Goal: Task Accomplishment & Management: Manage account settings

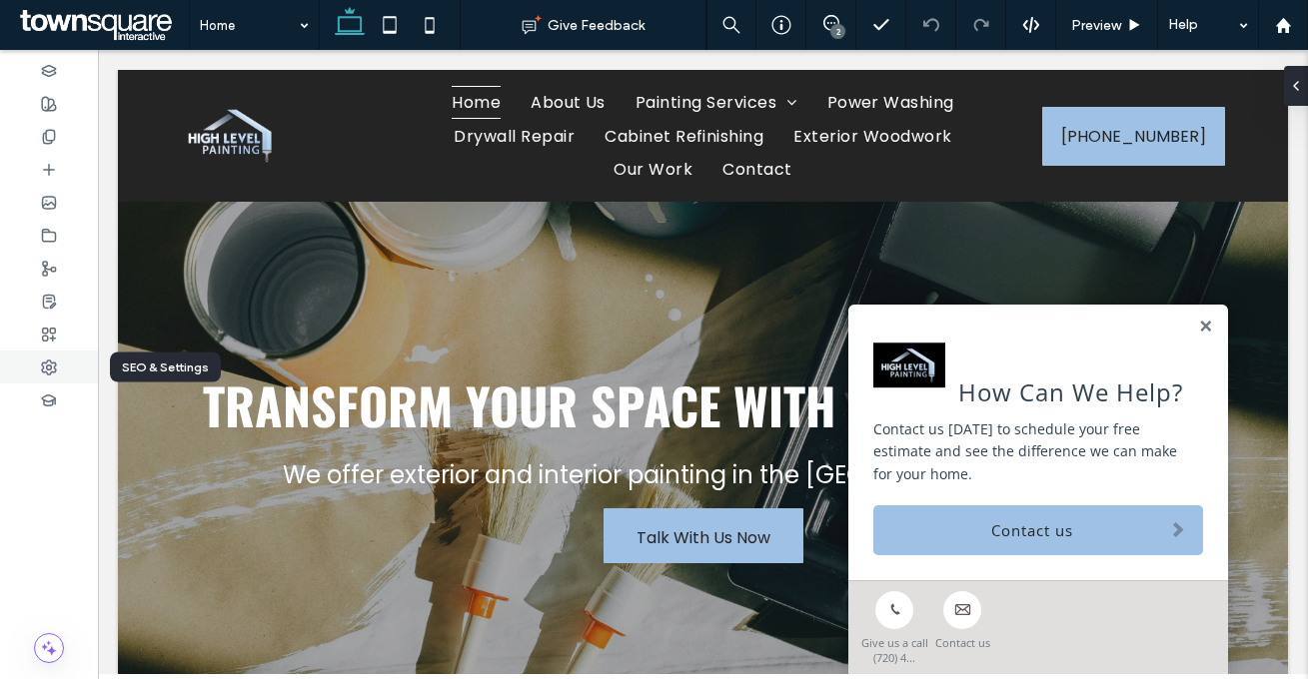
click at [35, 375] on div at bounding box center [49, 367] width 98 height 33
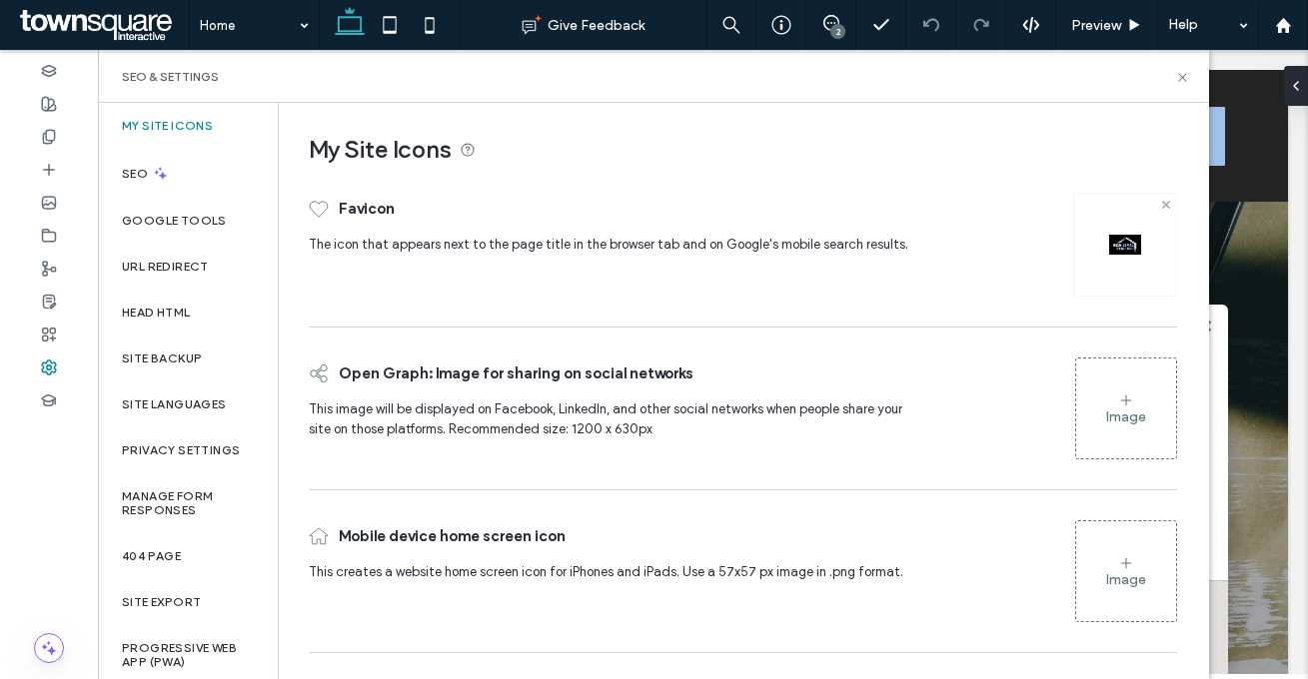
click at [1166, 204] on use at bounding box center [1165, 204] width 8 height 8
click at [1146, 221] on div "Image" at bounding box center [1126, 244] width 100 height 96
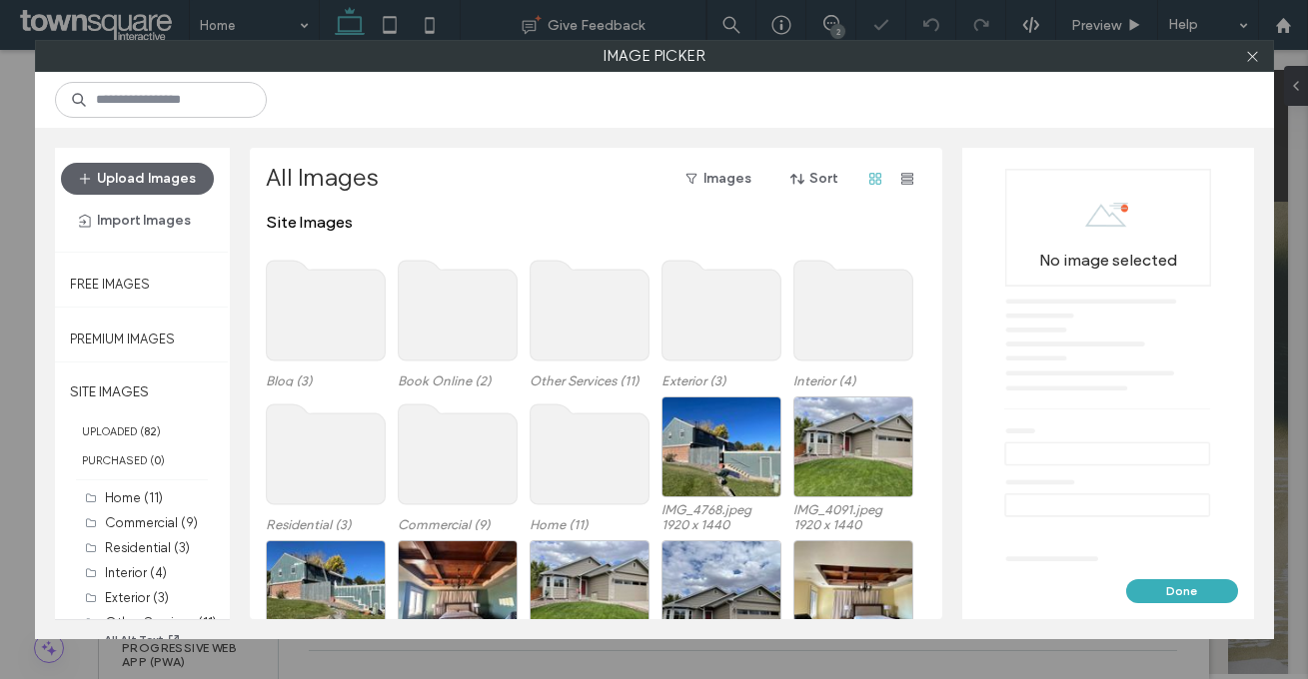
click at [176, 197] on div "Upload Images Import Images" at bounding box center [142, 200] width 163 height 74
click at [181, 186] on button "Upload Images" at bounding box center [137, 179] width 153 height 32
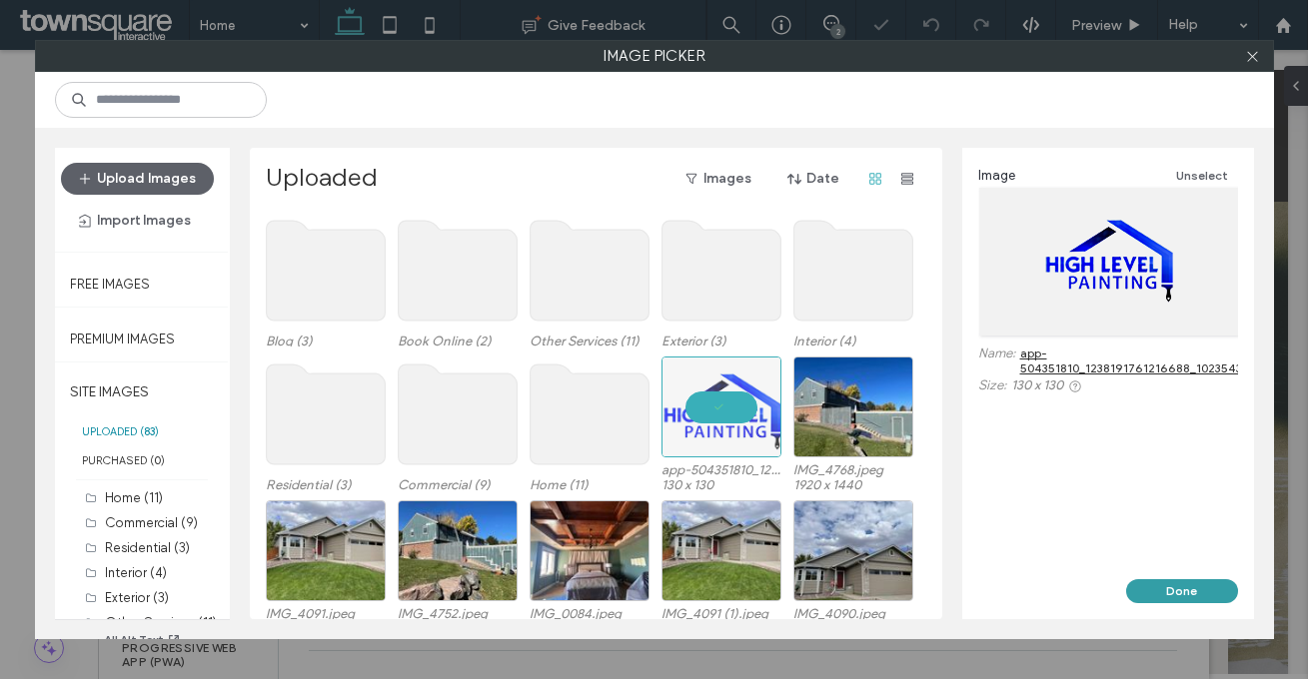
click at [1210, 602] on button "Done" at bounding box center [1182, 591] width 112 height 24
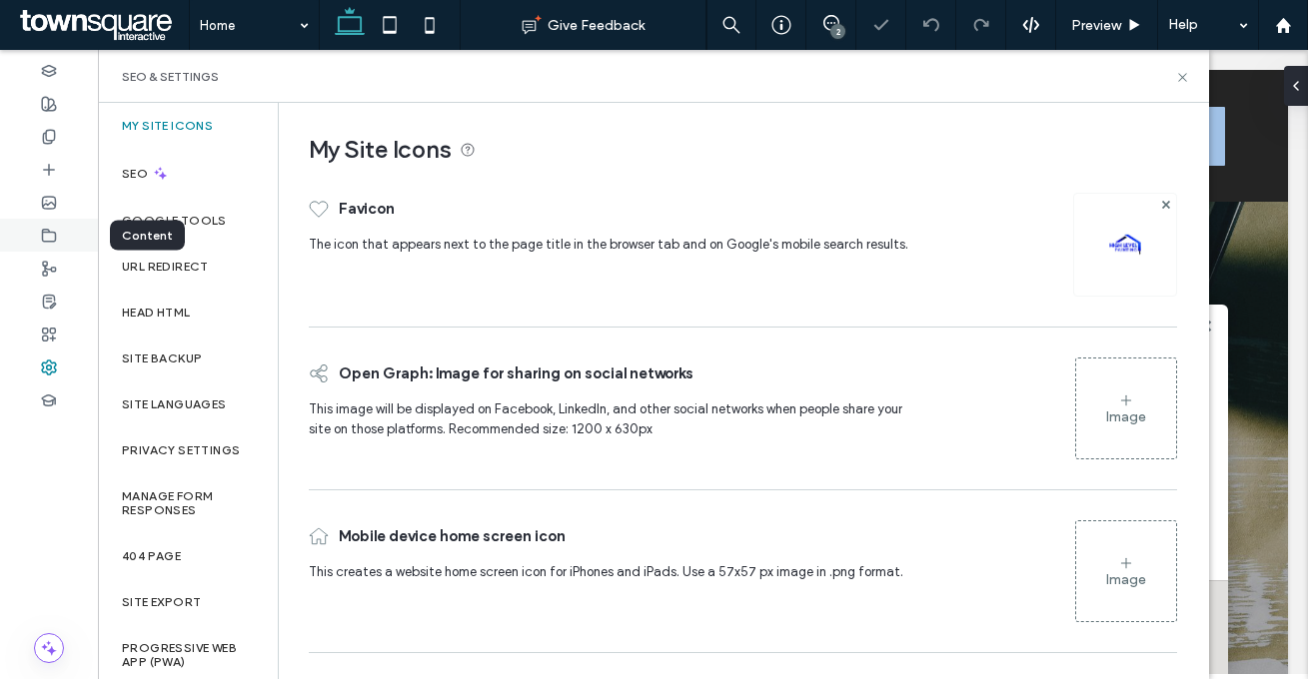
click at [59, 232] on div at bounding box center [49, 235] width 98 height 33
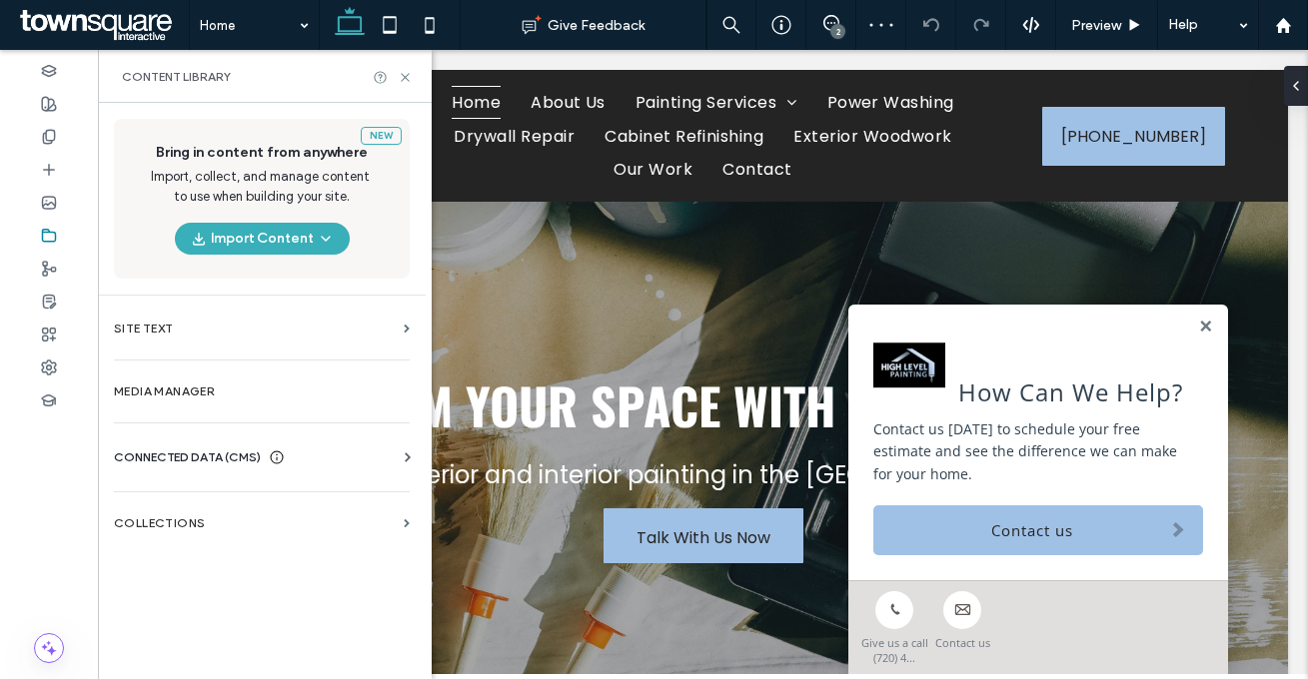
click at [190, 460] on span "CONNECTED DATA (CMS)" at bounding box center [187, 458] width 147 height 20
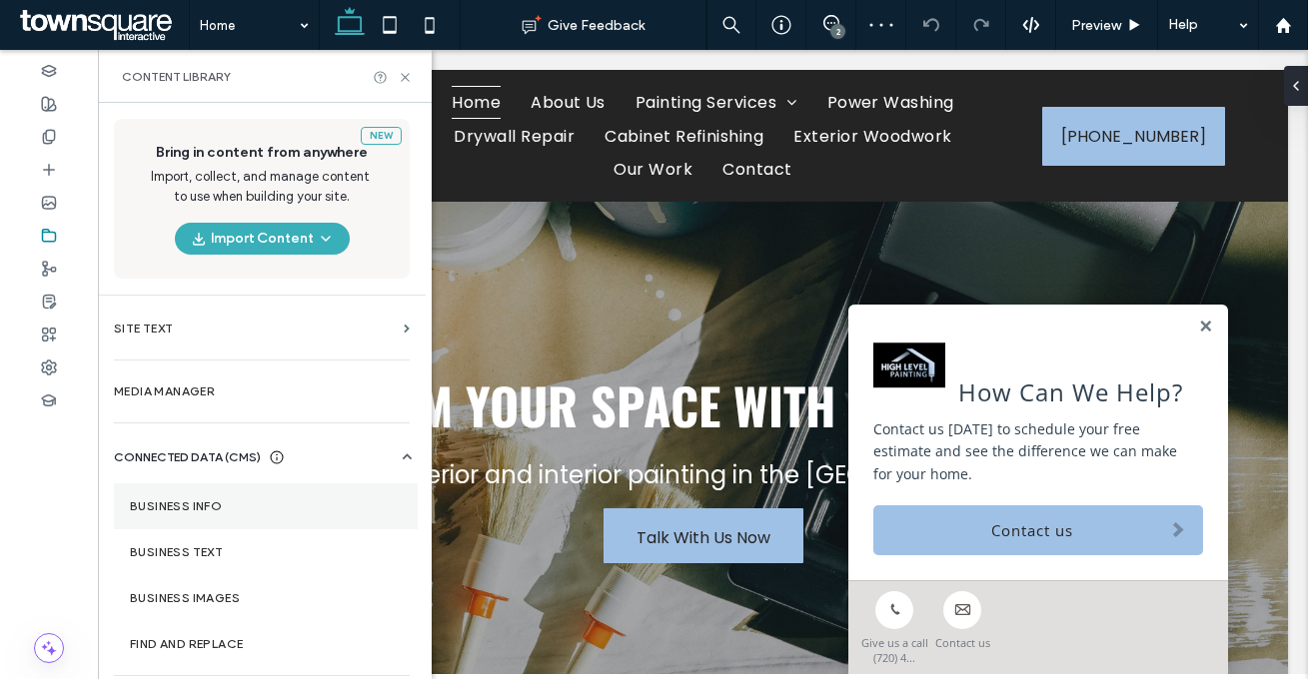
click at [203, 516] on section "Business Info" at bounding box center [266, 506] width 304 height 46
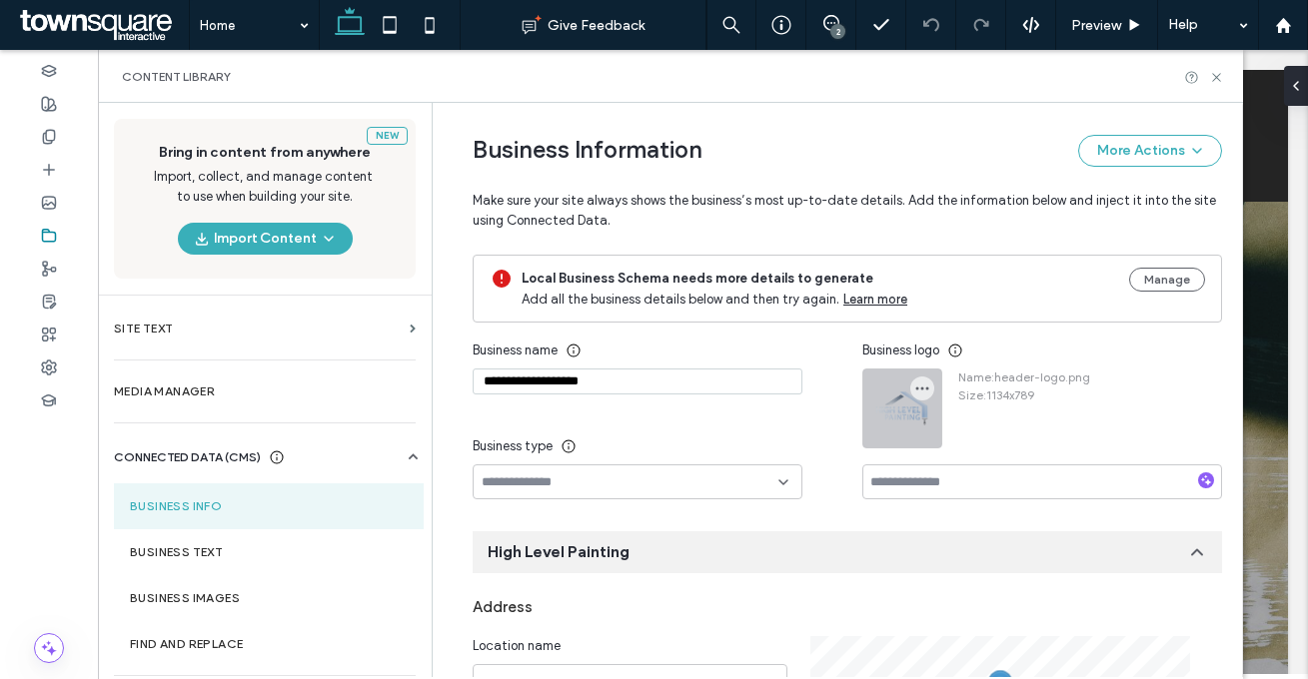
click at [924, 381] on div at bounding box center [902, 409] width 78 height 78
click at [922, 382] on span "button" at bounding box center [922, 389] width 24 height 24
click at [953, 436] on span "Replace Image" at bounding box center [985, 437] width 89 height 20
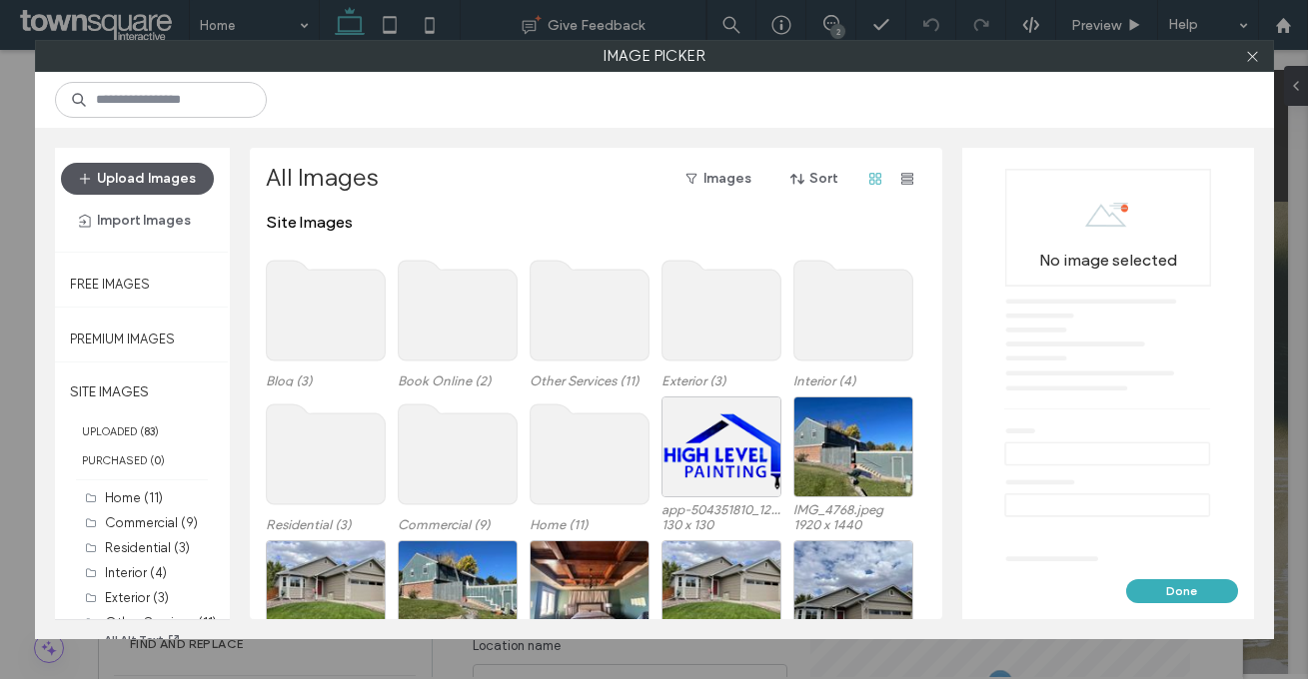
click at [155, 184] on button "Upload Images" at bounding box center [137, 179] width 153 height 32
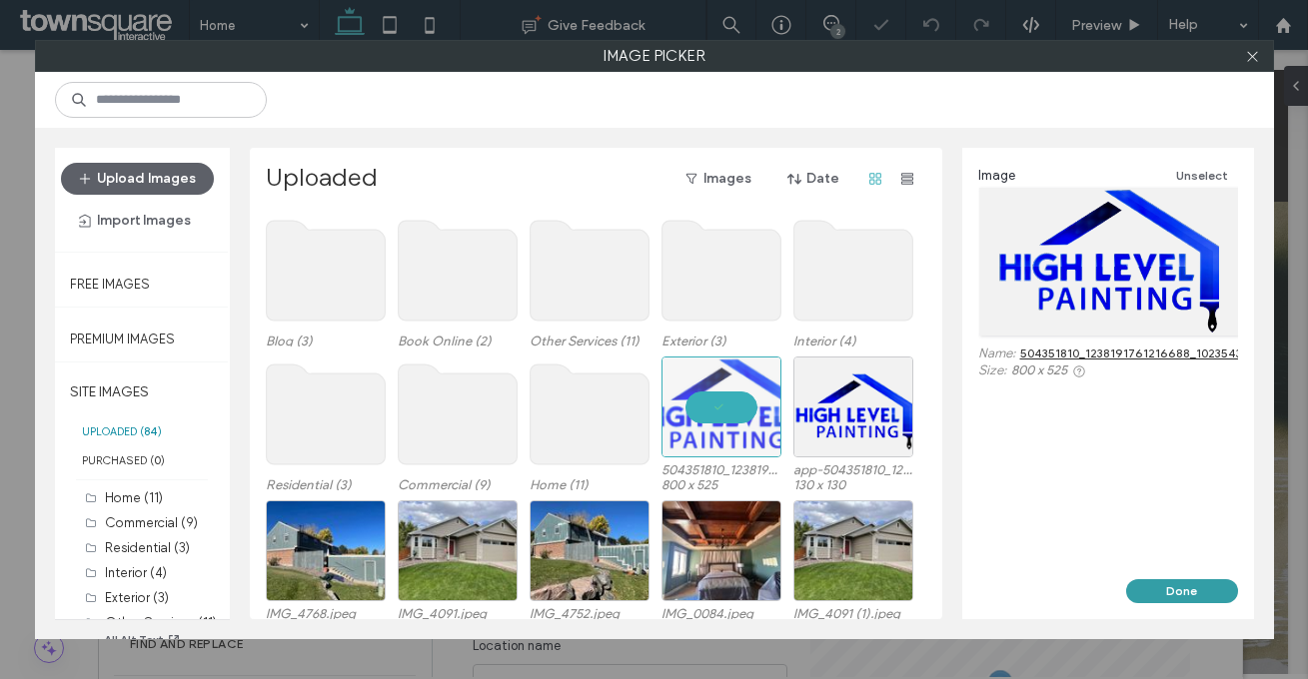
click at [1161, 583] on button "Done" at bounding box center [1182, 591] width 112 height 24
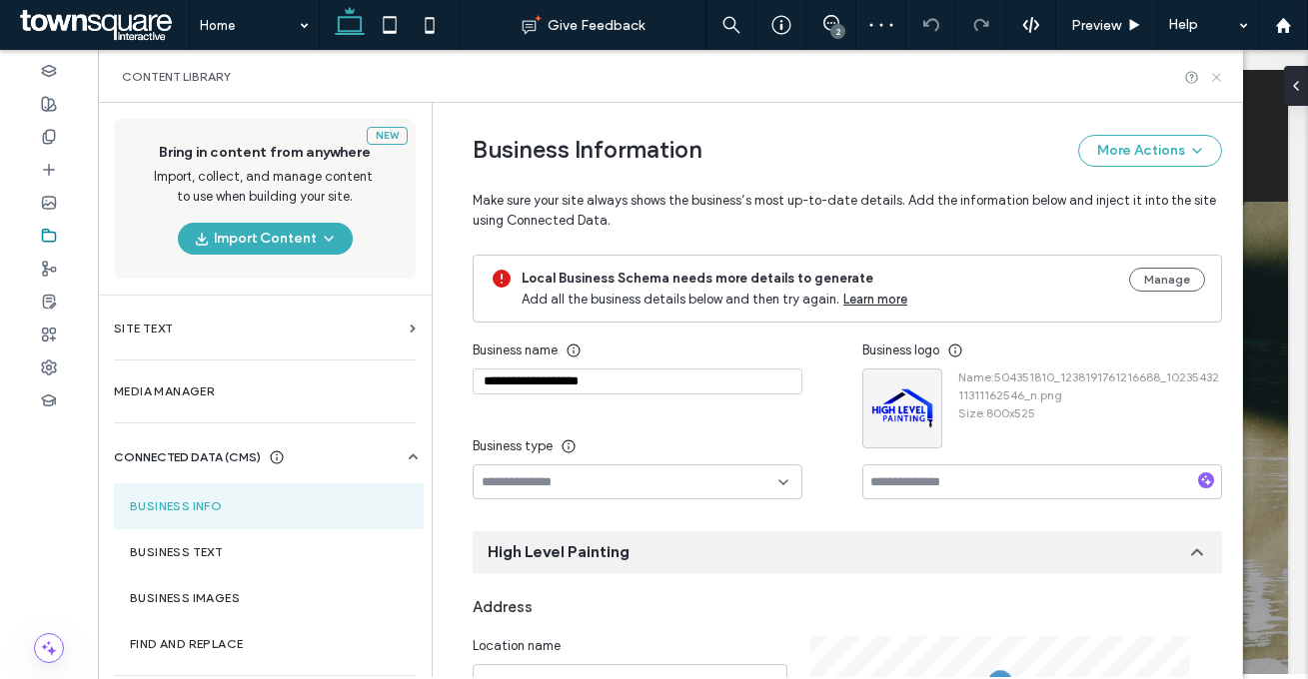
click at [1218, 74] on icon at bounding box center [1216, 77] width 15 height 15
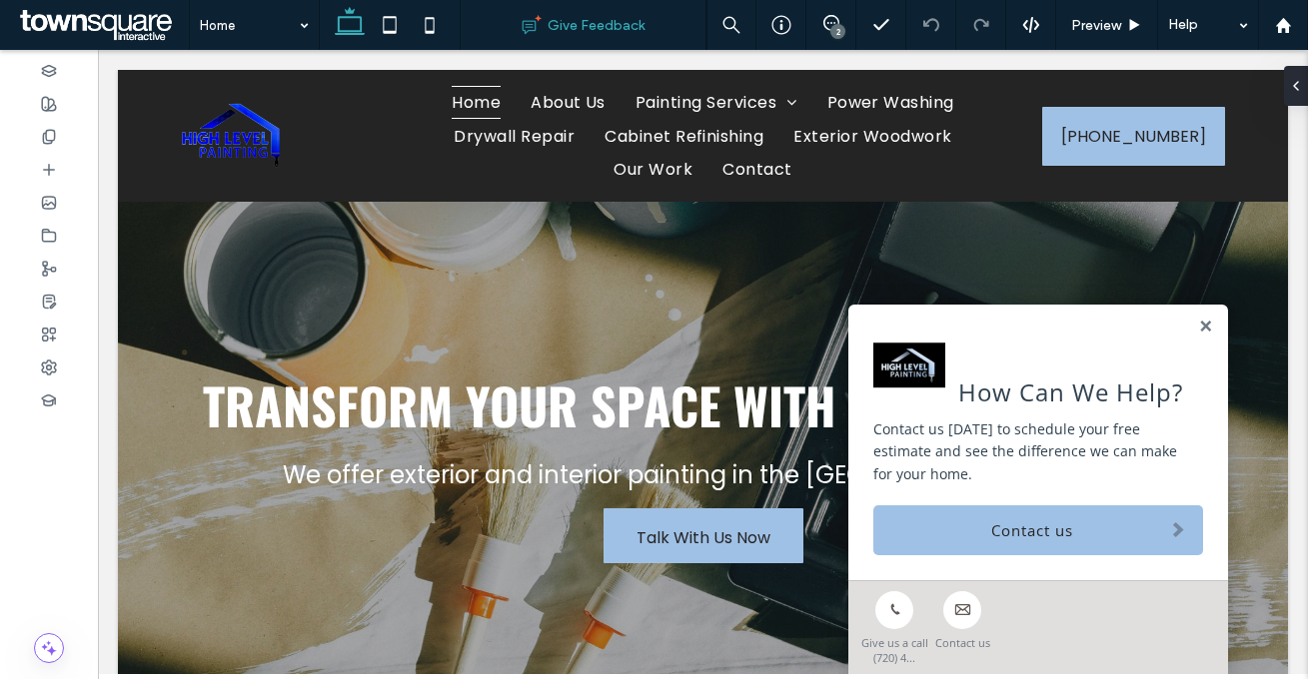
drag, startPoint x: 1093, startPoint y: 272, endPoint x: 605, endPoint y: 10, distance: 553.3
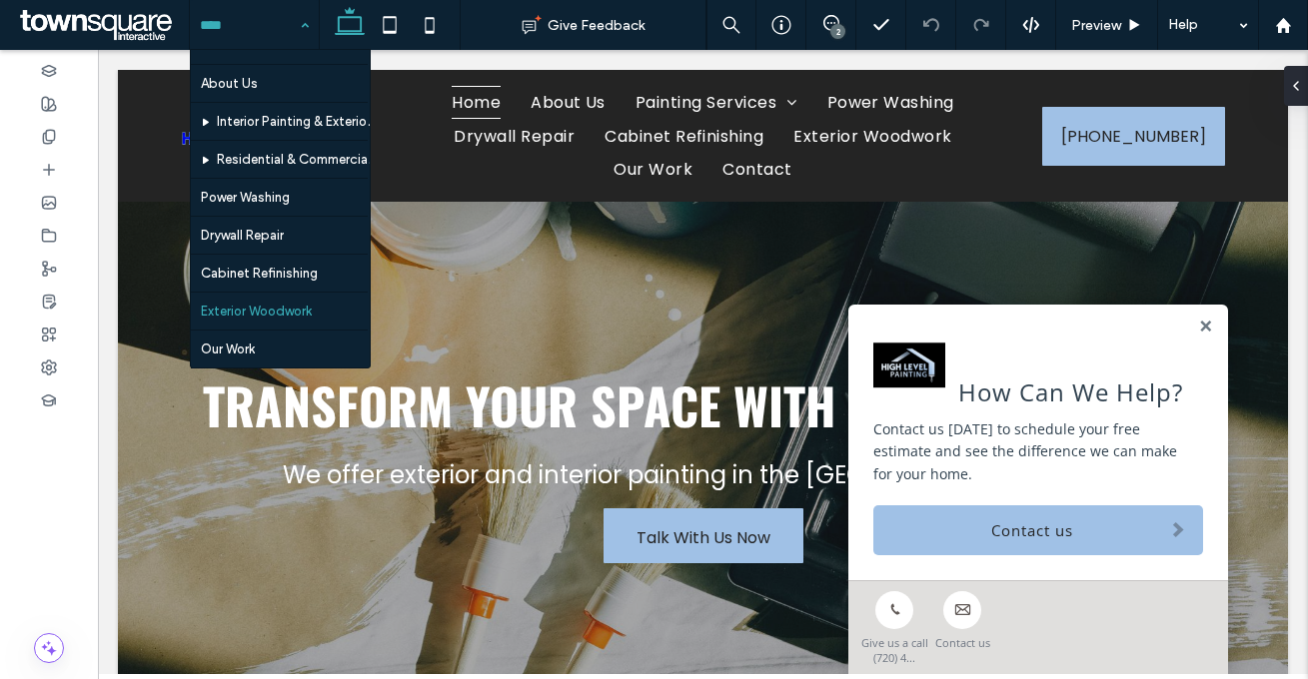
scroll to position [108, 0]
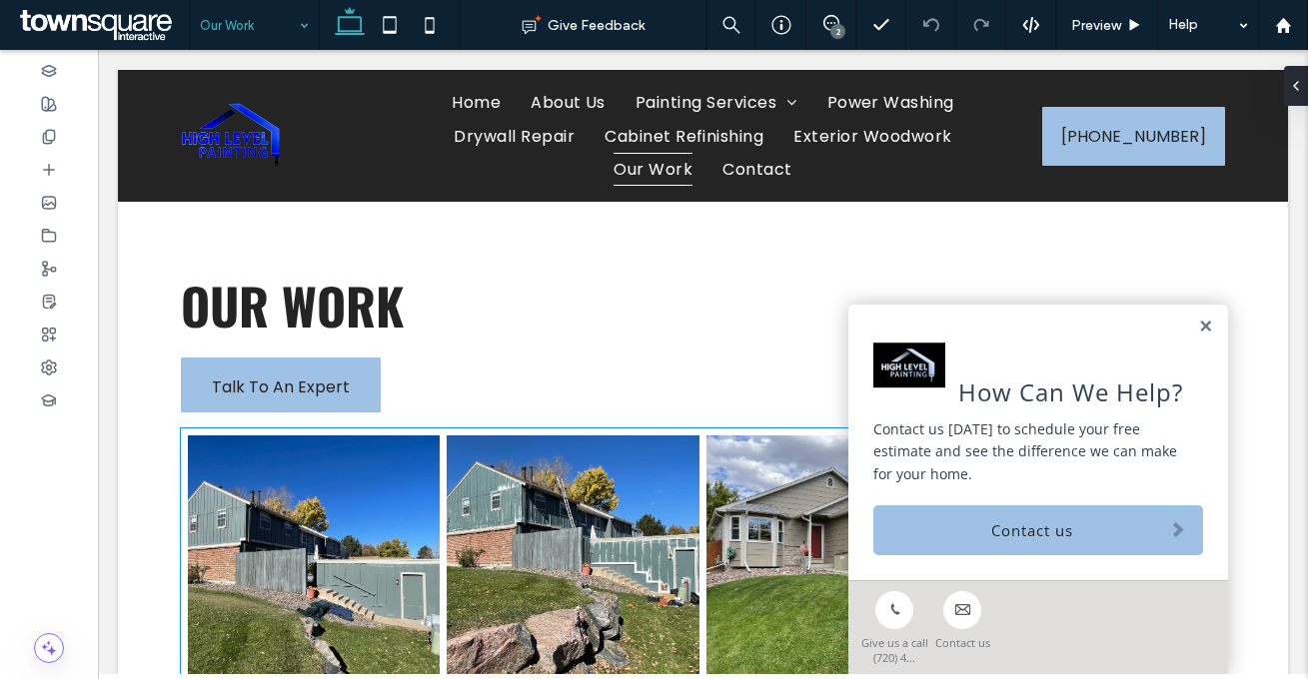
scroll to position [227, 0]
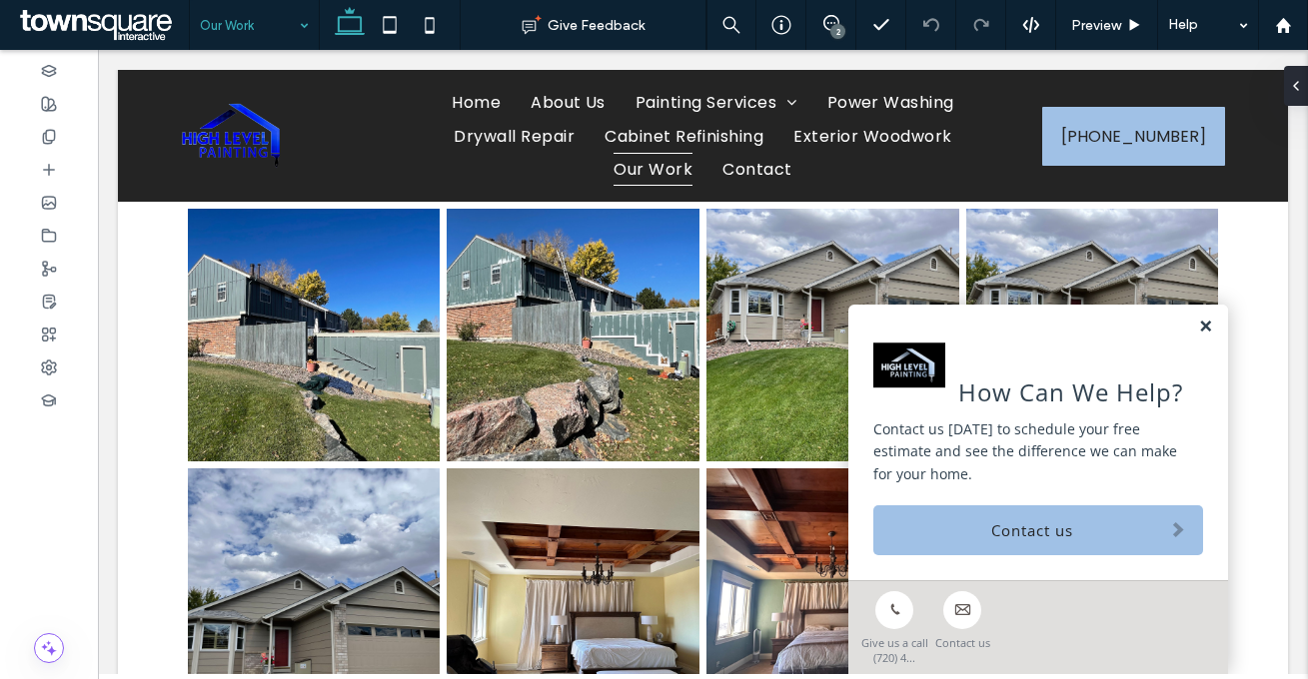
click at [1198, 323] on link at bounding box center [1205, 327] width 15 height 17
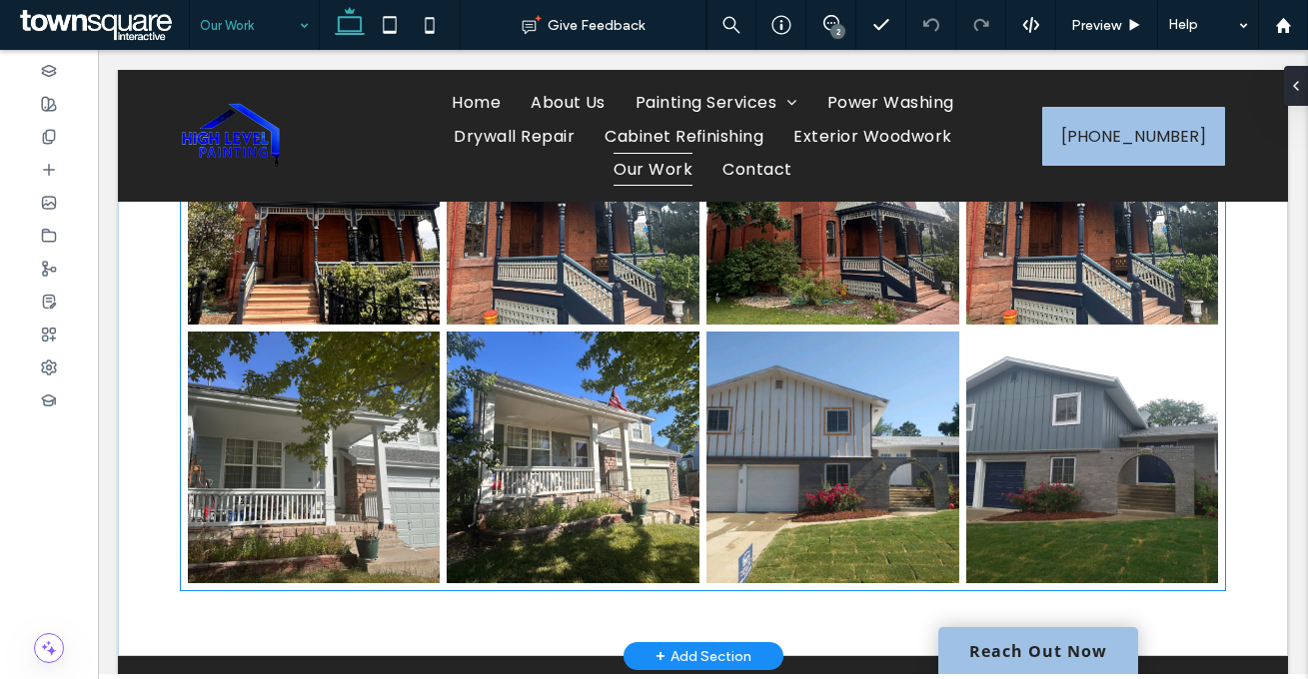
scroll to position [761, 0]
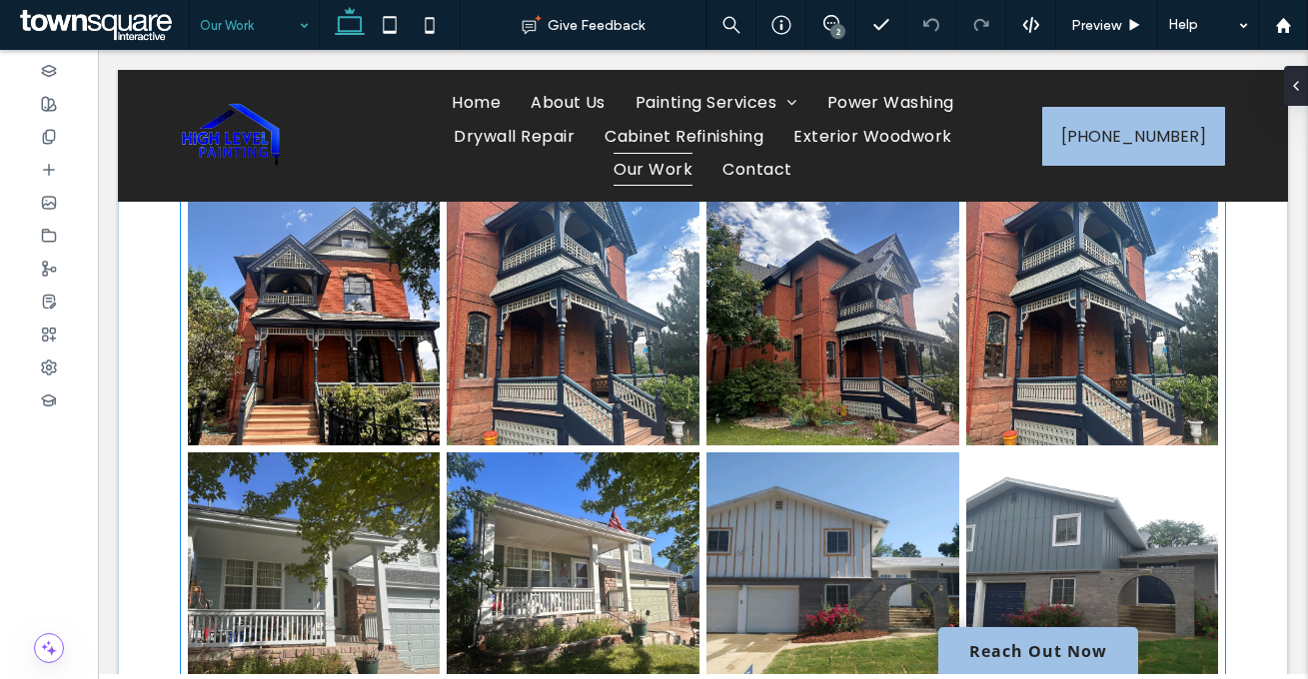
click at [691, 502] on link at bounding box center [573, 579] width 253 height 253
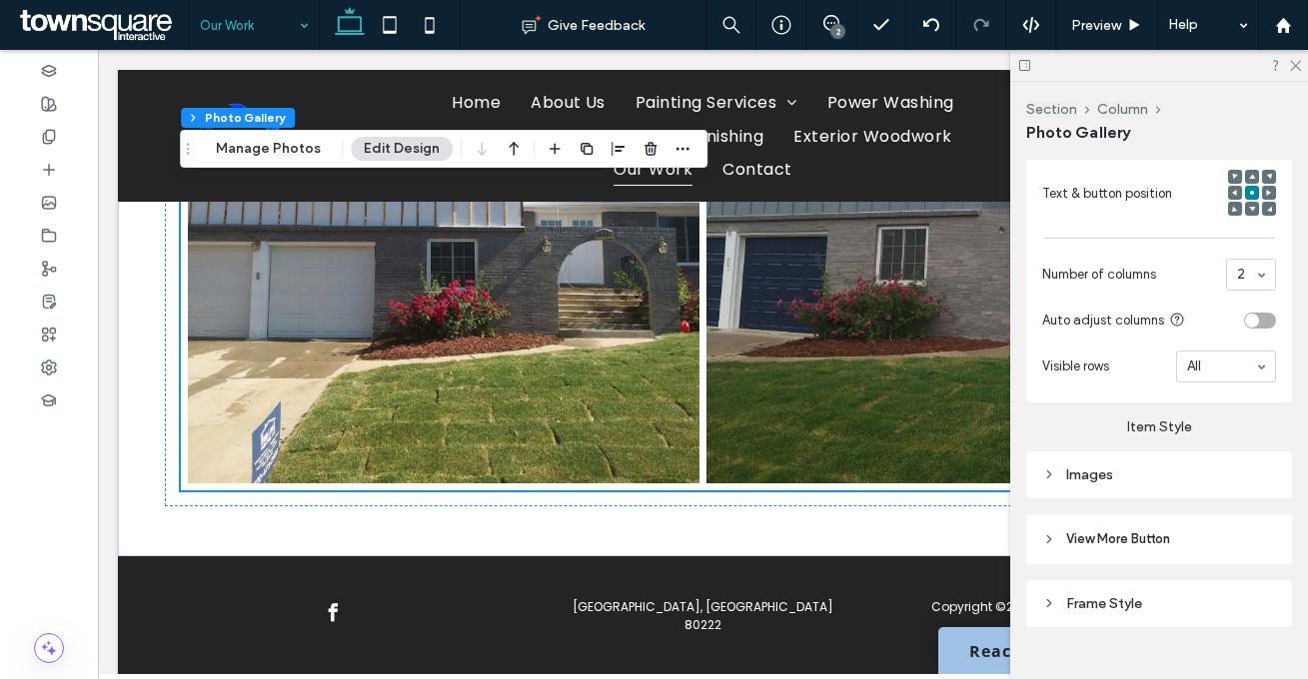
scroll to position [838, 0]
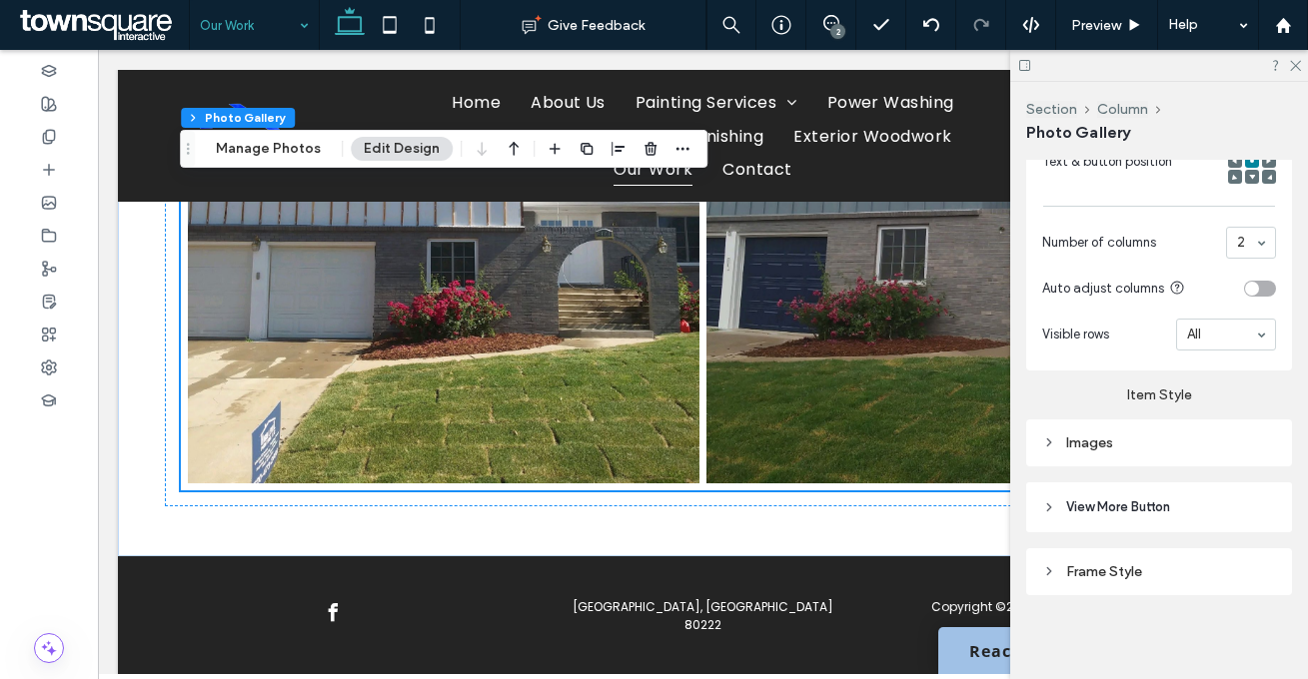
click at [1123, 443] on div "Images" at bounding box center [1159, 443] width 234 height 17
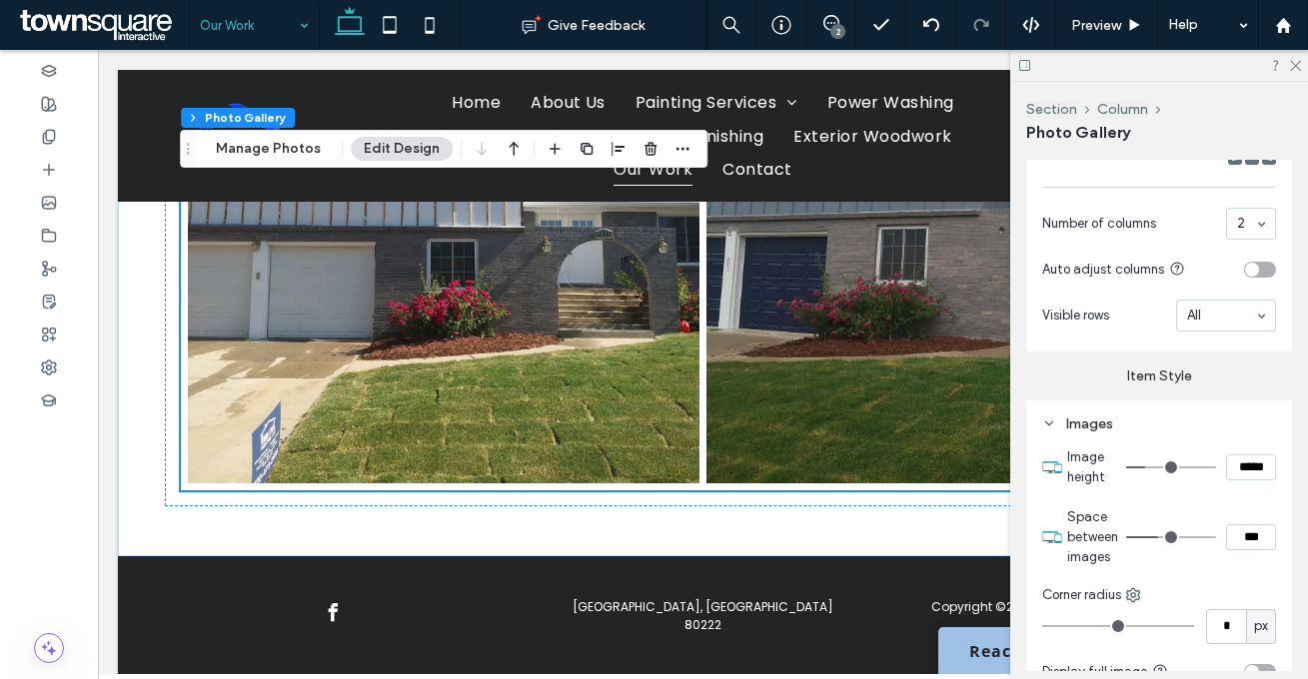
scroll to position [879, 0]
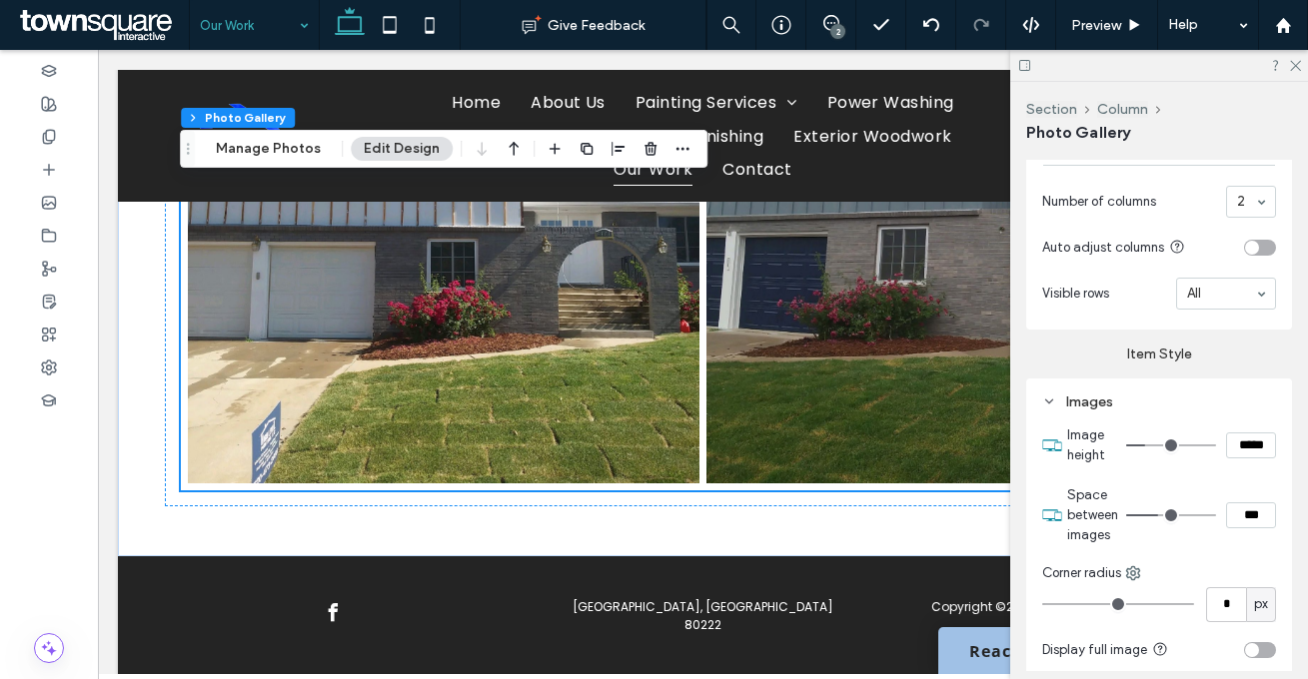
drag, startPoint x: 1235, startPoint y: 509, endPoint x: 1048, endPoint y: 499, distance: 187.1
click at [1050, 499] on div "Space between images ***" at bounding box center [1159, 515] width 234 height 80
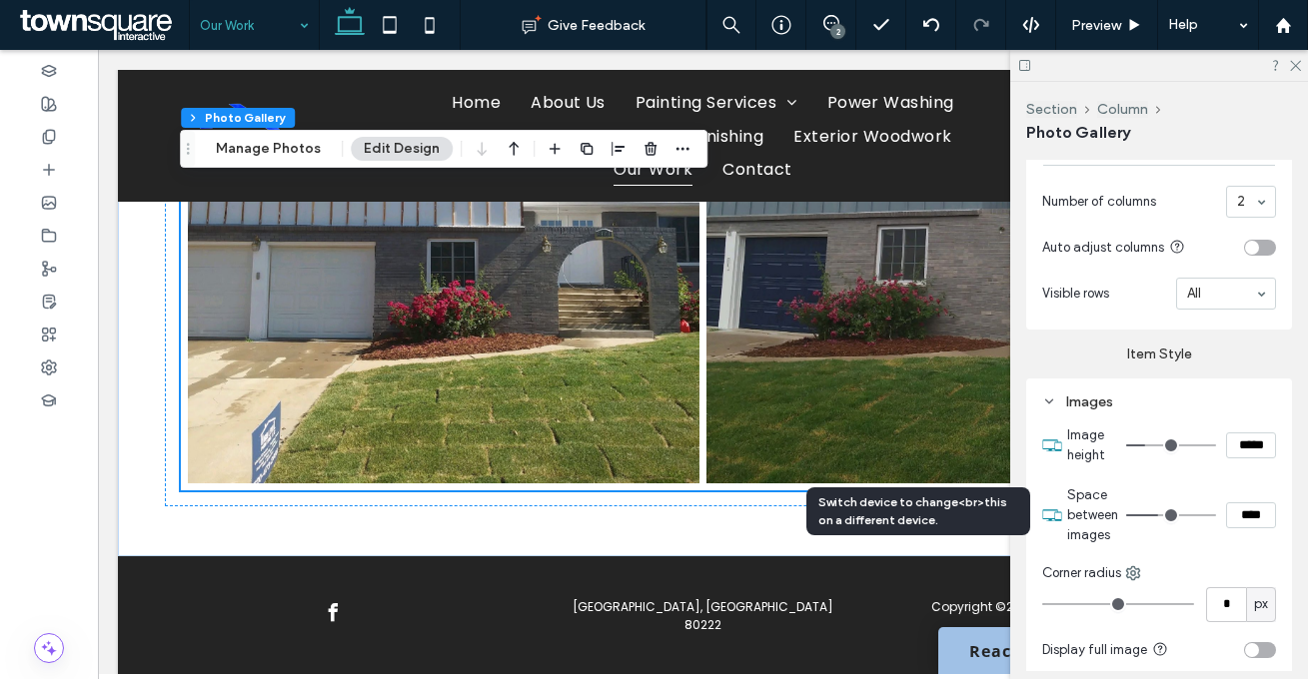
type input "****"
type input "**"
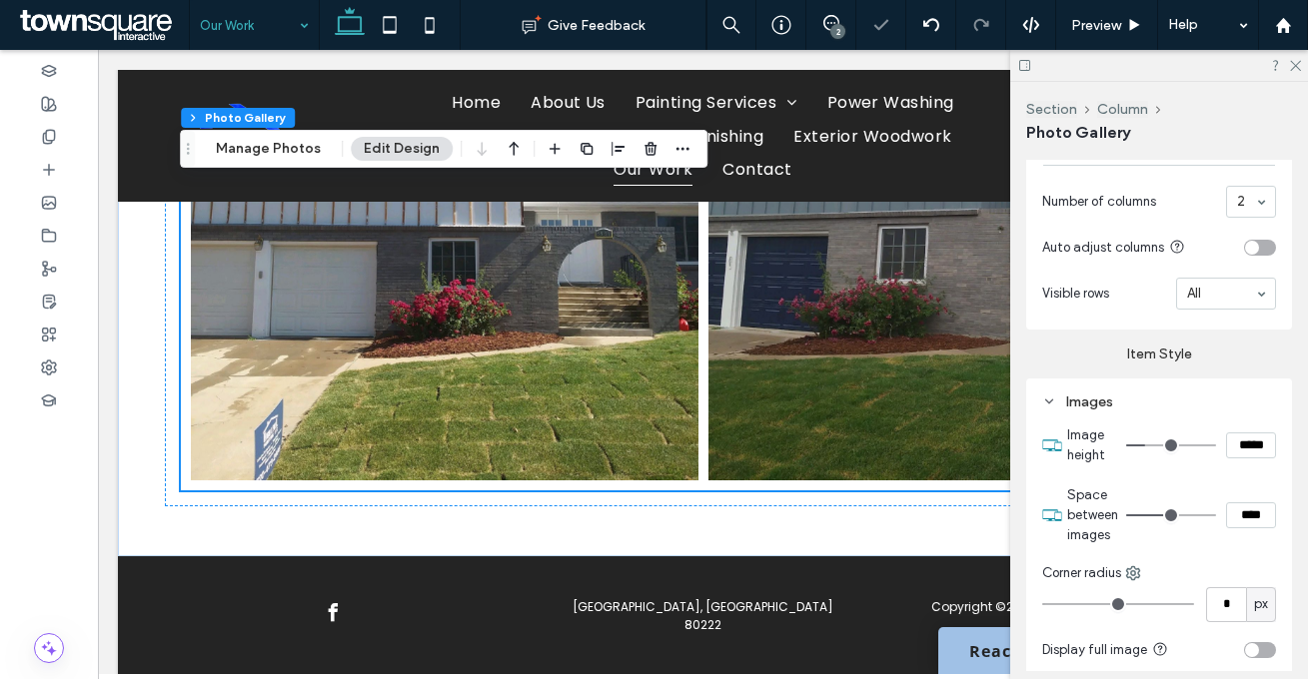
click at [1127, 487] on section "Space between images ****" at bounding box center [1171, 515] width 209 height 80
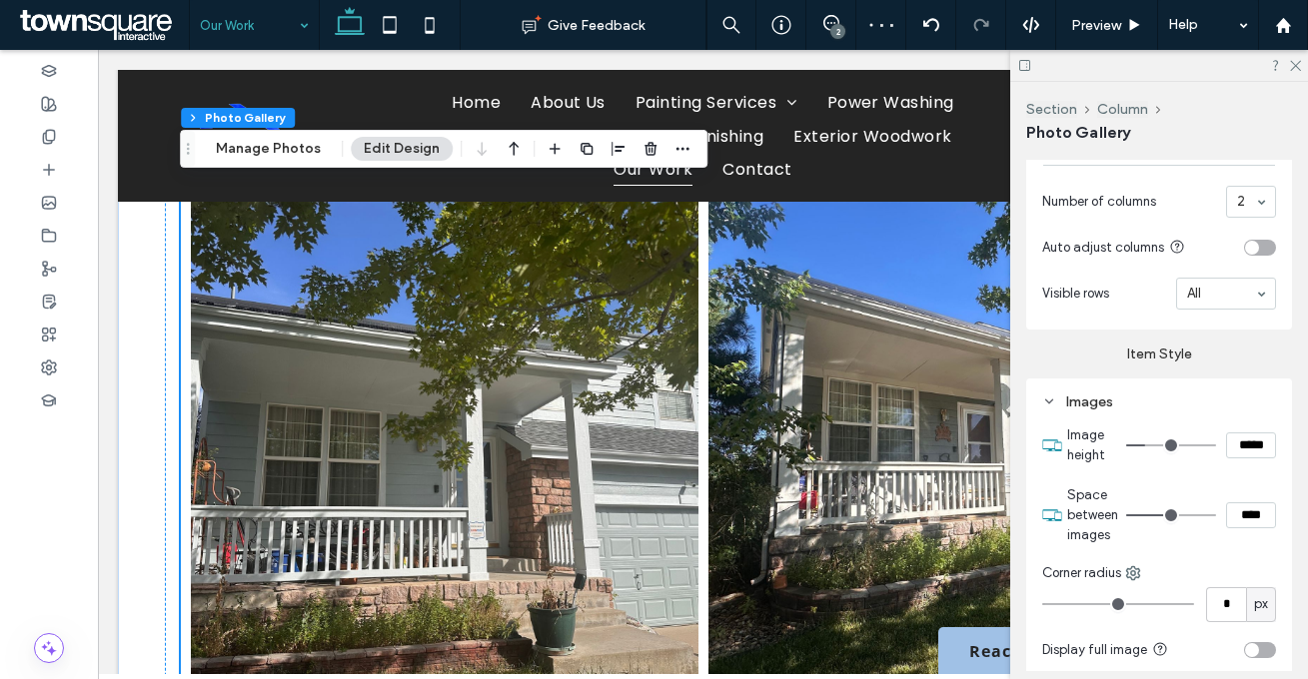
scroll to position [3348, 0]
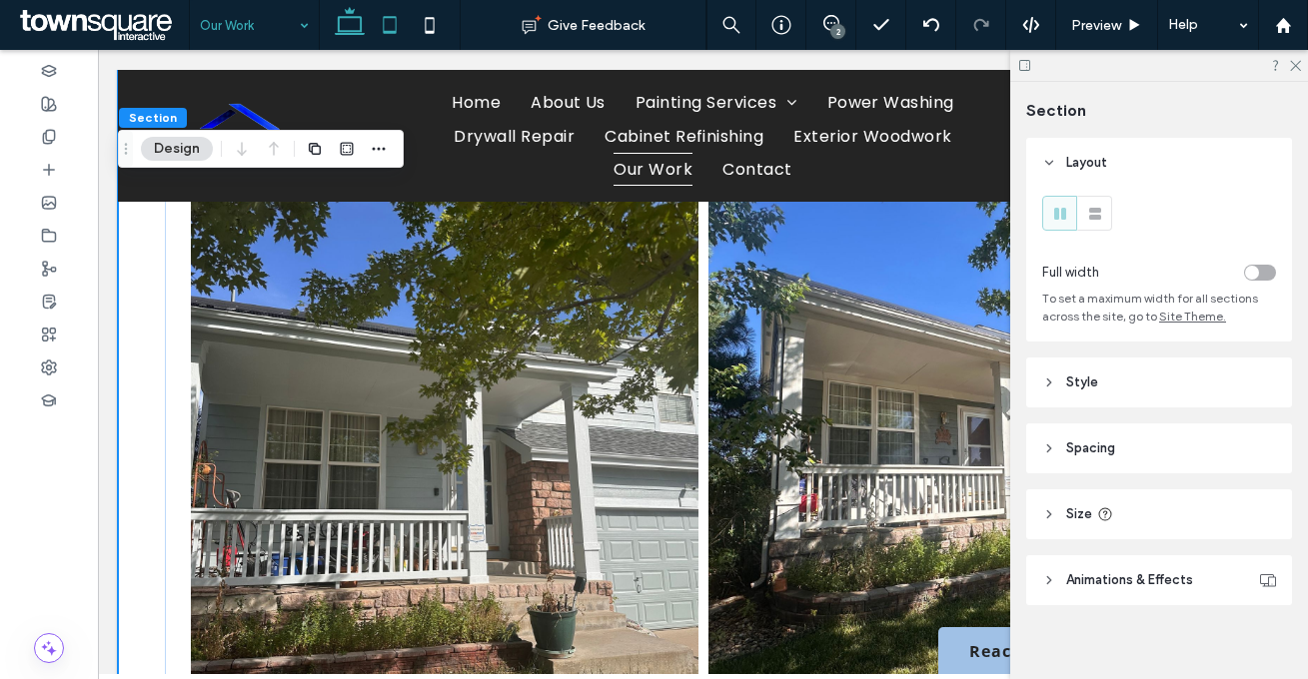
click at [378, 31] on icon at bounding box center [390, 25] width 40 height 40
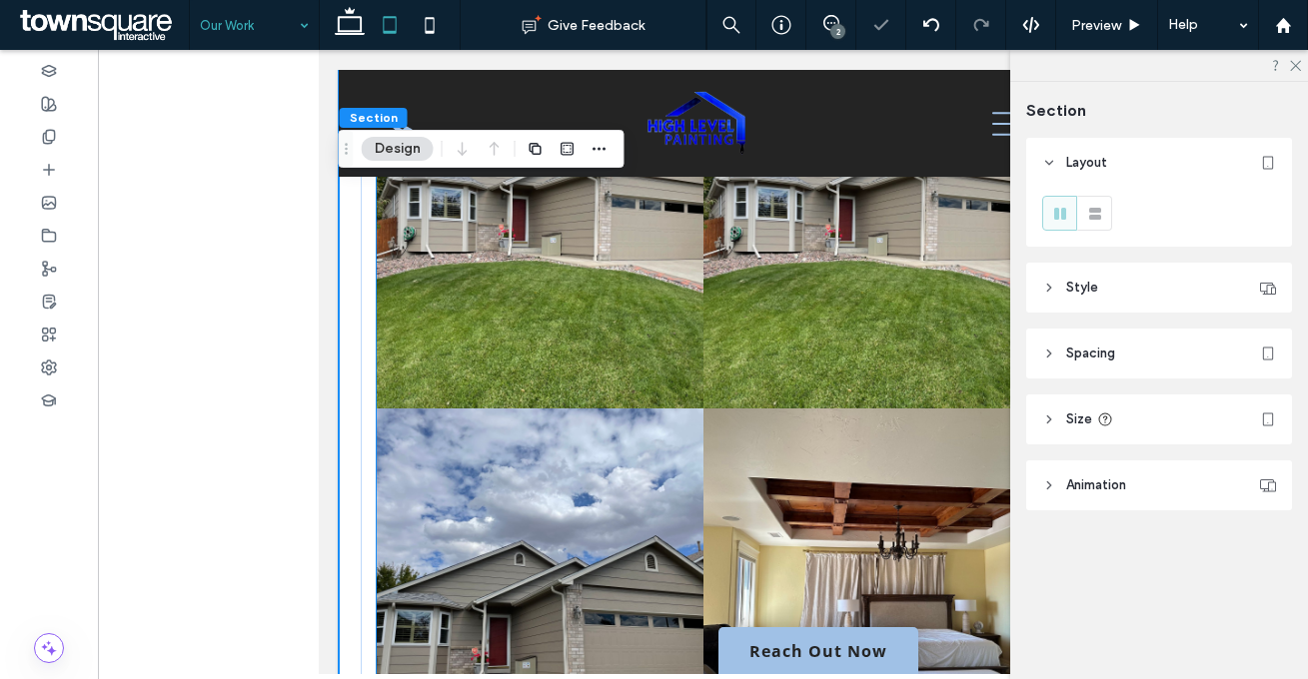
scroll to position [290, 0]
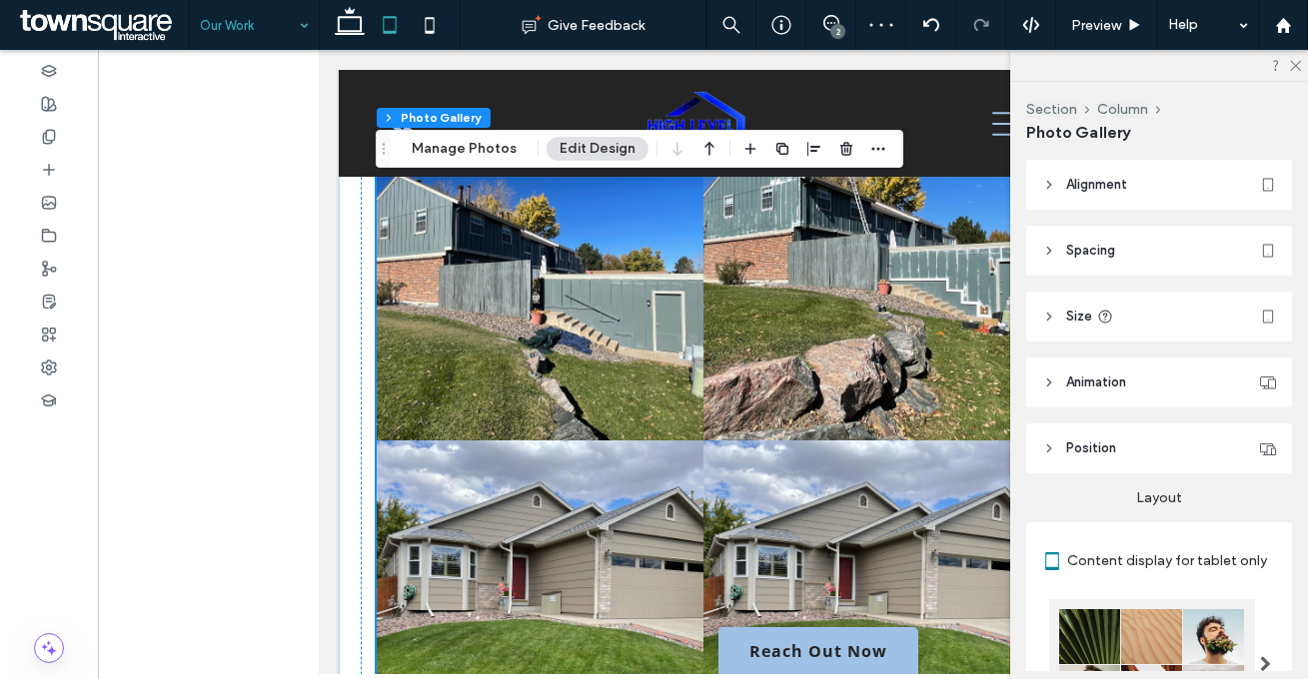
click at [729, 459] on link at bounding box center [865, 604] width 327 height 327
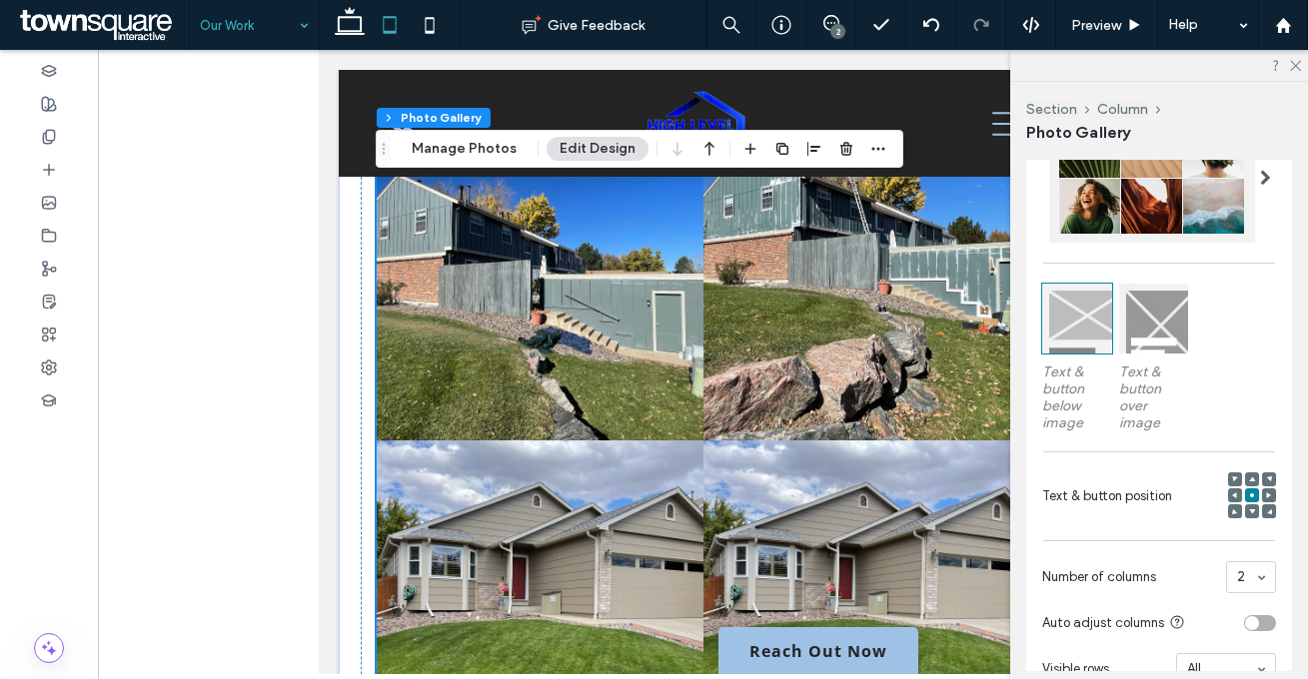
scroll to position [821, 0]
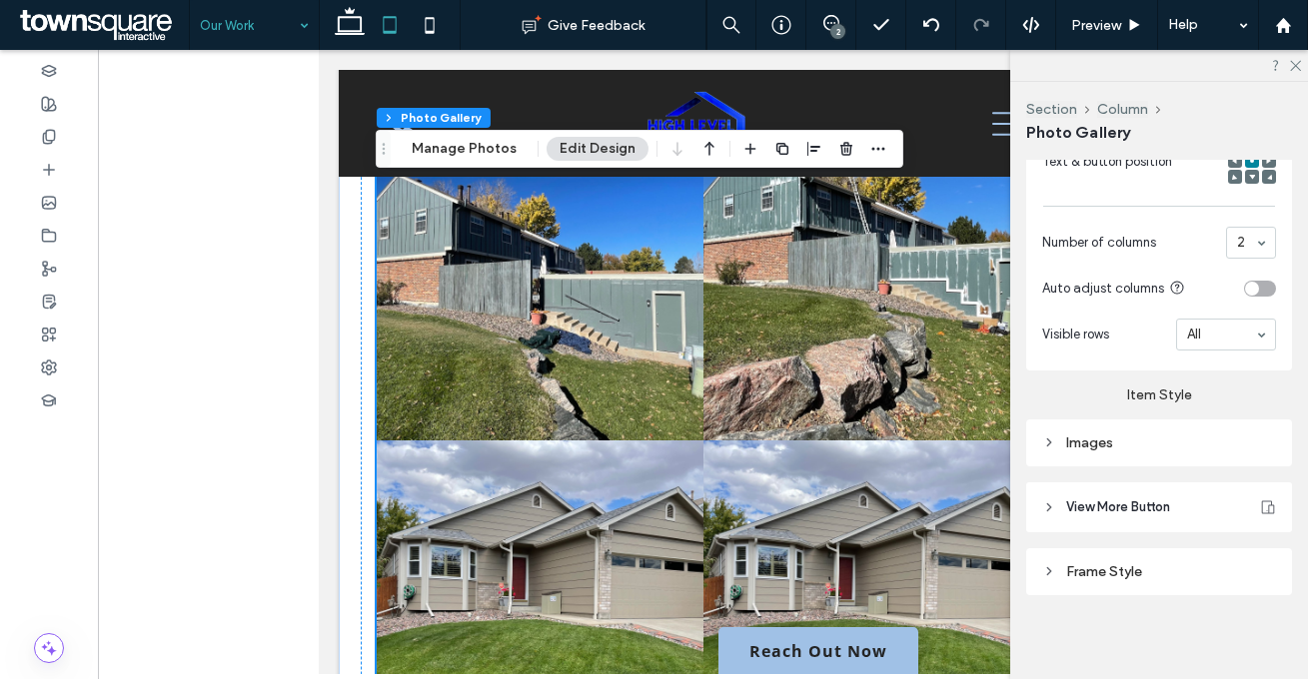
click at [1127, 449] on div "Images" at bounding box center [1159, 443] width 234 height 27
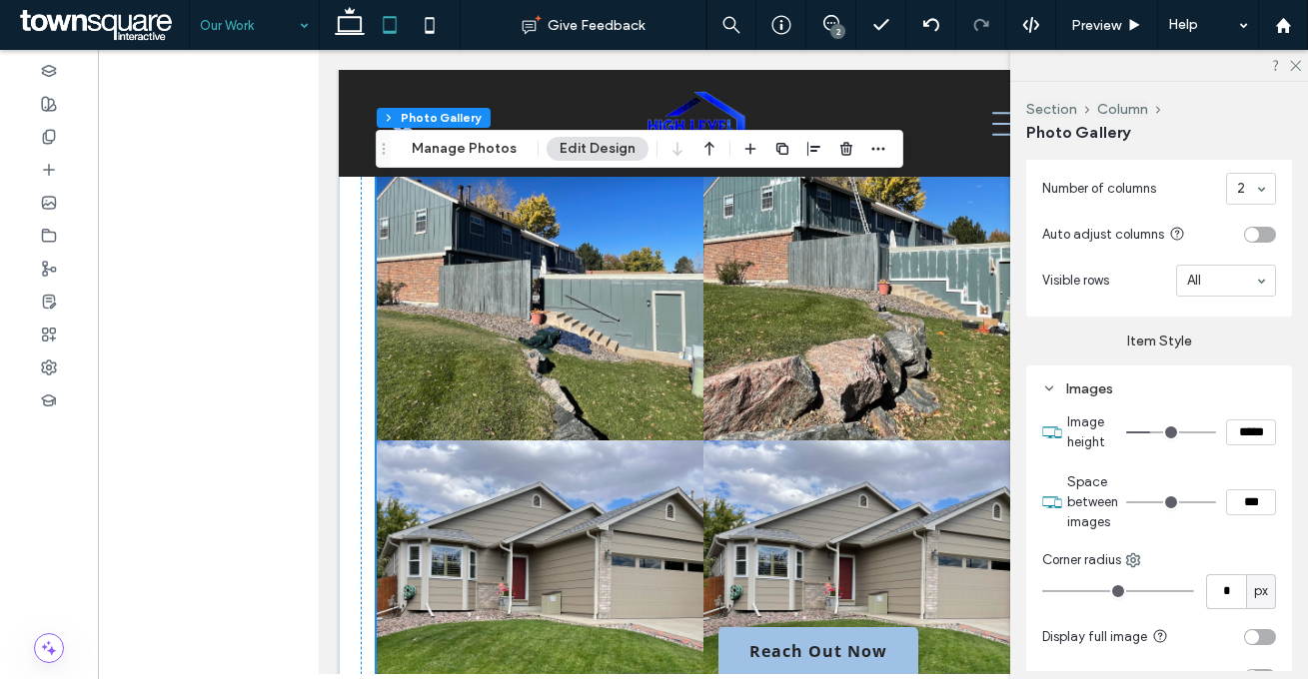
scroll to position [876, 0]
click at [1230, 491] on input "***" at bounding box center [1251, 501] width 50 height 26
type input "****"
type input "**"
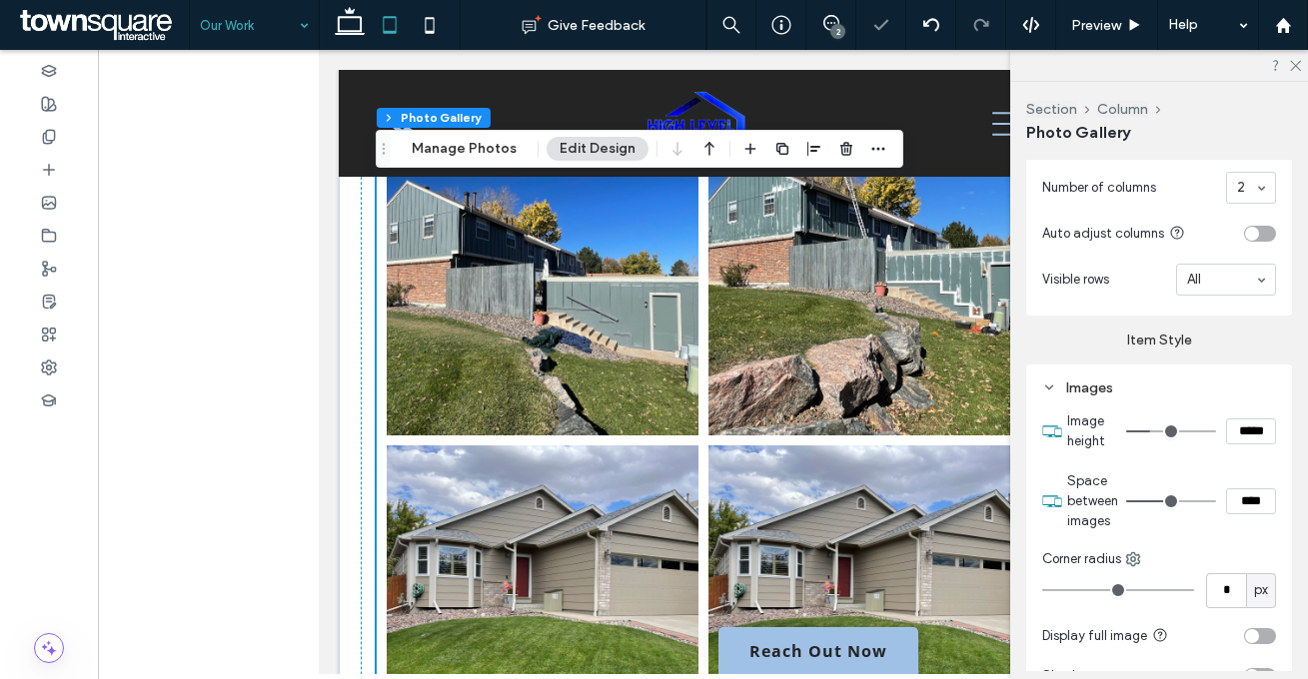
click at [1207, 463] on section "Space between images ****" at bounding box center [1171, 501] width 209 height 80
drag, startPoint x: 1232, startPoint y: 494, endPoint x: 1200, endPoint y: 488, distance: 32.5
click at [1200, 488] on div "****" at bounding box center [1201, 501] width 150 height 26
type input "****"
type input "**"
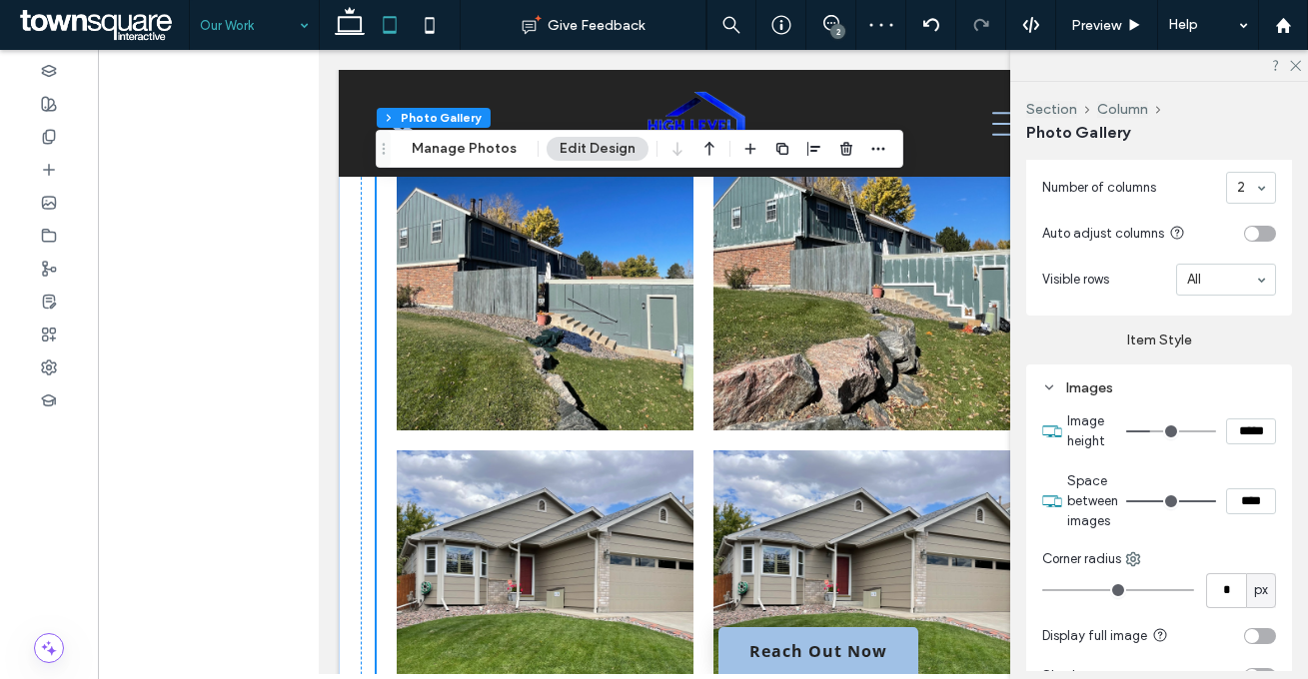
click at [1208, 463] on section "Space between images ****" at bounding box center [1171, 501] width 209 height 80
click at [367, 36] on icon at bounding box center [350, 25] width 40 height 40
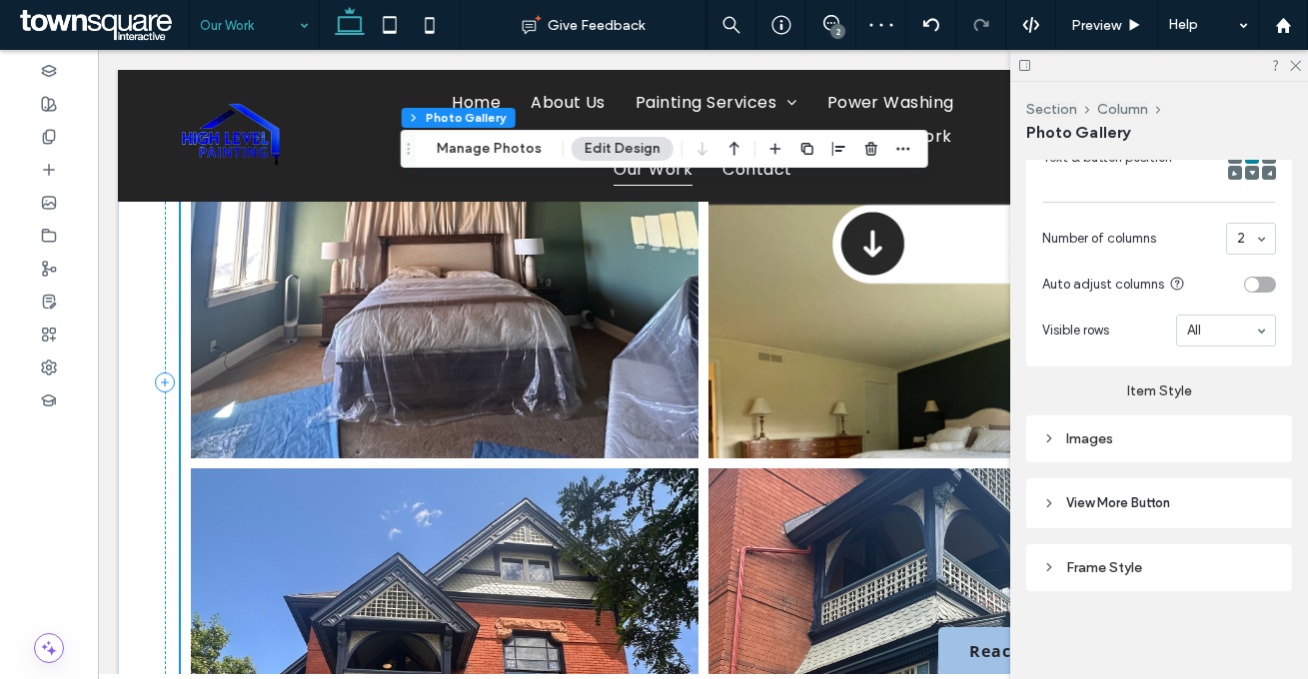
scroll to position [838, 0]
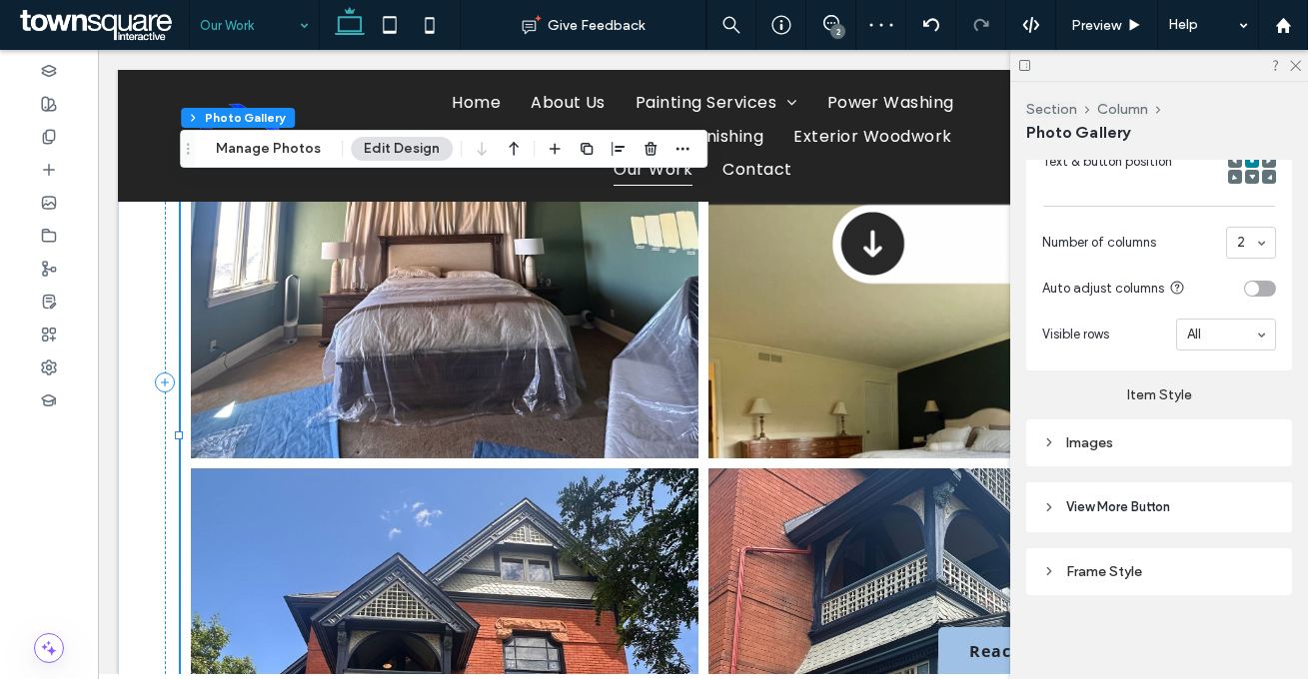
click at [703, 409] on li "Button" at bounding box center [961, 204] width 517 height 517
click at [1147, 448] on div "Images" at bounding box center [1159, 443] width 234 height 27
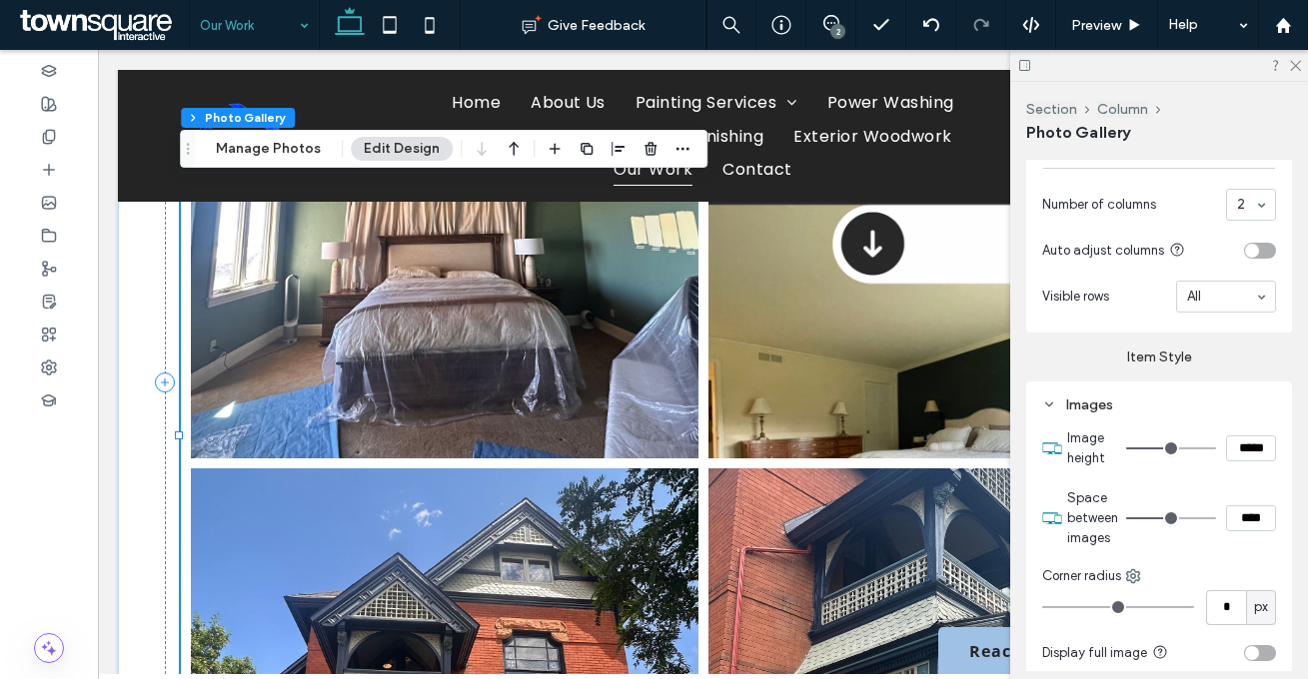
drag, startPoint x: 1225, startPoint y: 514, endPoint x: 1140, endPoint y: 504, distance: 85.5
click at [1141, 505] on div "****" at bounding box center [1201, 518] width 150 height 26
type input "****"
type input "**"
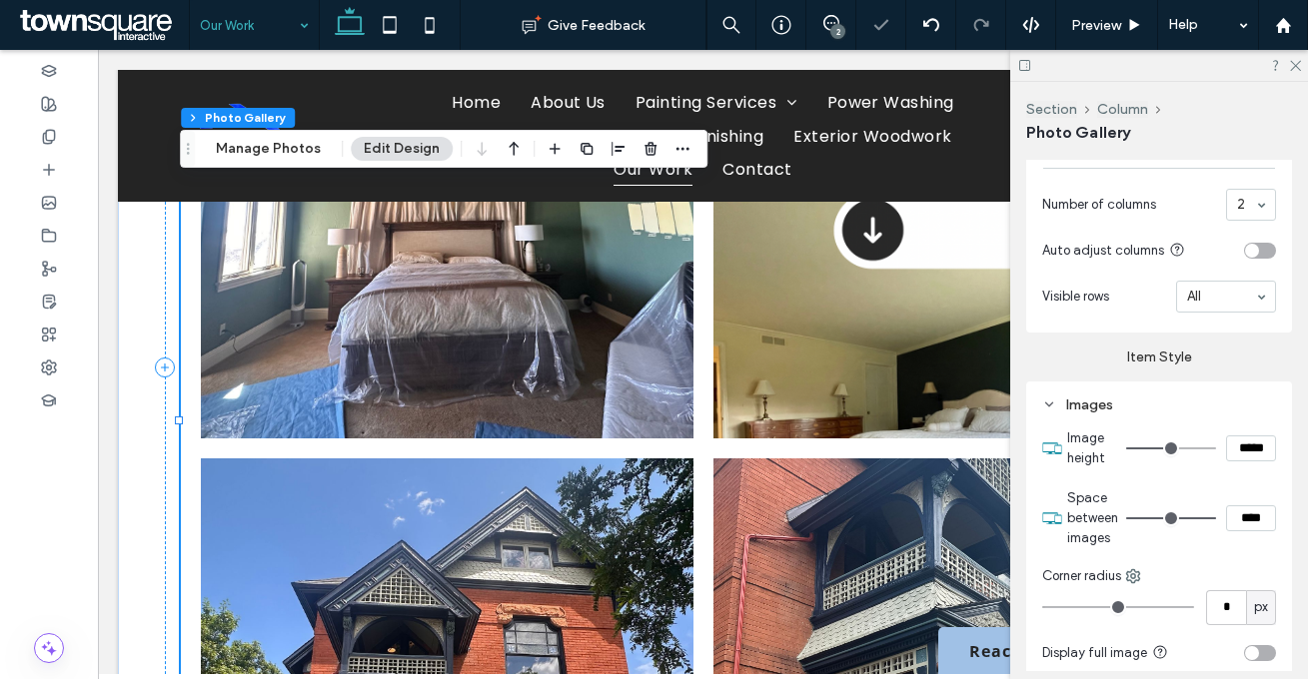
click at [1132, 478] on section "Space between images ****" at bounding box center [1171, 518] width 209 height 80
click at [395, 30] on icon at bounding box center [390, 25] width 40 height 40
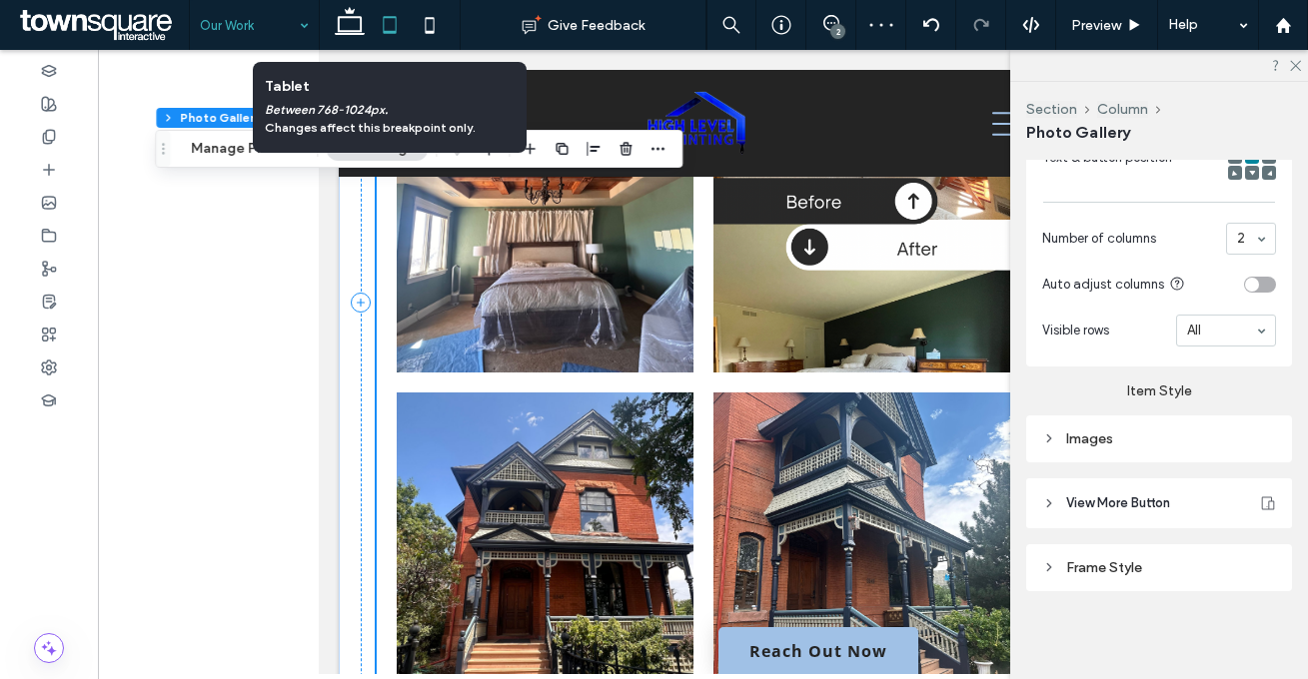
scroll to position [821, 0]
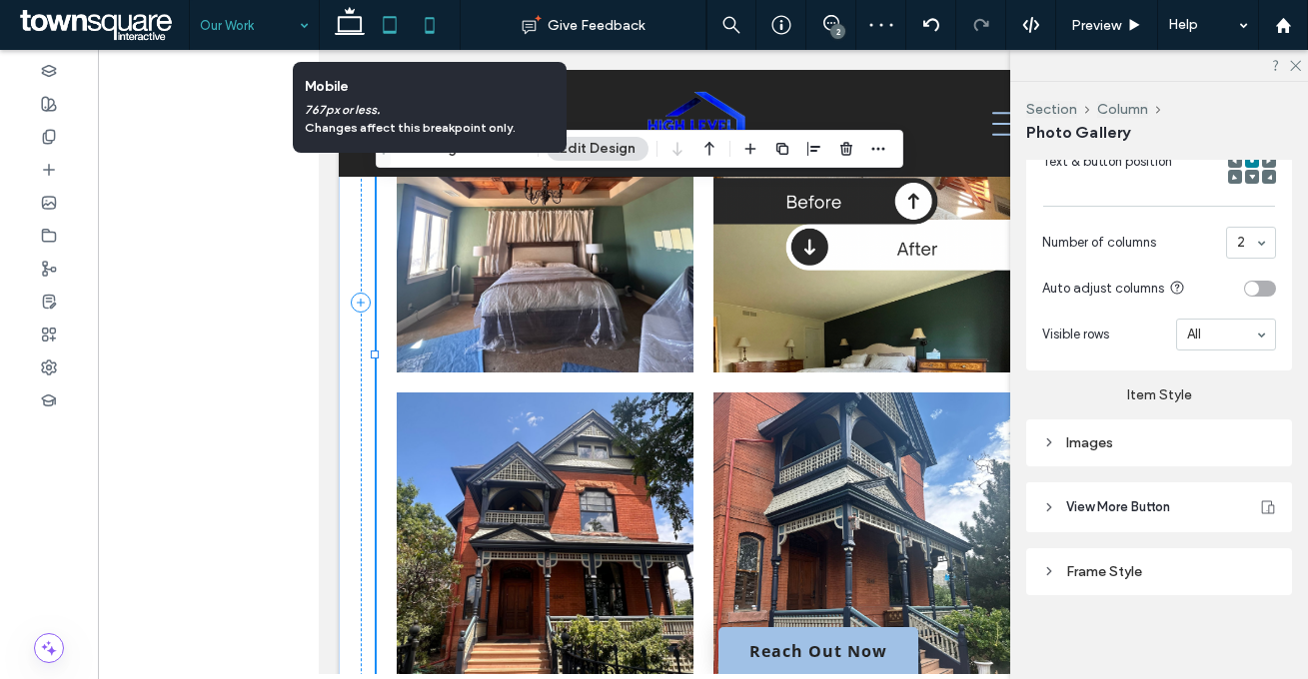
click at [426, 28] on icon at bounding box center [430, 25] width 40 height 40
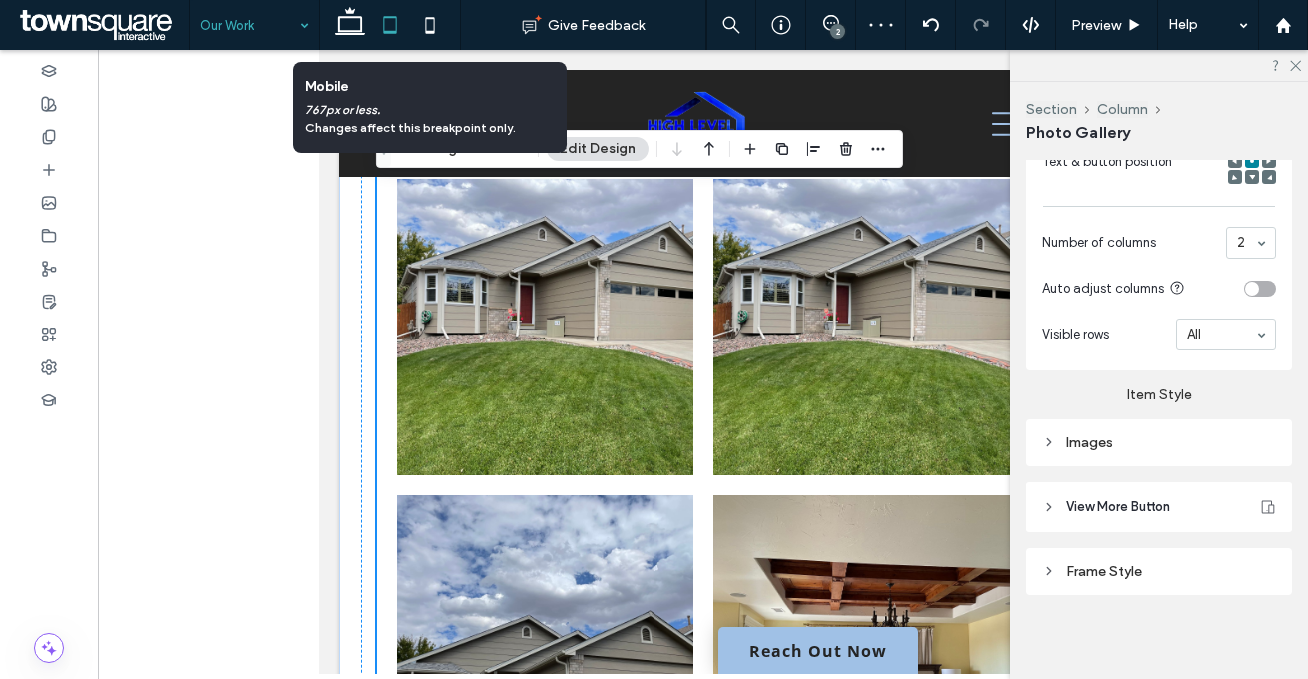
scroll to position [838, 0]
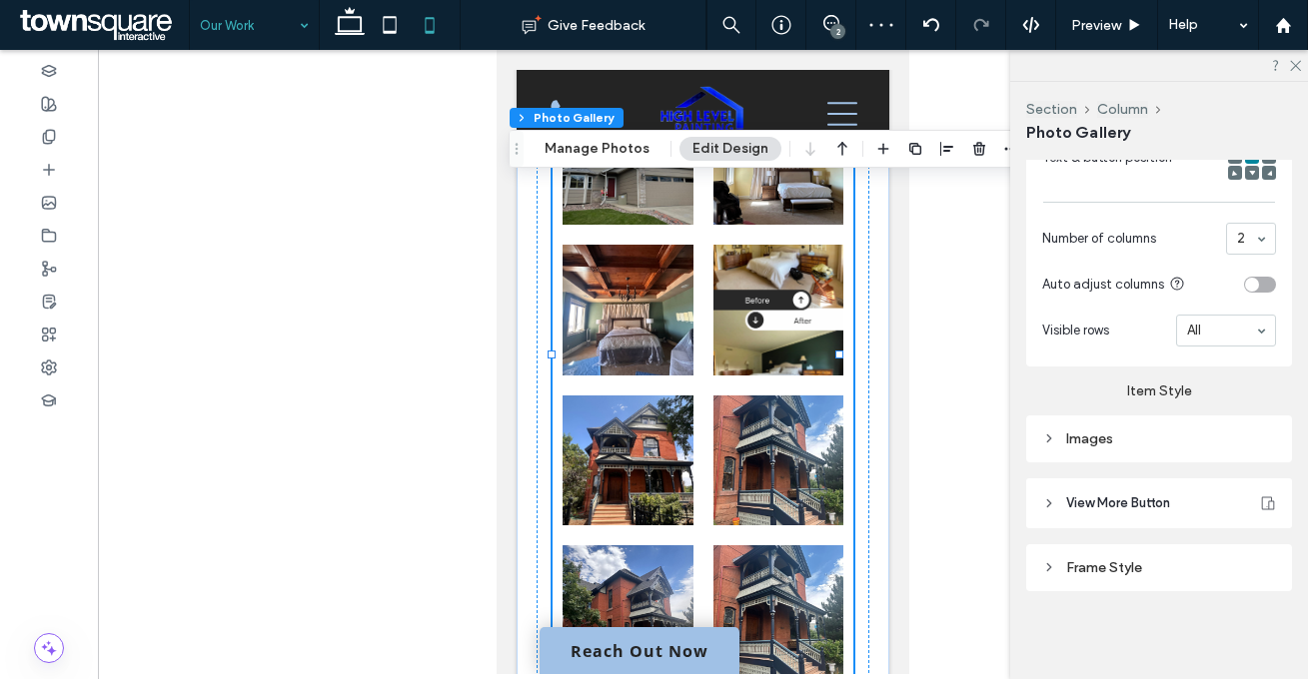
click at [703, 417] on li "Button" at bounding box center [778, 461] width 151 height 151
click at [1147, 456] on div "Images" at bounding box center [1159, 439] width 266 height 47
click at [1159, 450] on div "Images" at bounding box center [1159, 439] width 234 height 27
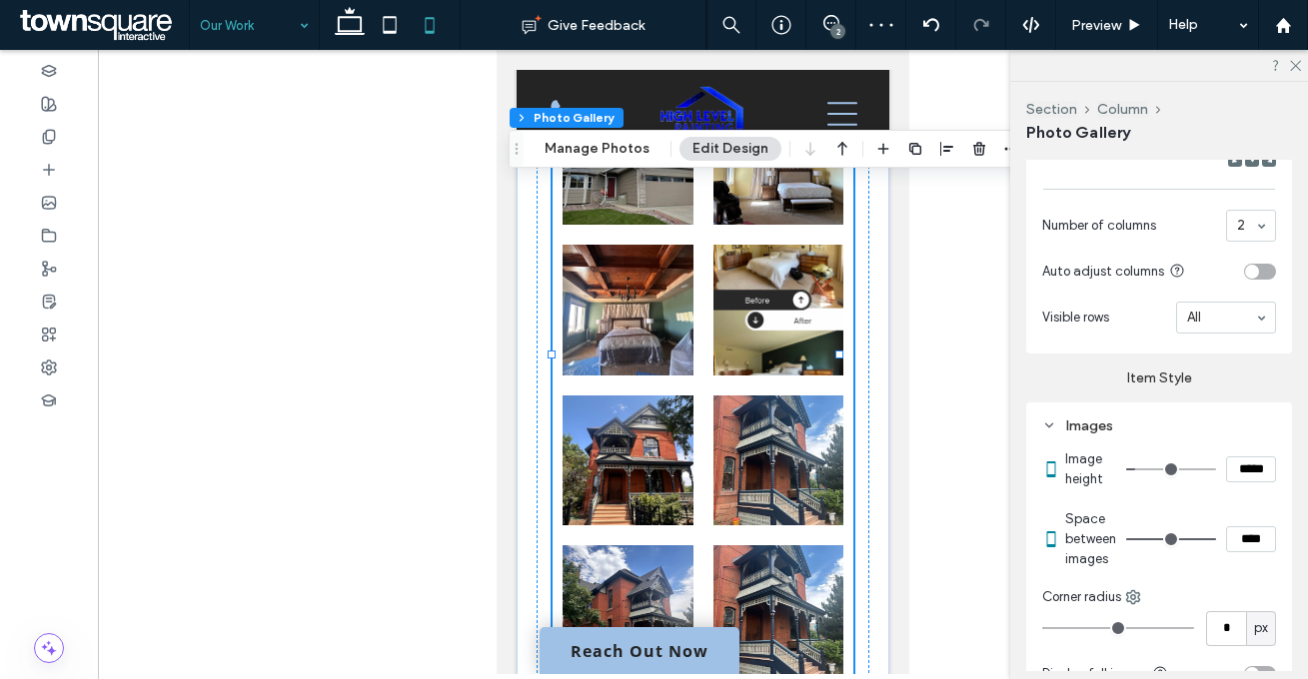
scroll to position [876, 0]
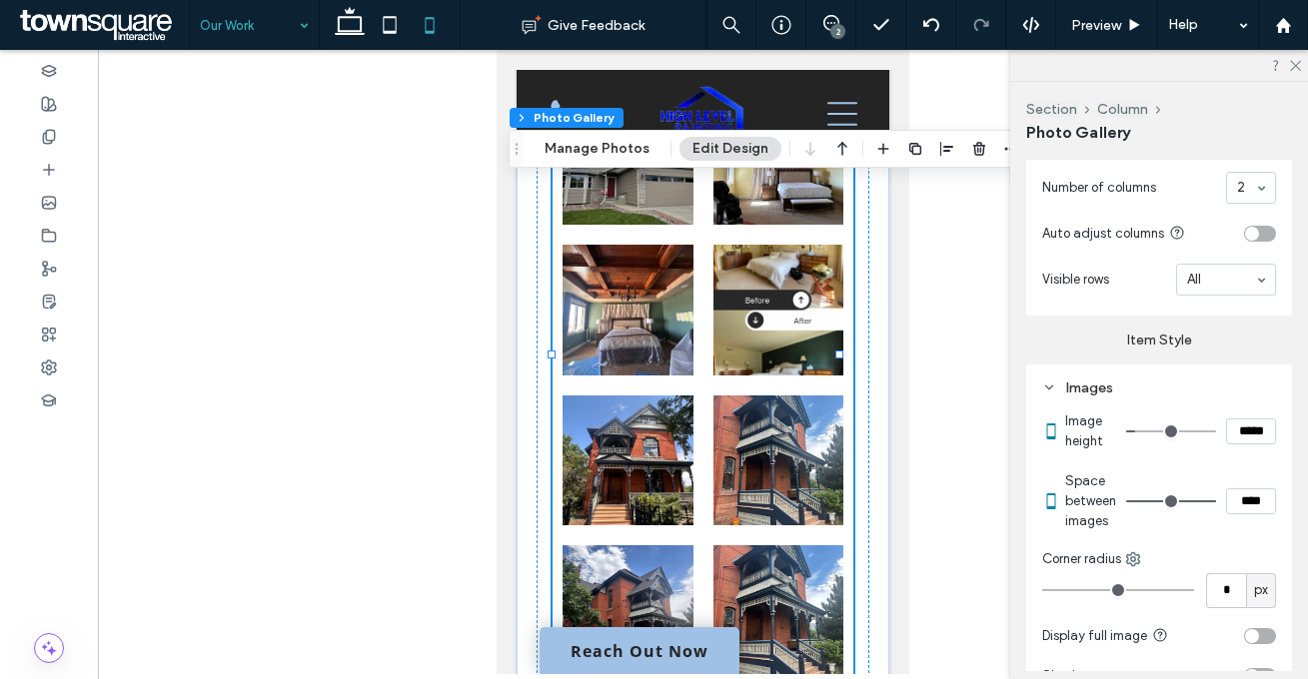
click at [1226, 513] on input "****" at bounding box center [1251, 501] width 50 height 26
type input "****"
type input "**"
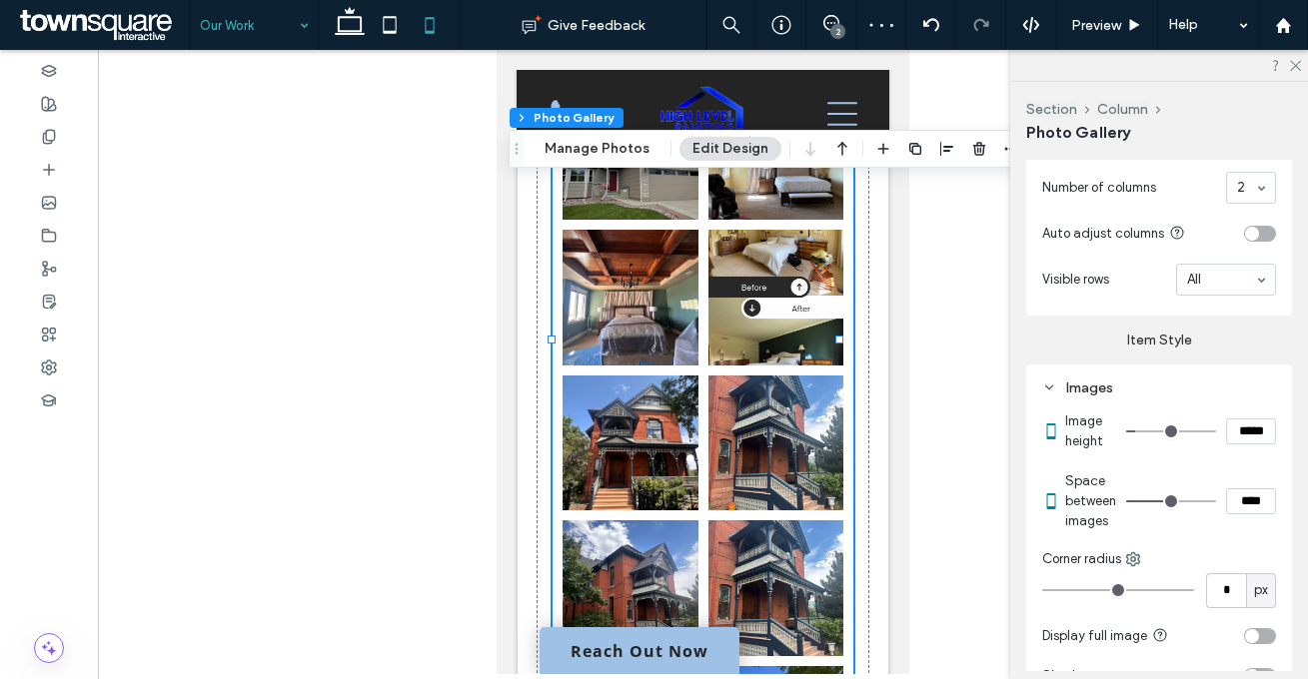
click at [1201, 490] on section "Space between images ****" at bounding box center [1170, 501] width 211 height 80
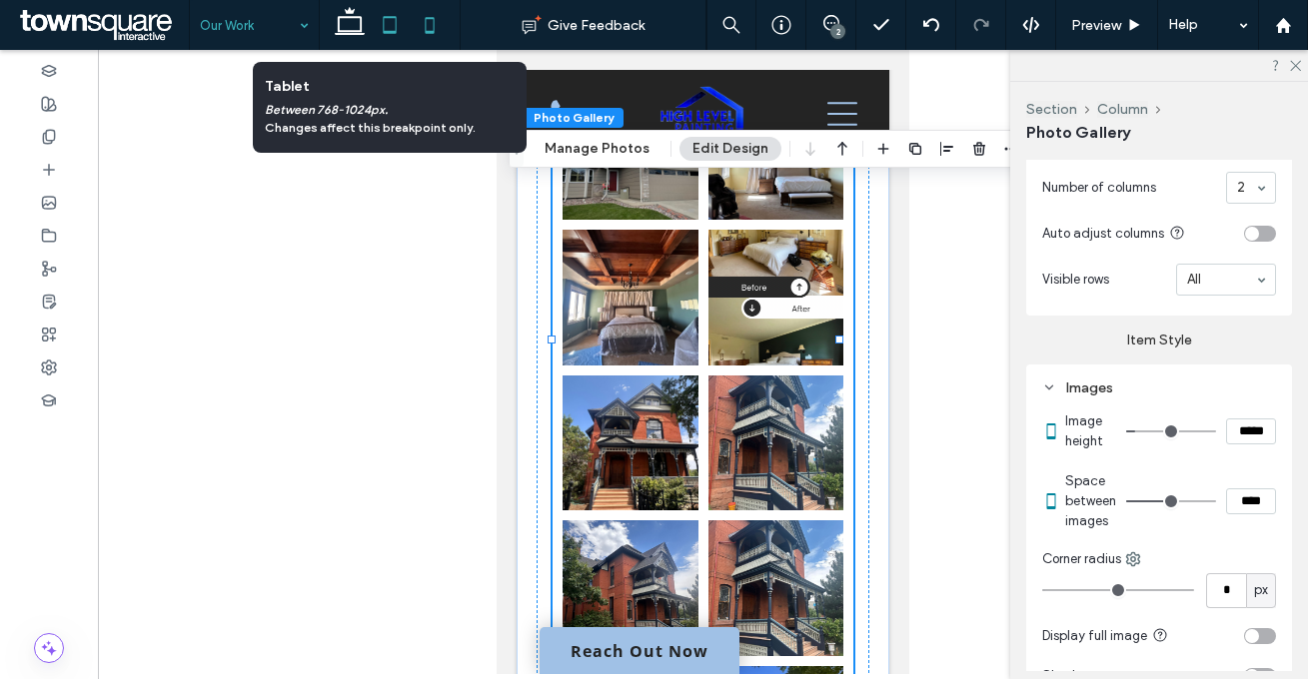
click at [383, 27] on icon at bounding box center [390, 25] width 40 height 40
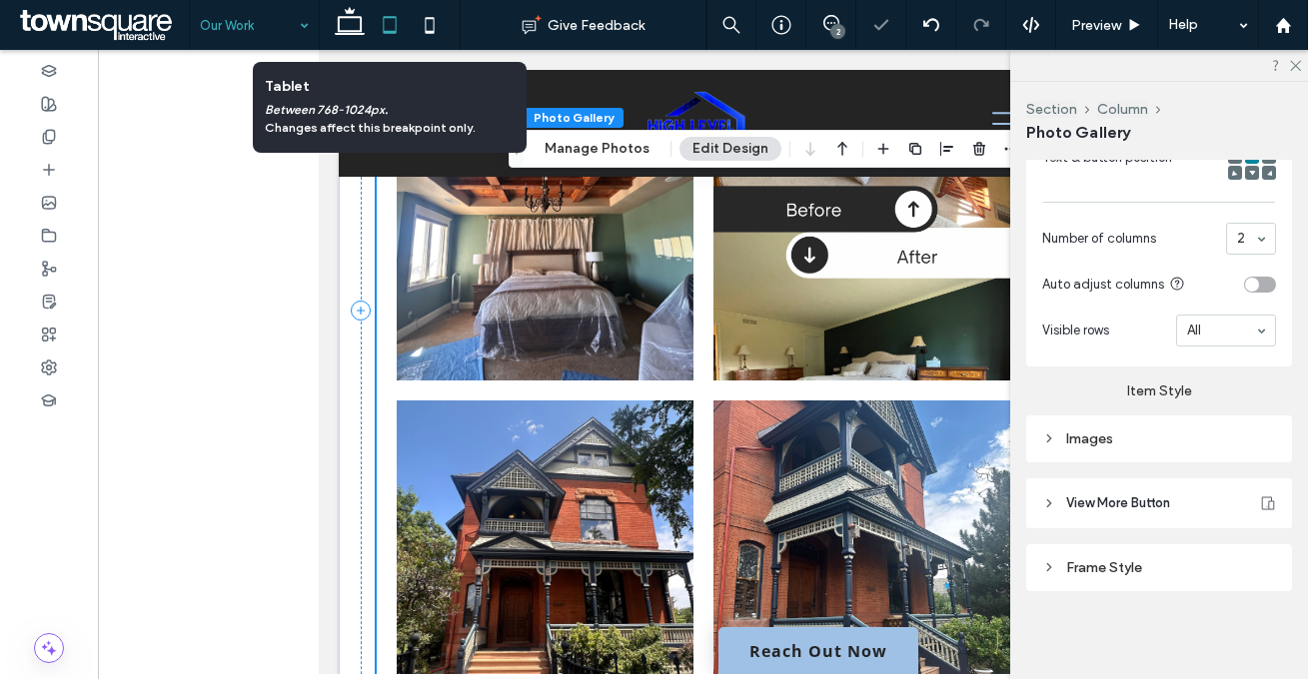
scroll to position [821, 0]
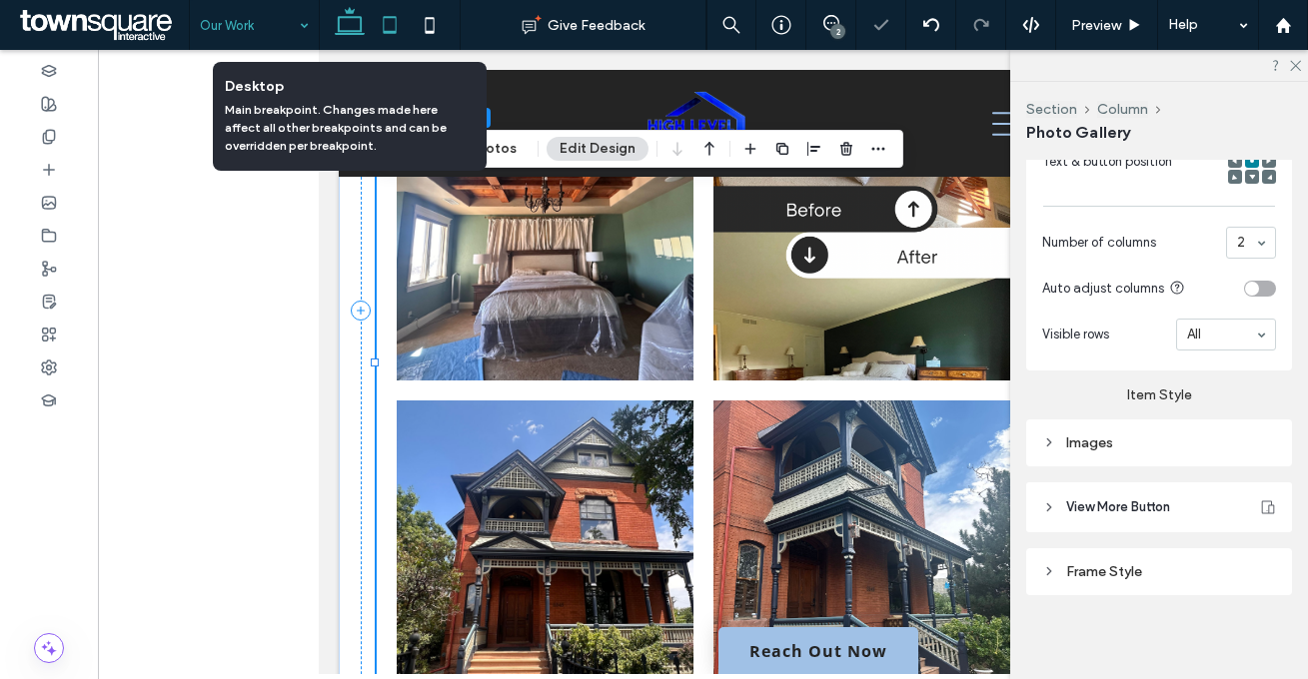
click at [334, 31] on icon at bounding box center [350, 25] width 40 height 40
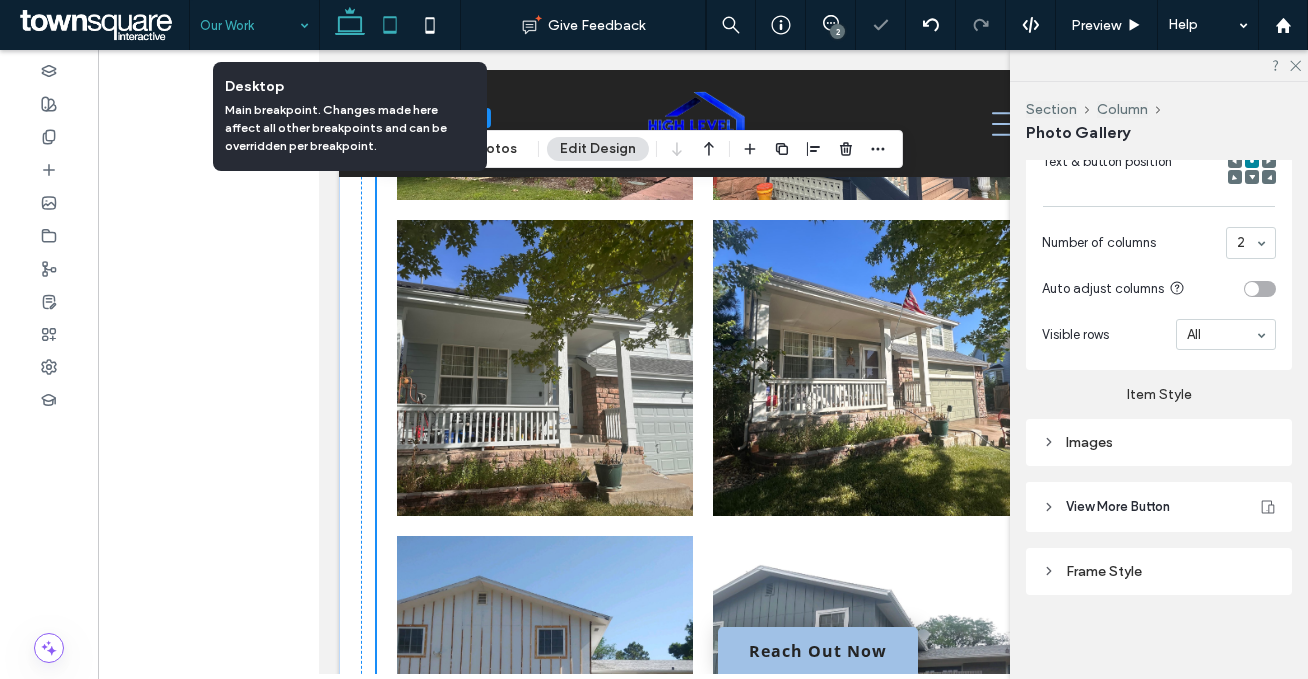
scroll to position [838, 0]
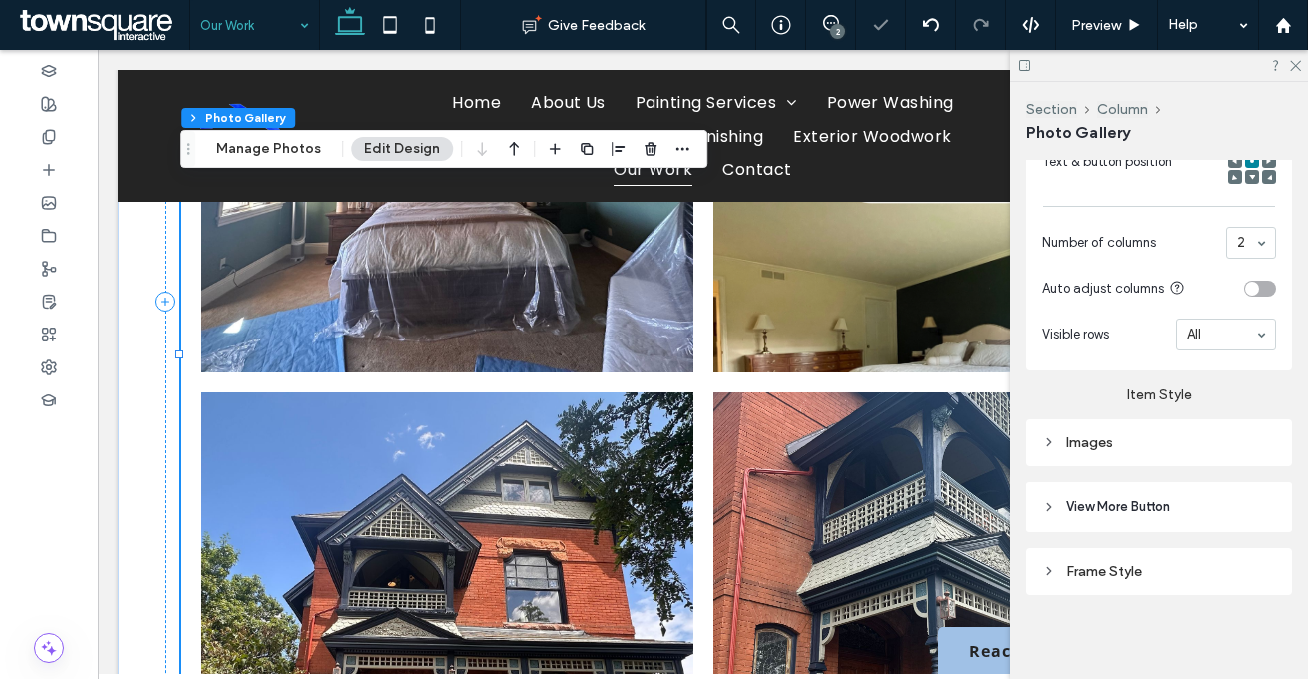
click at [838, 28] on div "2" at bounding box center [837, 31] width 15 height 15
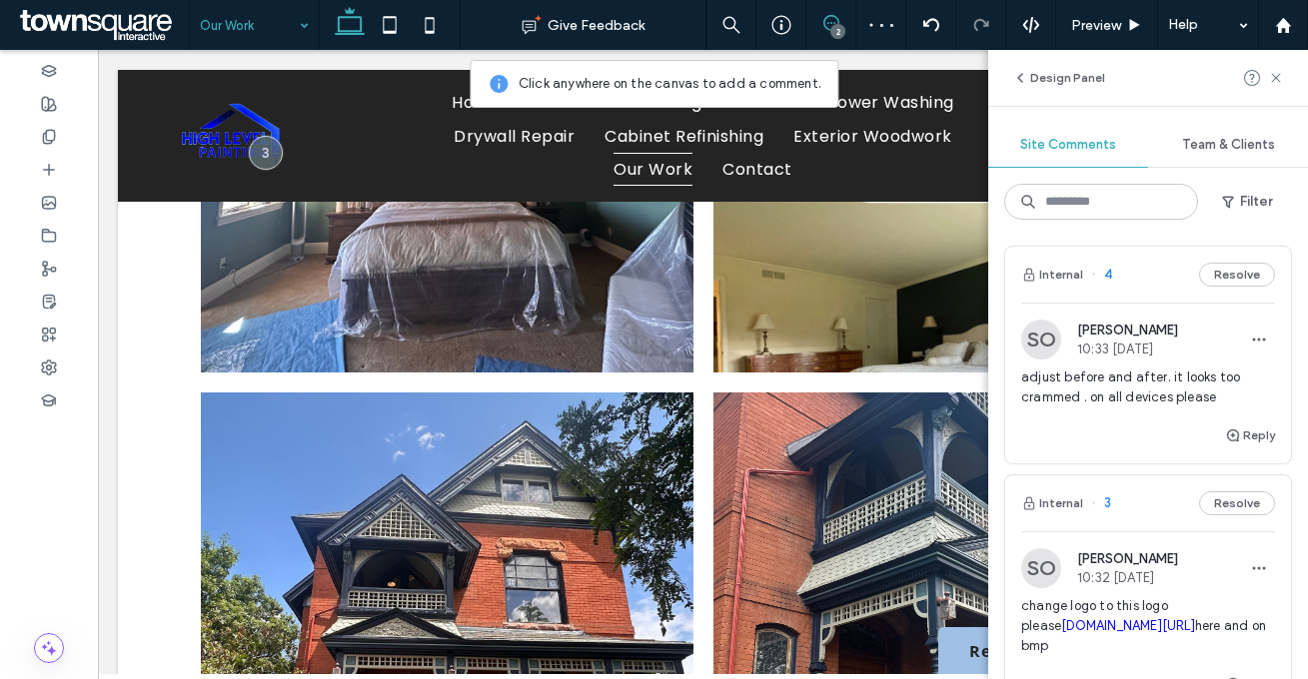
scroll to position [87, 0]
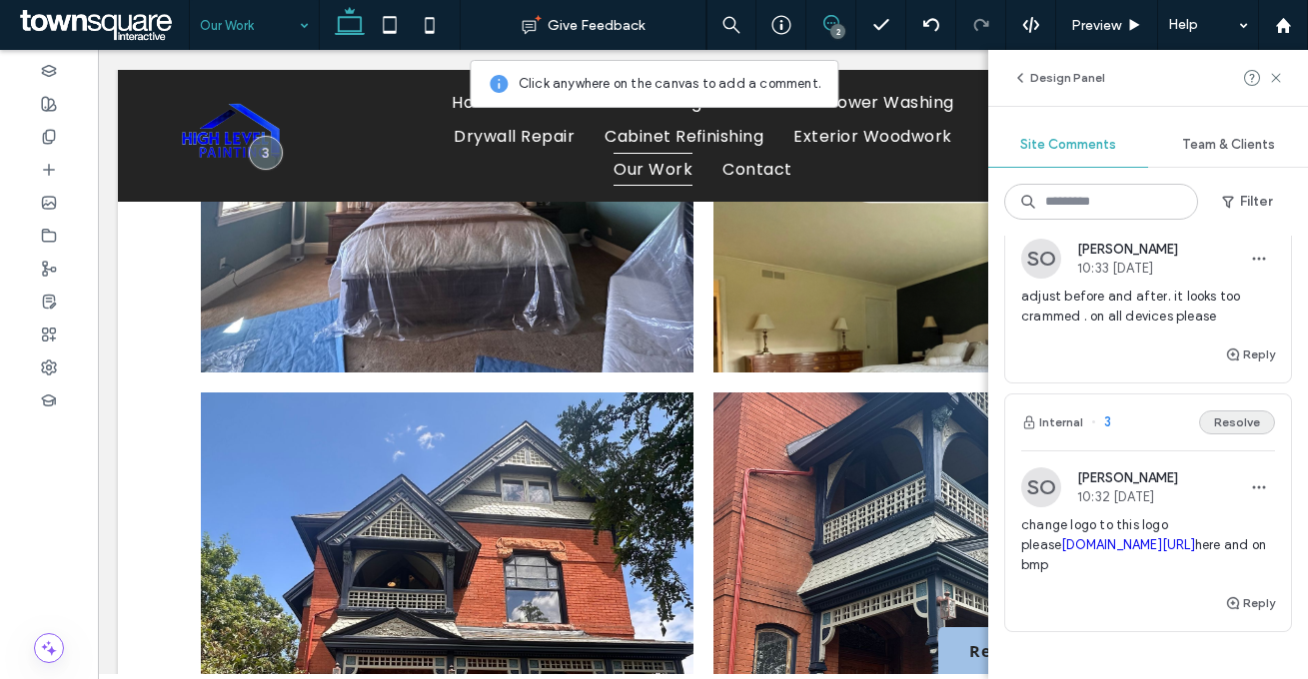
click at [1220, 423] on button "Resolve" at bounding box center [1237, 423] width 76 height 24
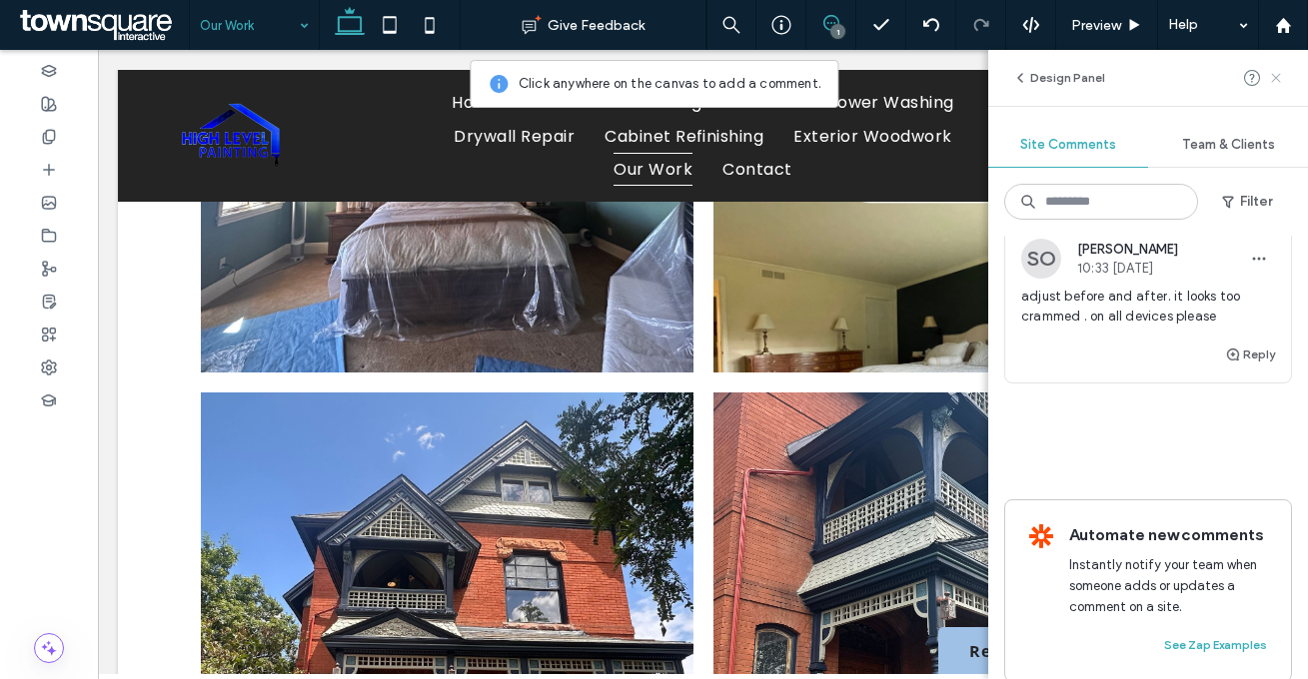
click at [1276, 74] on icon at bounding box center [1276, 78] width 16 height 16
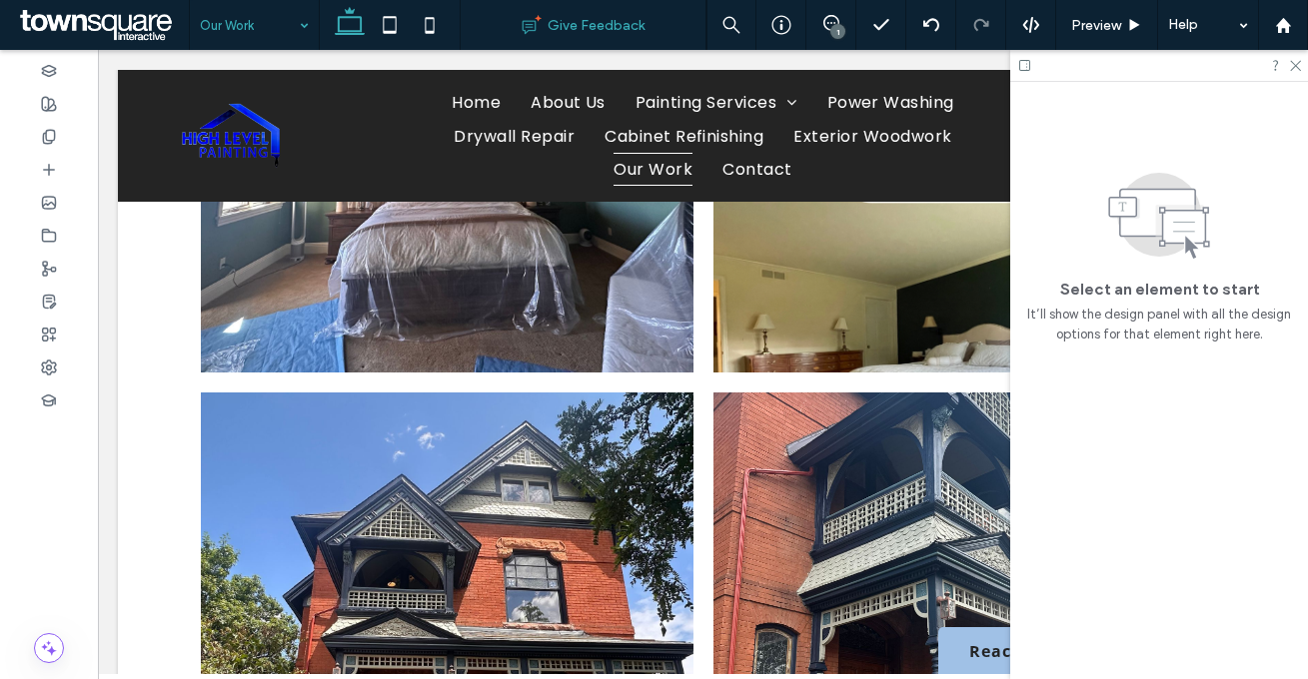
scroll to position [0, 0]
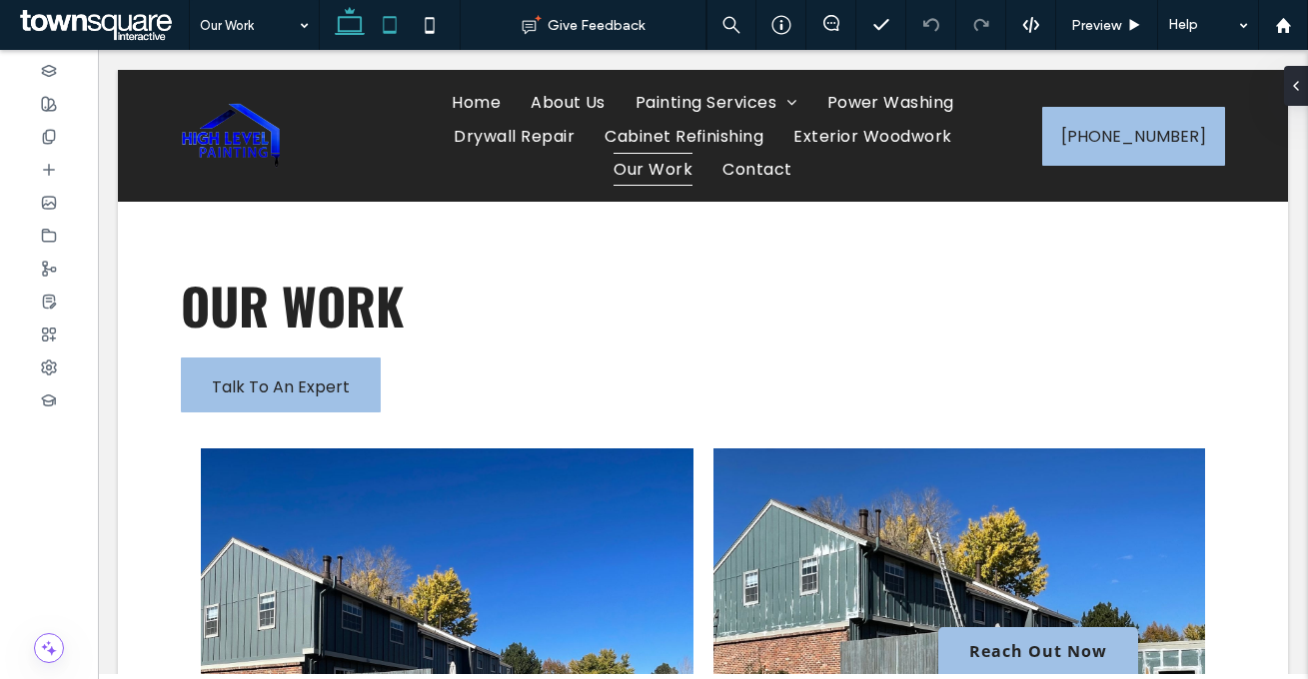
drag, startPoint x: 385, startPoint y: 36, endPoint x: 395, endPoint y: 29, distance: 12.2
click at [386, 36] on icon at bounding box center [390, 25] width 40 height 40
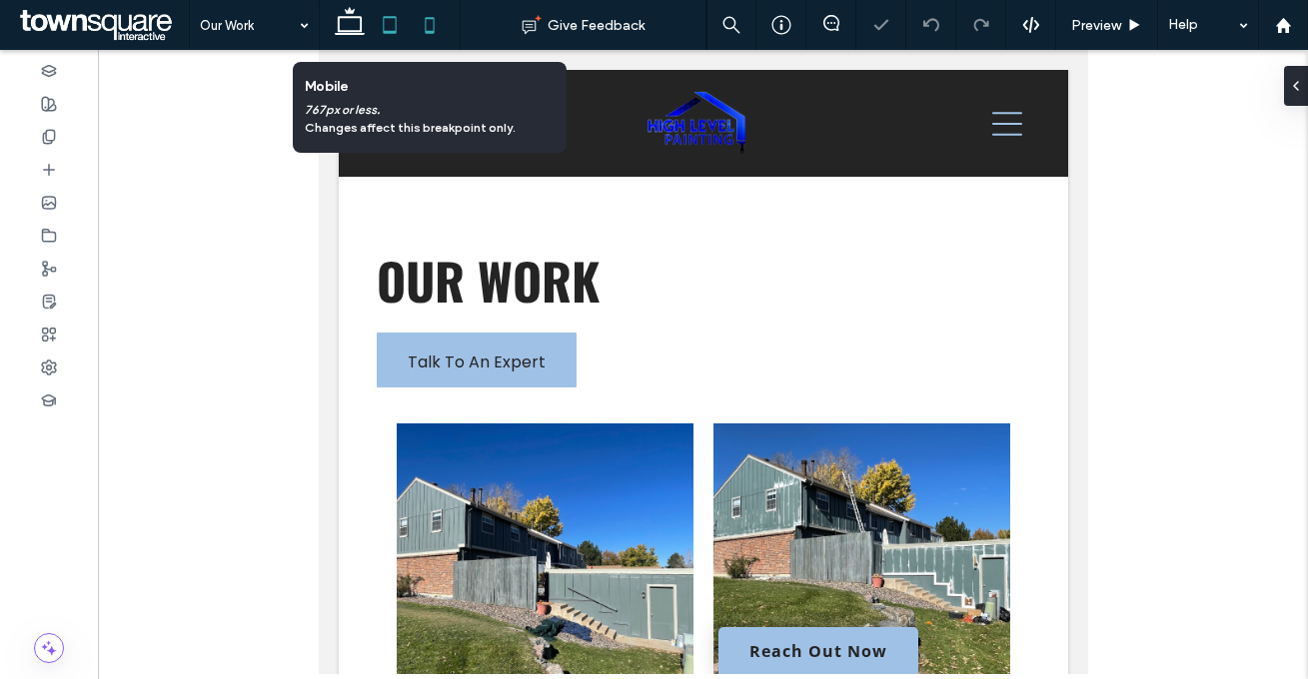
click at [420, 30] on icon at bounding box center [430, 25] width 40 height 40
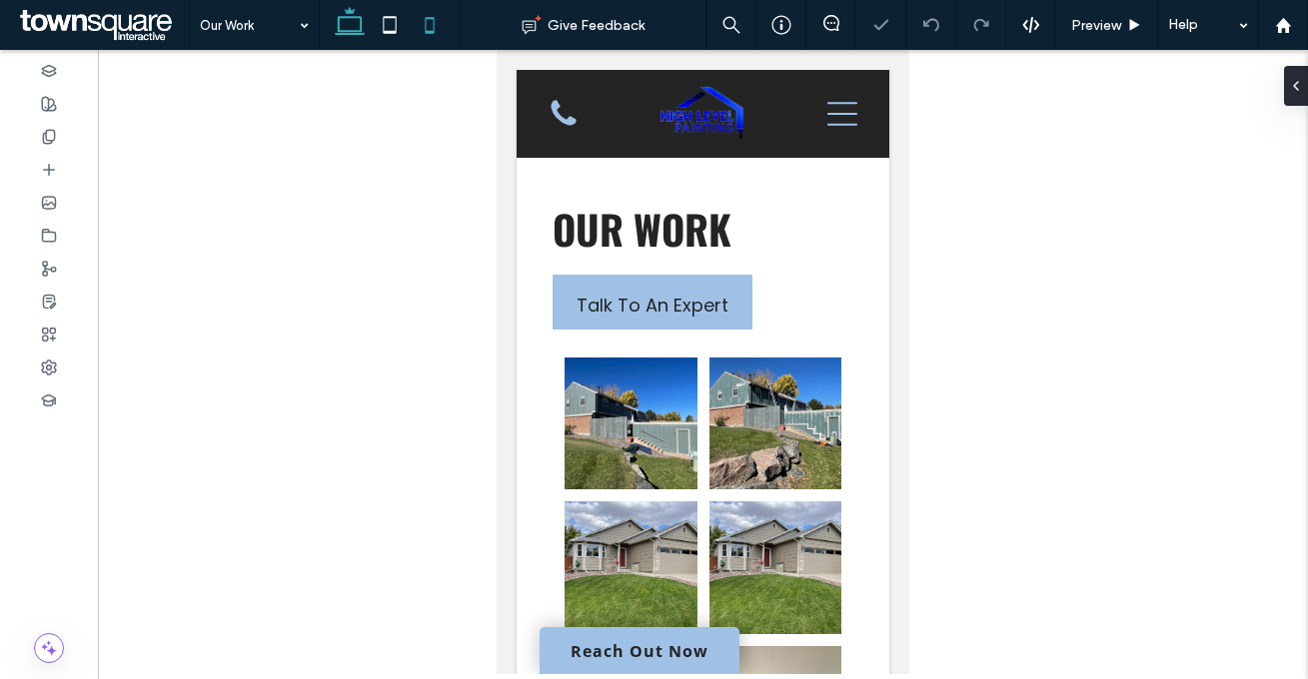
click at [346, 23] on icon at bounding box center [350, 25] width 40 height 40
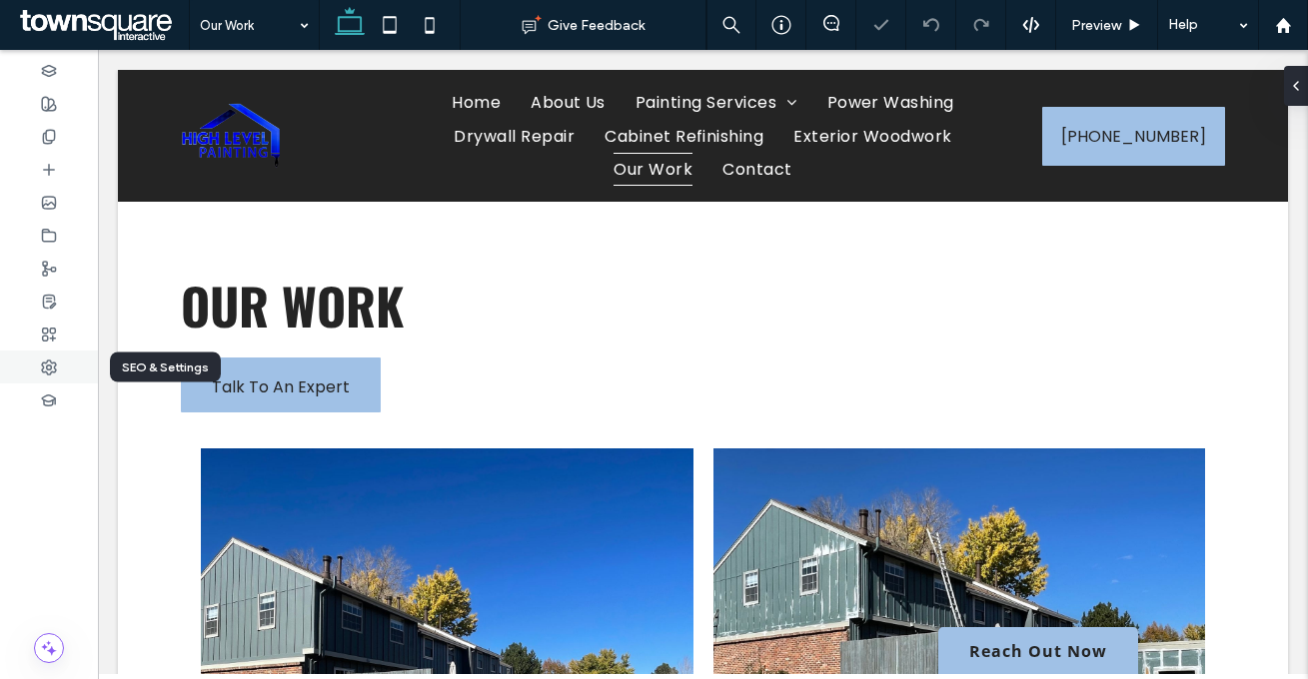
click at [29, 366] on div at bounding box center [49, 367] width 98 height 33
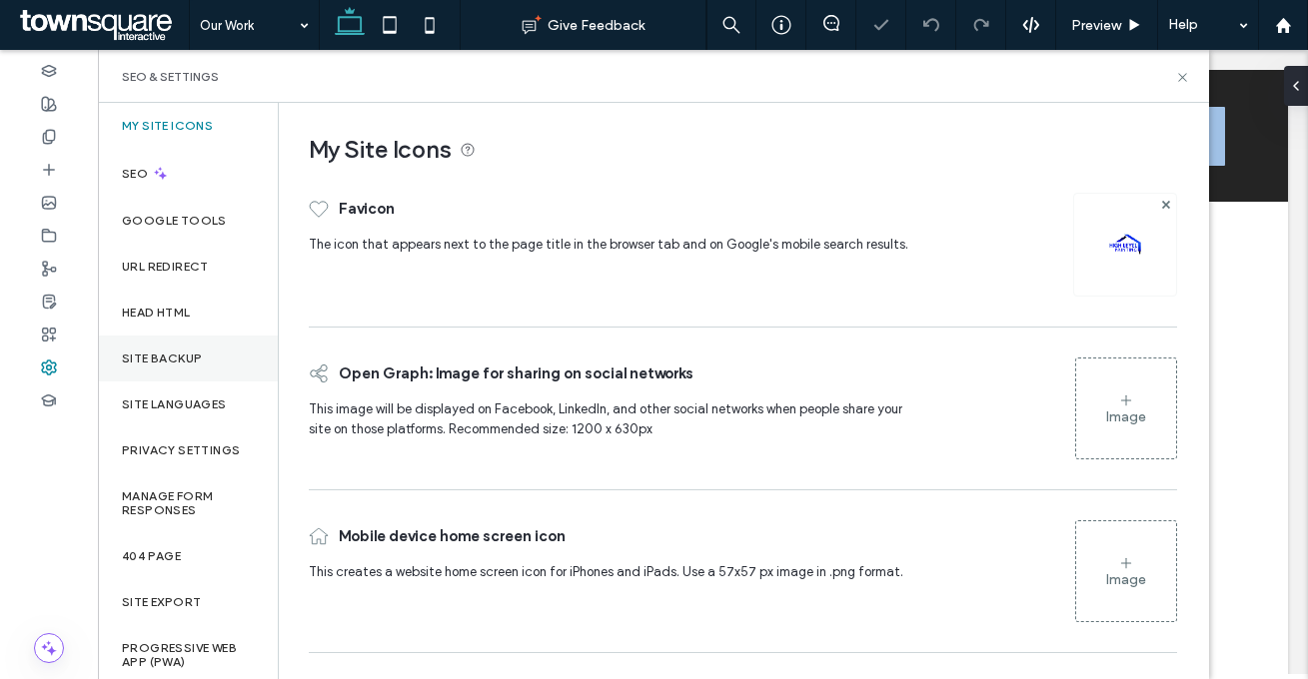
click at [188, 354] on label "Site Backup" at bounding box center [162, 359] width 80 height 14
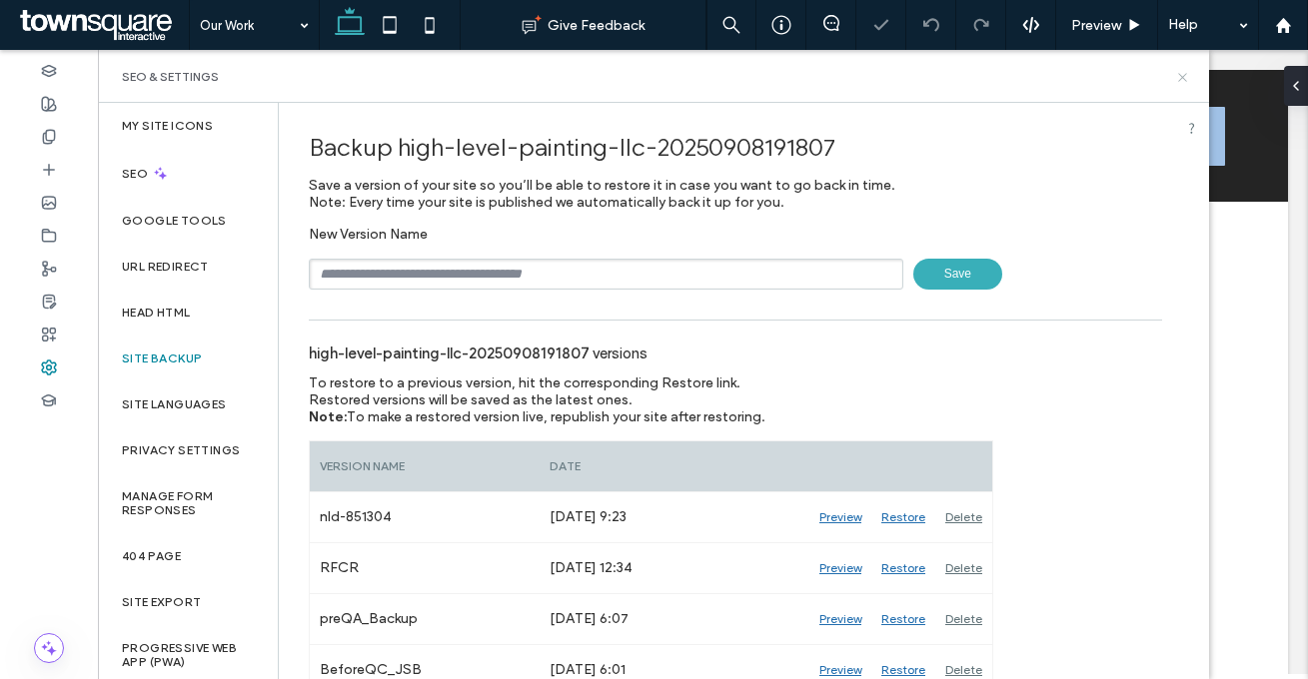
click at [1181, 75] on use at bounding box center [1182, 77] width 8 height 8
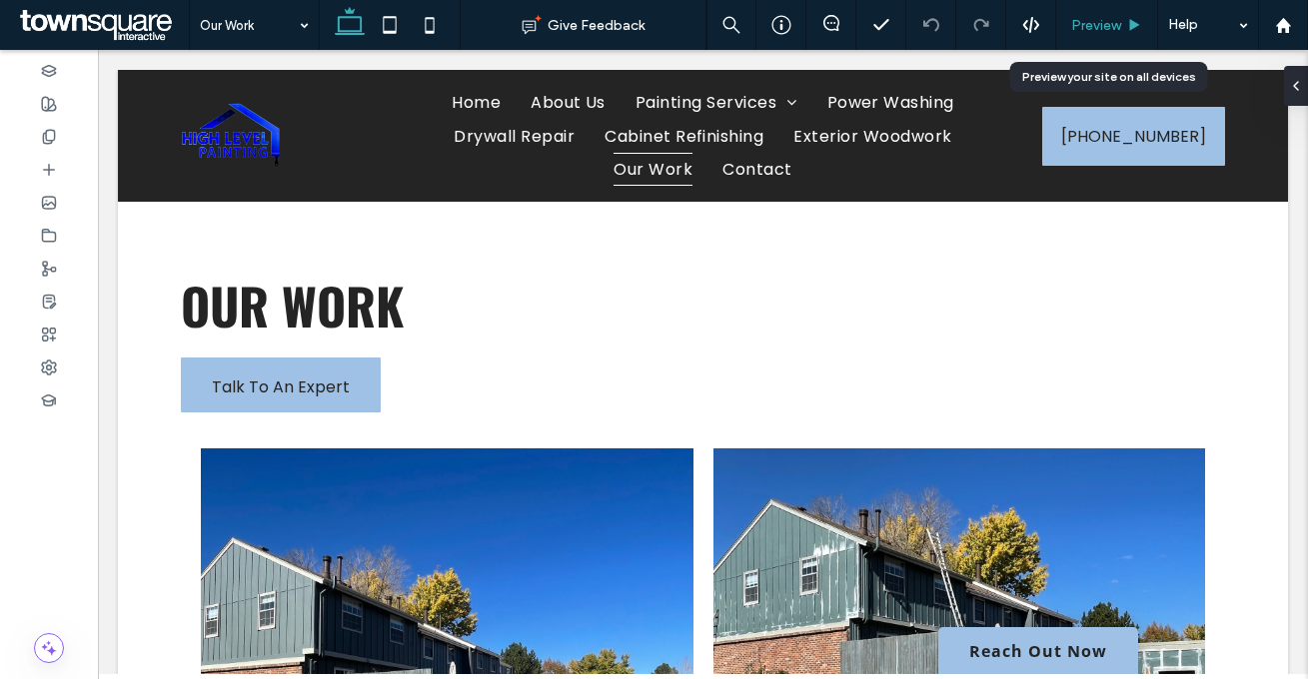
click at [1112, 19] on span "Preview" at bounding box center [1096, 25] width 50 height 17
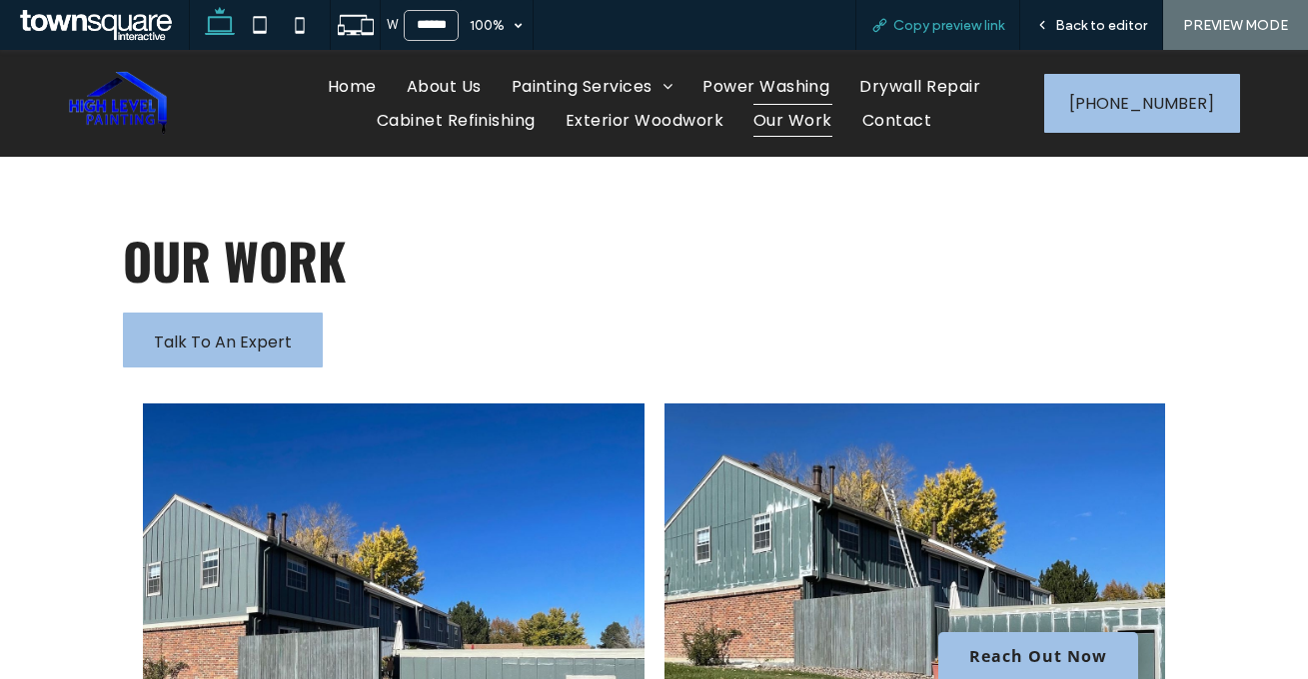
click at [979, 30] on span "Copy preview link" at bounding box center [948, 25] width 111 height 17
click at [377, 73] on span "Home" at bounding box center [352, 86] width 49 height 33
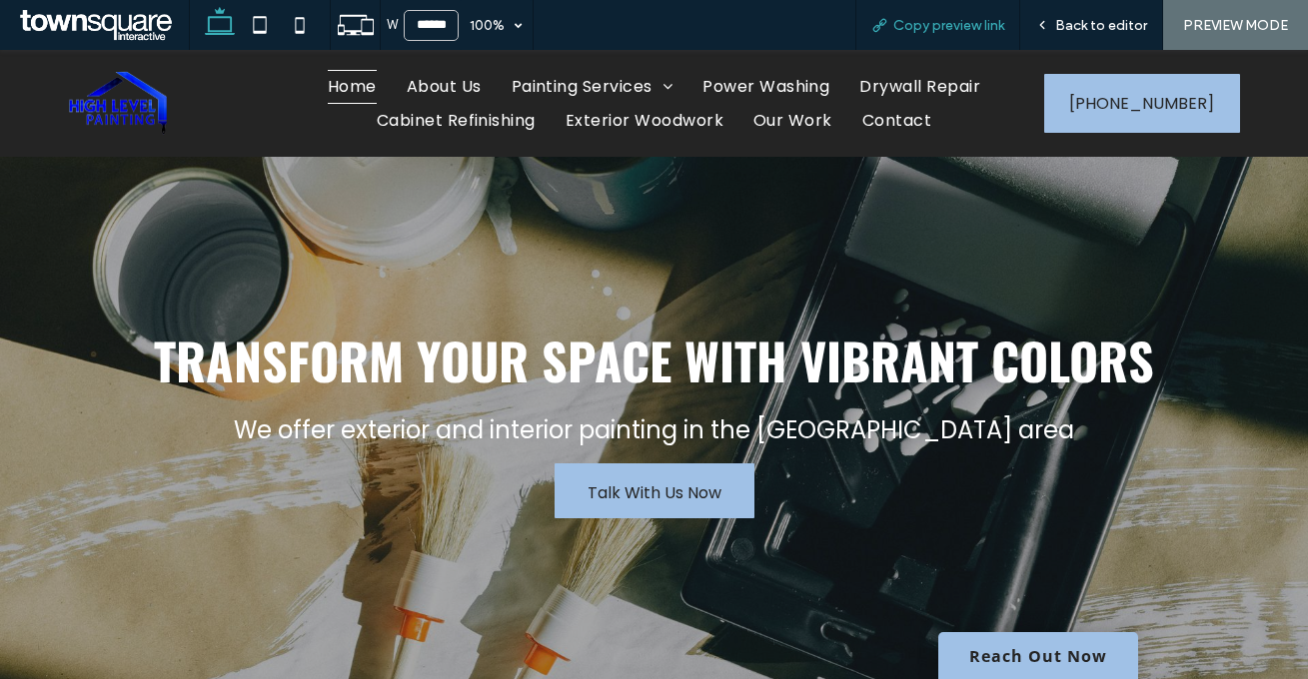
click at [979, 23] on span "Copy preview link" at bounding box center [948, 25] width 111 height 17
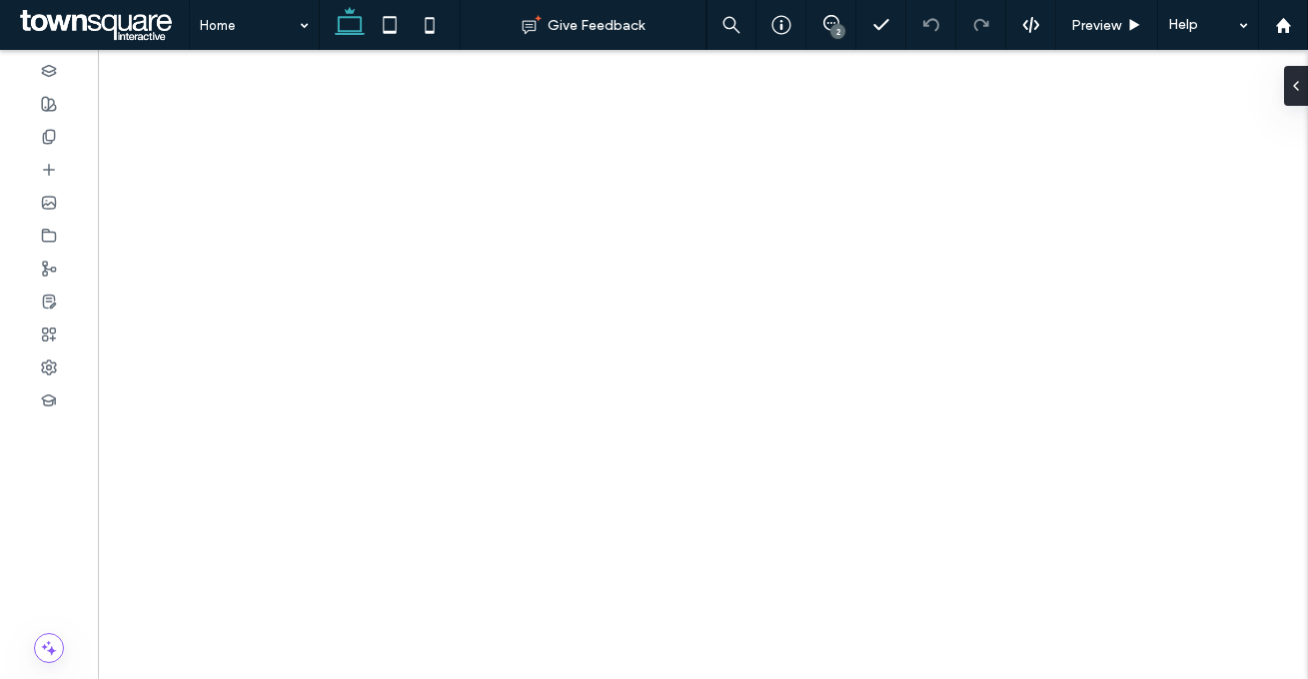
click at [834, 22] on icon at bounding box center [831, 23] width 16 height 16
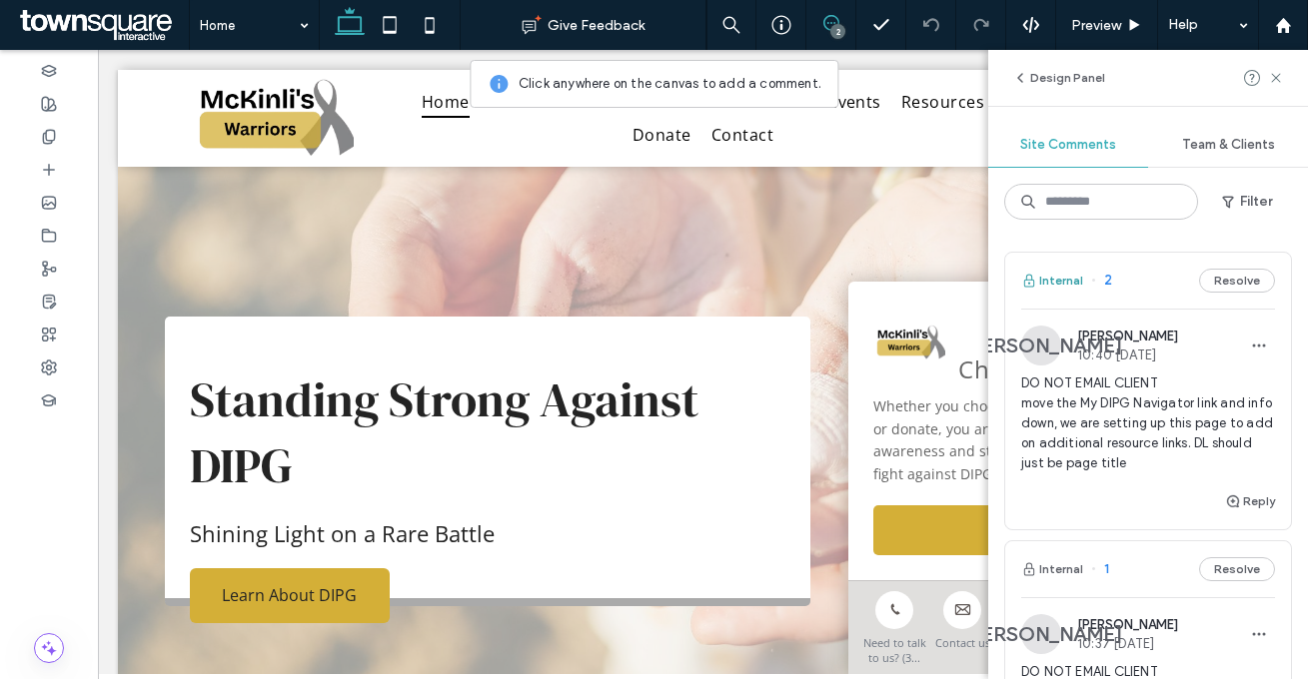
click at [1067, 279] on button "Internal" at bounding box center [1052, 281] width 62 height 24
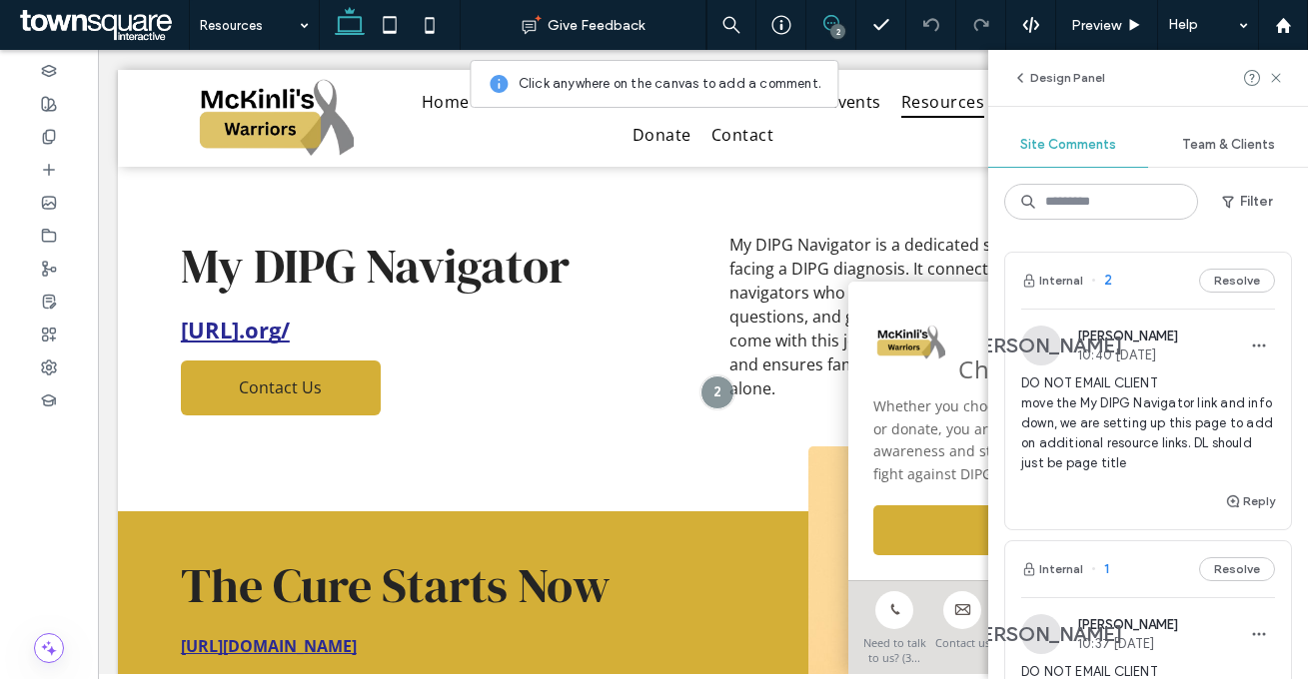
click at [1273, 80] on use at bounding box center [1275, 77] width 9 height 9
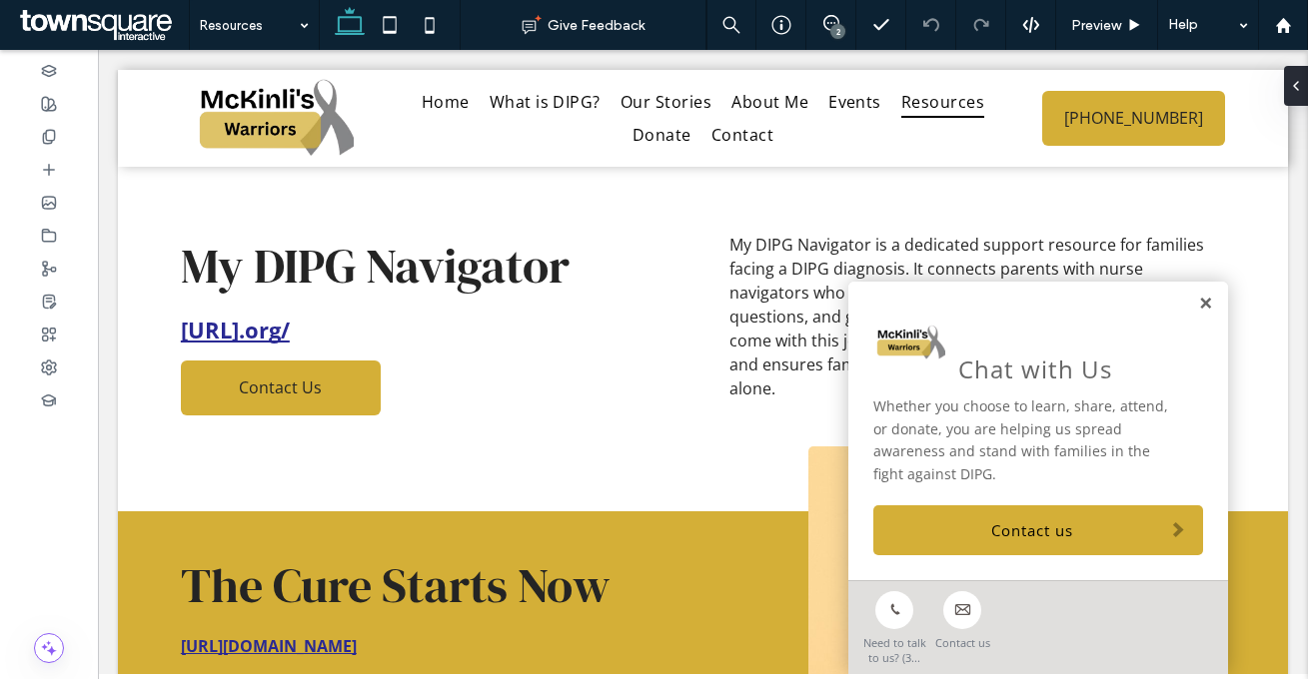
click at [1198, 303] on link at bounding box center [1205, 304] width 15 height 17
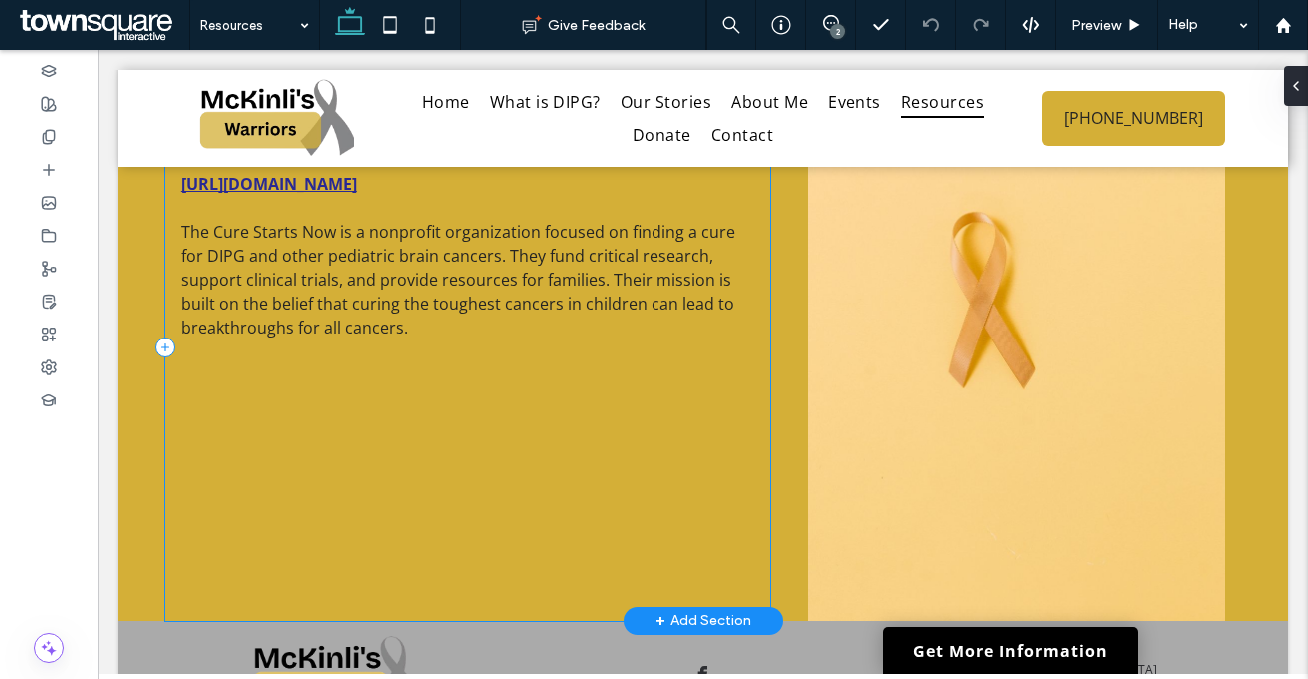
scroll to position [610, 0]
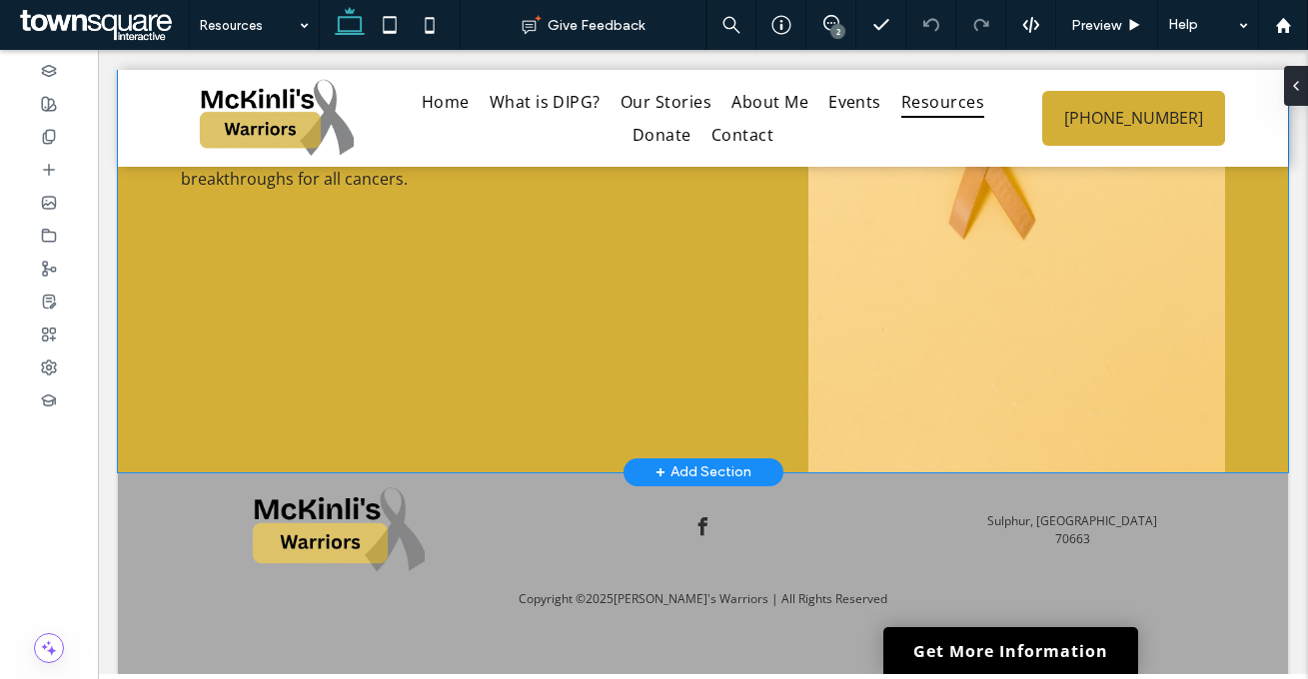
click at [770, 373] on div "The Cure Starts Now https://thecurestartsnow.org/ The Cure Starts Now is a nonp…" at bounding box center [703, 186] width 1170 height 572
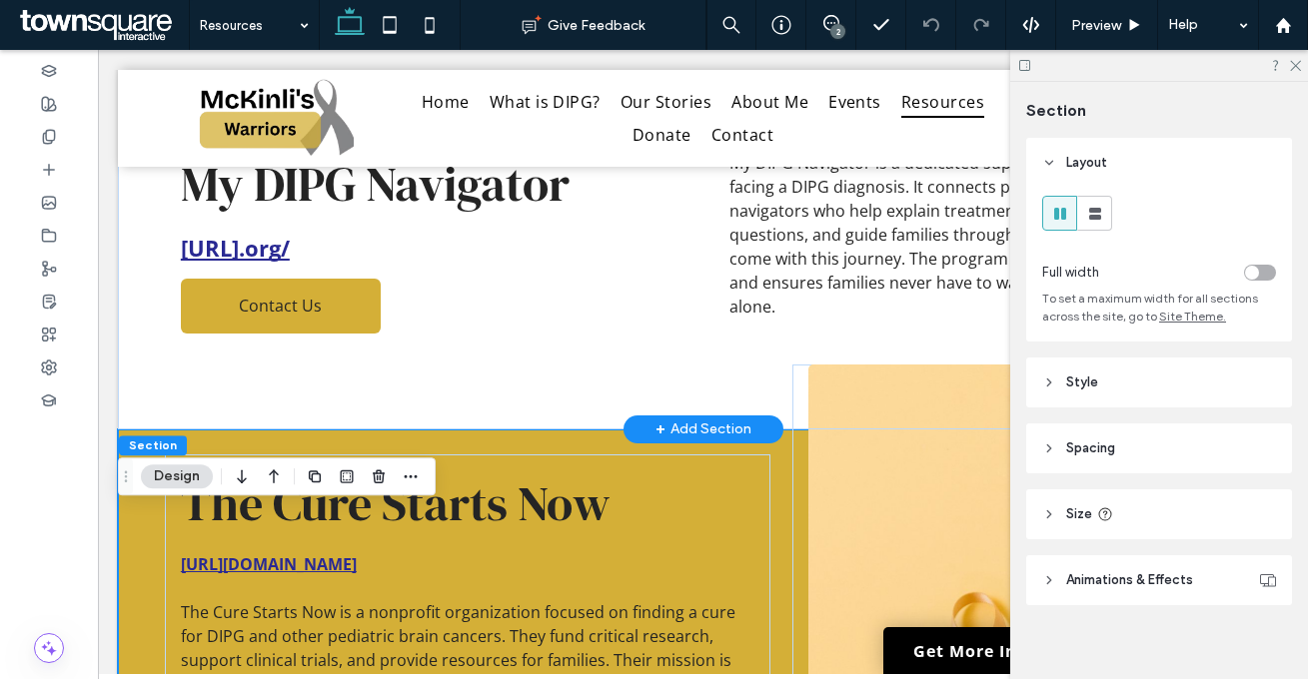
scroll to position [0, 0]
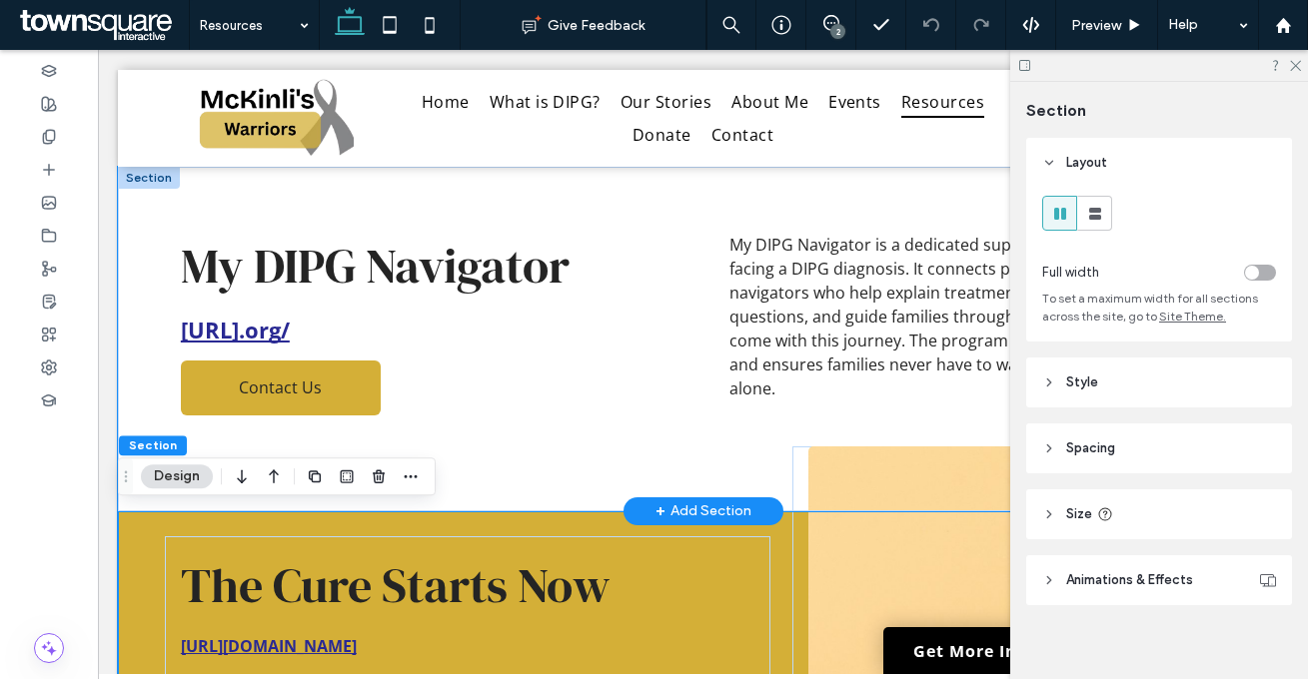
click at [447, 190] on div "My DIPG Navigator https://www.mydipgnavigator﻿.org/ Contact Us My DIPG Navigato…" at bounding box center [703, 339] width 1170 height 345
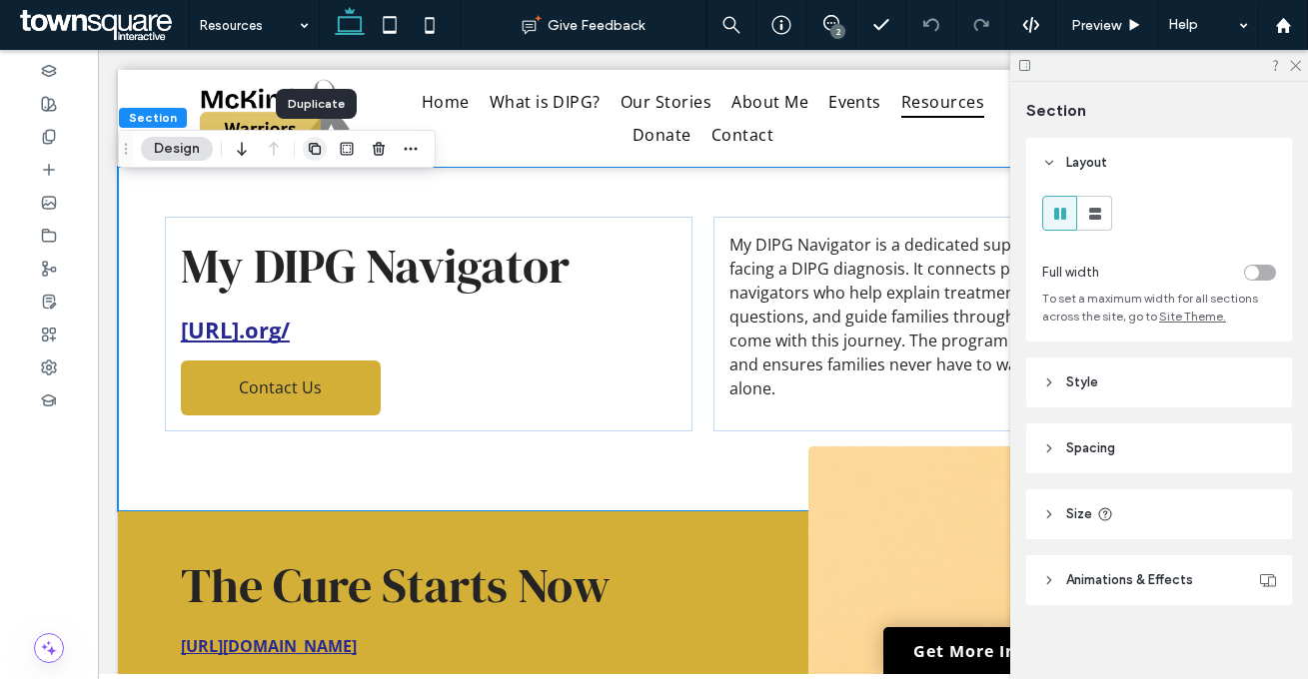
click at [313, 149] on icon "button" at bounding box center [315, 149] width 16 height 16
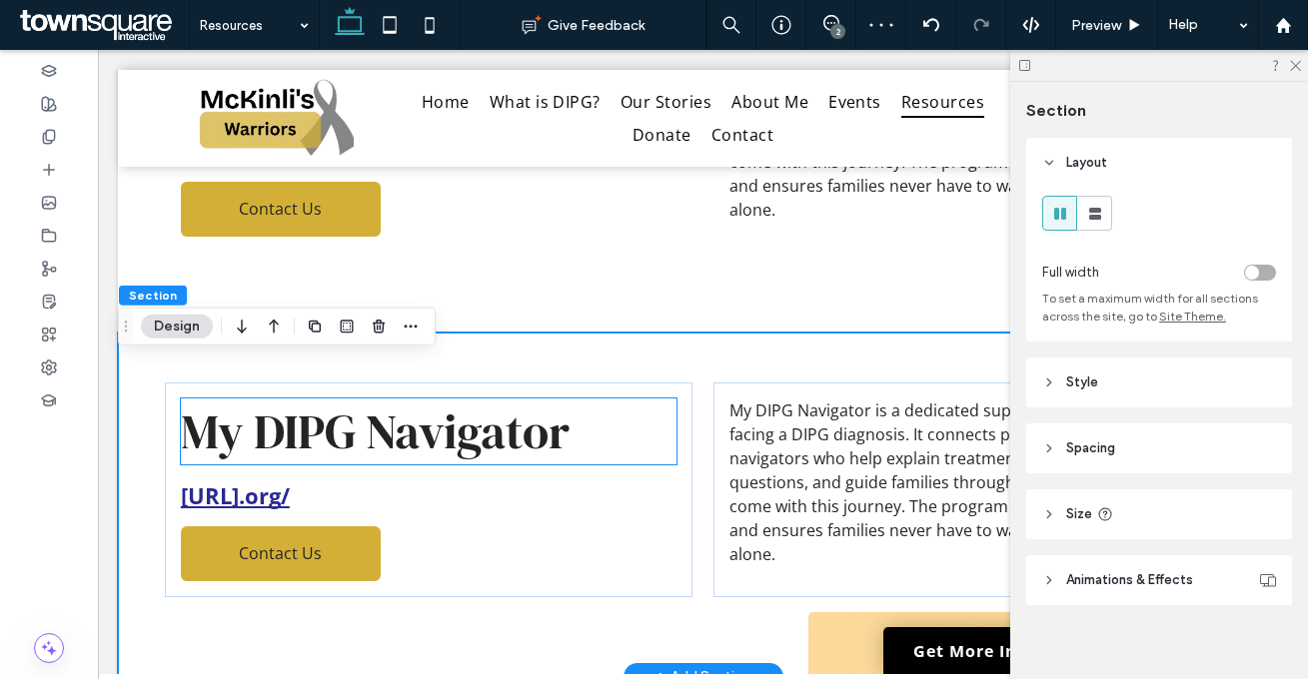
scroll to position [185, 0]
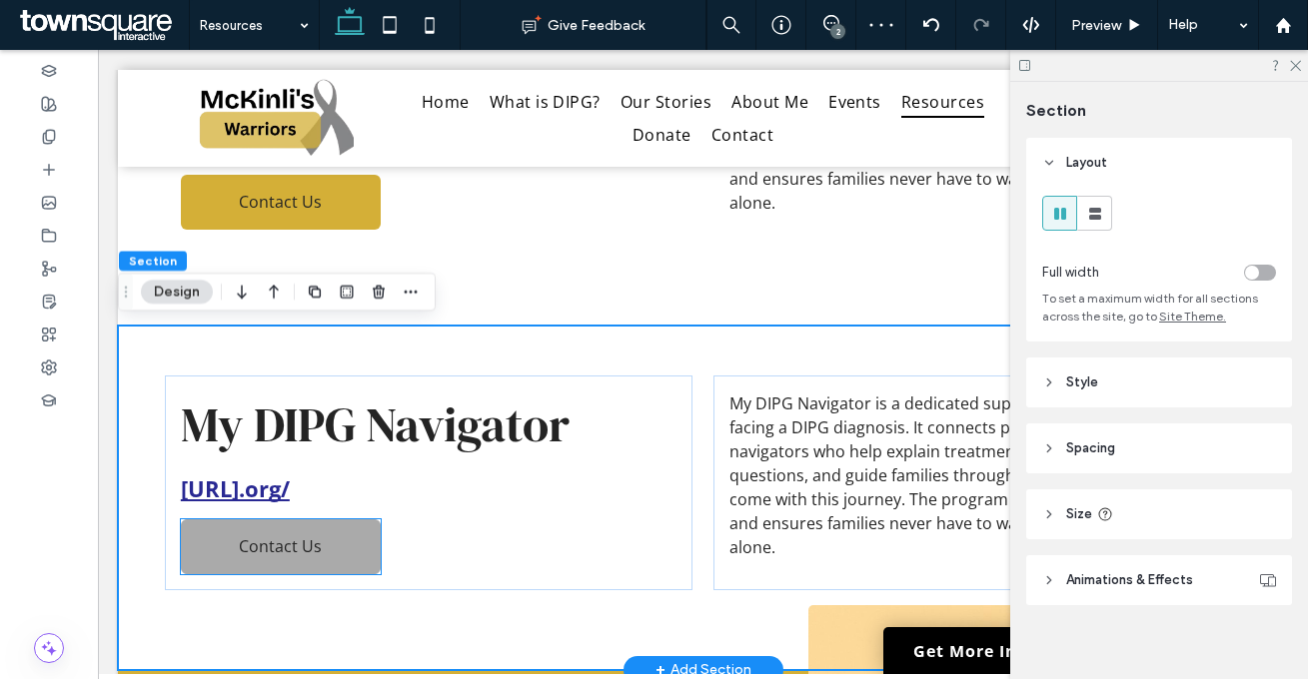
click at [284, 543] on span "Contact Us" at bounding box center [280, 546] width 83 height 22
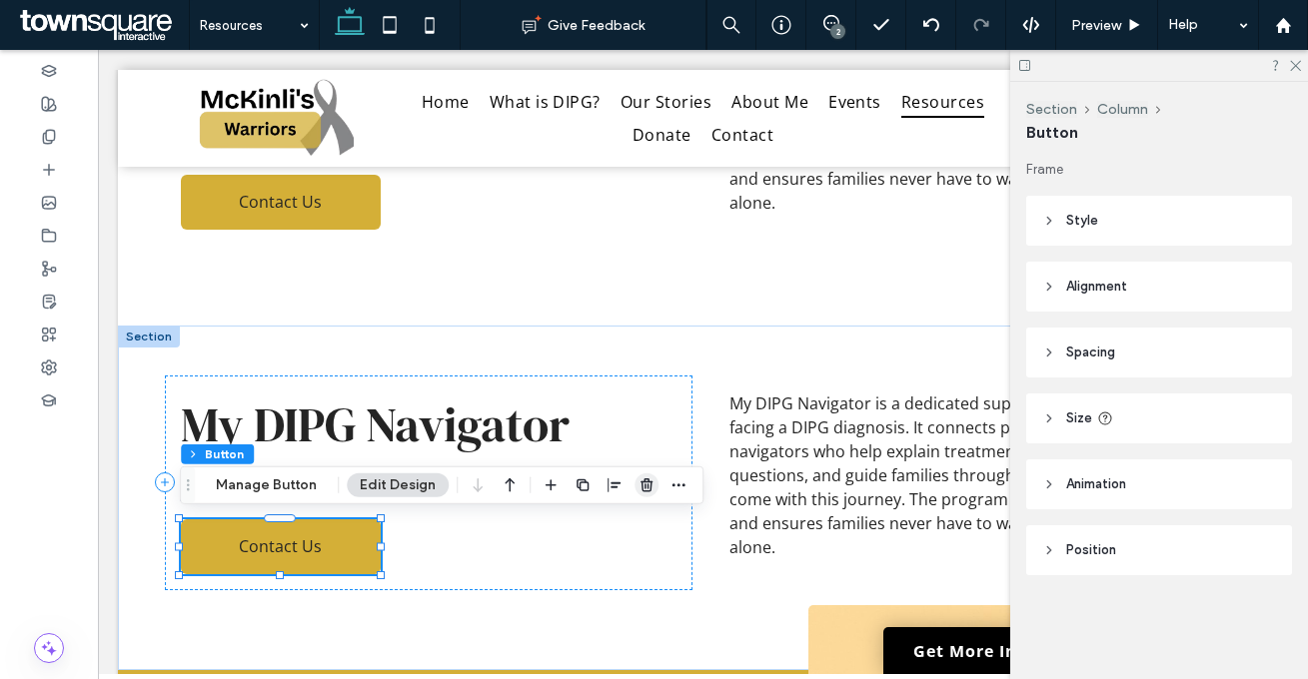
click at [640, 483] on icon "button" at bounding box center [646, 485] width 16 height 16
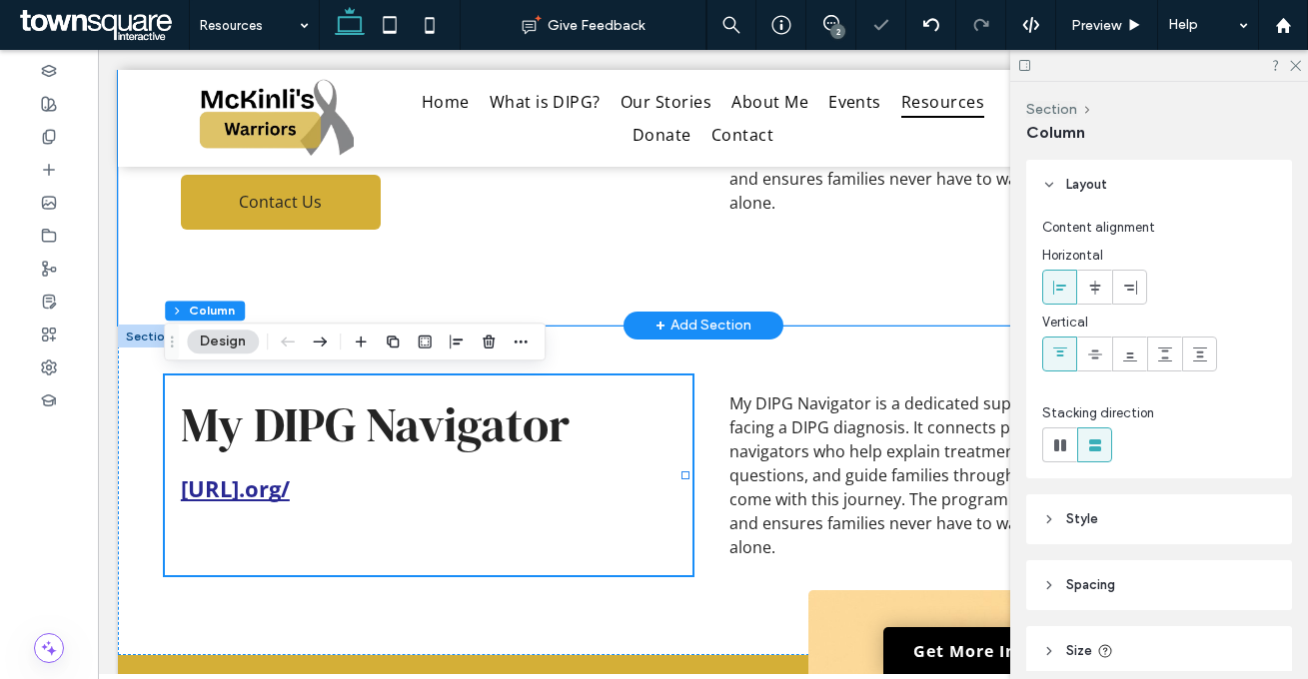
click at [590, 297] on div "My DIPG Navigator https://www.mydipgnavigator﻿.org/ Contact Us My DIPG Navigato…" at bounding box center [703, 153] width 1170 height 345
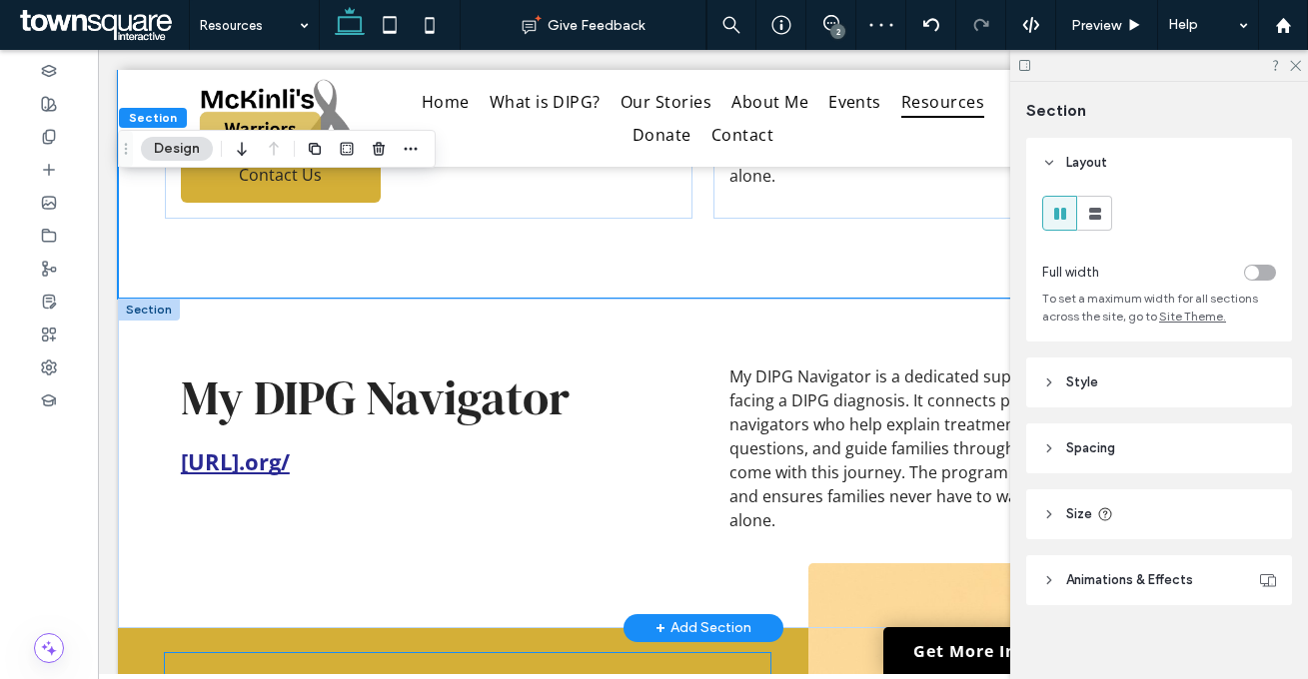
scroll to position [82, 0]
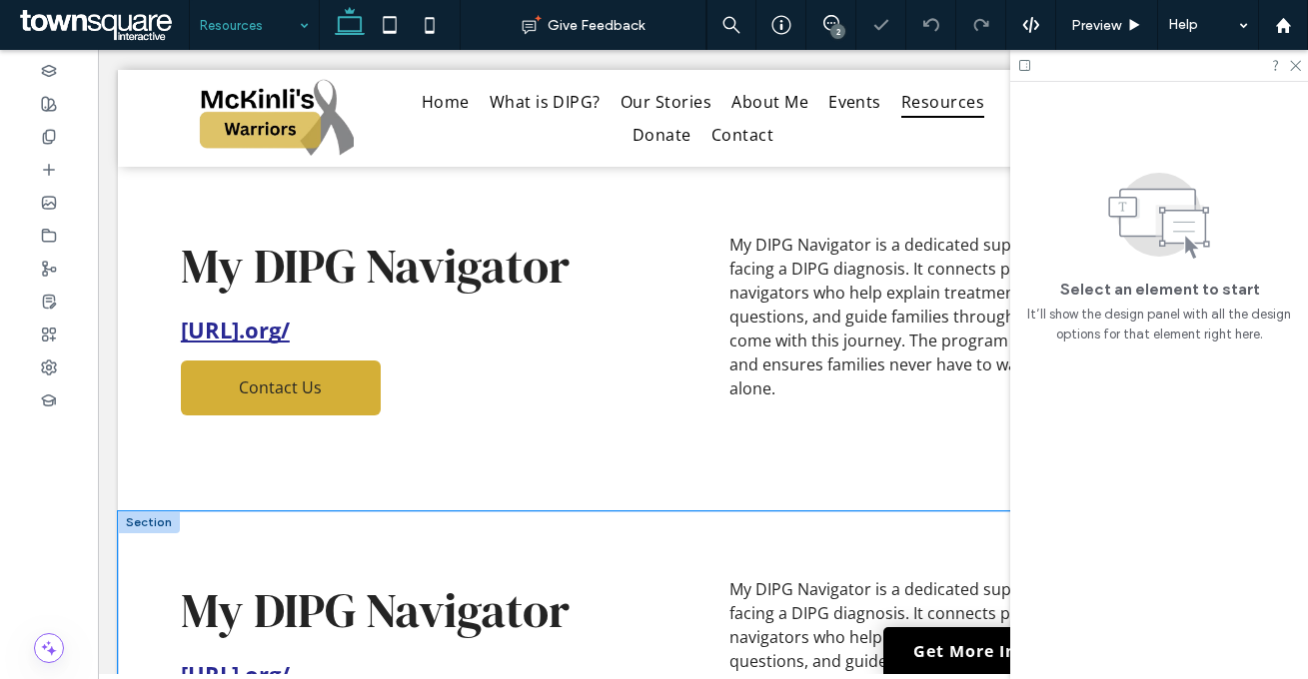
click at [514, 556] on div "My DIPG Navigator https://www.mydipgnavigator﻿.org/ My DIPG Navigator is a dedi…" at bounding box center [703, 676] width 1170 height 330
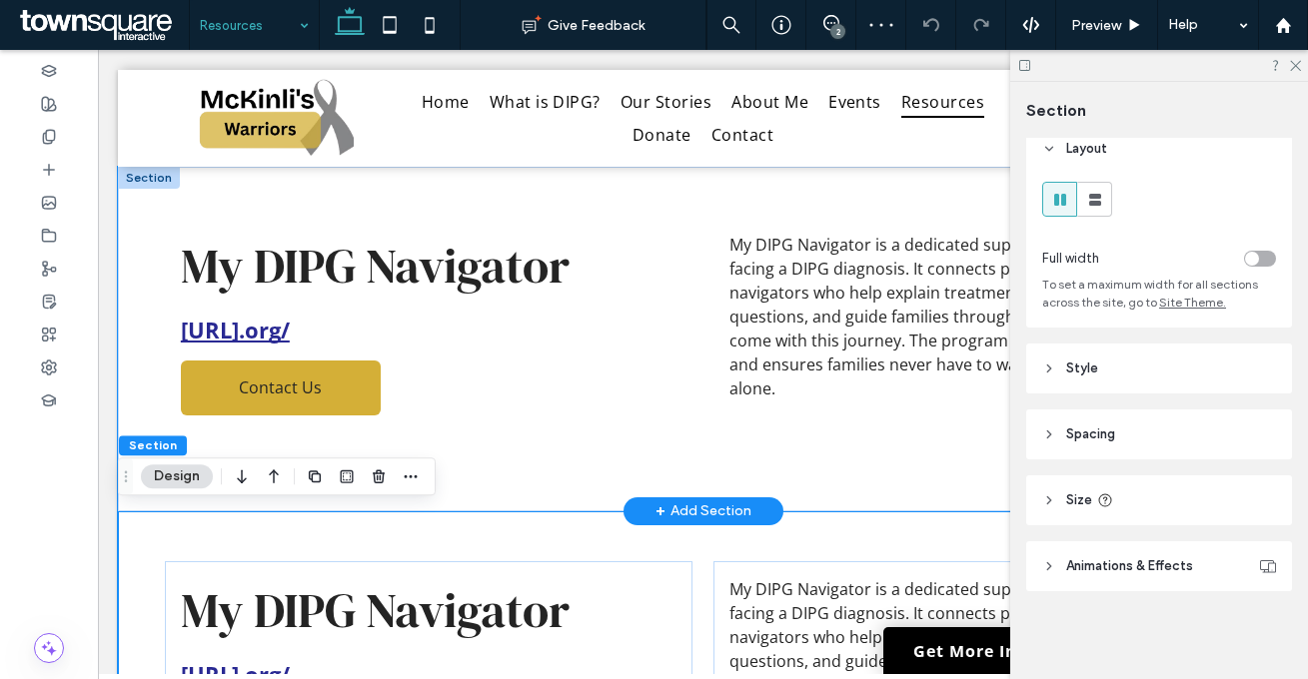
click at [626, 462] on div "My DIPG Navigator https://www.mydipgnavigator﻿.org/ Contact Us My DIPG Navigato…" at bounding box center [703, 339] width 1170 height 345
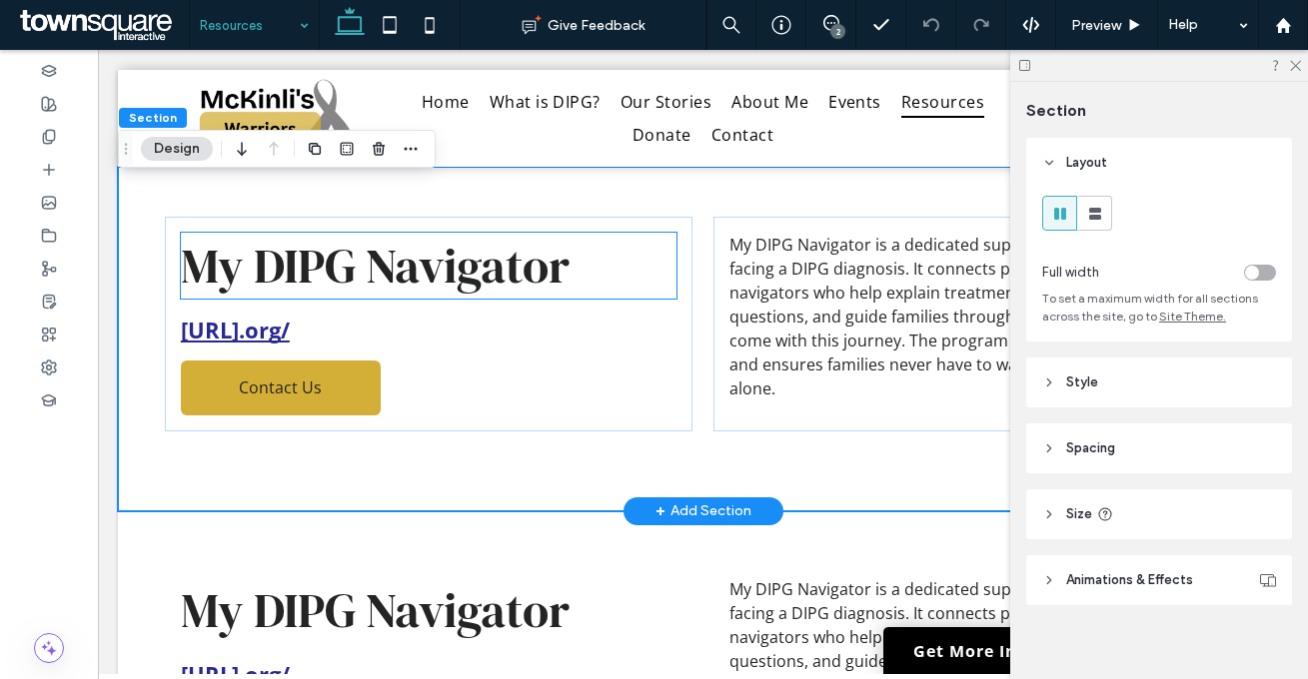
click at [448, 252] on span "My DIPG Navigator" at bounding box center [375, 266] width 389 height 66
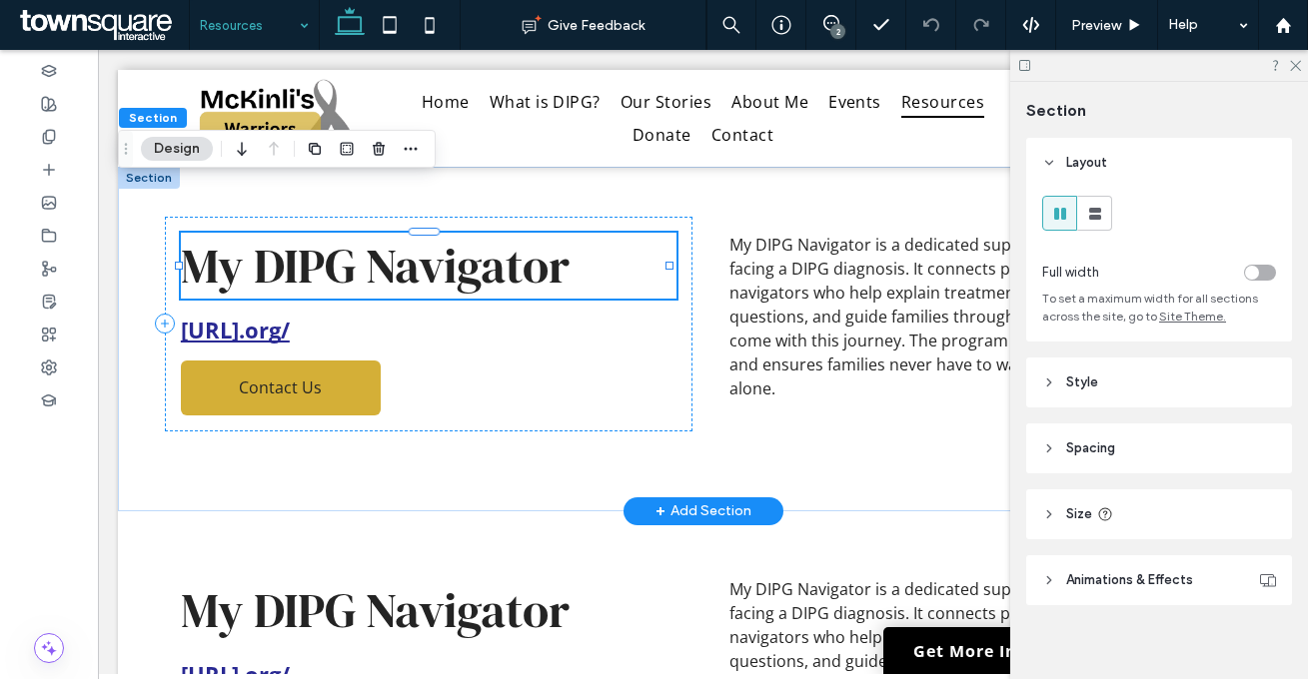
click at [448, 252] on div "My DIPG Navigator" at bounding box center [428, 266] width 495 height 66
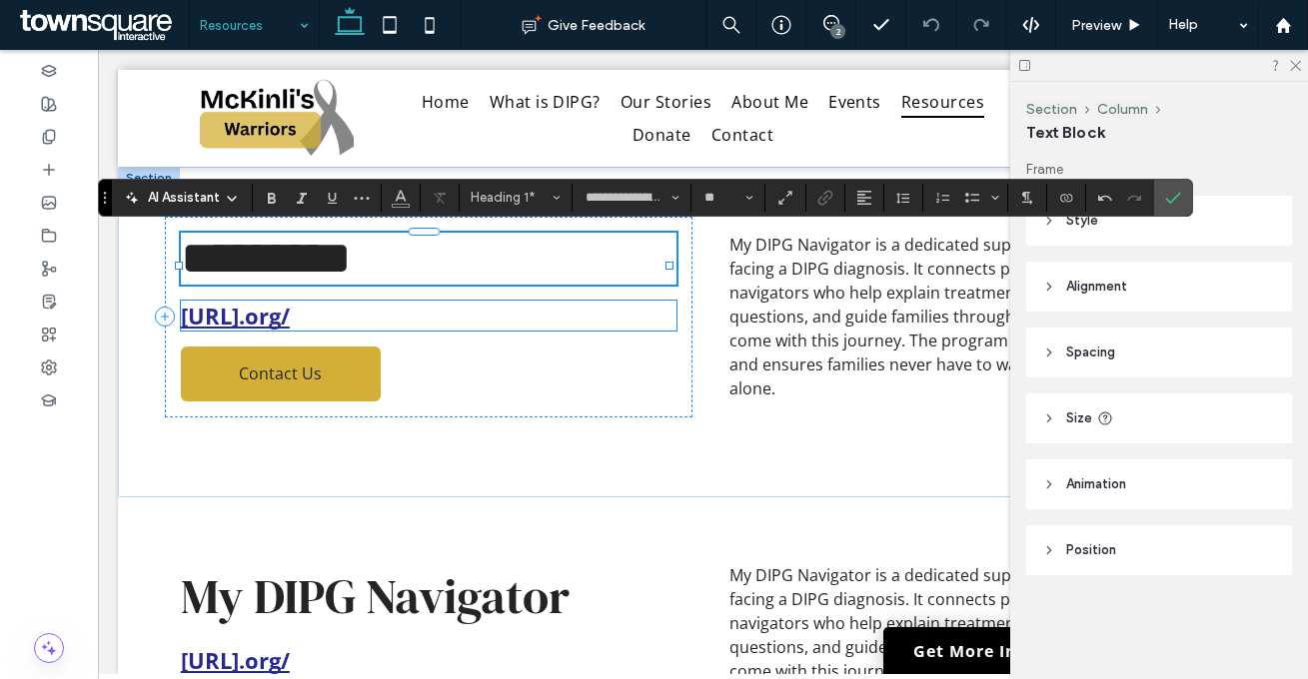
click at [290, 331] on strong "https://www.mydipgnavigator﻿.org/" at bounding box center [235, 316] width 109 height 30
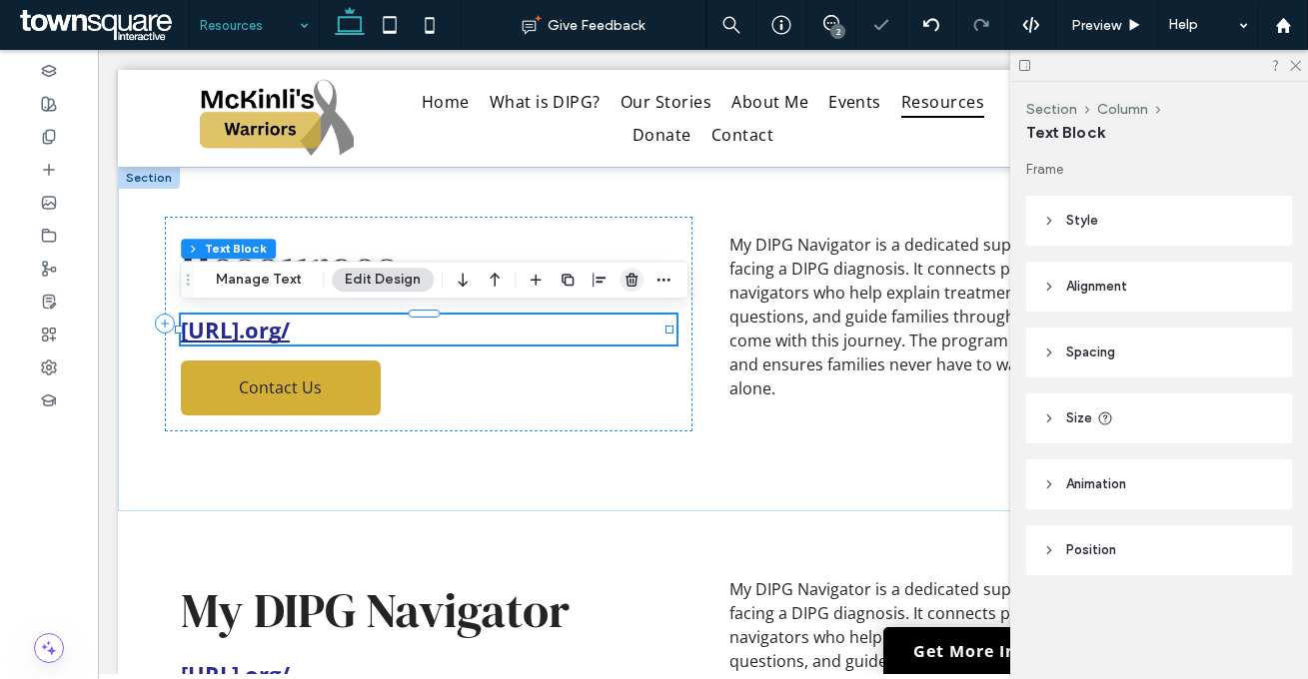
click at [630, 286] on icon "button" at bounding box center [631, 280] width 16 height 16
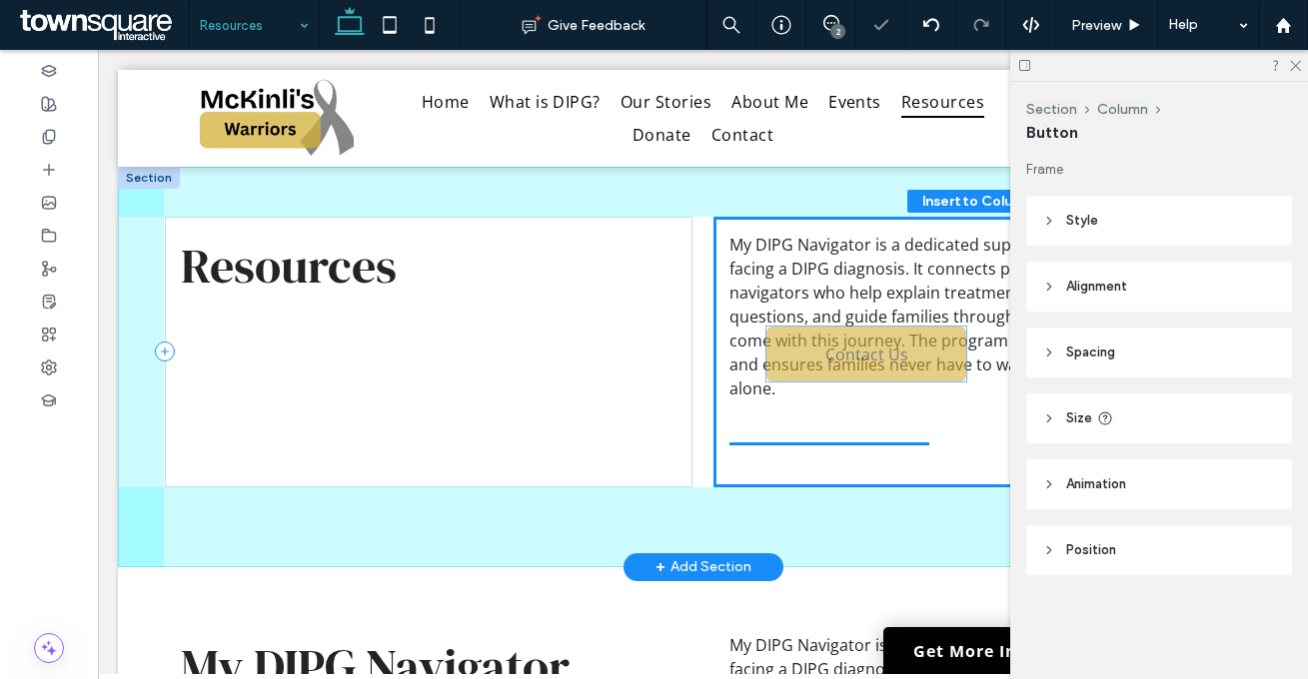
drag, startPoint x: 316, startPoint y: 339, endPoint x: 908, endPoint y: 354, distance: 592.5
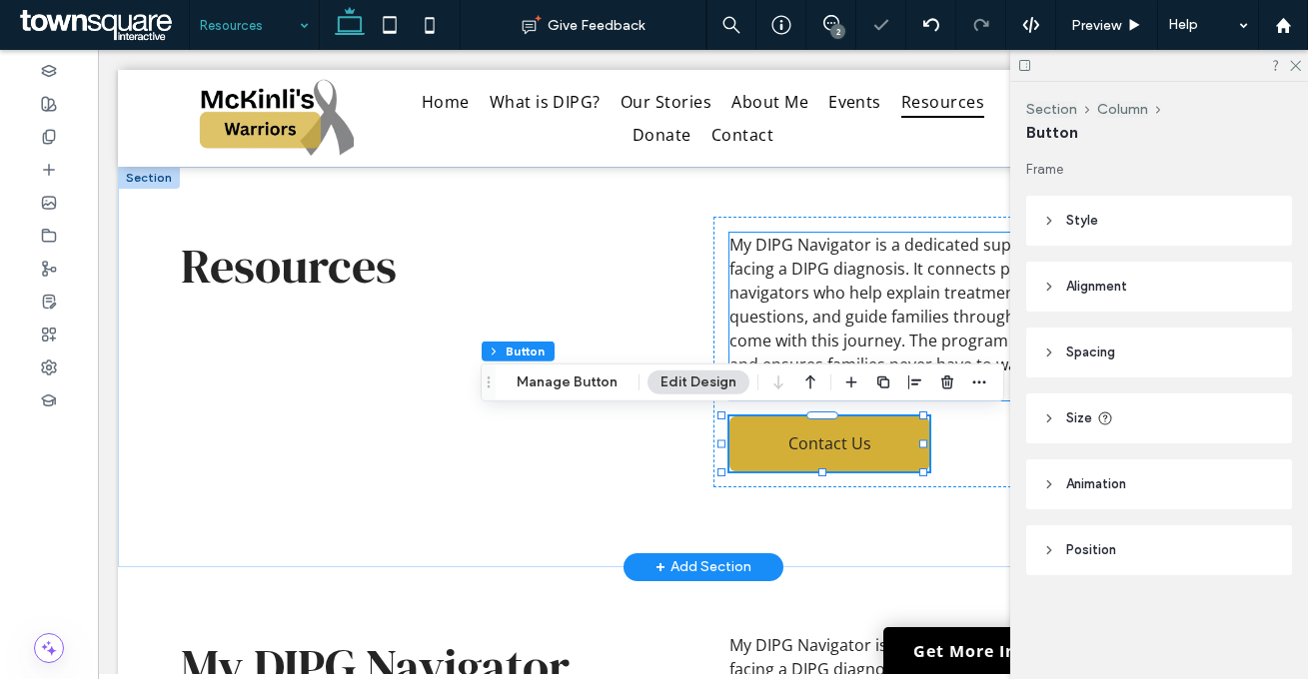
click at [888, 319] on span "My DIPG Navigator is a dedicated support resource for families facing a DIPG di…" at bounding box center [976, 317] width 494 height 166
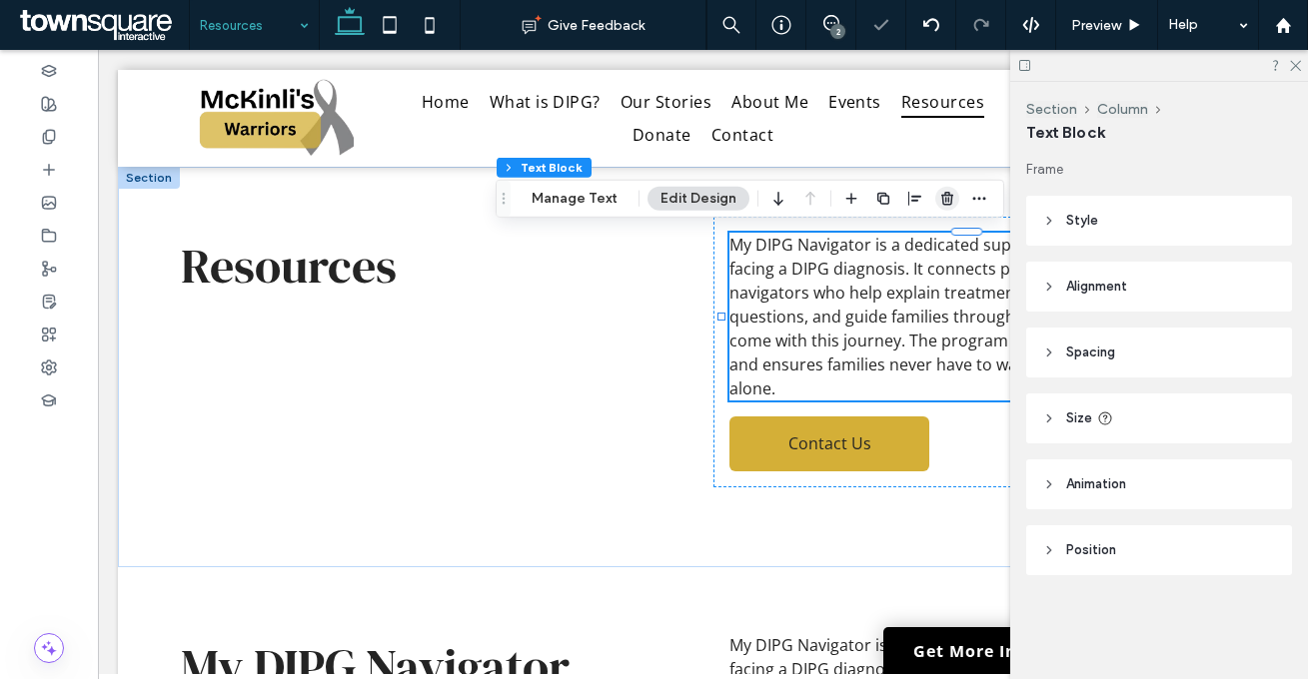
drag, startPoint x: 937, startPoint y: 200, endPoint x: 837, endPoint y: 149, distance: 112.1
click at [939, 200] on icon "button" at bounding box center [947, 199] width 16 height 16
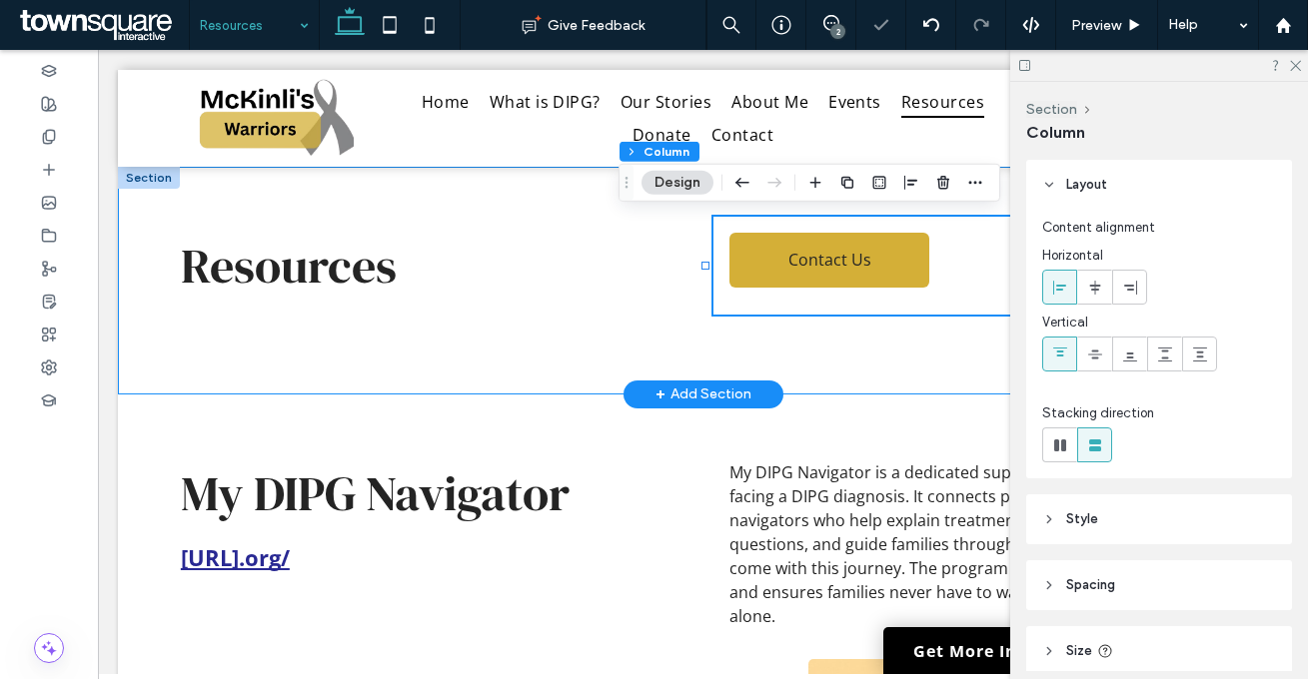
click at [698, 353] on div "Resources Contact Us" at bounding box center [703, 281] width 1170 height 228
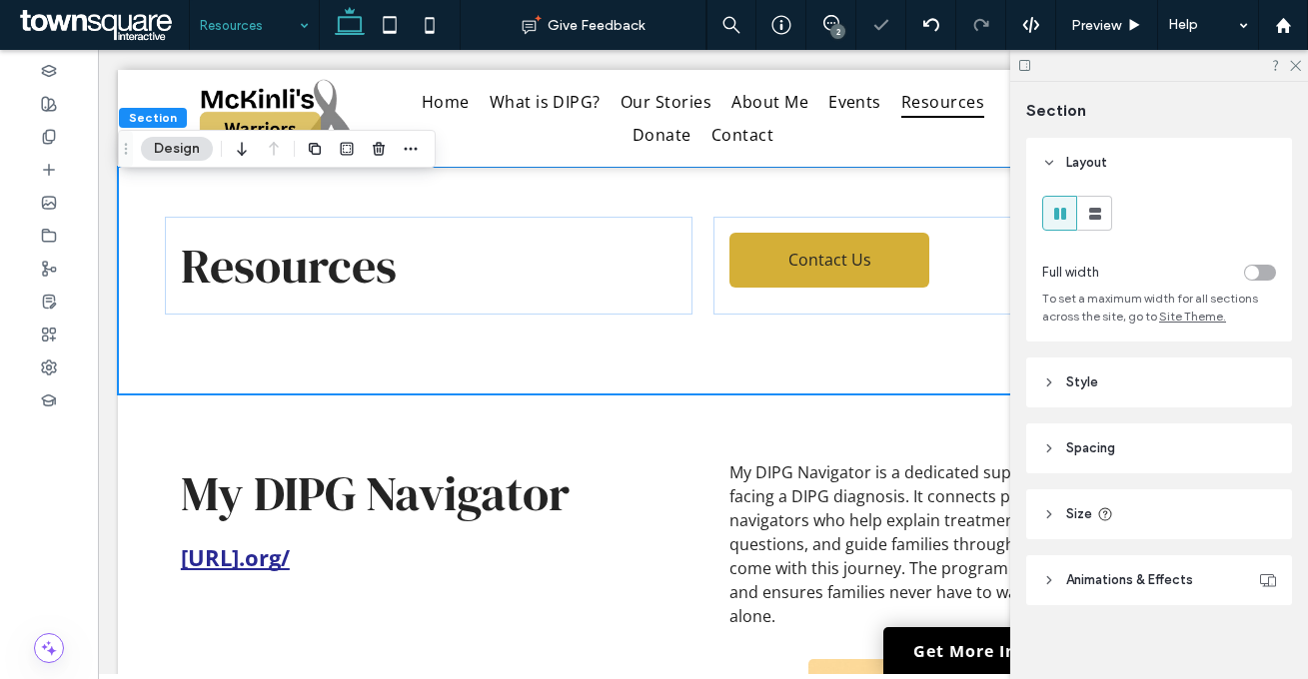
click at [1155, 516] on header "Size" at bounding box center [1159, 514] width 266 height 50
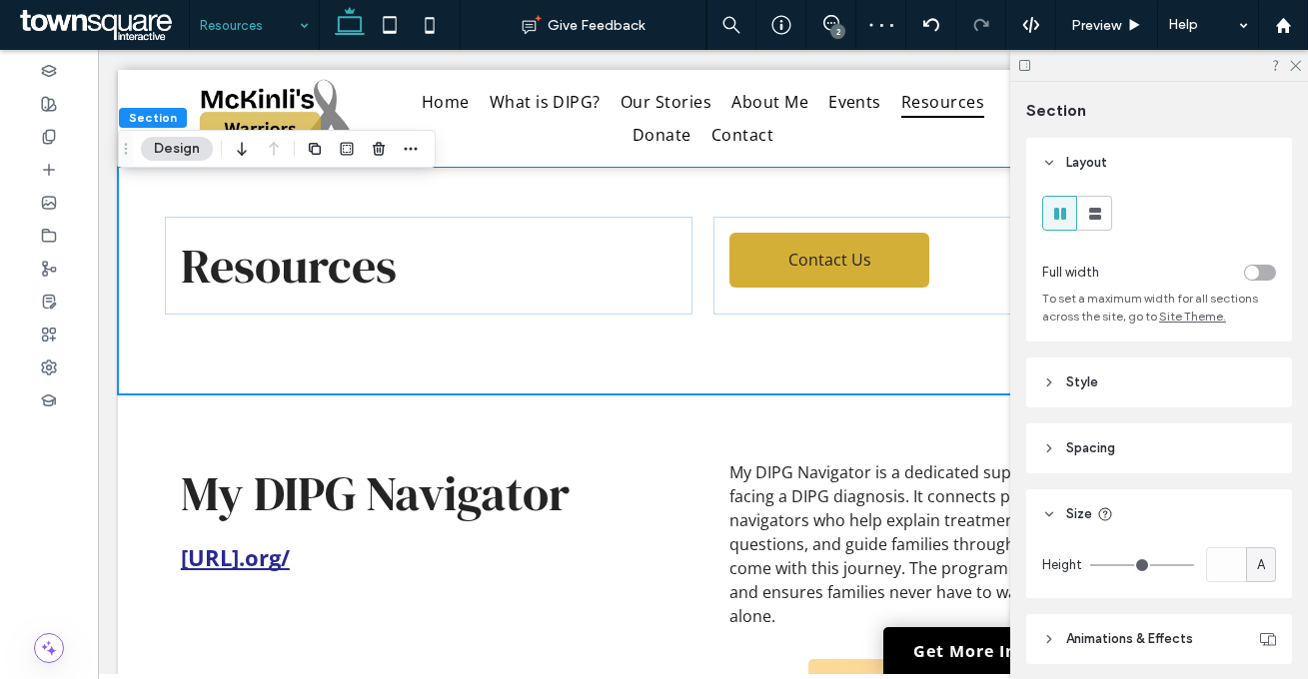
click at [1257, 564] on span "A" at bounding box center [1261, 565] width 8 height 20
click at [448, 419] on div "My DIPG Navigator https://www.mydipgnavigator﻿.org/ My DIPG Navigator is a dedi…" at bounding box center [703, 560] width 1170 height 330
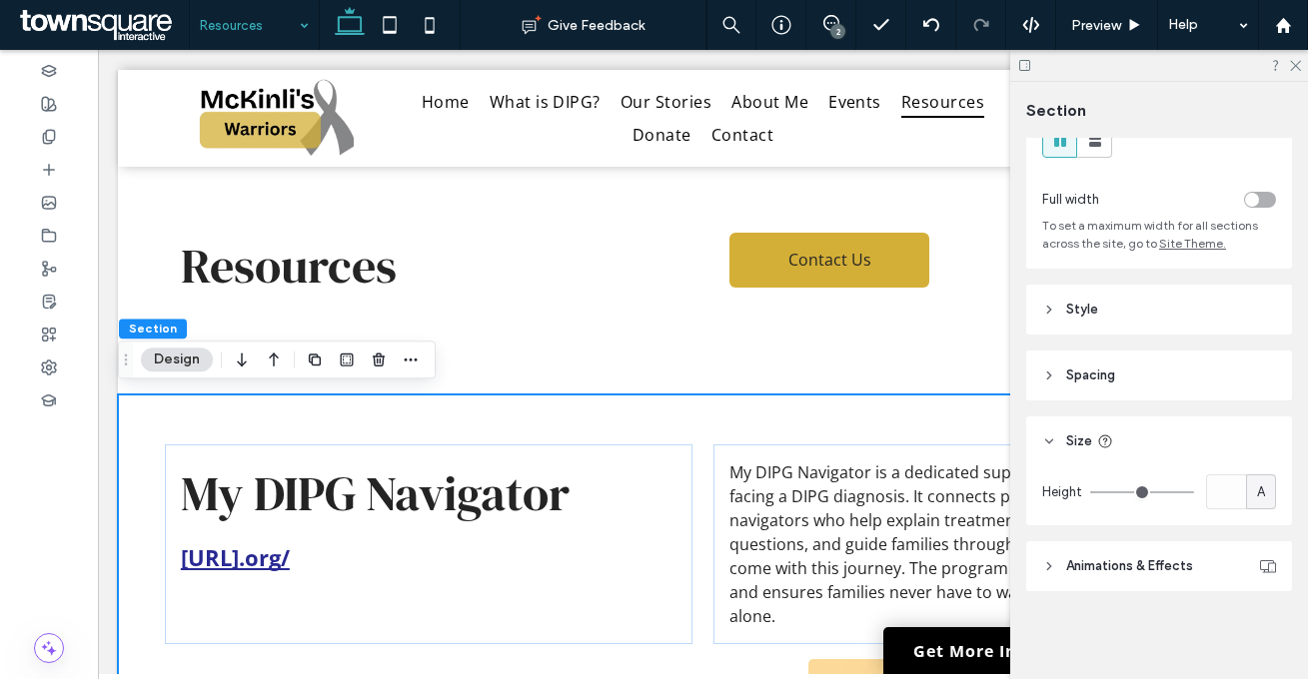
scroll to position [74, 0]
click at [1107, 314] on header "Style" at bounding box center [1159, 310] width 266 height 50
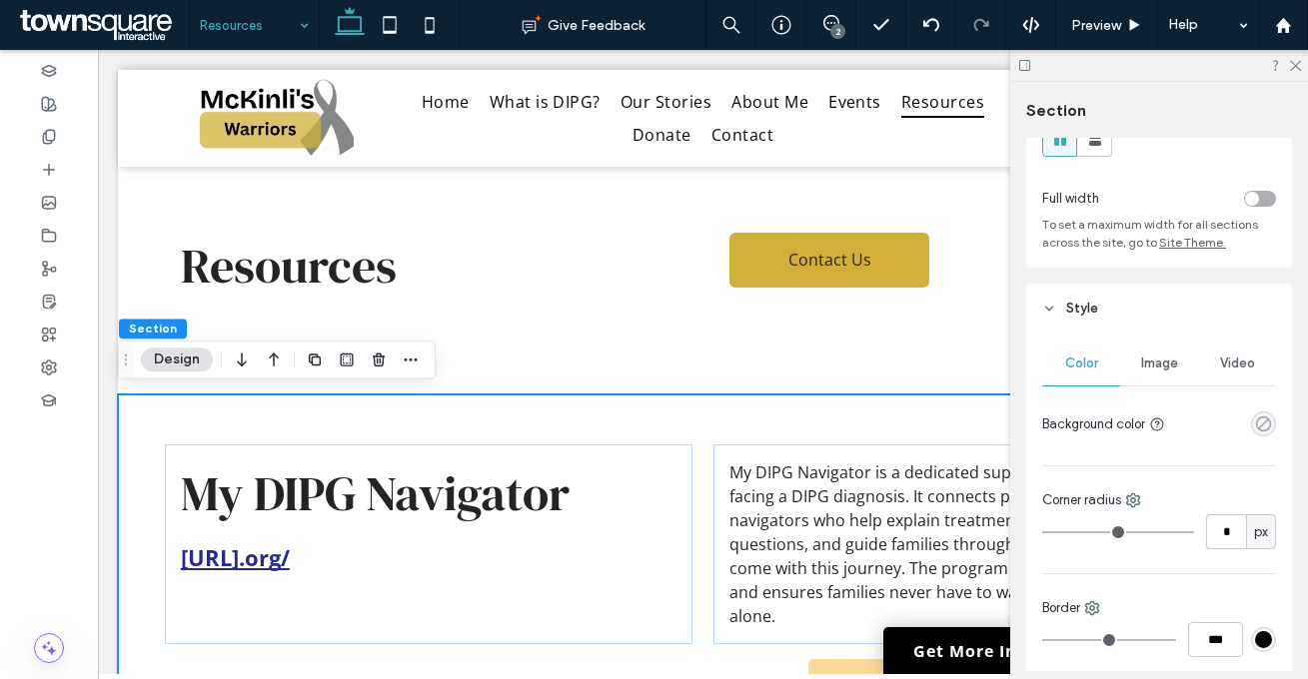
click at [1232, 420] on div at bounding box center [1224, 424] width 103 height 35
click at [1255, 425] on icon "rgba(0, 0, 0, 0)" at bounding box center [1263, 424] width 17 height 17
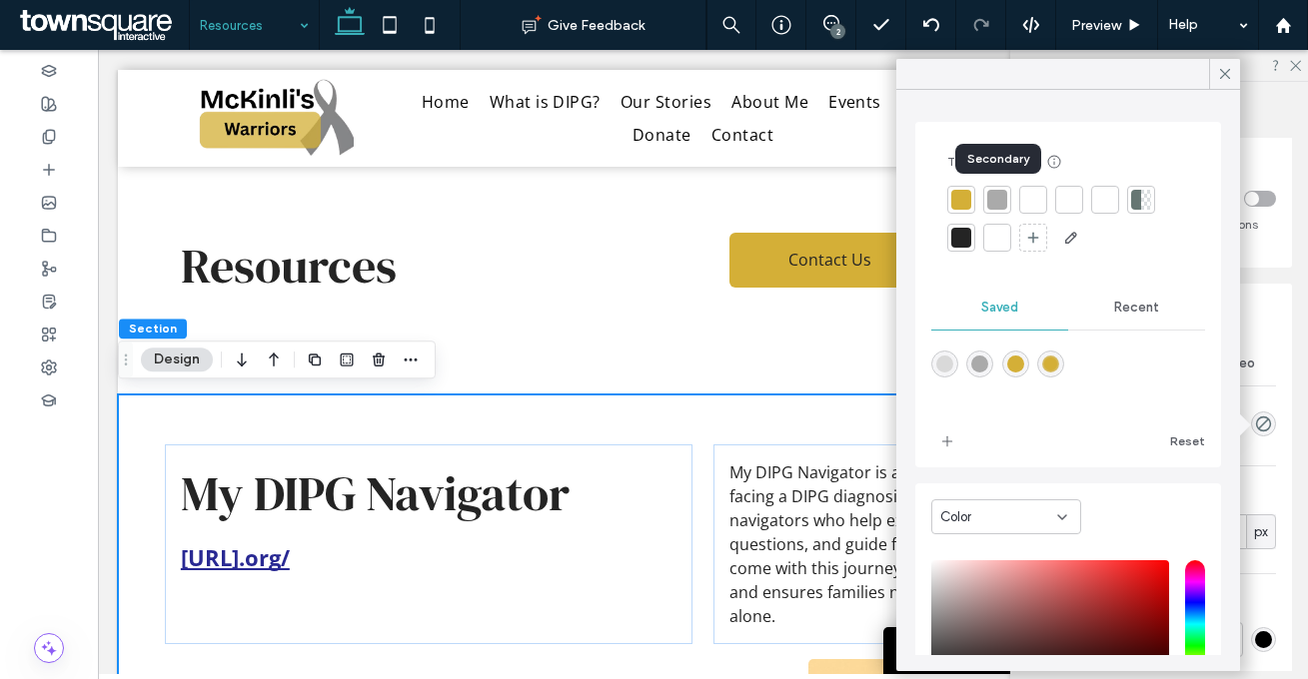
click at [995, 203] on div at bounding box center [997, 200] width 20 height 20
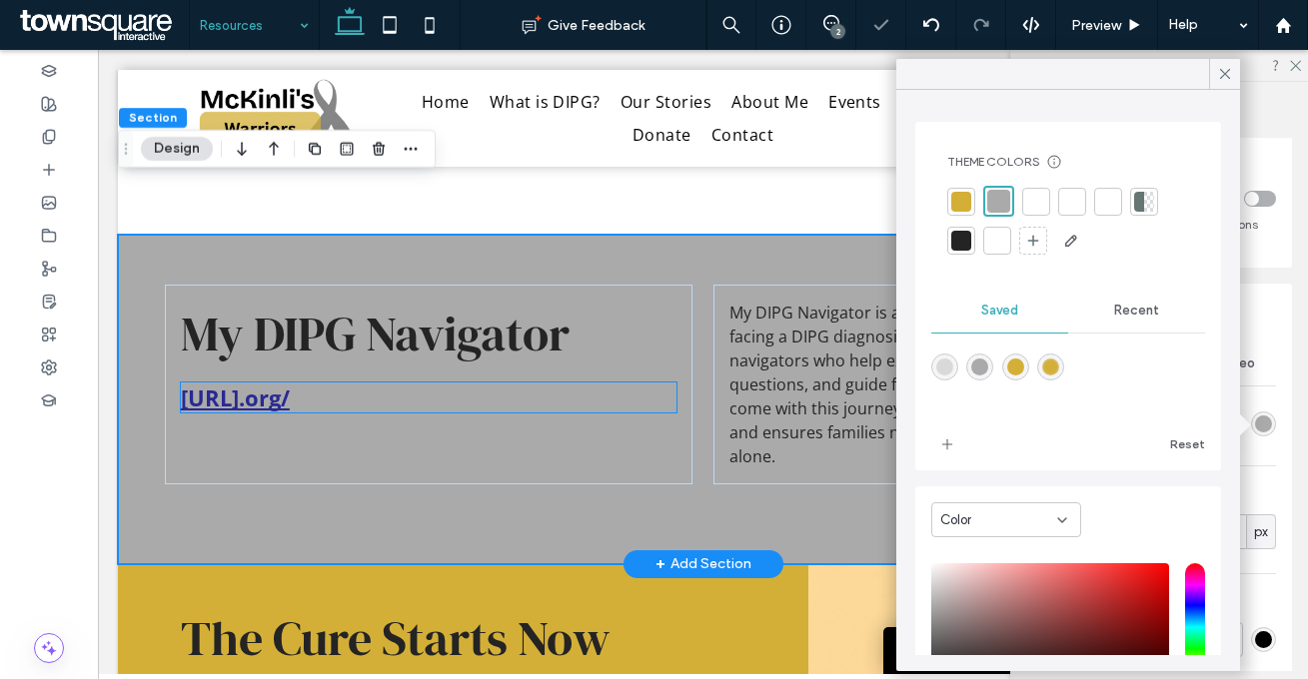
scroll to position [226, 0]
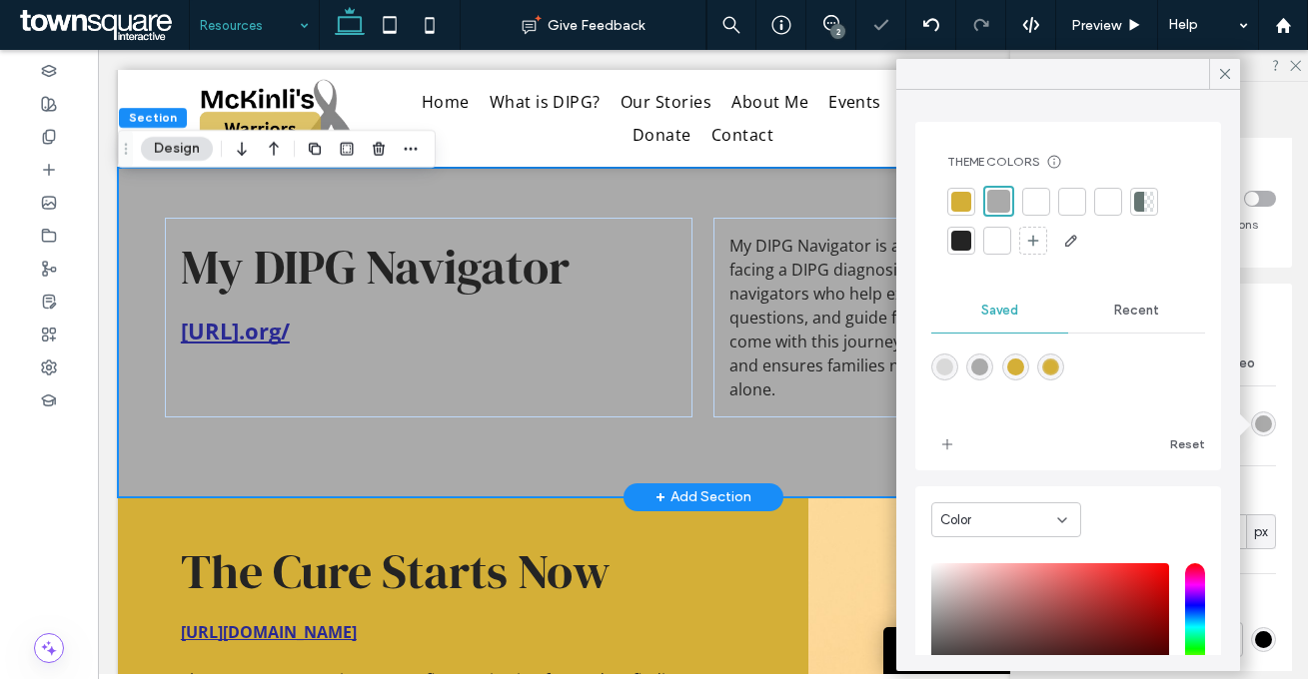
click at [695, 445] on div "My DIPG Navigator https://www.mydipgnavigator﻿.org/ My DIPG Navigator is a dedi…" at bounding box center [703, 333] width 1170 height 330
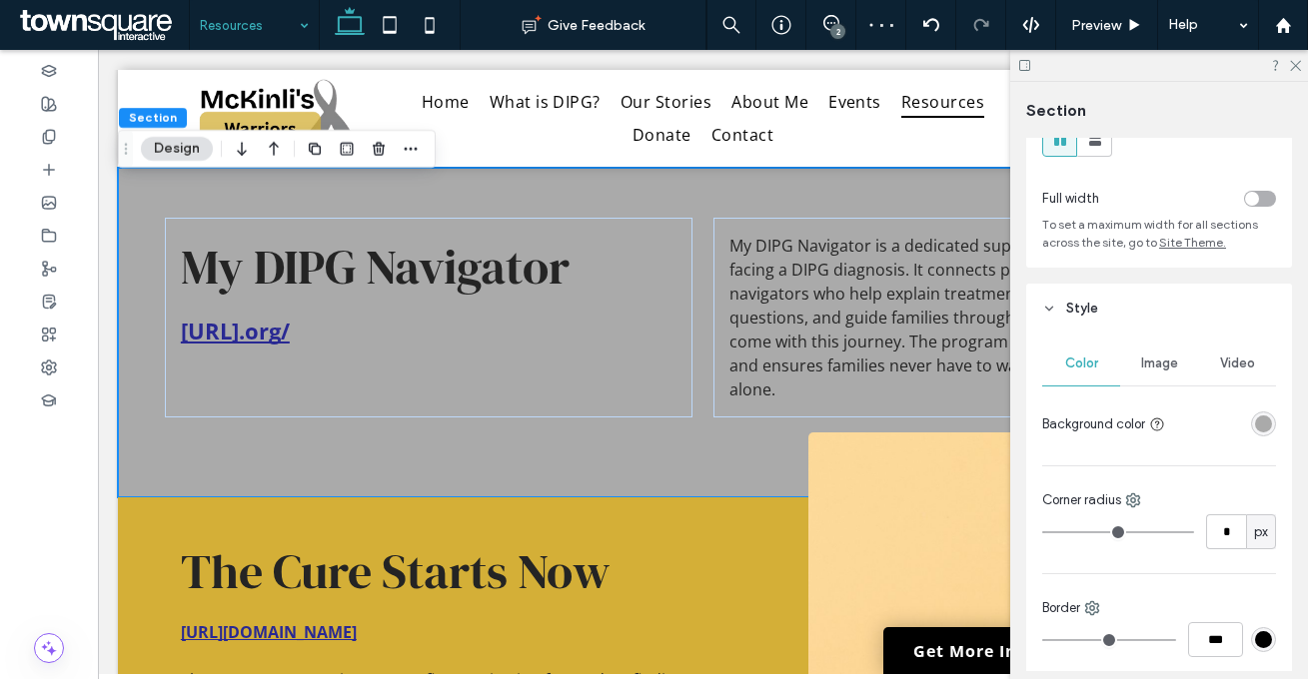
click at [1255, 426] on div "rgba(170, 170, 170, 1)" at bounding box center [1263, 424] width 17 height 17
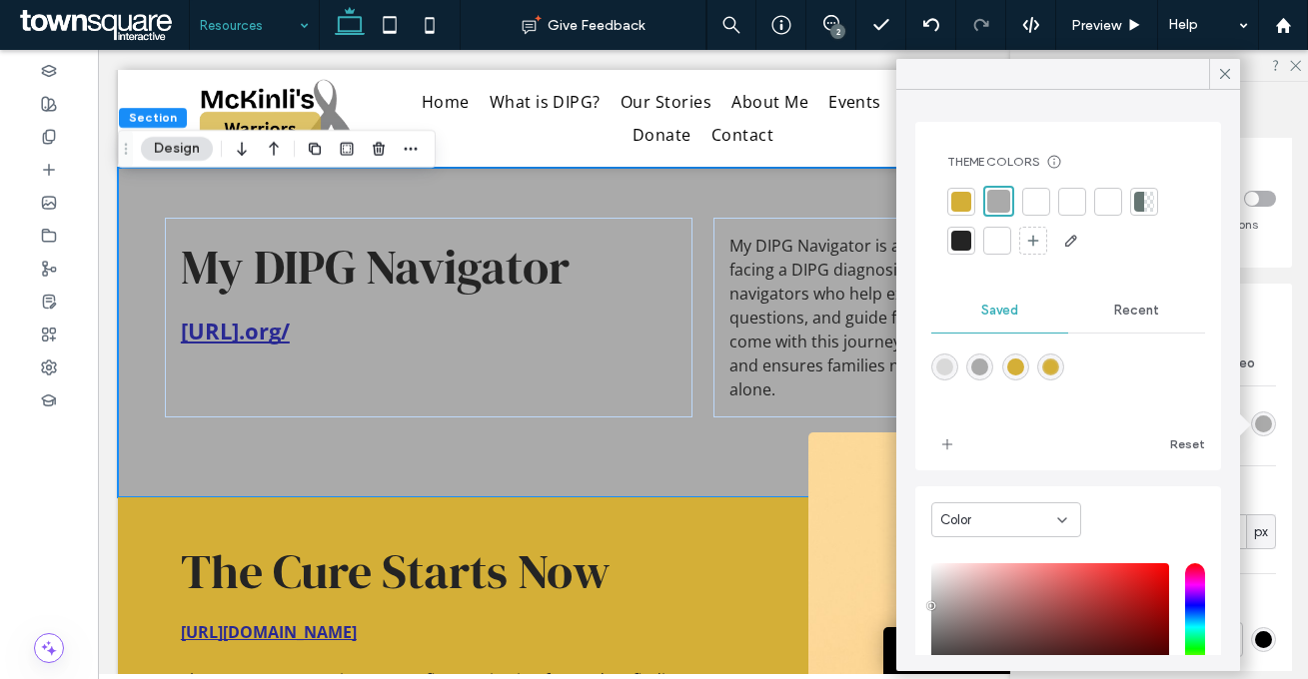
click at [962, 209] on div at bounding box center [961, 202] width 20 height 20
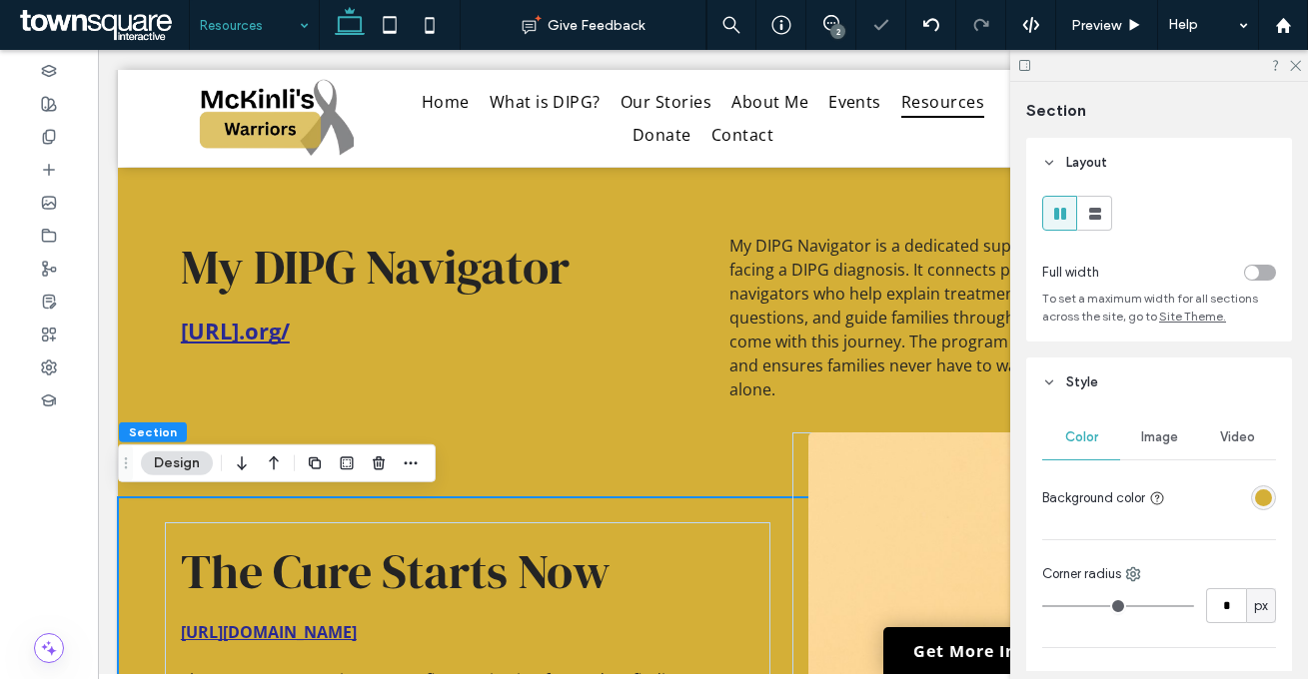
click at [1259, 500] on div "rgba(212, 175, 55, 1)" at bounding box center [1263, 497] width 17 height 17
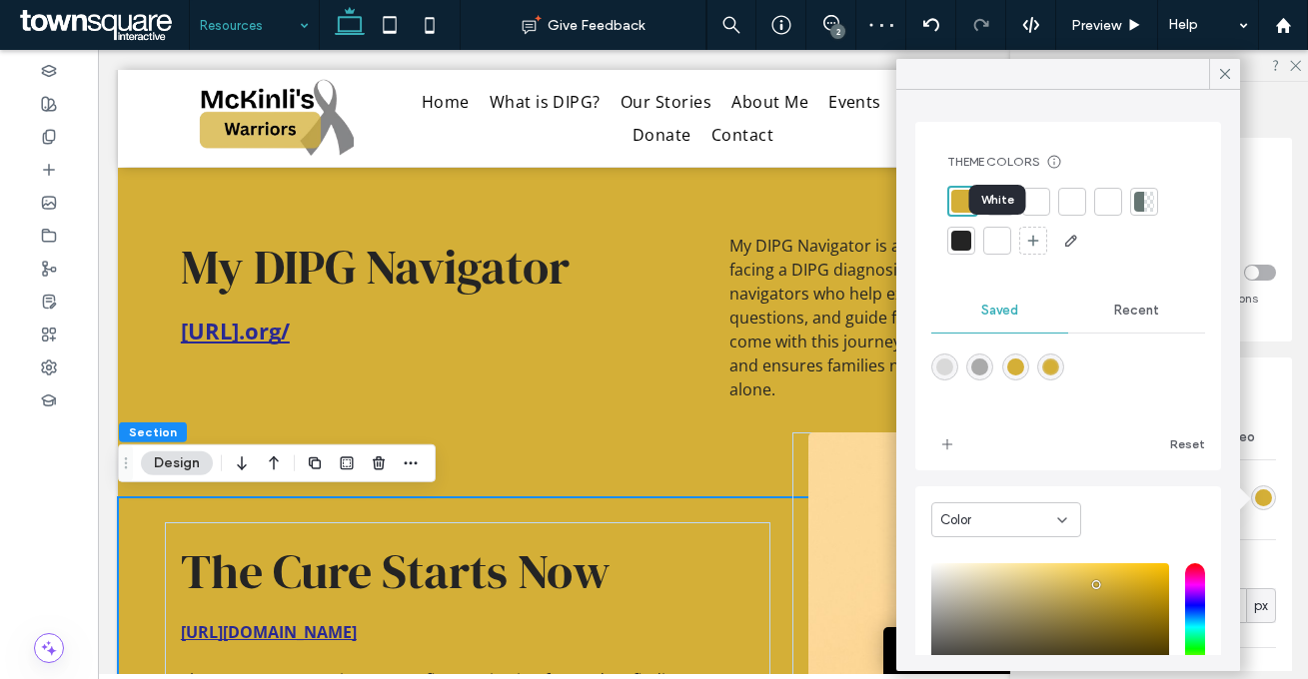
click at [999, 240] on div at bounding box center [997, 241] width 20 height 20
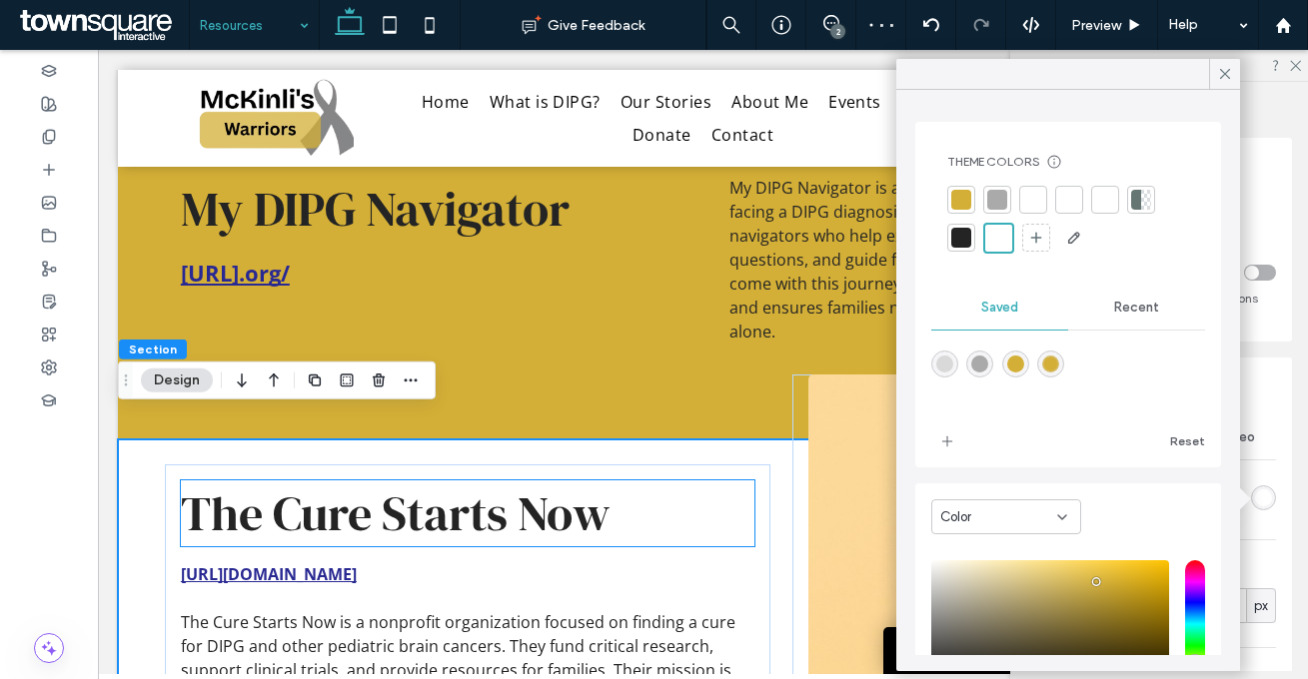
scroll to position [261, 0]
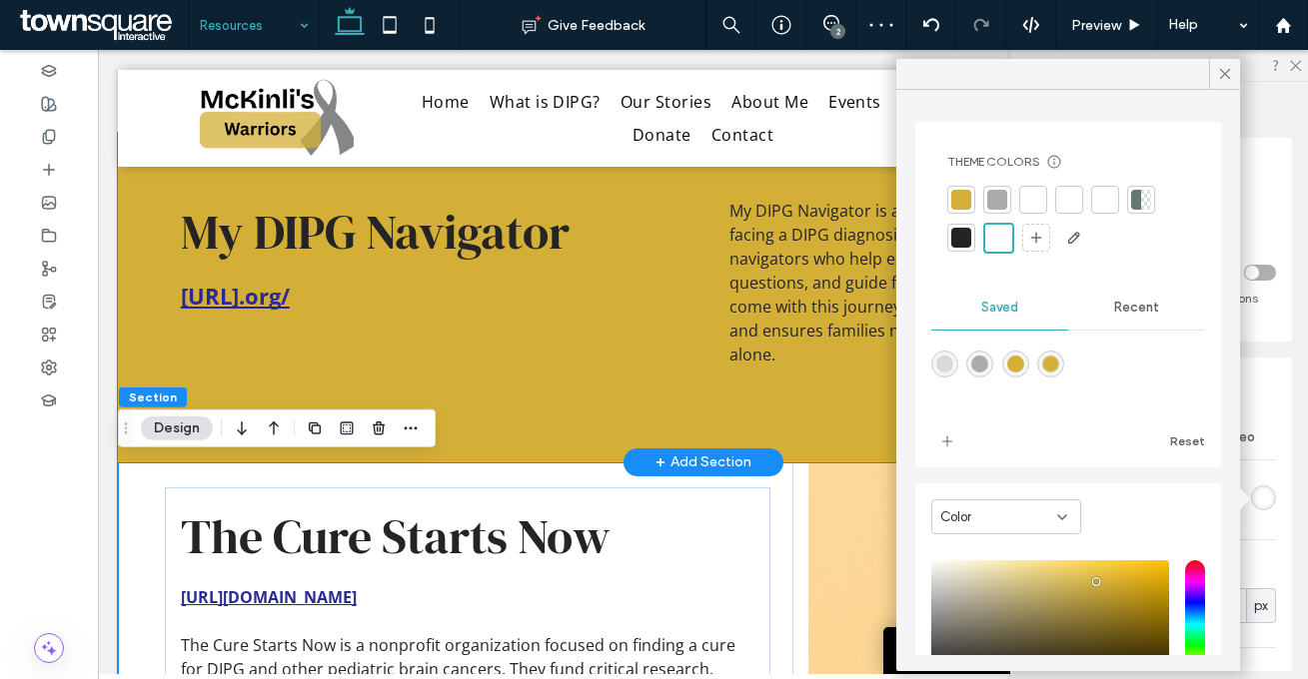
drag, startPoint x: 620, startPoint y: 417, endPoint x: 614, endPoint y: 397, distance: 20.9
click at [620, 417] on div "My DIPG Navigator https://www.mydipgnavigator﻿.org/ My DIPG Navigator is a dedi…" at bounding box center [703, 298] width 1170 height 330
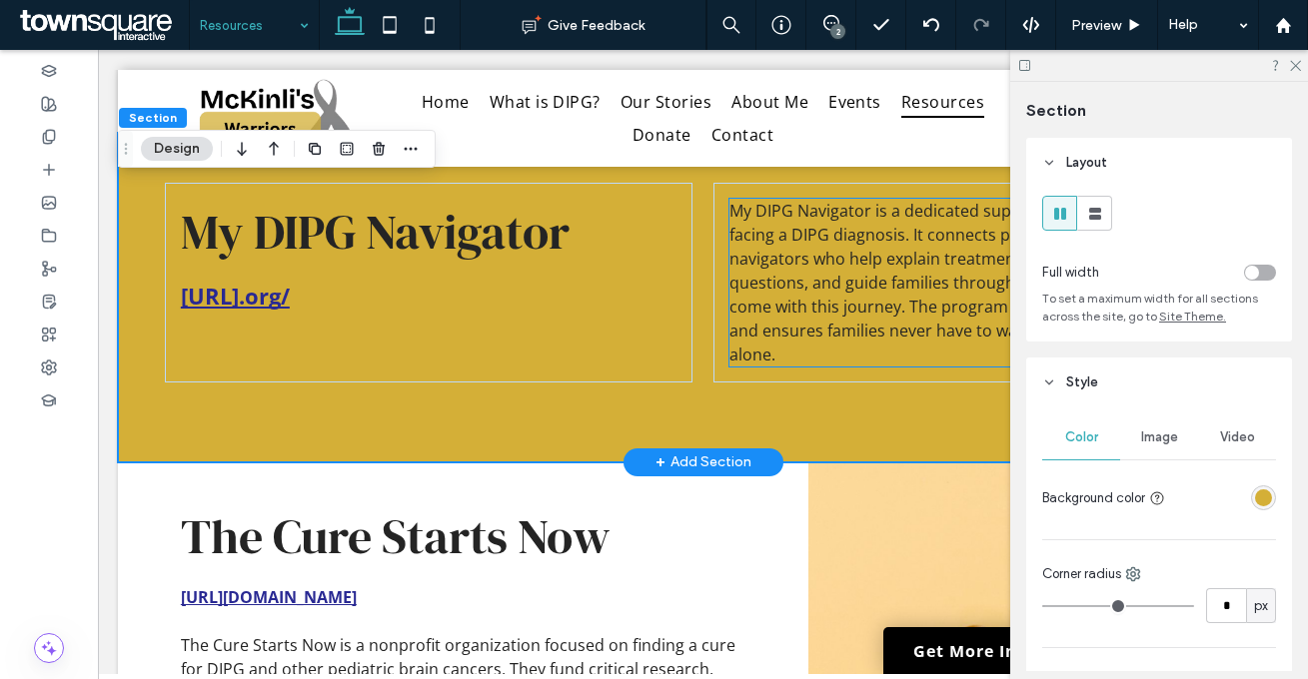
click at [766, 277] on span "My DIPG Navigator is a dedicated support resource for families facing a DIPG di…" at bounding box center [976, 283] width 494 height 166
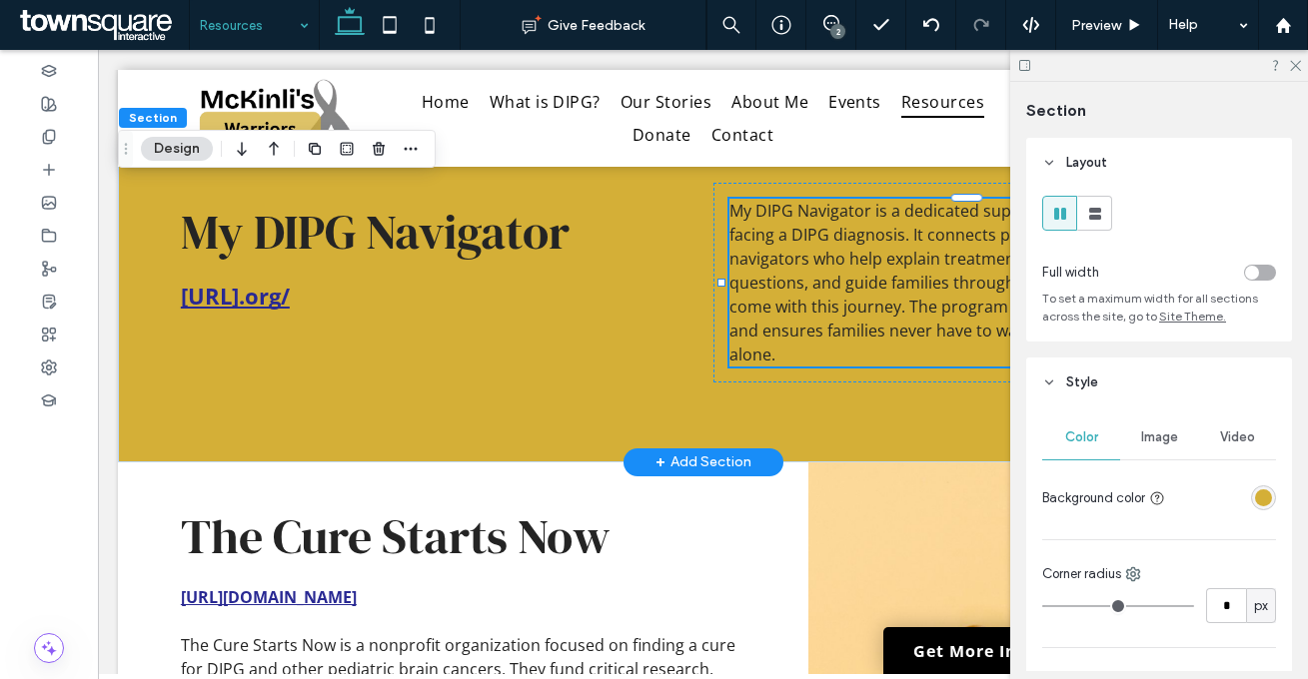
click at [766, 277] on div "My DIPG Navigator is a dedicated support resource for families facing a DIPG di…" at bounding box center [976, 283] width 495 height 168
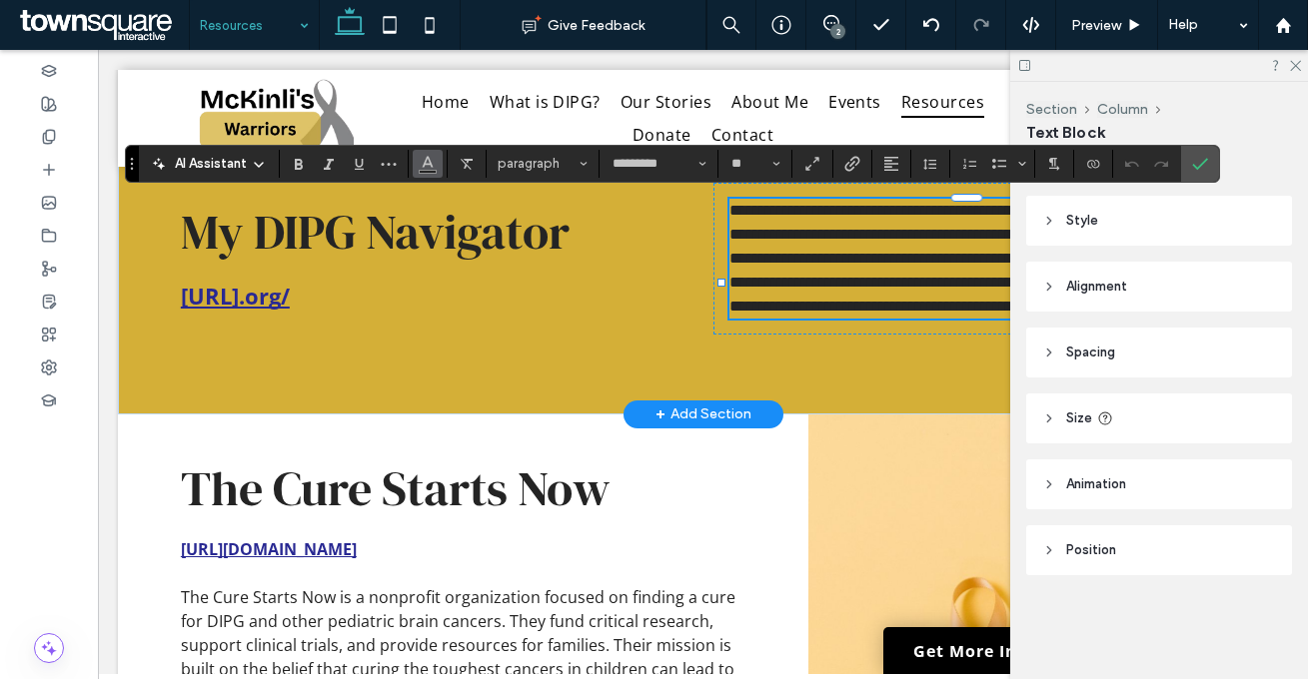
click at [428, 166] on icon "Color" at bounding box center [428, 162] width 16 height 16
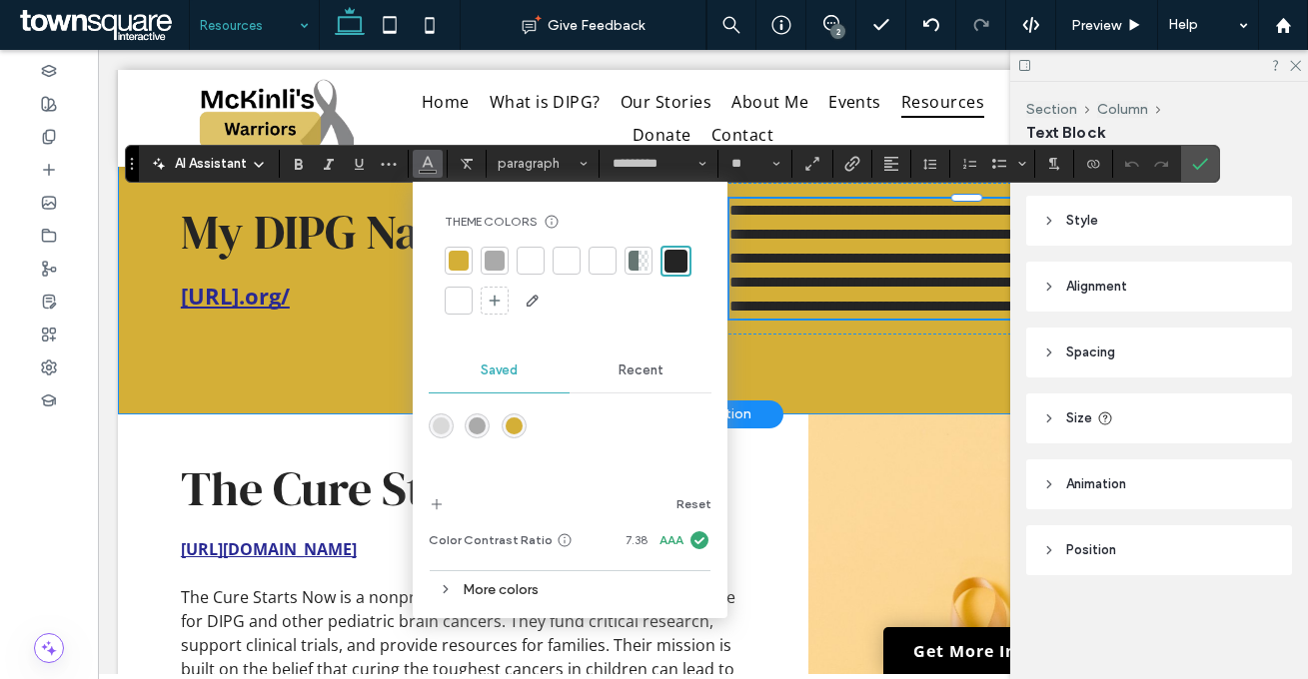
click at [831, 391] on div "**********" at bounding box center [703, 274] width 1170 height 282
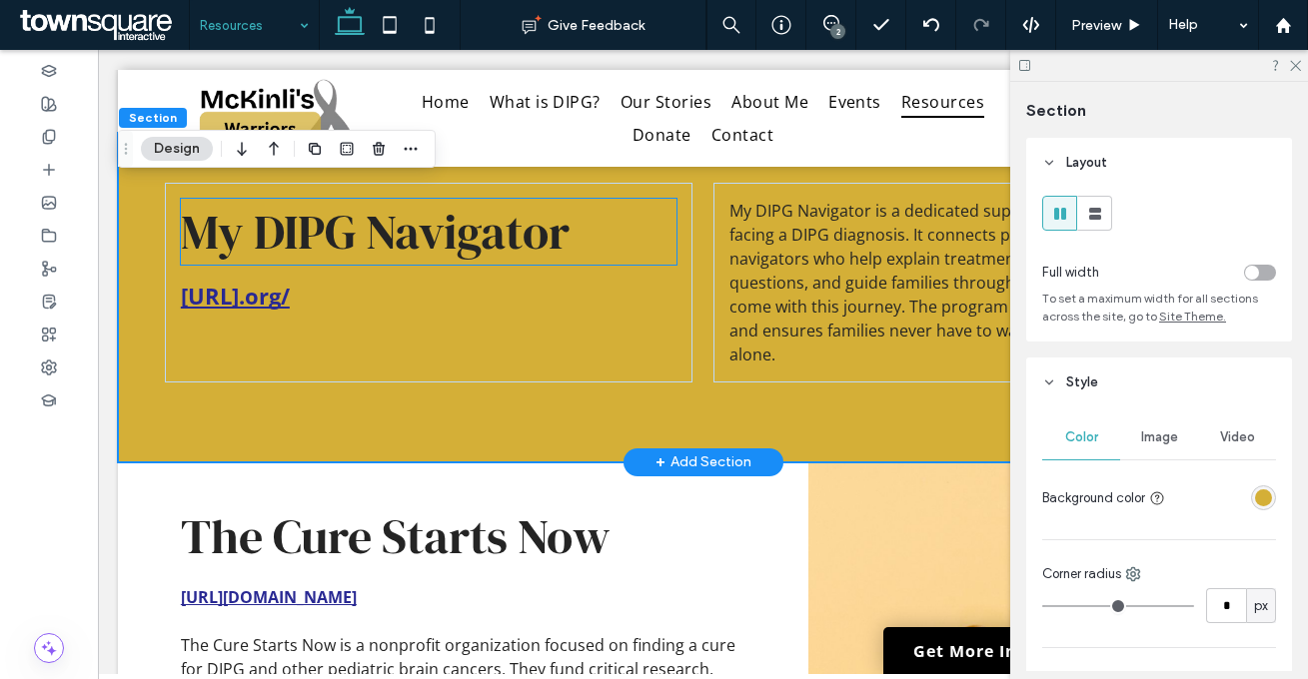
click at [400, 243] on span "My DIPG Navigator" at bounding box center [375, 232] width 389 height 66
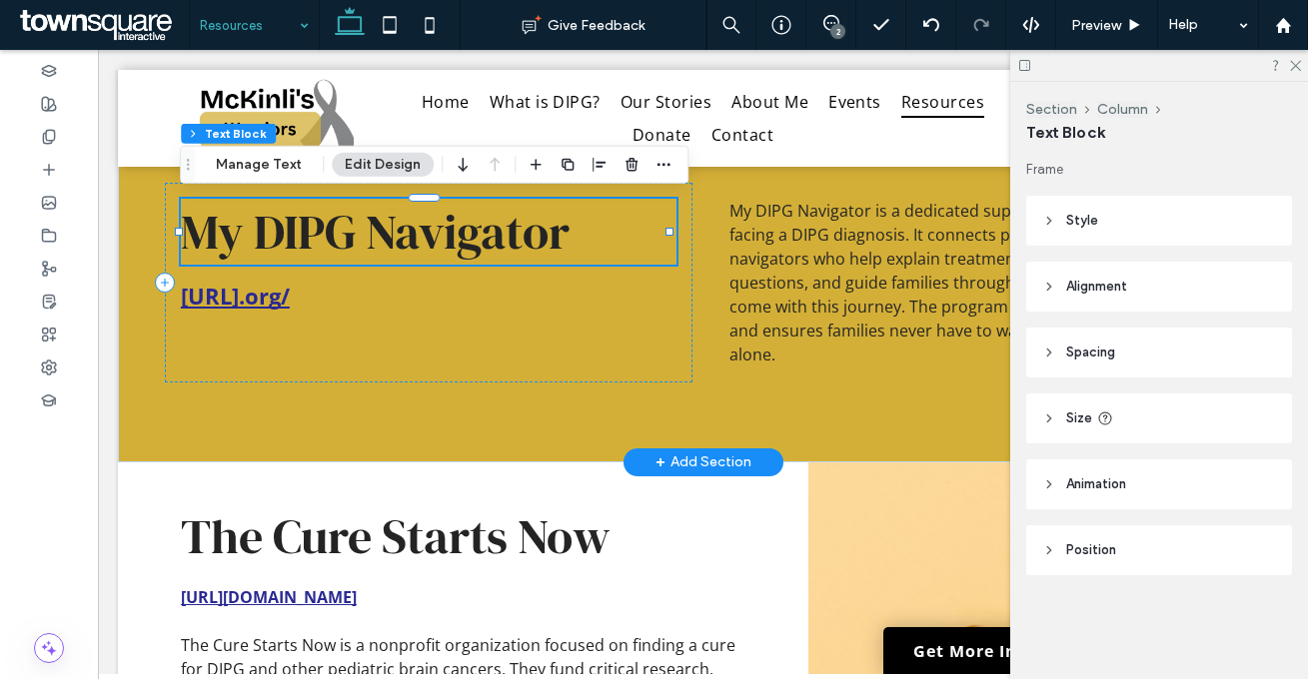
click at [400, 243] on span "My DIPG Navigator" at bounding box center [375, 232] width 389 height 66
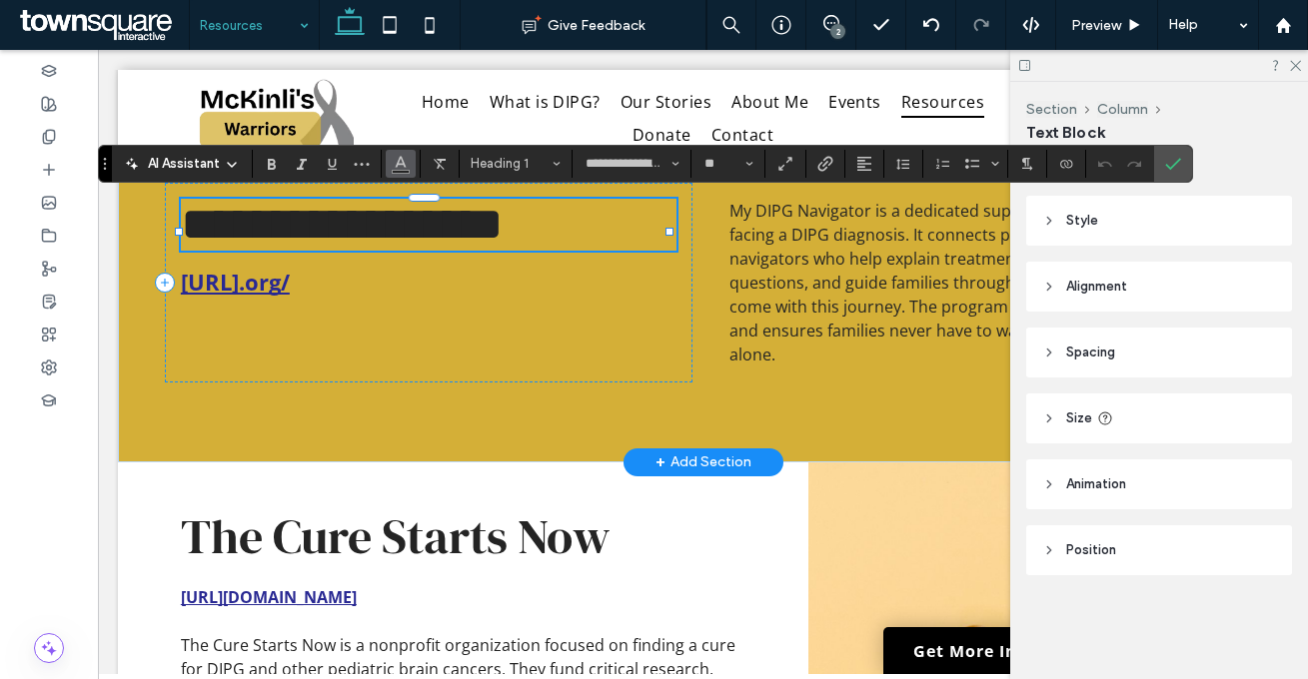
click at [401, 159] on use "Color" at bounding box center [401, 161] width 11 height 11
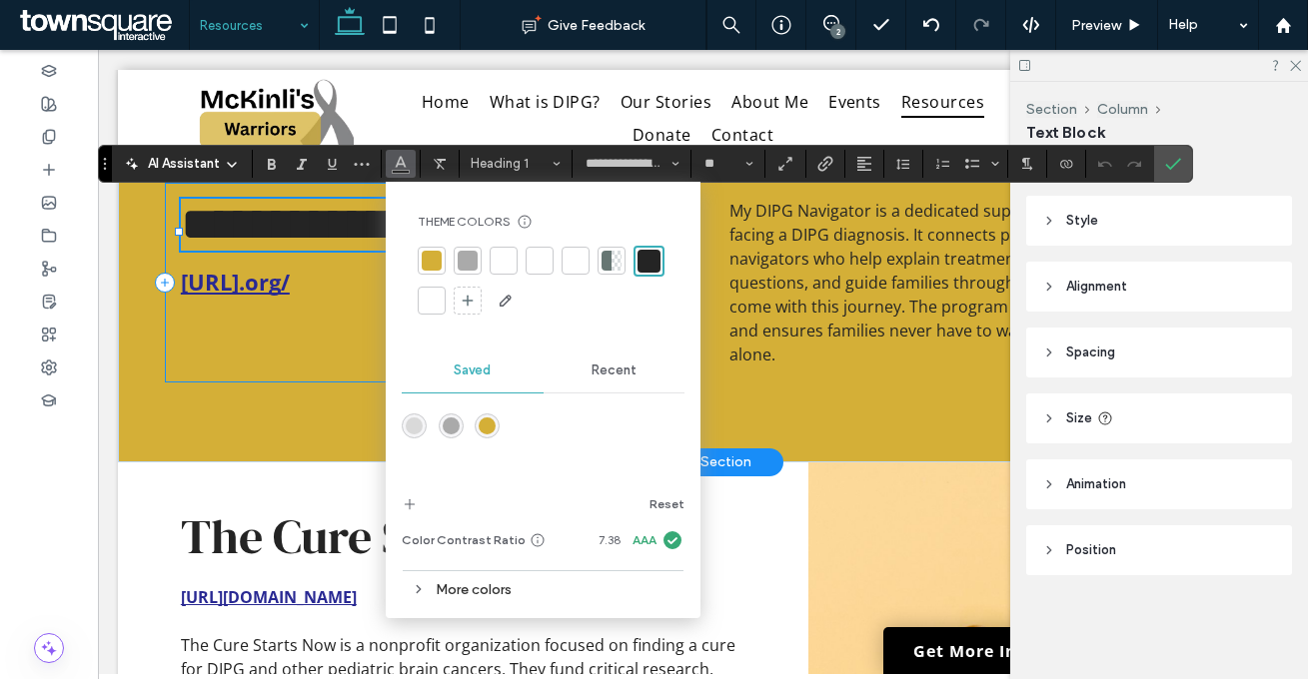
click at [331, 376] on div "**********" at bounding box center [428, 283] width 527 height 200
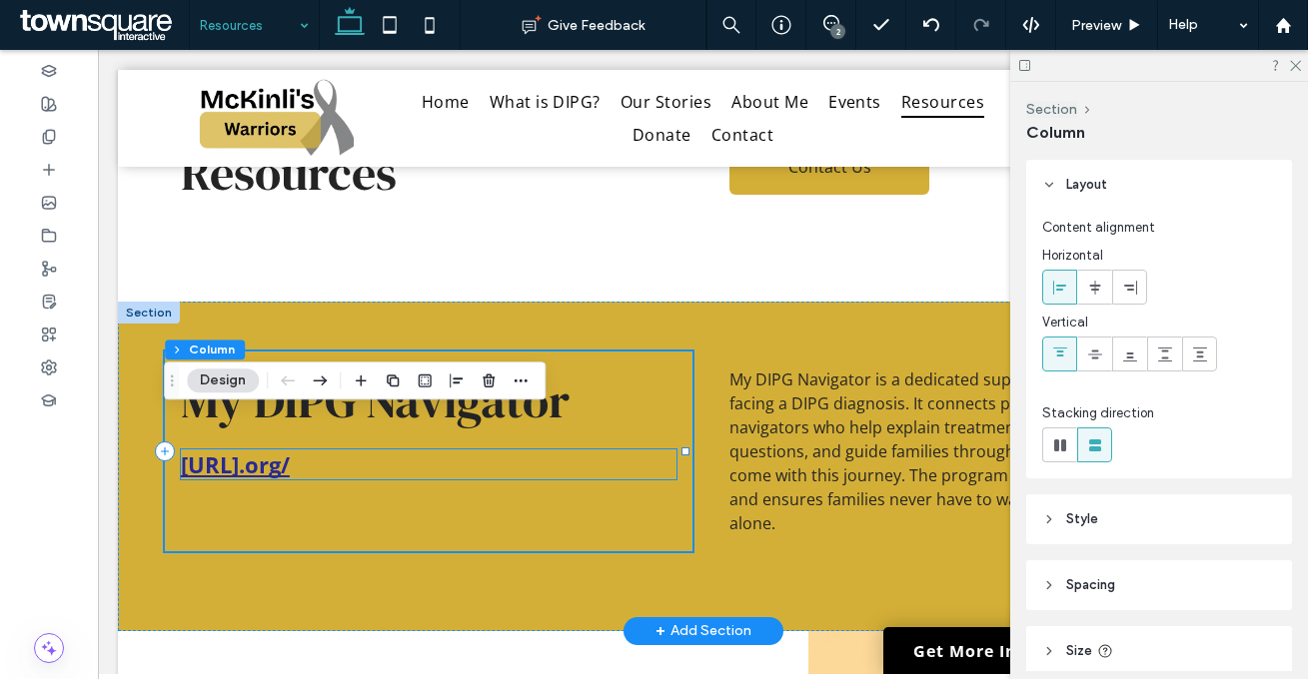
scroll to position [0, 0]
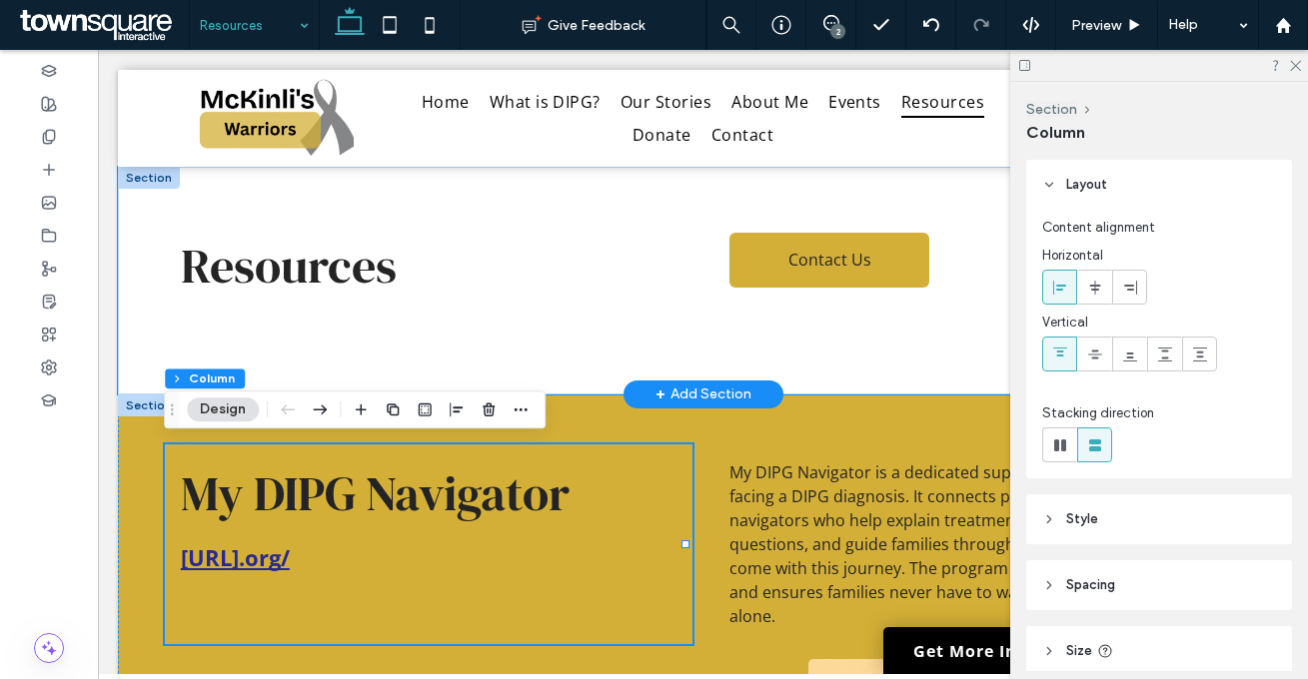
click at [610, 335] on div "Resources Contact Us" at bounding box center [703, 281] width 1170 height 228
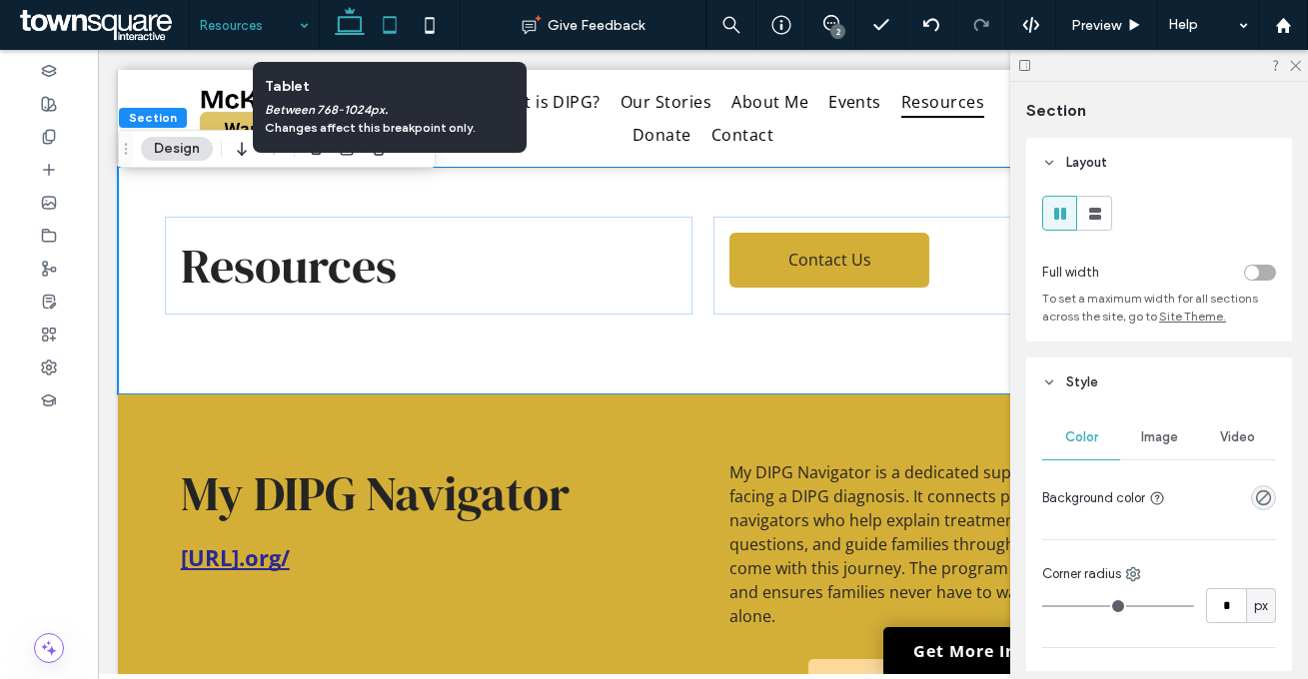
click at [378, 31] on icon at bounding box center [390, 25] width 40 height 40
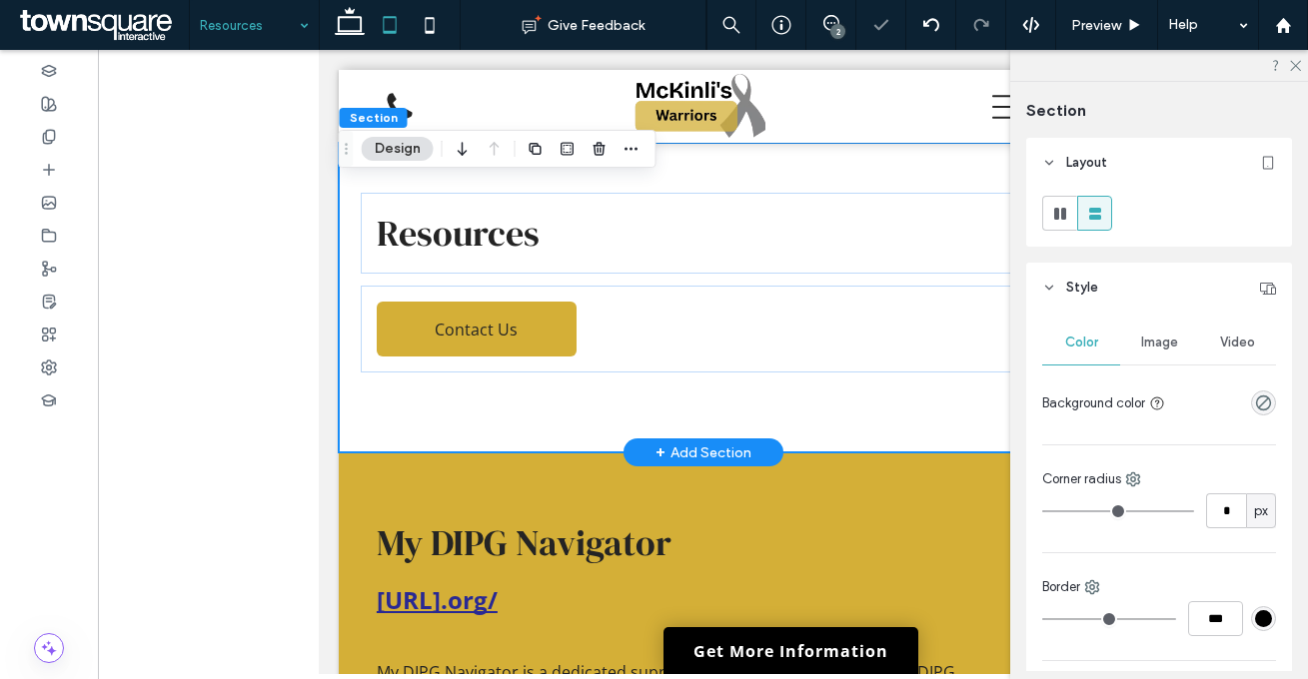
click at [611, 403] on div "Resources Contact Us" at bounding box center [702, 298] width 729 height 310
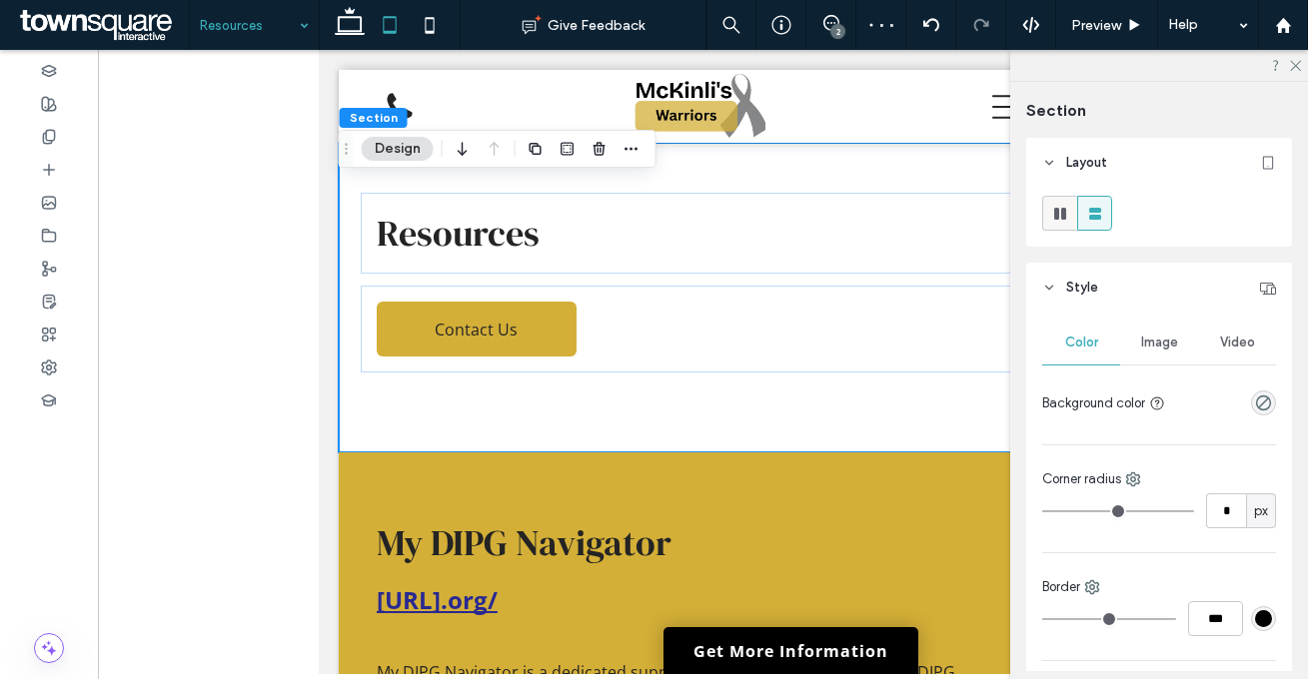
click at [1063, 221] on icon at bounding box center [1060, 214] width 20 height 20
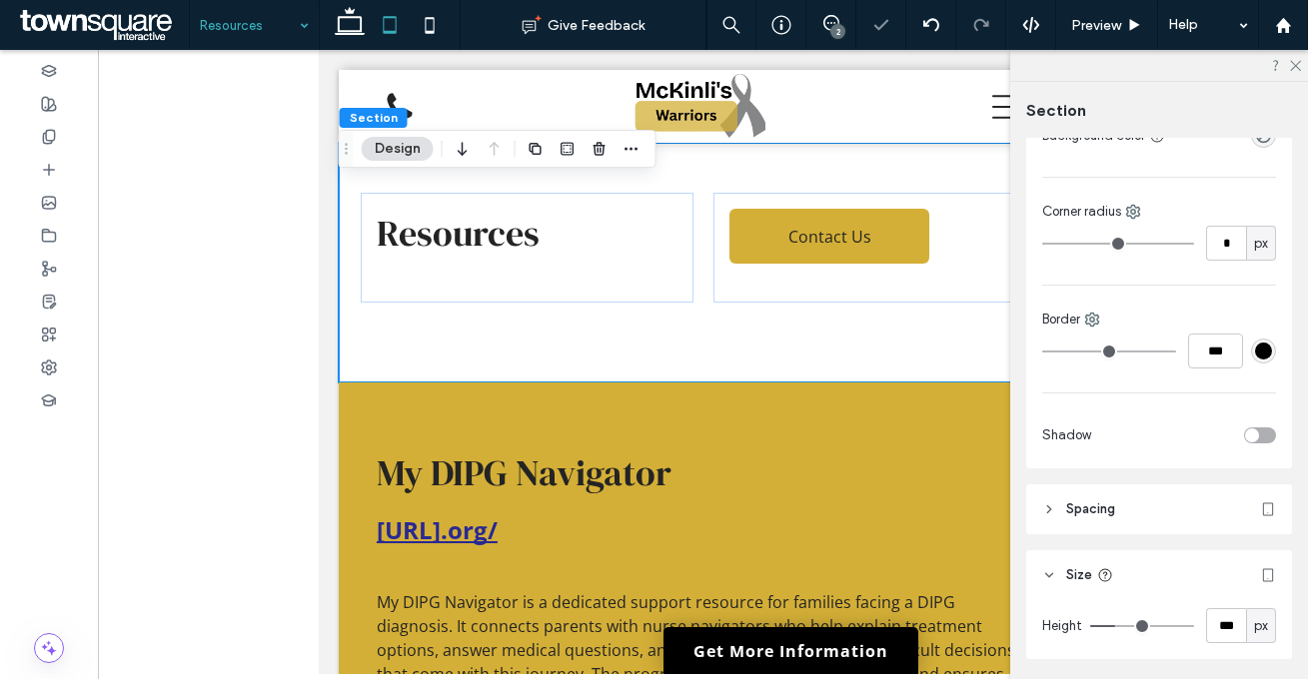
scroll to position [402, 0]
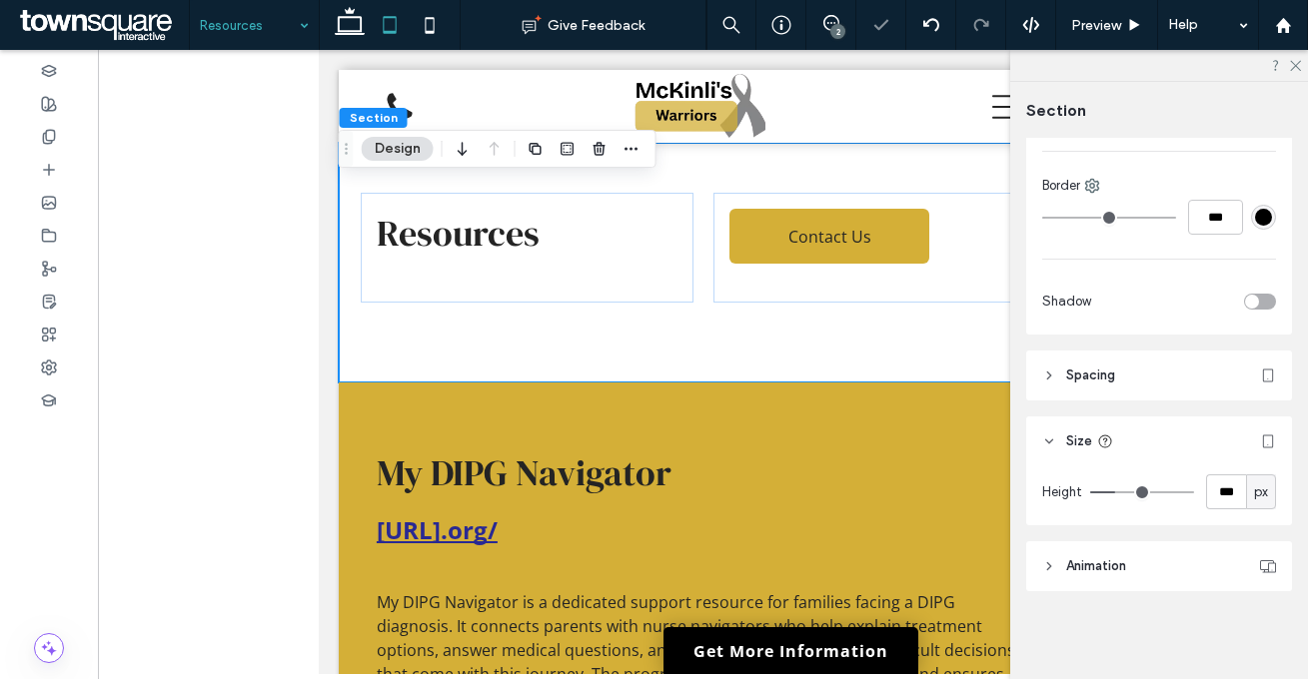
click at [1254, 490] on span "px" at bounding box center [1261, 492] width 14 height 20
click at [1241, 465] on div "A" at bounding box center [1250, 457] width 28 height 35
type input "*"
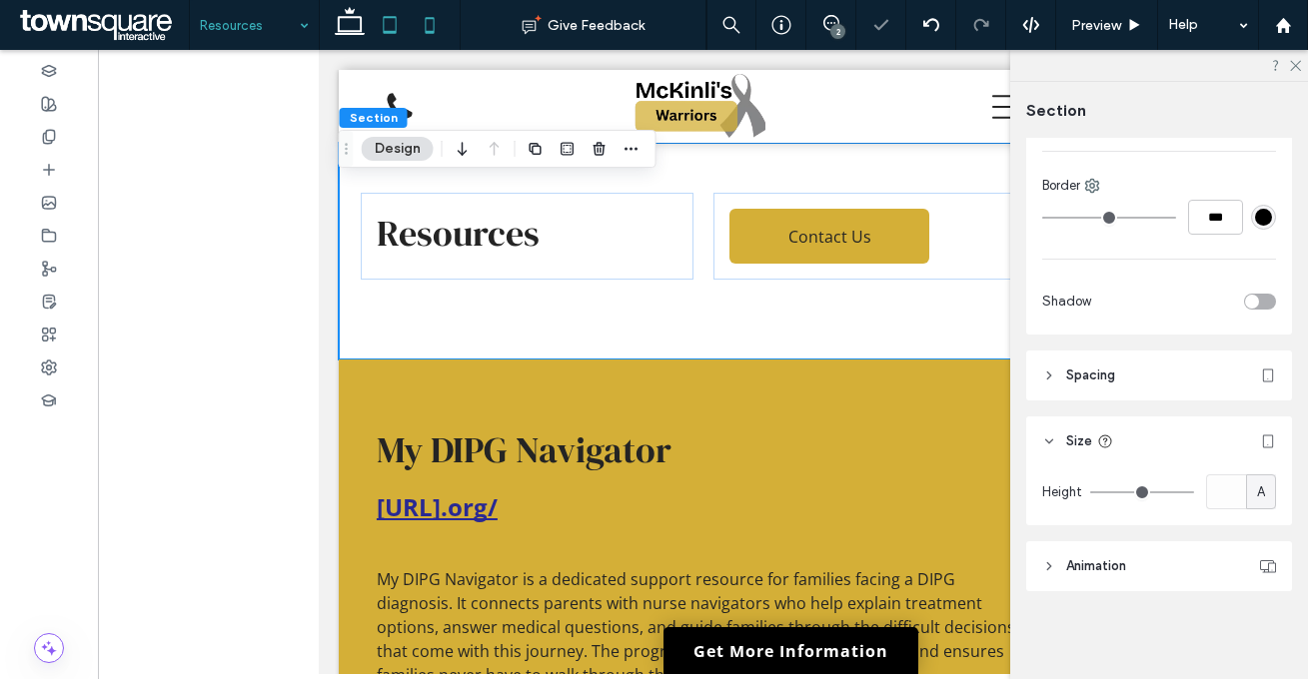
click at [425, 42] on icon at bounding box center [430, 25] width 40 height 40
type input "**"
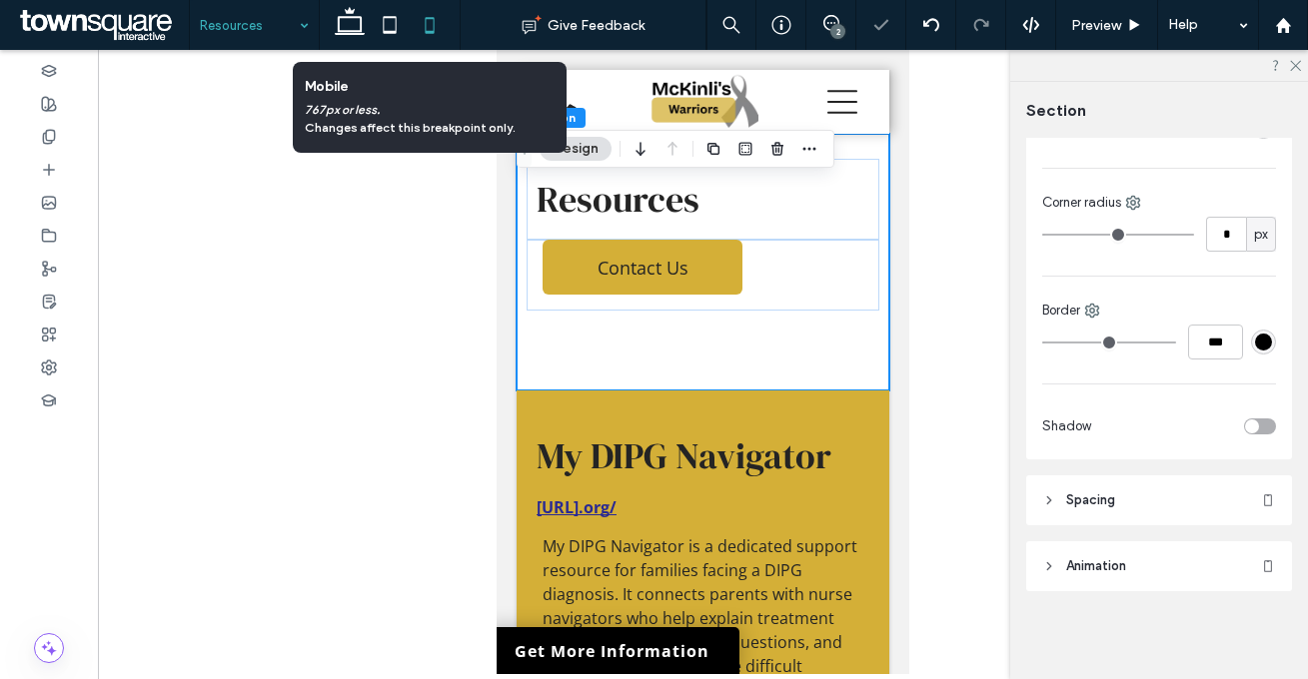
scroll to position [277, 0]
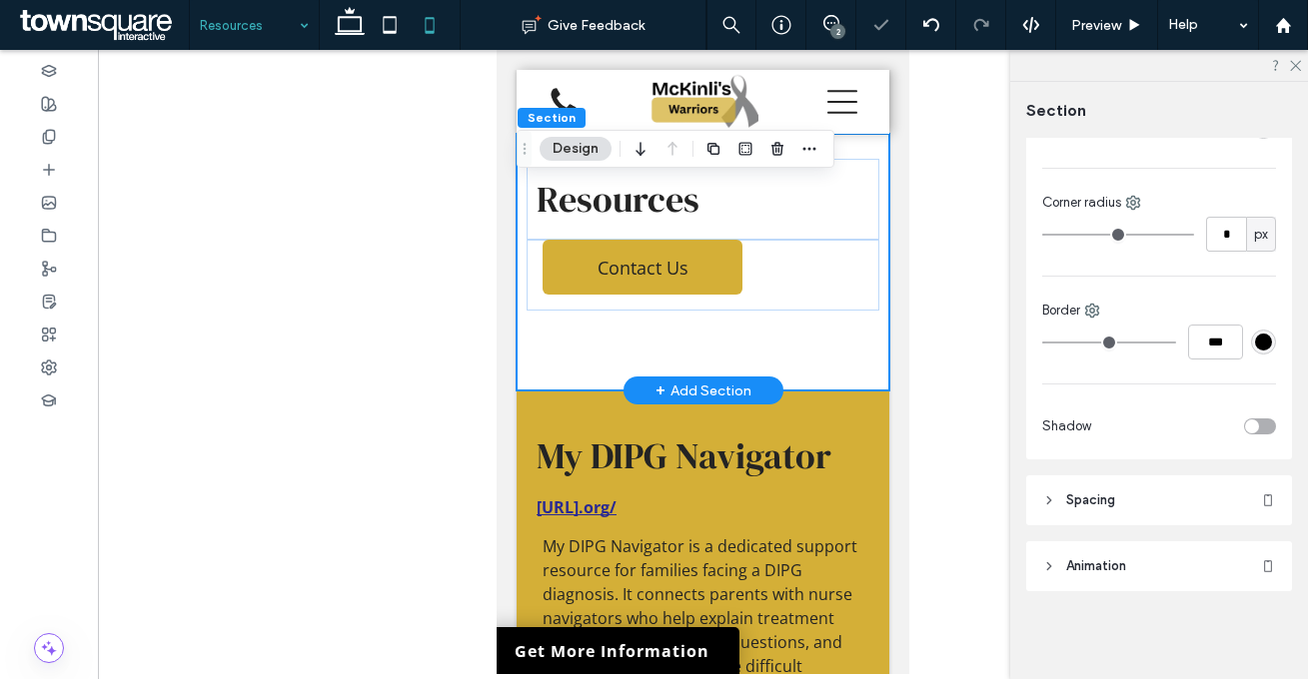
click at [779, 360] on div "Resources Contact Us" at bounding box center [702, 262] width 373 height 257
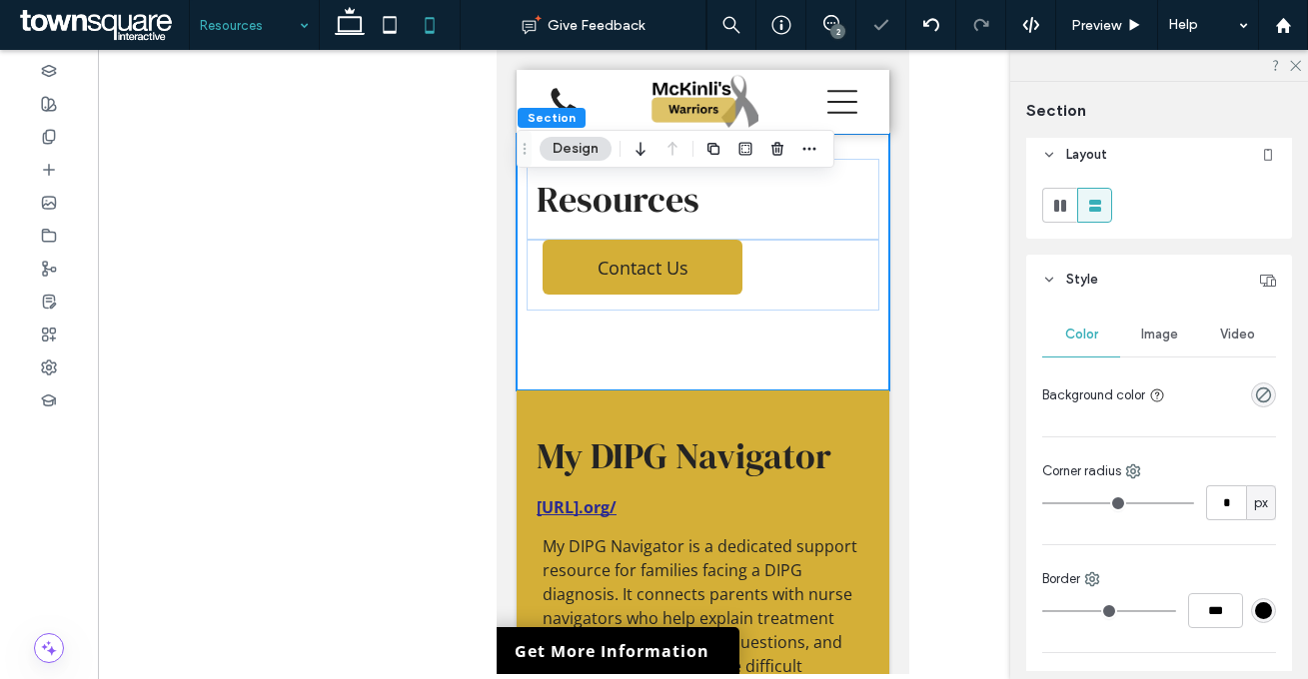
scroll to position [0, 0]
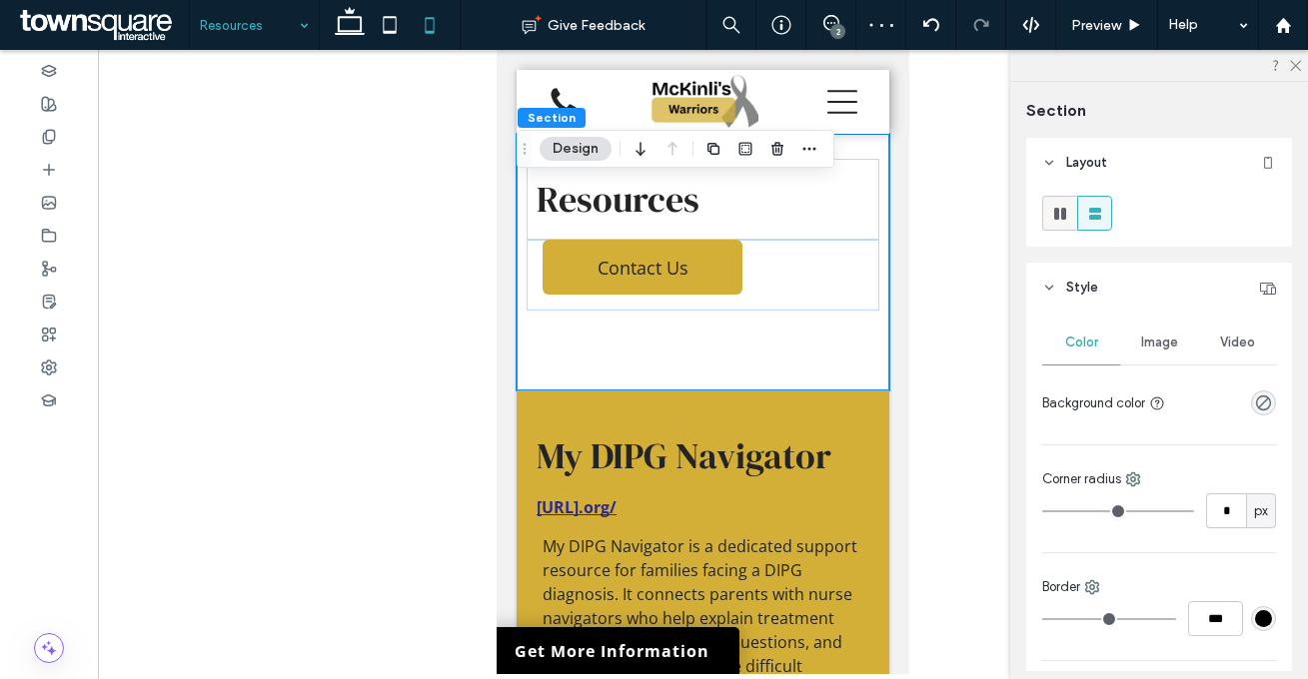
click at [1066, 218] on icon at bounding box center [1060, 214] width 20 height 20
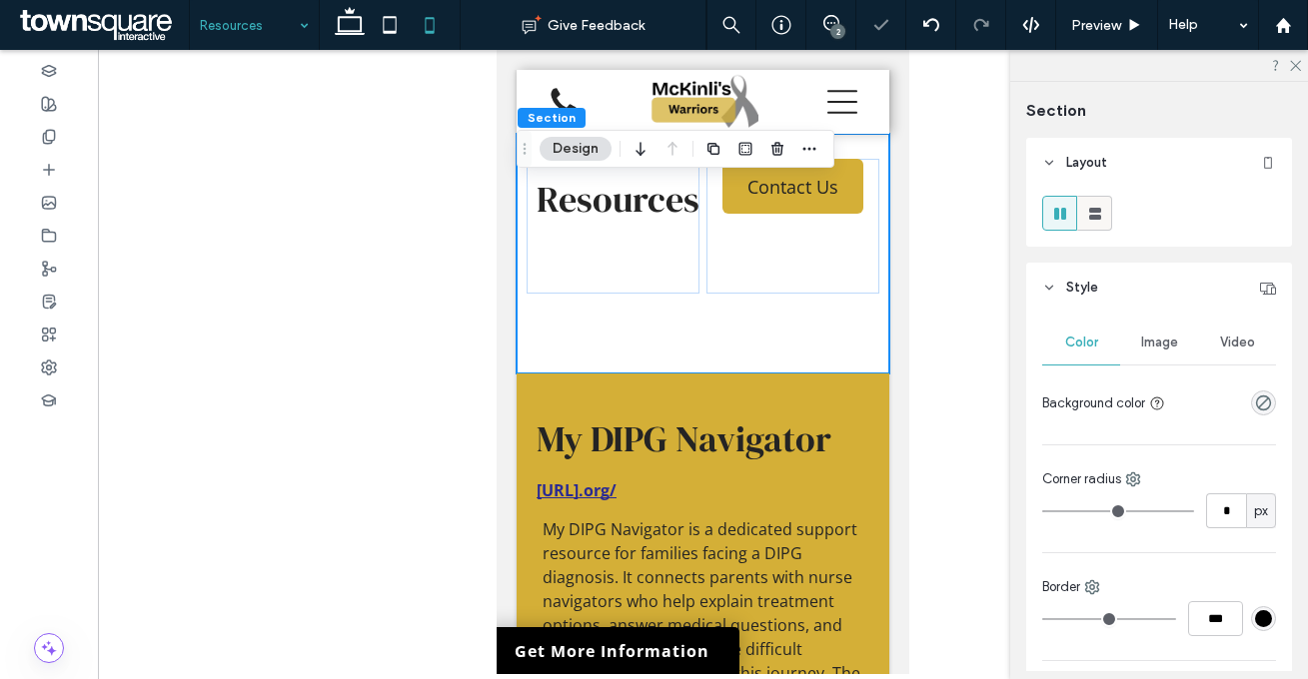
click at [1082, 219] on div at bounding box center [1094, 213] width 33 height 33
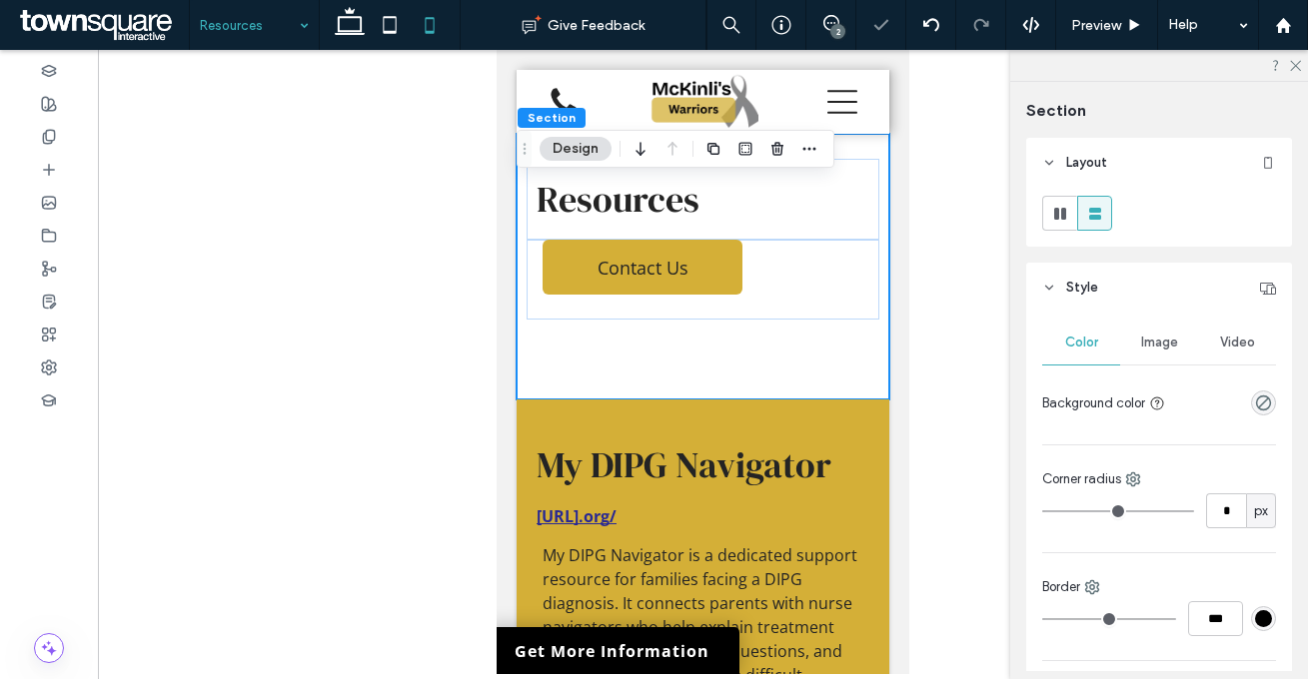
scroll to position [277, 0]
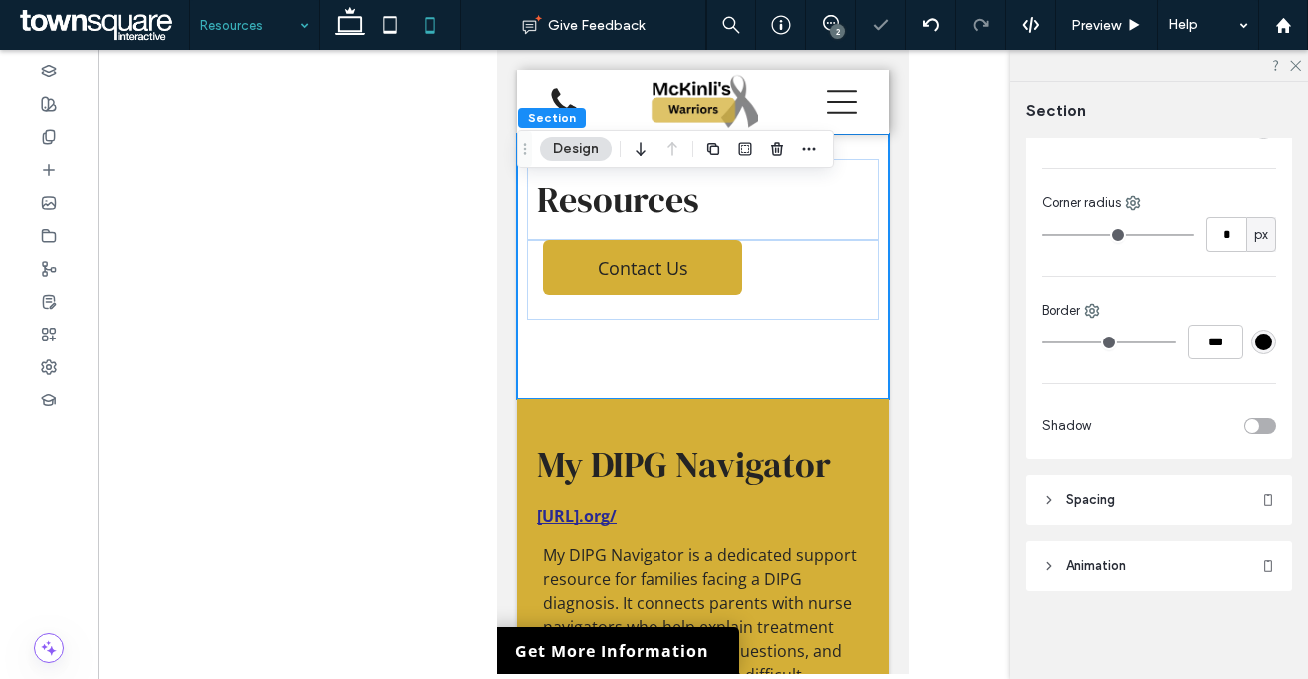
click at [1161, 508] on header "Spacing" at bounding box center [1159, 500] width 266 height 50
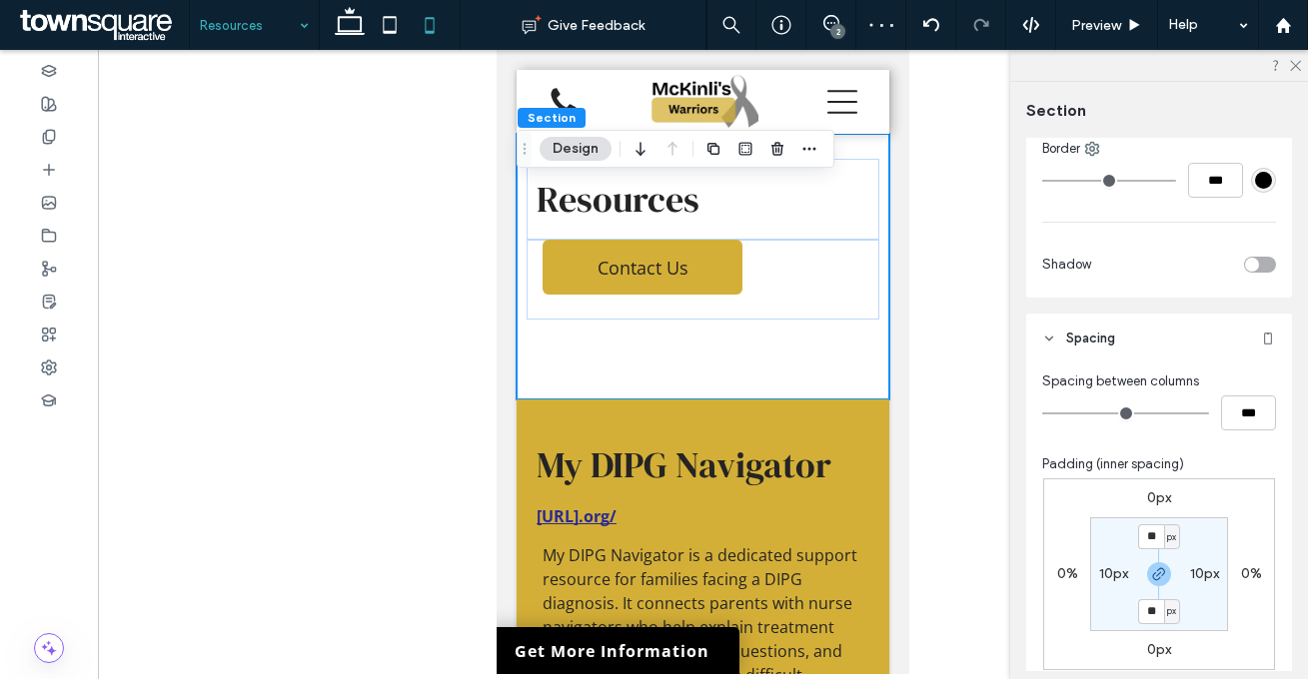
scroll to position [699, 0]
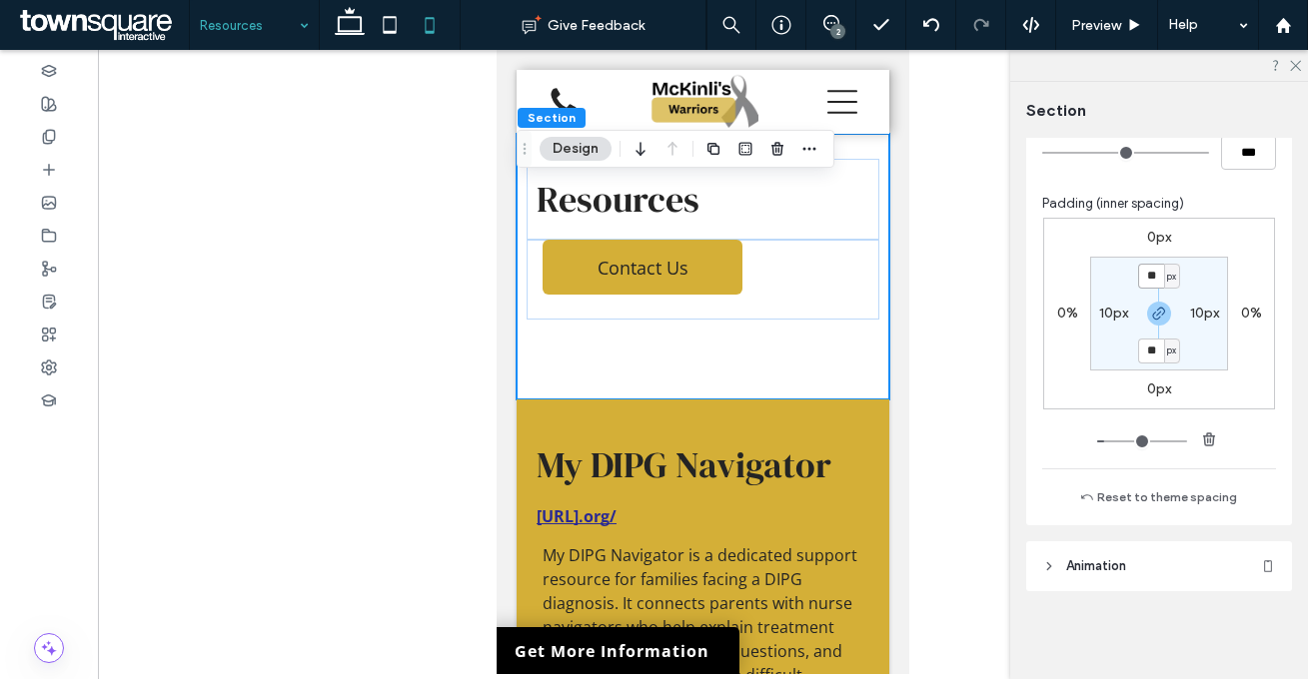
click at [1151, 269] on input "**" at bounding box center [1151, 276] width 26 height 25
type input "**"
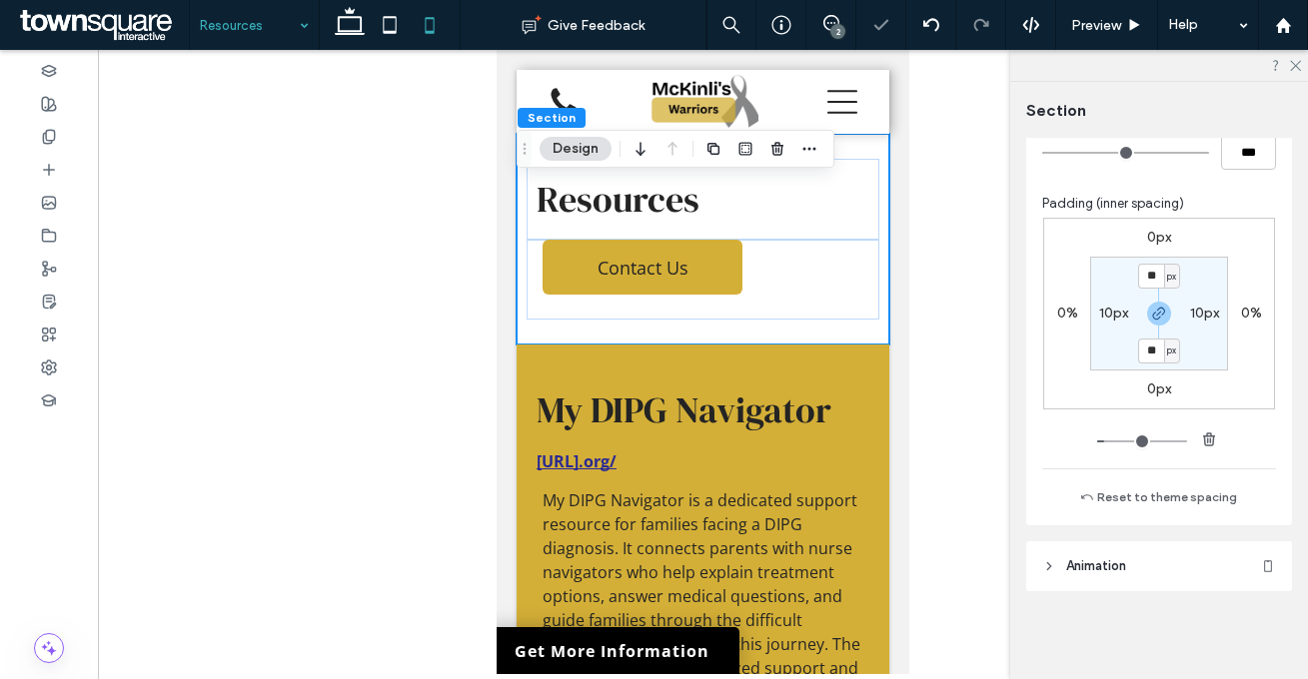
click at [1215, 240] on div "0px 0% 0px 0% ** px 10px ** px 10px" at bounding box center [1159, 314] width 232 height 192
click at [382, 31] on icon at bounding box center [390, 25] width 40 height 40
type input "**"
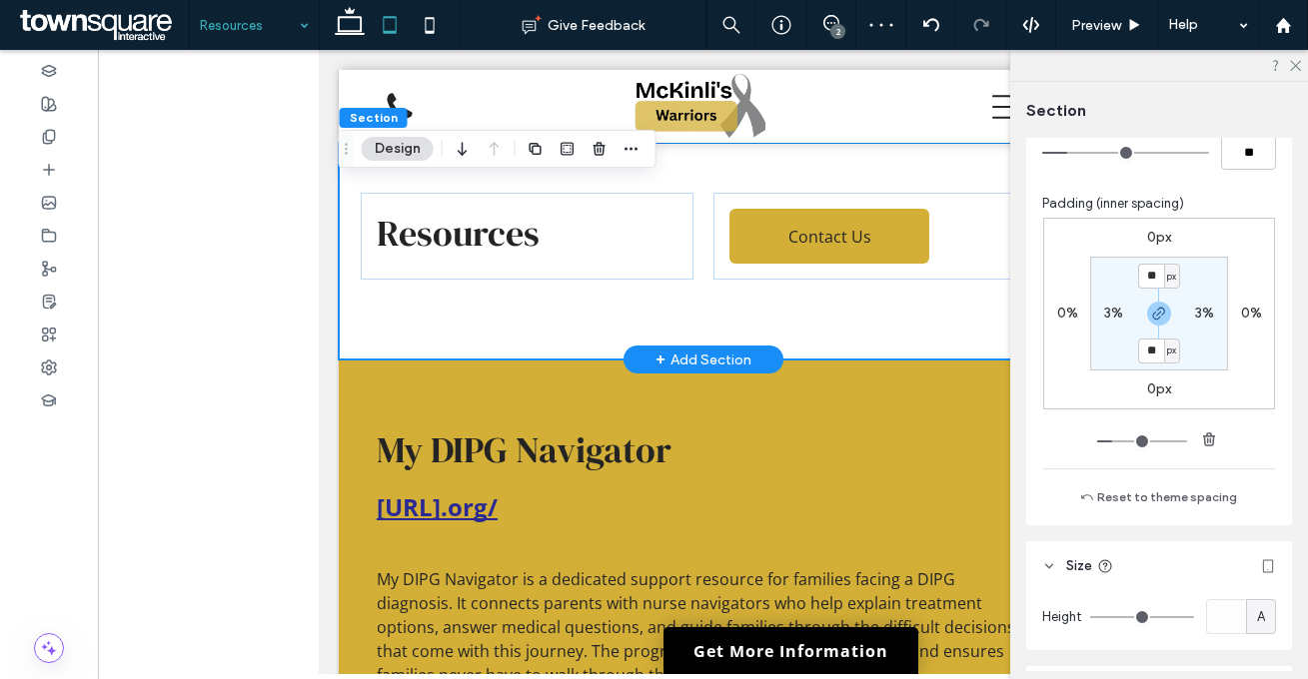
click at [812, 315] on div "Resources Contact Us" at bounding box center [702, 251] width 729 height 217
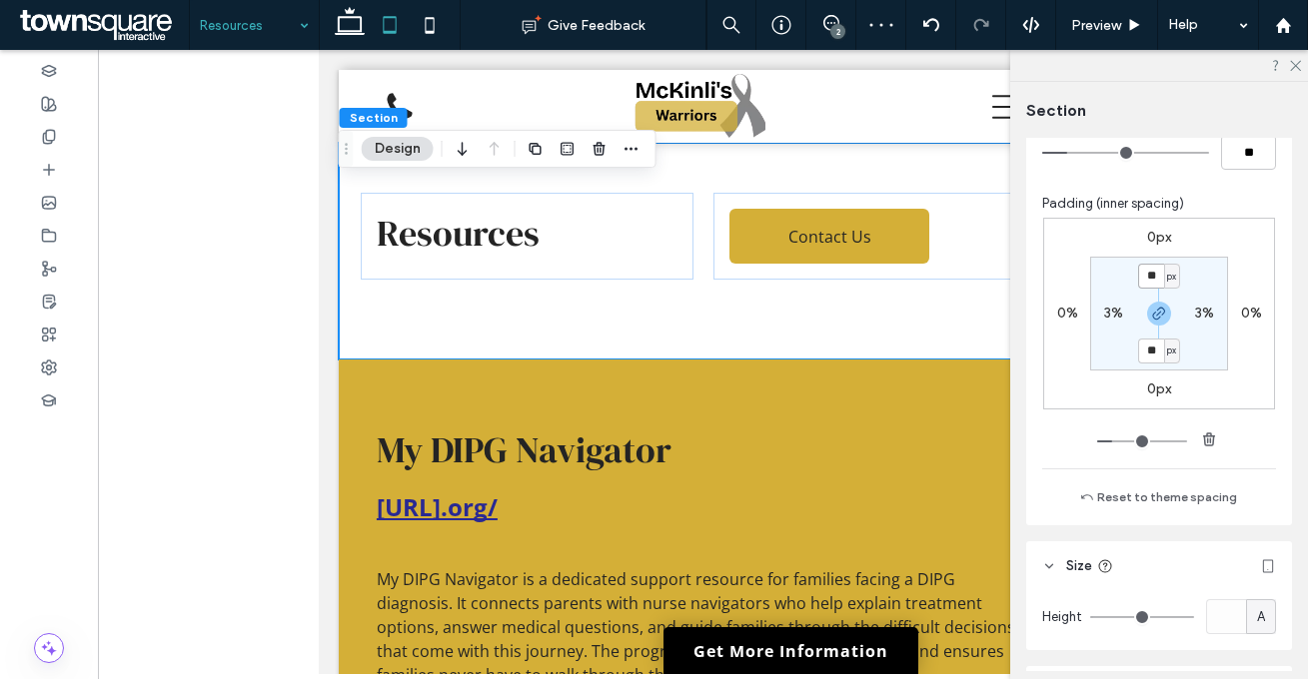
click at [1150, 270] on input "**" at bounding box center [1151, 276] width 26 height 25
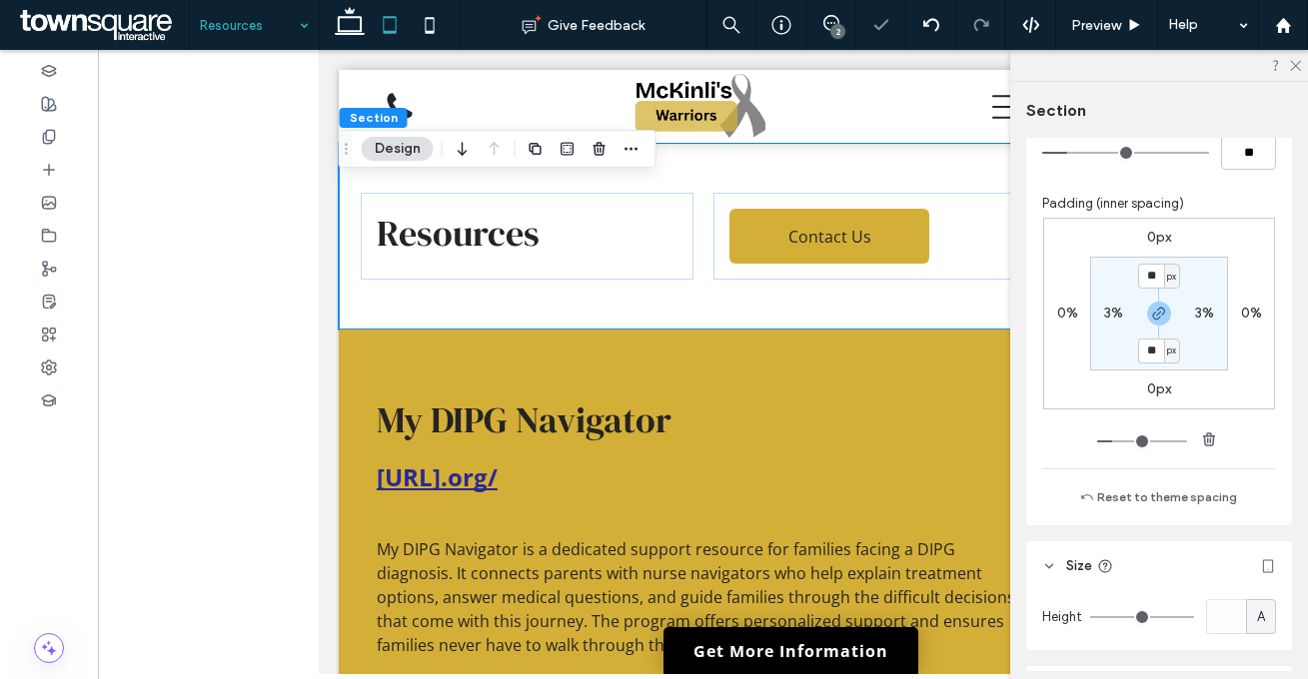
click at [1199, 253] on div "0px 0% 0px 0% ** px 3% ** px 3%" at bounding box center [1159, 314] width 232 height 192
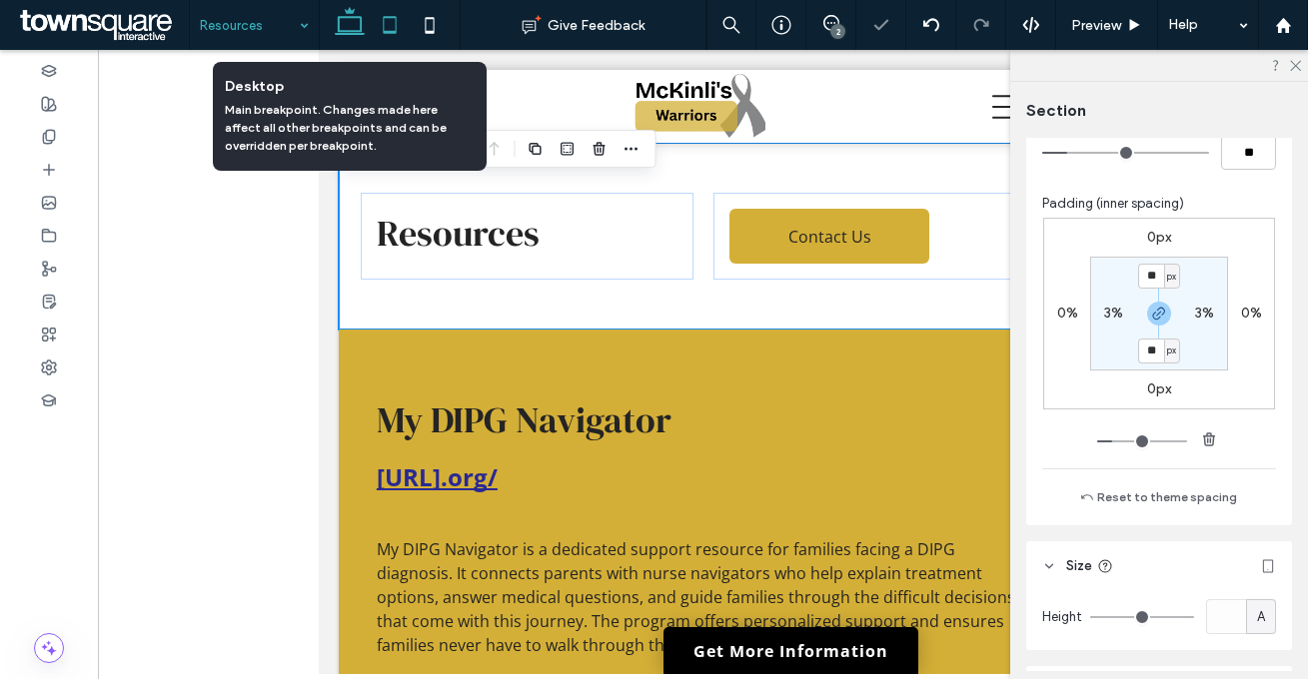
click at [349, 23] on icon at bounding box center [350, 25] width 40 height 40
type input "**"
type input "*"
type input "**"
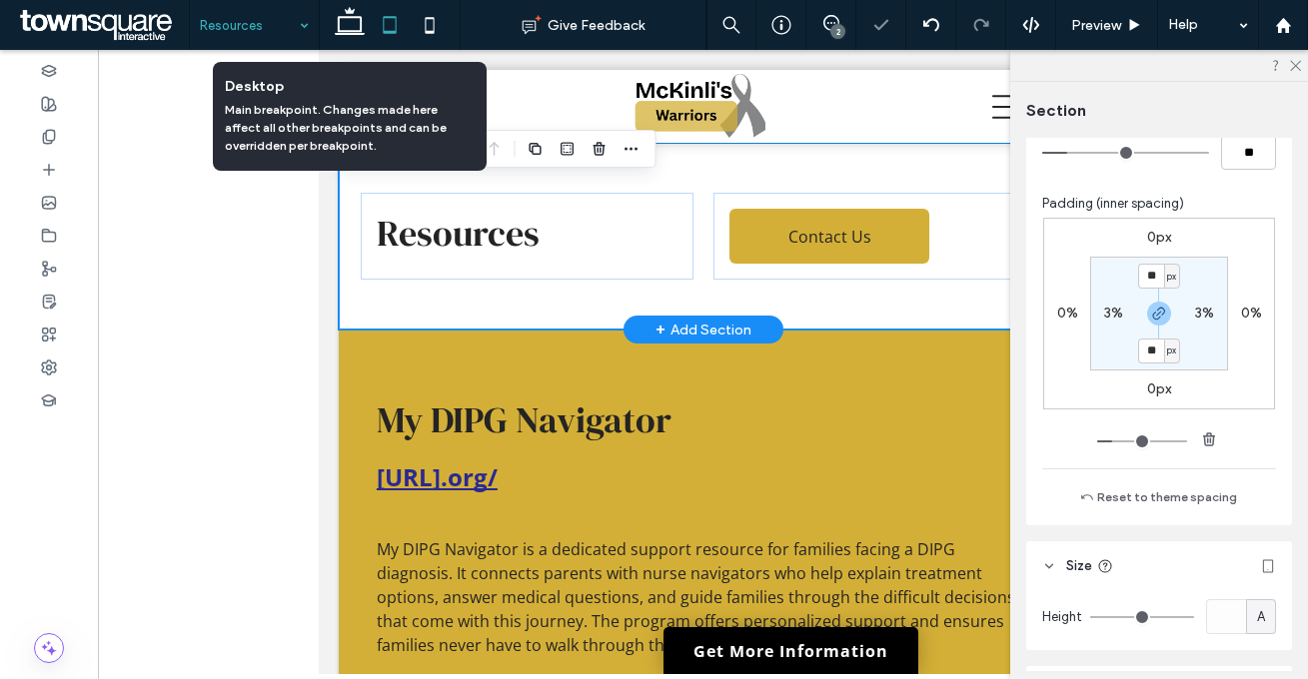
scroll to position [795, 0]
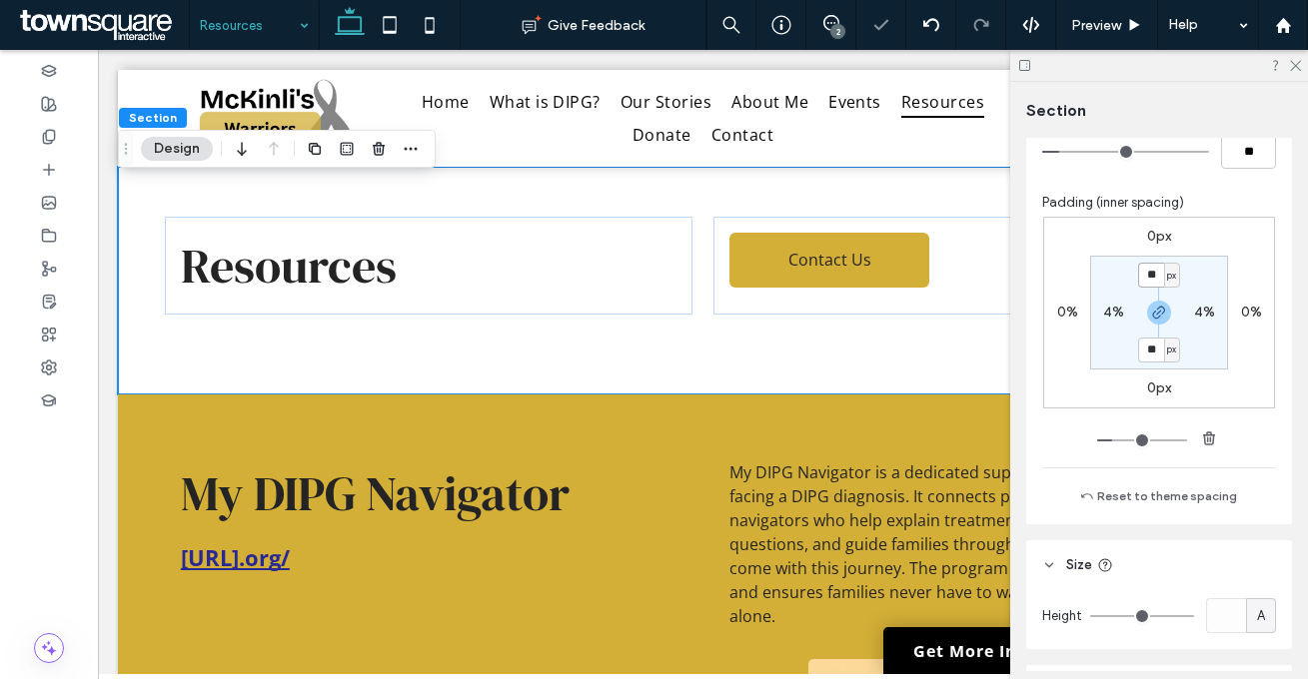
click at [1150, 275] on input "**" at bounding box center [1151, 275] width 26 height 25
type input "**"
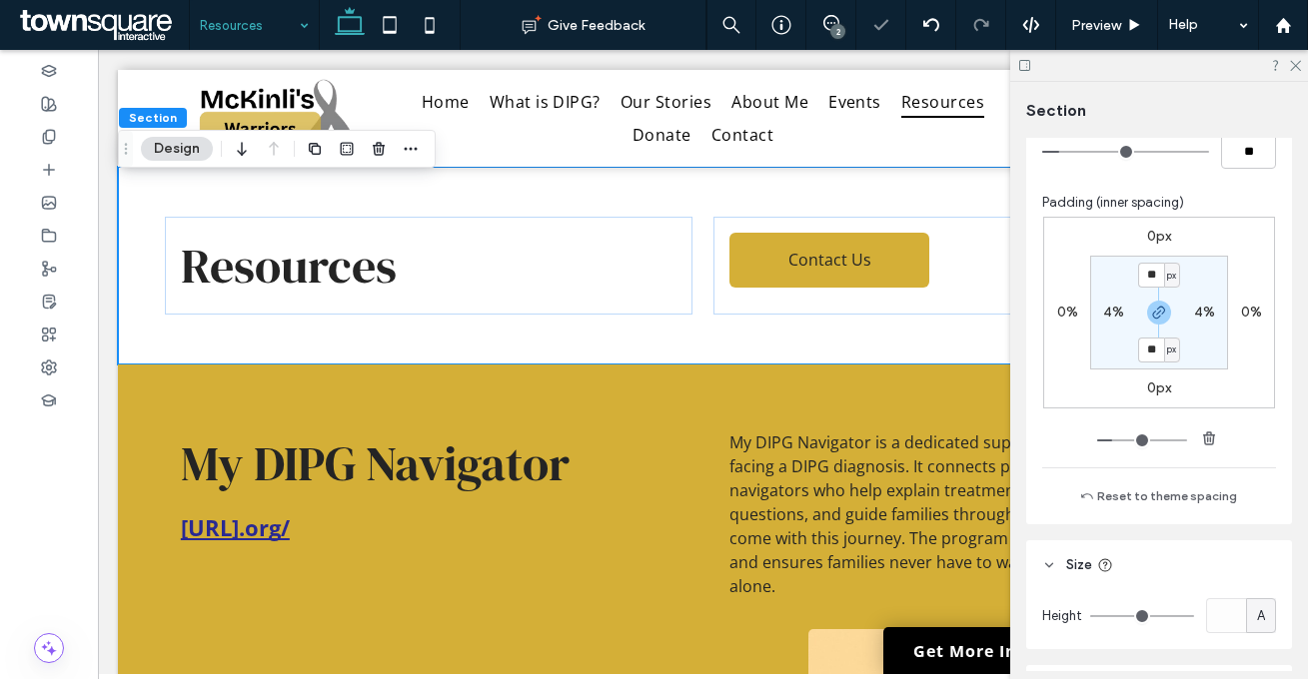
click at [1238, 280] on div "0px 0% 0px 0% ** px 4% ** px 4%" at bounding box center [1159, 313] width 232 height 192
click at [834, 24] on icon at bounding box center [831, 23] width 16 height 16
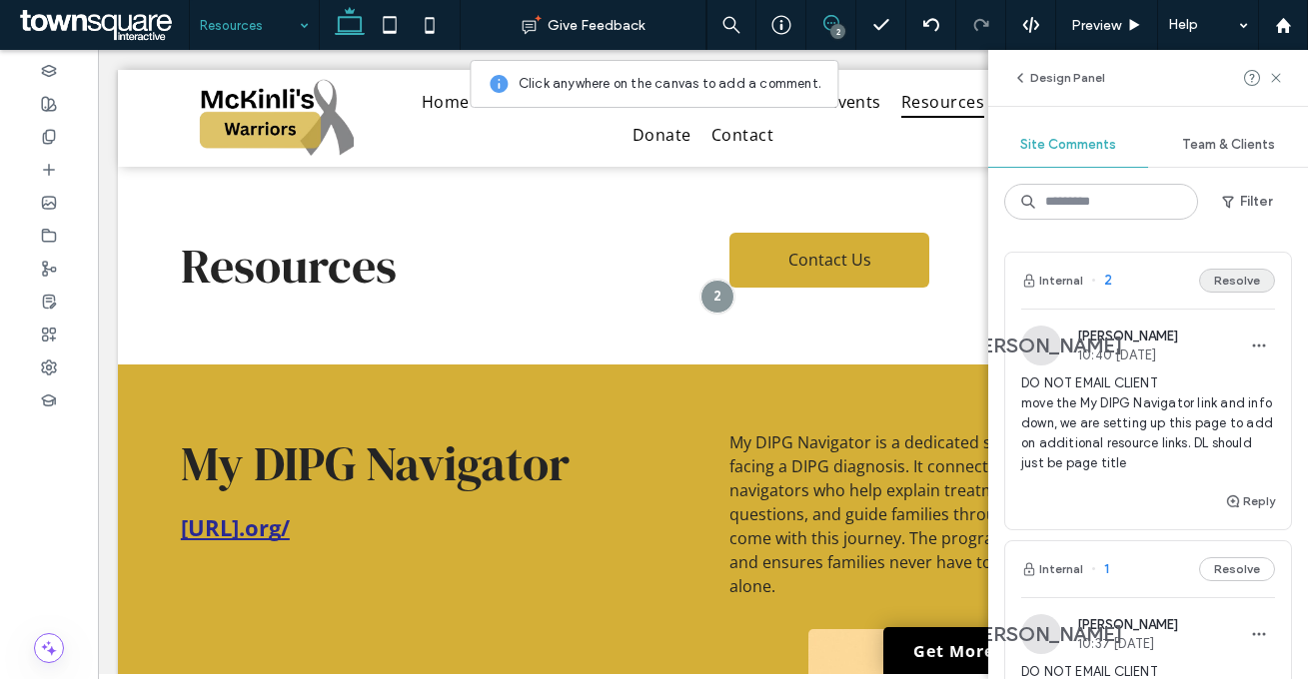
click at [1203, 280] on button "Resolve" at bounding box center [1237, 281] width 76 height 24
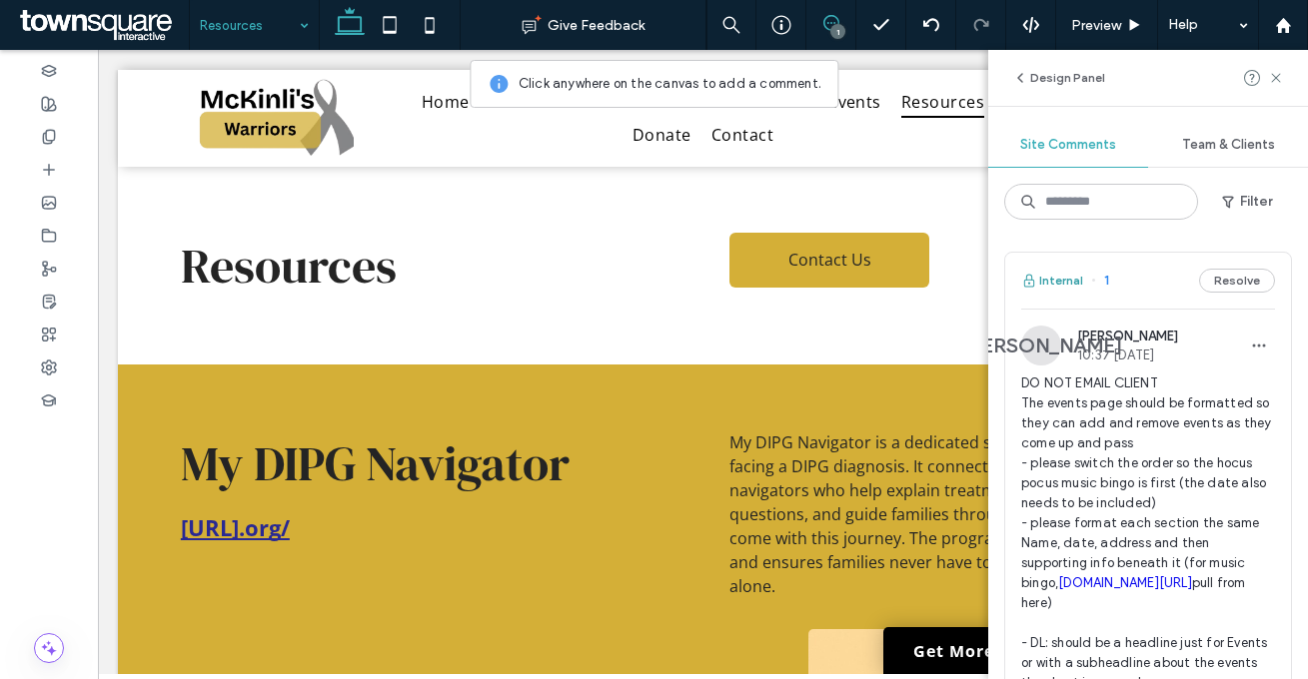
click at [1056, 275] on button "Internal" at bounding box center [1052, 281] width 62 height 24
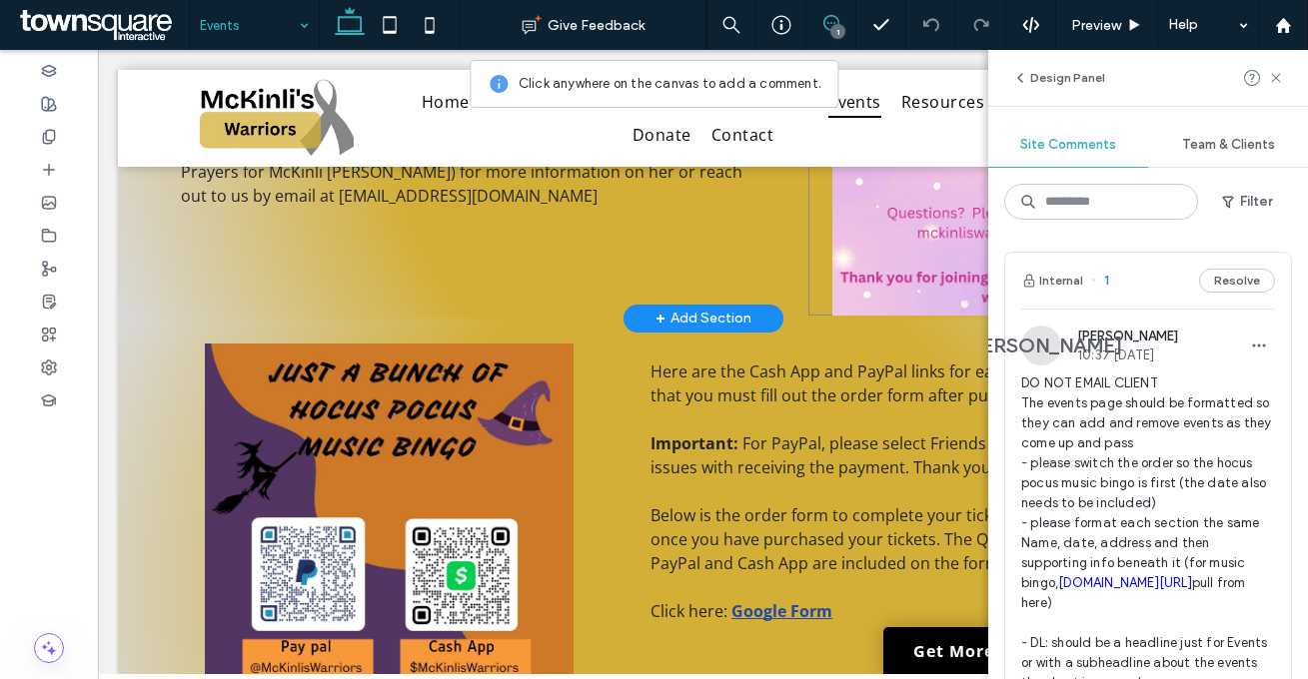
scroll to position [619, 0]
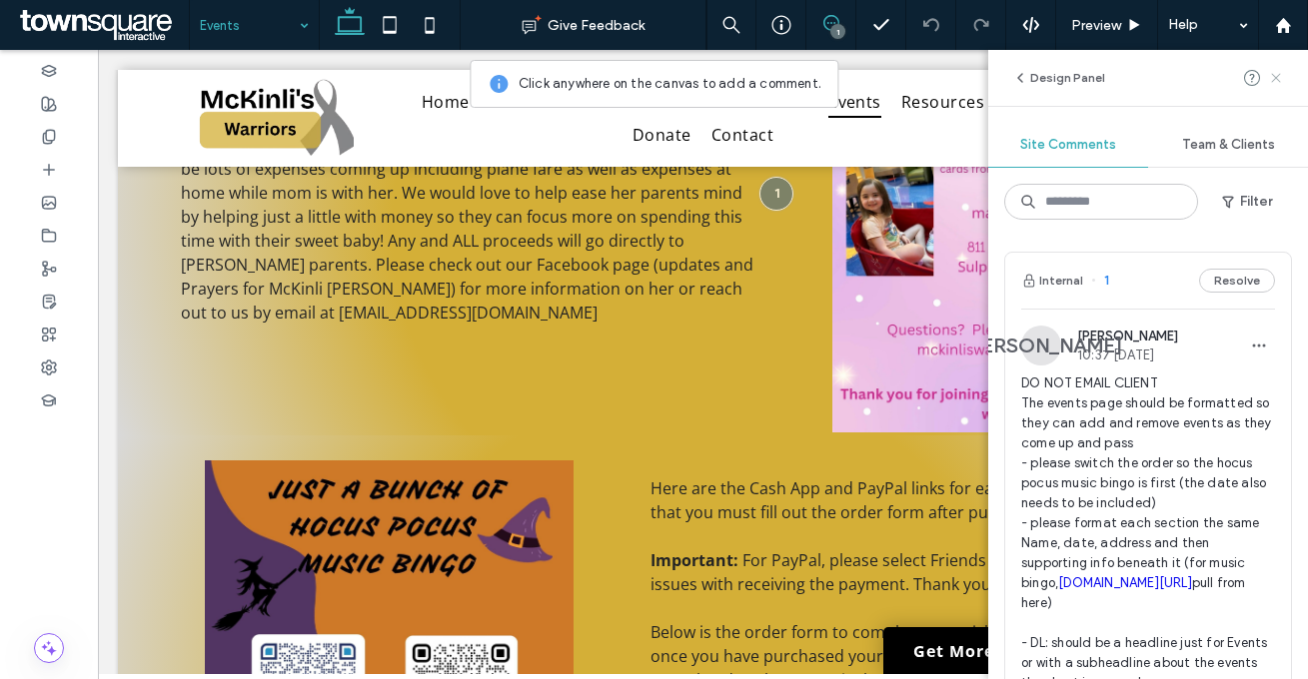
click at [1274, 81] on icon at bounding box center [1276, 78] width 16 height 16
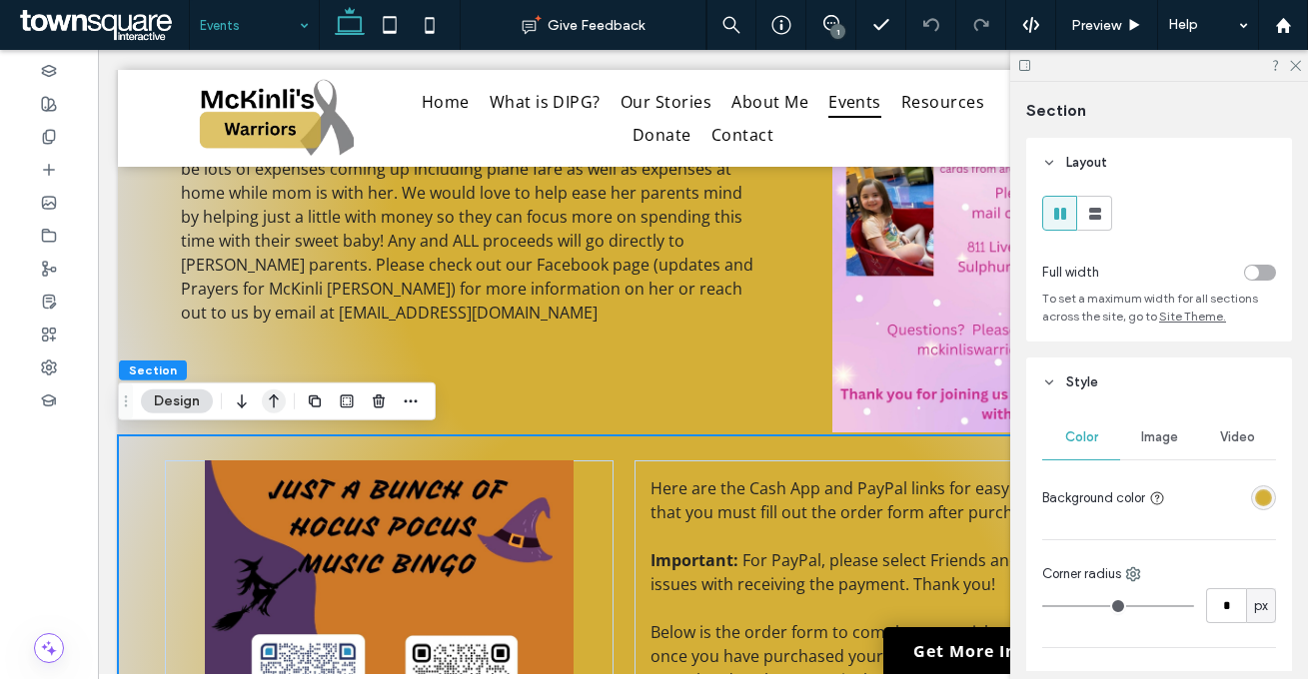
click at [268, 401] on icon "button" at bounding box center [274, 402] width 24 height 36
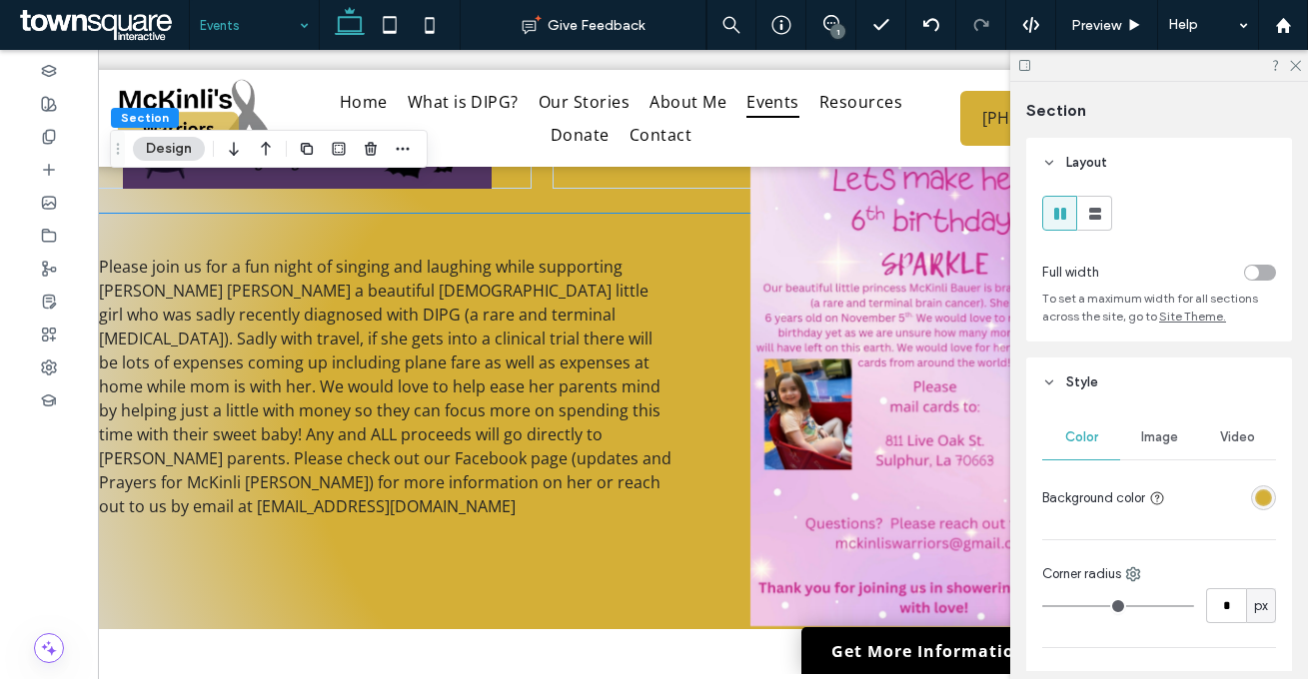
scroll to position [0, 0]
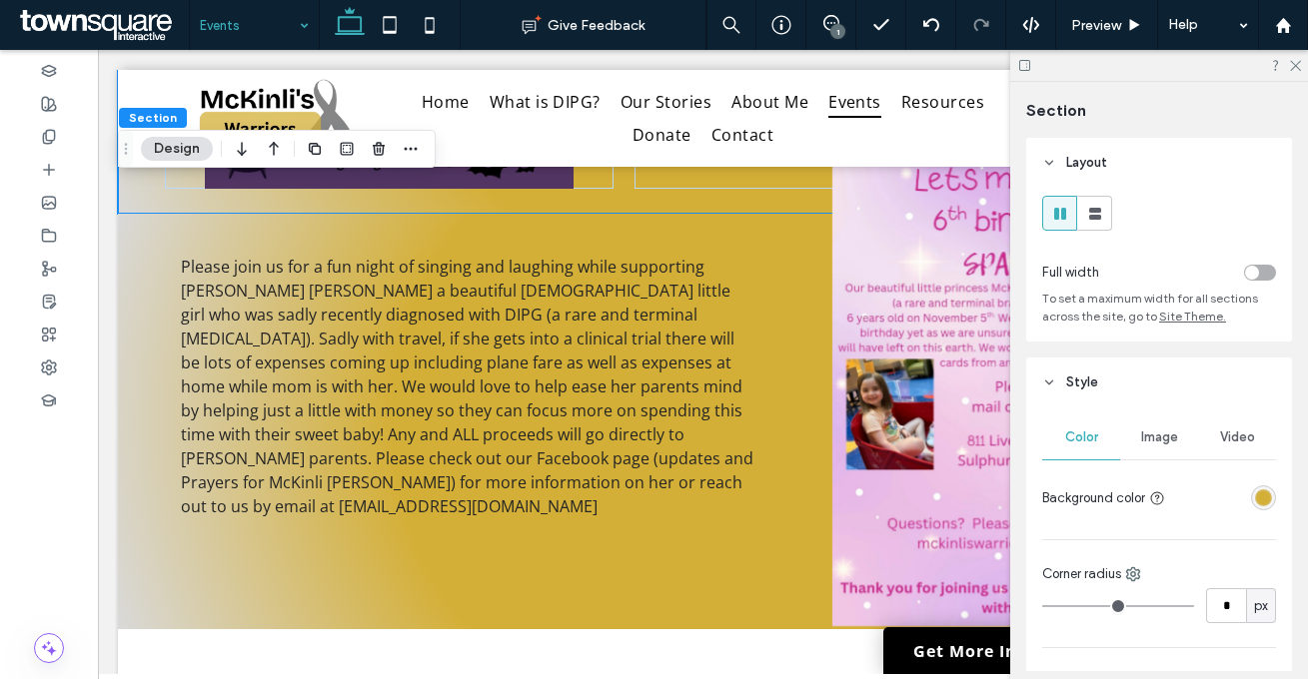
drag, startPoint x: 658, startPoint y: 673, endPoint x: 439, endPoint y: 546, distance: 253.7
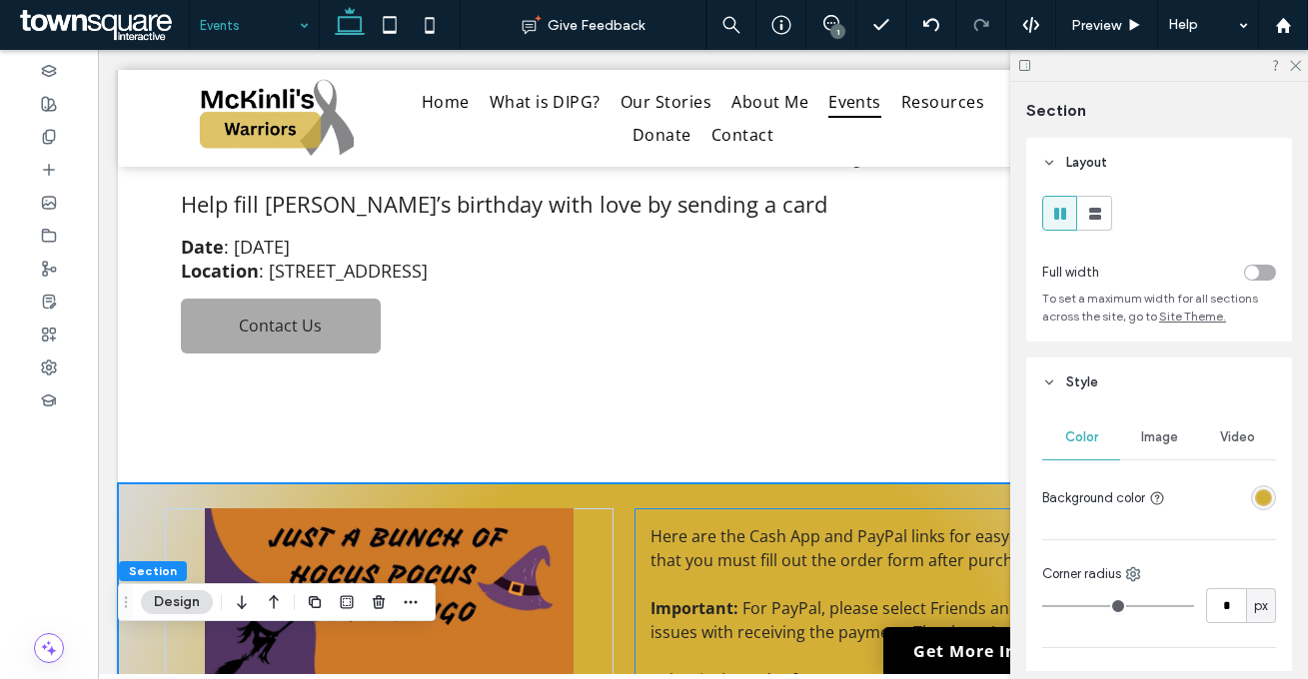
scroll to position [223, 0]
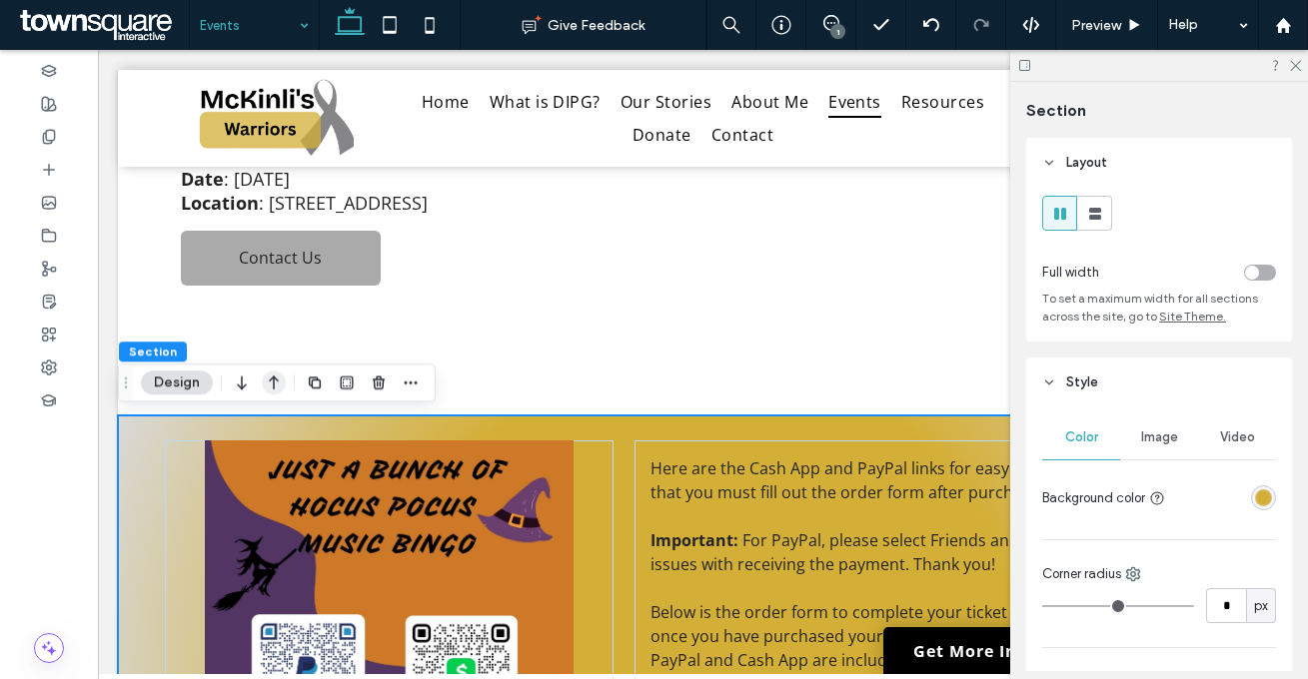
click at [278, 379] on icon "button" at bounding box center [274, 383] width 24 height 36
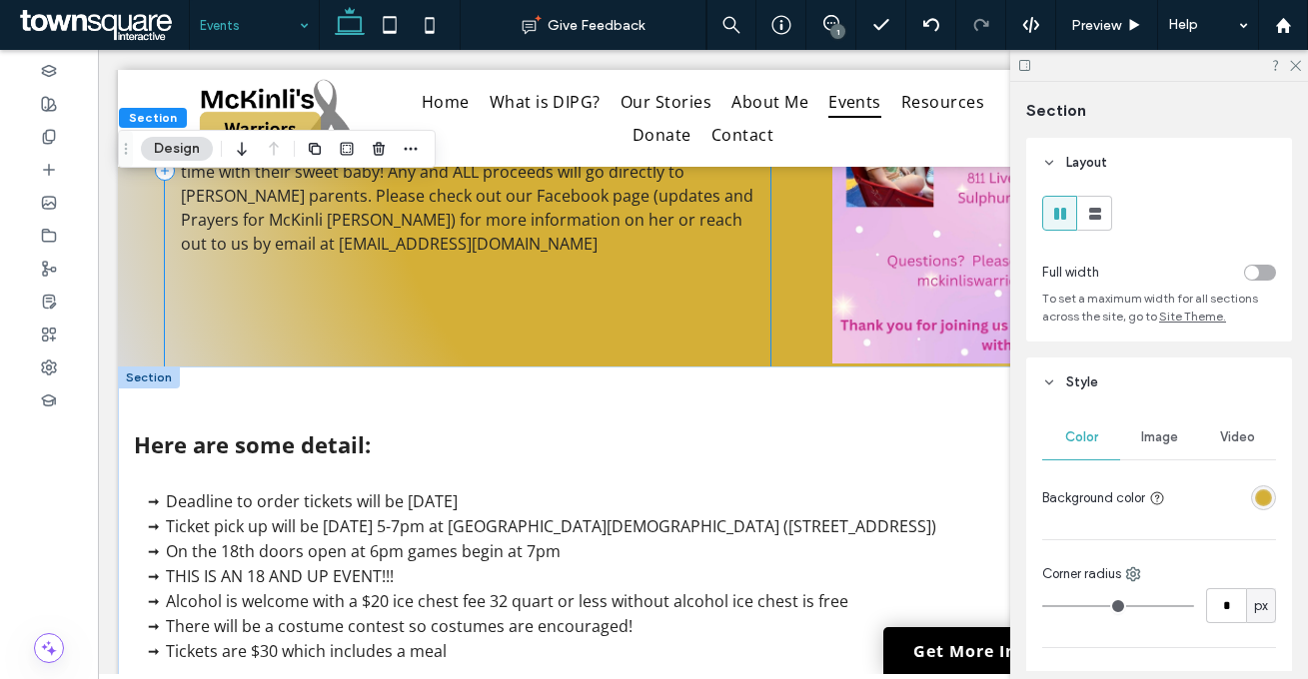
scroll to position [1446, 0]
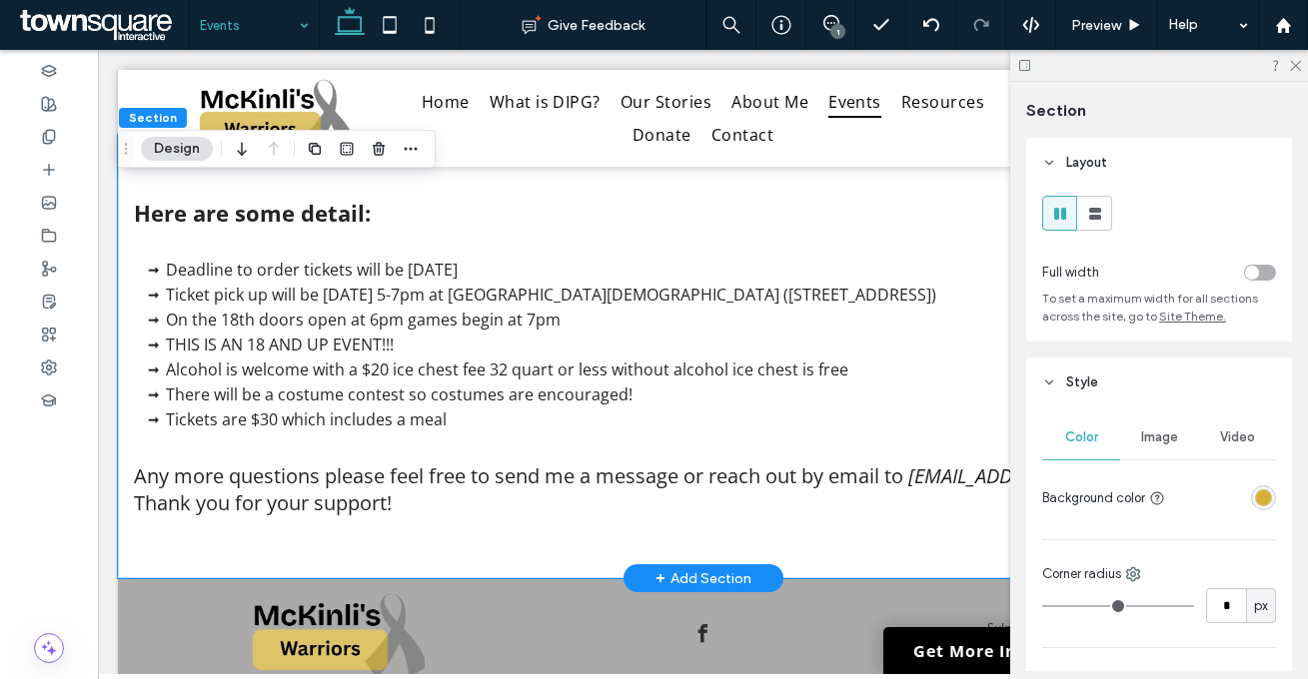
click at [505, 540] on div "Here are some detail: Deadline to order tickets will be October 13th Ticket pic…" at bounding box center [703, 357] width 1170 height 445
click at [276, 157] on icon "button" at bounding box center [274, 149] width 24 height 36
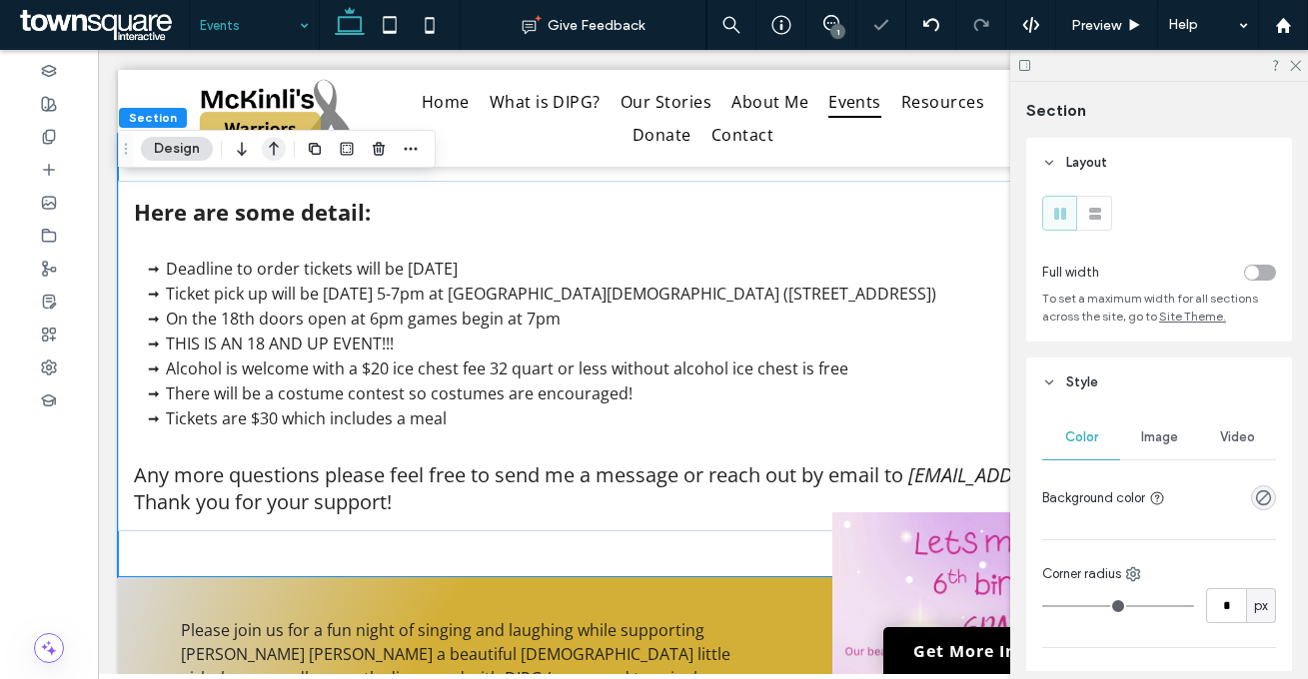
click at [274, 155] on icon "button" at bounding box center [274, 149] width 24 height 36
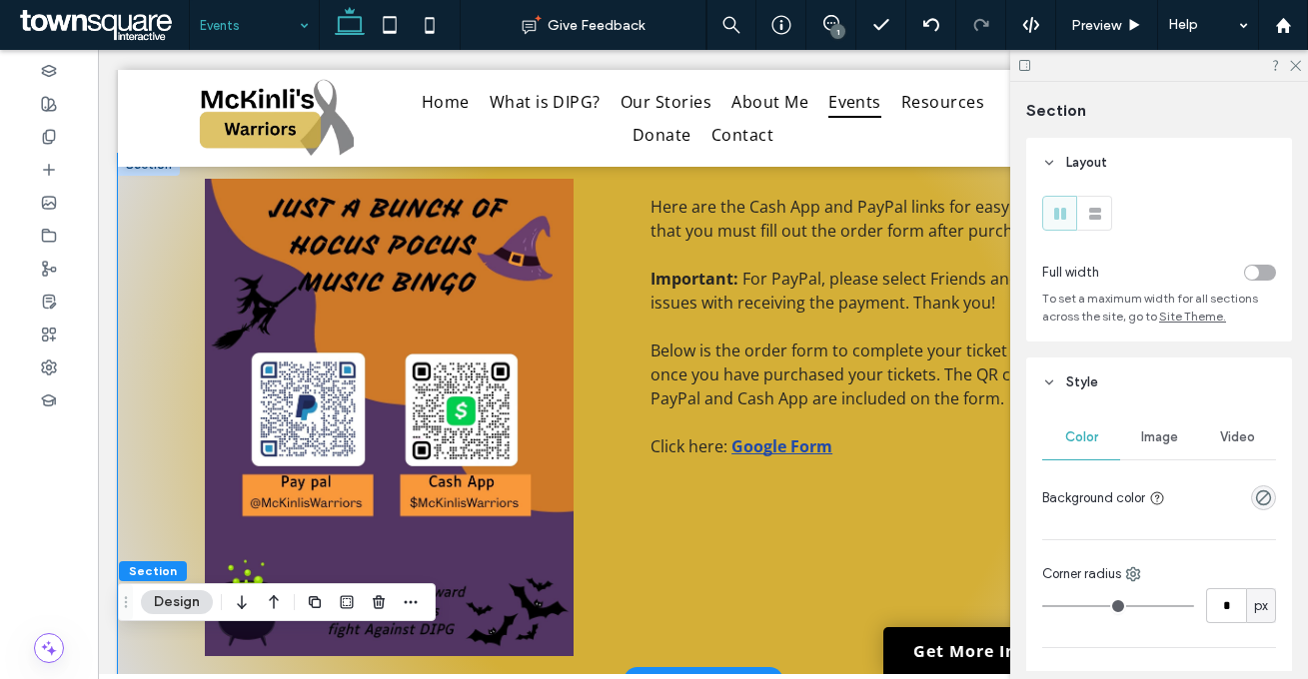
scroll to position [0, 0]
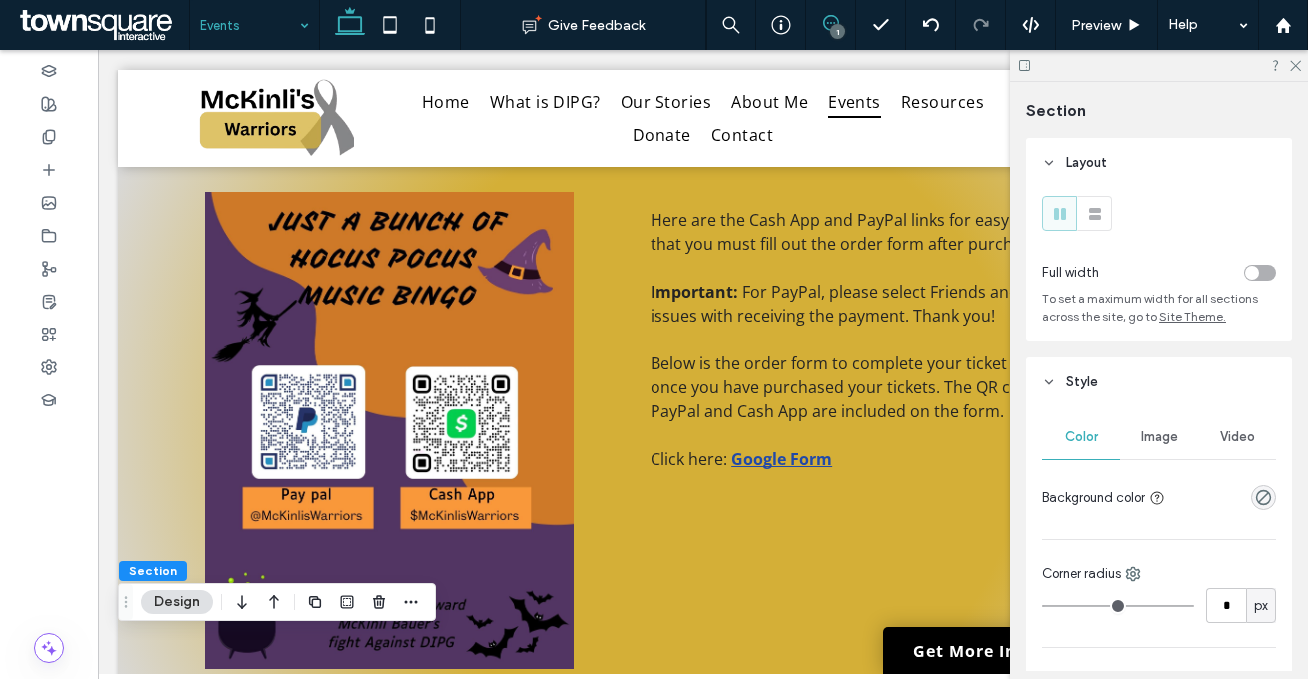
click at [834, 23] on icon at bounding box center [831, 23] width 16 height 16
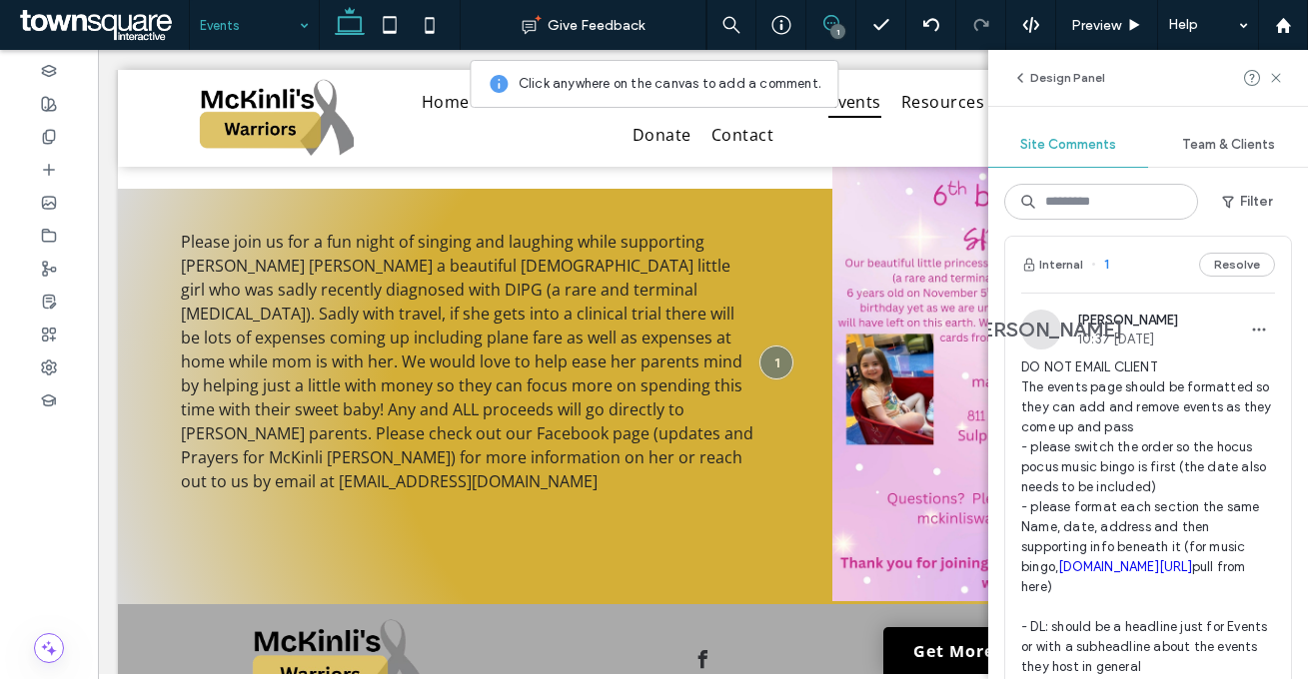
drag, startPoint x: 605, startPoint y: 673, endPoint x: 477, endPoint y: 604, distance: 145.3
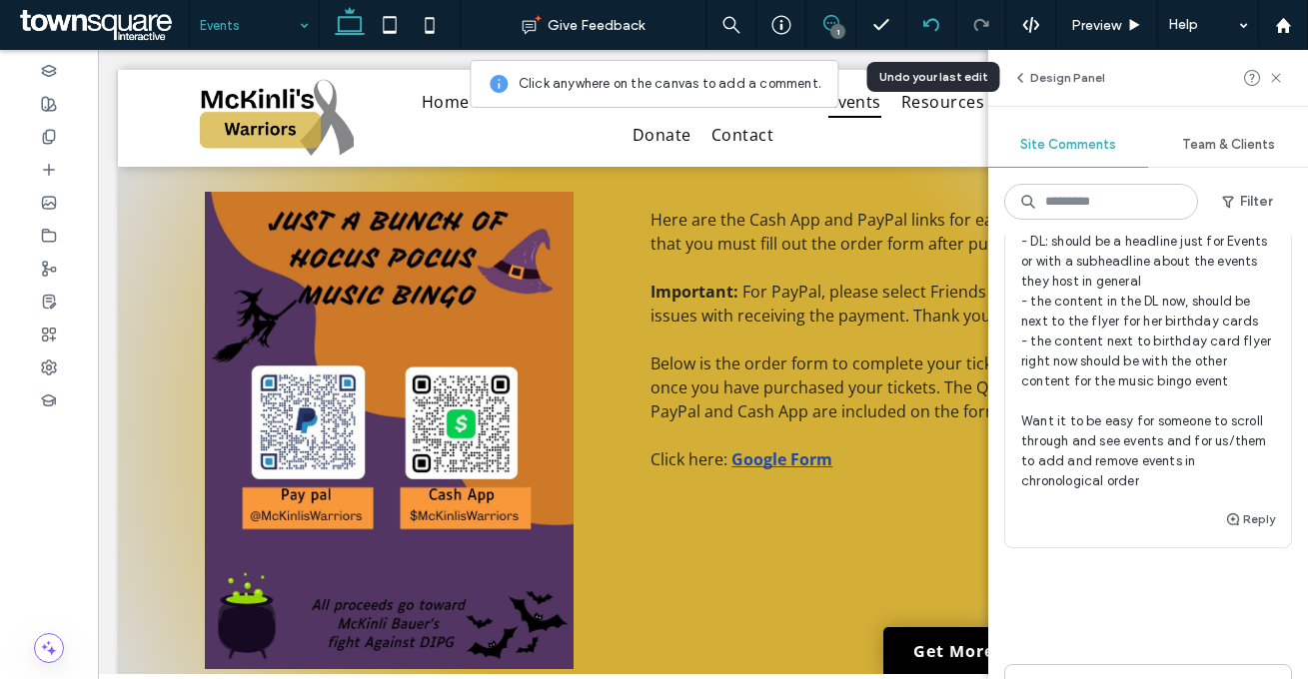
click at [931, 27] on icon at bounding box center [931, 25] width 16 height 16
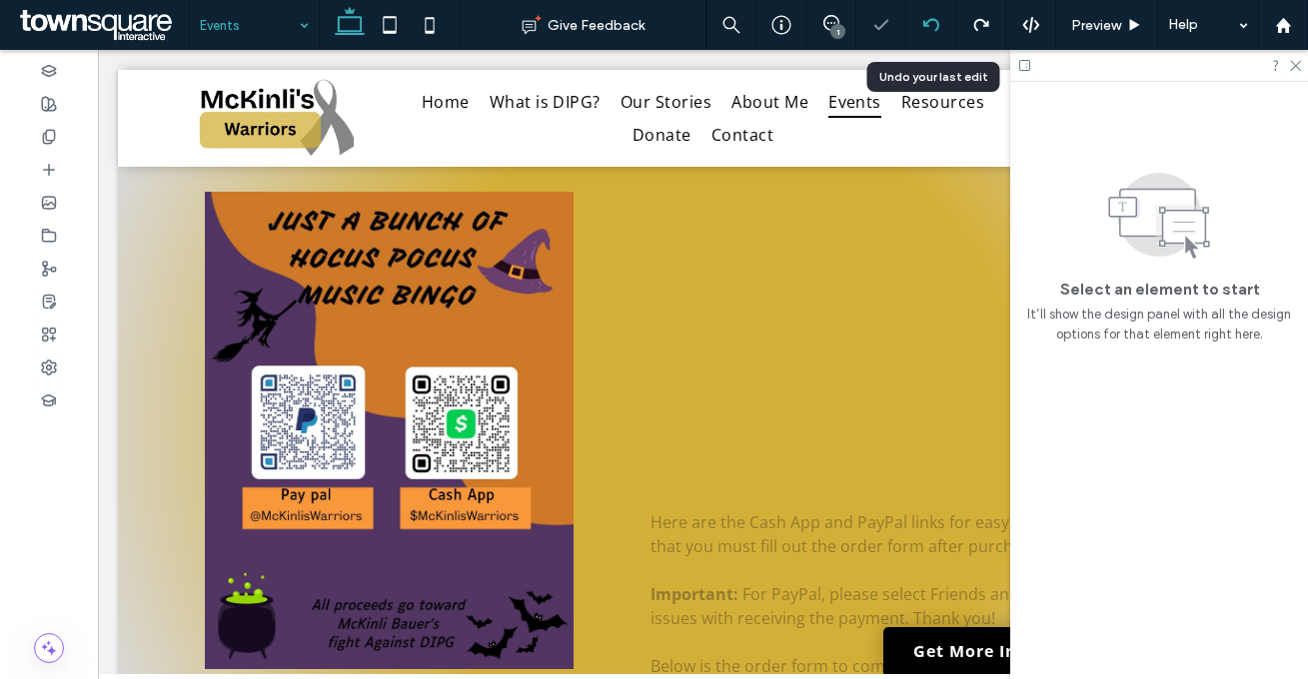
click at [929, 27] on icon at bounding box center [931, 25] width 16 height 16
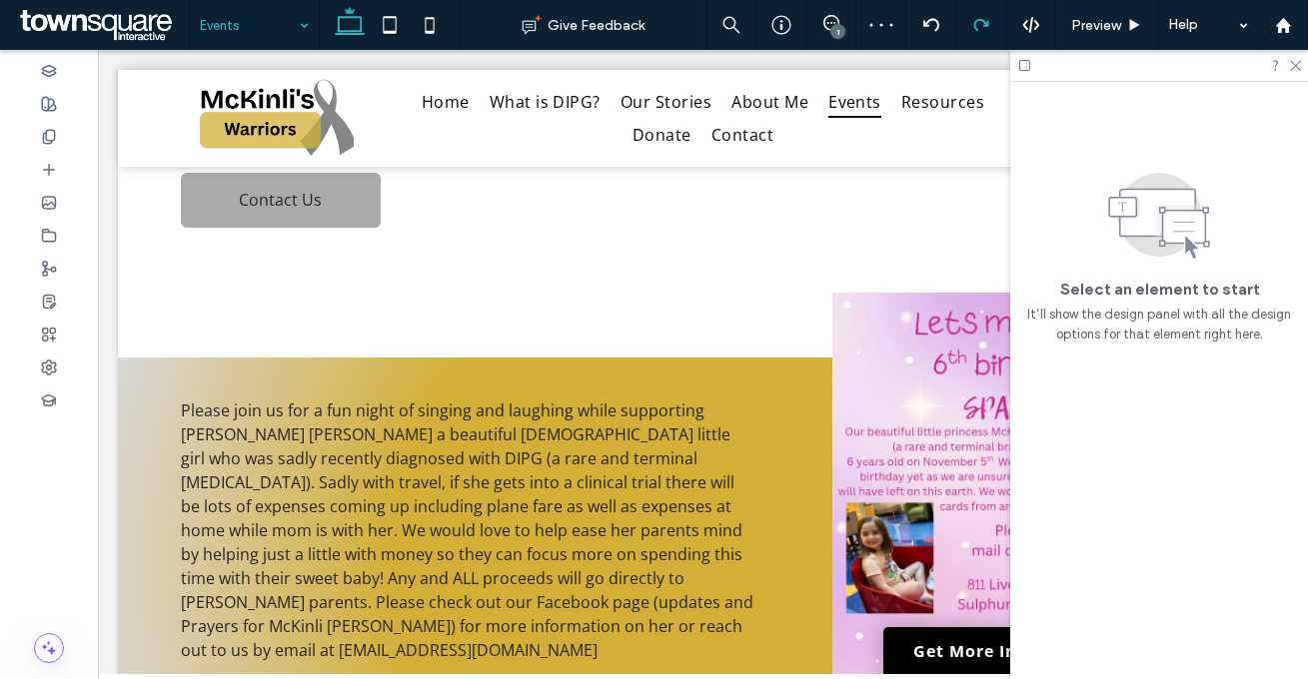
scroll to position [824, 0]
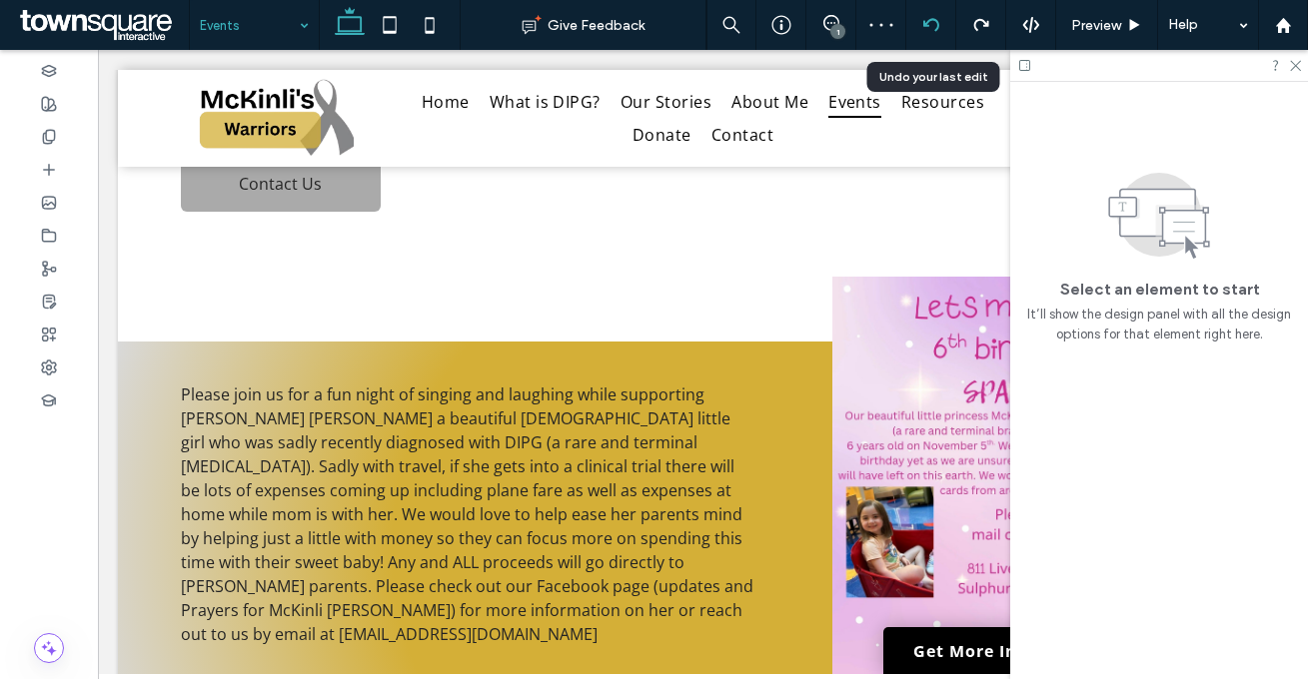
click at [930, 26] on icon at bounding box center [931, 25] width 16 height 16
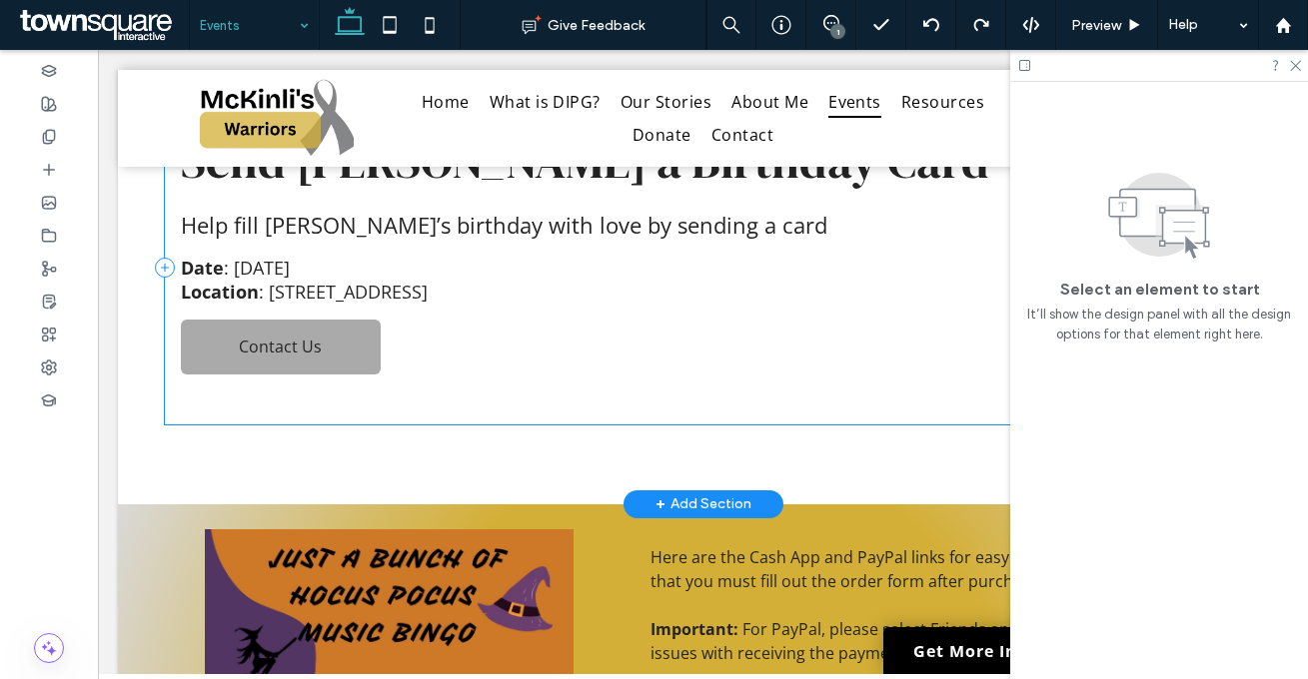
scroll to position [0, 0]
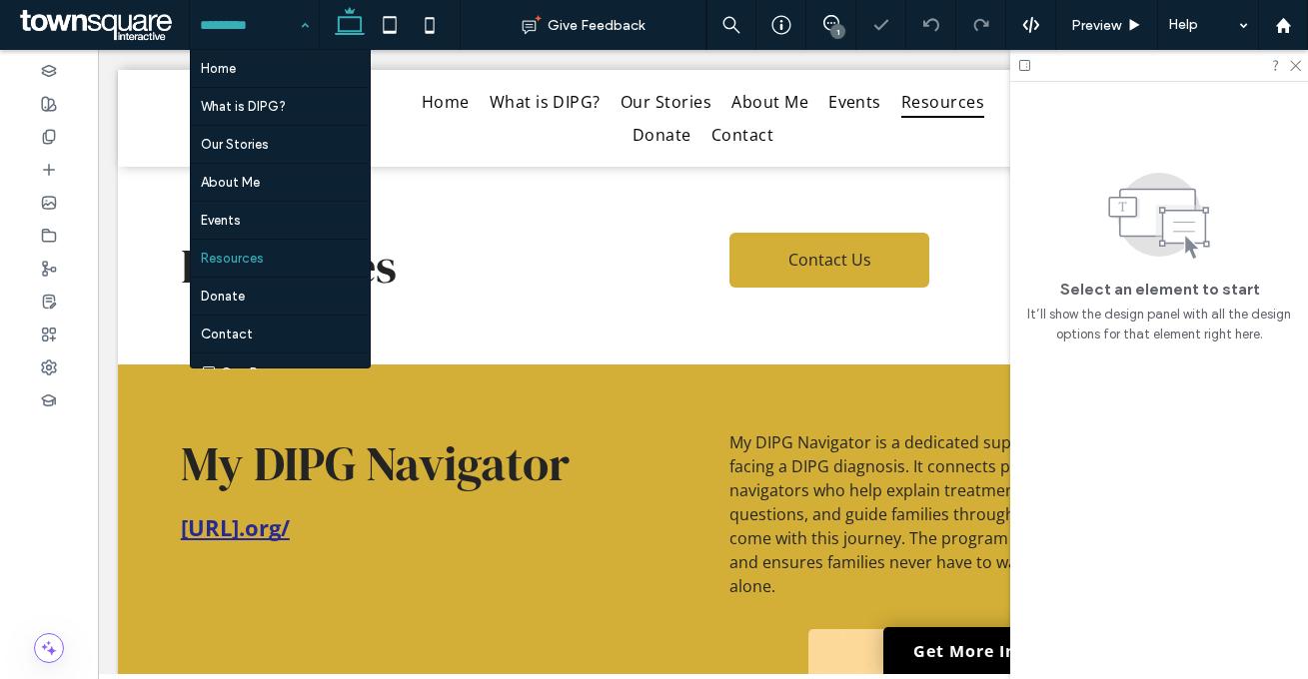
click at [274, 30] on input at bounding box center [249, 25] width 99 height 50
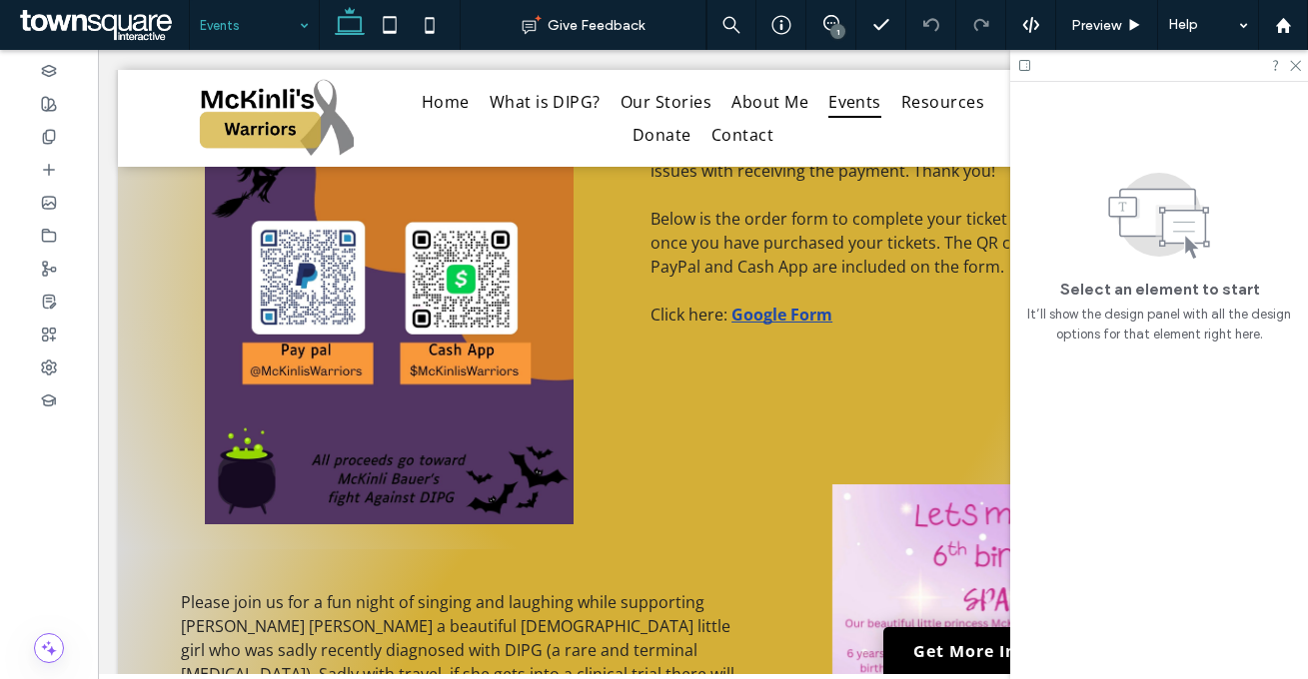
scroll to position [35, 0]
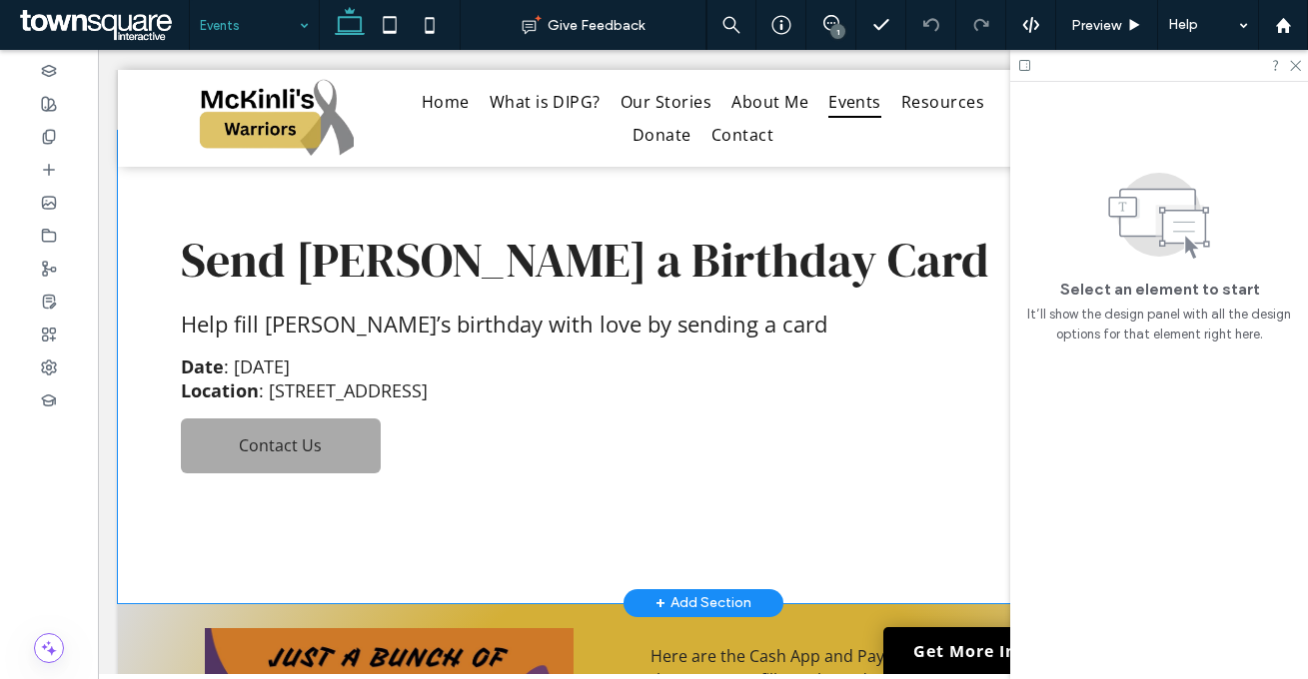
click at [672, 552] on div "Send McKinli a Birthday Card Help fill McKinli’s birthday with love by sending …" at bounding box center [703, 367] width 1170 height 472
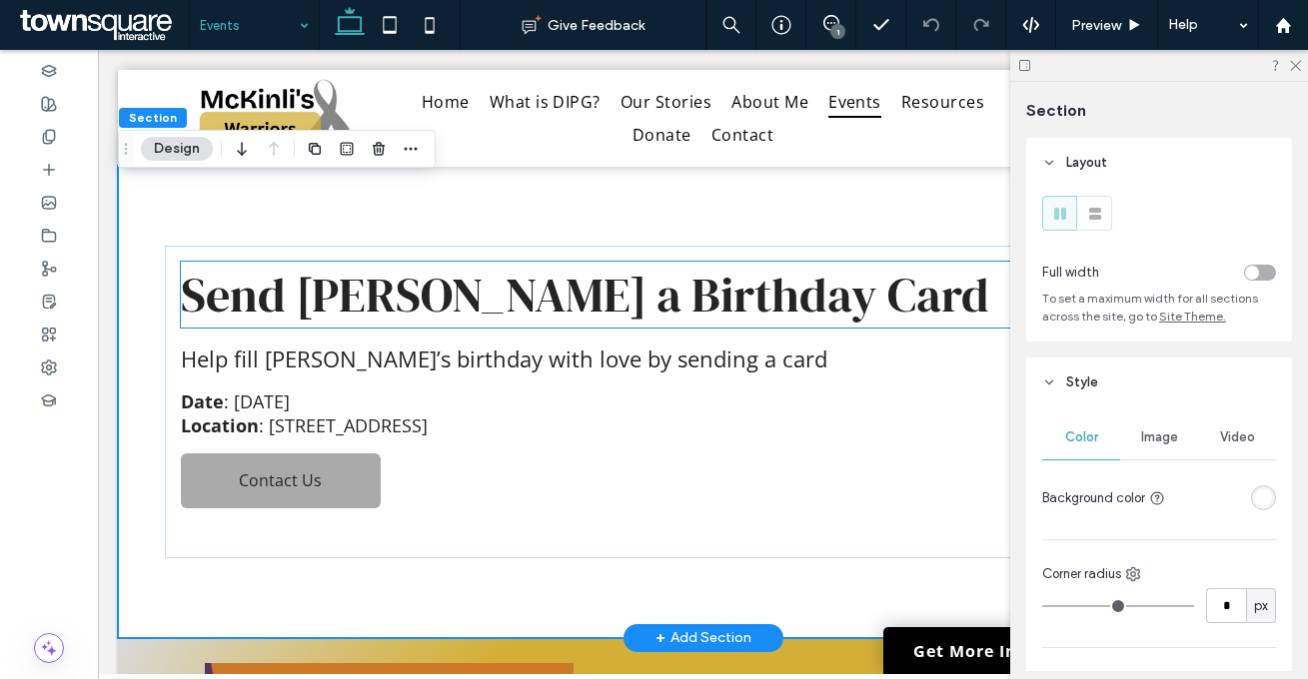
scroll to position [0, 0]
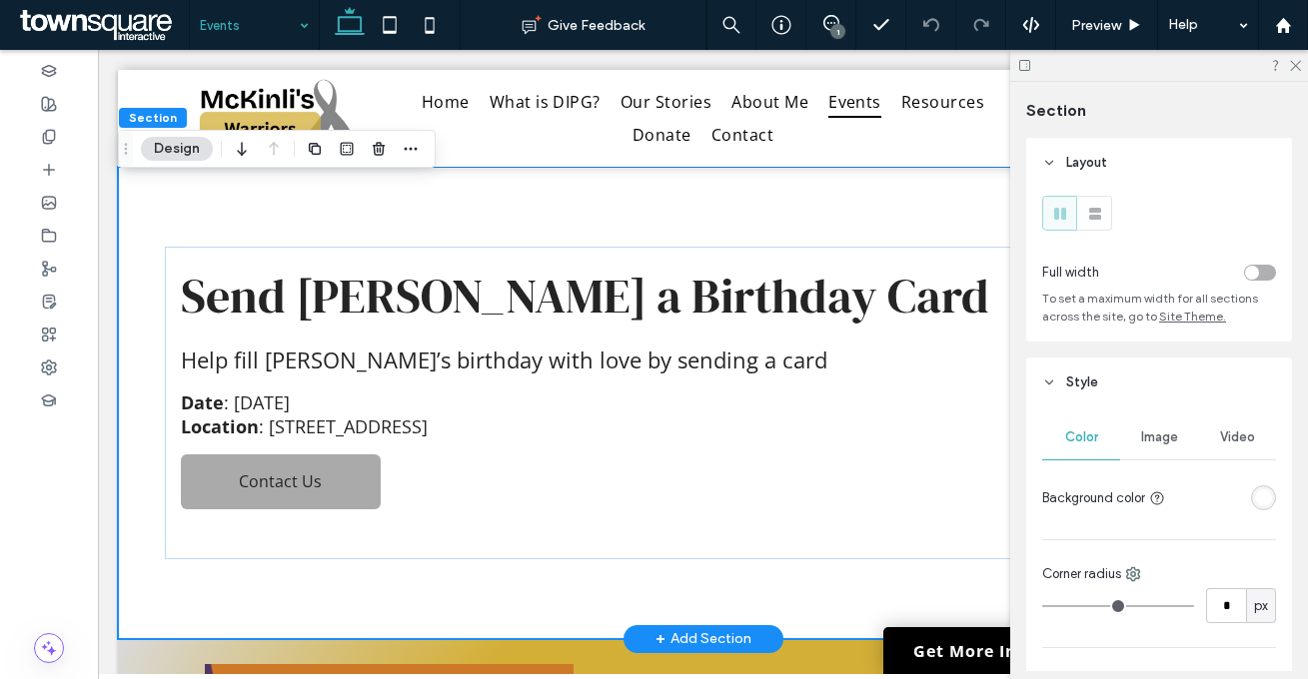
click at [690, 219] on div "Send McKinli a Birthday Card Help fill McKinli’s birthday with love by sending …" at bounding box center [703, 403] width 1170 height 472
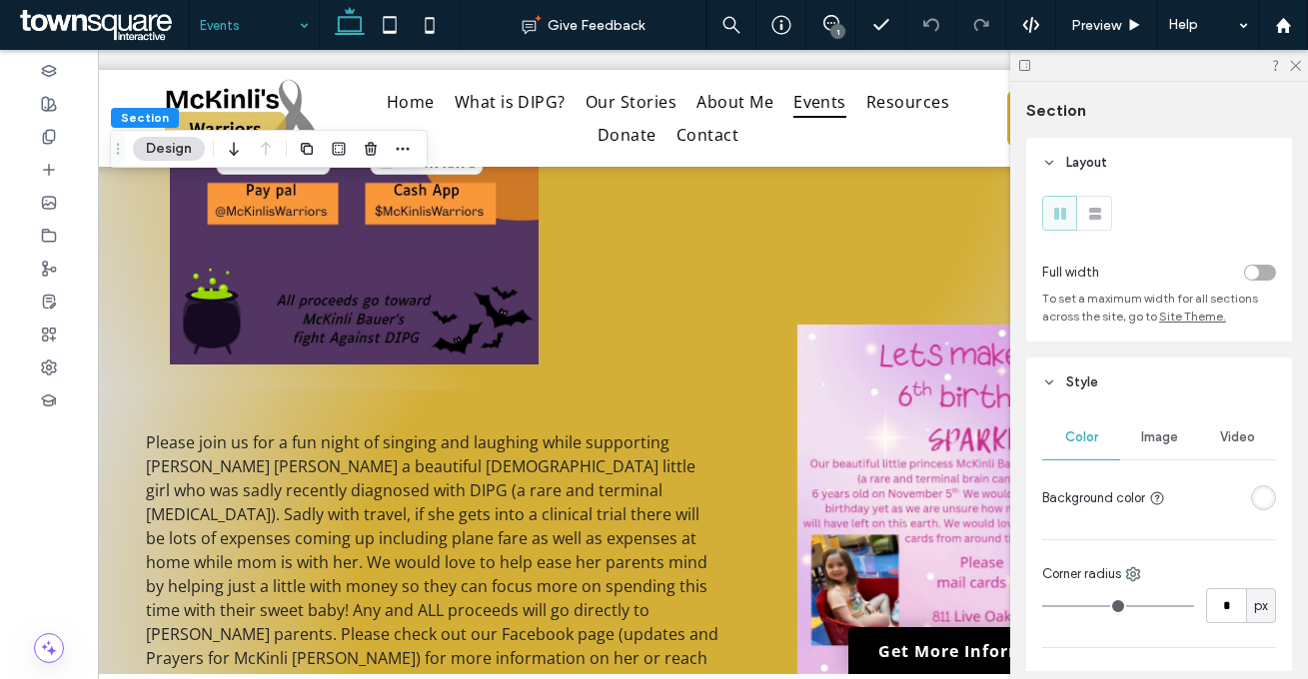
scroll to position [663, 0]
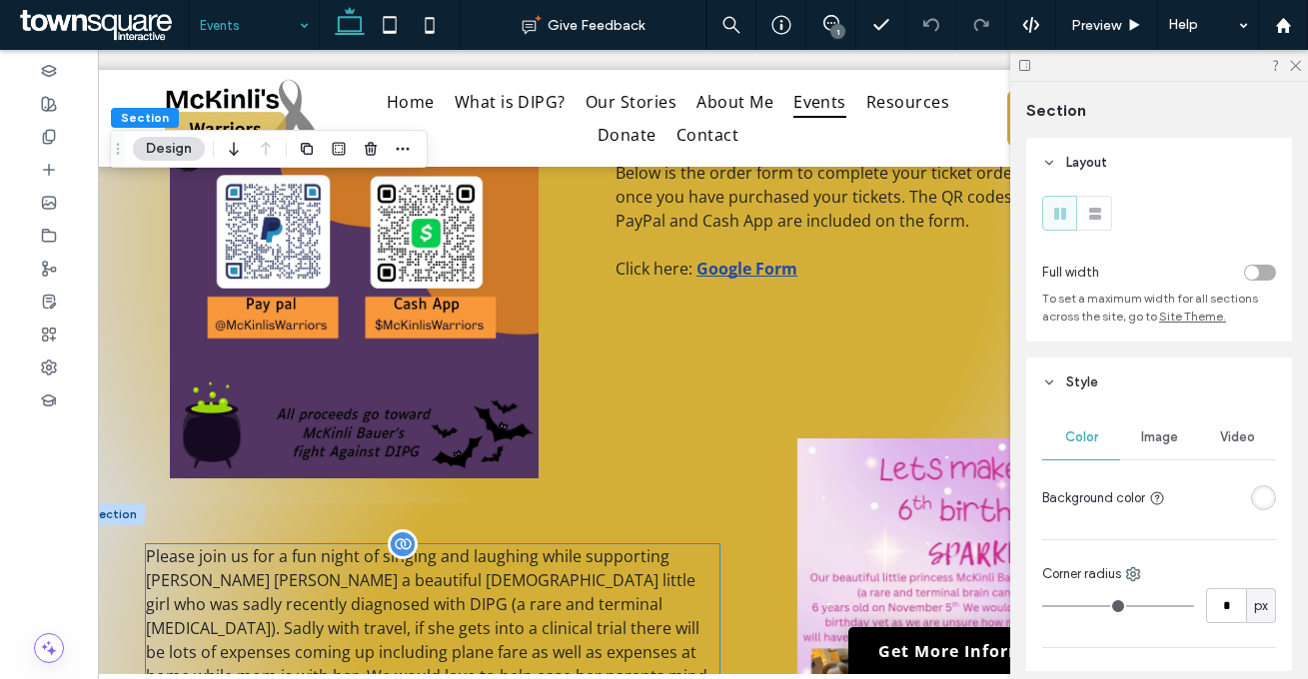
click at [442, 601] on span "Please join us for a fun night of singing and laughing while supporting [PERSON…" at bounding box center [432, 676] width 572 height 262
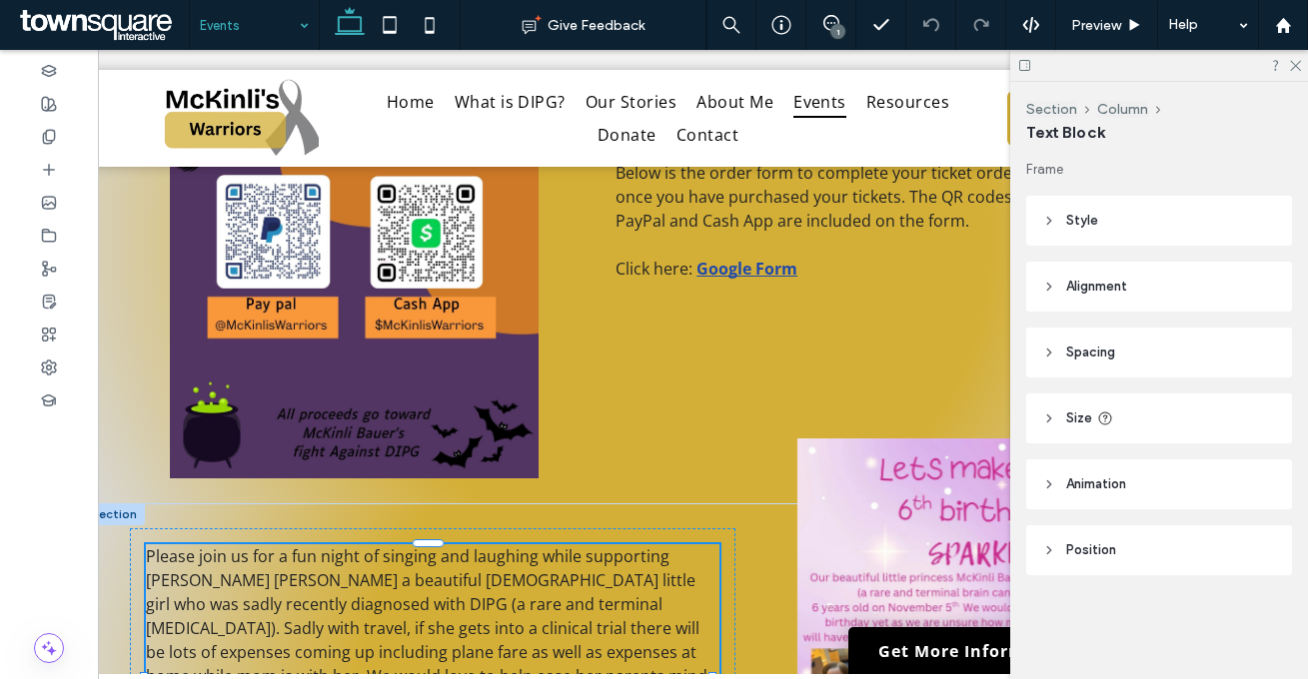
scroll to position [678, 0]
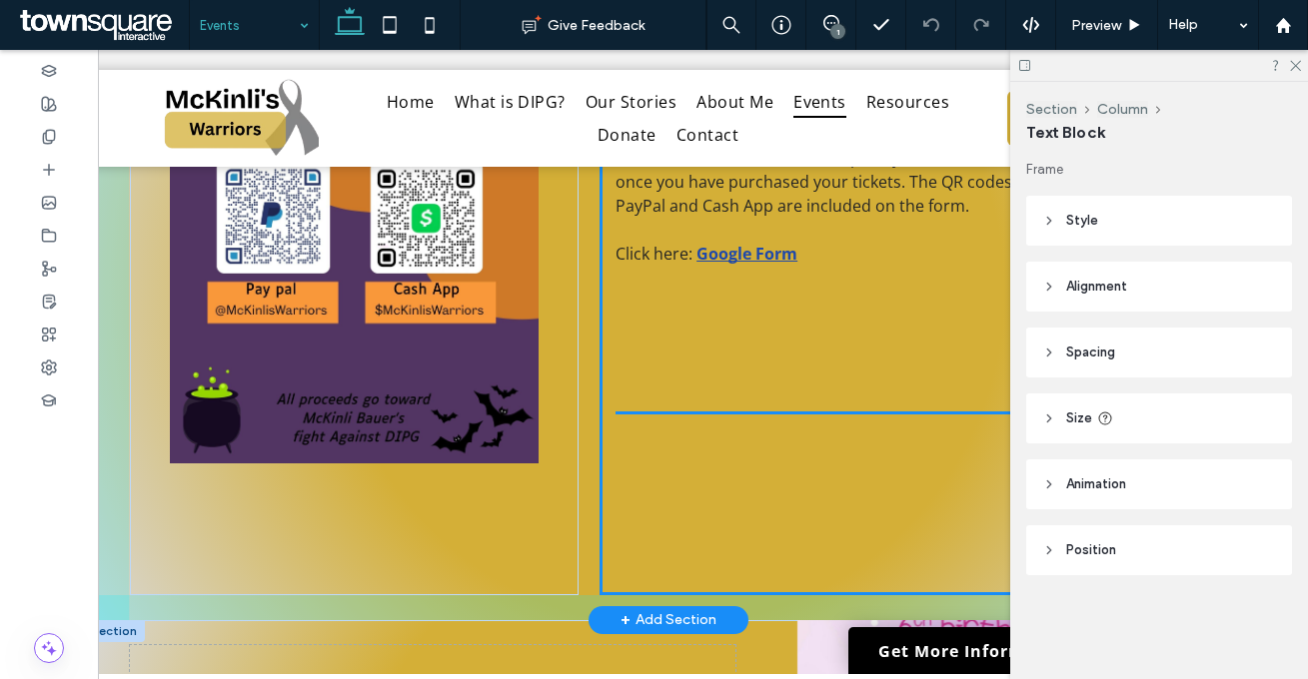
drag, startPoint x: 487, startPoint y: 596, endPoint x: 762, endPoint y: 359, distance: 363.3
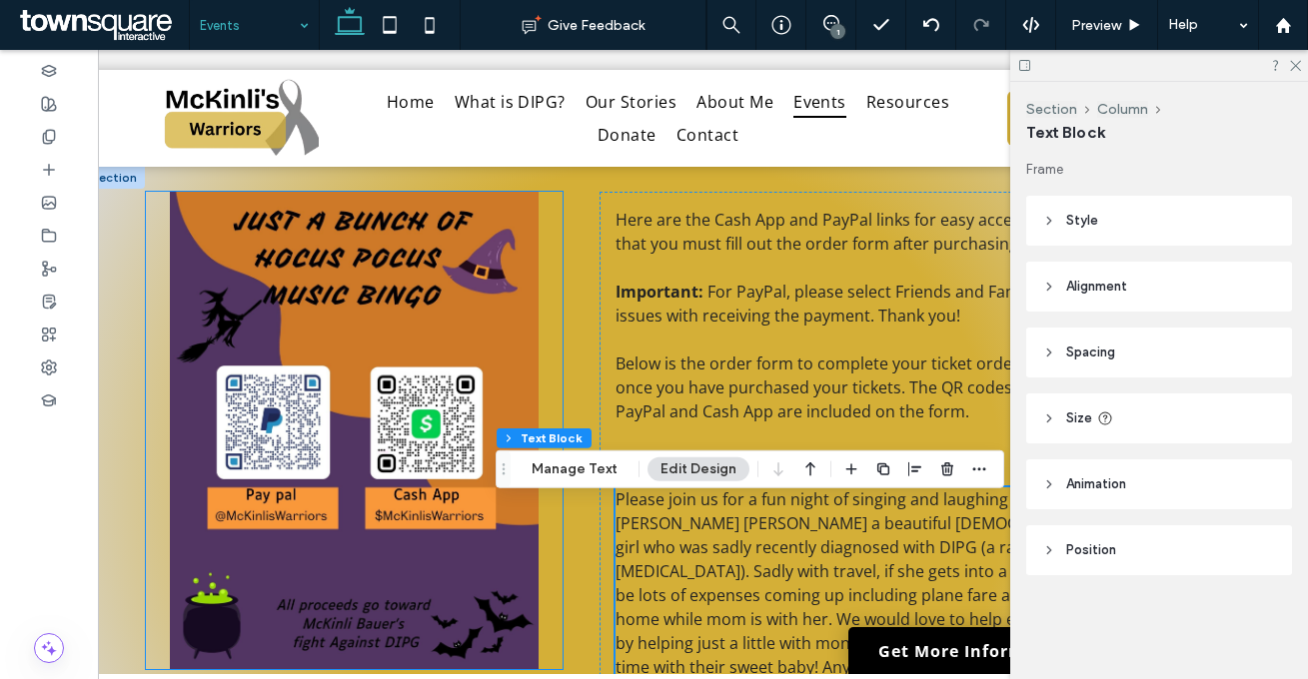
scroll to position [451, 0]
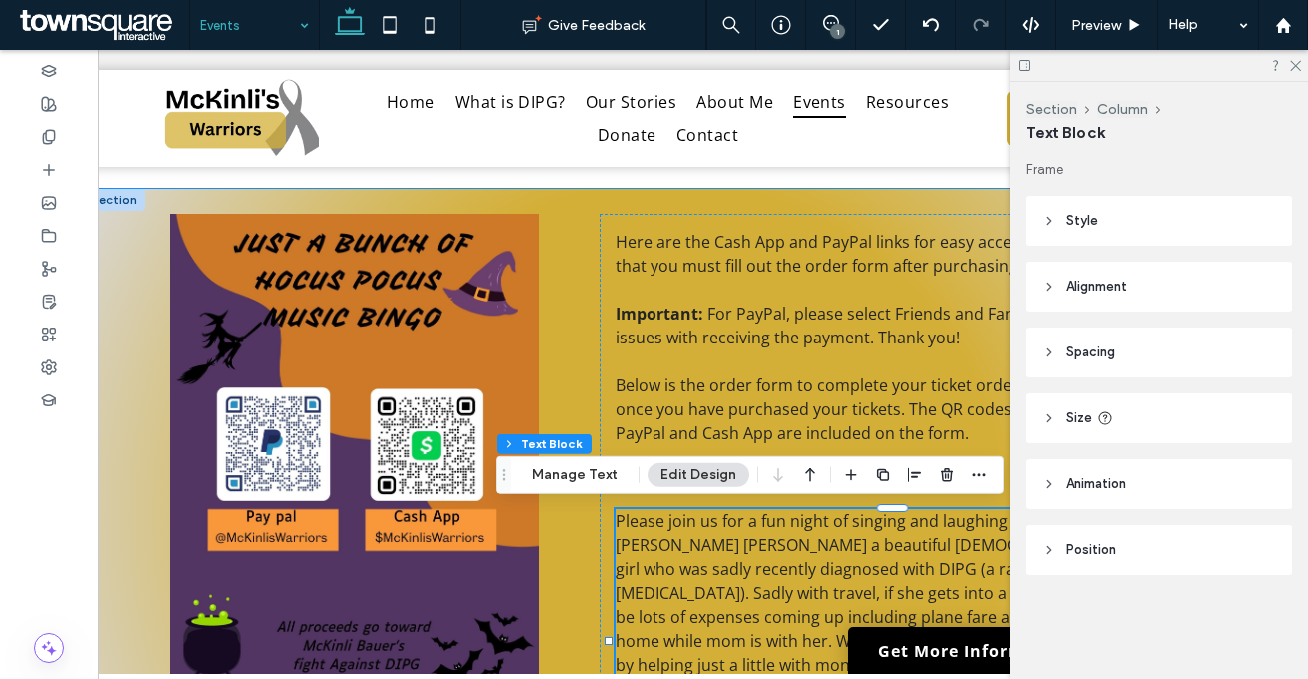
click at [577, 227] on div "Here are the Cash App and PayPal links for easy access. Please remember that yo…" at bounding box center [668, 518] width 1170 height 659
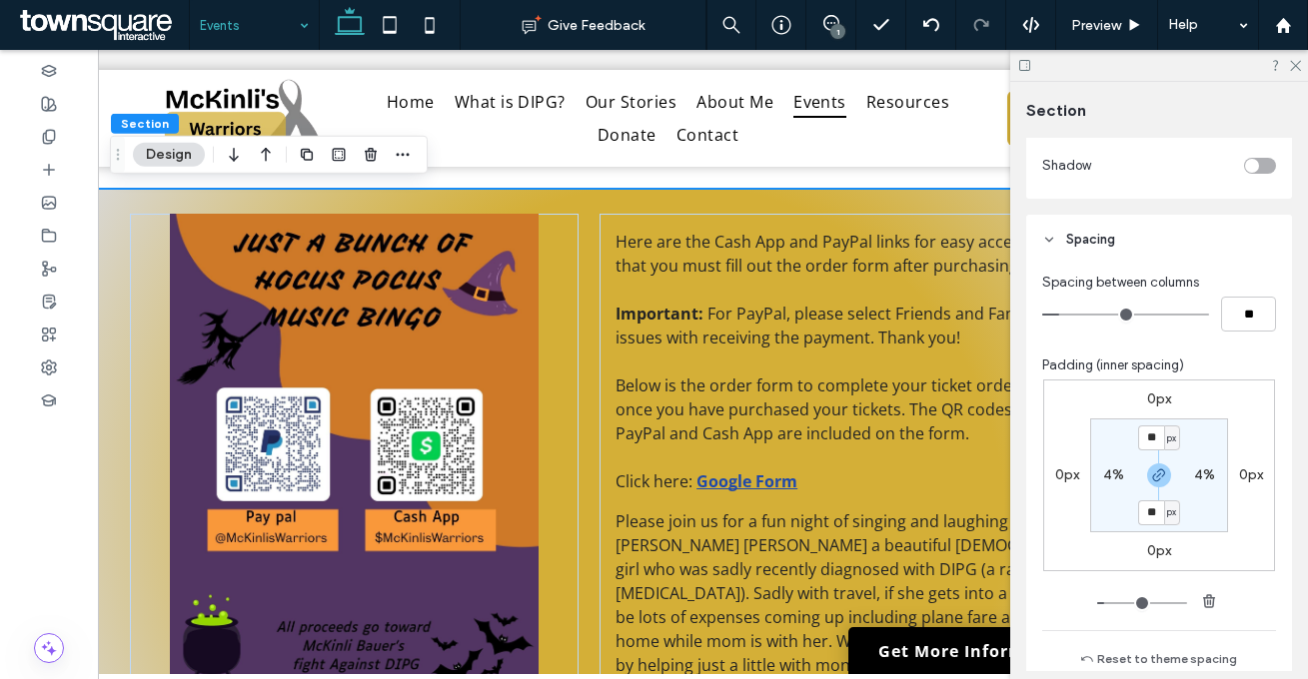
scroll to position [678, 0]
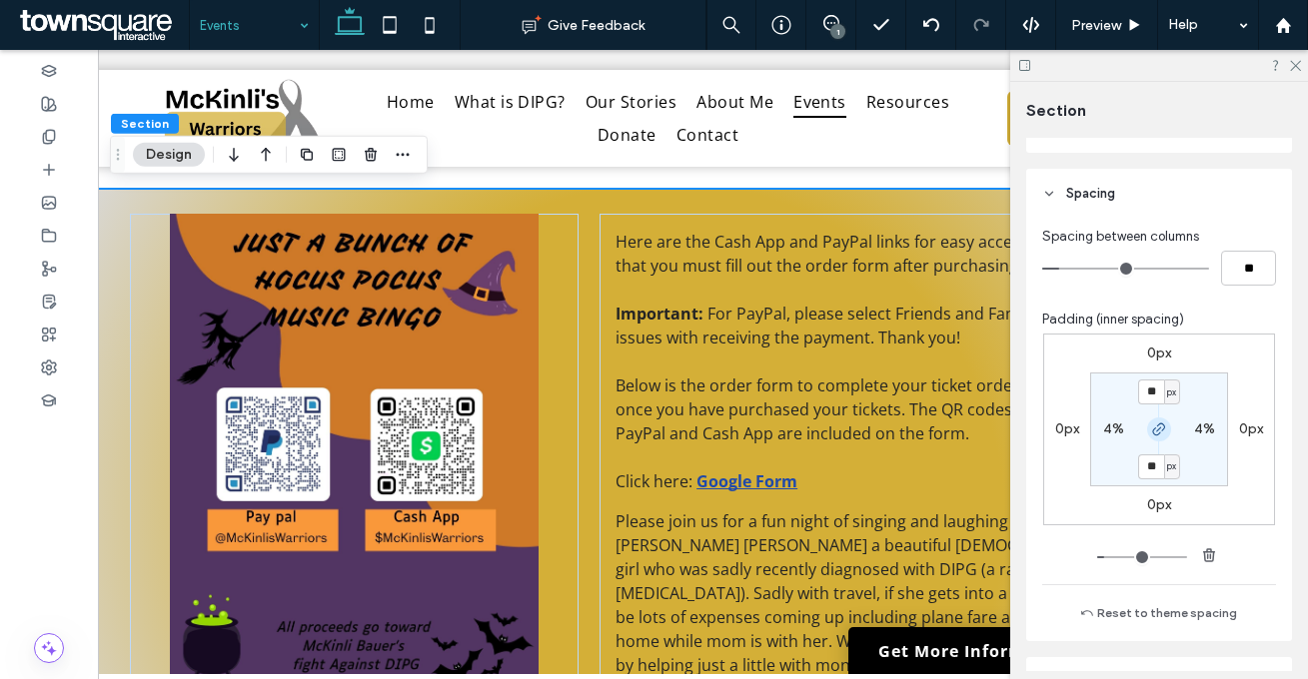
drag, startPoint x: 1155, startPoint y: 424, endPoint x: 1156, endPoint y: 435, distance: 11.0
click at [1155, 423] on icon "button" at bounding box center [1159, 430] width 16 height 16
click at [1150, 465] on label "25px" at bounding box center [1158, 465] width 31 height 17
type input "**"
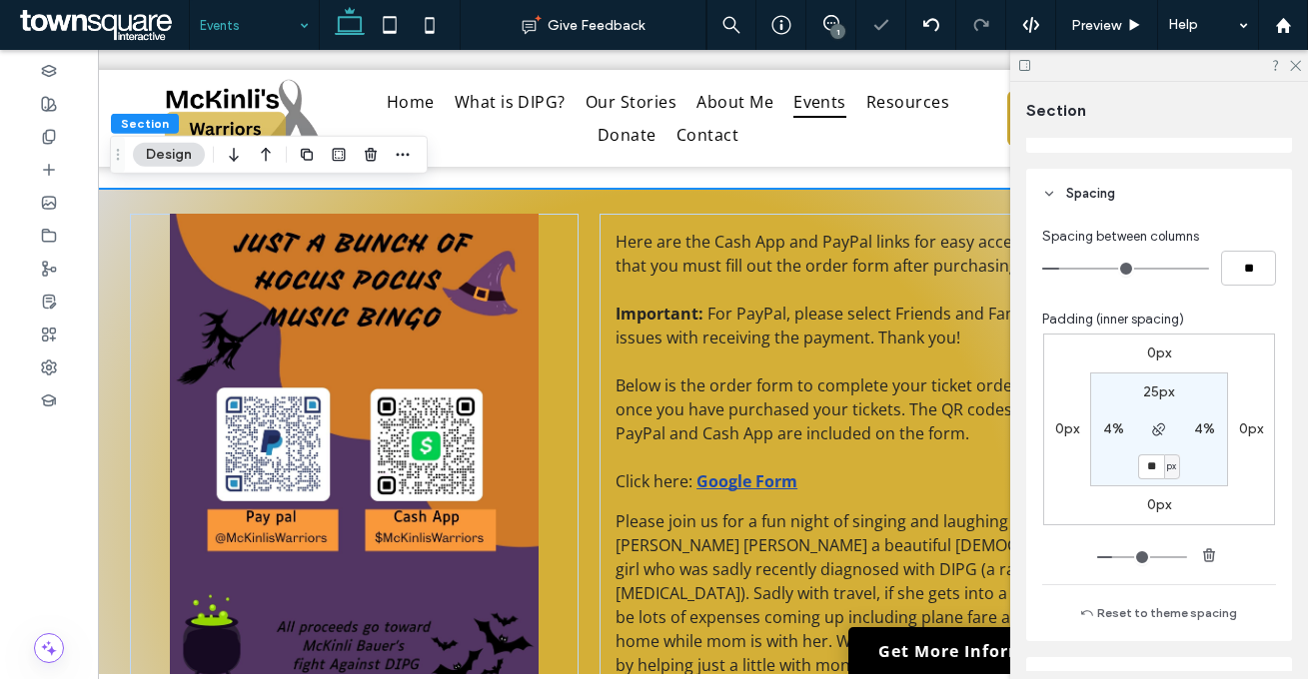
click at [1263, 495] on div "0px 0px 0px 0px 25px 4% ** px 4%" at bounding box center [1159, 430] width 232 height 192
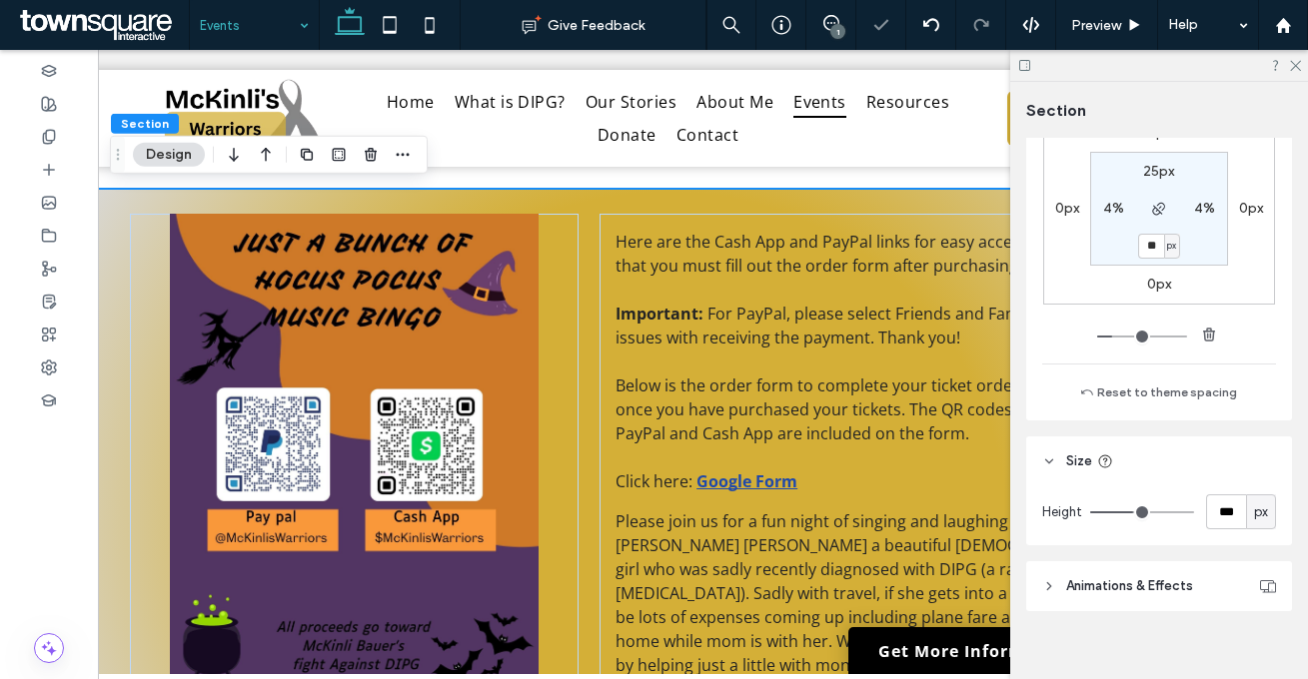
scroll to position [910, 0]
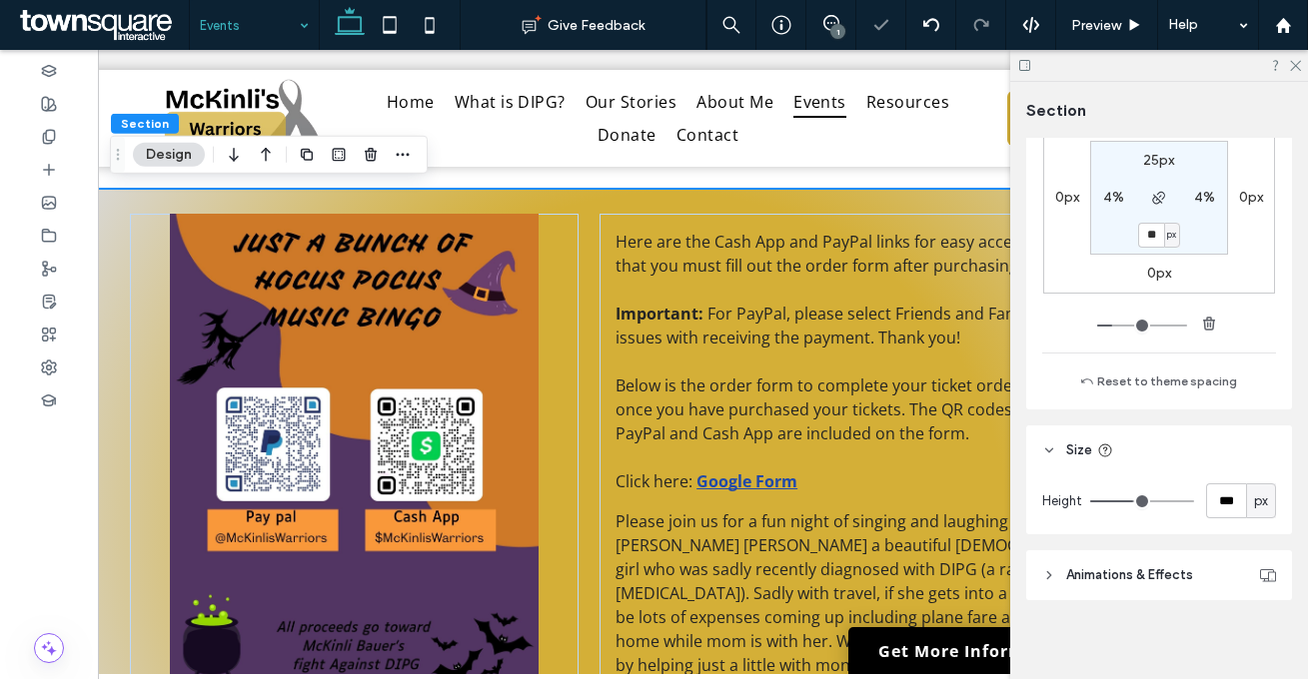
click at [1268, 499] on div "Height *** px" at bounding box center [1159, 504] width 266 height 59
click at [1257, 498] on div "px" at bounding box center [1261, 501] width 20 height 20
click at [1251, 476] on span "A" at bounding box center [1250, 467] width 8 height 20
type input "*"
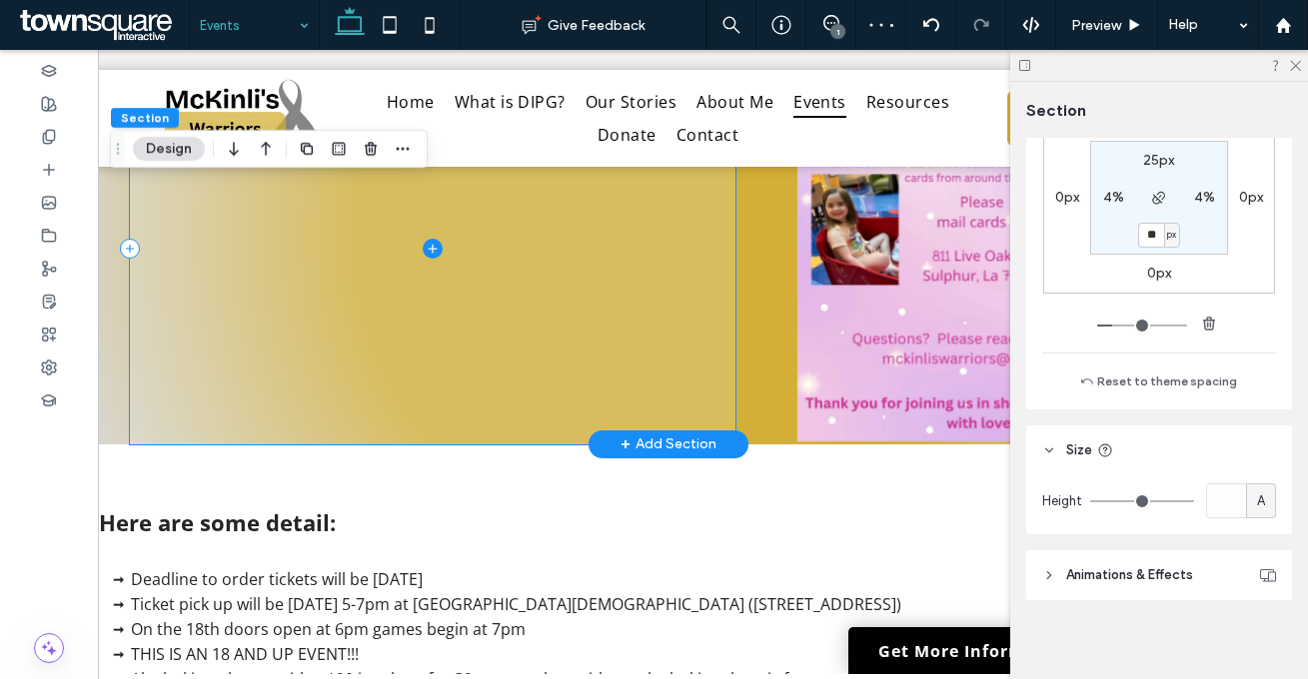
scroll to position [1391, 0]
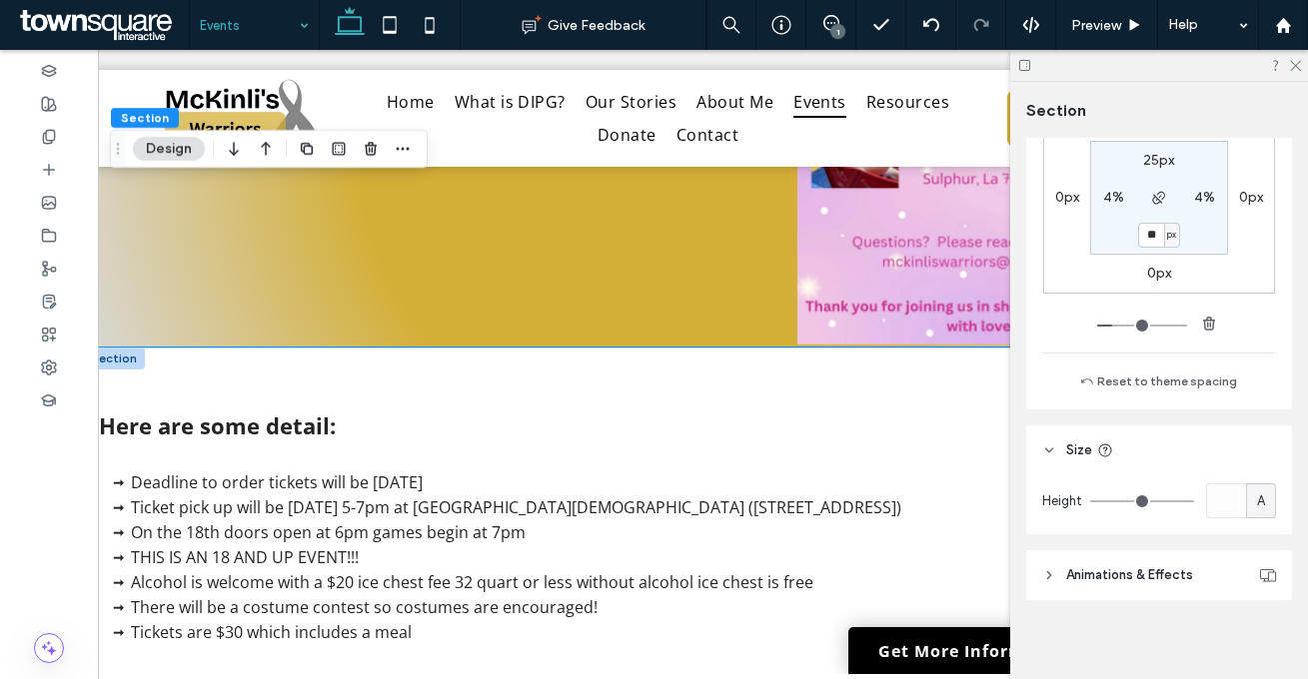
click at [387, 368] on div "Here are some detail: Deadline to order tickets will be October 13th Ticket pic…" at bounding box center [668, 570] width 1170 height 445
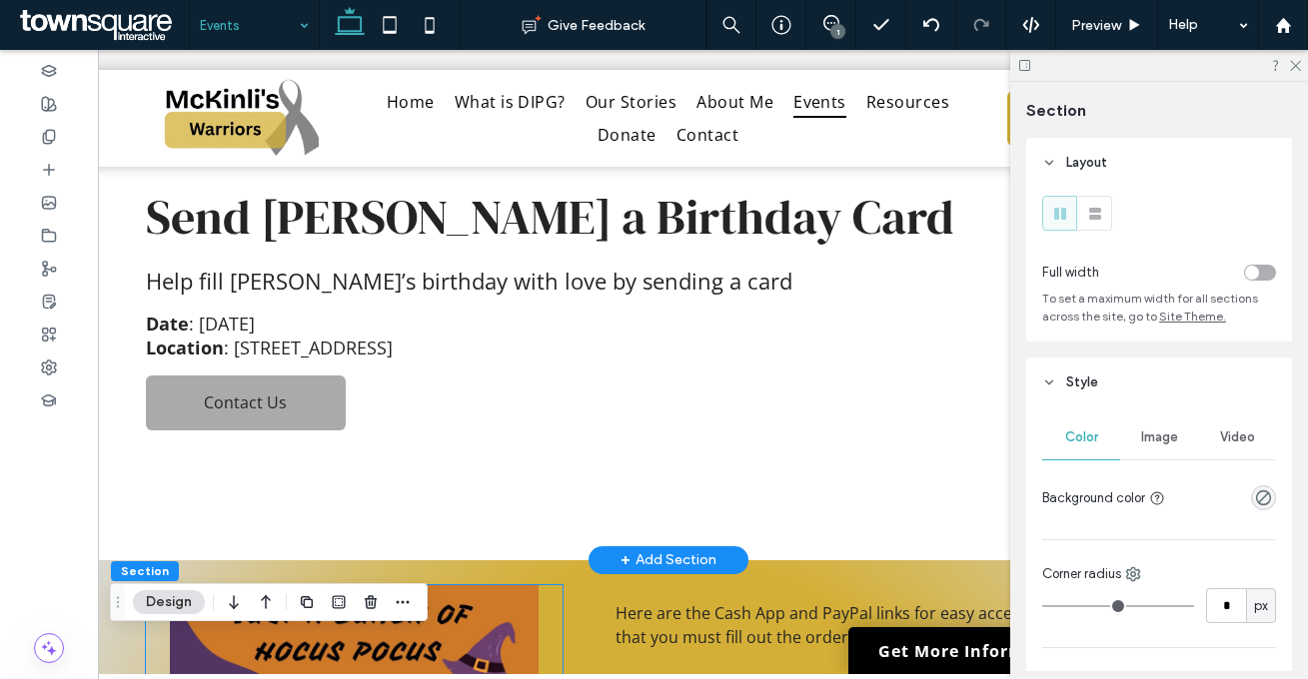
scroll to position [0, 0]
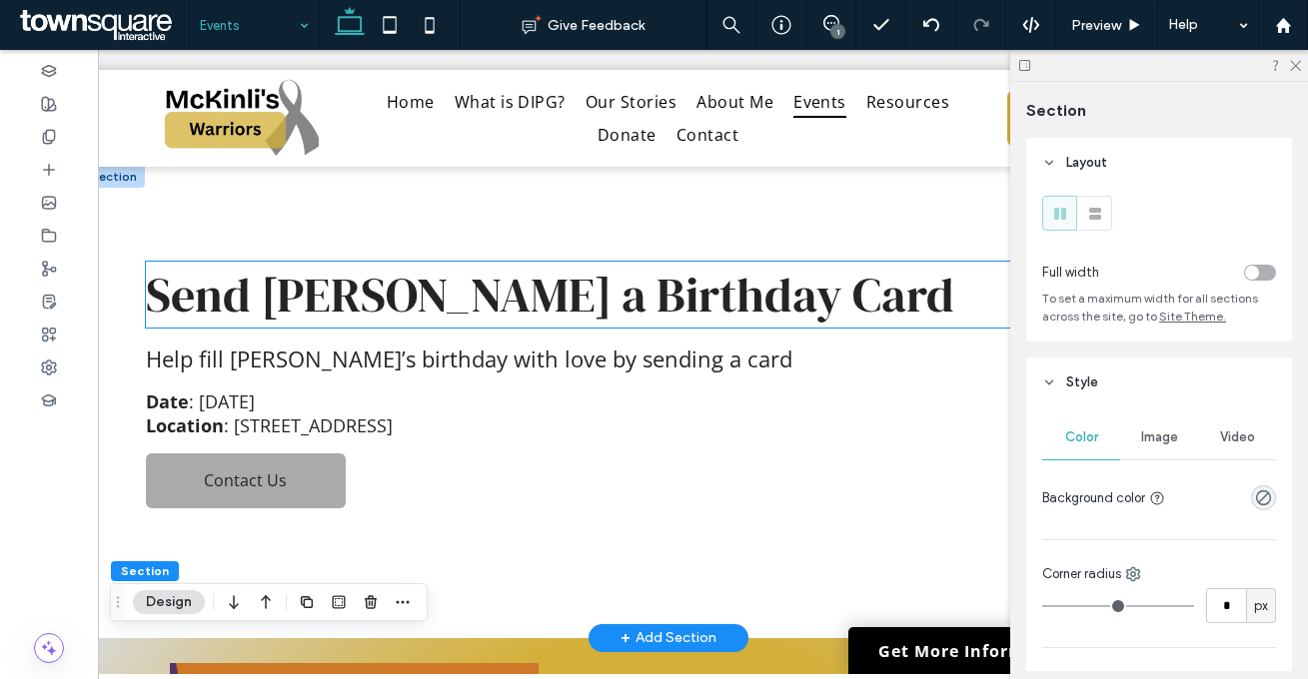
click at [400, 286] on span "Send [PERSON_NAME] a Birthday Card" at bounding box center [550, 295] width 808 height 66
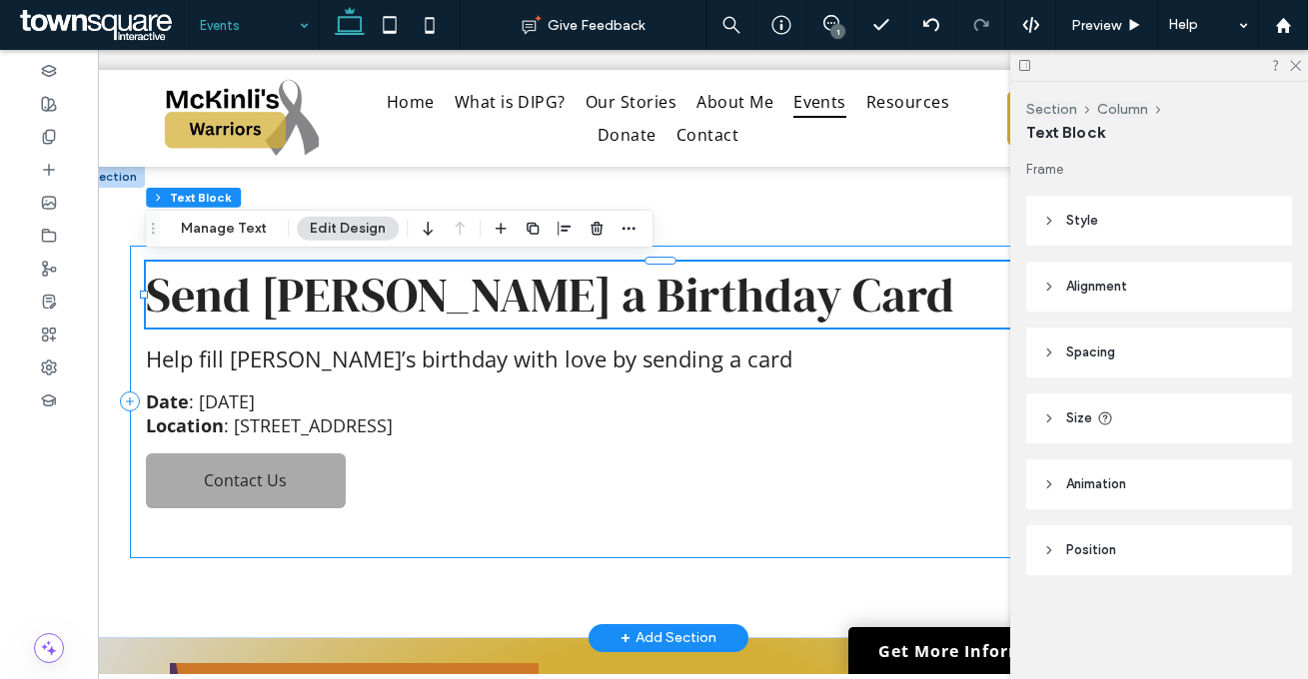
click at [652, 250] on div "Send McKinli a Birthday Card Help fill McKinli’s birthday with love by sending …" at bounding box center [668, 402] width 1076 height 313
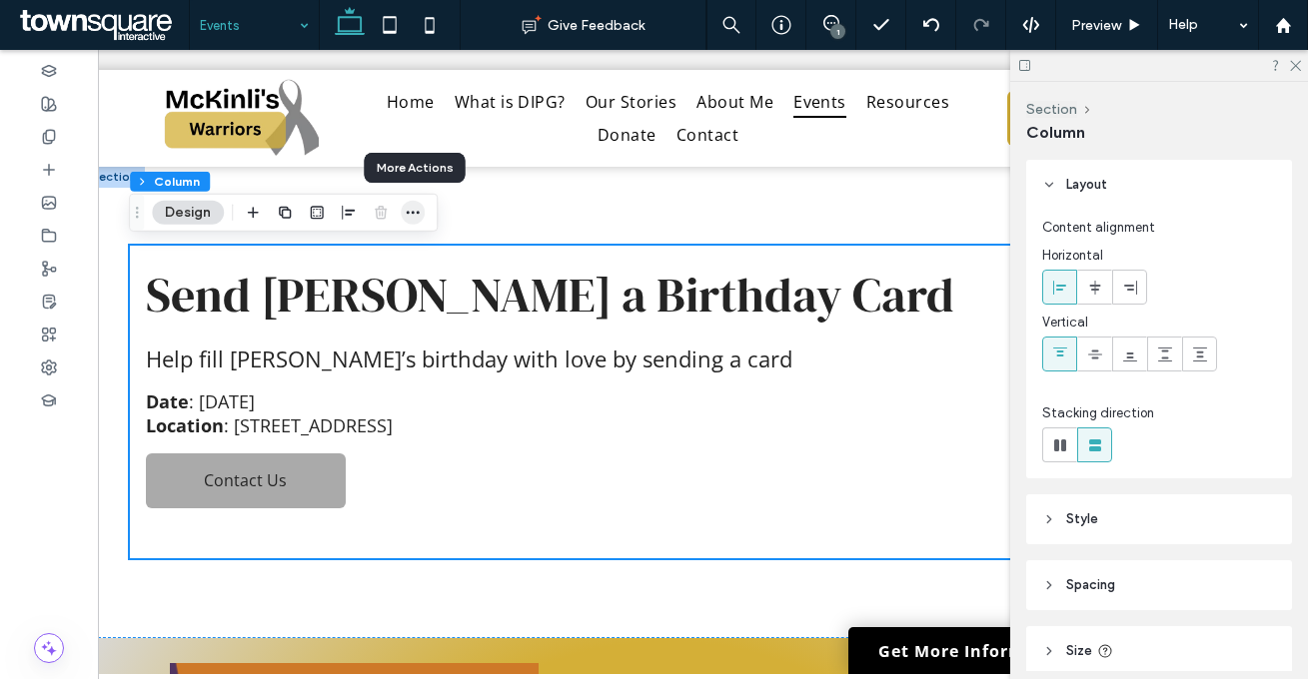
click at [416, 210] on icon "button" at bounding box center [413, 213] width 16 height 16
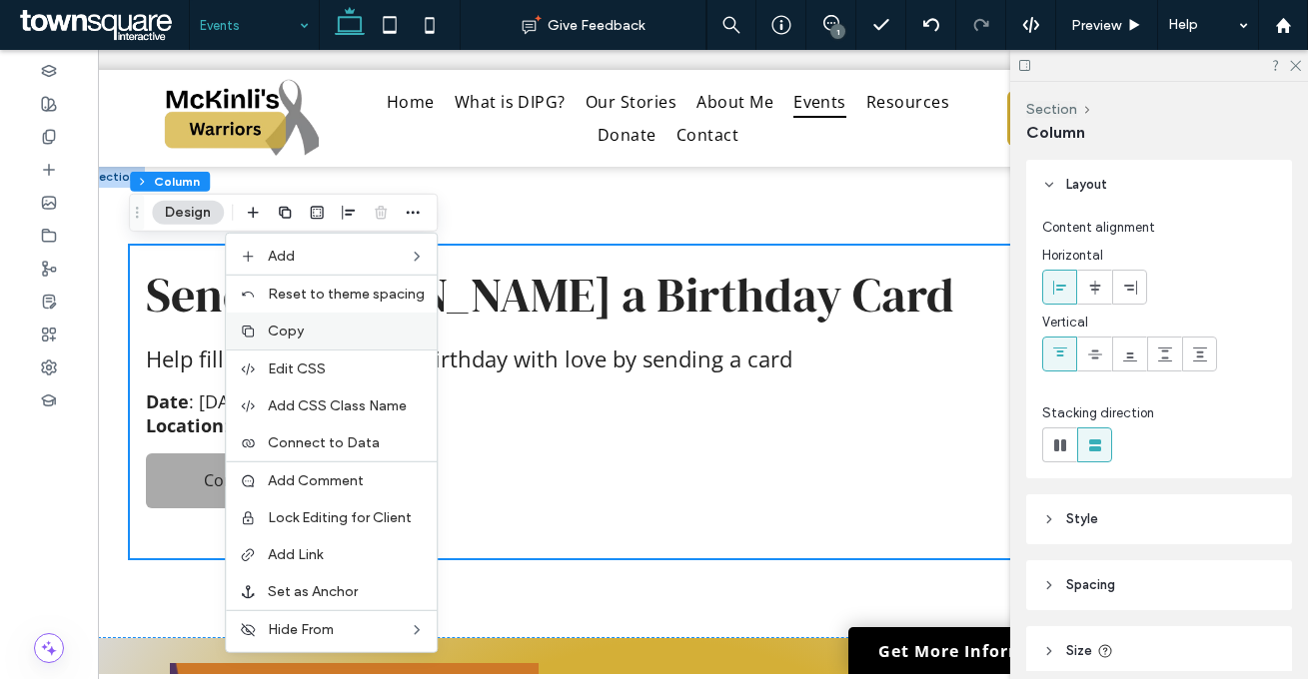
click at [324, 326] on label "Copy" at bounding box center [346, 331] width 157 height 17
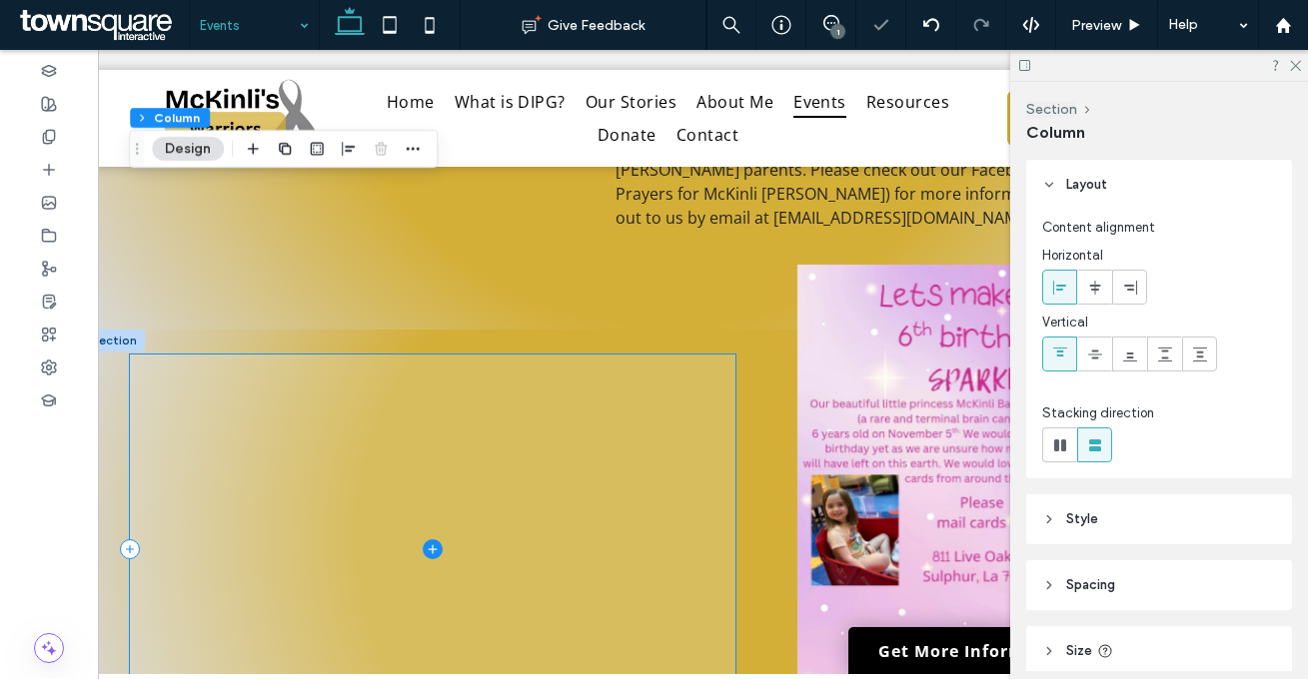
scroll to position [1011, 0]
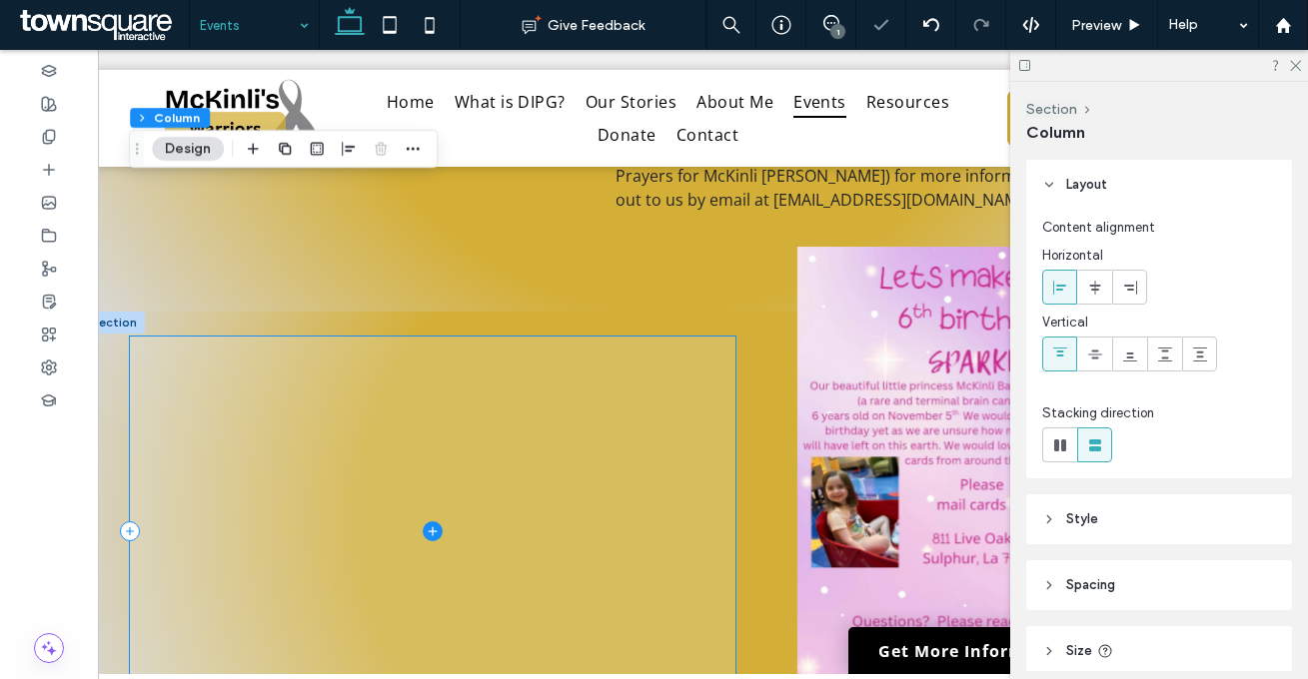
click at [520, 439] on span at bounding box center [433, 532] width 606 height 391
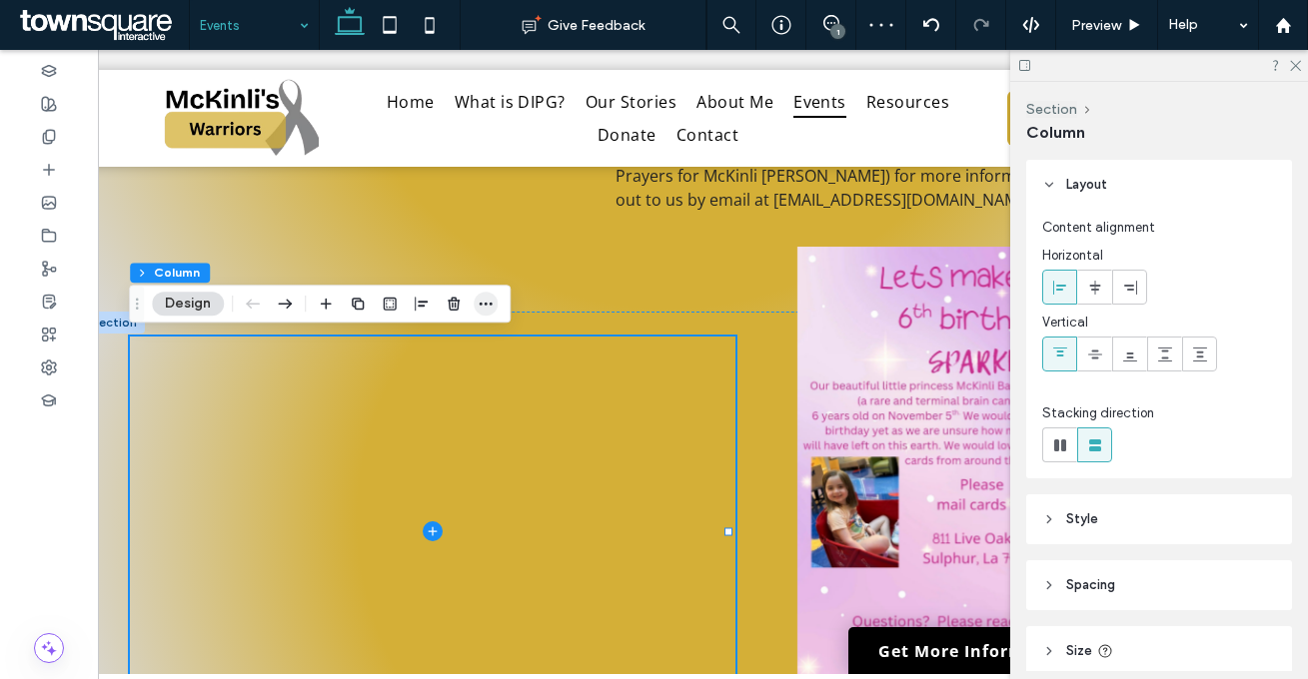
click at [481, 308] on icon "button" at bounding box center [485, 304] width 16 height 16
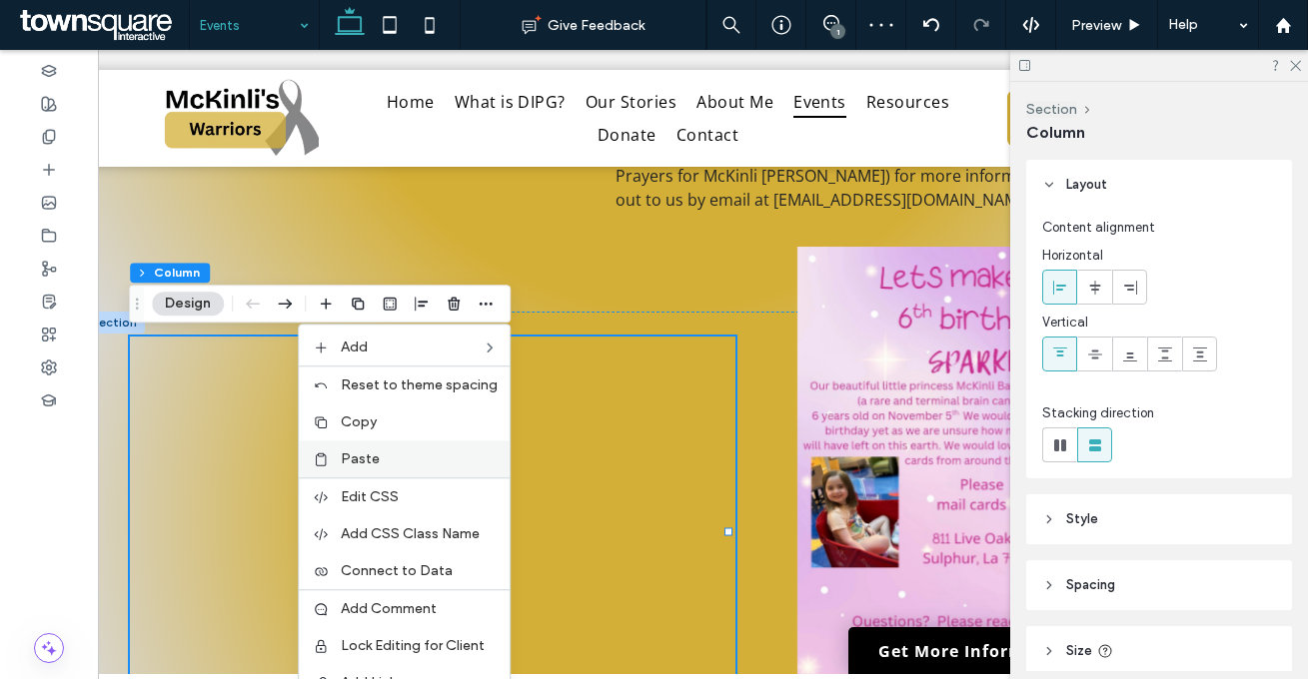
click at [414, 474] on div "Paste" at bounding box center [404, 459] width 211 height 37
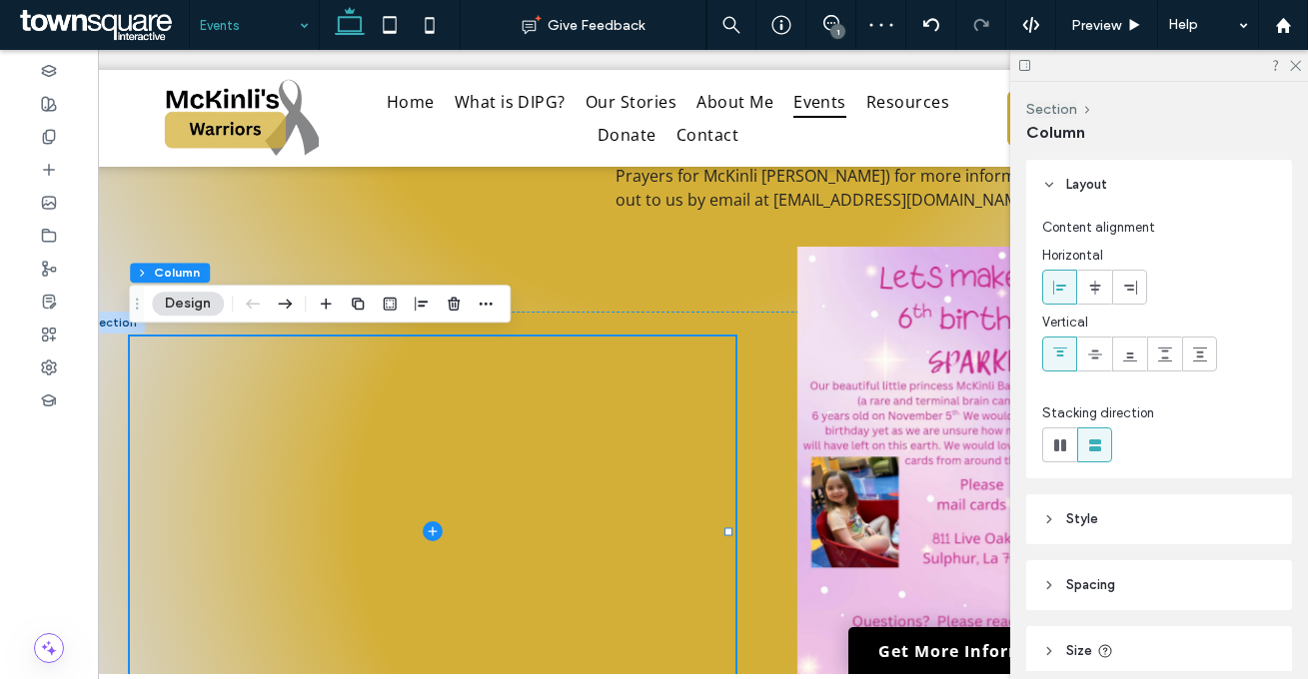
type input "**"
type input "***"
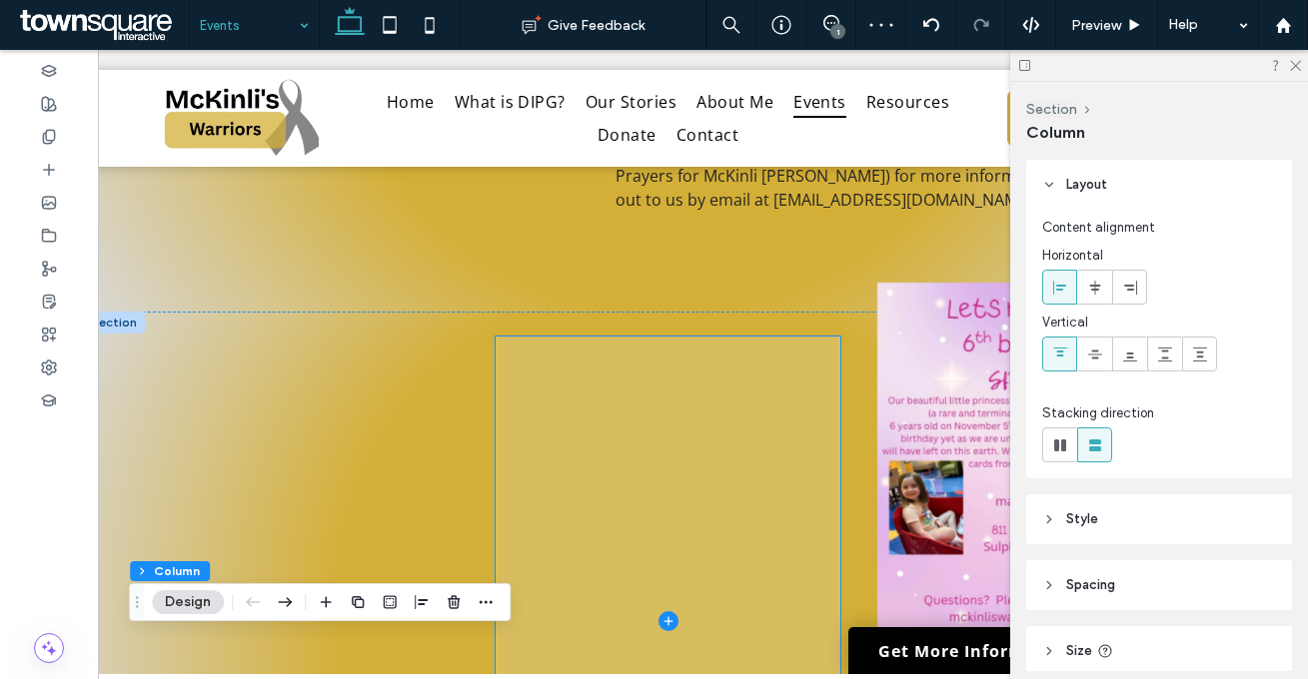
click at [655, 395] on span at bounding box center [667, 622] width 345 height 570
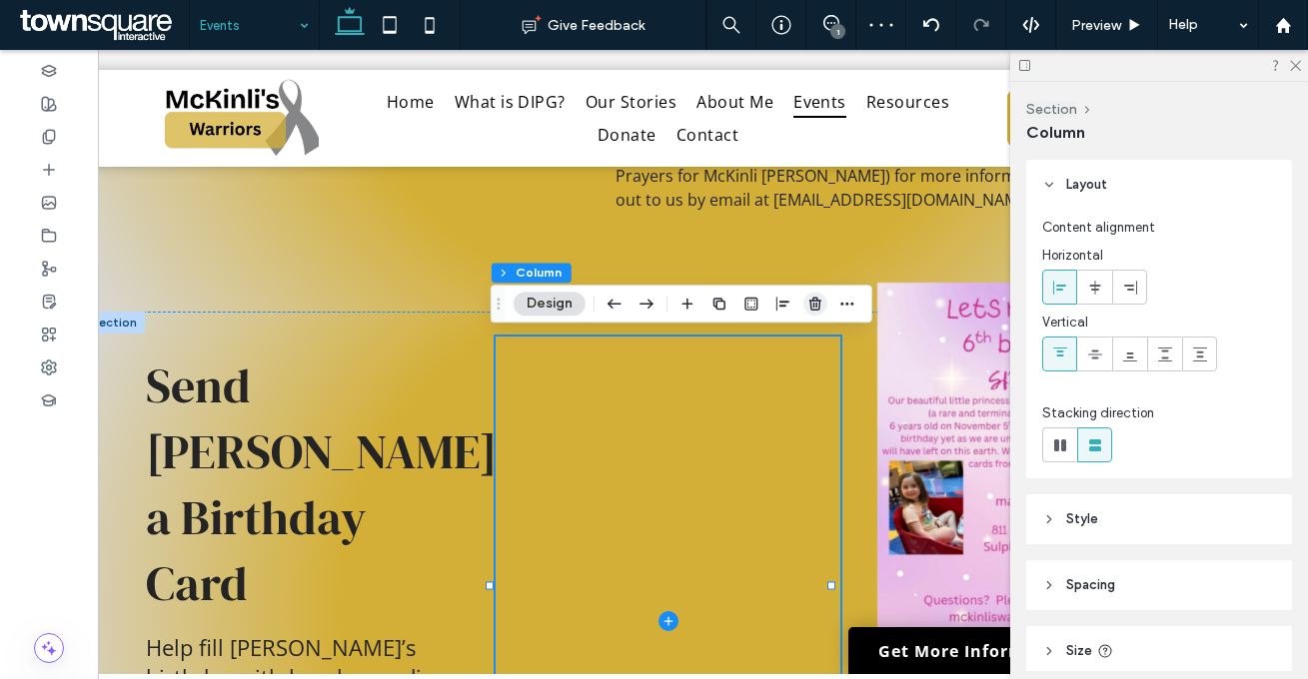
click at [815, 305] on icon "button" at bounding box center [815, 304] width 16 height 16
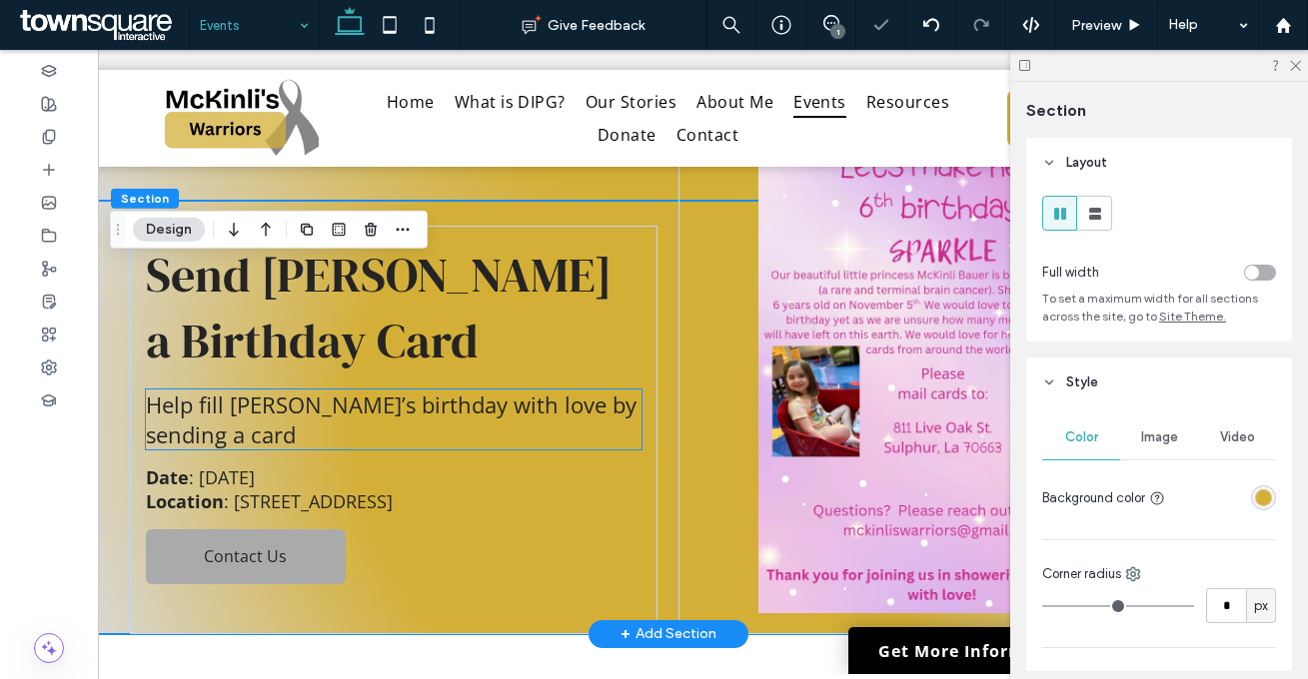
scroll to position [1131, 0]
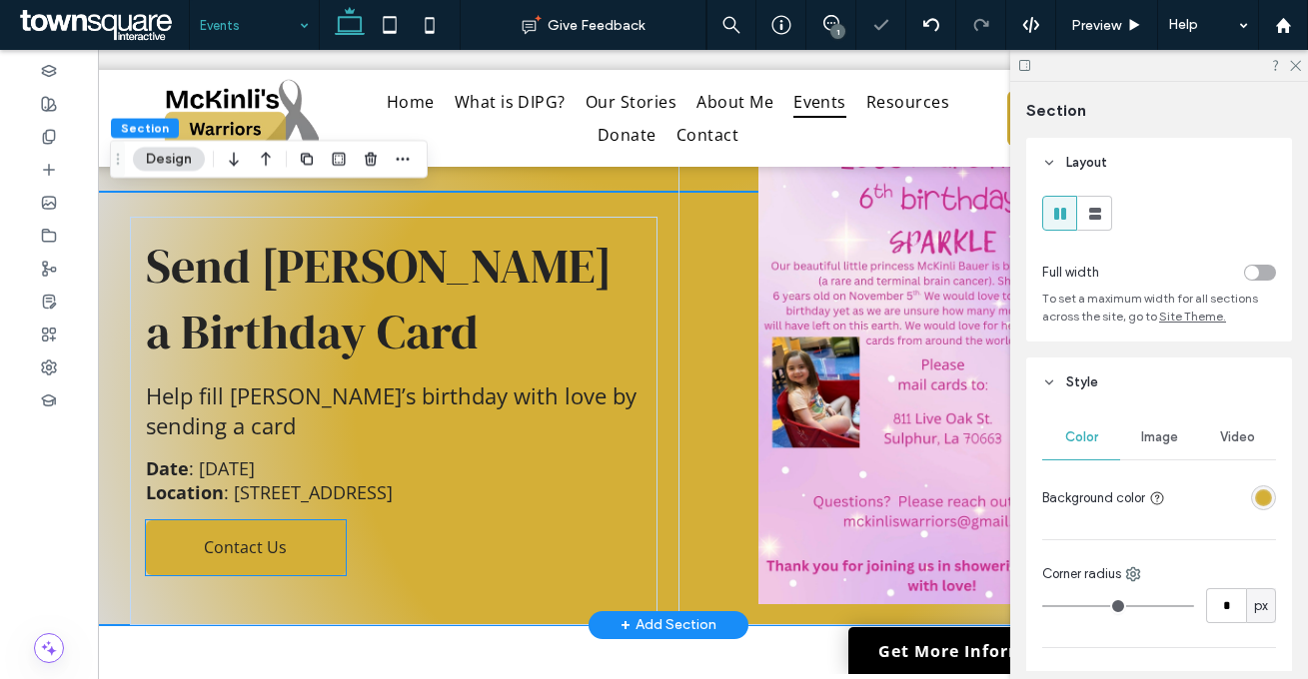
click at [307, 542] on link "Contact Us" at bounding box center [246, 547] width 200 height 55
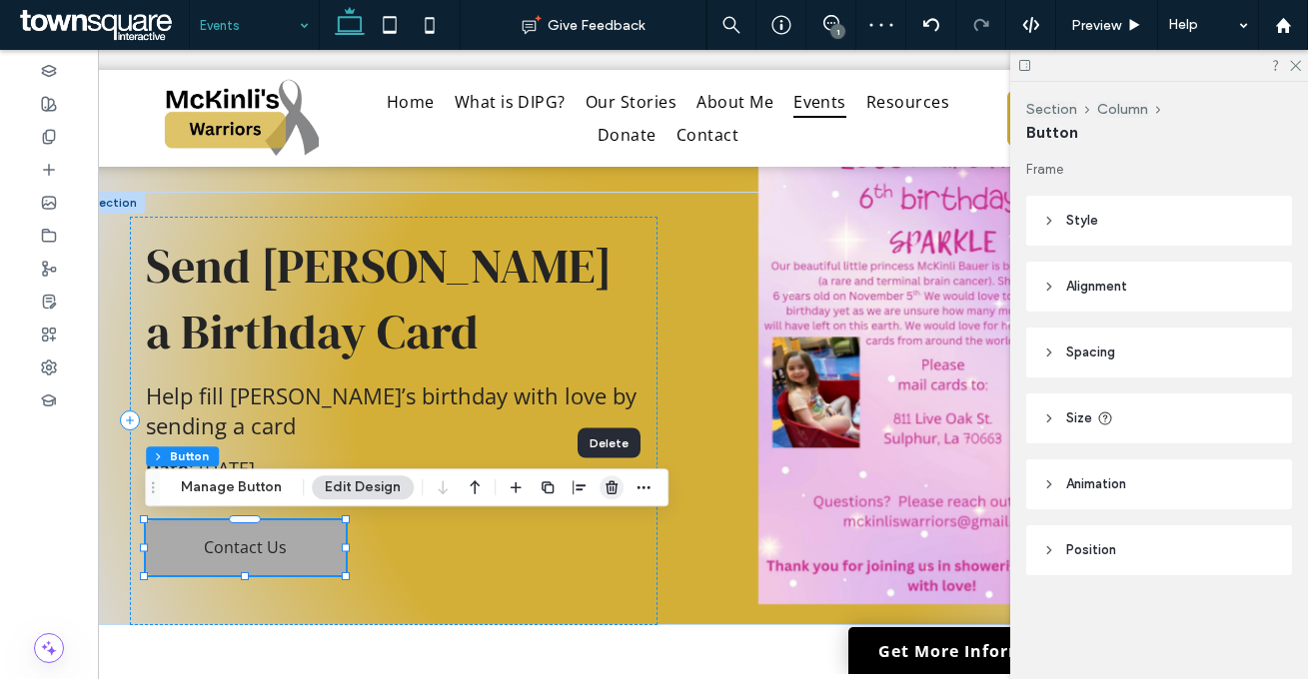
click at [604, 489] on icon "button" at bounding box center [611, 487] width 16 height 16
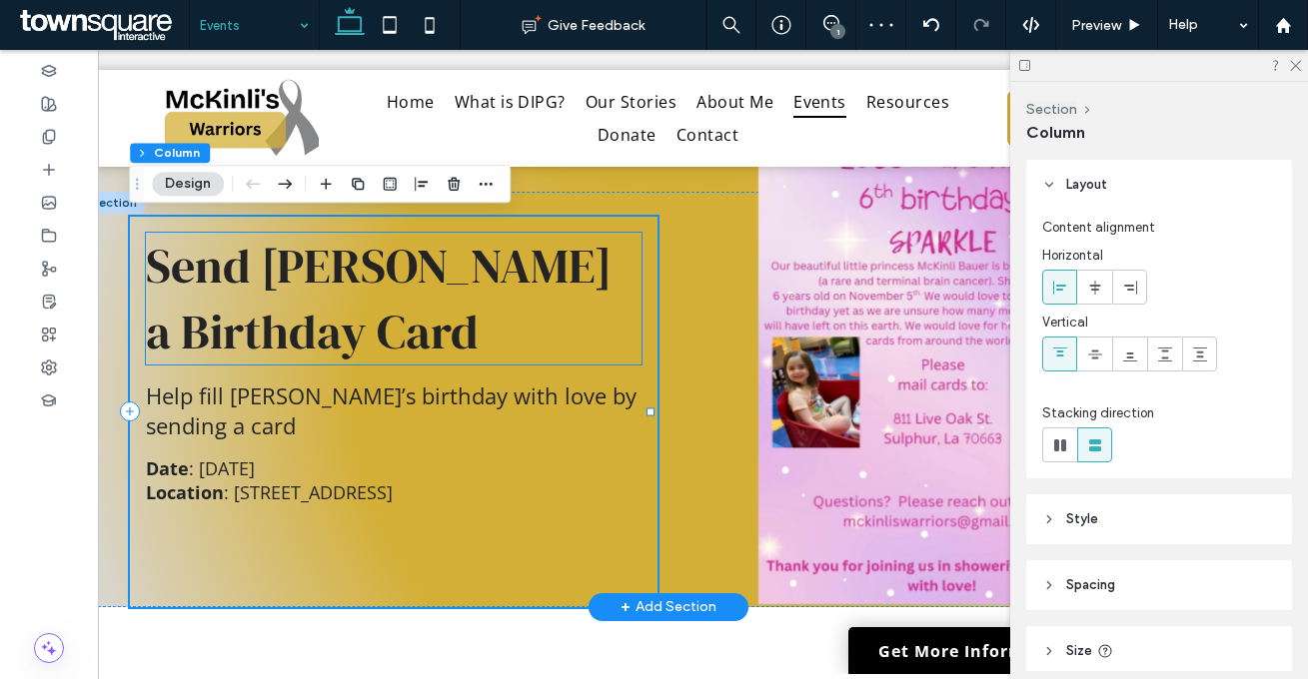
click at [356, 303] on span "Send [PERSON_NAME] a Birthday Card" at bounding box center [378, 299] width 465 height 132
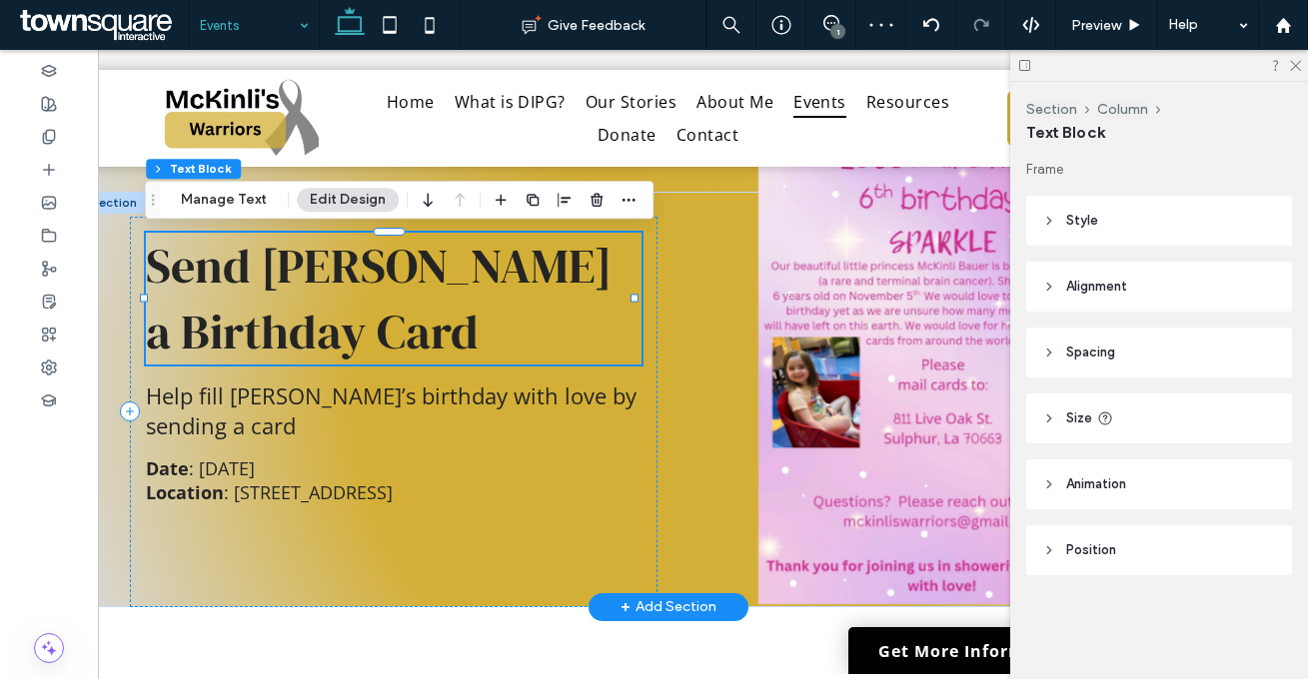
click at [356, 303] on span "Send [PERSON_NAME] a Birthday Card" at bounding box center [378, 299] width 465 height 132
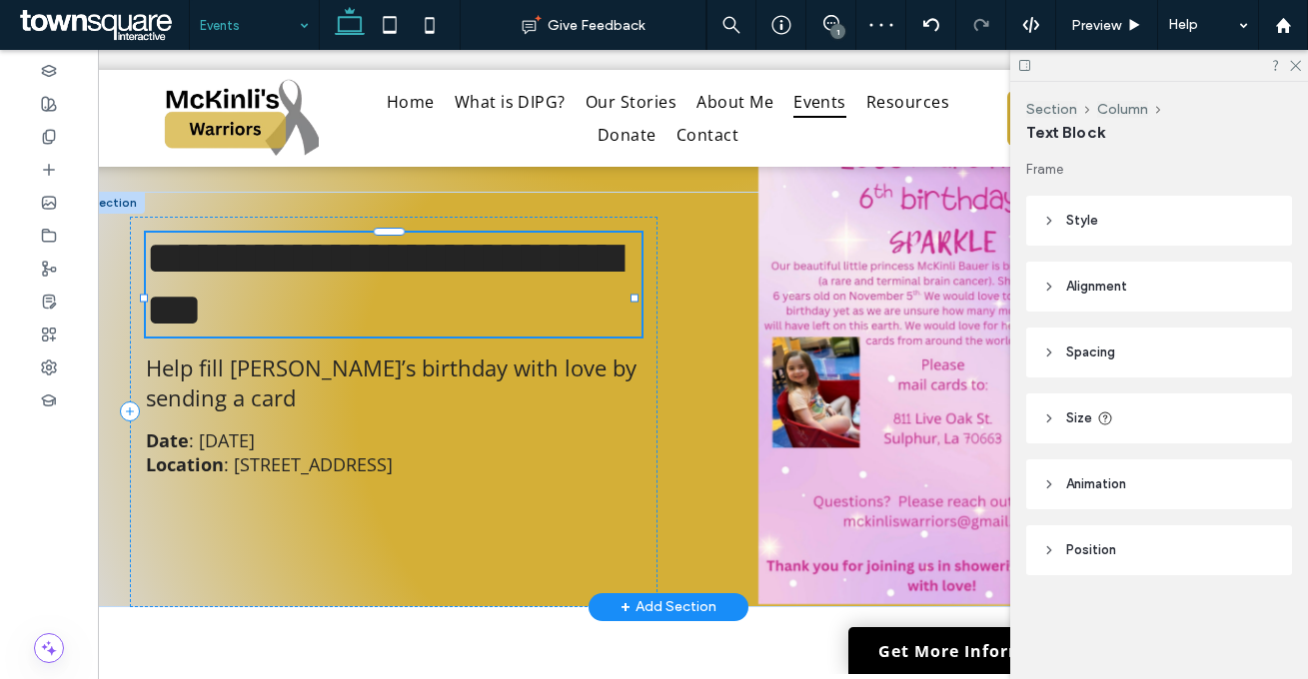
type input "**********"
type input "**"
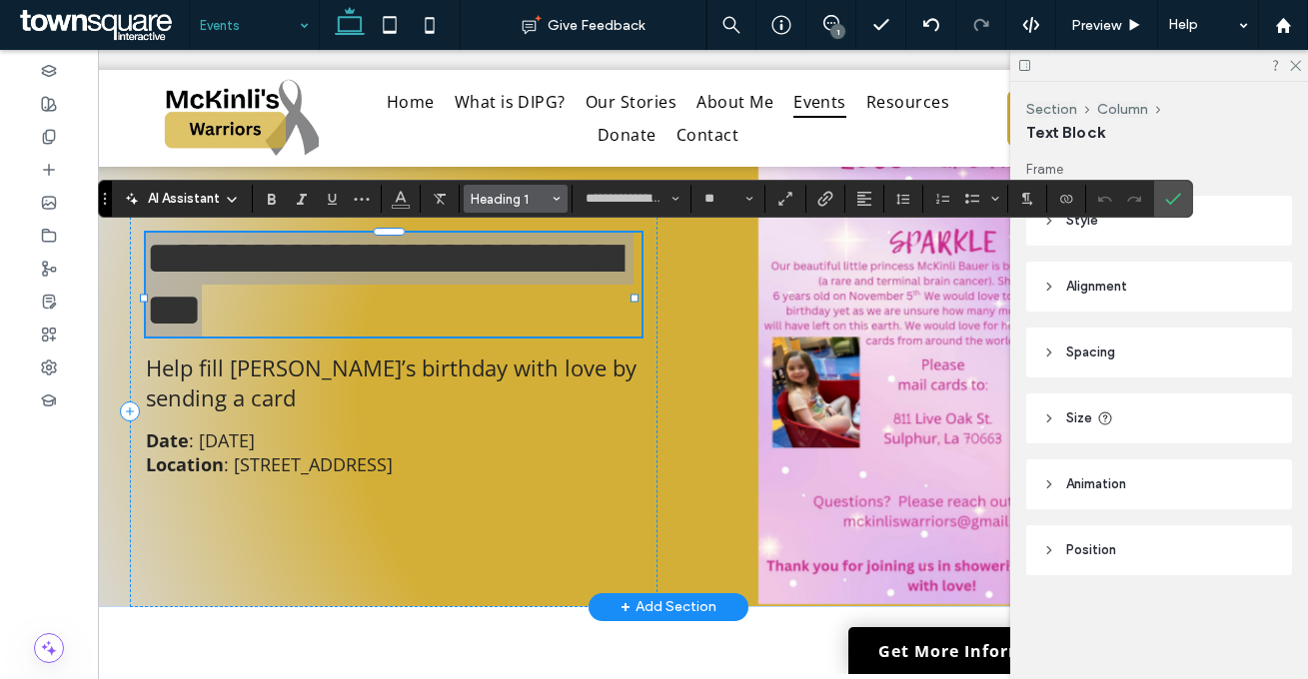
click at [483, 207] on button "Heading 1" at bounding box center [515, 199] width 104 height 28
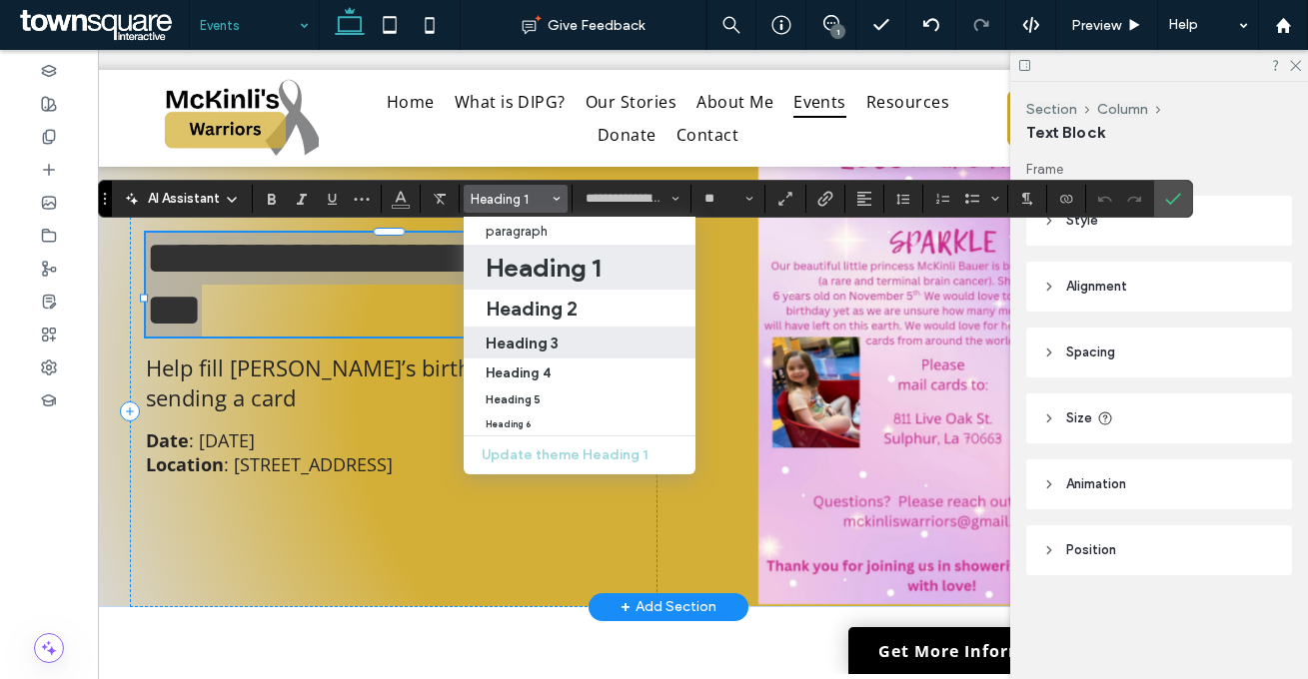
click at [499, 334] on h3 "Heading 3" at bounding box center [521, 343] width 73 height 19
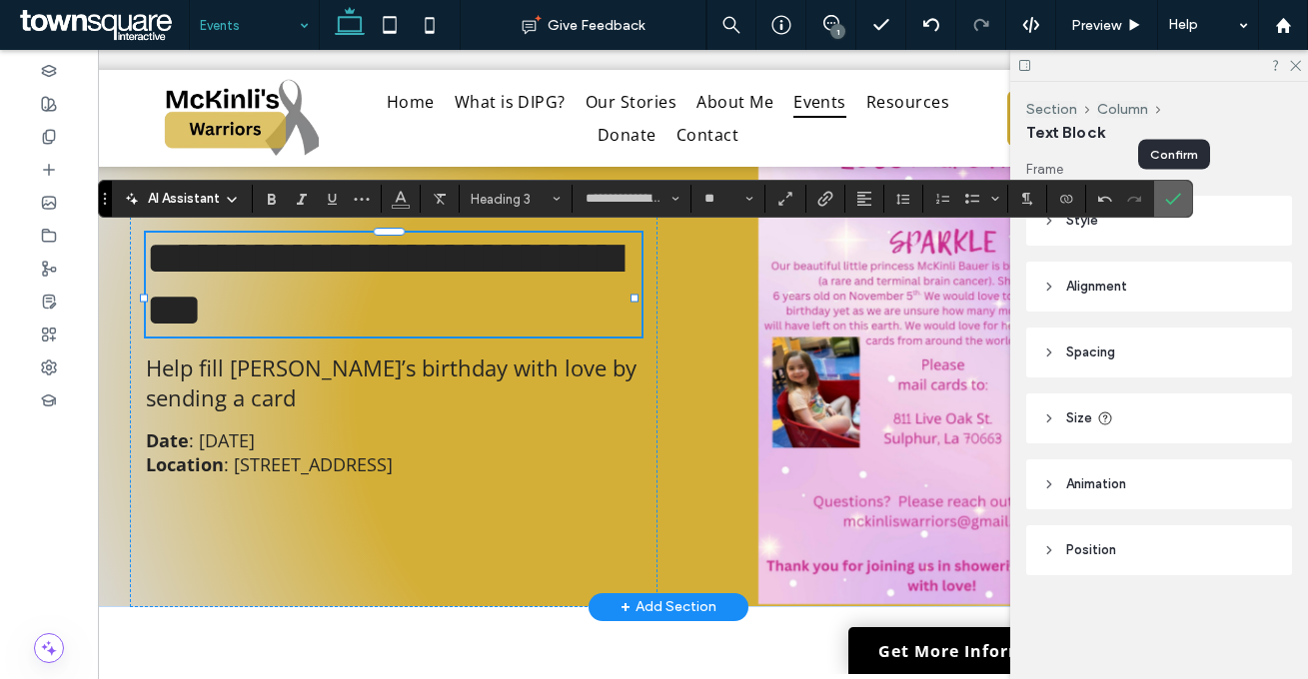
click at [1171, 196] on icon "Confirm" at bounding box center [1173, 199] width 16 height 16
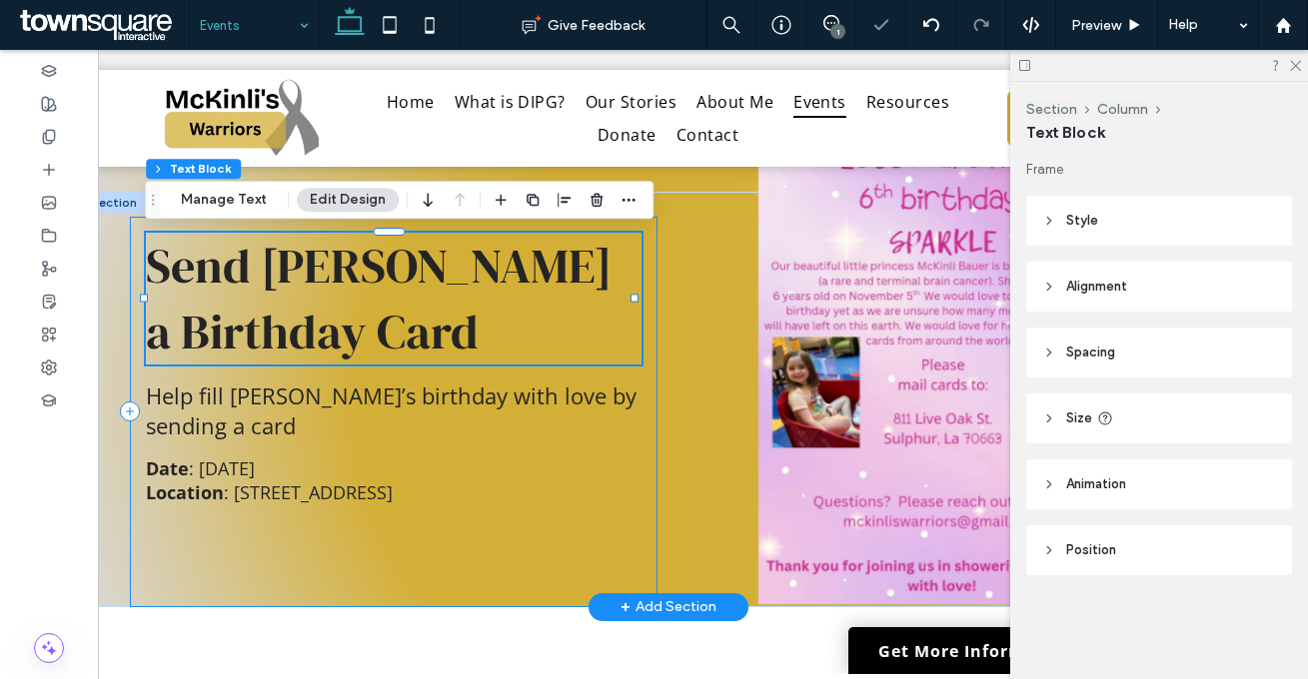
click at [513, 557] on div "Send McKinli a Birthday Card Help fill McKinli’s birthday with love by sending …" at bounding box center [393, 412] width 527 height 391
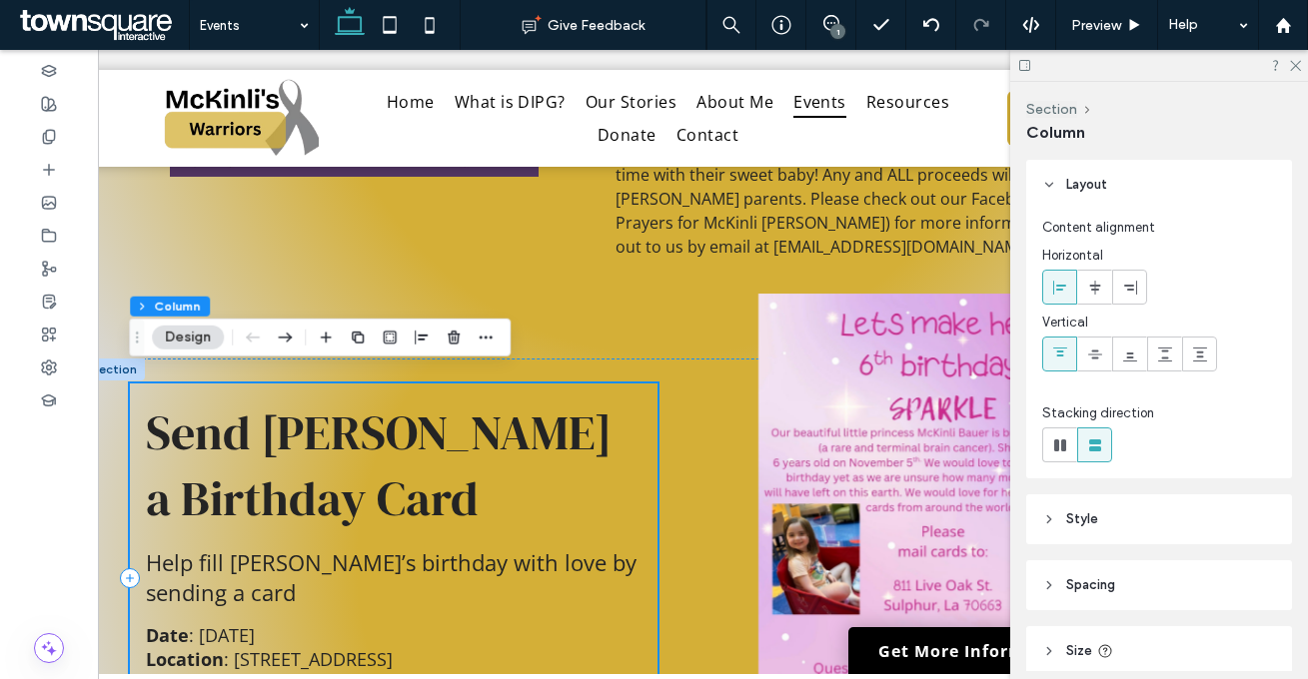
scroll to position [990, 0]
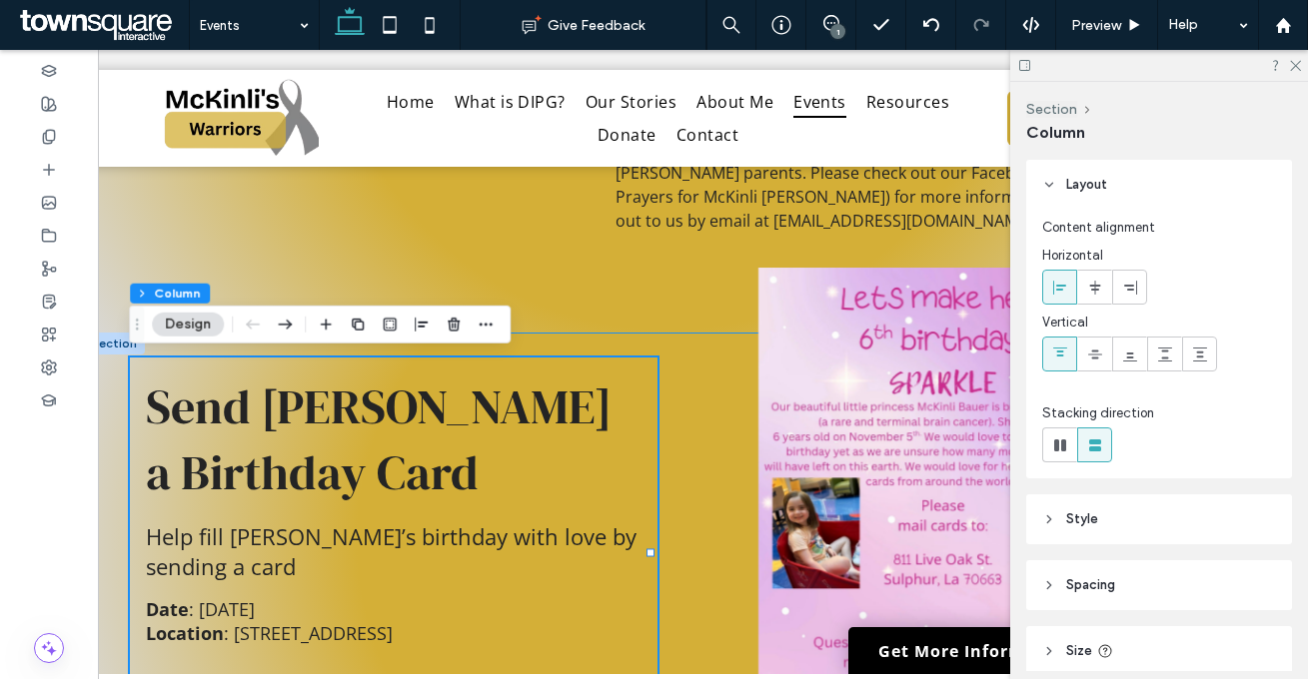
click at [634, 344] on div "Send [PERSON_NAME] a Birthday Card Help fill [PERSON_NAME]’s birthday with love…" at bounding box center [668, 541] width 1170 height 416
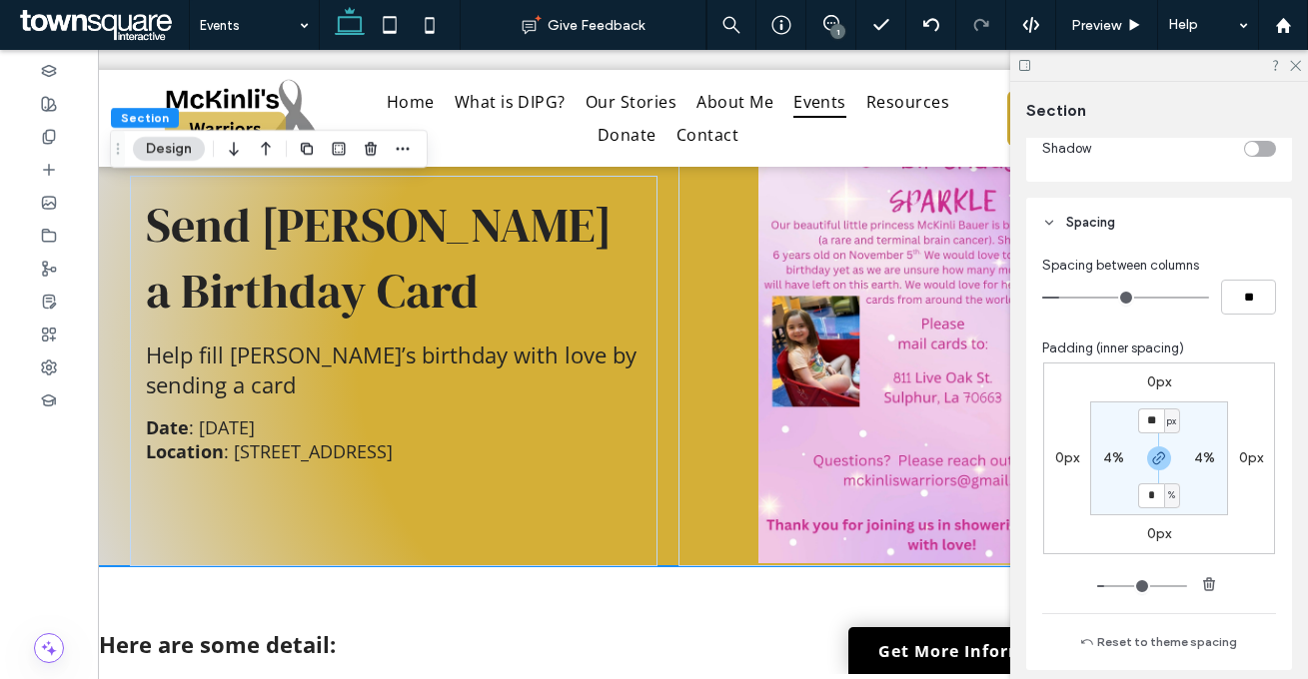
scroll to position [667, 0]
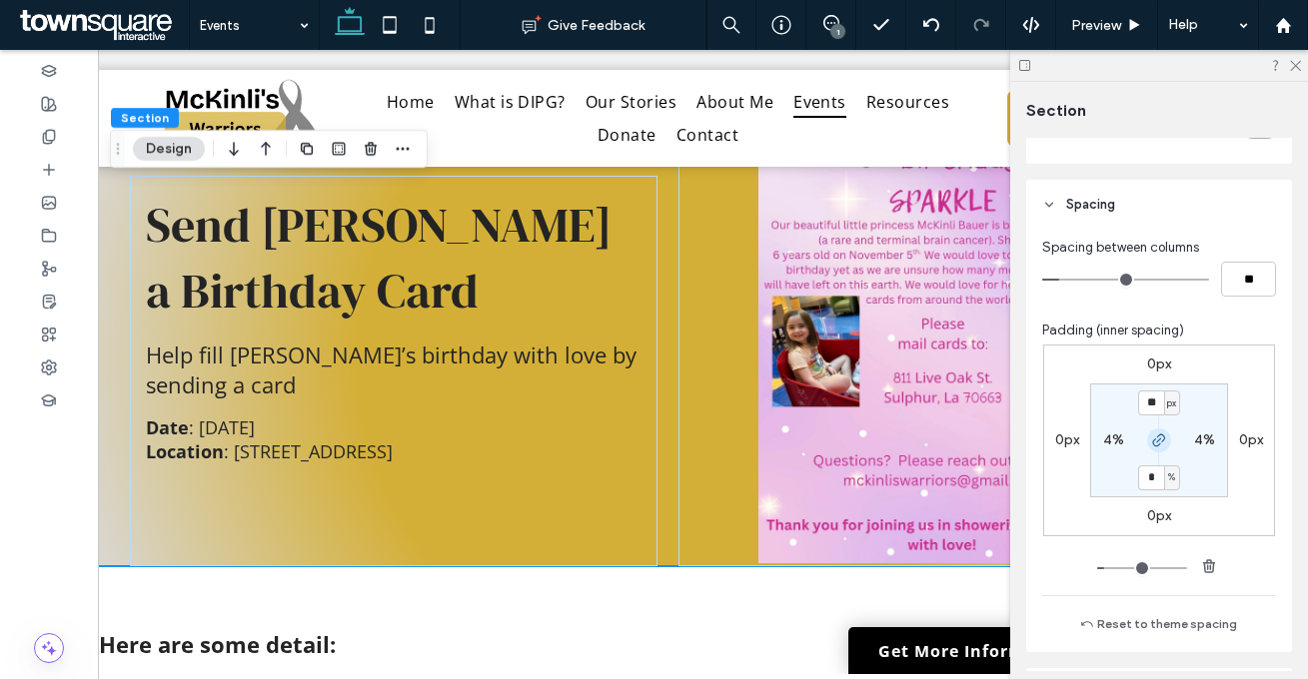
click at [1149, 453] on section "** px 4% * % 4%" at bounding box center [1159, 441] width 138 height 114
click at [1151, 447] on icon "button" at bounding box center [1159, 441] width 16 height 16
click at [1163, 479] on label "0%" at bounding box center [1158, 476] width 21 height 17
type input "*"
click at [1168, 480] on span "%" at bounding box center [1171, 477] width 7 height 20
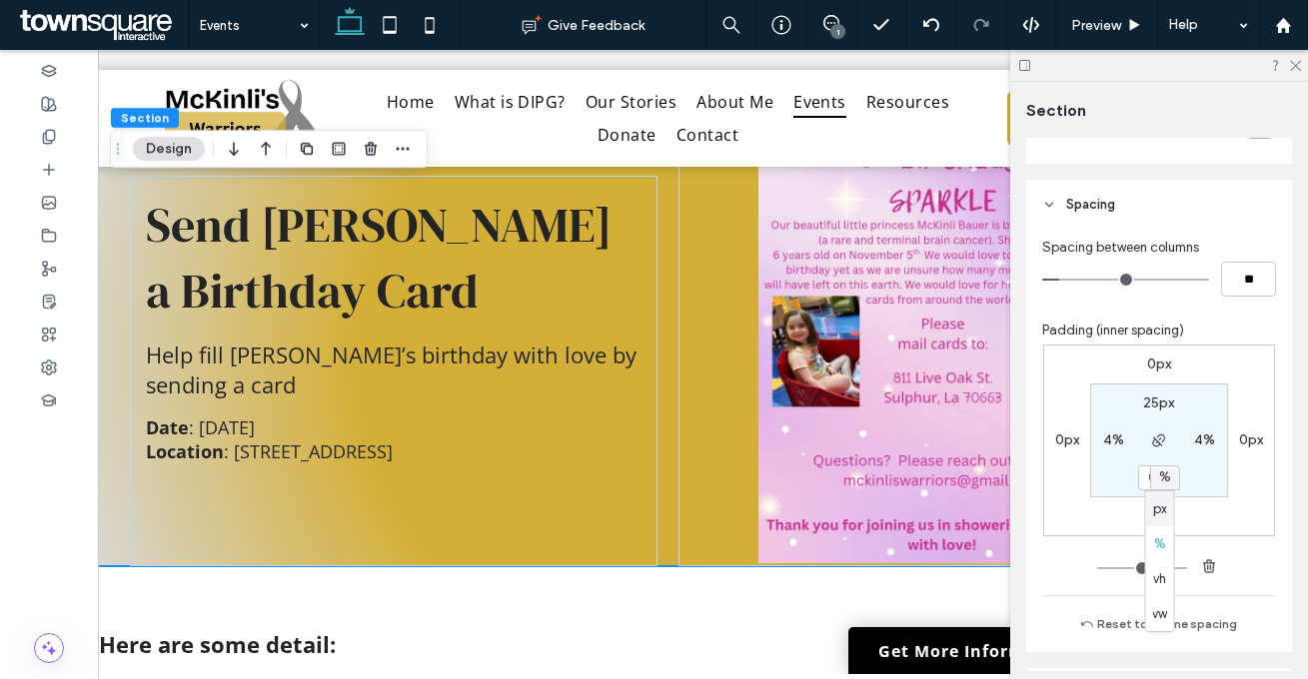
click at [1153, 509] on span "px" at bounding box center [1160, 509] width 14 height 20
click at [1146, 487] on input "*" at bounding box center [1151, 477] width 26 height 25
type input "**"
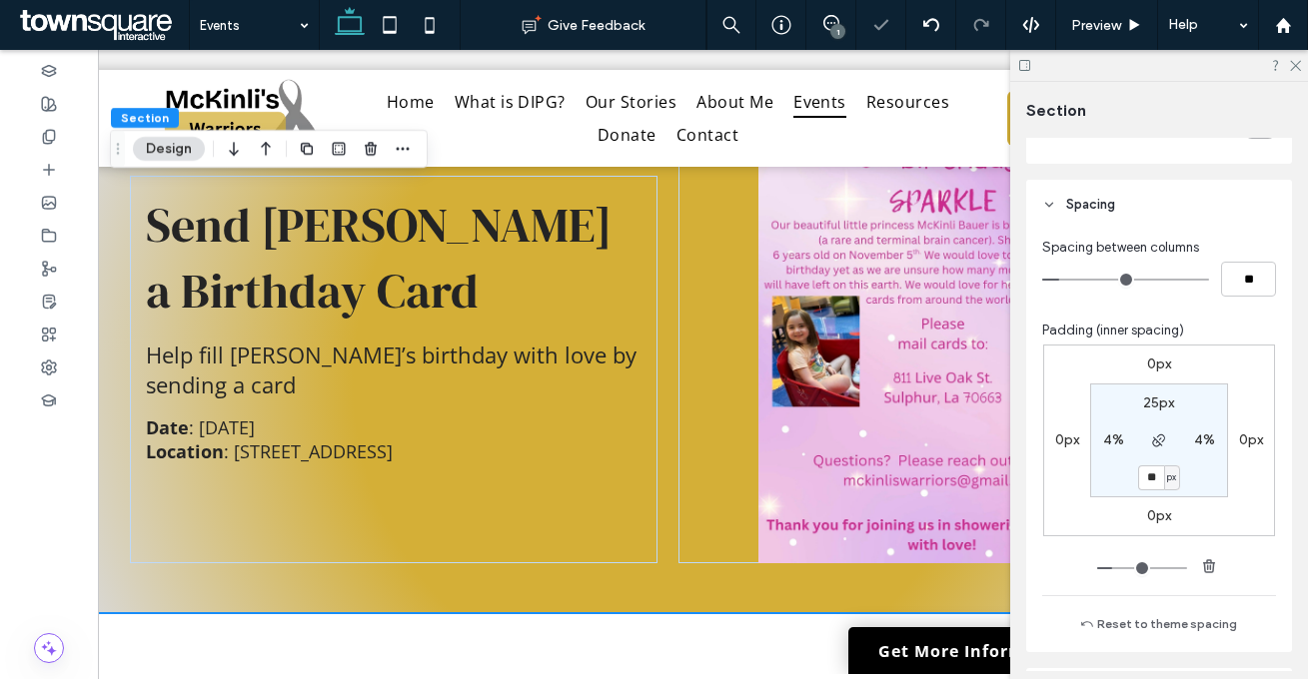
click at [1182, 500] on div "0px 0px 0px 0px 25px 4% ** px 4%" at bounding box center [1159, 441] width 232 height 192
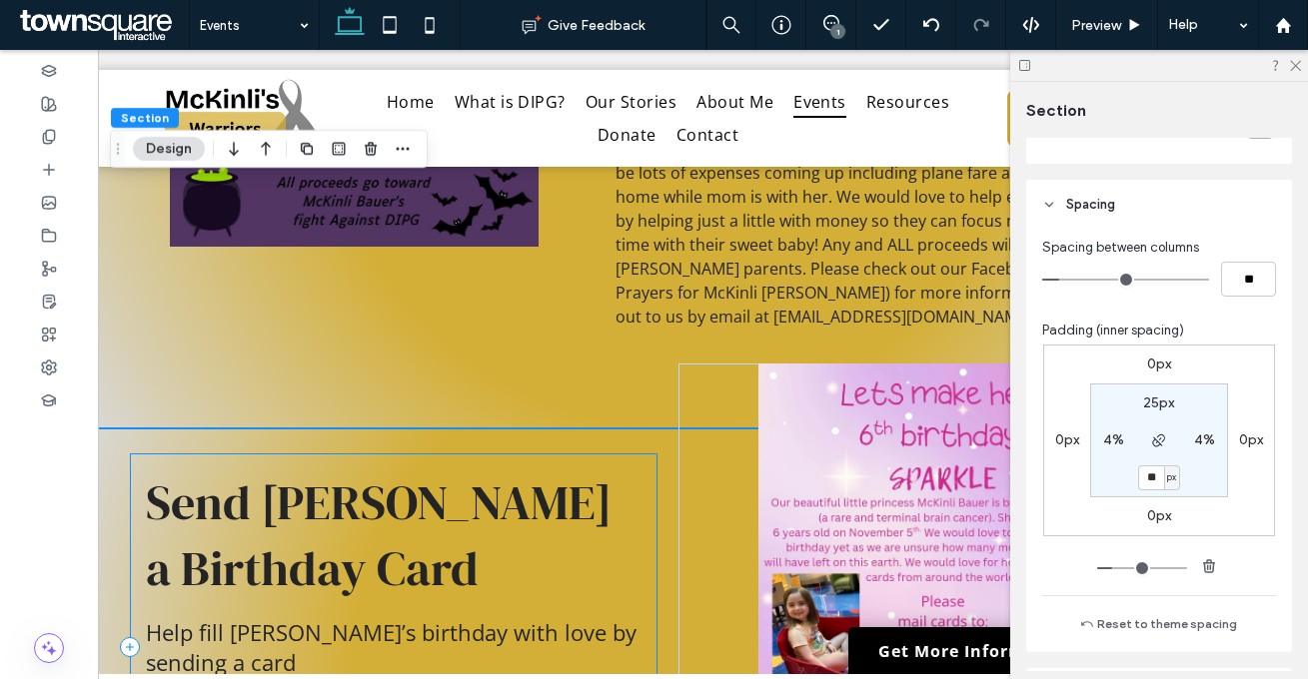
scroll to position [823, 0]
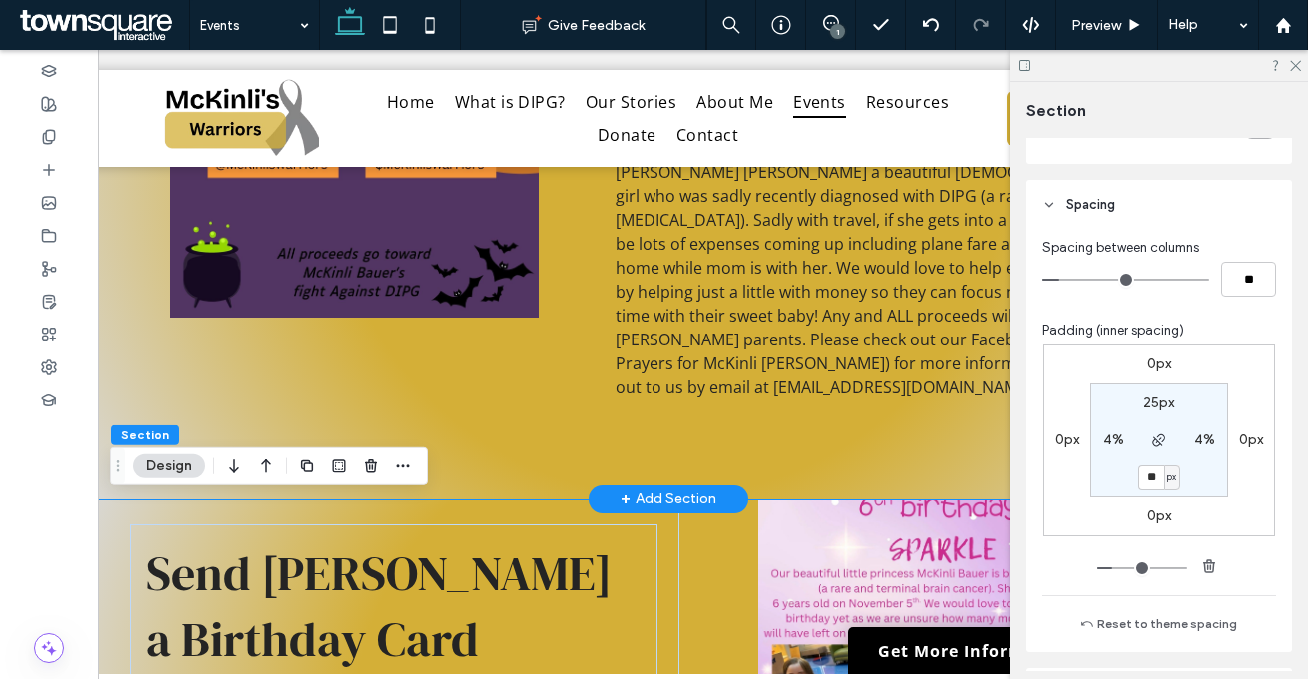
click at [492, 468] on div "Here are the Cash App and PayPal links for easy access. Please remember that yo…" at bounding box center [668, 157] width 1170 height 684
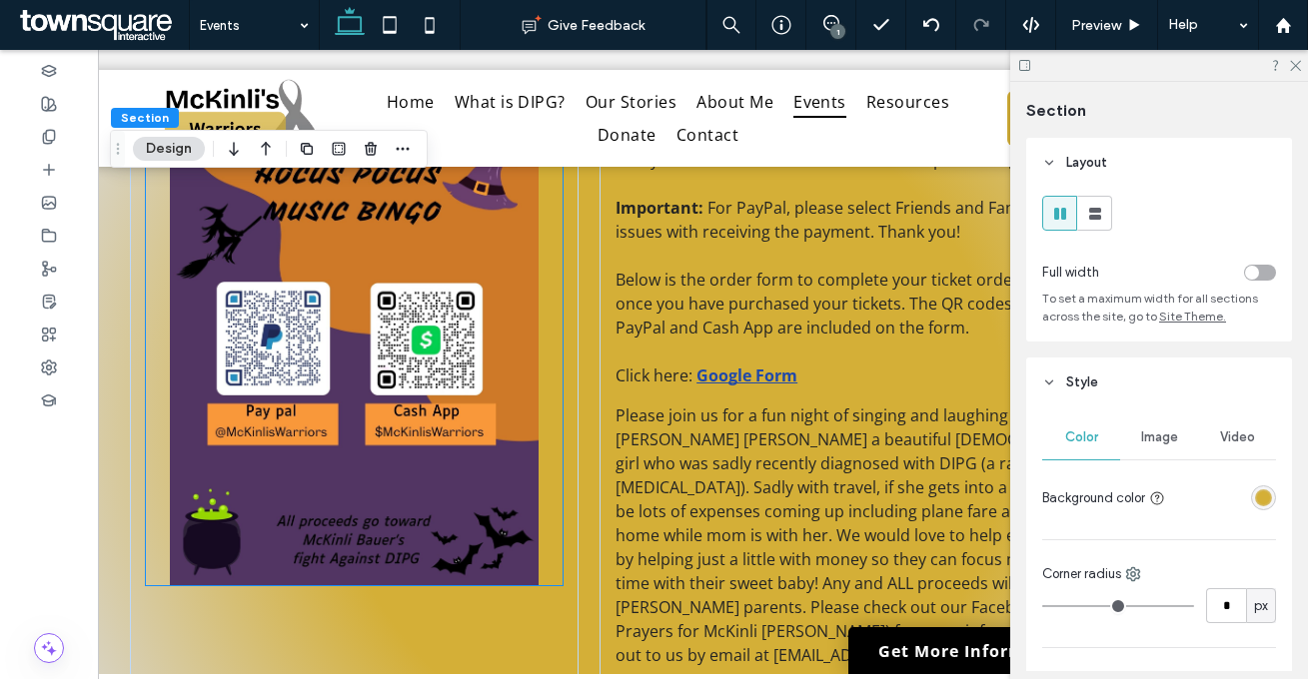
scroll to position [930, 0]
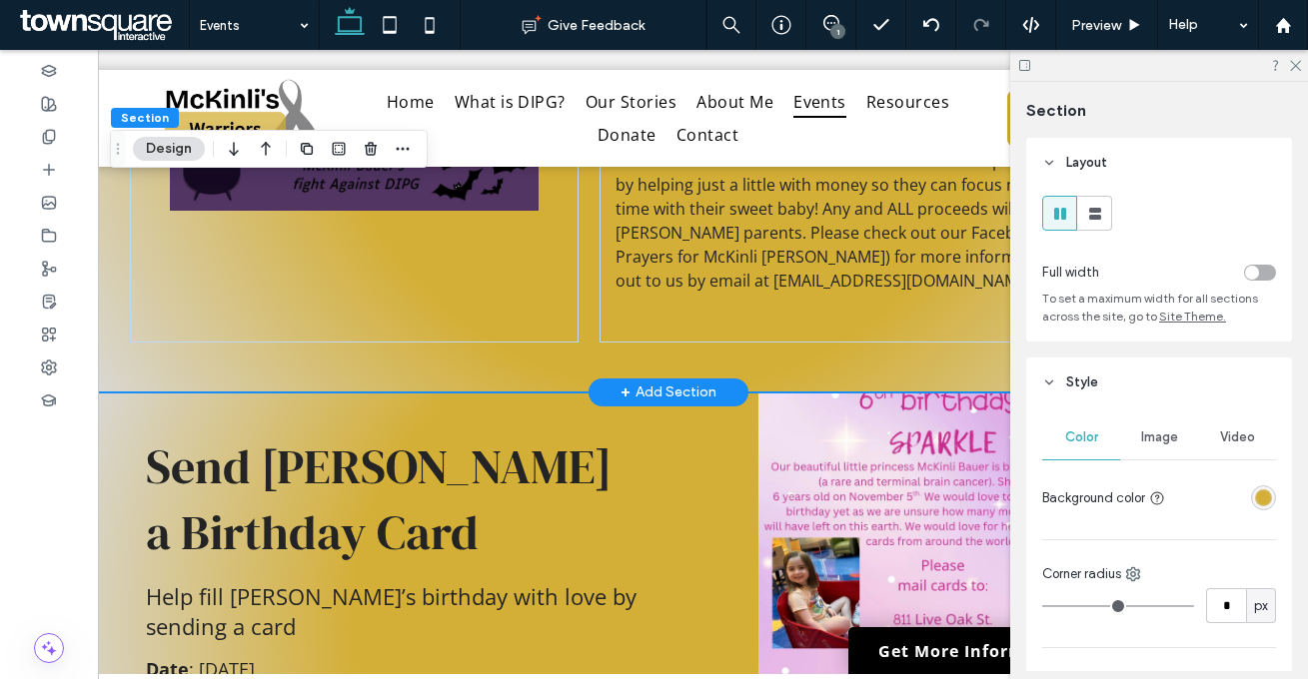
click at [512, 370] on div "Here are the Cash App and PayPal links for easy access. Please remember that yo…" at bounding box center [668, 50] width 1170 height 684
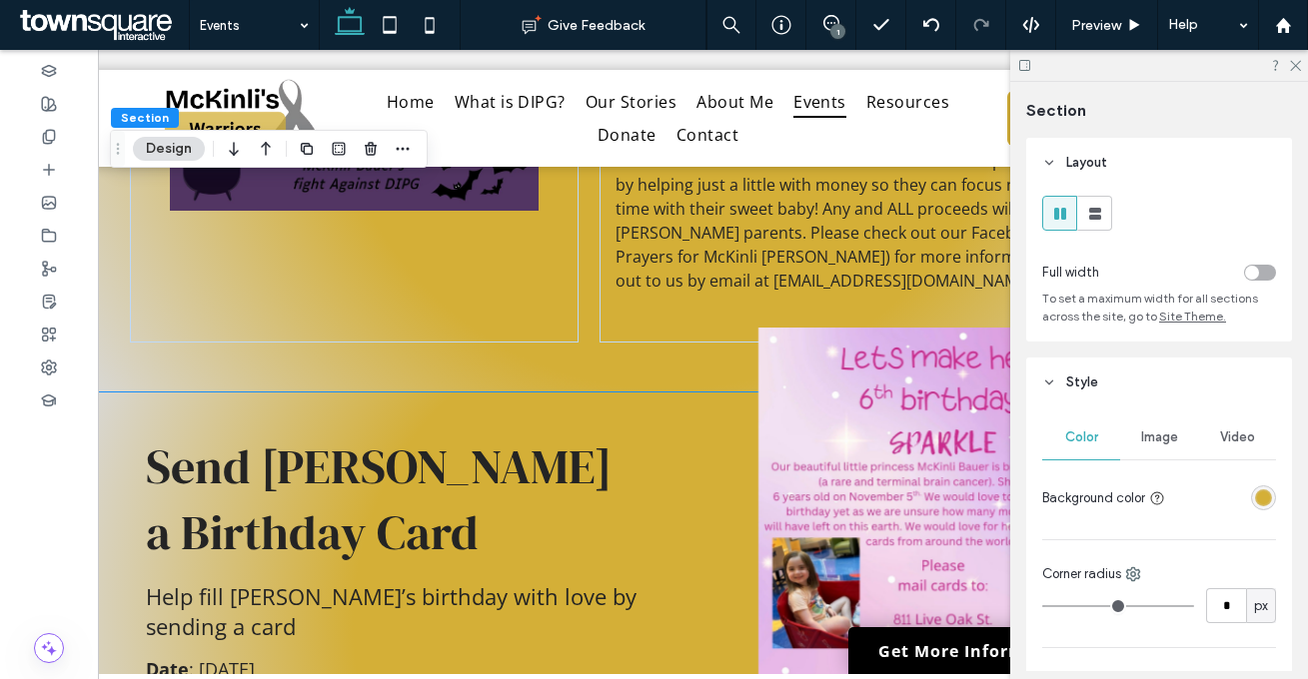
scroll to position [208, 0]
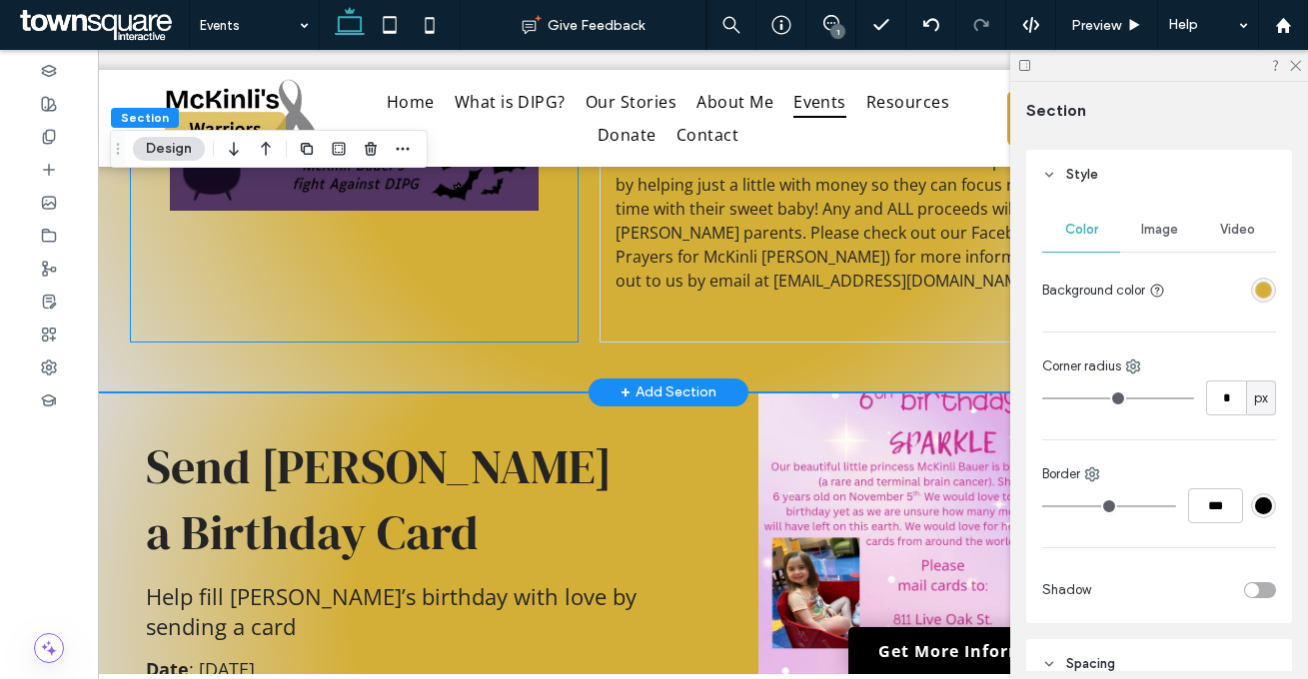
drag, startPoint x: 464, startPoint y: 295, endPoint x: 562, endPoint y: 310, distance: 99.0
click at [465, 295] on div at bounding box center [354, 37] width 449 height 609
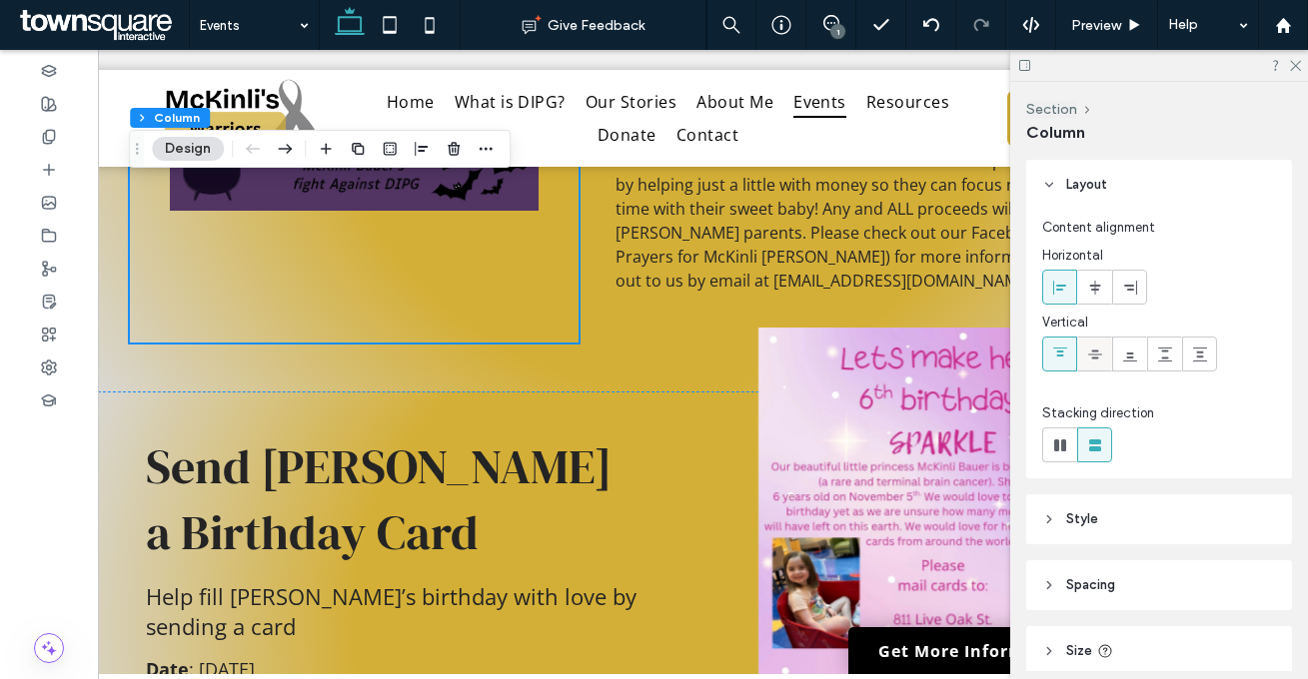
click at [1098, 343] on span at bounding box center [1095, 354] width 16 height 33
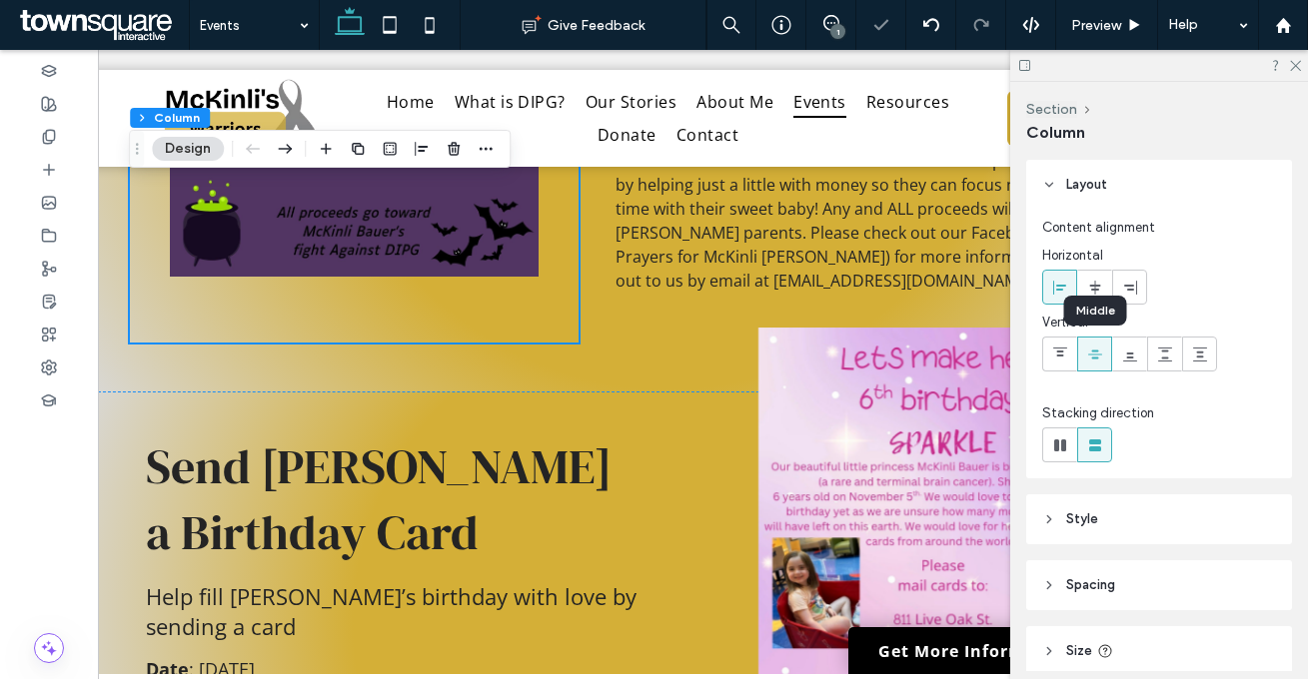
scroll to position [996, 0]
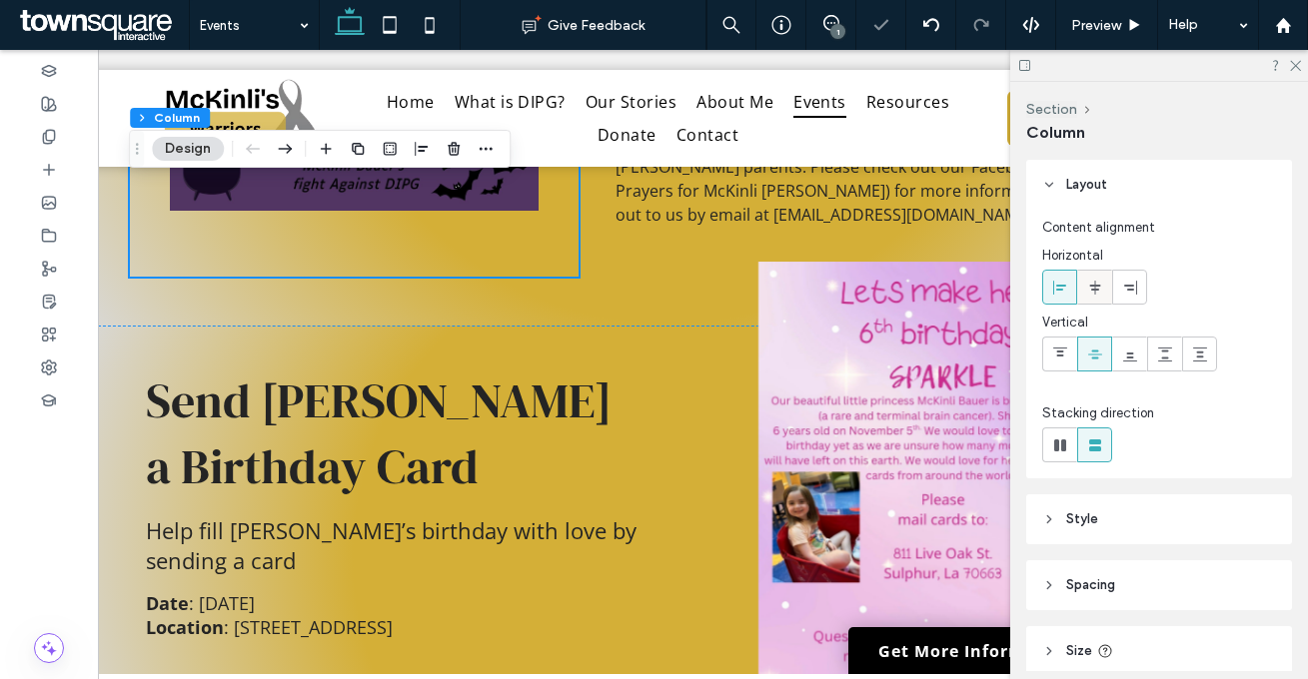
click at [1081, 293] on div at bounding box center [1094, 287] width 33 height 33
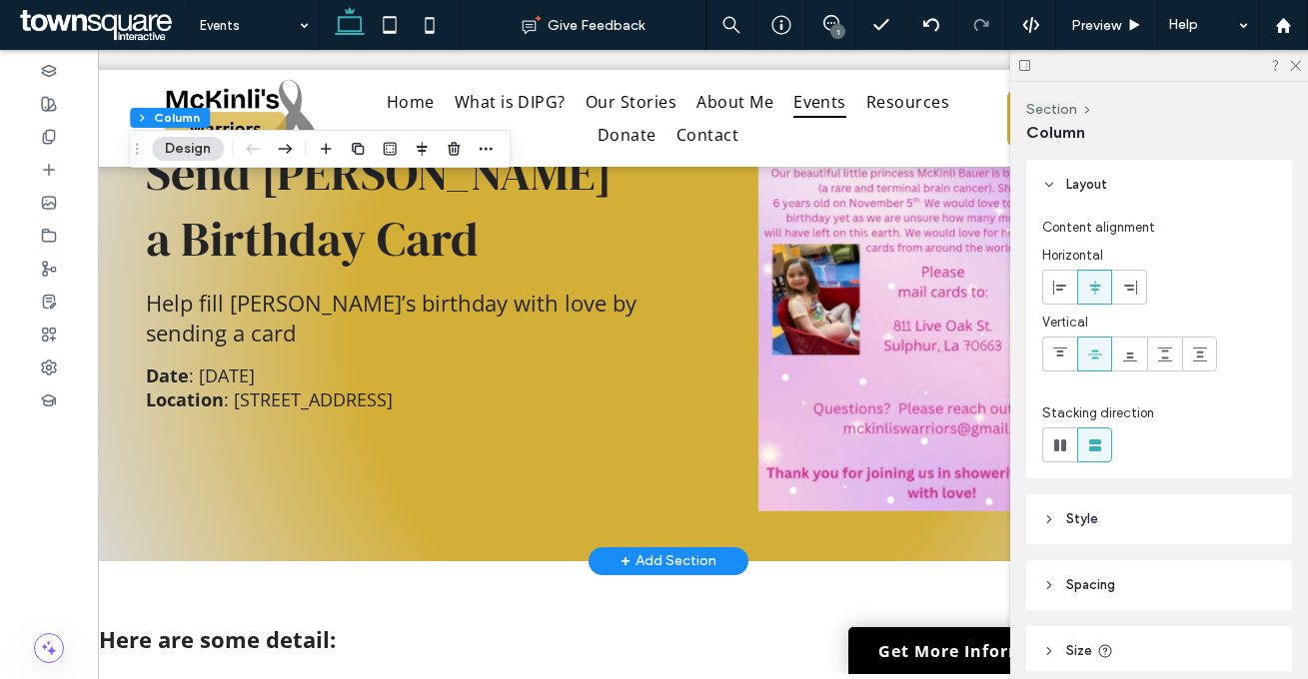
scroll to position [1338, 0]
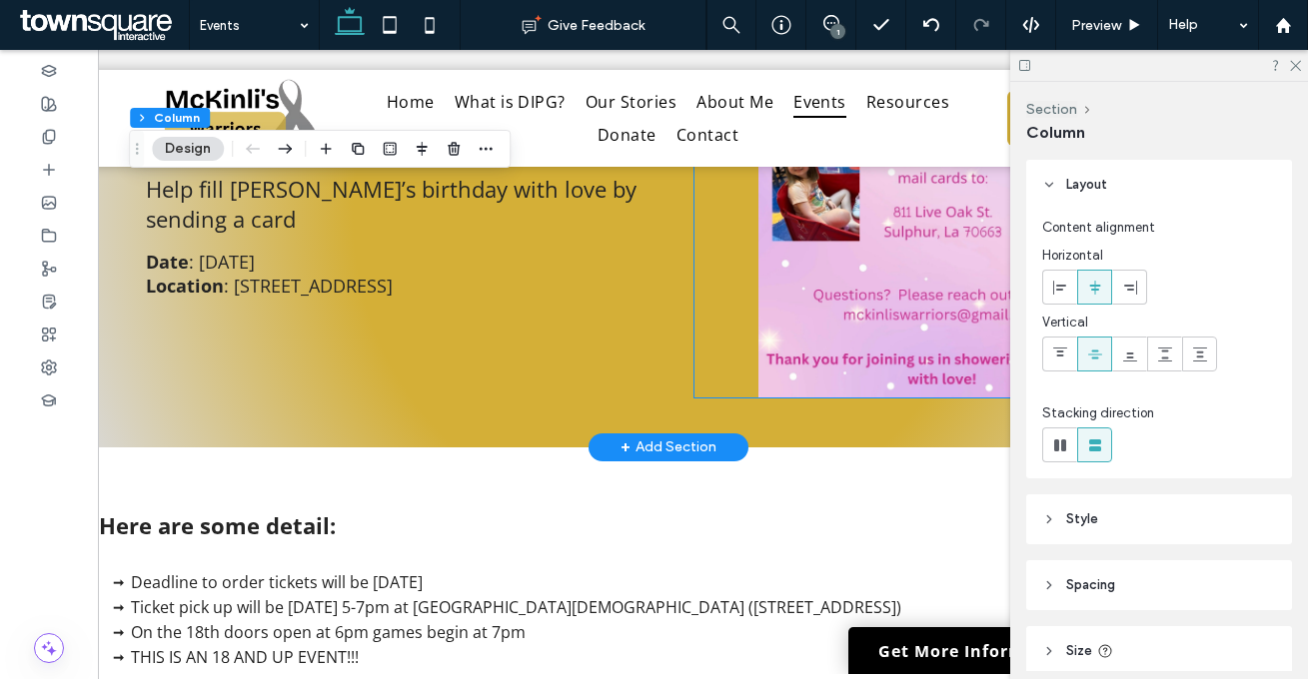
click at [710, 358] on img at bounding box center [941, 158] width 495 height 477
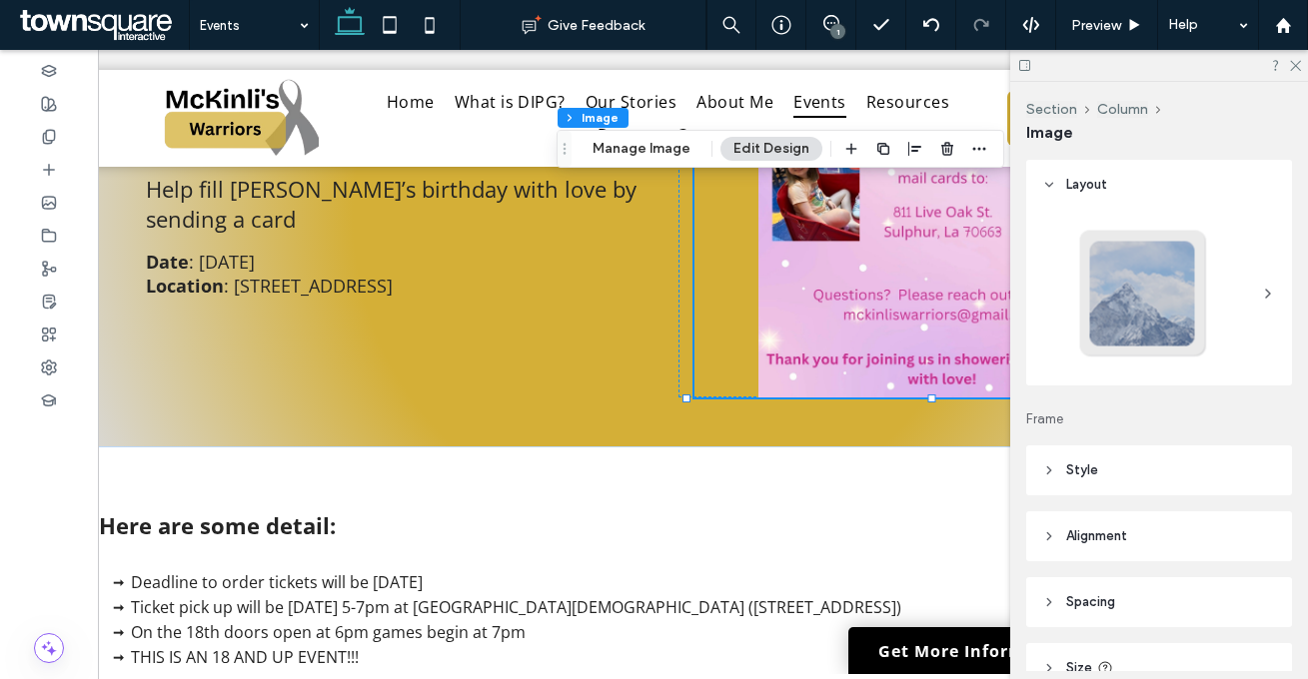
click at [1118, 517] on header "Alignment" at bounding box center [1159, 536] width 266 height 50
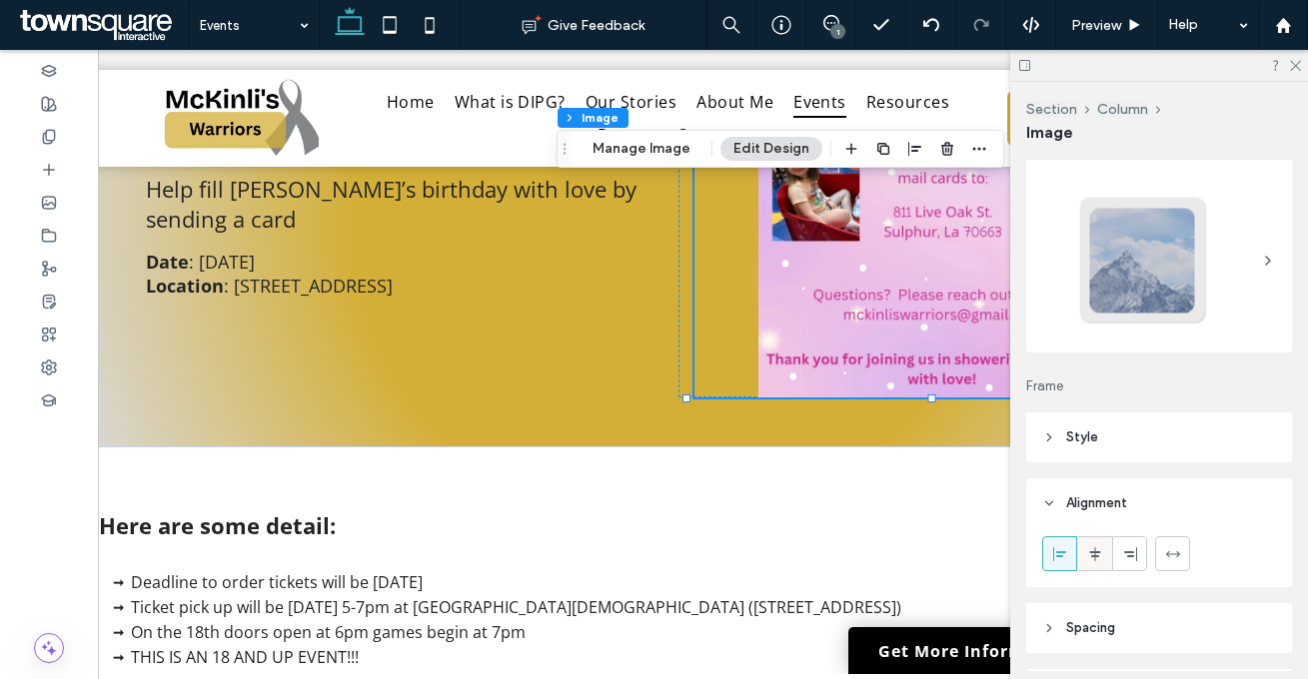
click at [1101, 552] on icon at bounding box center [1095, 554] width 16 height 16
click at [678, 321] on div at bounding box center [941, 158] width 527 height 477
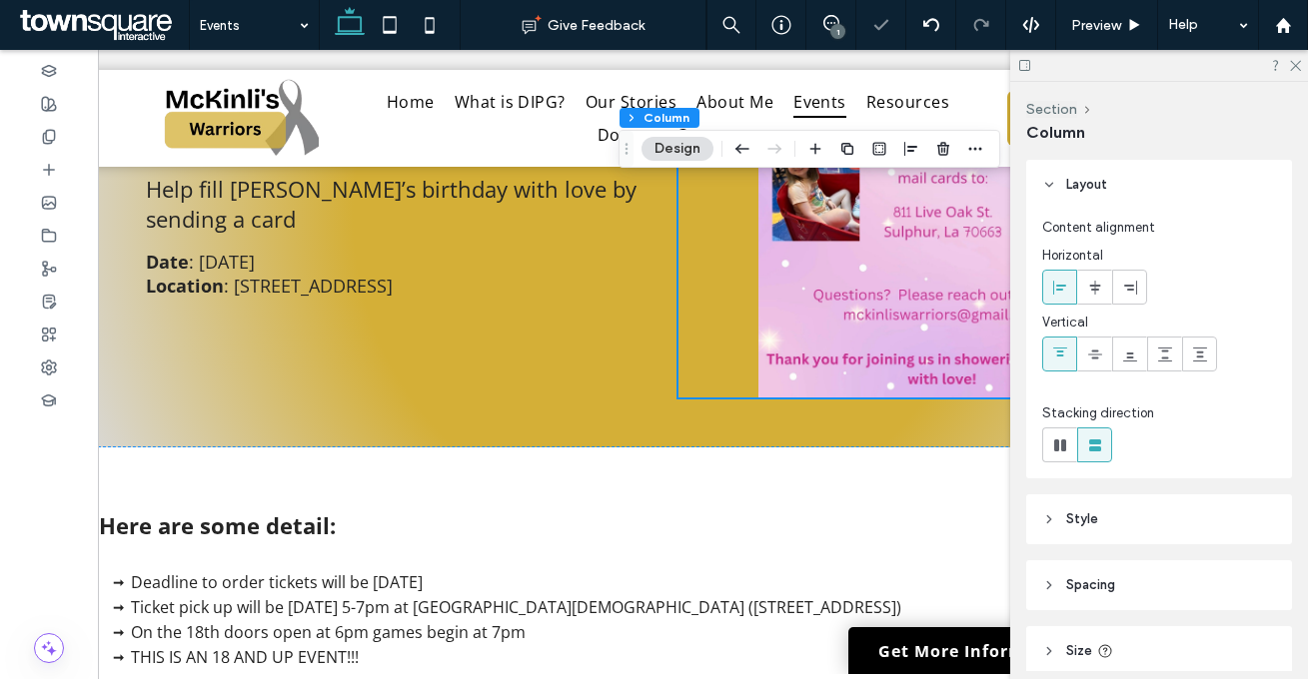
drag, startPoint x: 1093, startPoint y: 361, endPoint x: 1084, endPoint y: 327, distance: 35.1
click at [1092, 359] on icon at bounding box center [1095, 355] width 16 height 16
click at [1091, 295] on span at bounding box center [1095, 287] width 16 height 33
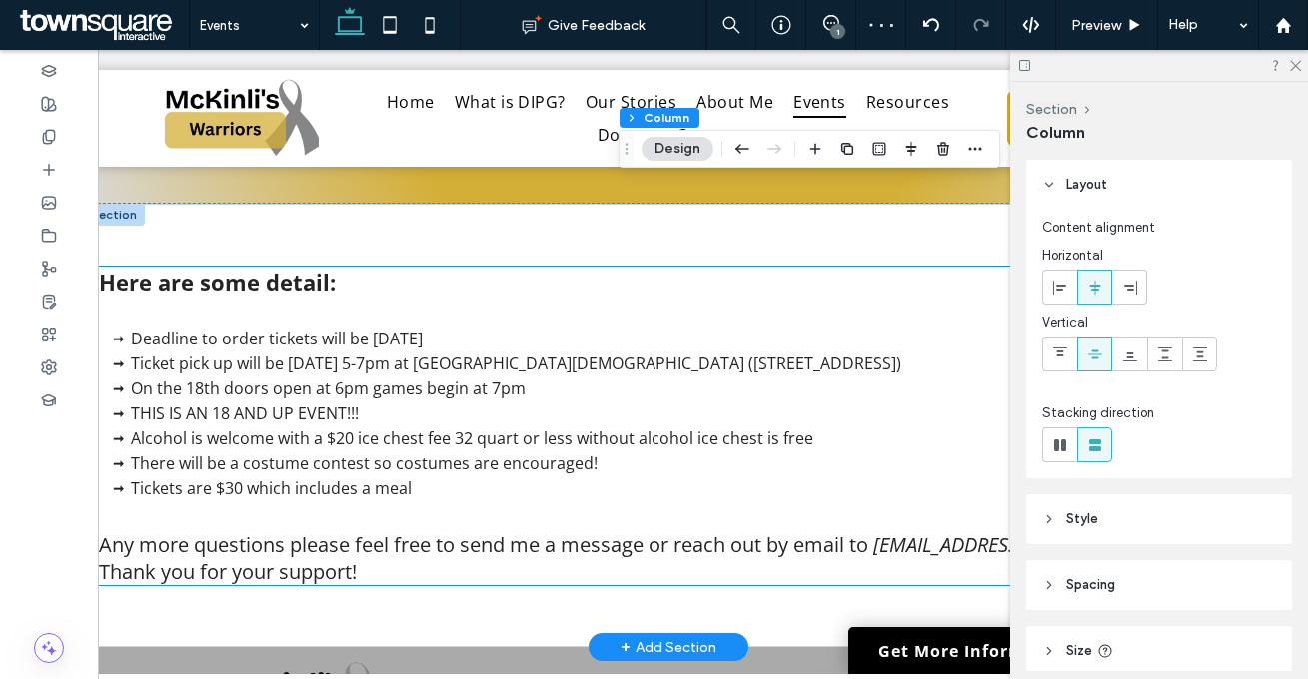
scroll to position [1584, 0]
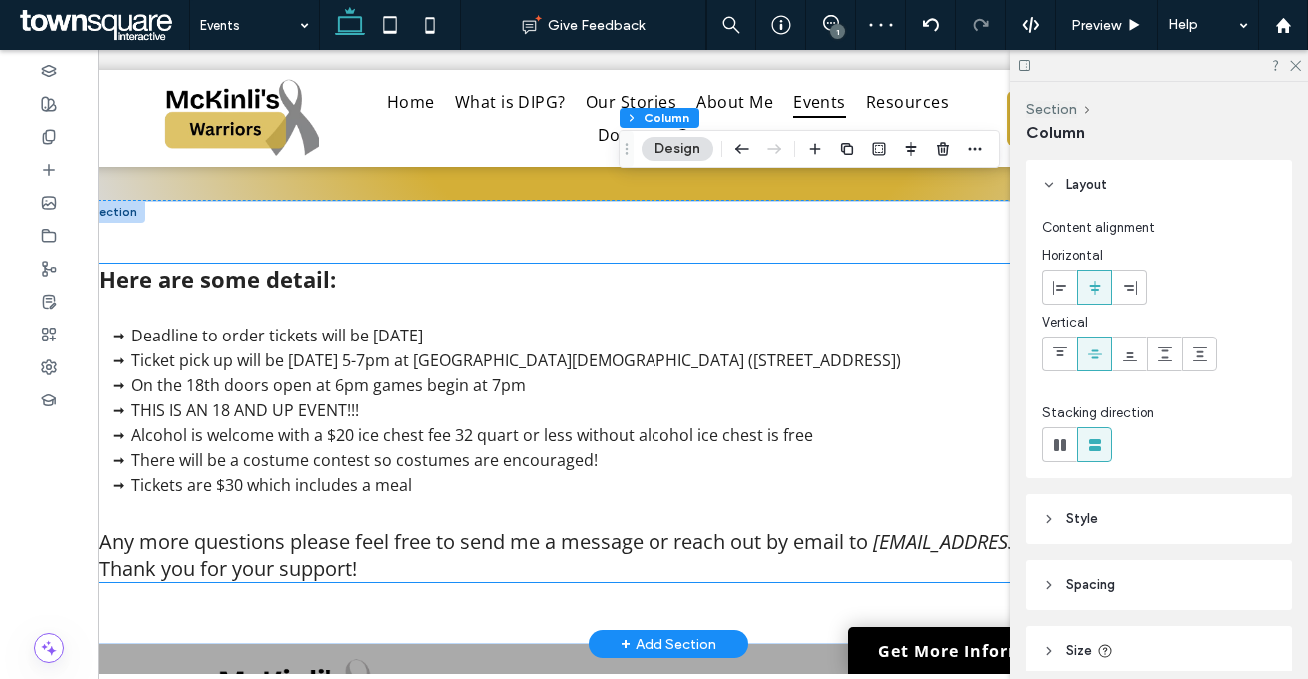
click at [423, 531] on span "Any more questions please feel free to send me a message or reach out by email …" at bounding box center [483, 541] width 769 height 27
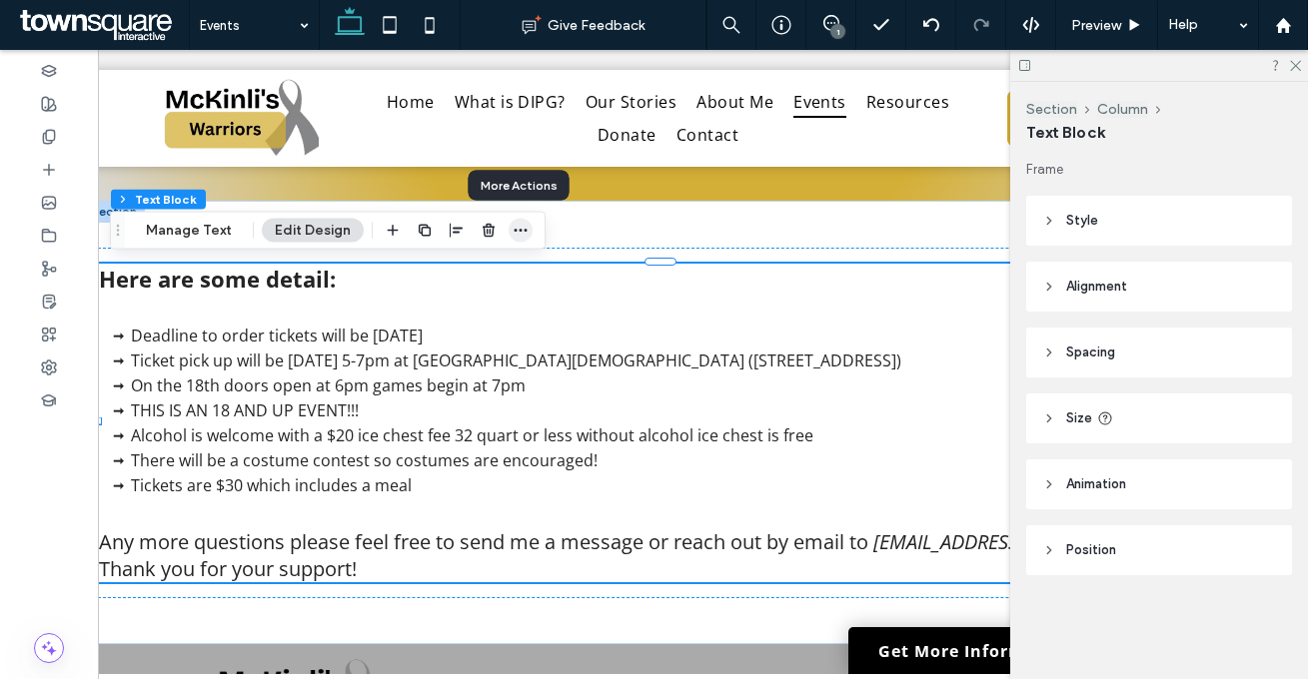
click at [512, 227] on icon "button" at bounding box center [520, 231] width 16 height 16
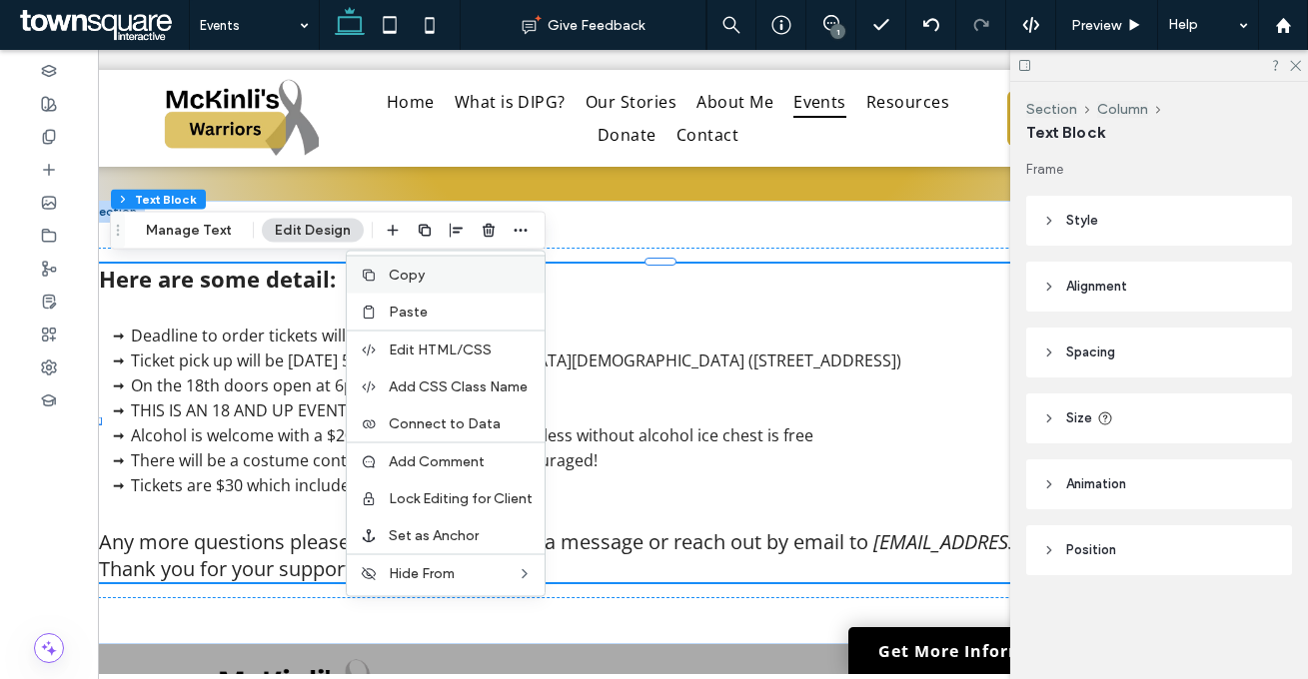
click at [476, 269] on label "Copy" at bounding box center [461, 275] width 144 height 17
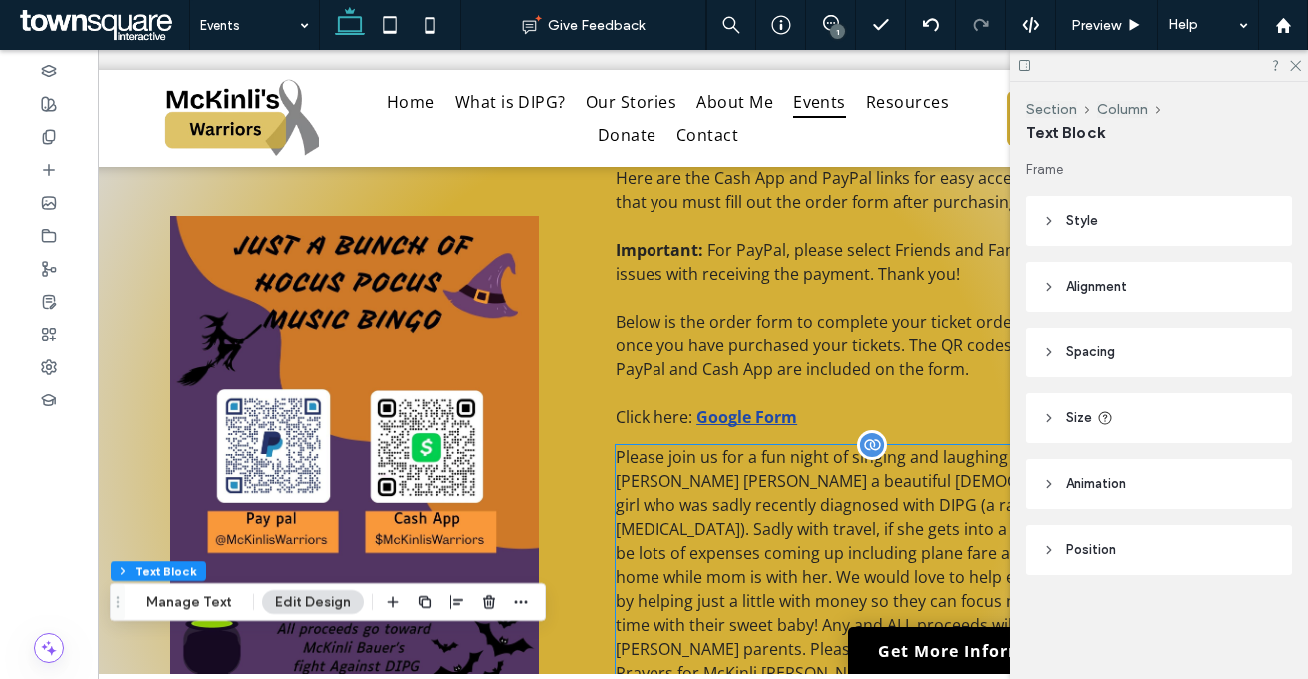
scroll to position [484, 0]
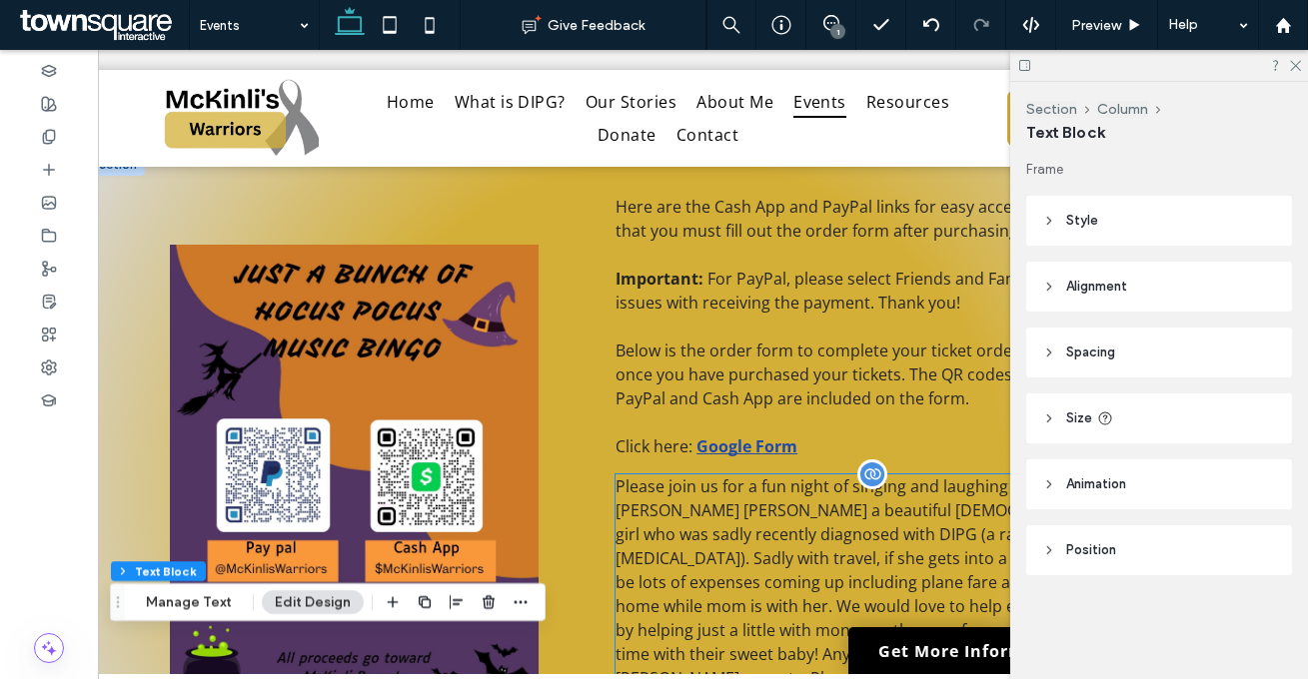
click at [765, 503] on span "Please join us for a fun night of singing and laughing while supporting [PERSON…" at bounding box center [901, 606] width 572 height 262
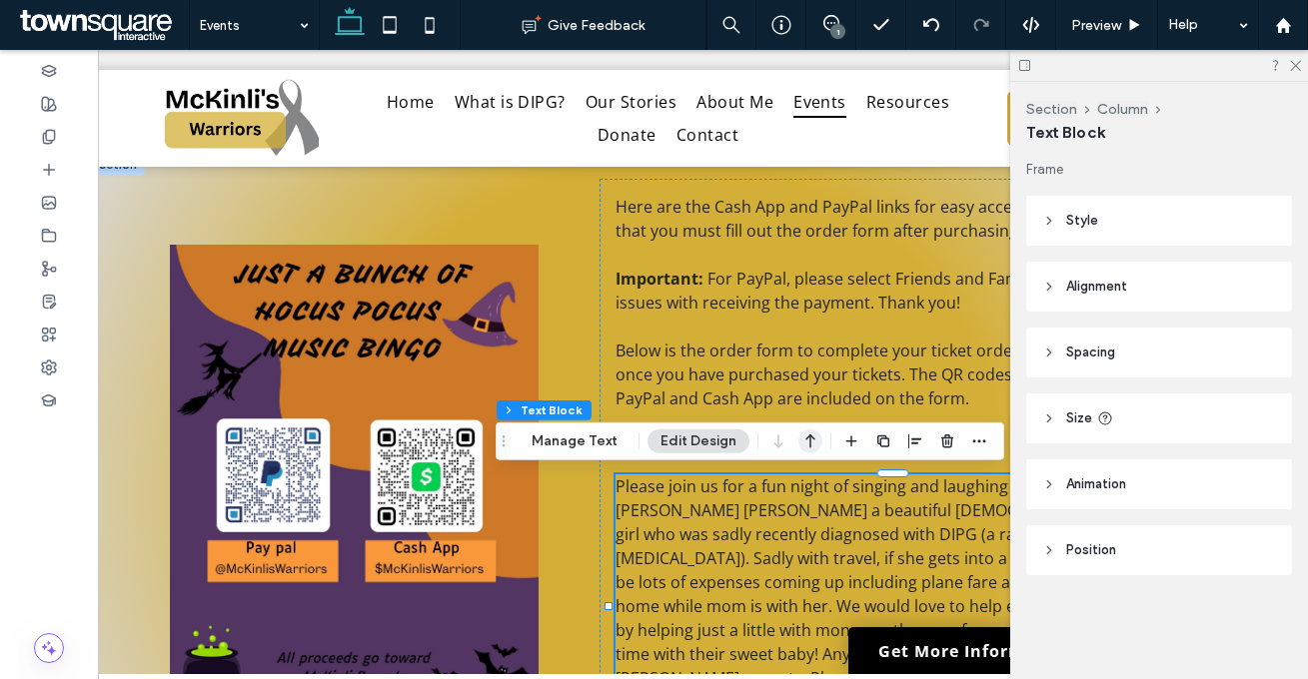
click at [803, 451] on icon "button" at bounding box center [810, 442] width 24 height 36
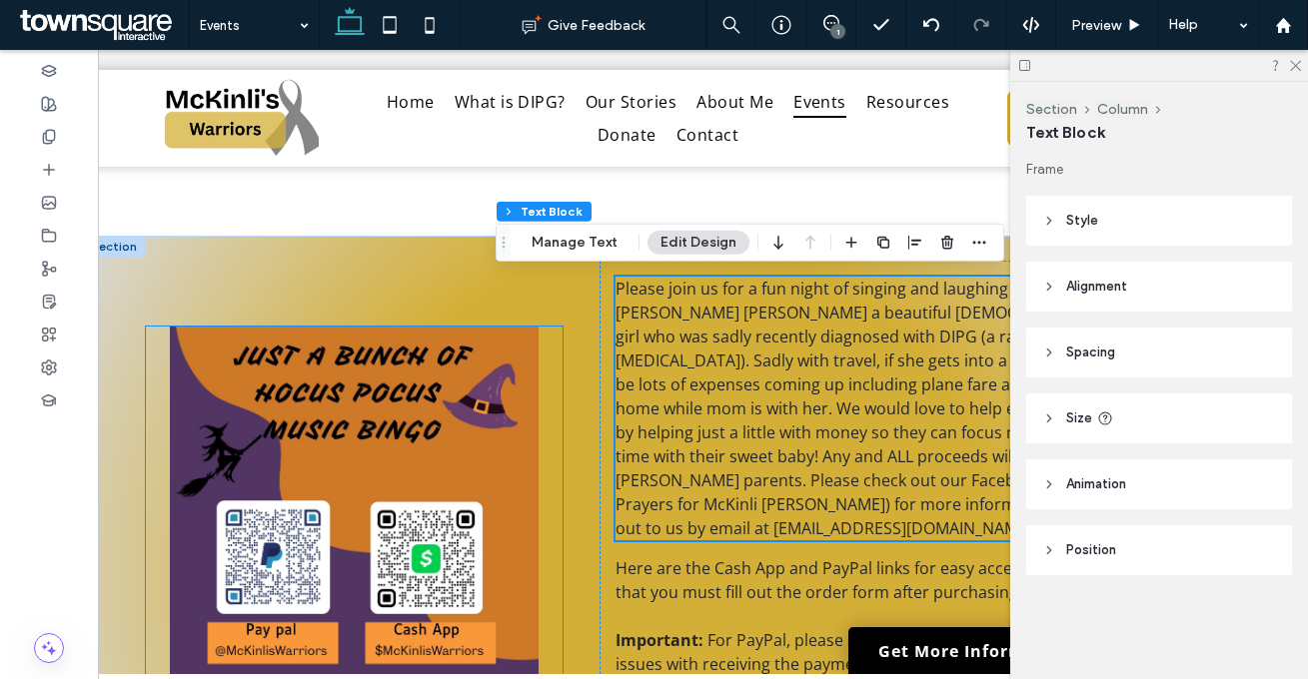
scroll to position [402, 0]
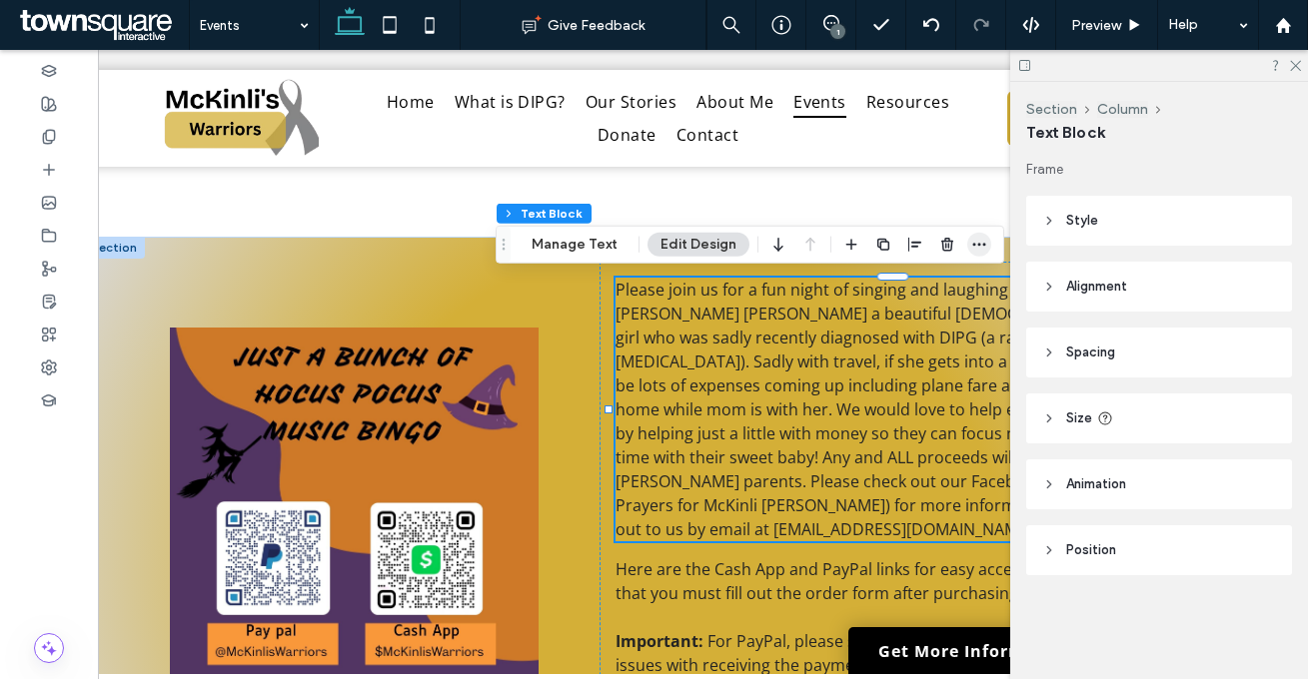
click at [974, 245] on use "button" at bounding box center [979, 244] width 13 height 3
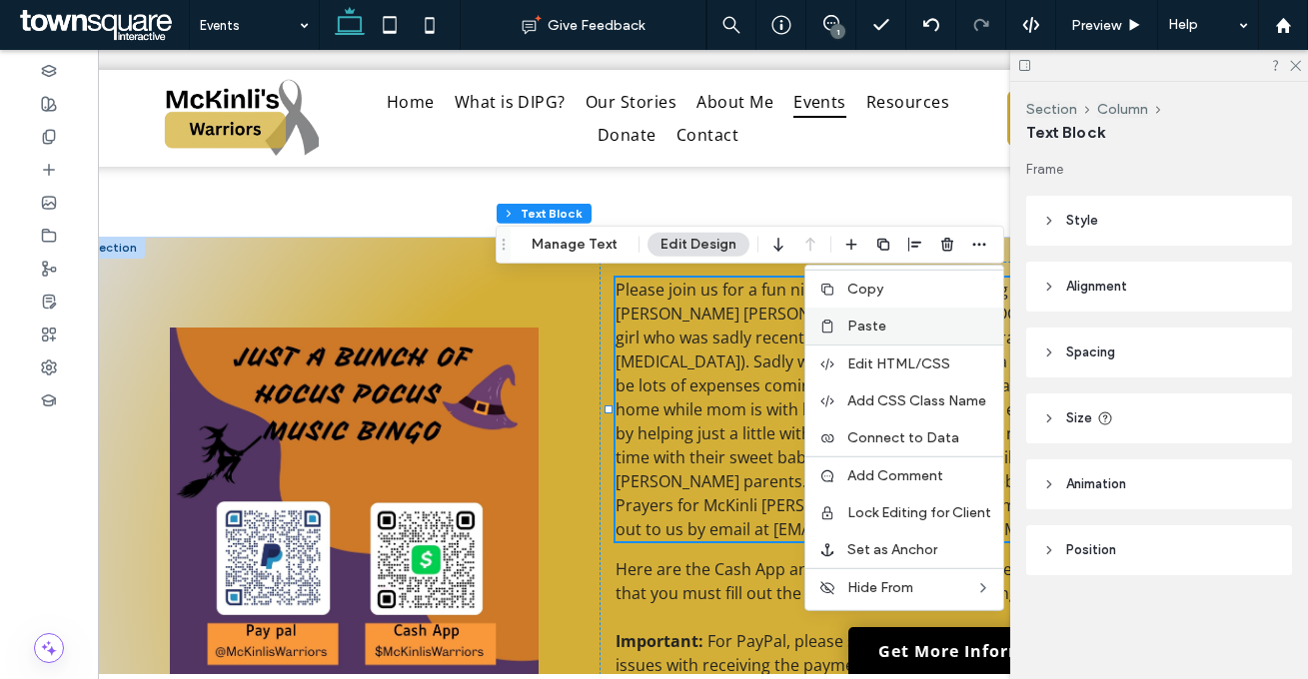
click at [946, 315] on div "Paste" at bounding box center [904, 326] width 198 height 37
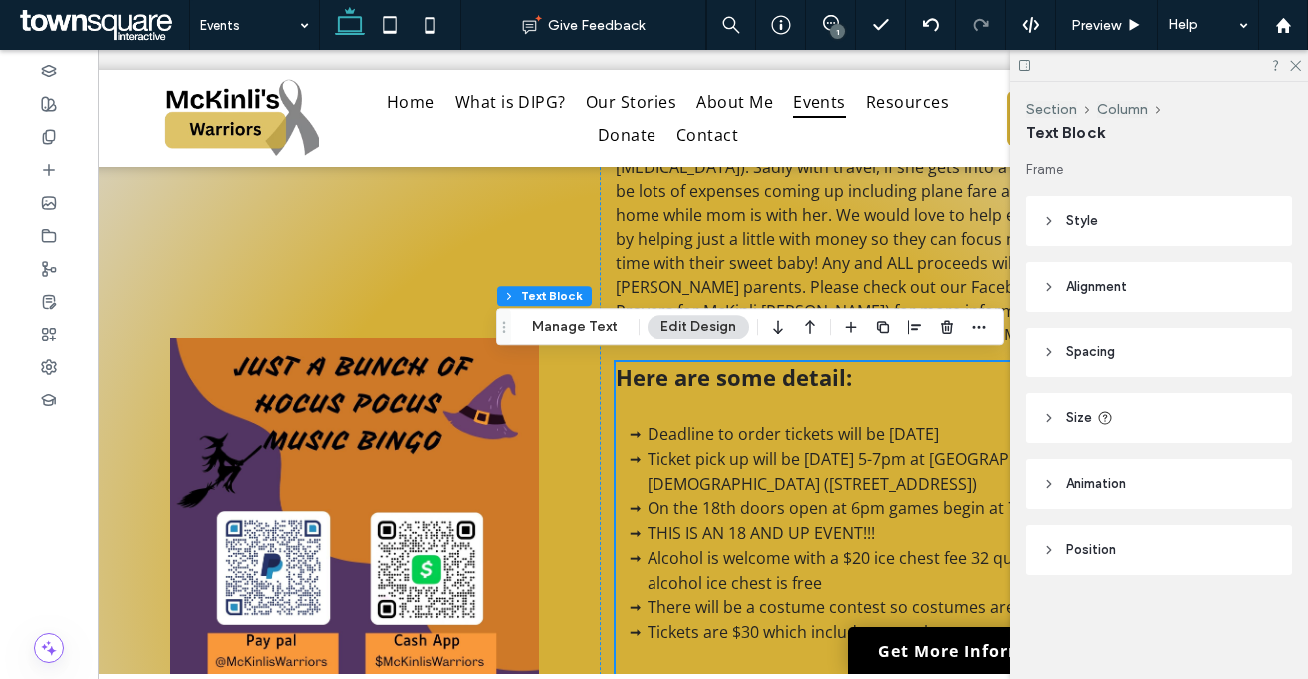
scroll to position [595, 0]
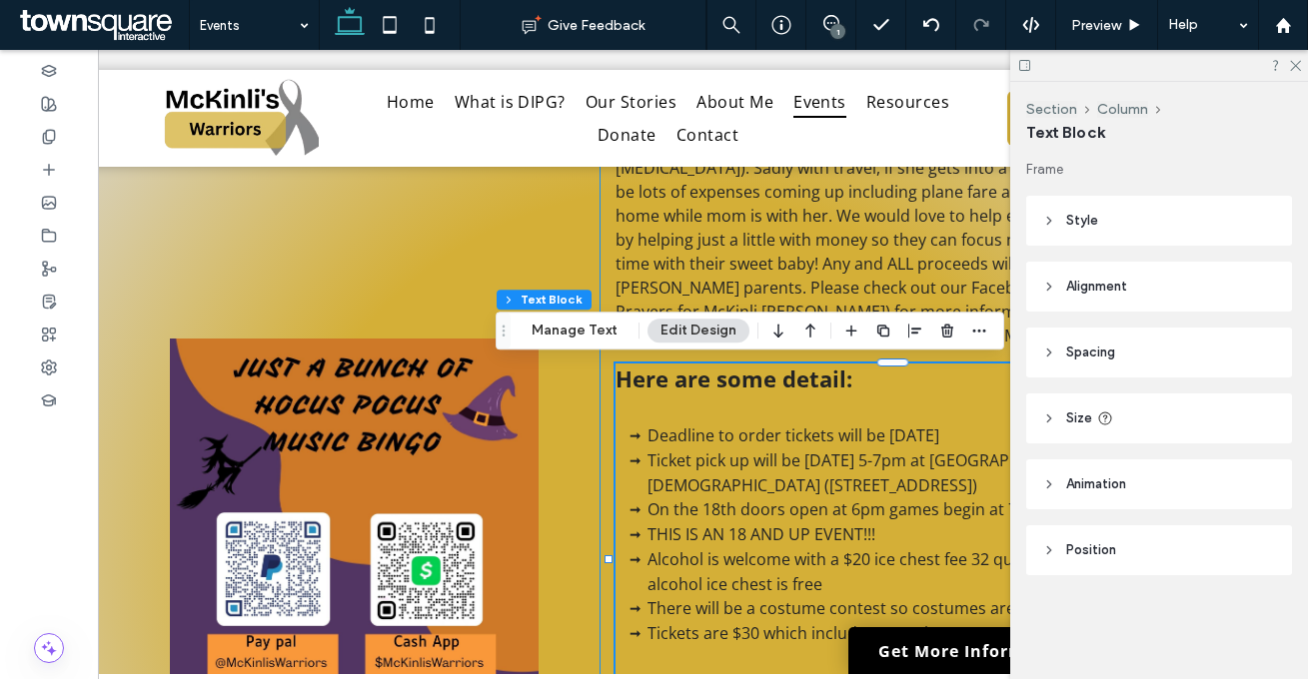
click at [600, 243] on div "Please join us for a fun night of singing and laughing while supporting McKinli…" at bounding box center [902, 577] width 606 height 1019
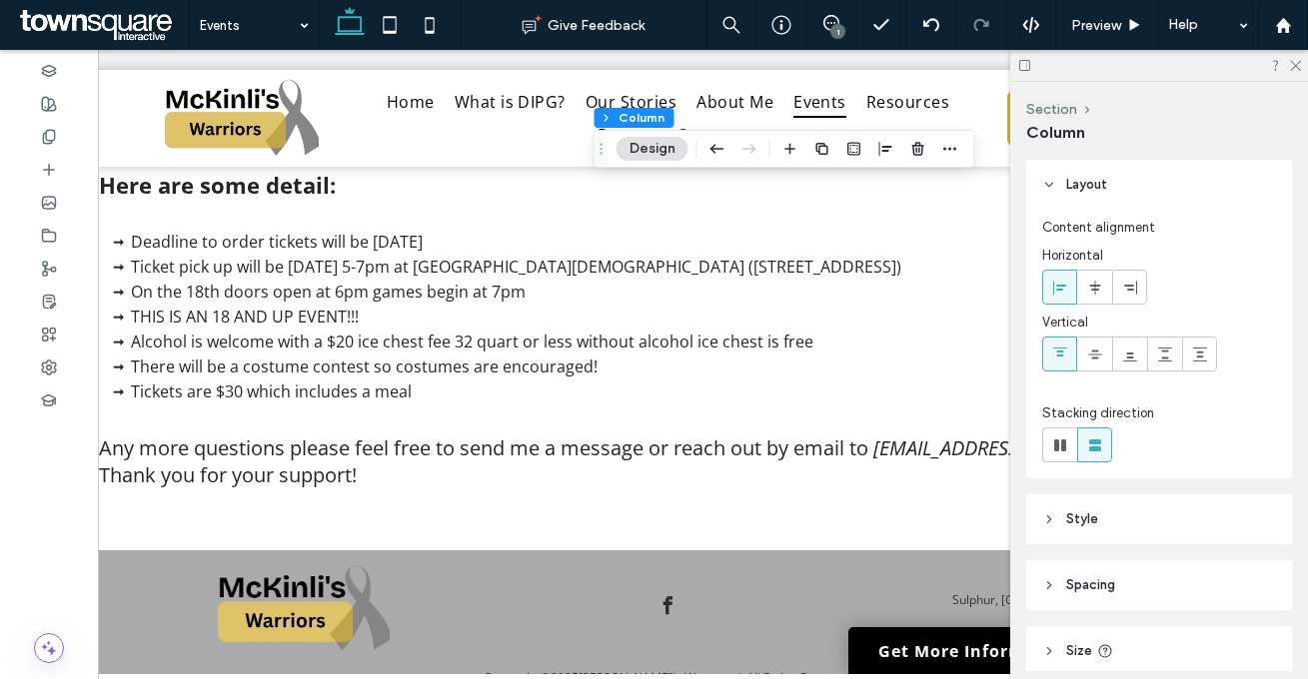
scroll to position [2110, 0]
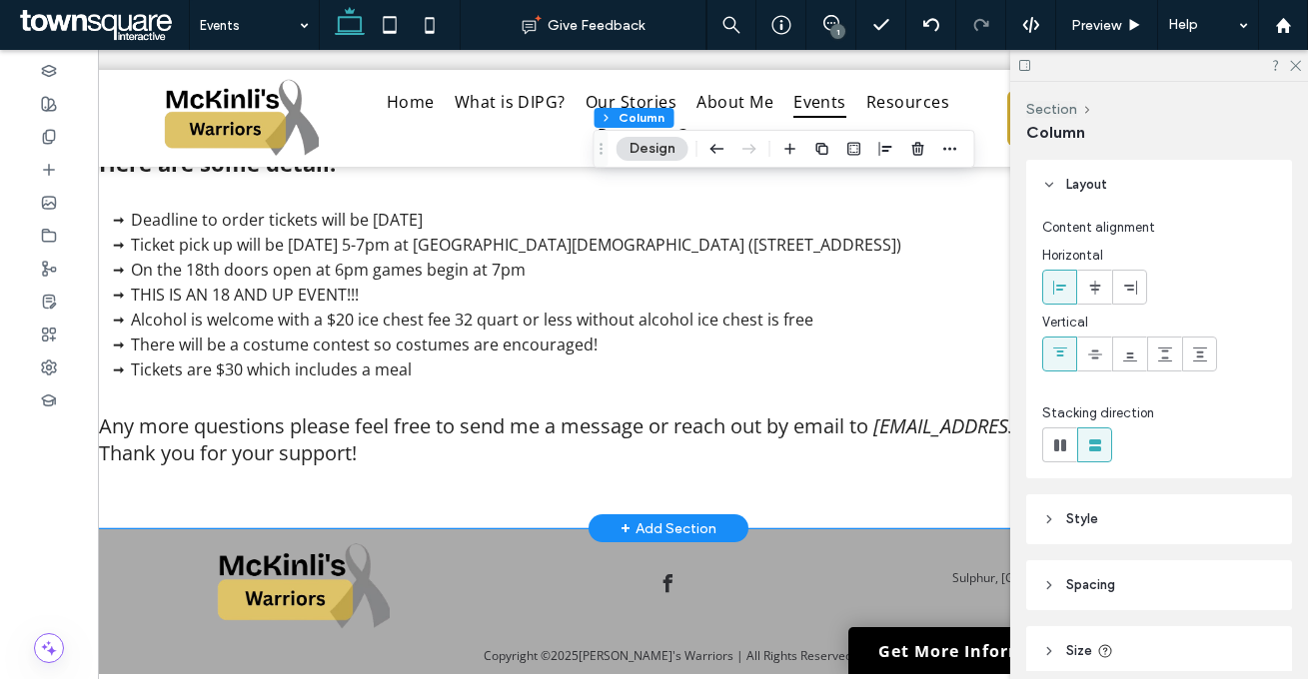
click at [383, 502] on div "Here are some detail: Deadline to order tickets will be October 13th Ticket pic…" at bounding box center [668, 307] width 1170 height 445
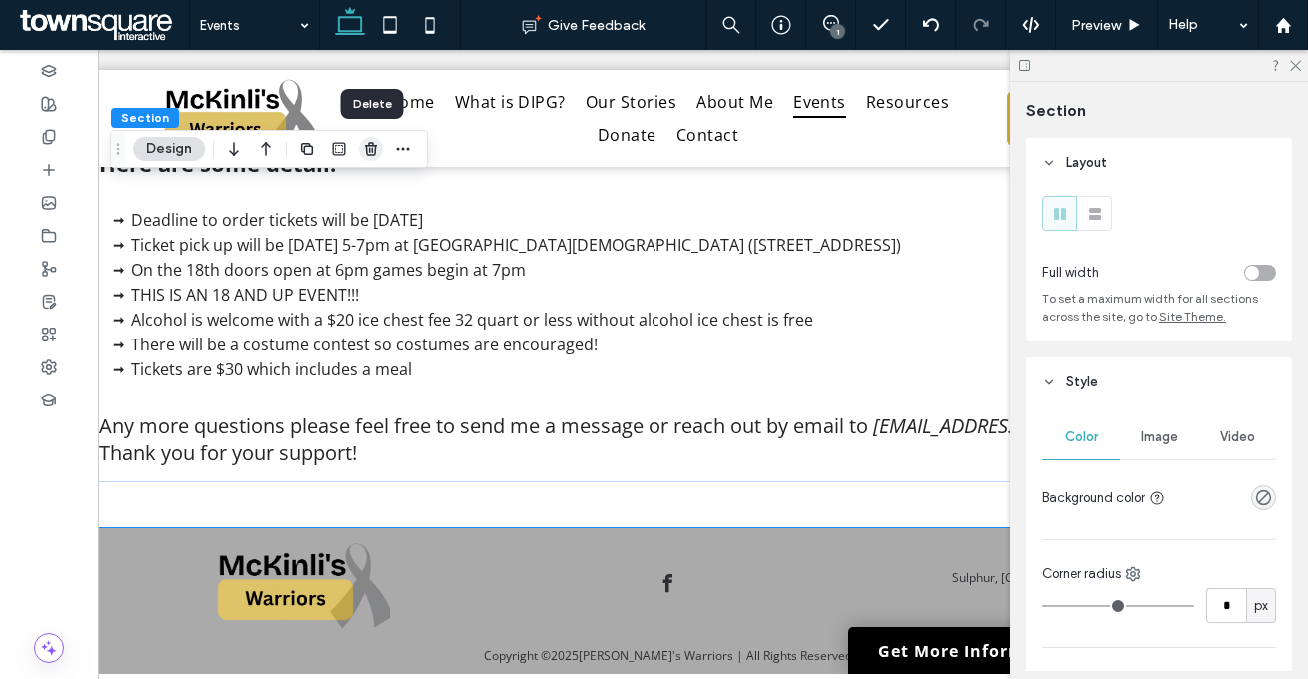
click at [370, 150] on icon "button" at bounding box center [371, 149] width 16 height 16
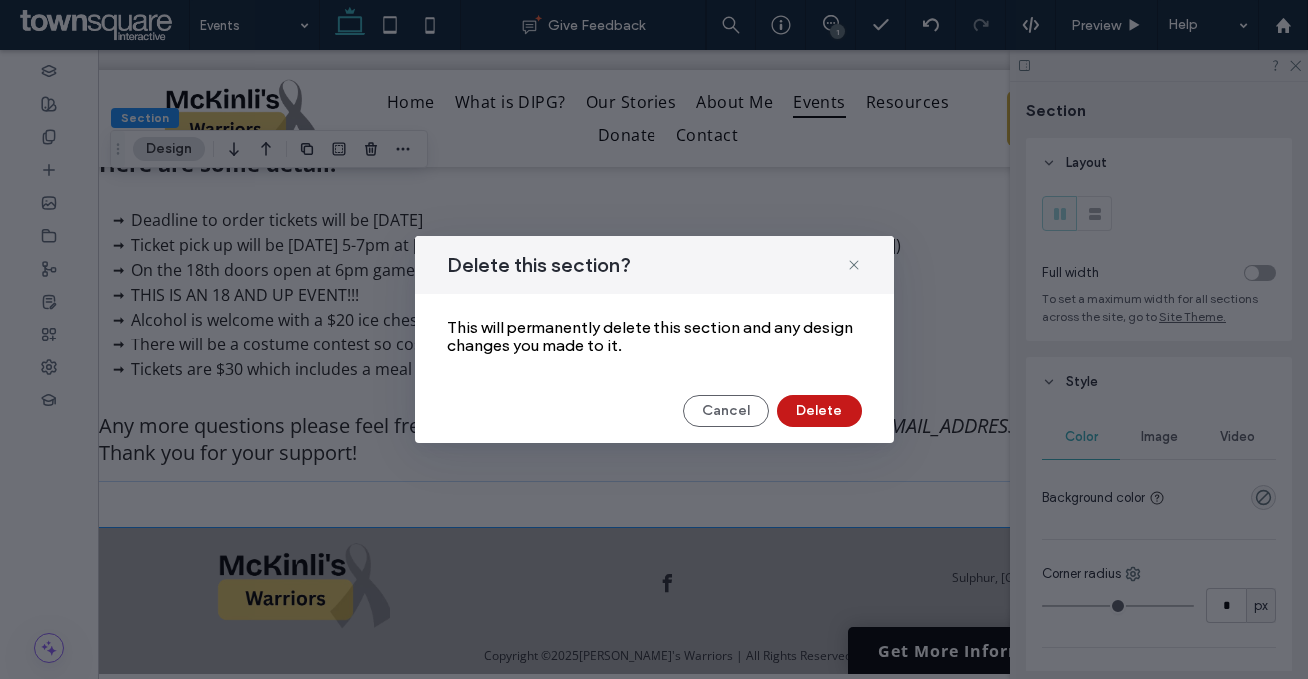
click at [795, 400] on button "Delete" at bounding box center [819, 412] width 85 height 32
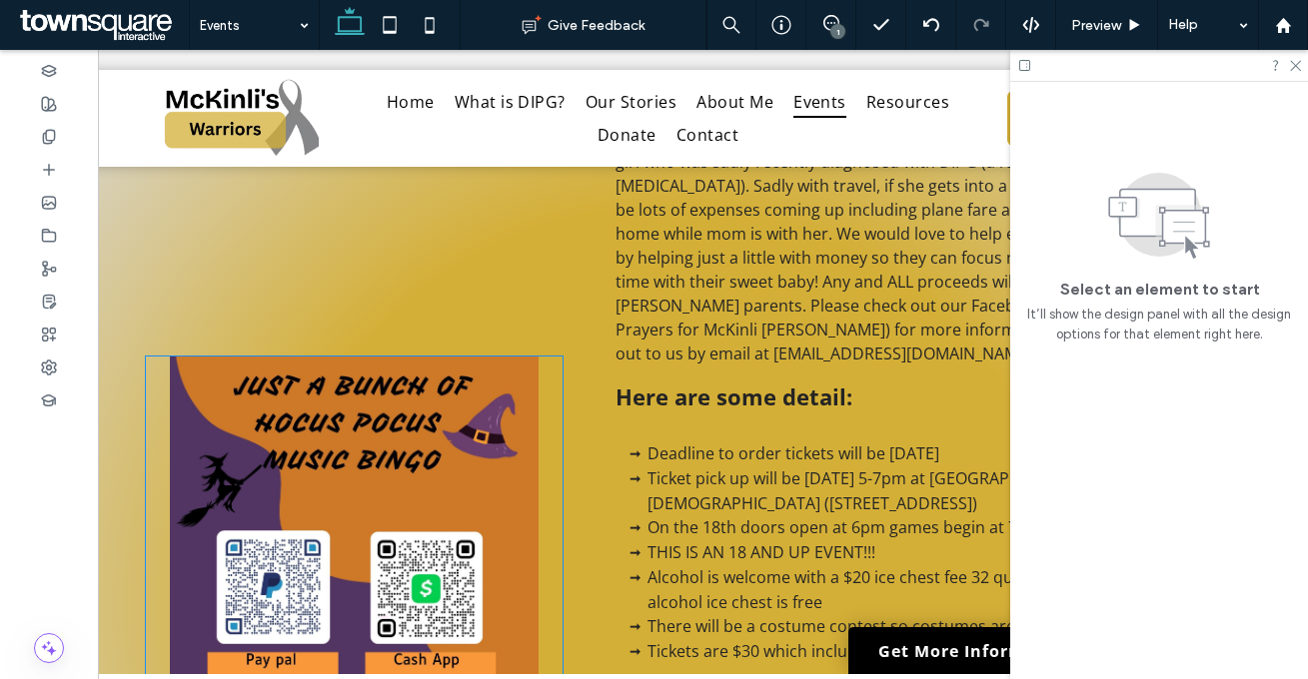
scroll to position [511, 0]
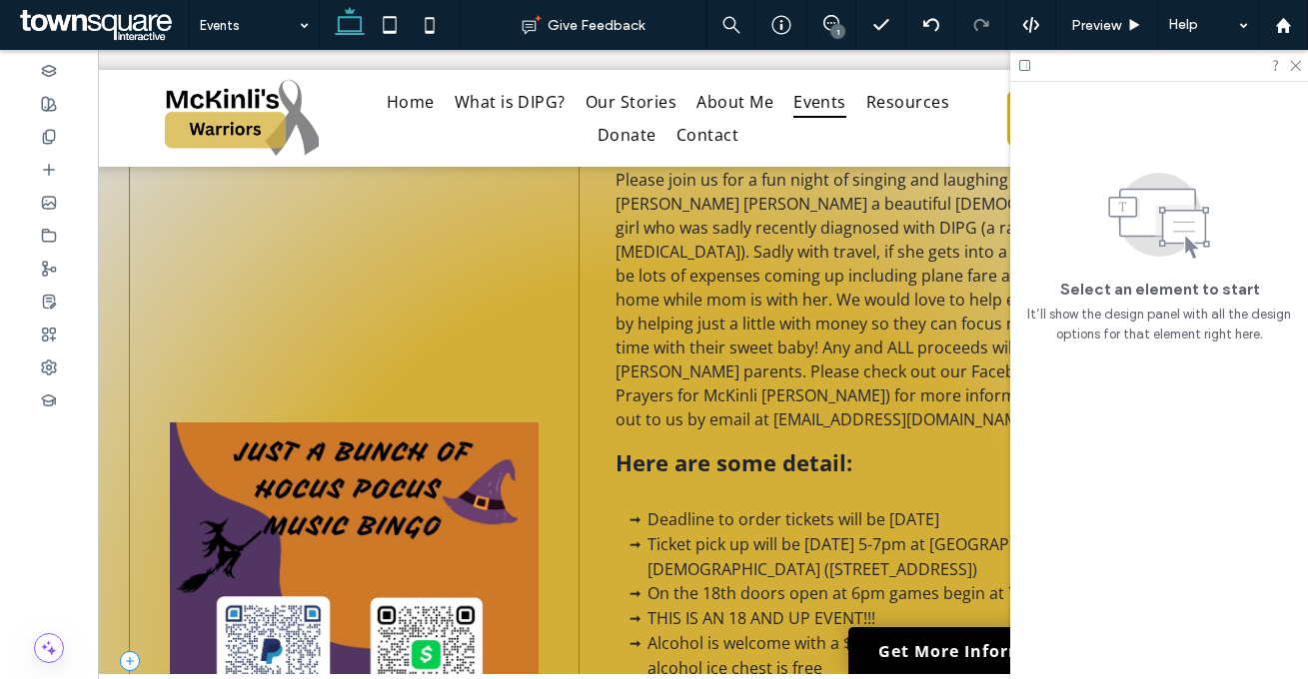
click at [504, 385] on div at bounding box center [354, 661] width 449 height 1019
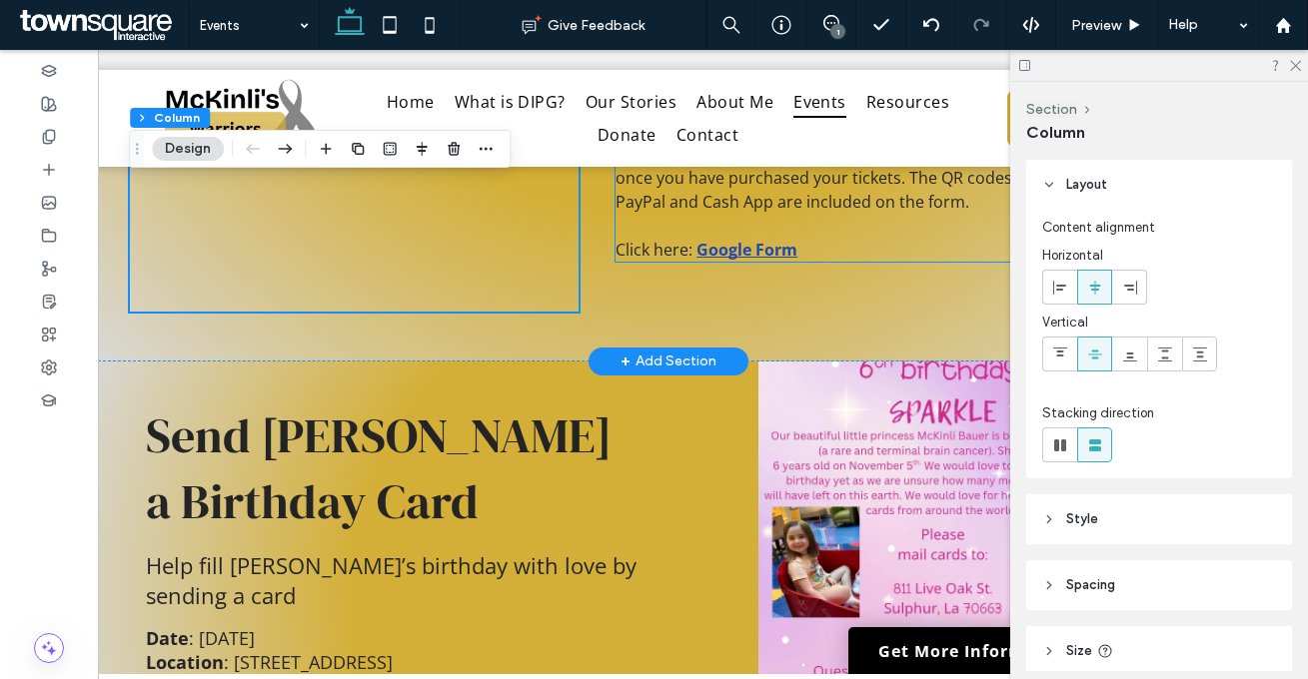
scroll to position [1593, 0]
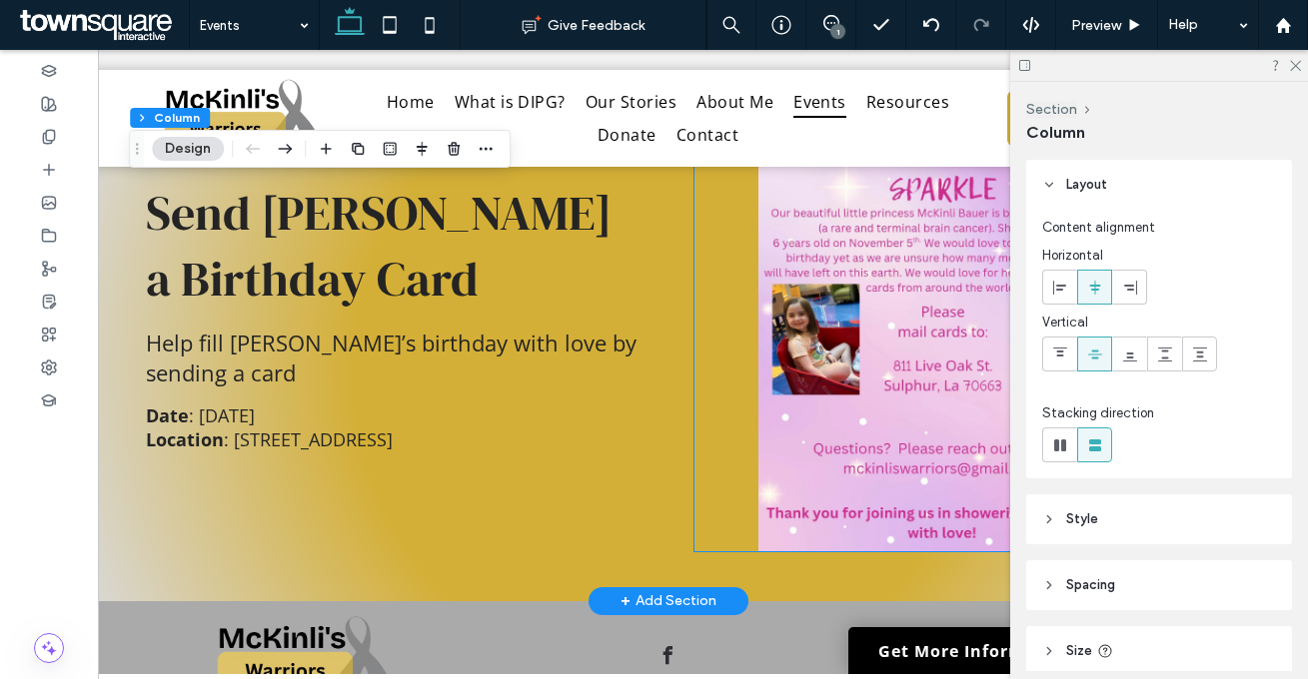
click at [694, 363] on img at bounding box center [941, 312] width 495 height 477
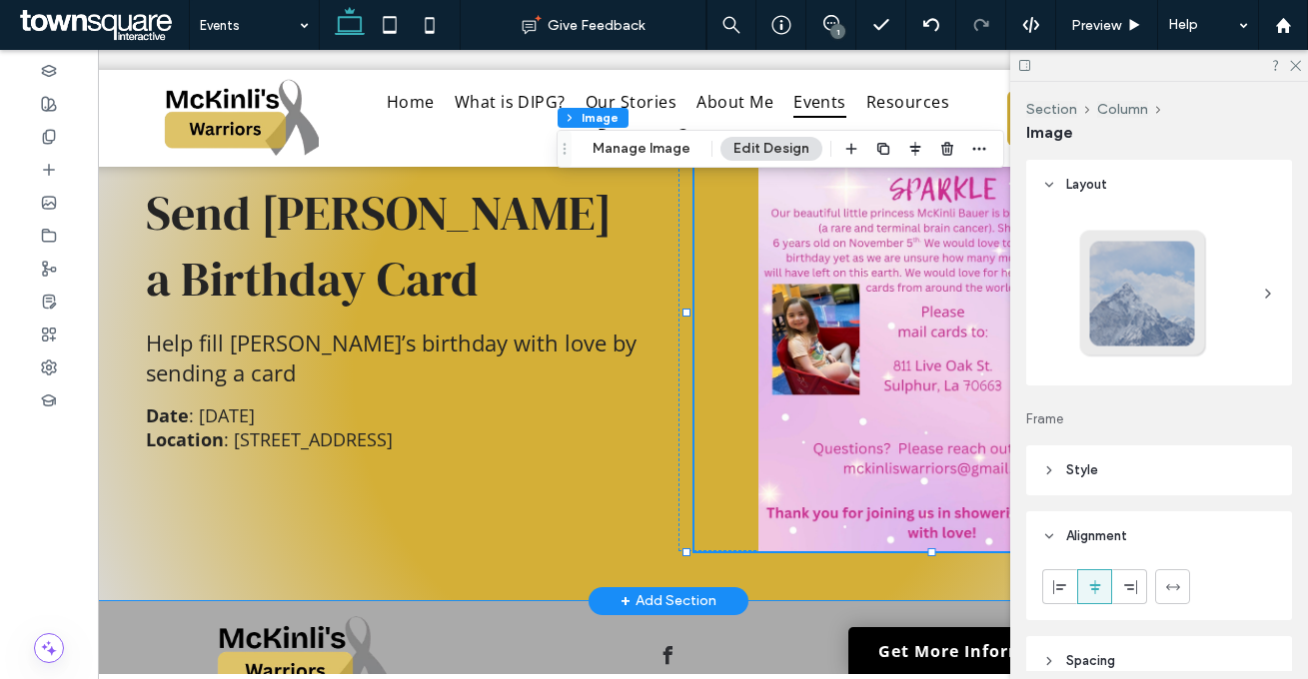
click at [653, 290] on div "Send McKinli a Birthday Card Help fill McKinli’s birthday with love by sending …" at bounding box center [668, 370] width 1170 height 462
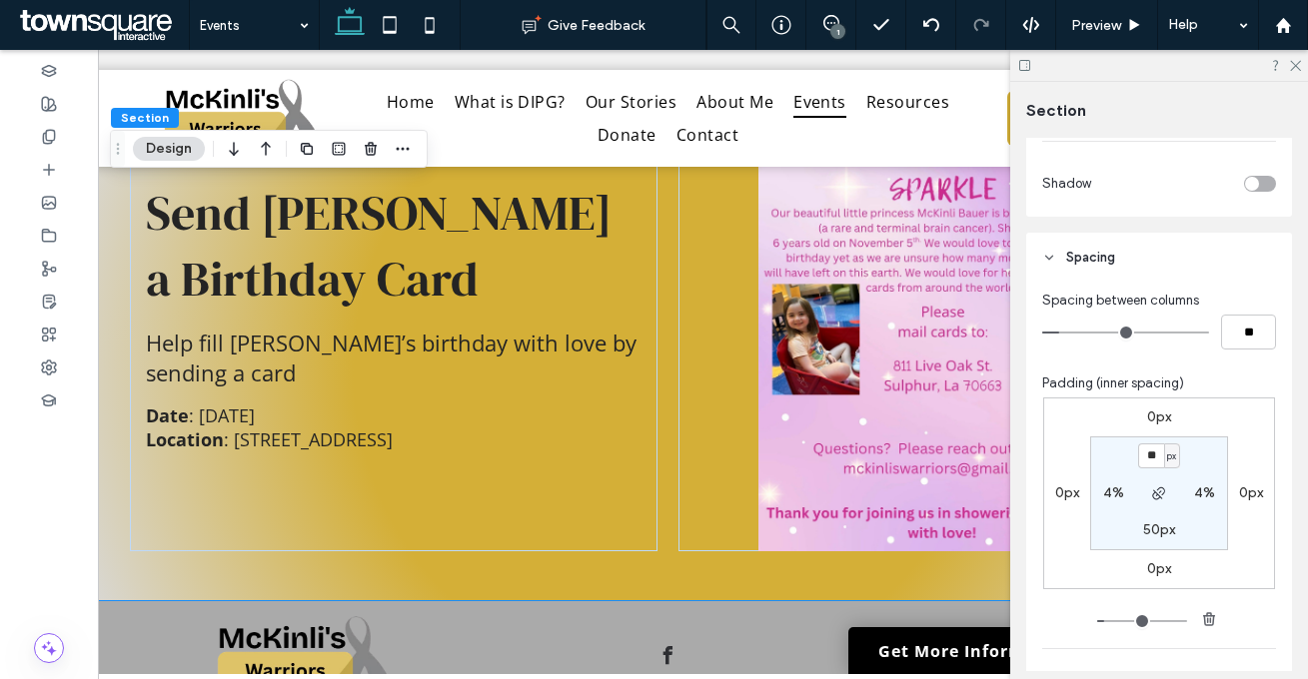
scroll to position [642, 0]
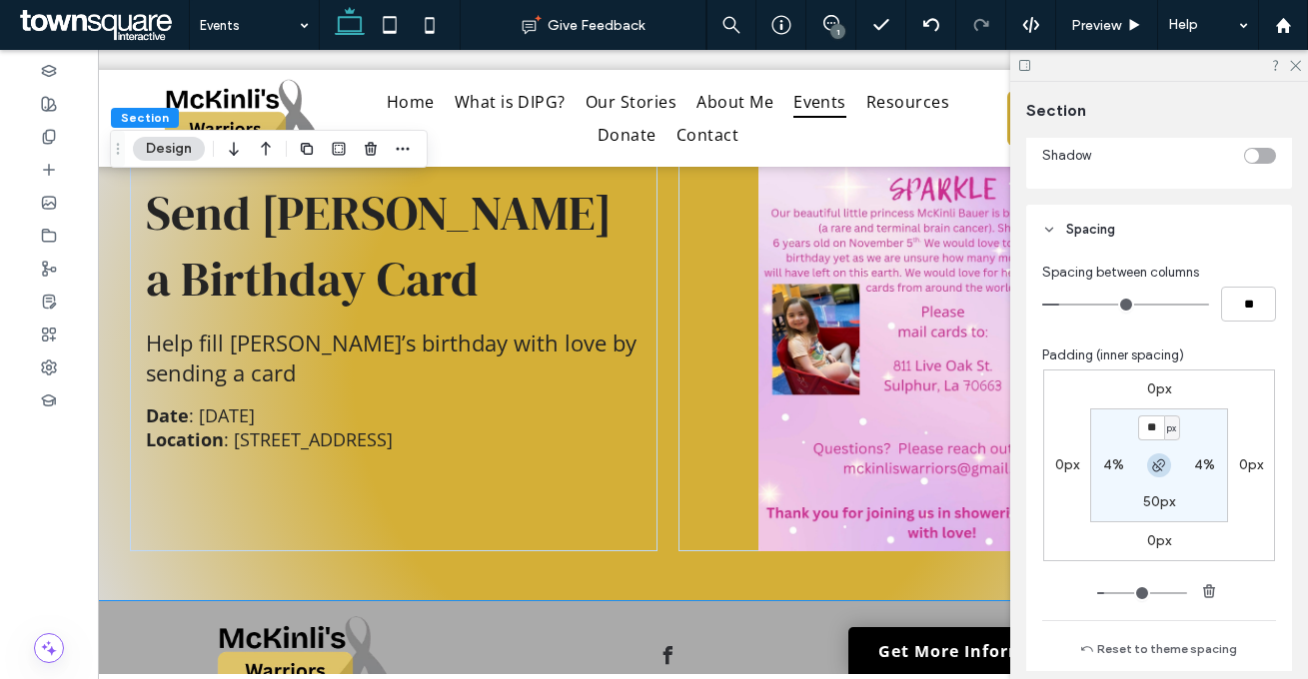
click at [1151, 460] on icon "button" at bounding box center [1159, 465] width 16 height 16
type input "**"
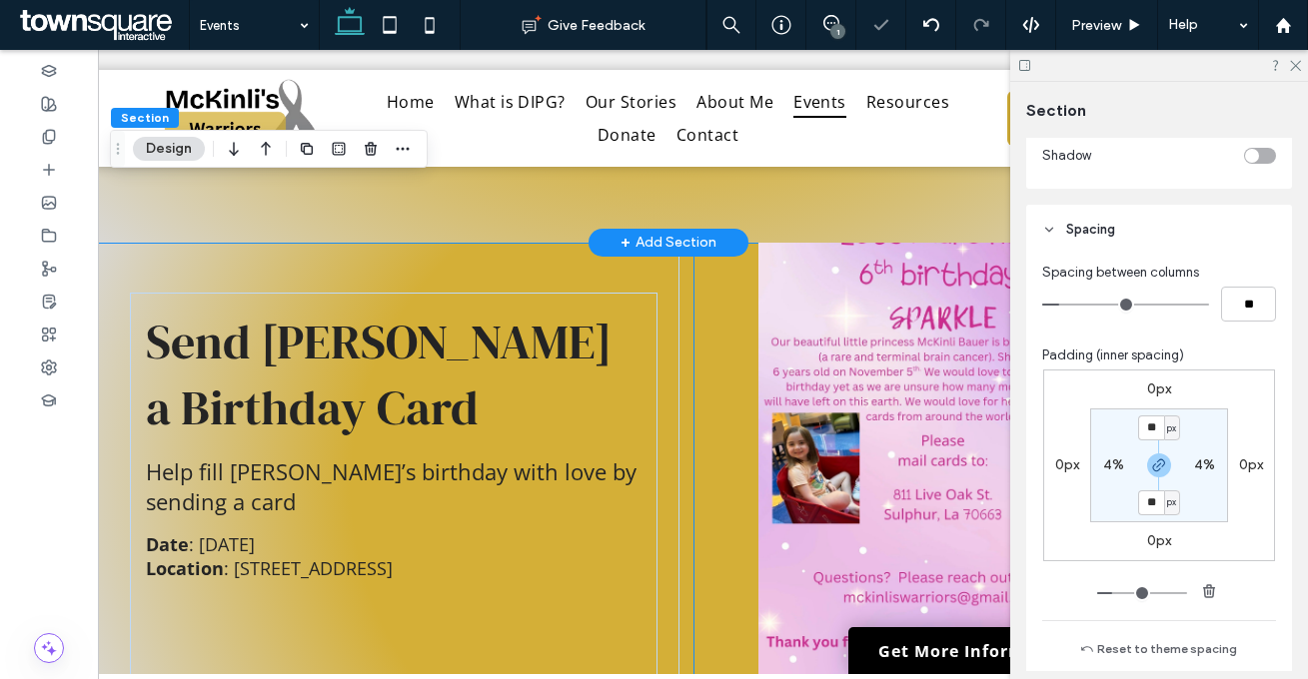
scroll to position [1372, 0]
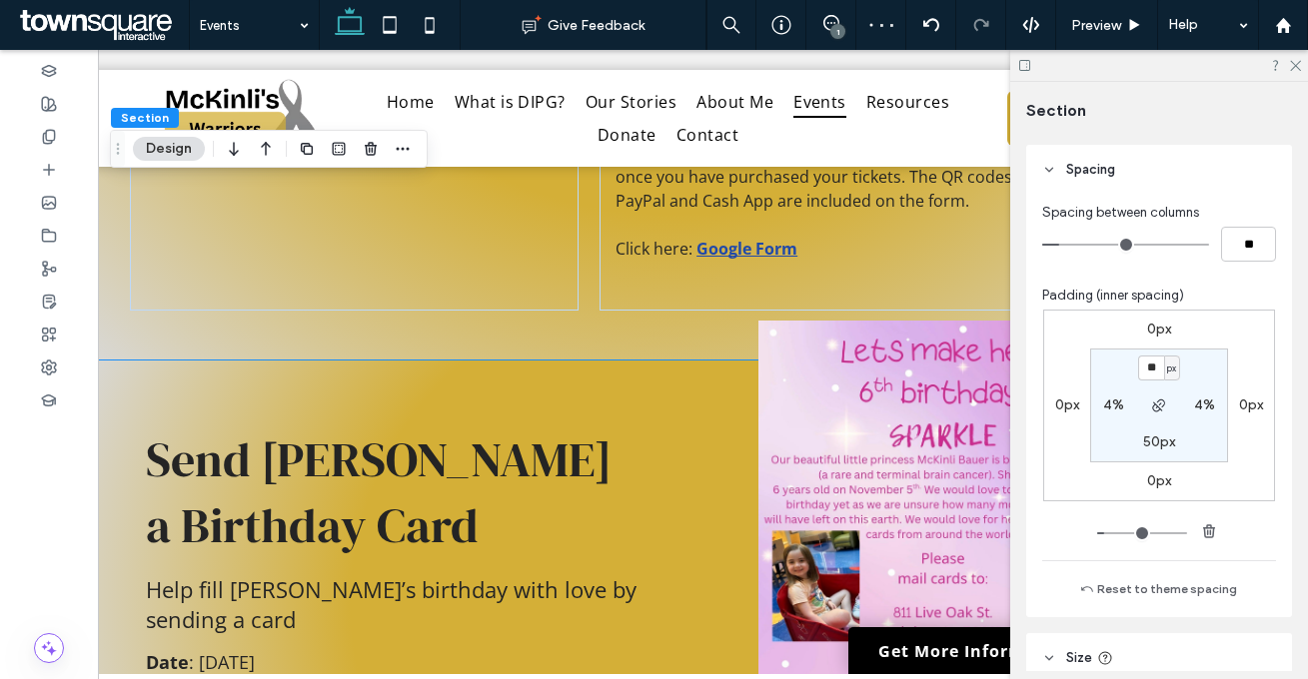
scroll to position [909, 0]
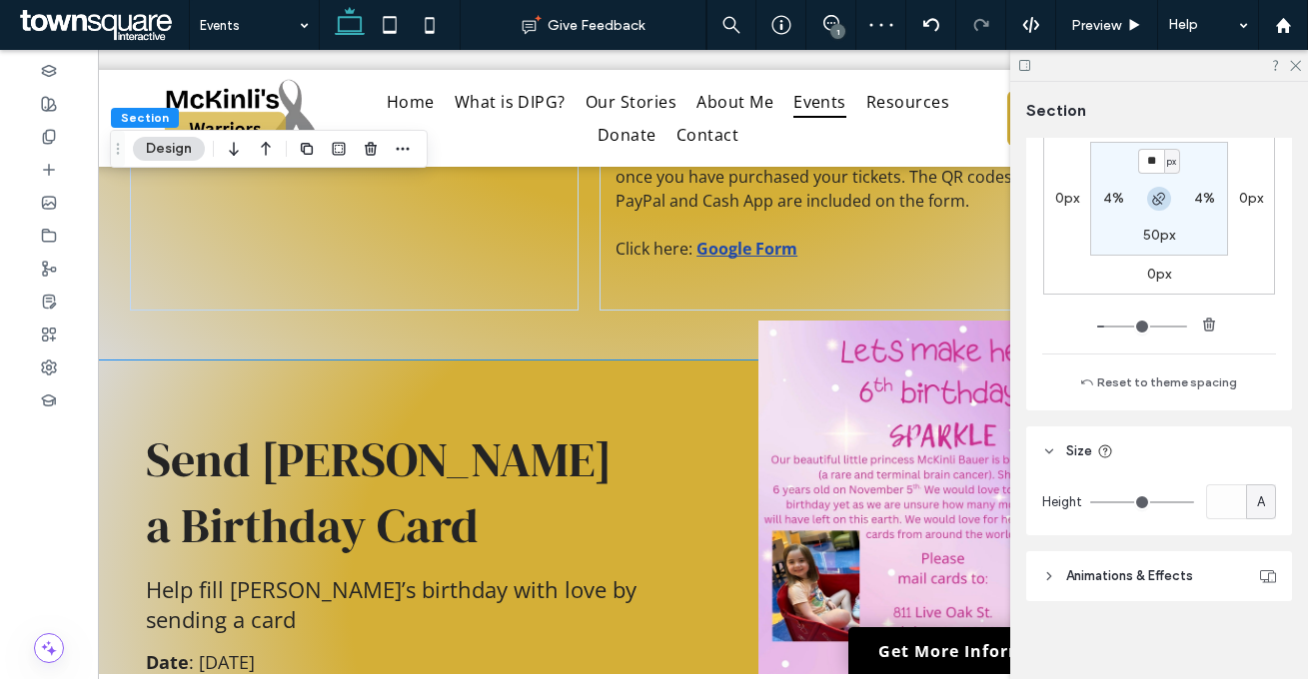
click at [1151, 196] on icon "button" at bounding box center [1159, 199] width 16 height 16
type input "**"
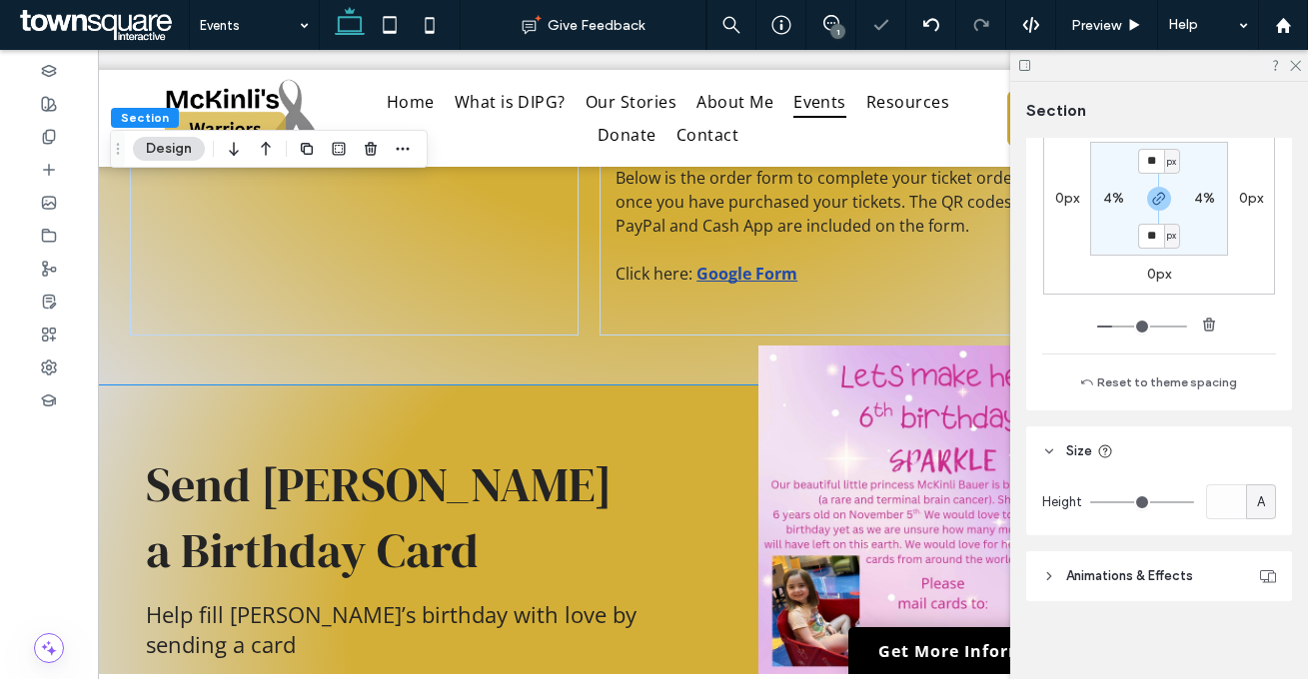
click at [1220, 259] on div "0px 0px 0px 0px ** px 4% ** px 4%" at bounding box center [1159, 199] width 232 height 192
click at [738, 465] on img at bounding box center [941, 584] width 495 height 477
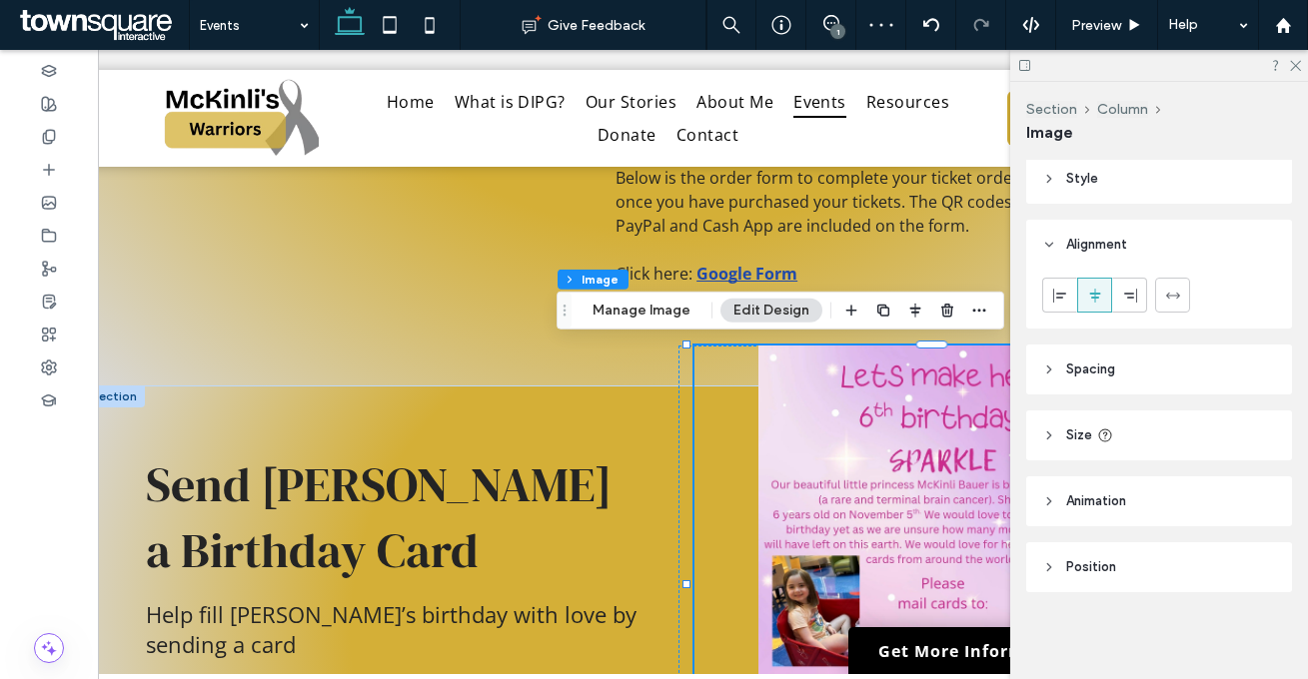
scroll to position [293, 0]
click at [1142, 412] on header "Size" at bounding box center [1159, 435] width 266 height 50
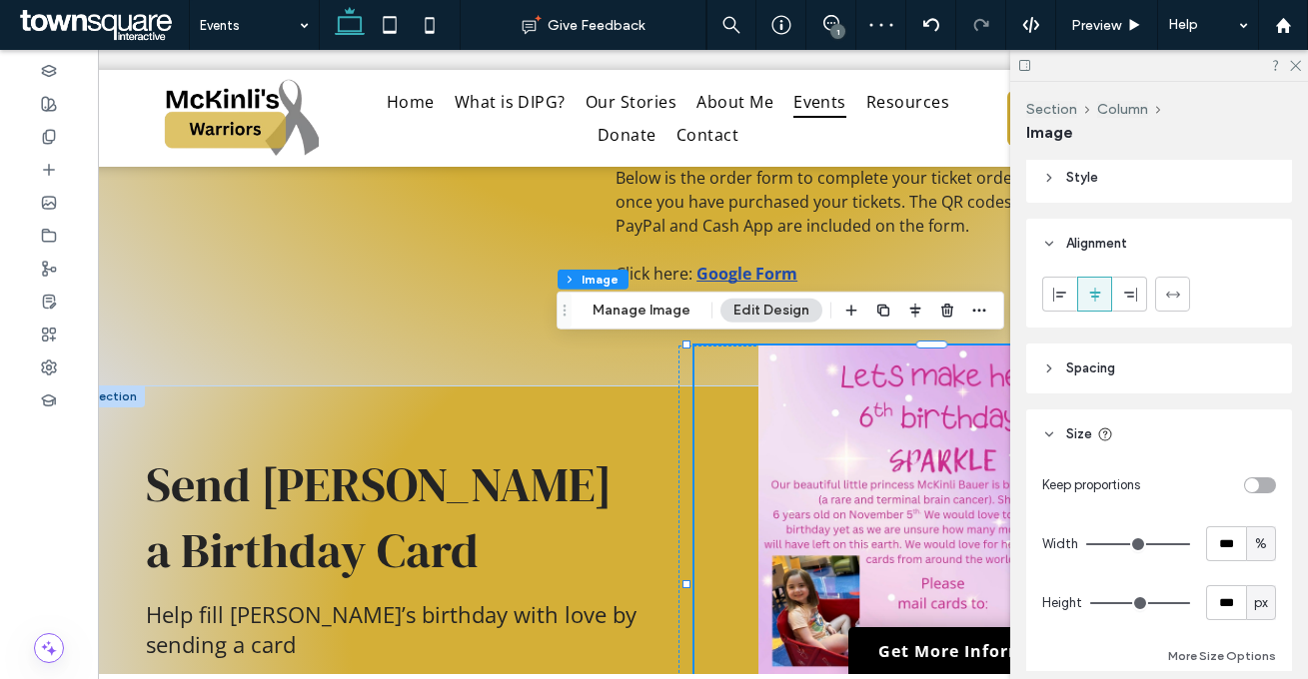
click at [1137, 386] on header "Spacing" at bounding box center [1159, 369] width 266 height 50
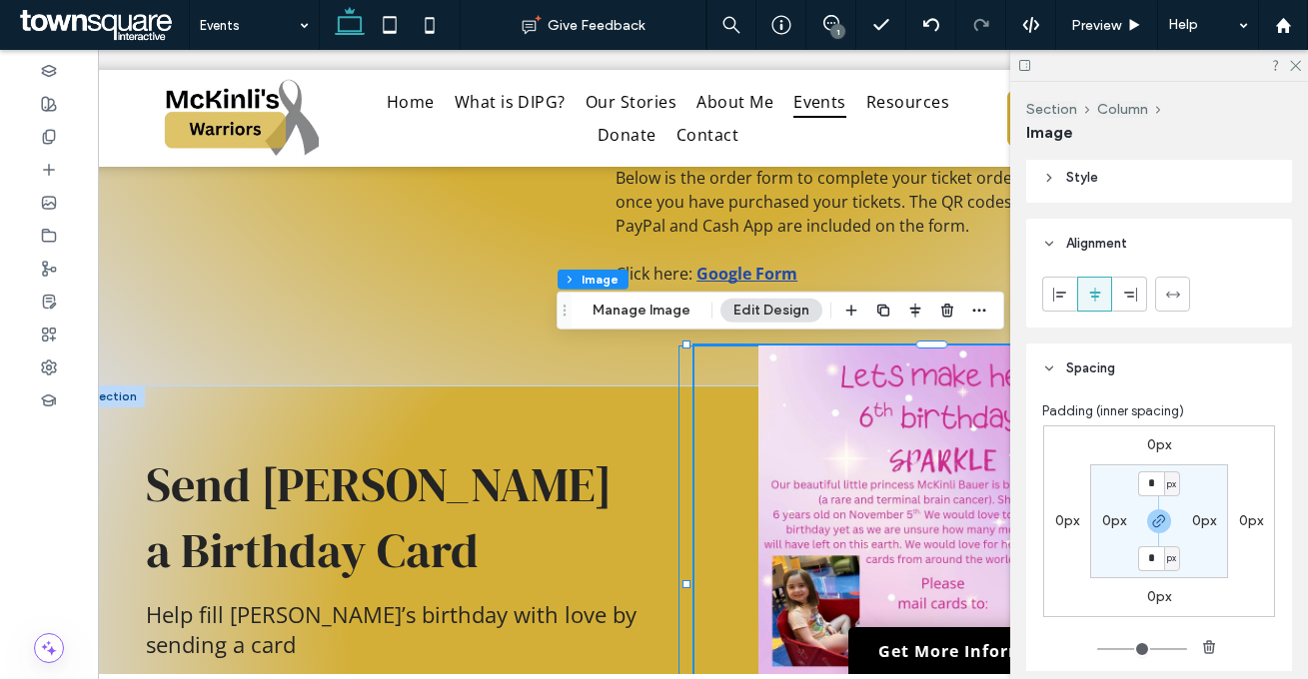
click at [678, 387] on div at bounding box center [941, 584] width 527 height 477
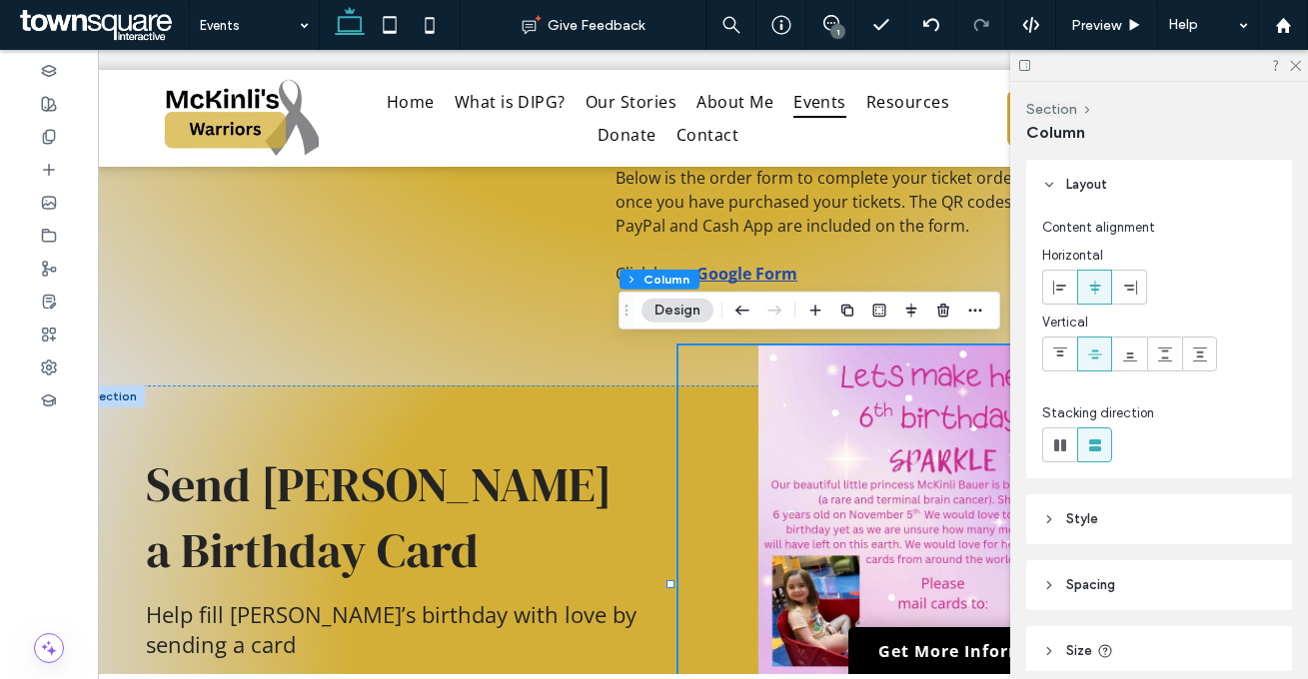
drag, startPoint x: 1149, startPoint y: 602, endPoint x: 1147, endPoint y: 591, distance: 11.2
click at [1149, 601] on header "Spacing" at bounding box center [1159, 585] width 266 height 50
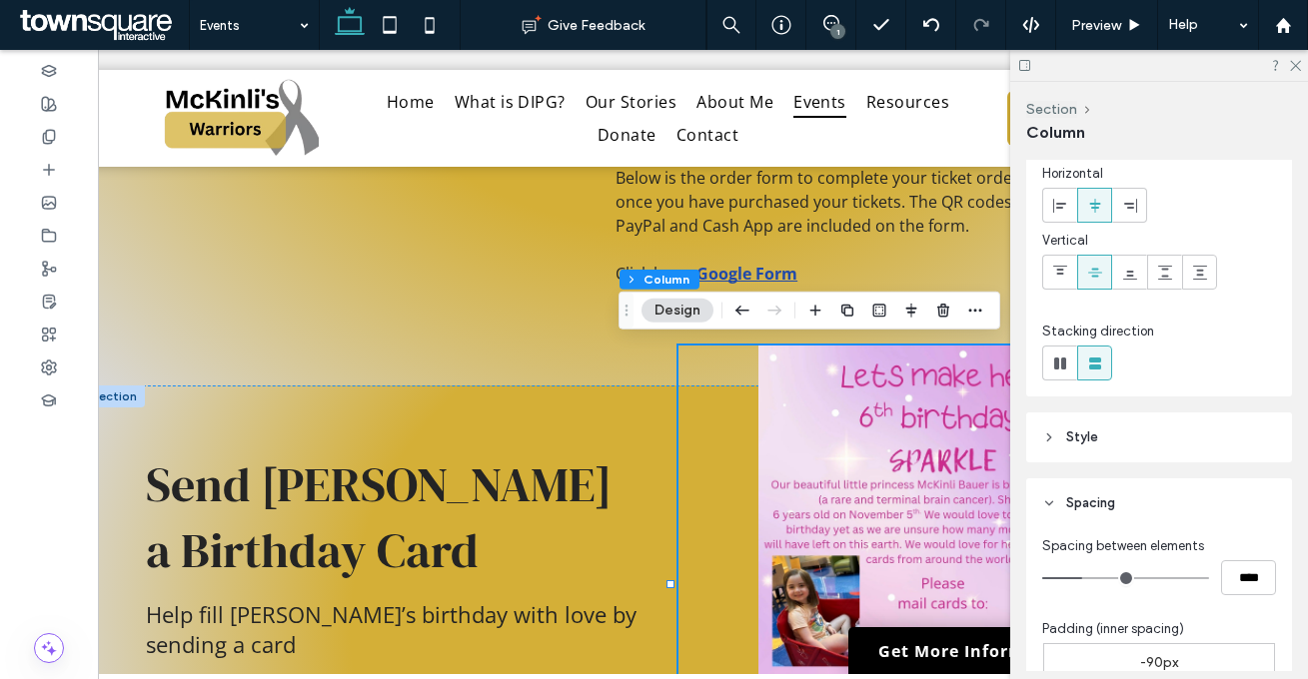
scroll to position [549, 0]
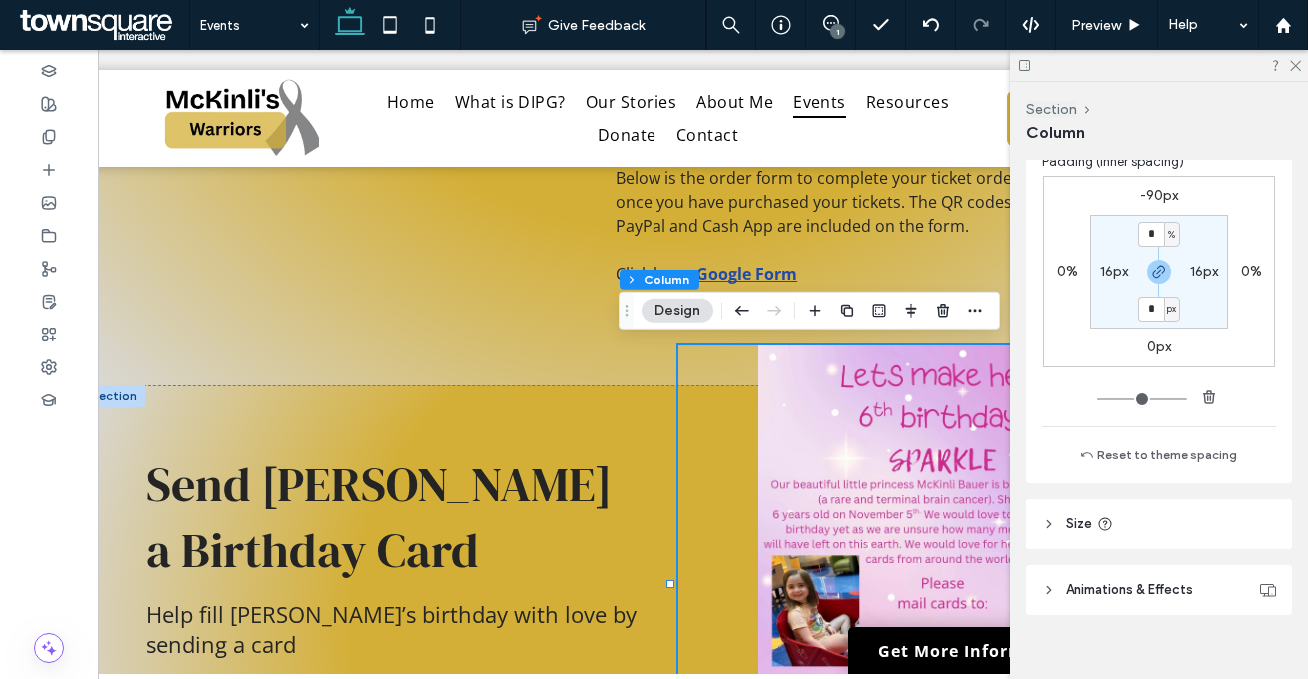
click at [1140, 200] on label "-90px" at bounding box center [1159, 195] width 38 height 17
type input "*"
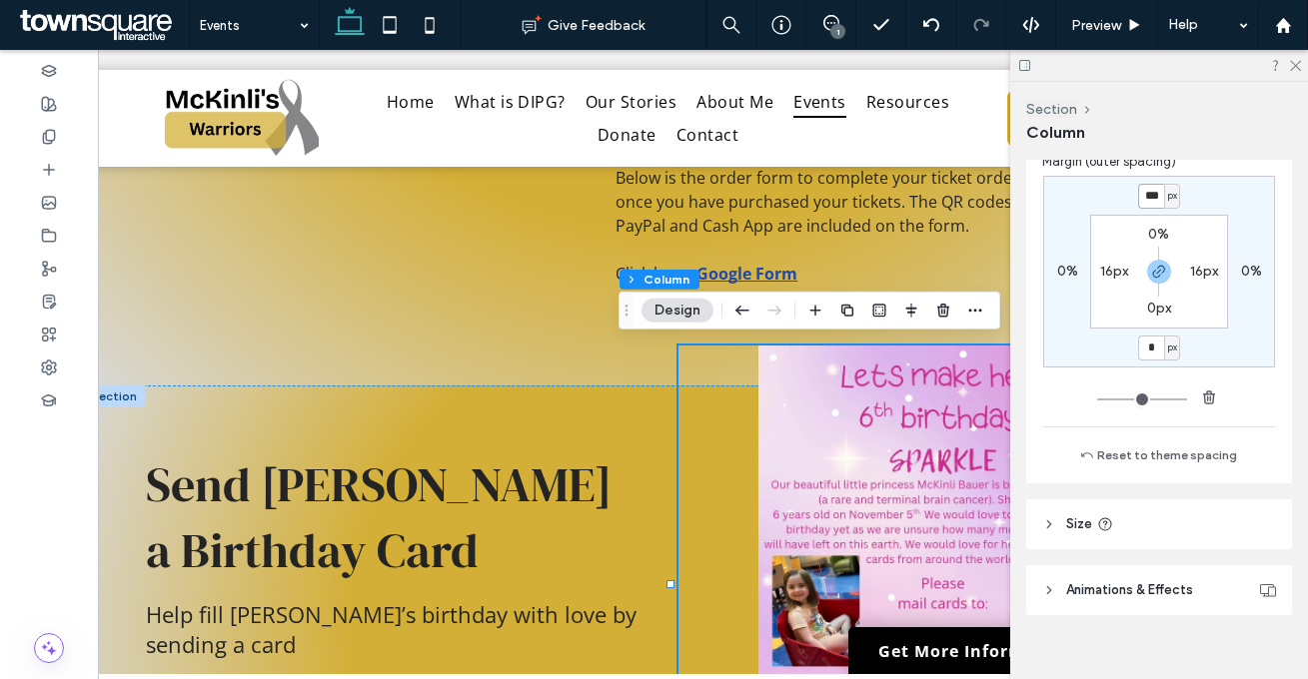
click at [1149, 191] on input "***" at bounding box center [1151, 196] width 26 height 25
type input "*"
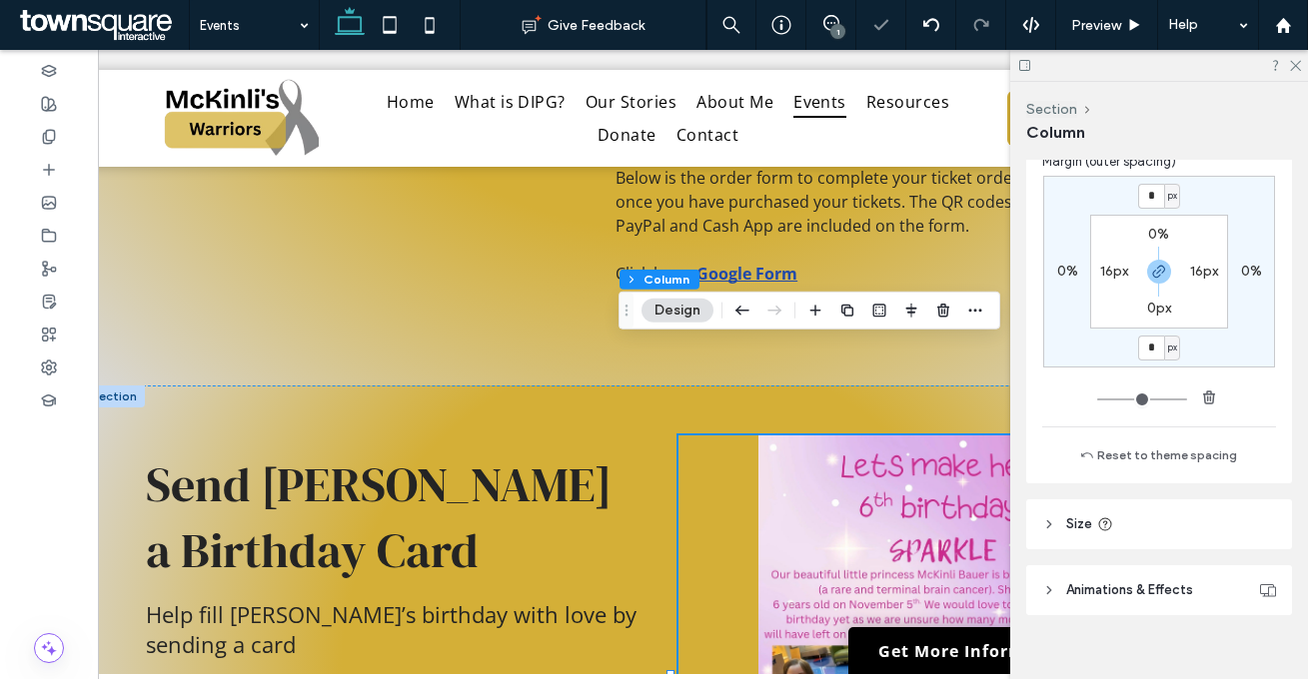
click at [1188, 214] on div "* px 0% * px 0% 0% 16px 0px 16px" at bounding box center [1159, 272] width 232 height 192
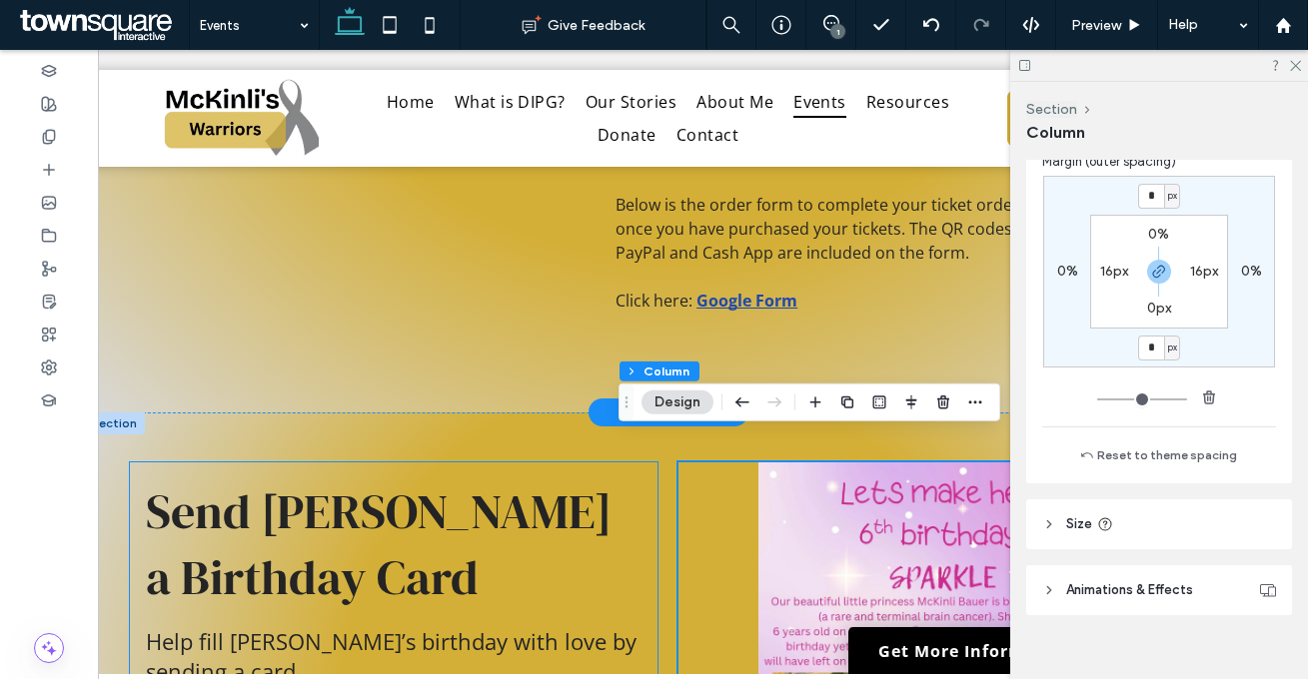
scroll to position [1221, 0]
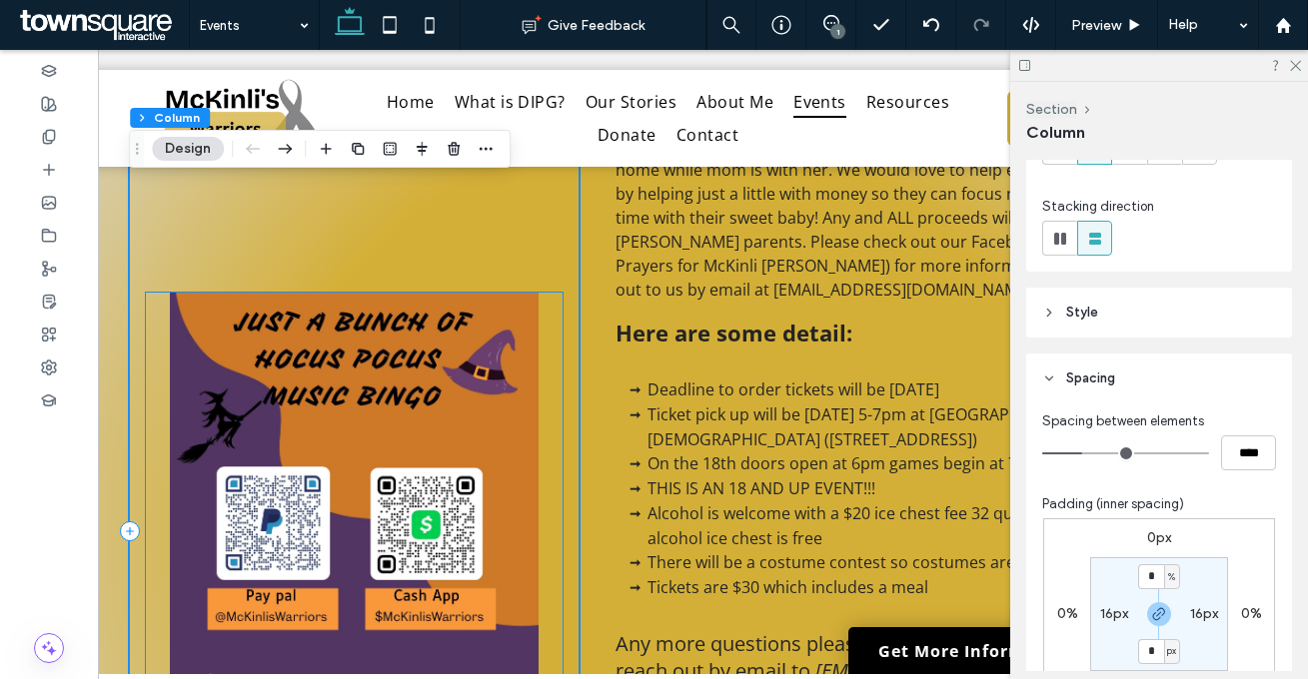
scroll to position [510, 0]
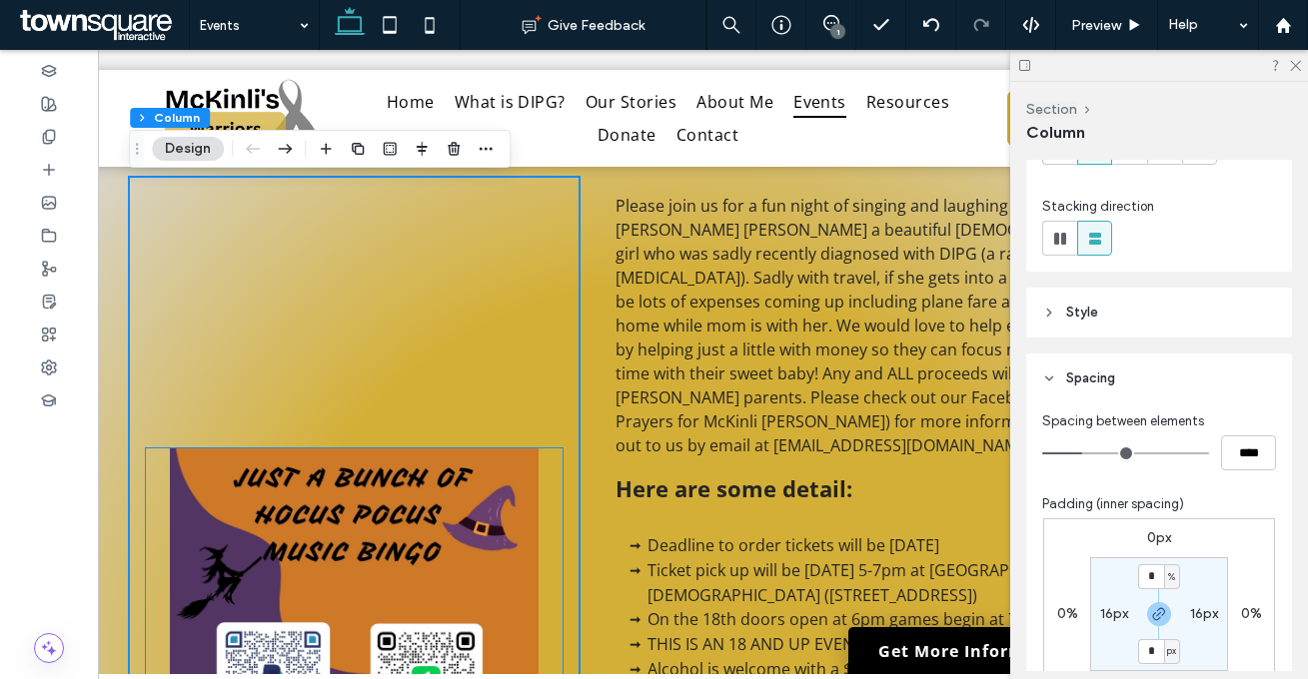
click at [513, 451] on img at bounding box center [354, 687] width 417 height 477
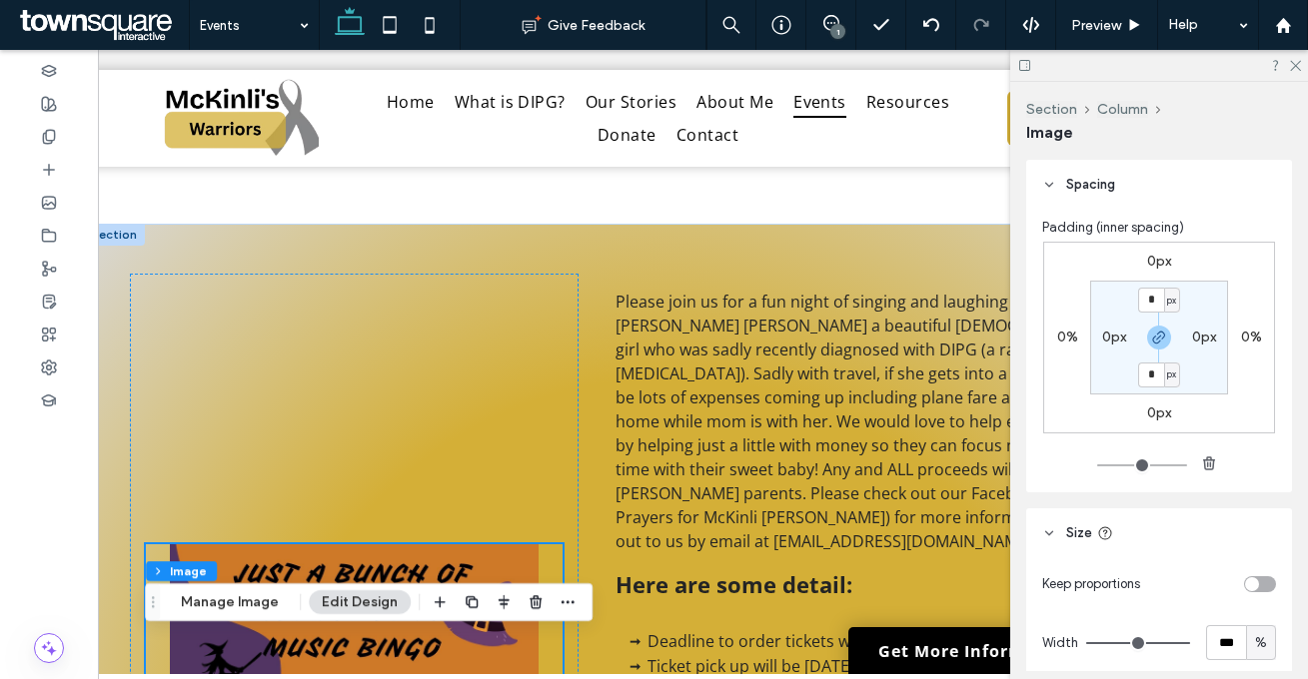
scroll to position [82, 0]
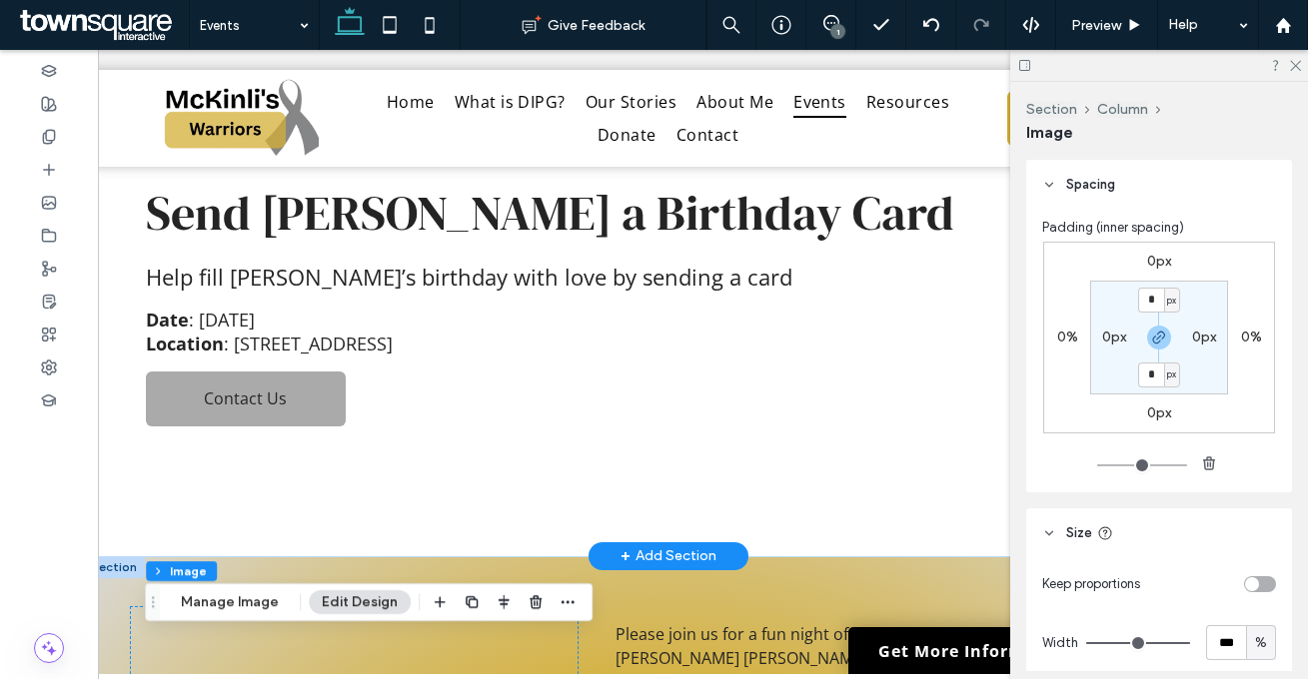
click at [416, 211] on span "Send [PERSON_NAME] a Birthday Card" at bounding box center [550, 213] width 808 height 66
click at [416, 211] on div "Send [PERSON_NAME] a Birthday Card" at bounding box center [668, 213] width 1044 height 66
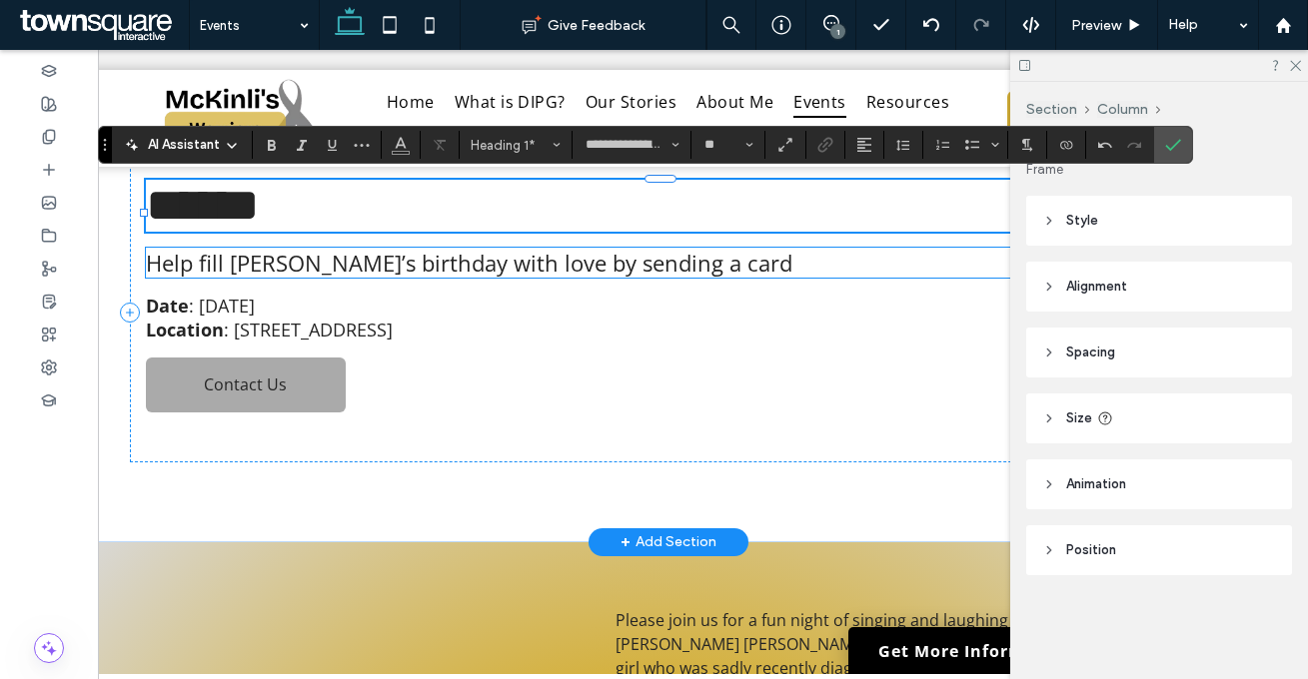
click at [379, 275] on span "Help fill McKinli’s birthday with love by sending a card" at bounding box center [469, 263] width 646 height 30
click at [379, 275] on div "Help fill McKinli’s birthday with love by sending a card" at bounding box center [668, 263] width 1044 height 30
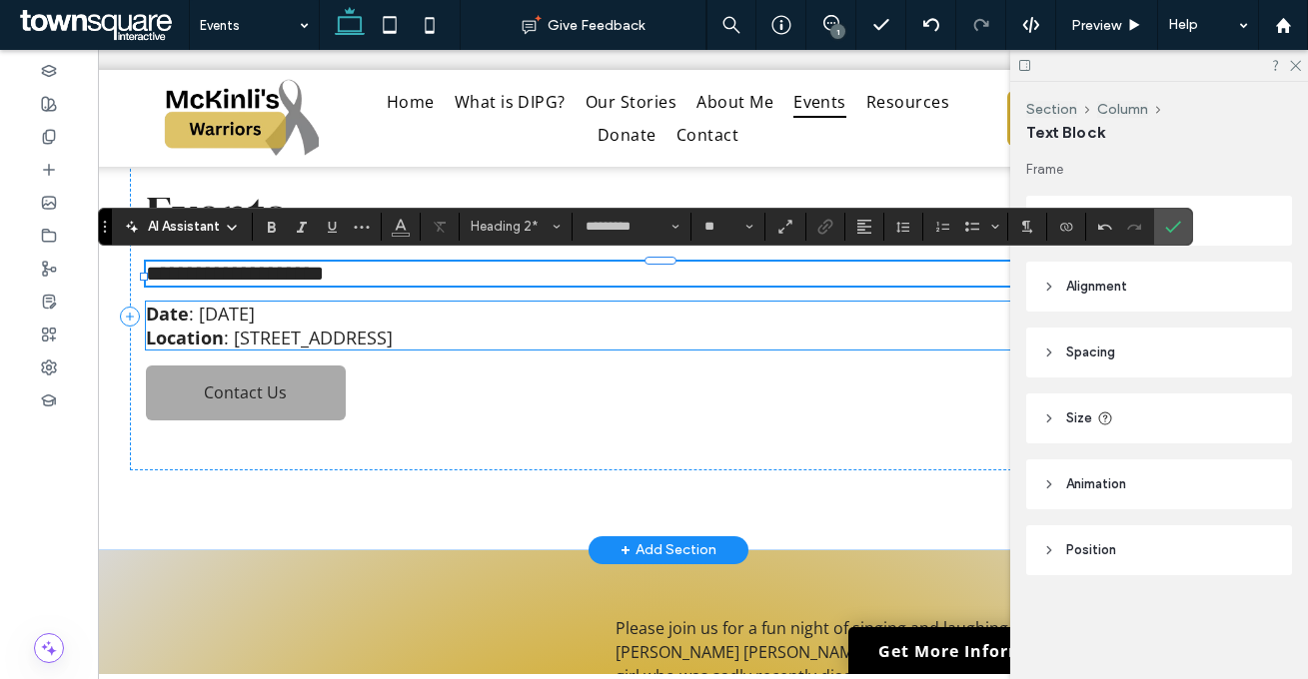
click at [373, 332] on span ": 811 LIVE OAK ST, SULPHUR LA 70663-2307" at bounding box center [308, 338] width 169 height 24
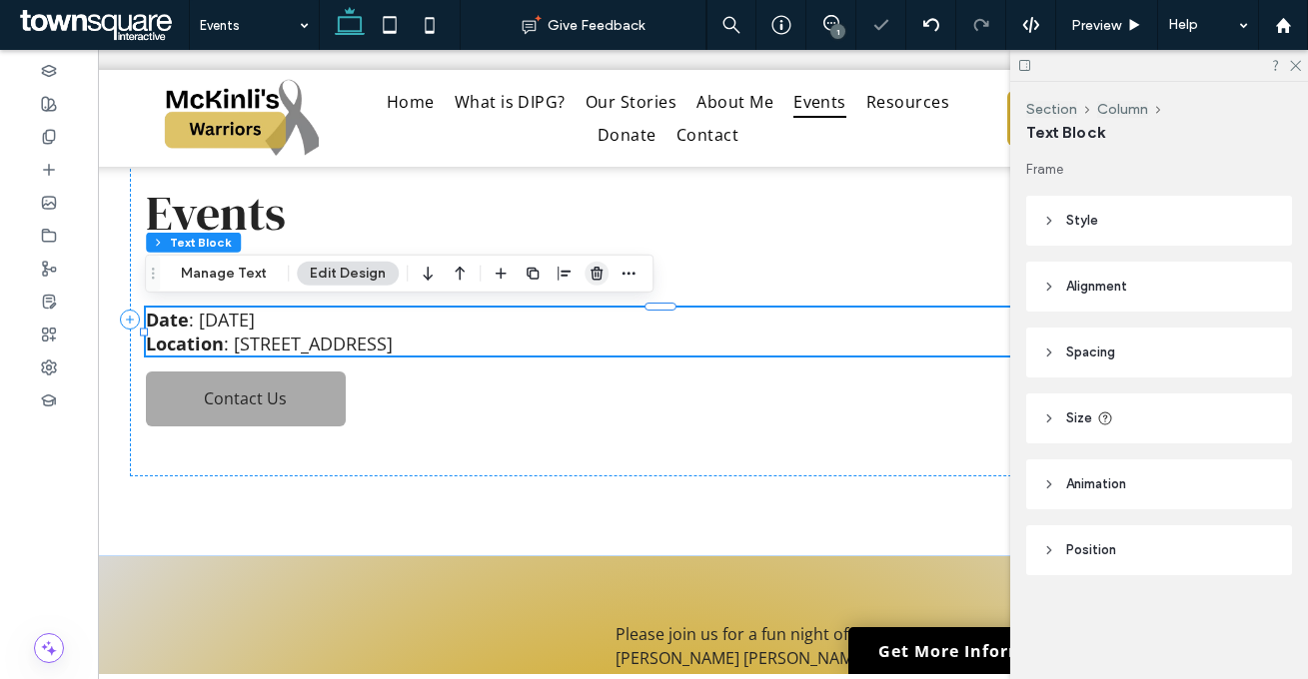
click at [595, 273] on icon "button" at bounding box center [596, 274] width 16 height 16
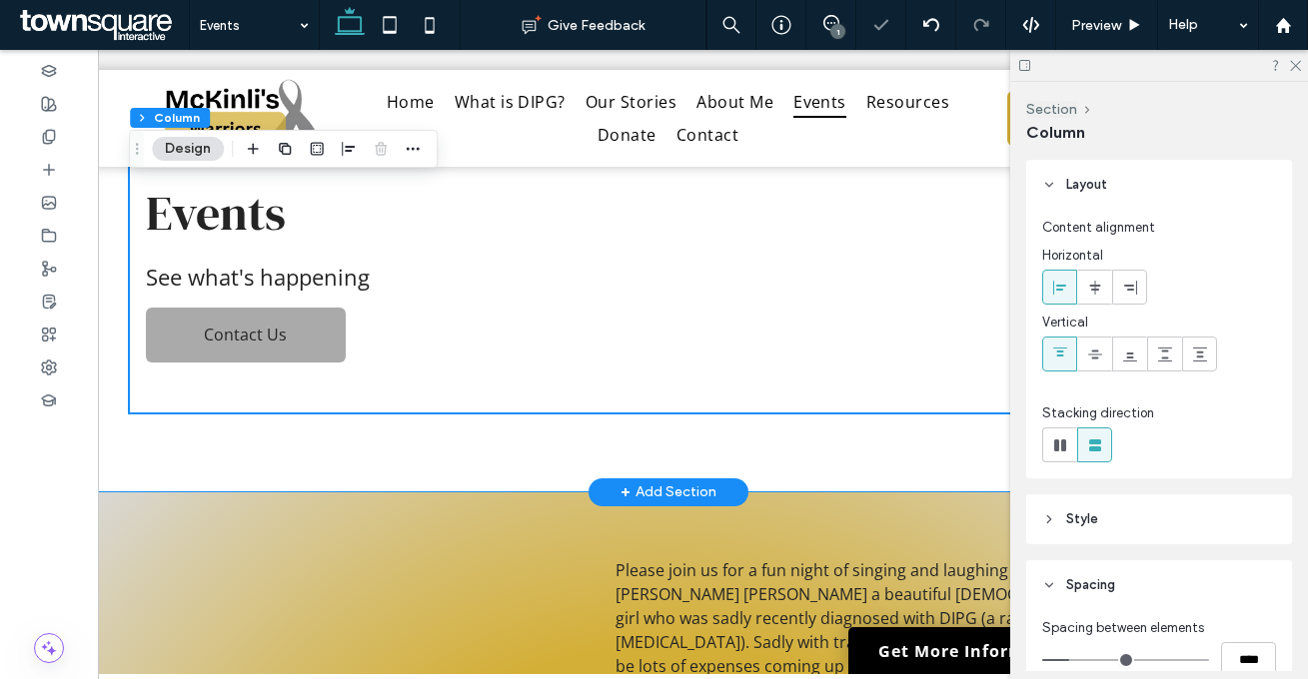
click at [432, 463] on div "Events See what's happening Contact Us" at bounding box center [668, 288] width 1170 height 409
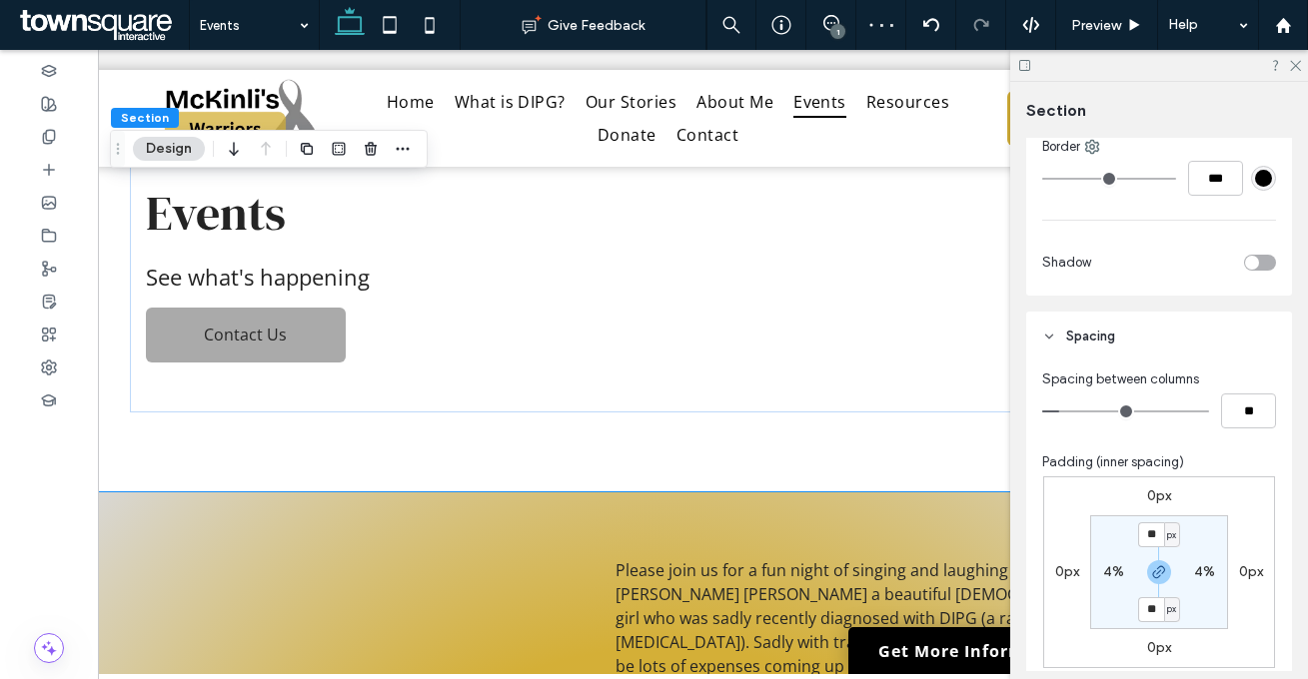
scroll to position [537, 0]
type input "**"
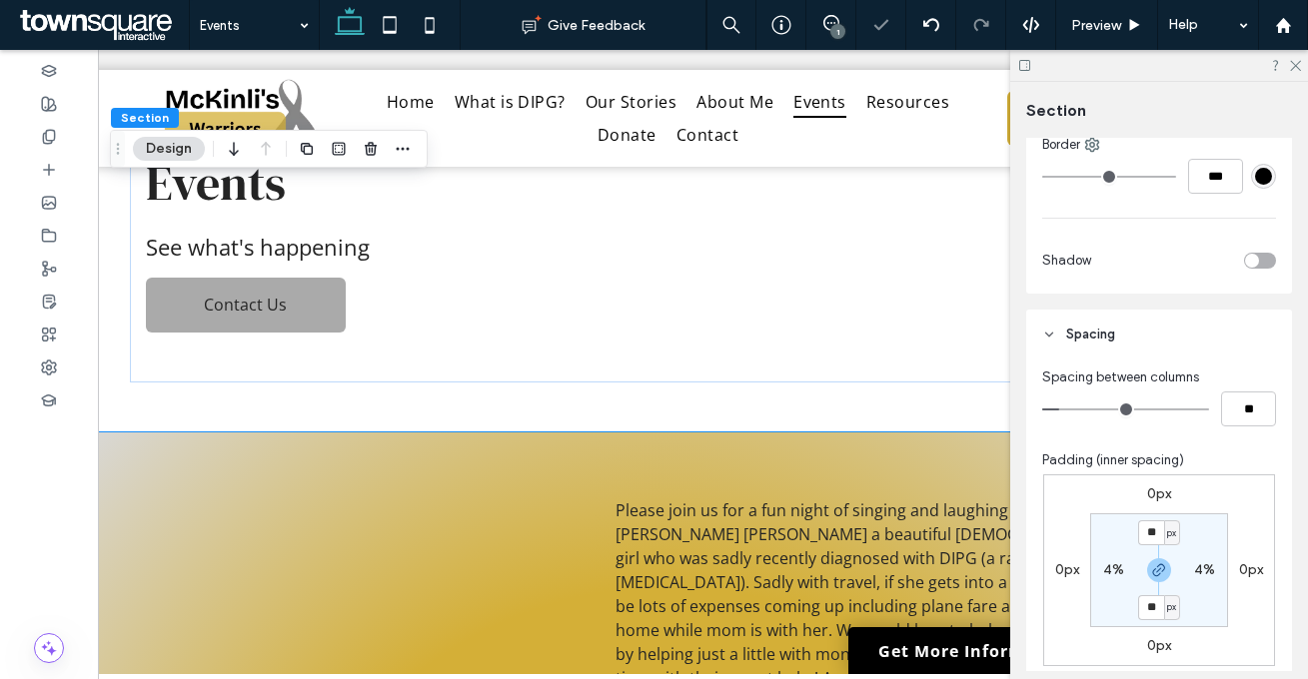
click at [1187, 490] on div "0px 0px 0px 0px ** px 4% ** px 4%" at bounding box center [1159, 570] width 232 height 192
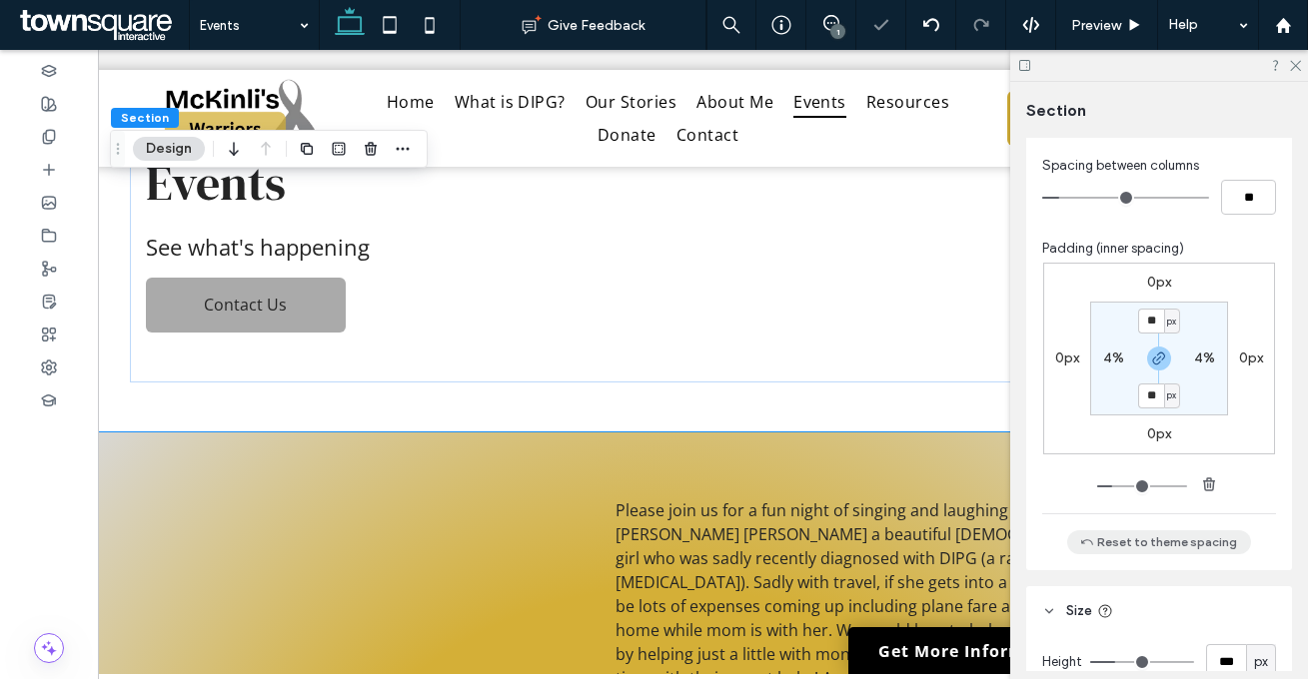
scroll to position [767, 0]
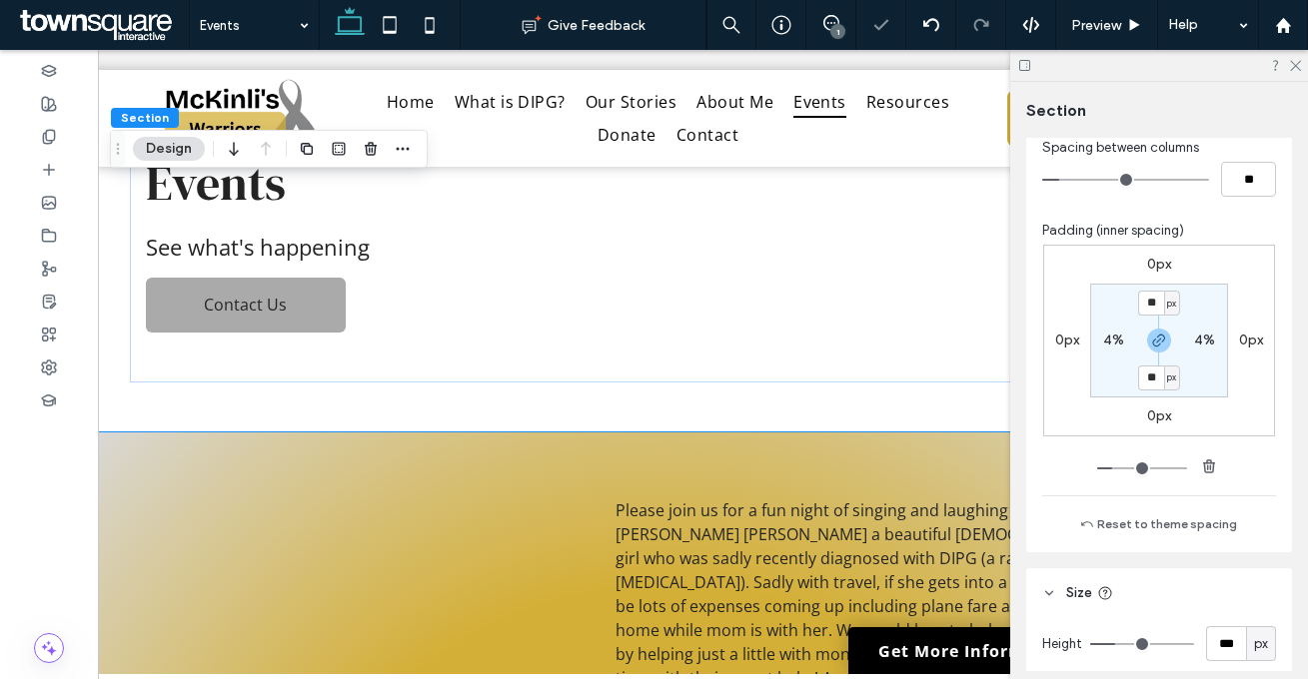
click at [1254, 645] on span "px" at bounding box center [1261, 644] width 14 height 20
click at [1244, 617] on div "A" at bounding box center [1250, 609] width 28 height 35
type input "*"
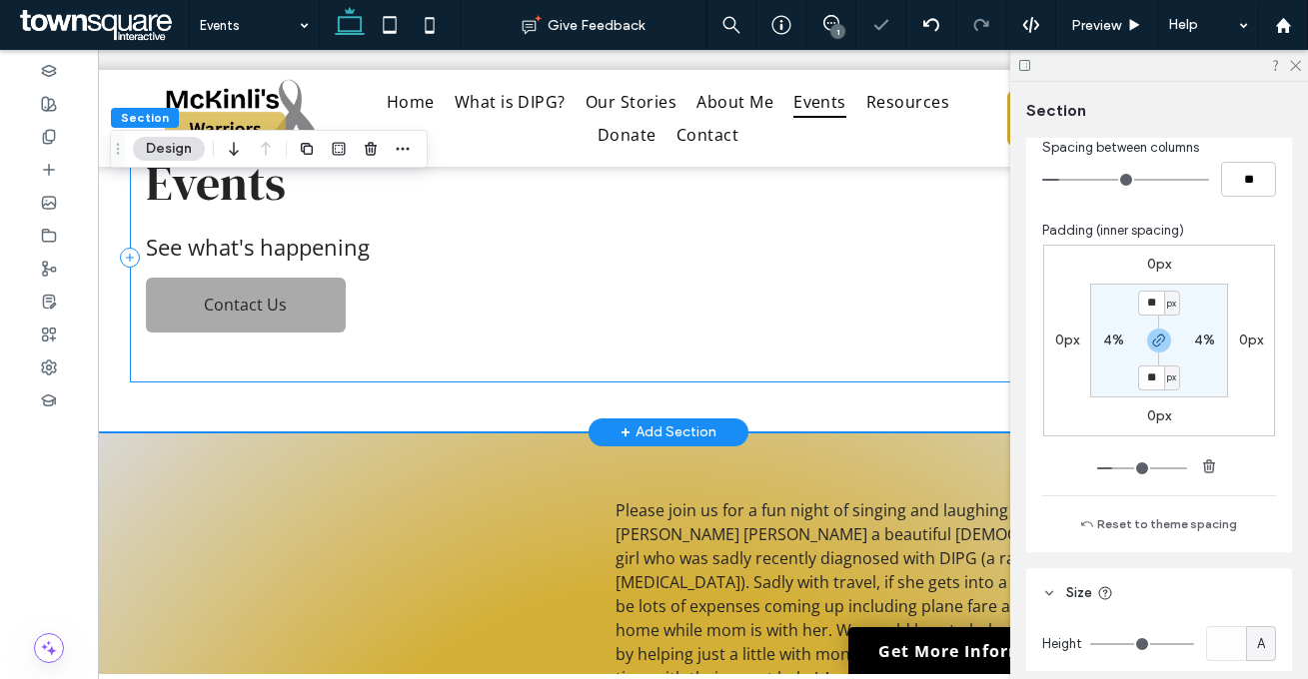
click at [450, 299] on div "Events See what's happening Contact Us" at bounding box center [668, 258] width 1076 height 249
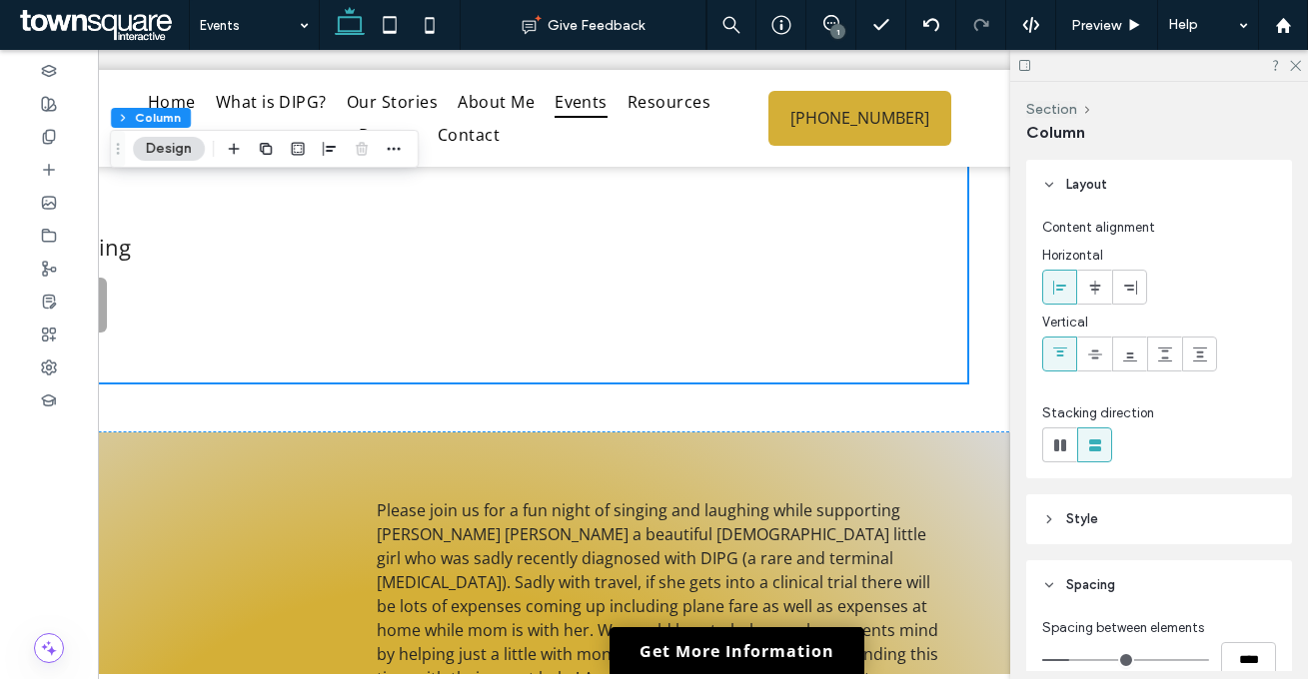
scroll to position [0, 298]
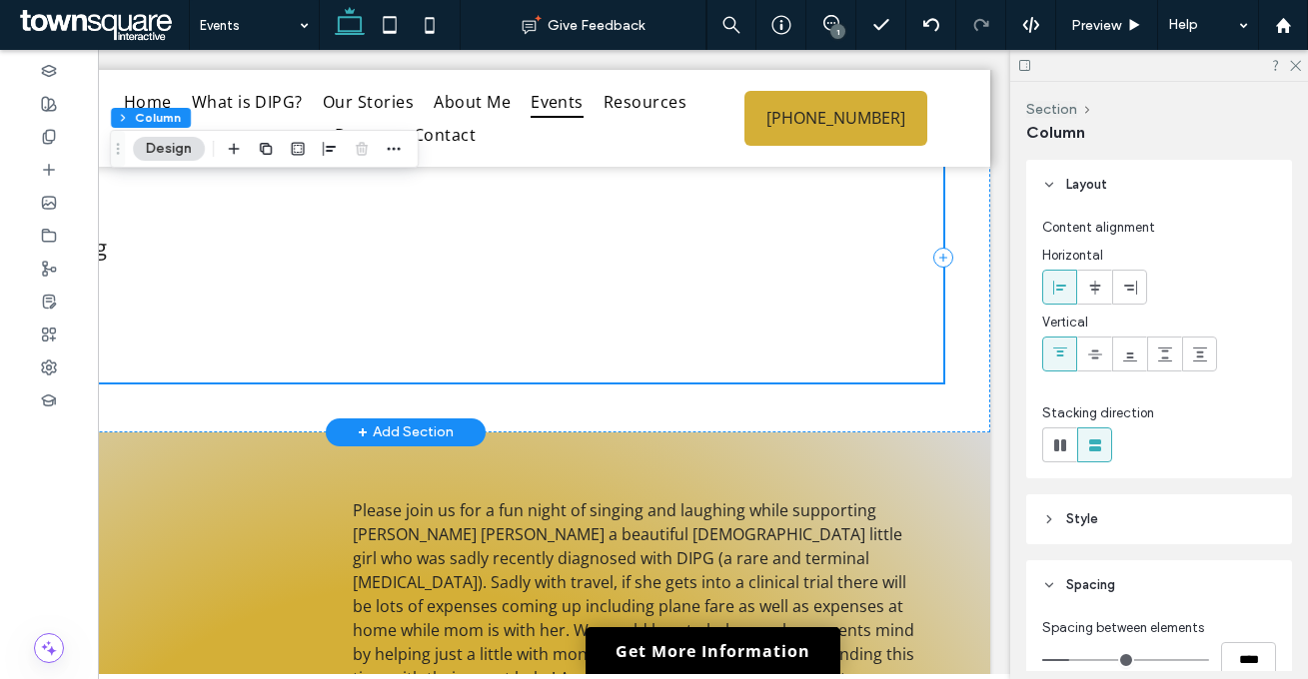
click at [928, 254] on div "Events See what's happening Contact Us" at bounding box center [405, 258] width 1170 height 349
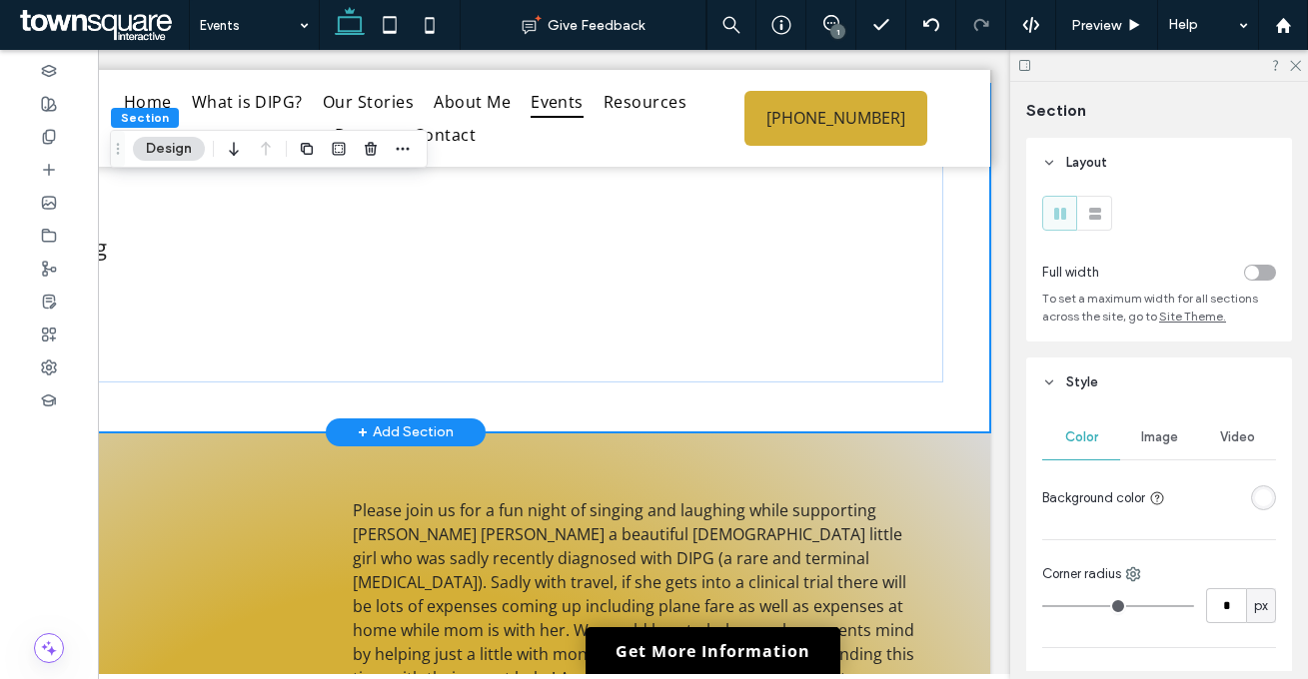
scroll to position [0, 0]
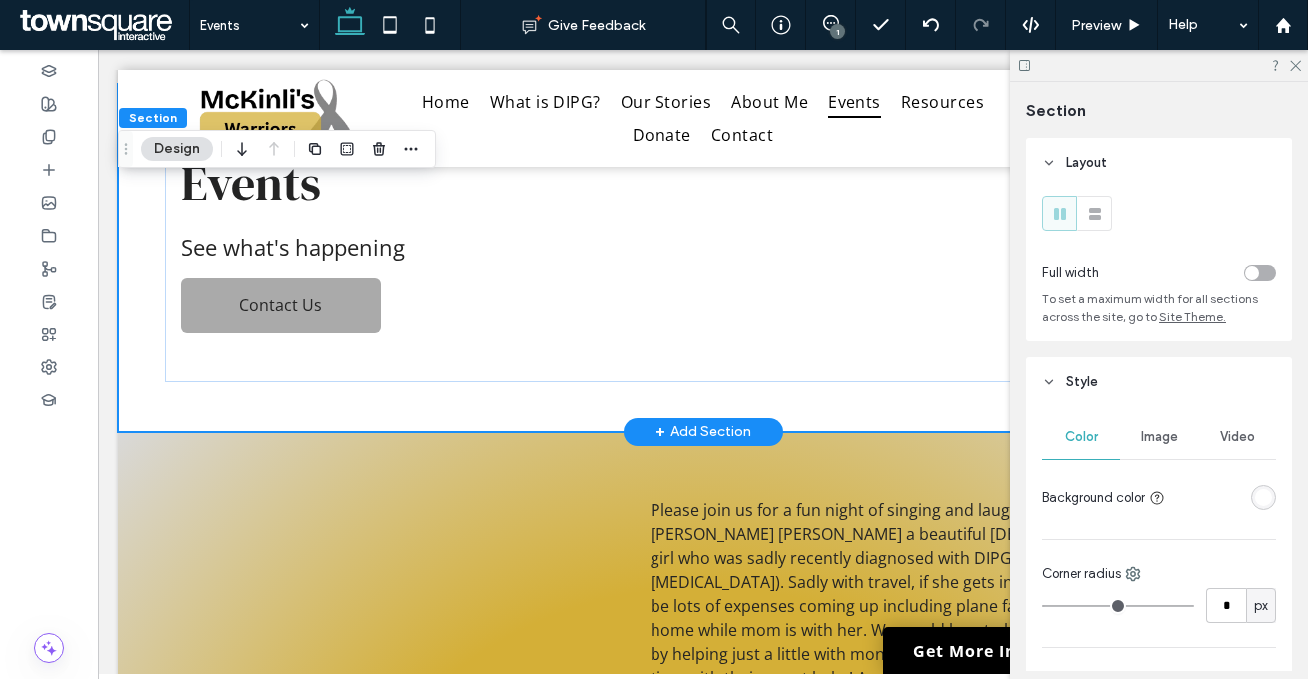
drag, startPoint x: 622, startPoint y: 670, endPoint x: 406, endPoint y: 553, distance: 246.3
click at [164, 250] on icon at bounding box center [165, 258] width 20 height 20
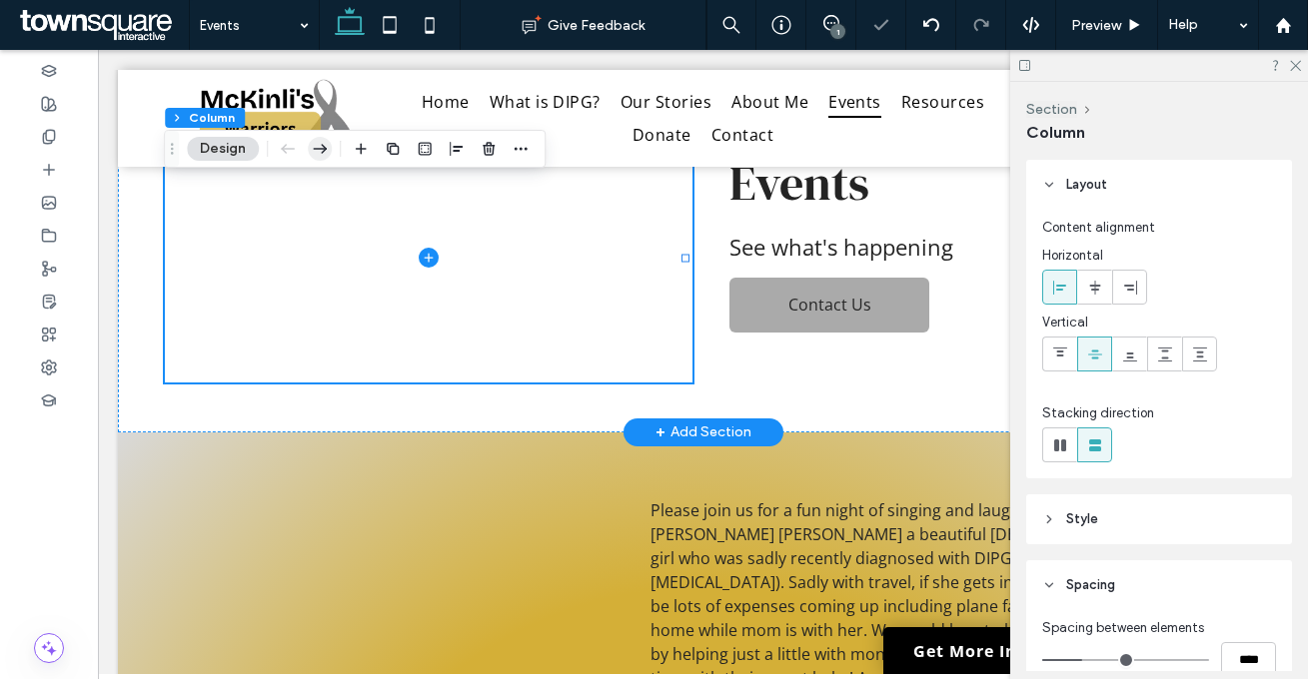
click at [326, 144] on icon "button" at bounding box center [320, 149] width 24 height 36
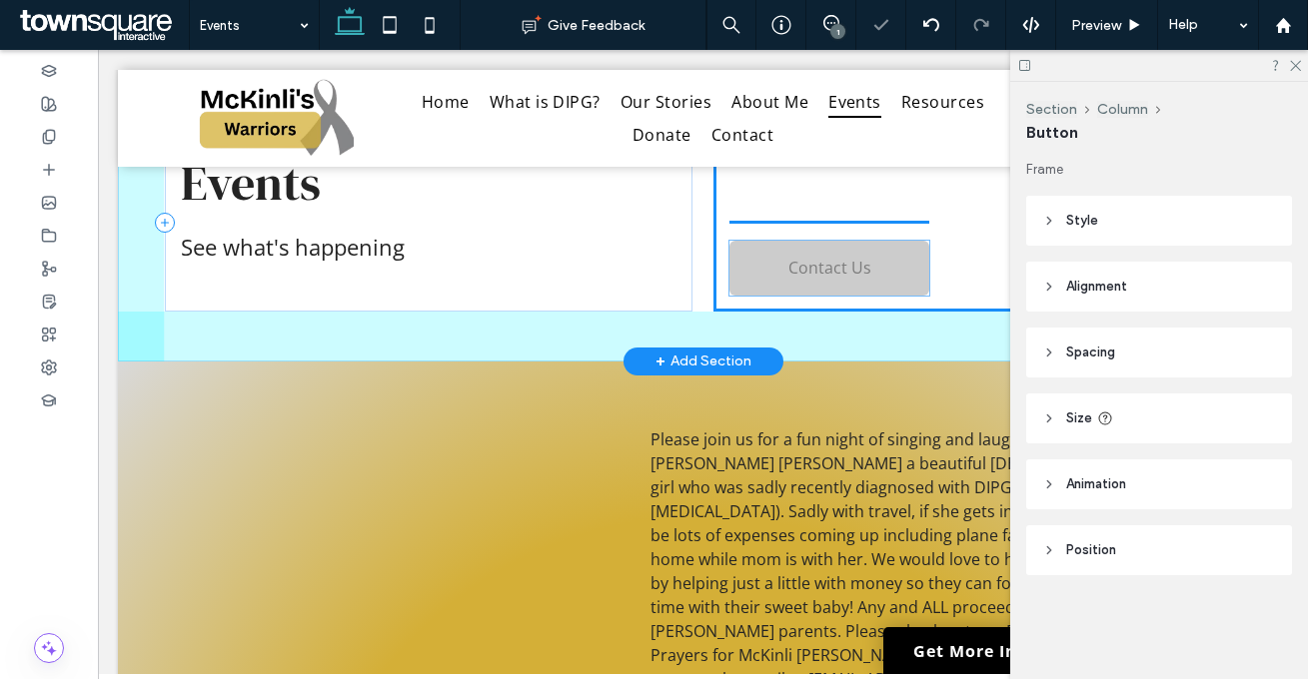
drag, startPoint x: 257, startPoint y: 314, endPoint x: 808, endPoint y: 278, distance: 552.6
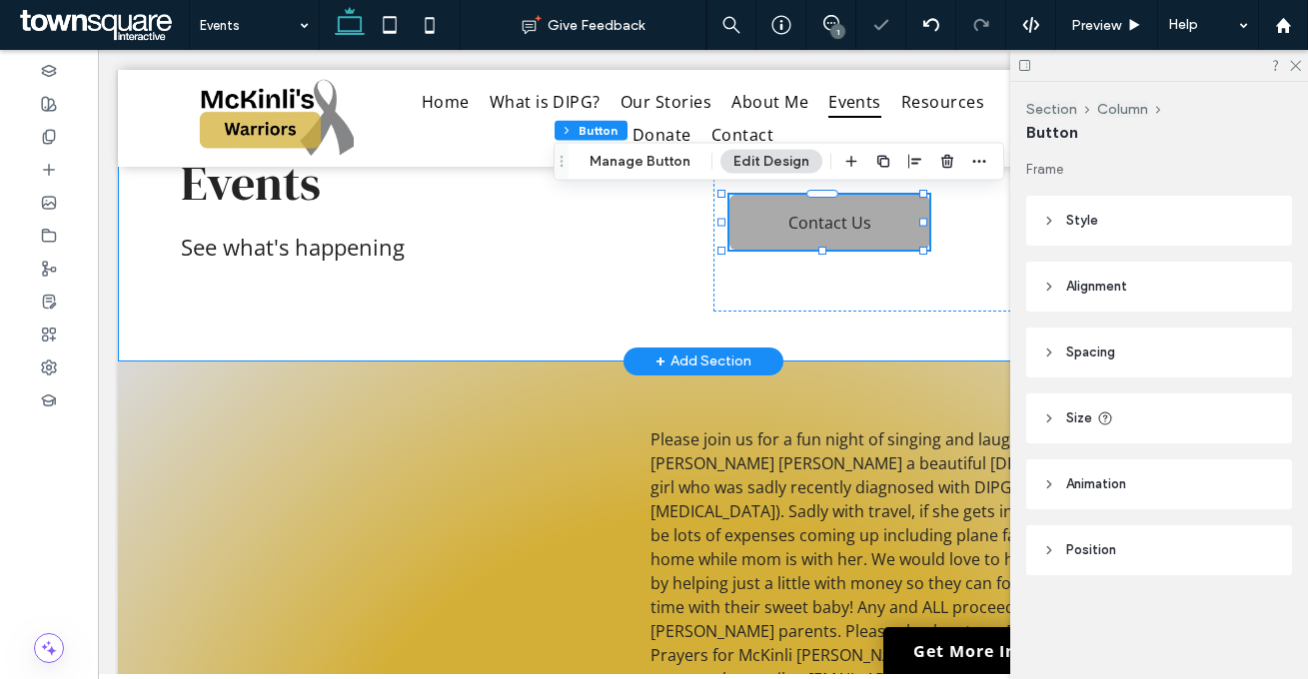
click at [687, 302] on div "Events See what's happening Contact Us" at bounding box center [703, 223] width 1170 height 278
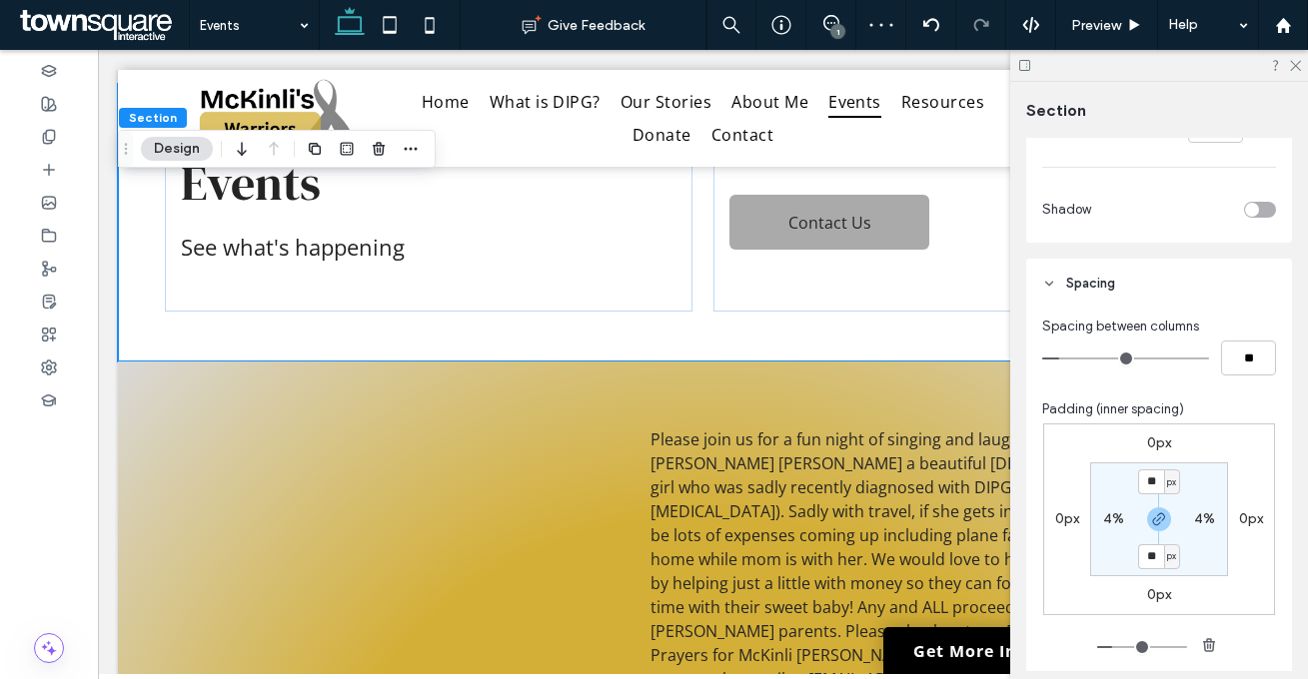
scroll to position [792, 0]
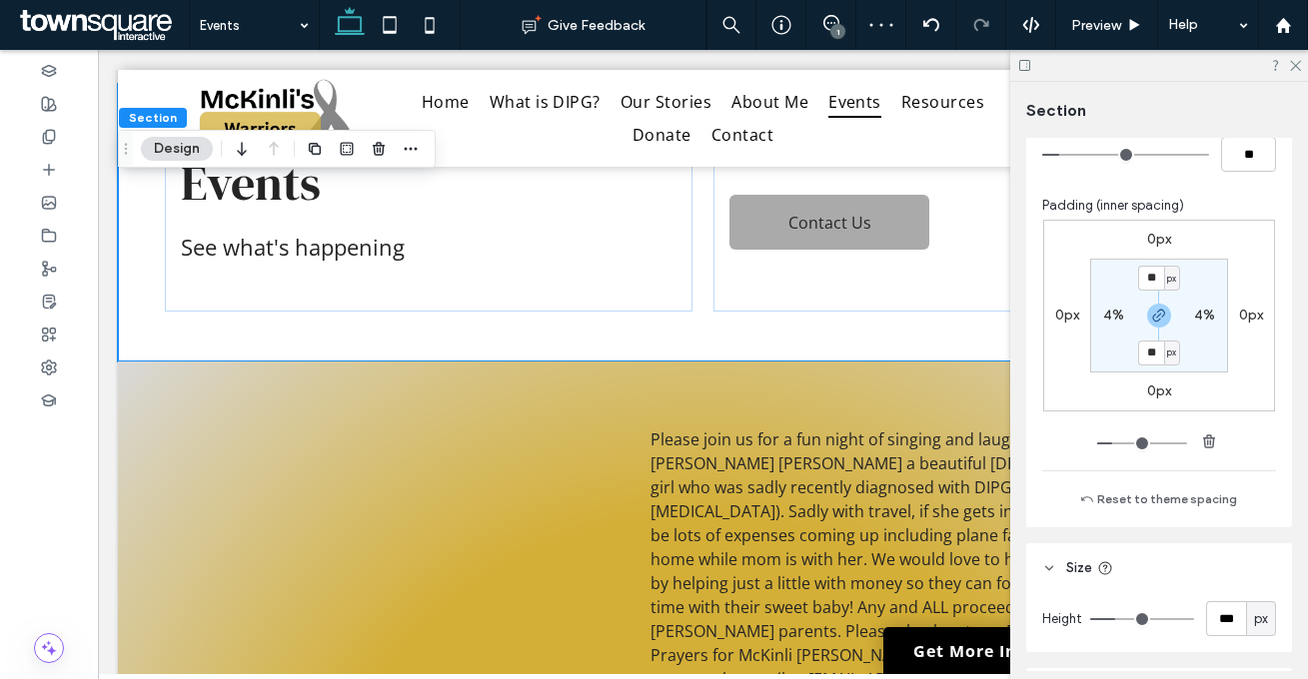
click at [1246, 634] on div "px" at bounding box center [1261, 618] width 30 height 35
click at [1246, 595] on div "A" at bounding box center [1250, 584] width 28 height 35
type input "*"
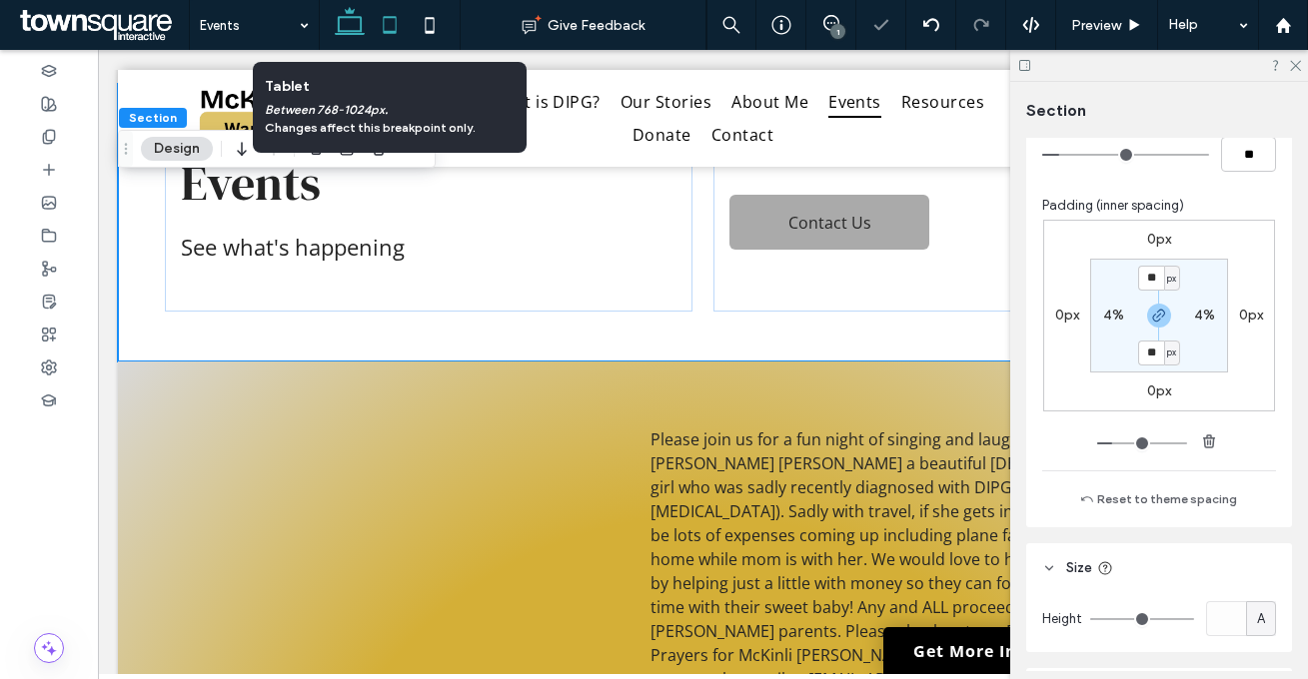
click at [388, 17] on use at bounding box center [389, 24] width 13 height 17
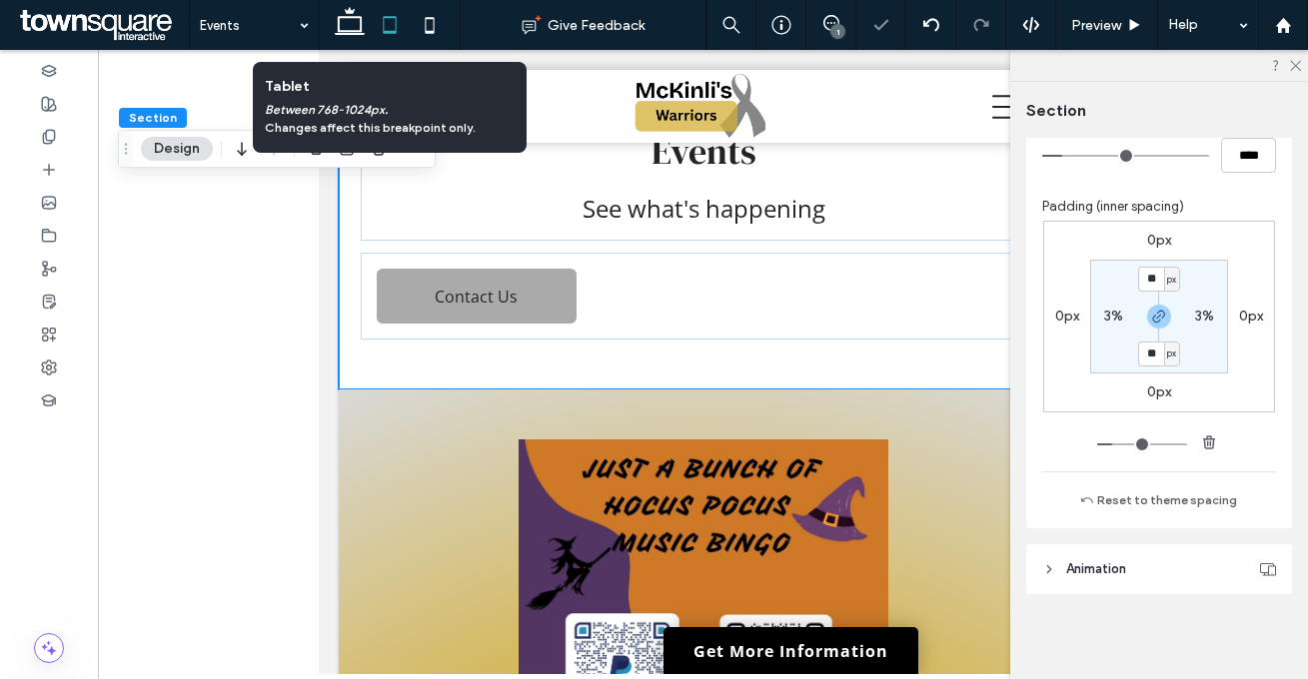
scroll to position [0, 0]
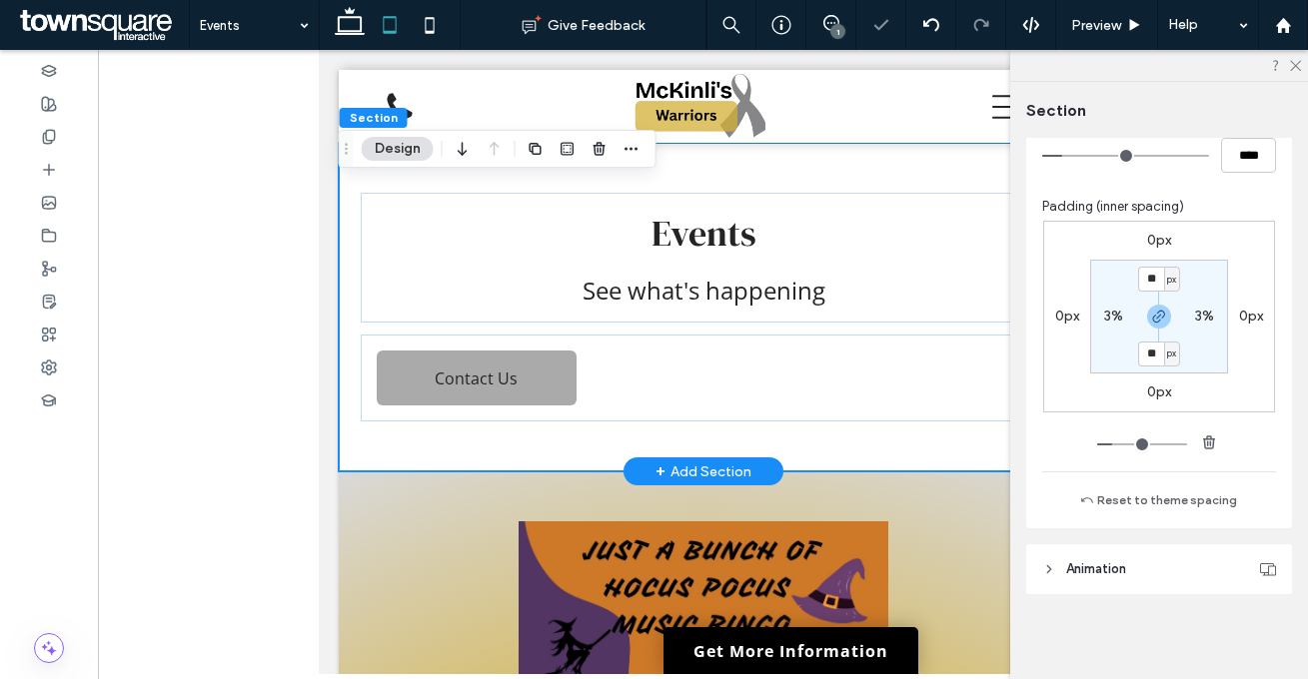
click at [687, 180] on div "Events See what's happening Contact Us" at bounding box center [702, 307] width 729 height 329
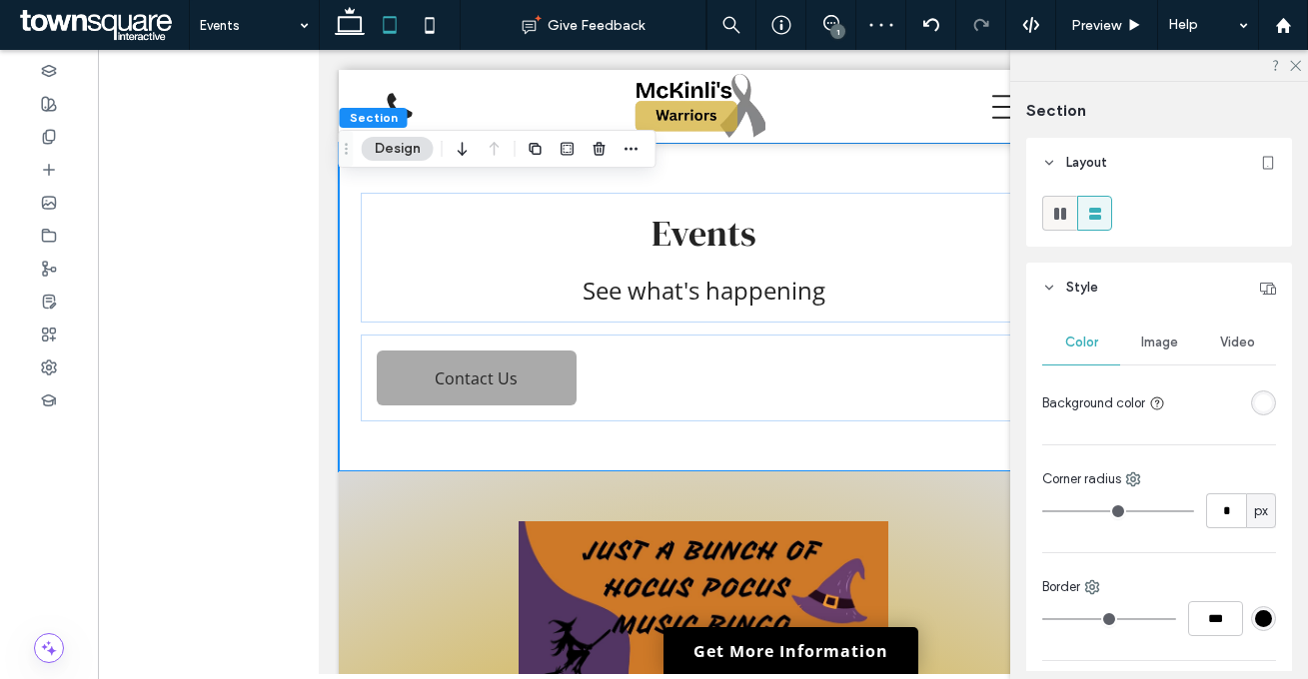
click at [1050, 229] on span at bounding box center [1060, 213] width 20 height 33
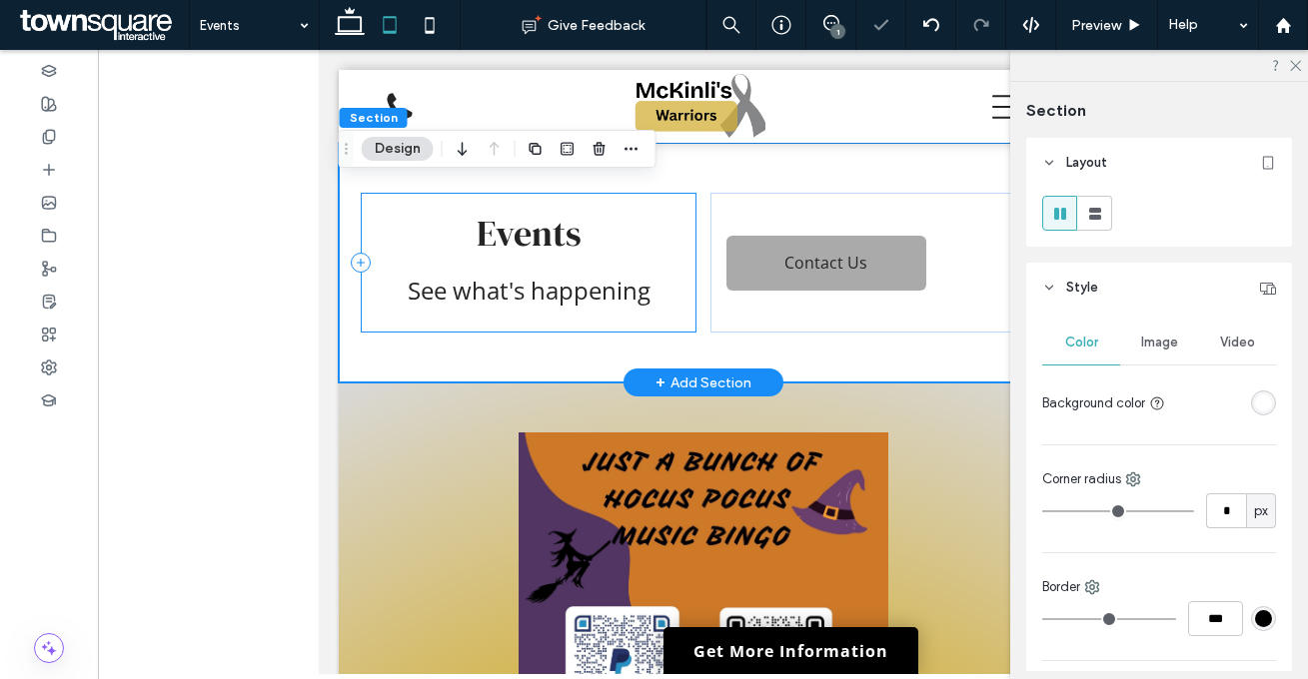
click at [627, 201] on div "Events See what's happening" at bounding box center [528, 263] width 336 height 140
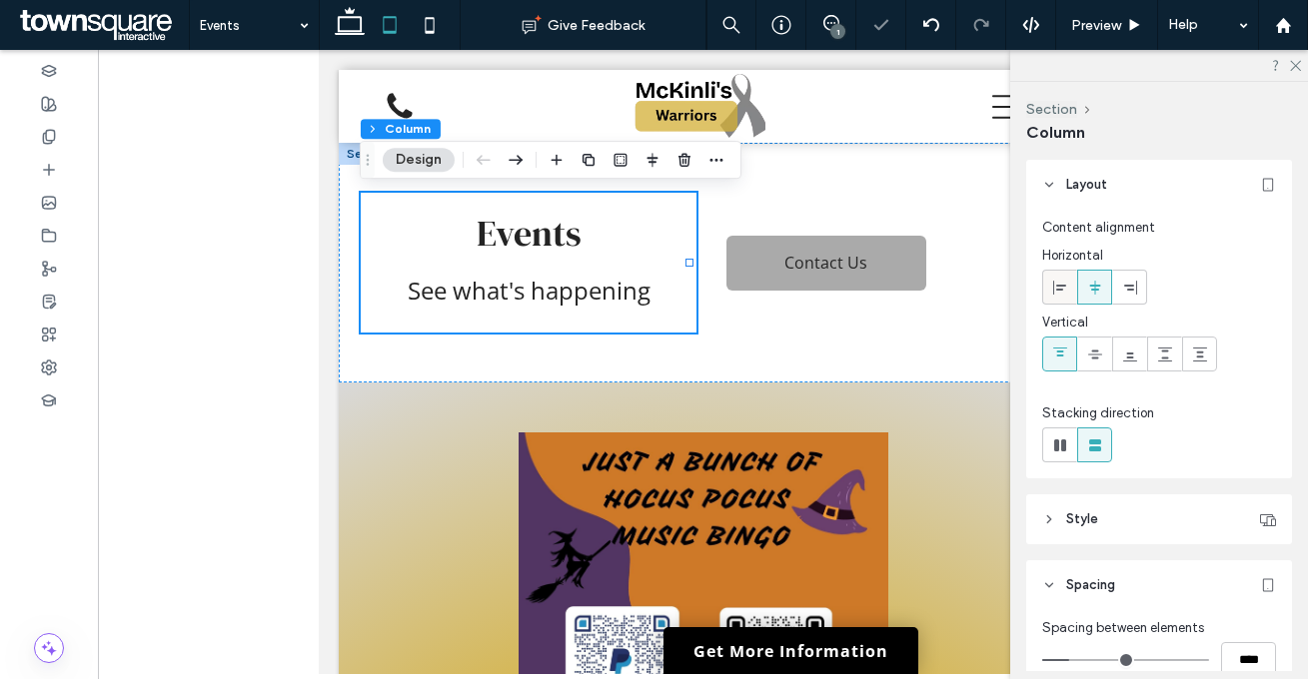
click at [1061, 284] on use at bounding box center [1059, 287] width 13 height 14
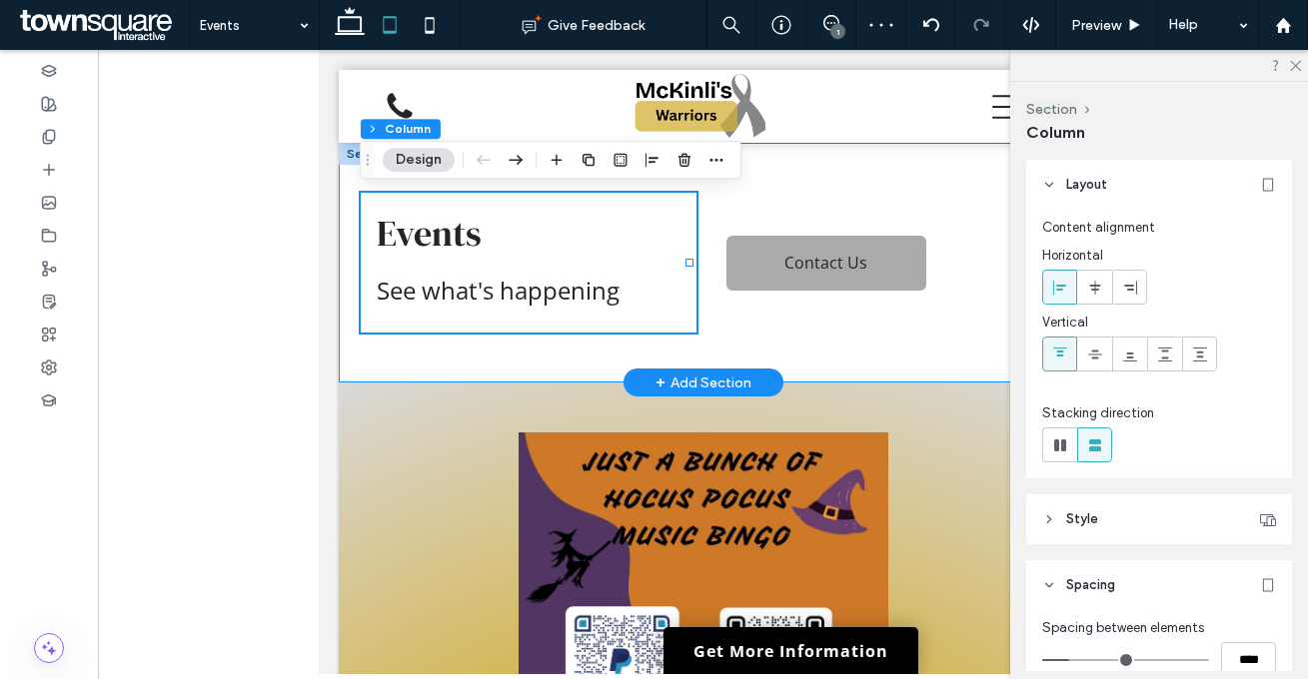
click at [904, 341] on div "Events See what's happening Contact Us" at bounding box center [702, 263] width 729 height 240
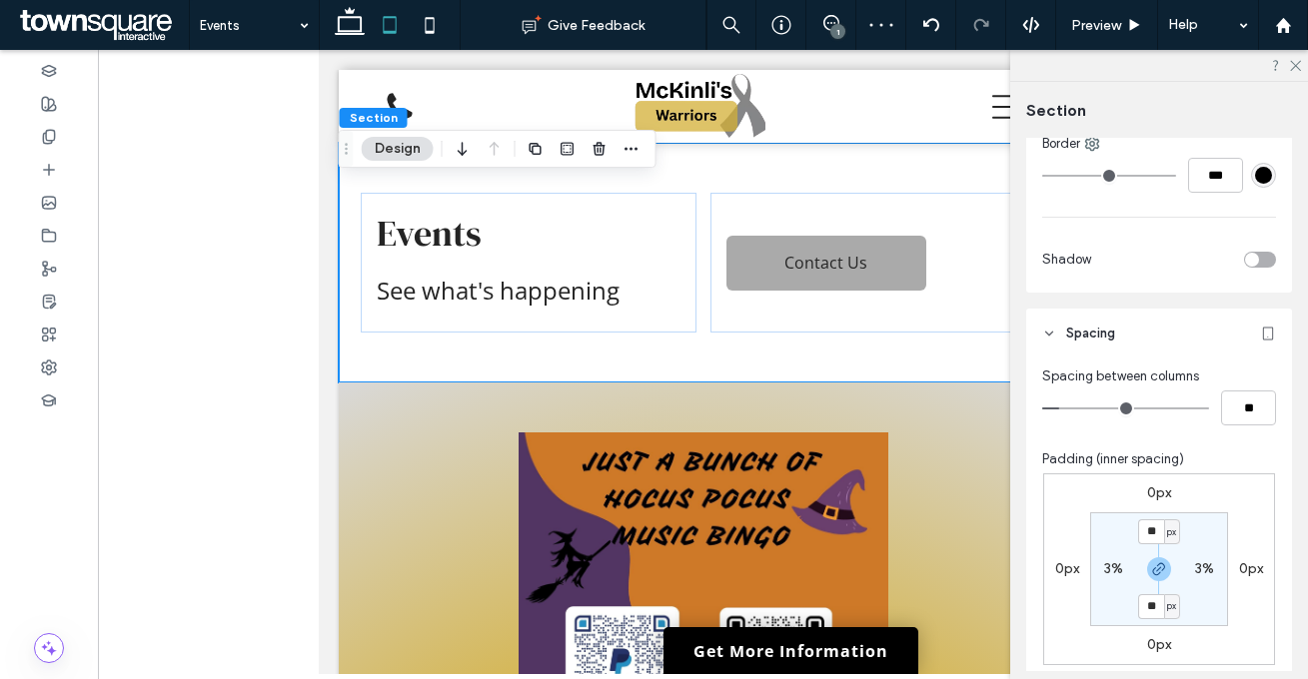
scroll to position [824, 0]
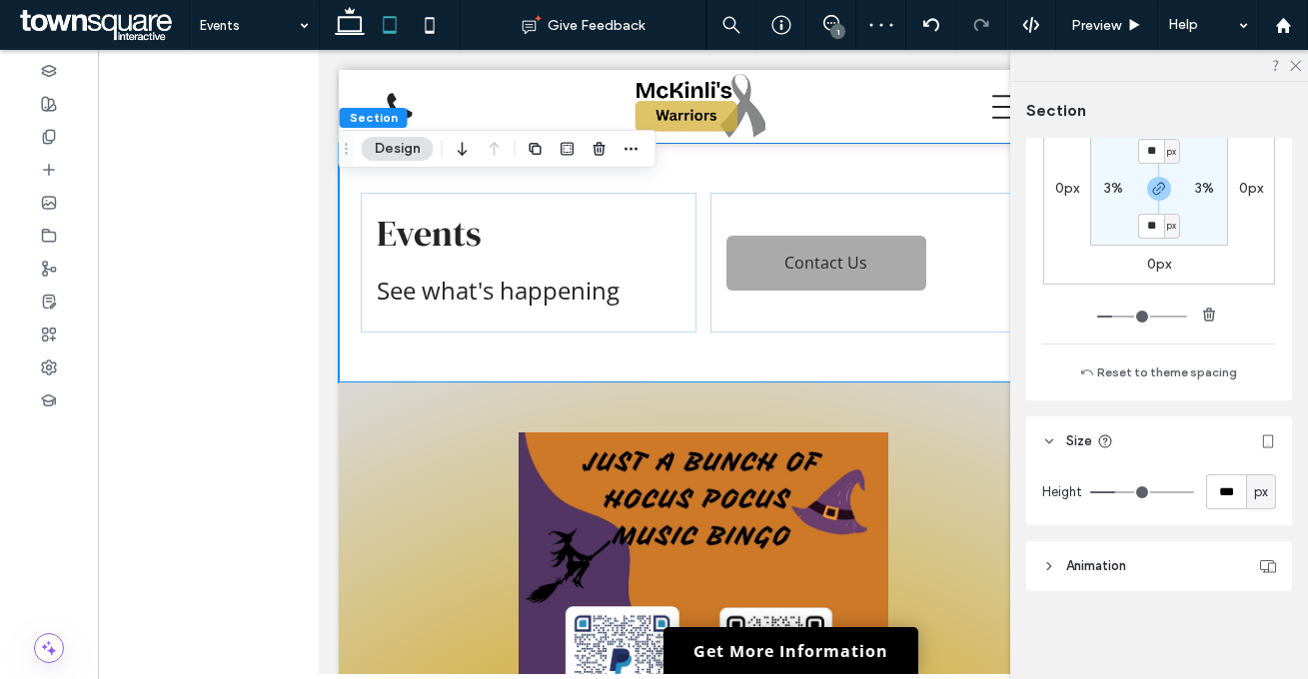
click at [1251, 491] on div "px" at bounding box center [1261, 492] width 20 height 20
click at [1247, 462] on span "A" at bounding box center [1250, 458] width 8 height 20
type input "*"
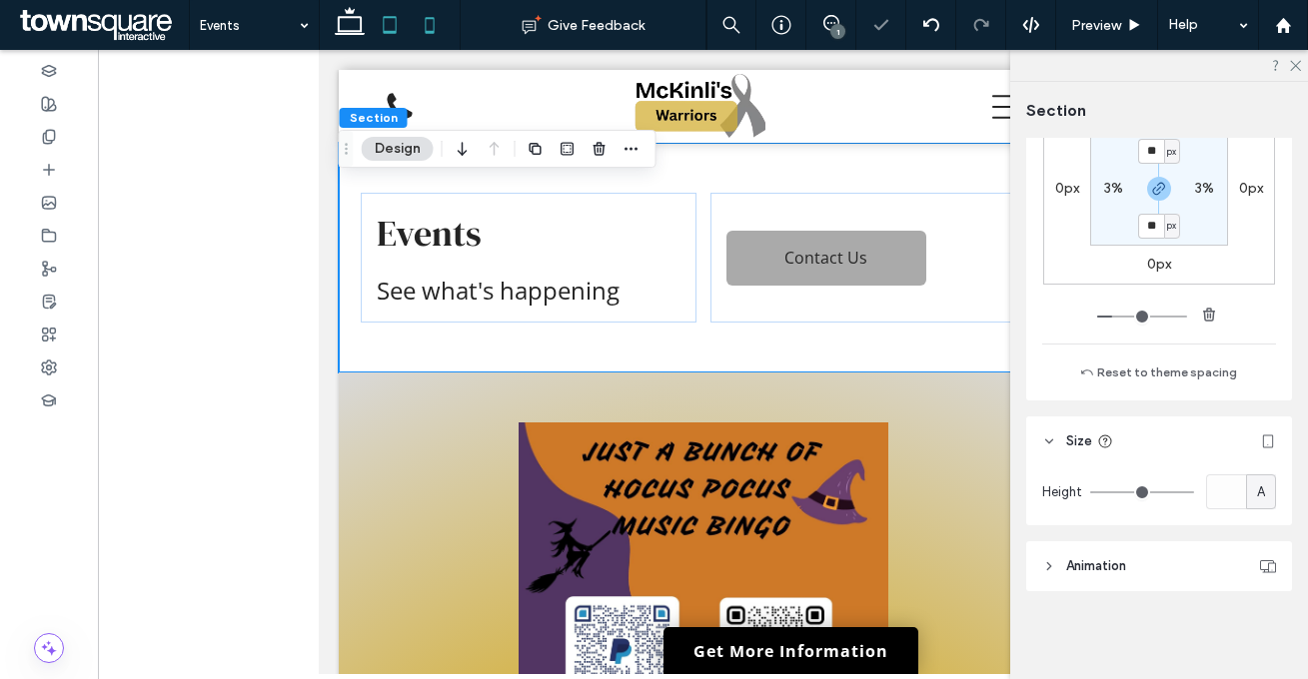
click at [418, 34] on icon at bounding box center [430, 25] width 40 height 40
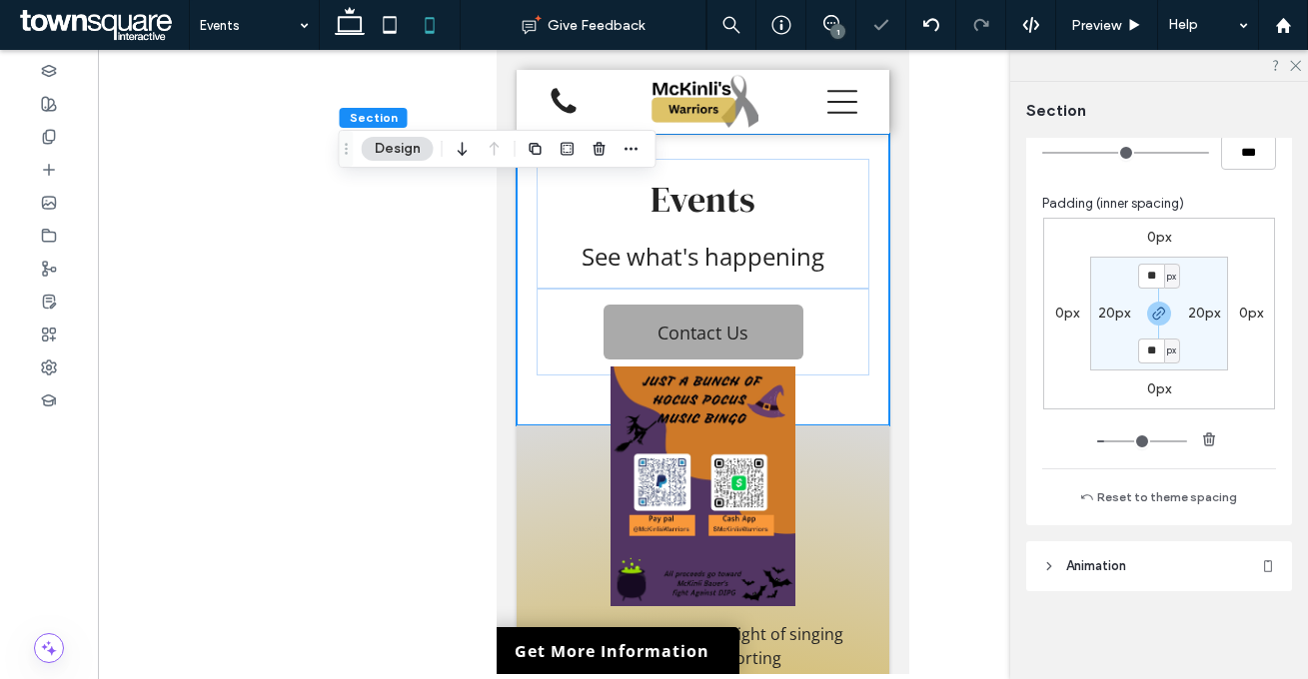
type input "**"
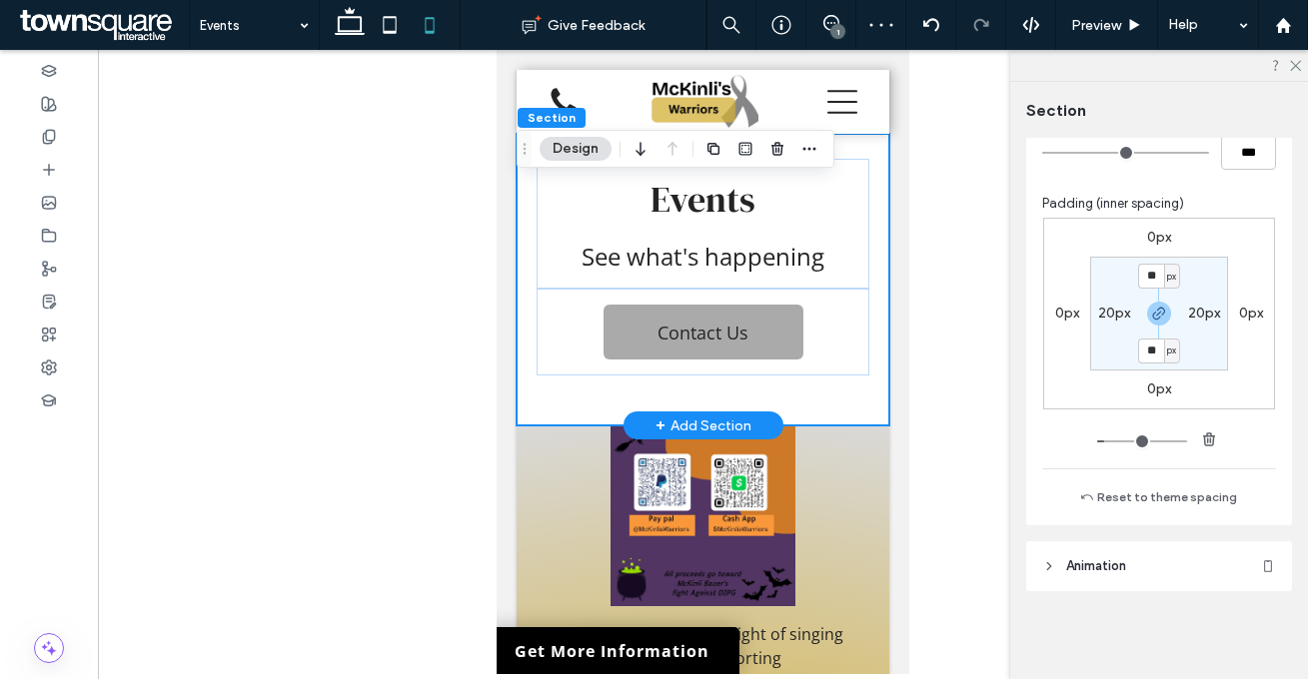
click at [856, 295] on div "Events See what's happening Contact Us" at bounding box center [702, 280] width 373 height 292
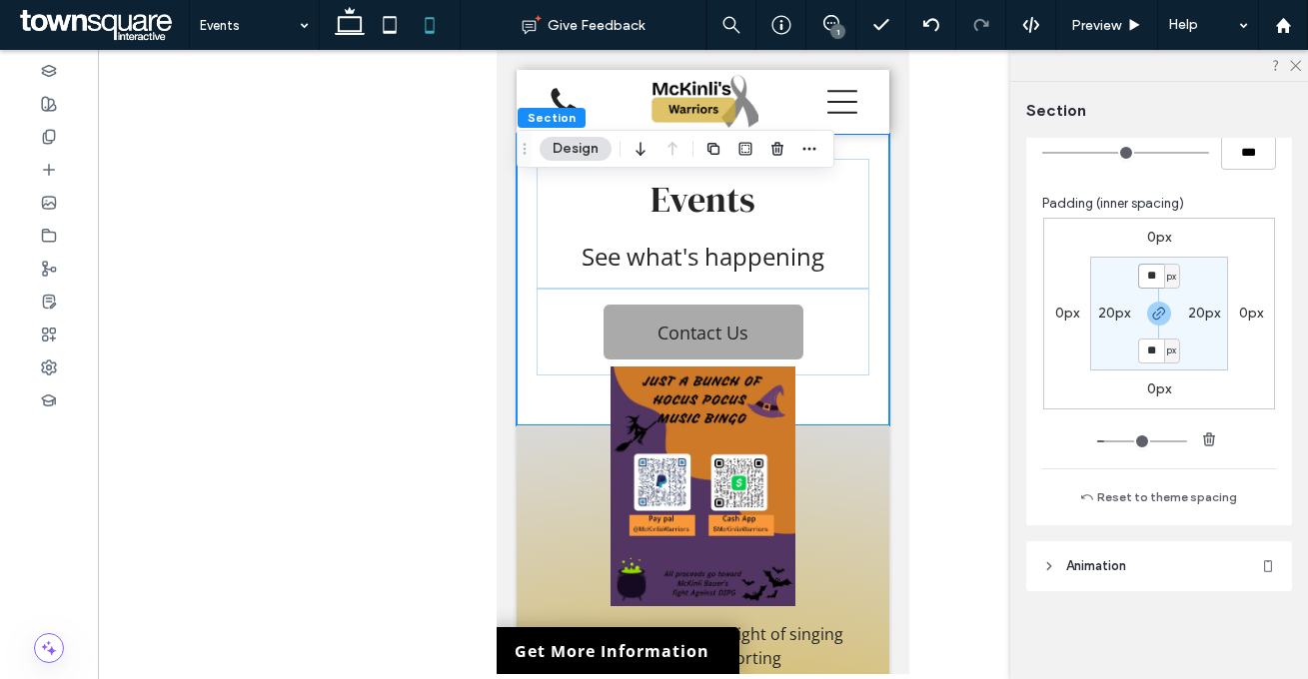
click at [1141, 274] on input "**" at bounding box center [1151, 276] width 26 height 25
type input "**"
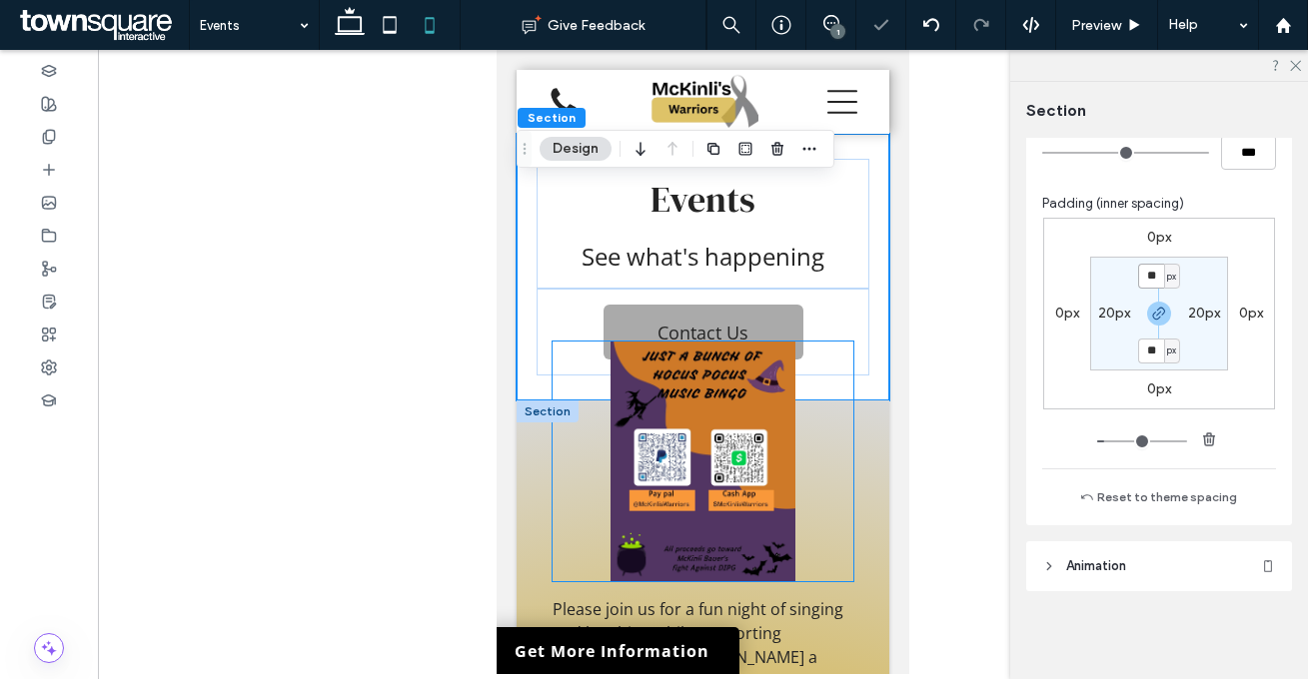
click at [803, 447] on img at bounding box center [702, 462] width 301 height 240
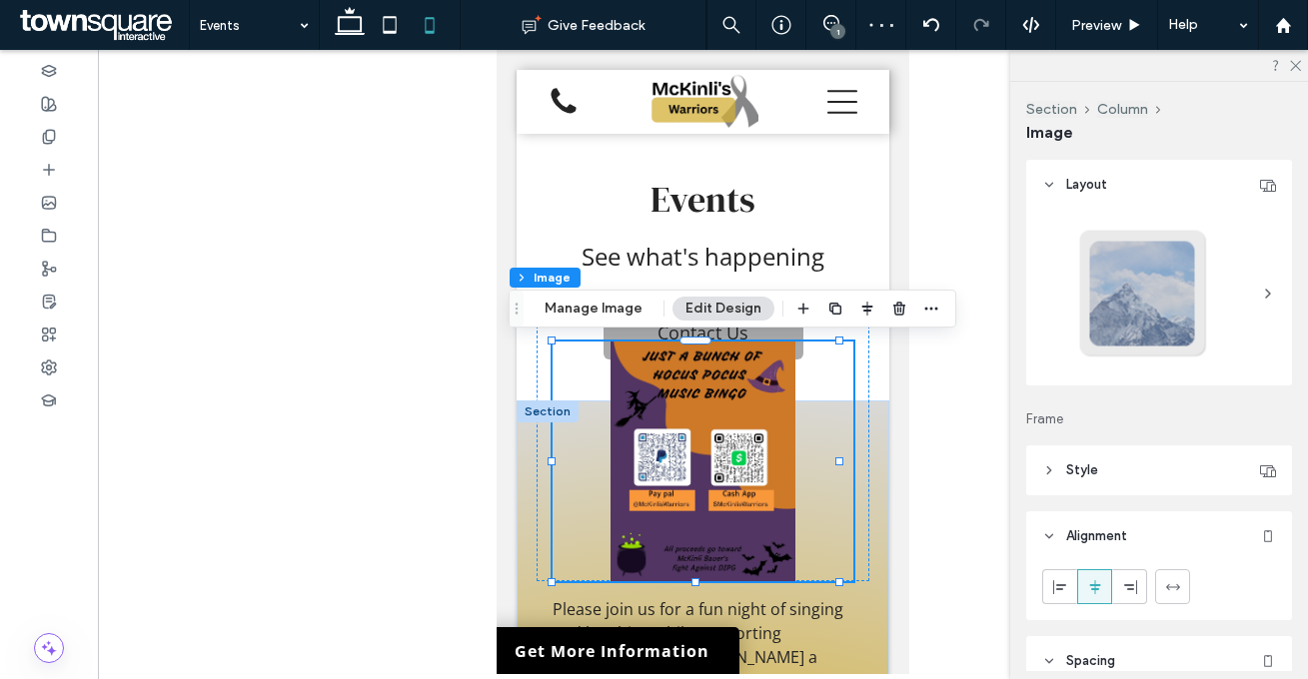
scroll to position [238, 0]
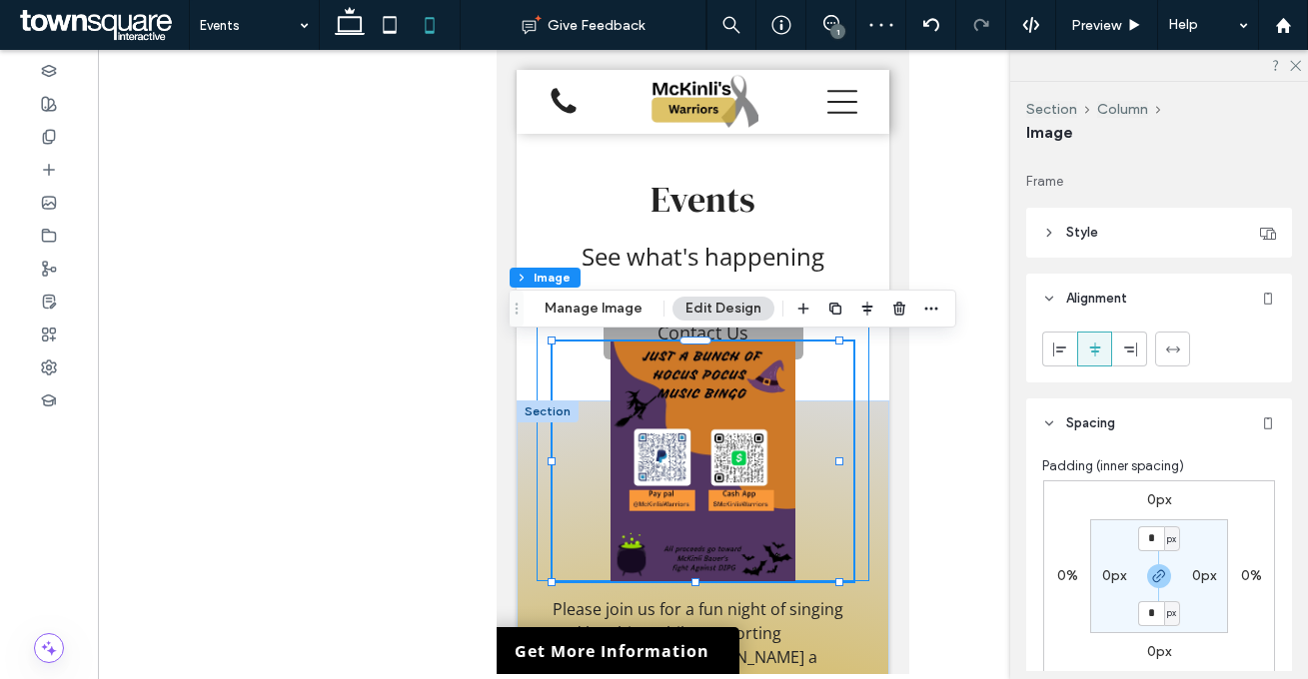
click at [850, 461] on div at bounding box center [702, 454] width 333 height 256
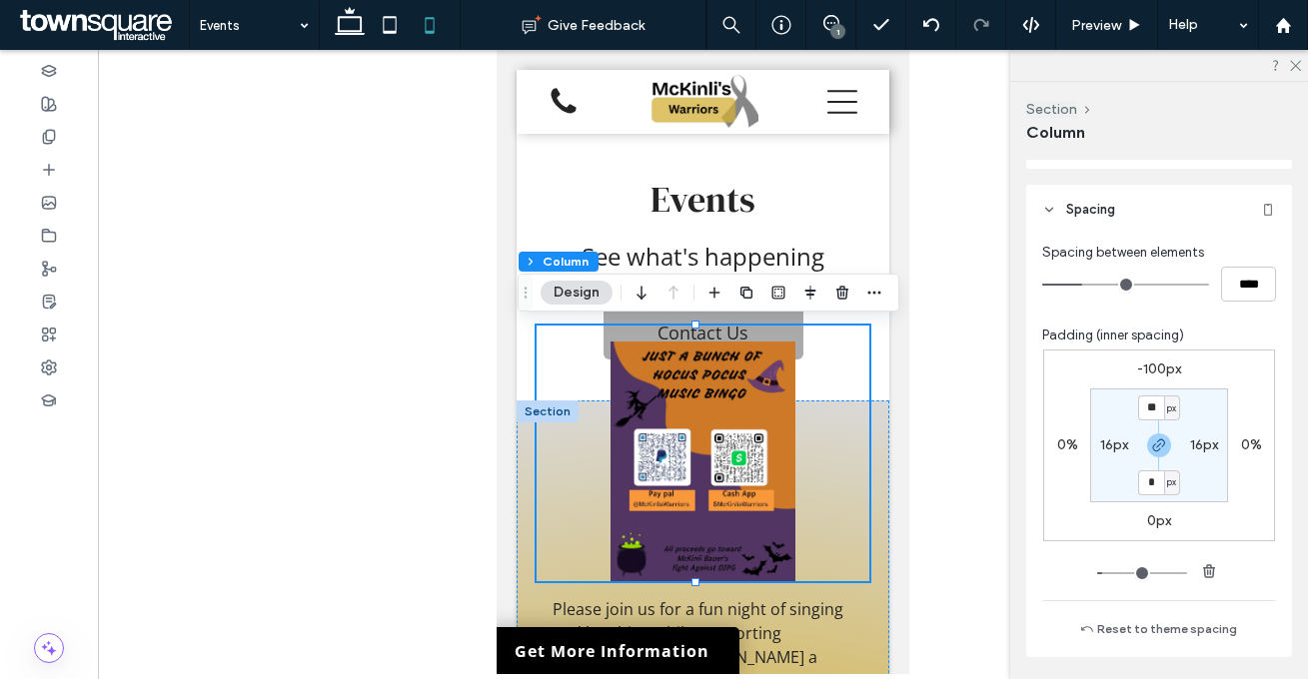
scroll to position [541, 0]
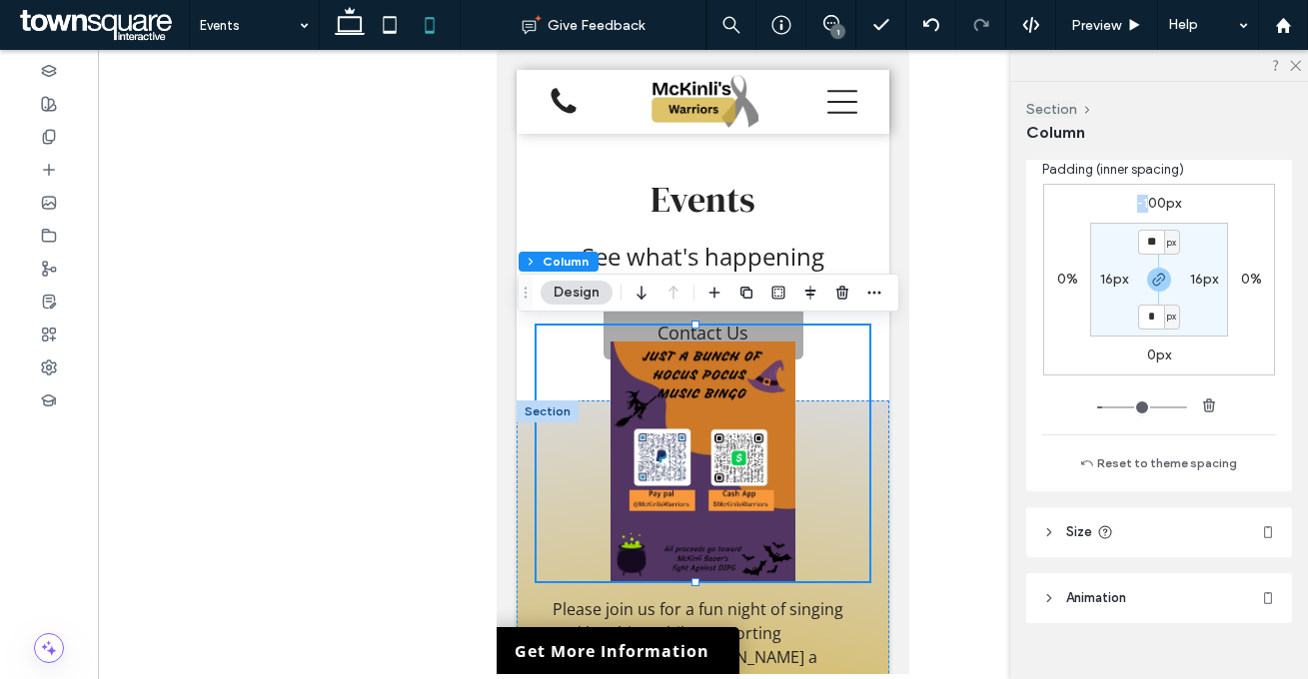
click at [1146, 195] on div "-100px" at bounding box center [1159, 204] width 44 height 18
click at [1154, 211] on label "-100px" at bounding box center [1159, 203] width 44 height 17
type input "*"
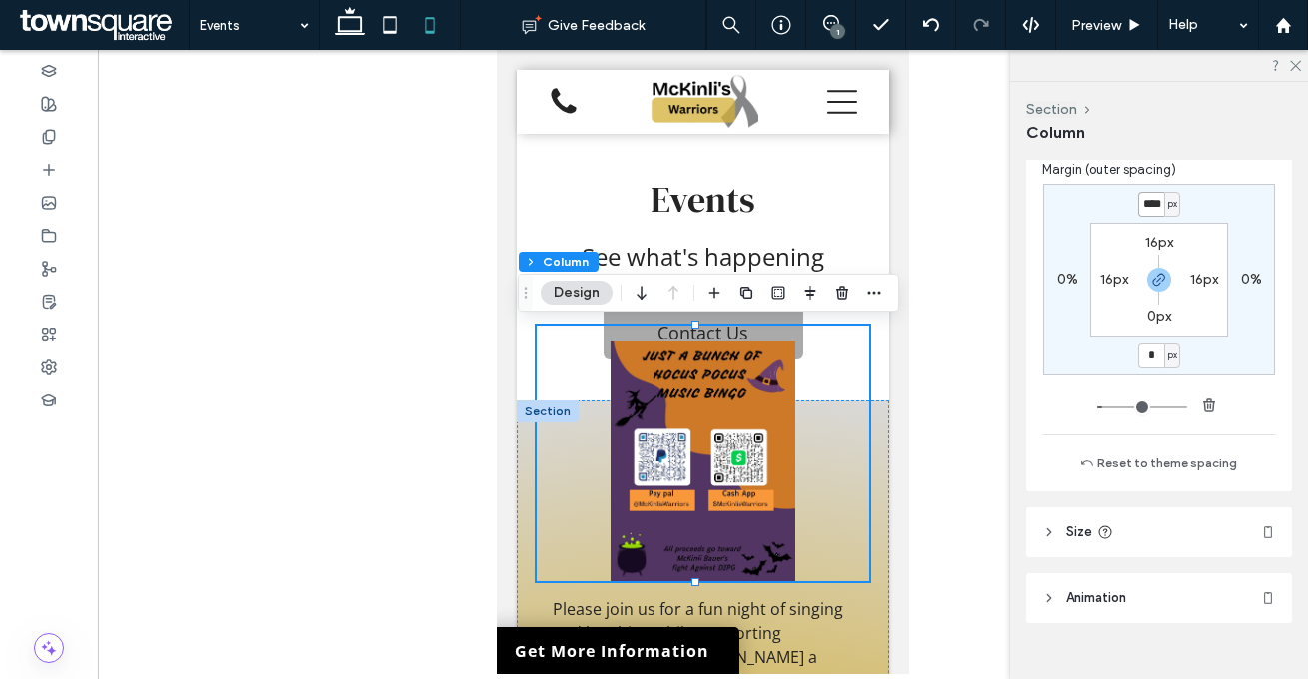
click at [1154, 211] on input "****" at bounding box center [1151, 204] width 26 height 25
type input "*"
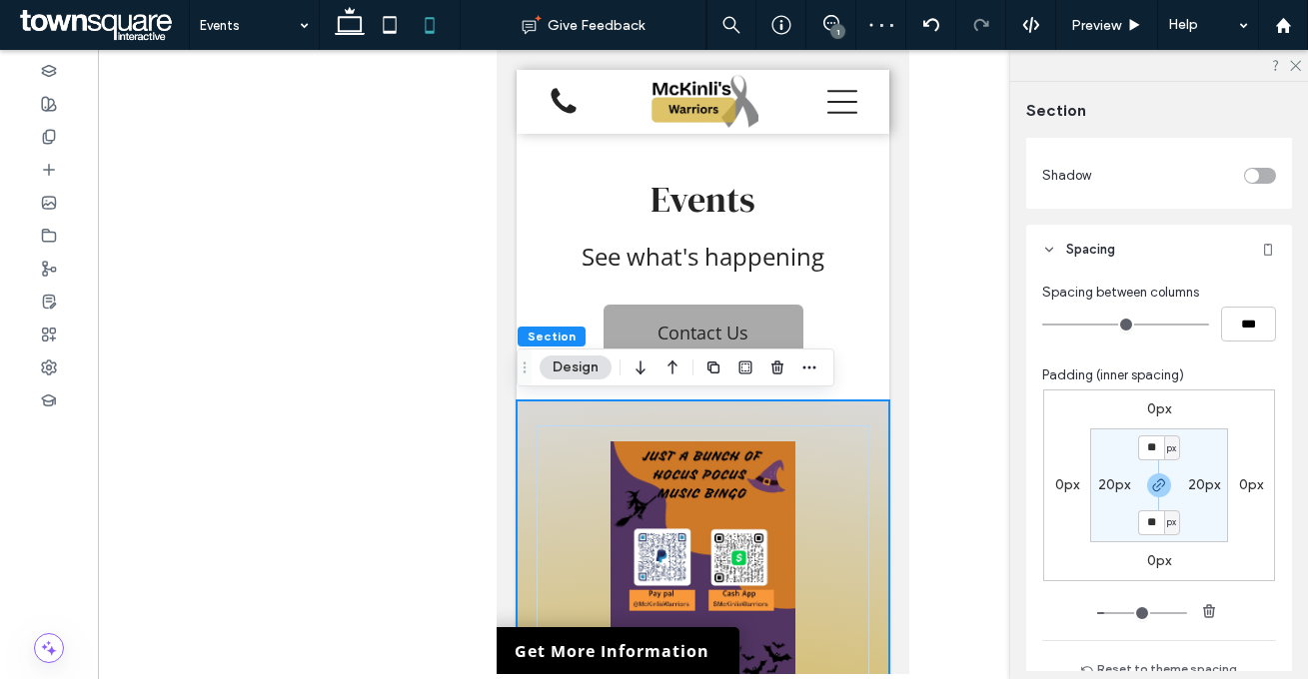
scroll to position [554, 0]
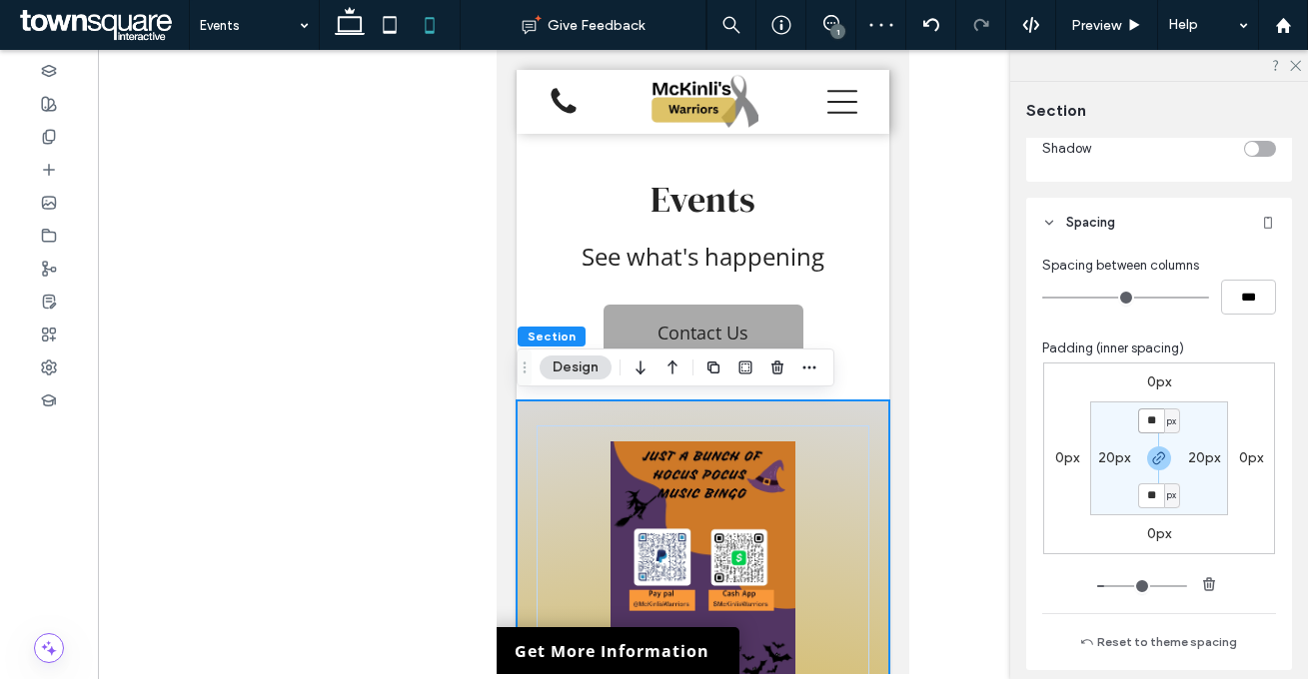
click at [1146, 420] on input "**" at bounding box center [1151, 421] width 26 height 25
type input "**"
click at [1190, 395] on div "0px 0px 0px 0px ** px 20px ** px 20px" at bounding box center [1159, 459] width 232 height 192
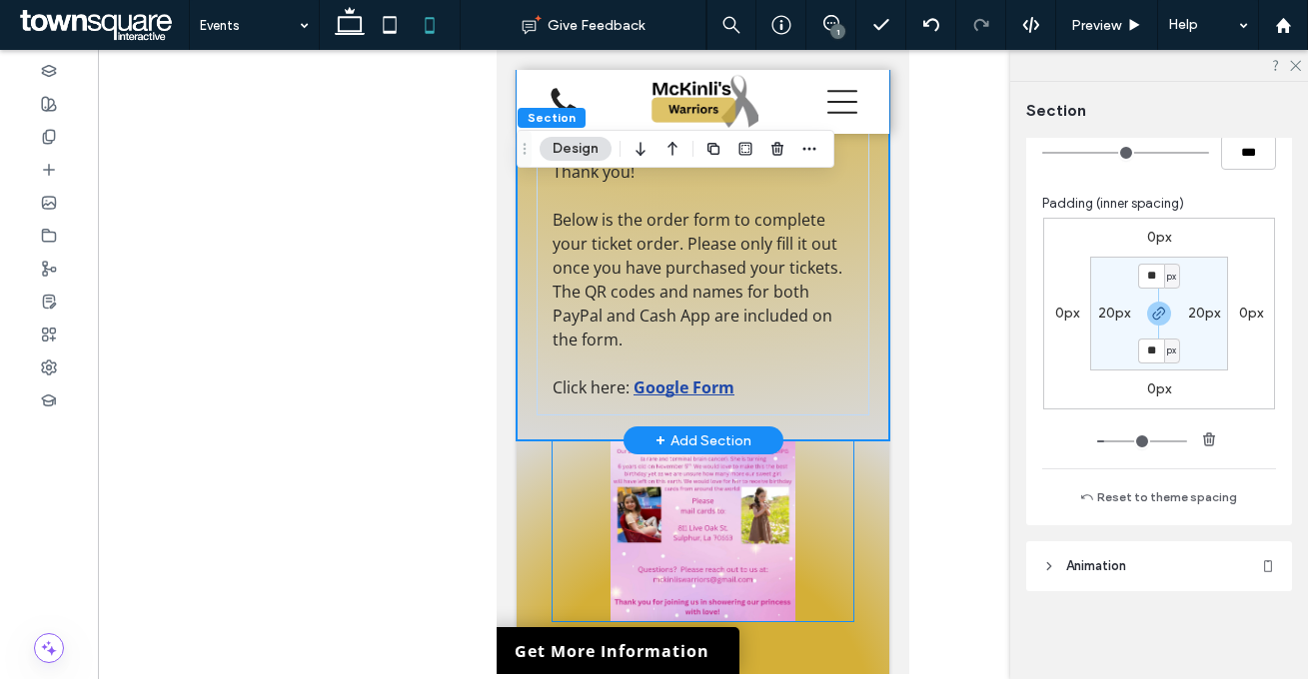
scroll to position [1902, 0]
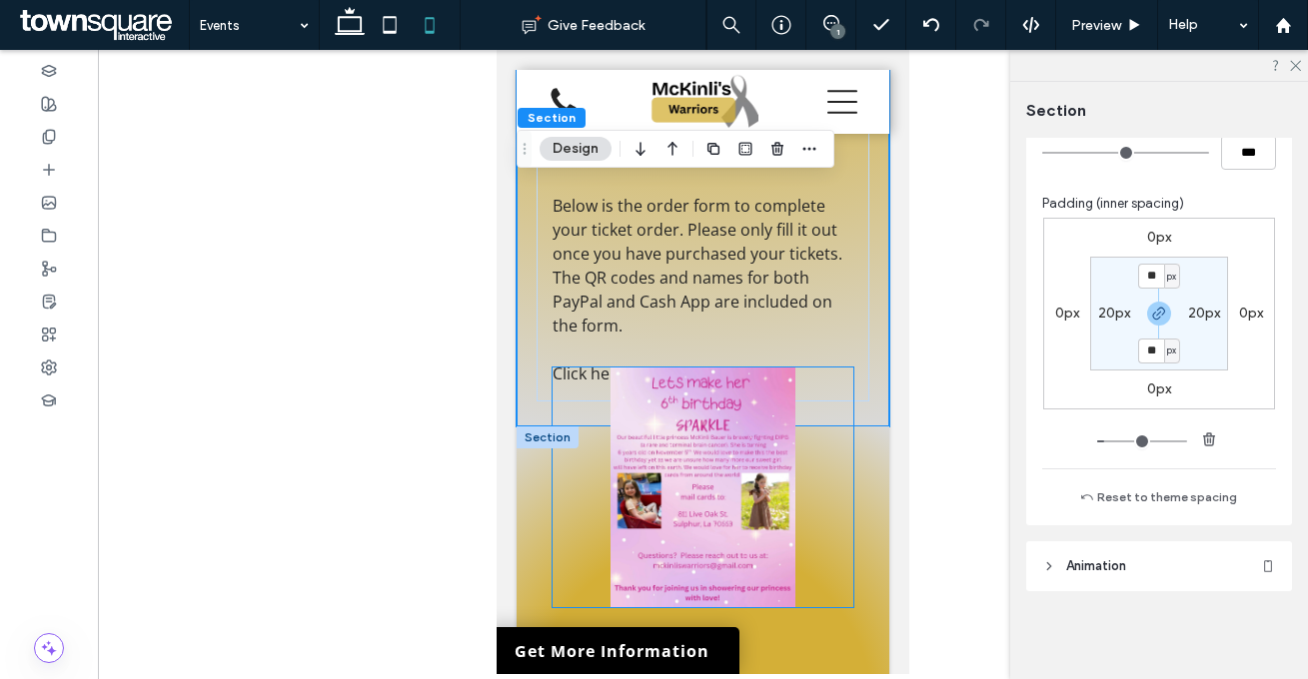
click at [804, 470] on img at bounding box center [702, 488] width 301 height 240
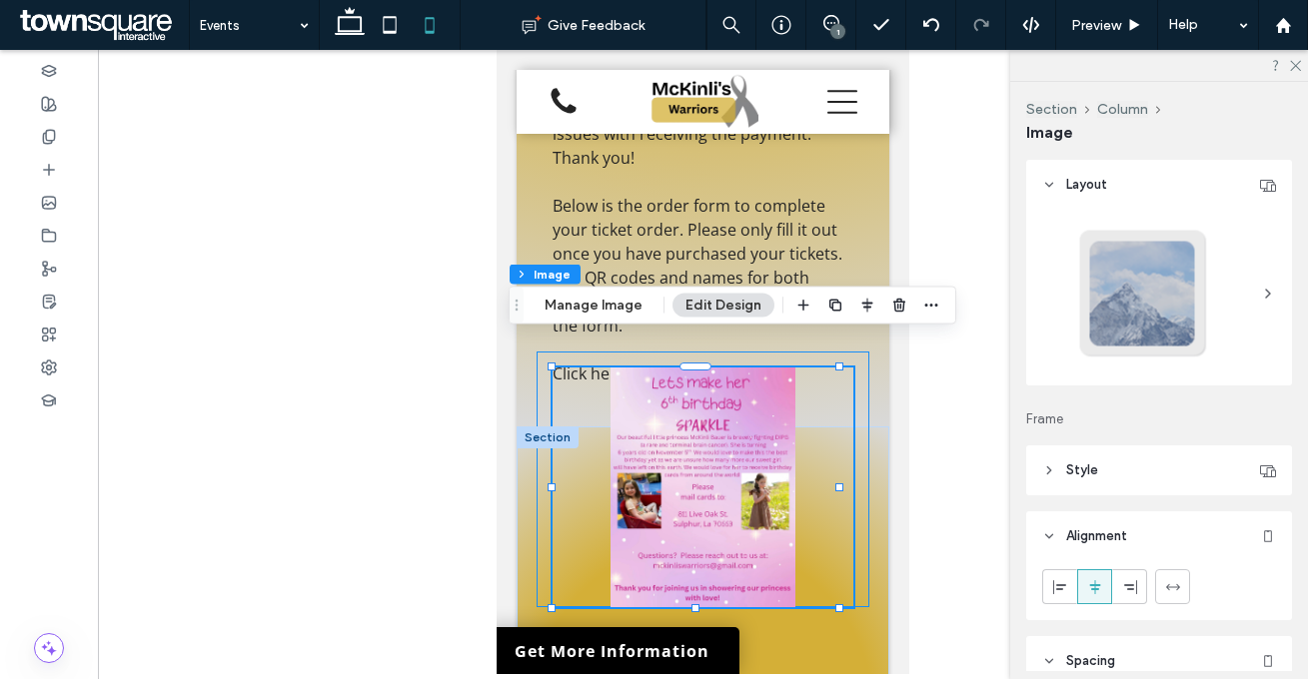
click at [848, 453] on div at bounding box center [702, 480] width 333 height 256
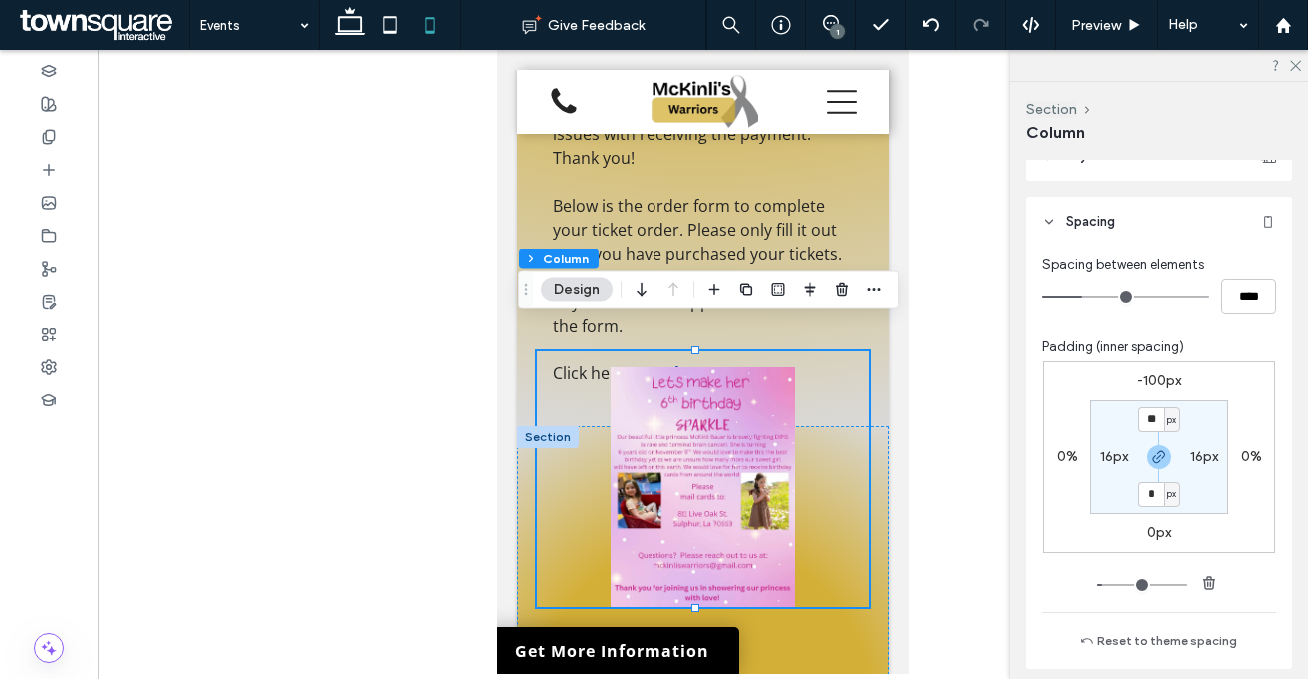
scroll to position [509, 0]
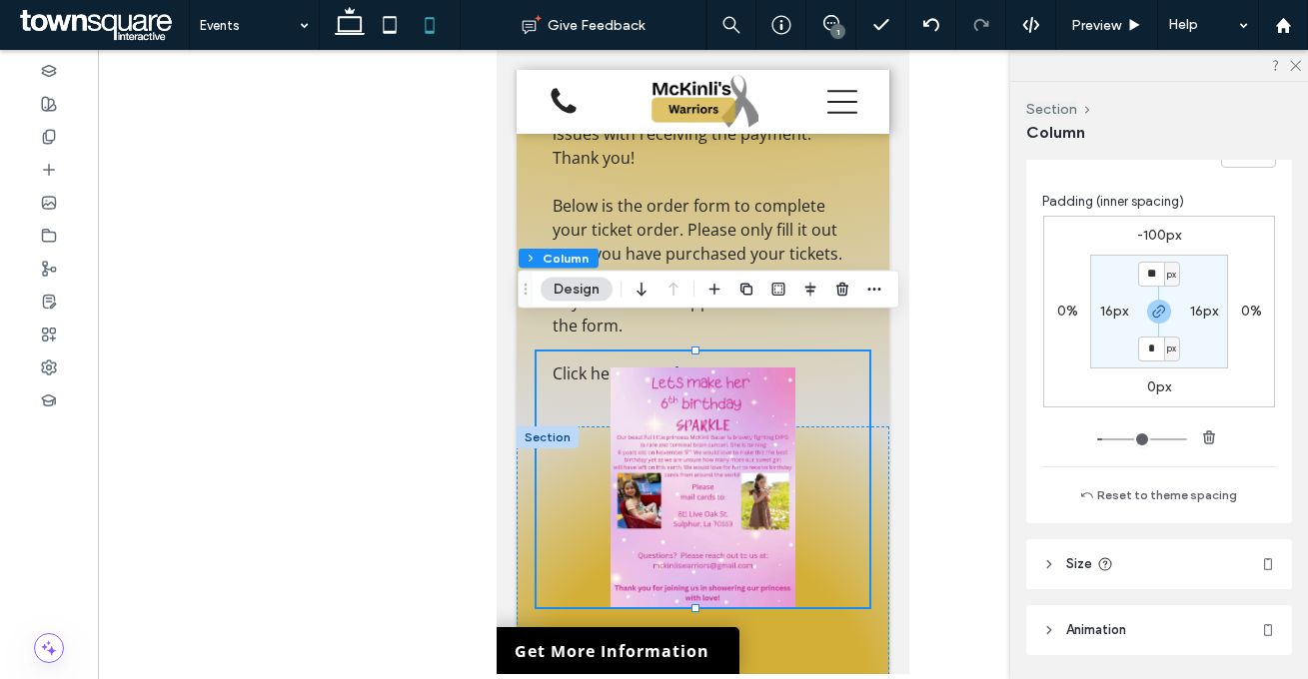
click at [1136, 247] on div "-100px 0% 0px 0% ** px 16px * px 16px" at bounding box center [1159, 312] width 232 height 192
click at [1137, 241] on label "-100px" at bounding box center [1159, 235] width 44 height 17
type input "*"
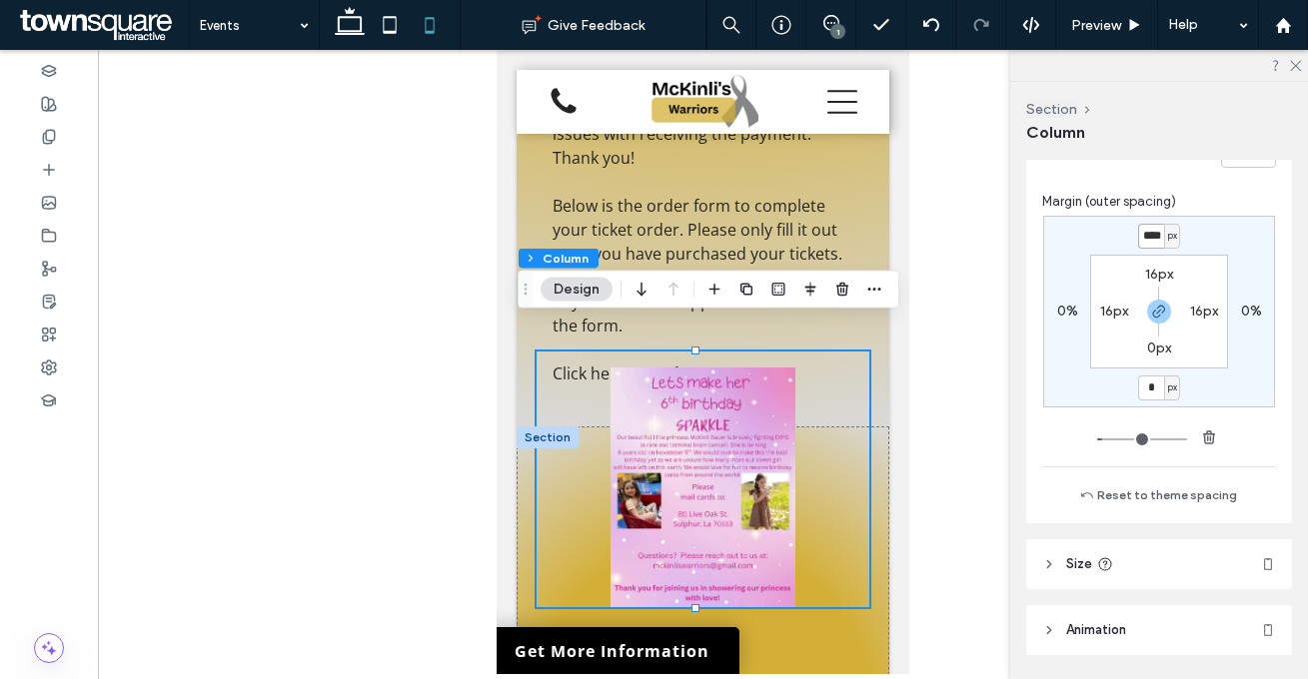
click at [1138, 239] on input "****" at bounding box center [1151, 236] width 26 height 25
type input "*"
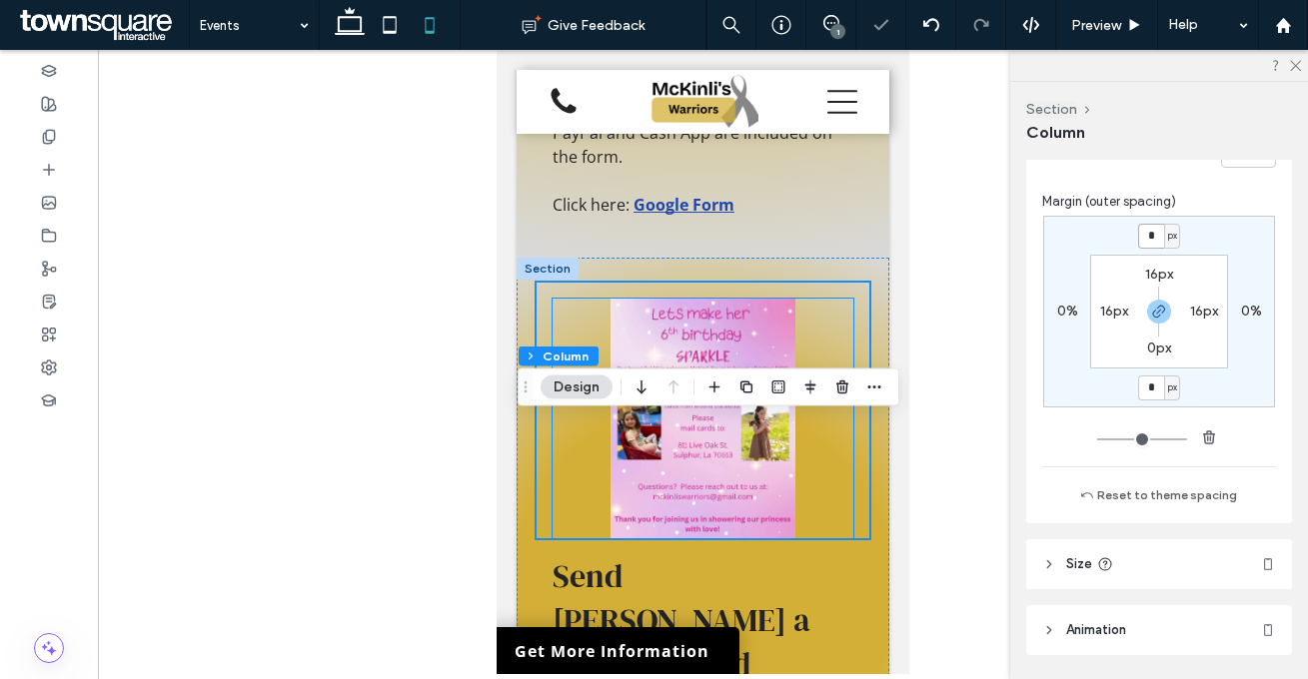
scroll to position [2148, 0]
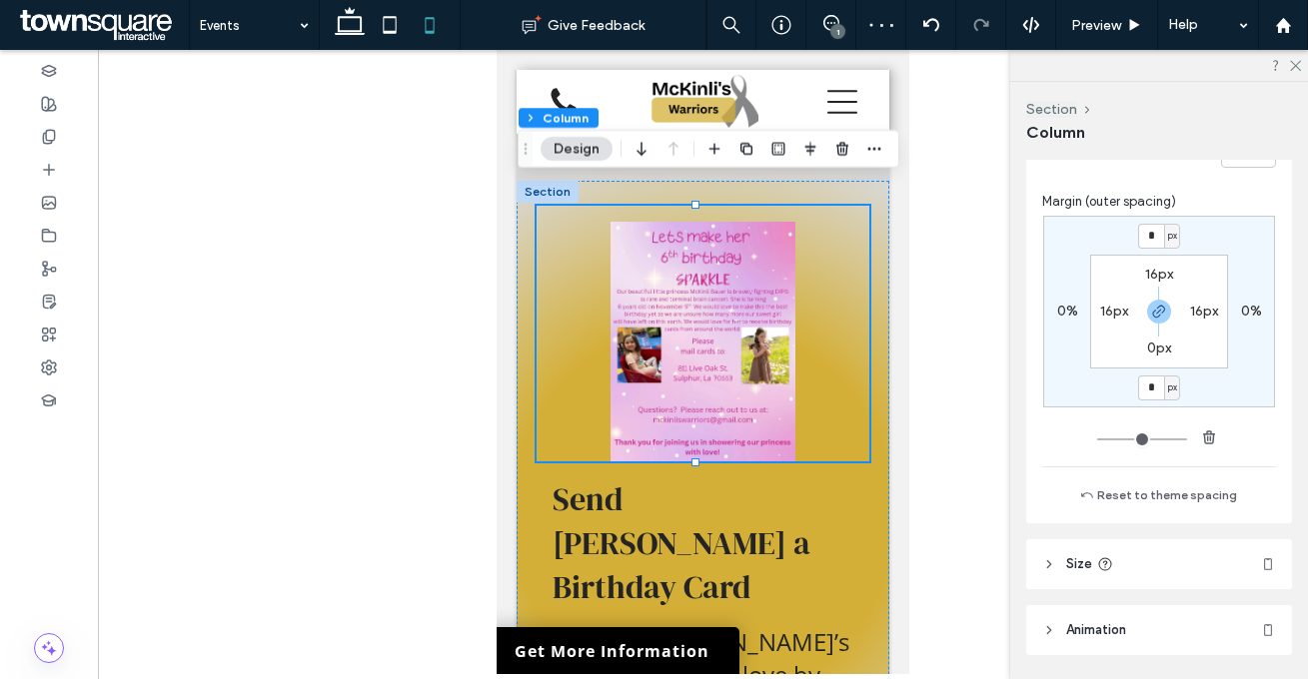
click at [1151, 270] on label "16px" at bounding box center [1159, 274] width 28 height 17
type input "**"
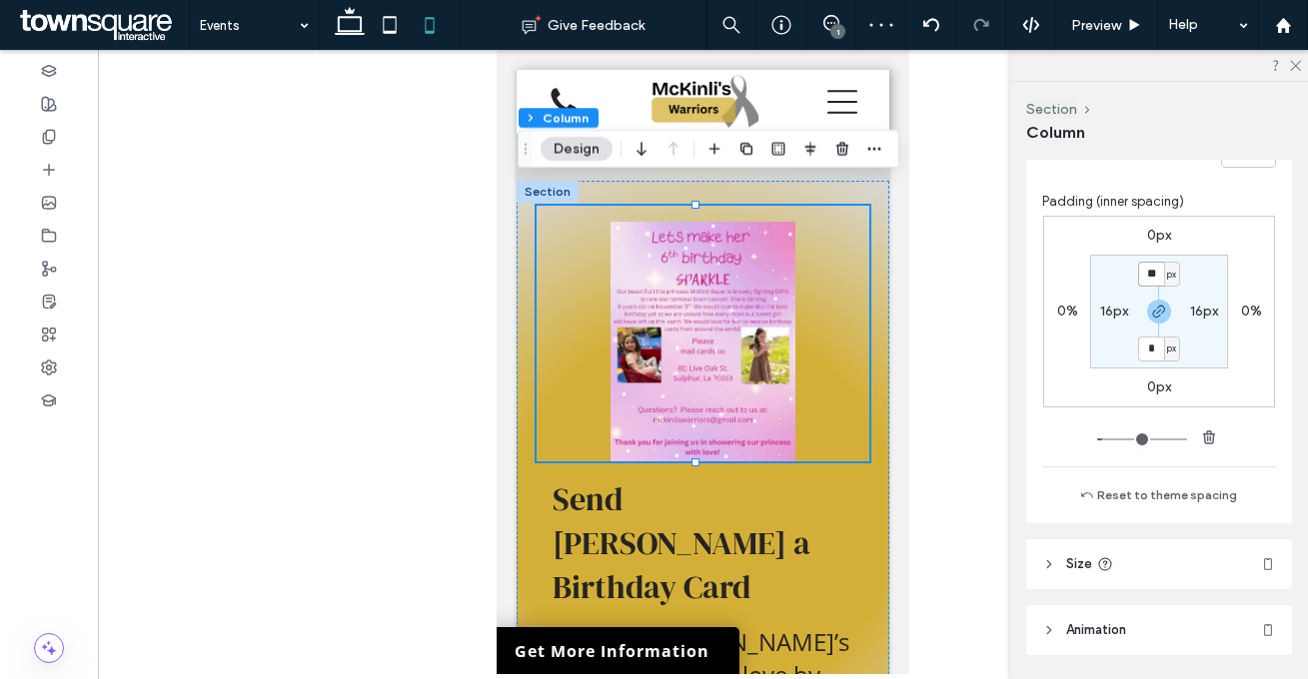
click at [1151, 270] on input "**" at bounding box center [1151, 274] width 26 height 25
type input "*"
type input "**"
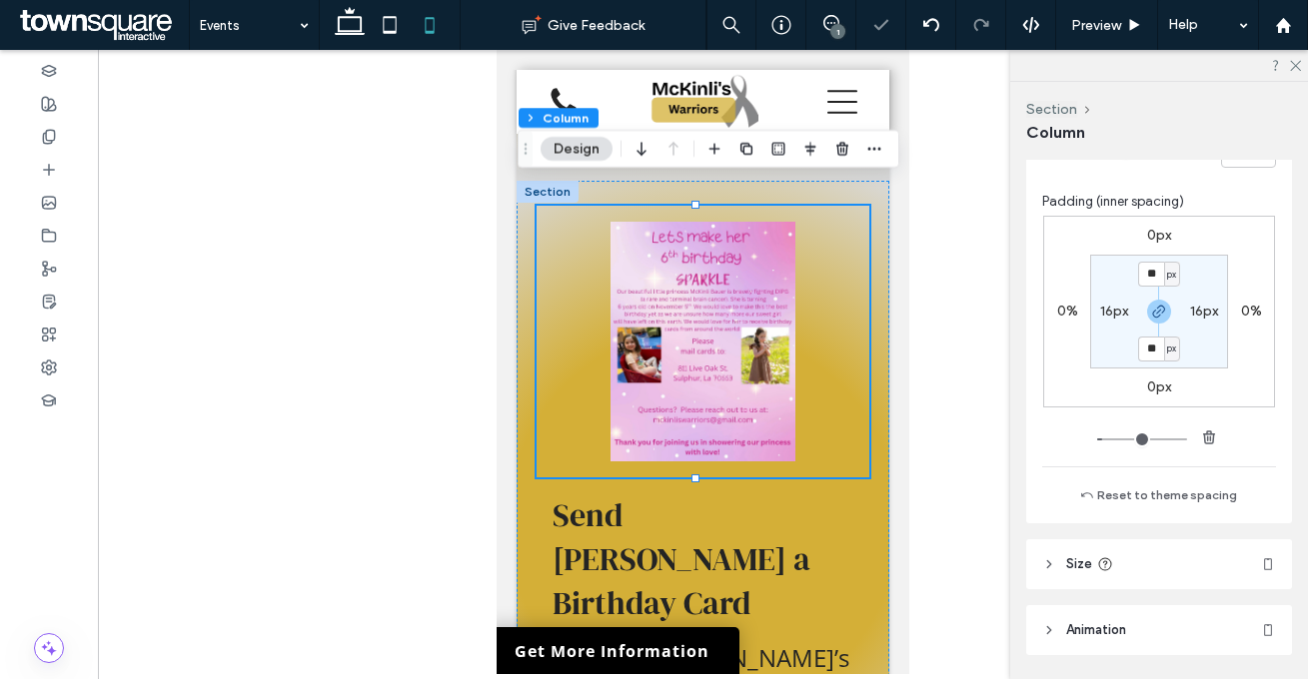
click at [1220, 284] on section "** px 16px ** px 16px" at bounding box center [1159, 312] width 138 height 114
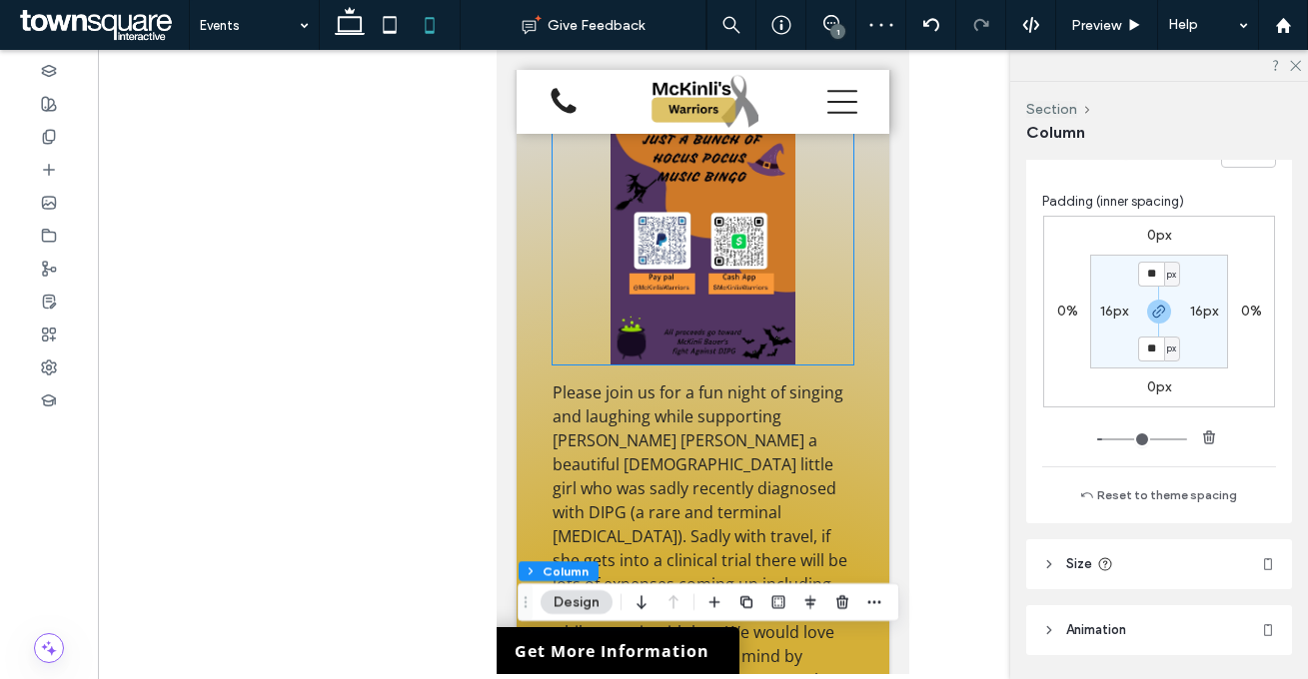
scroll to position [216, 0]
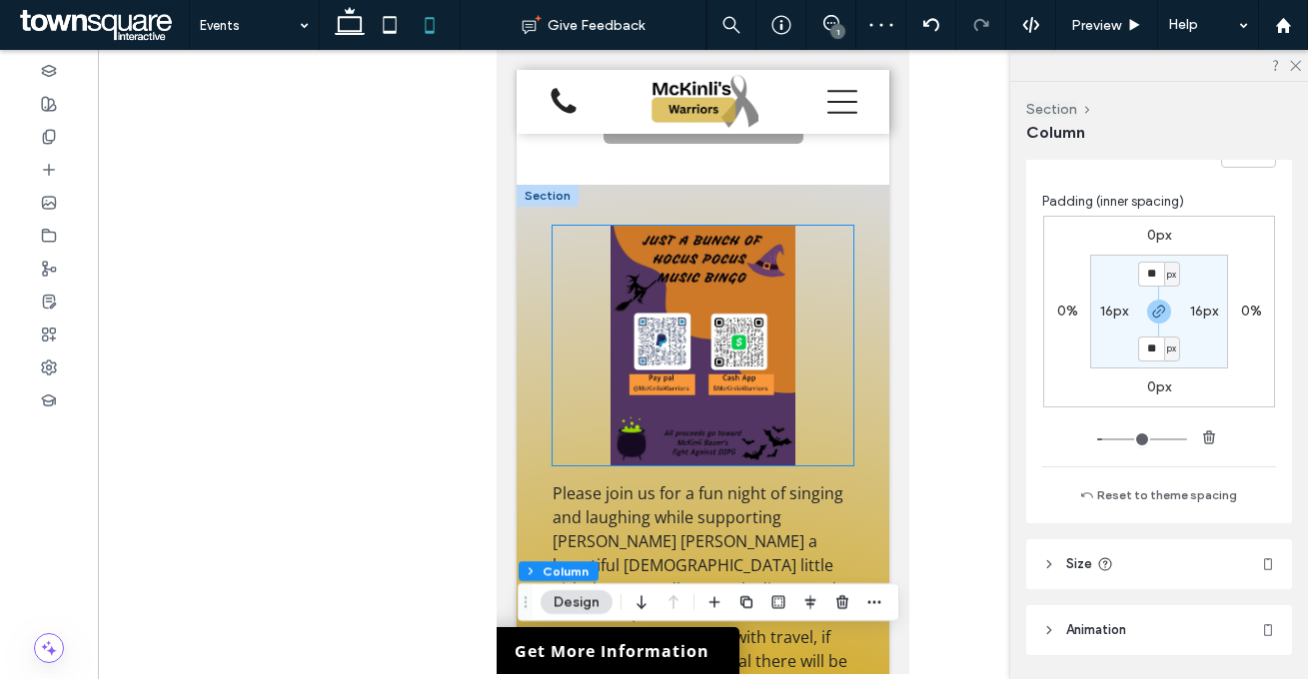
click at [814, 359] on img at bounding box center [702, 346] width 301 height 240
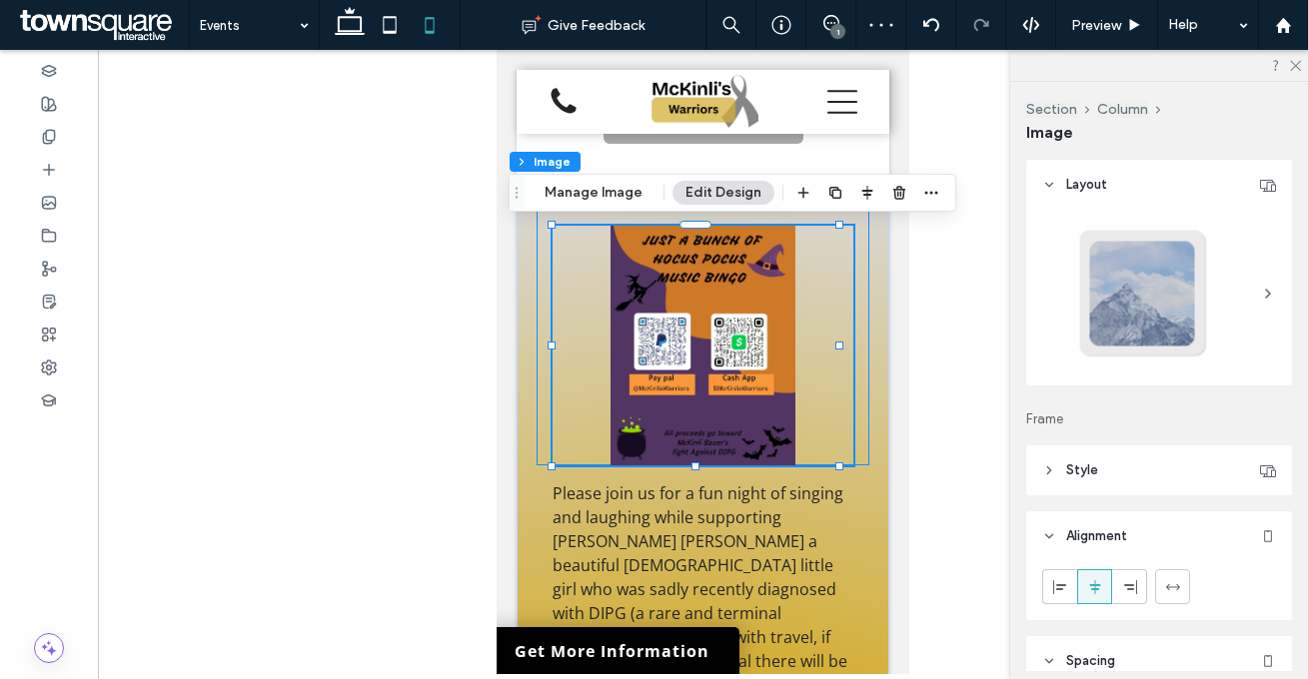
click at [844, 348] on div at bounding box center [702, 338] width 333 height 256
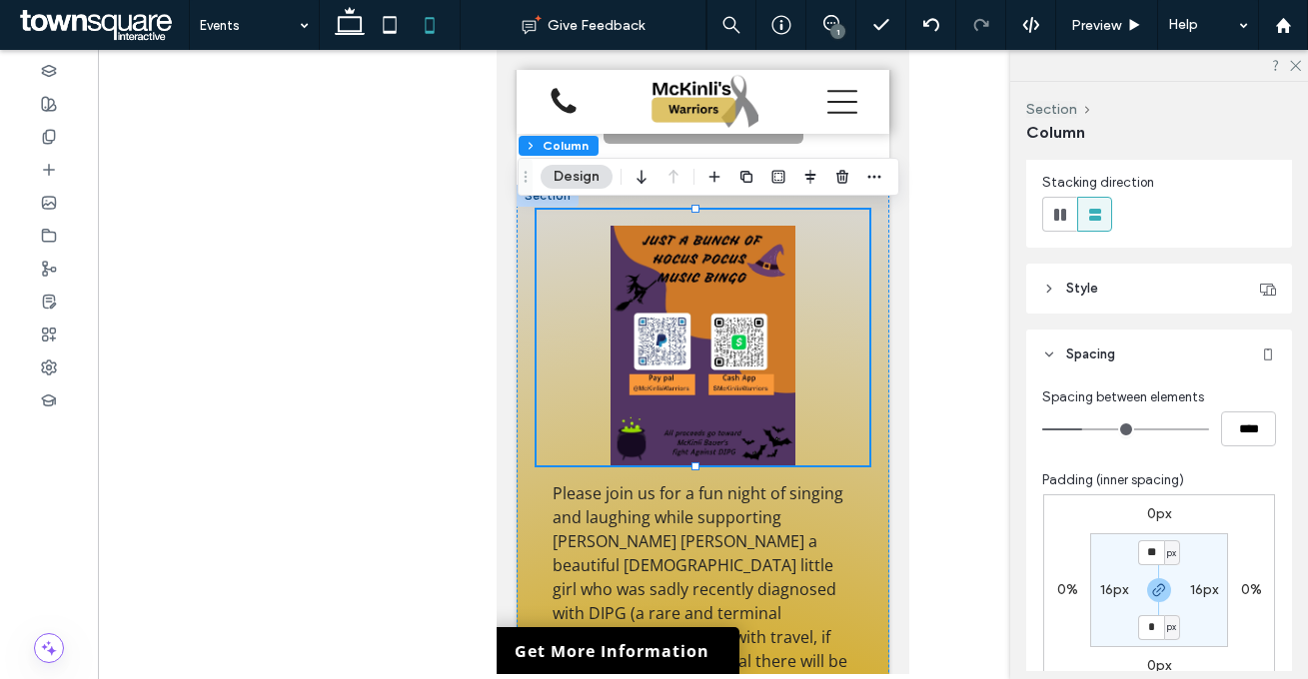
scroll to position [475, 0]
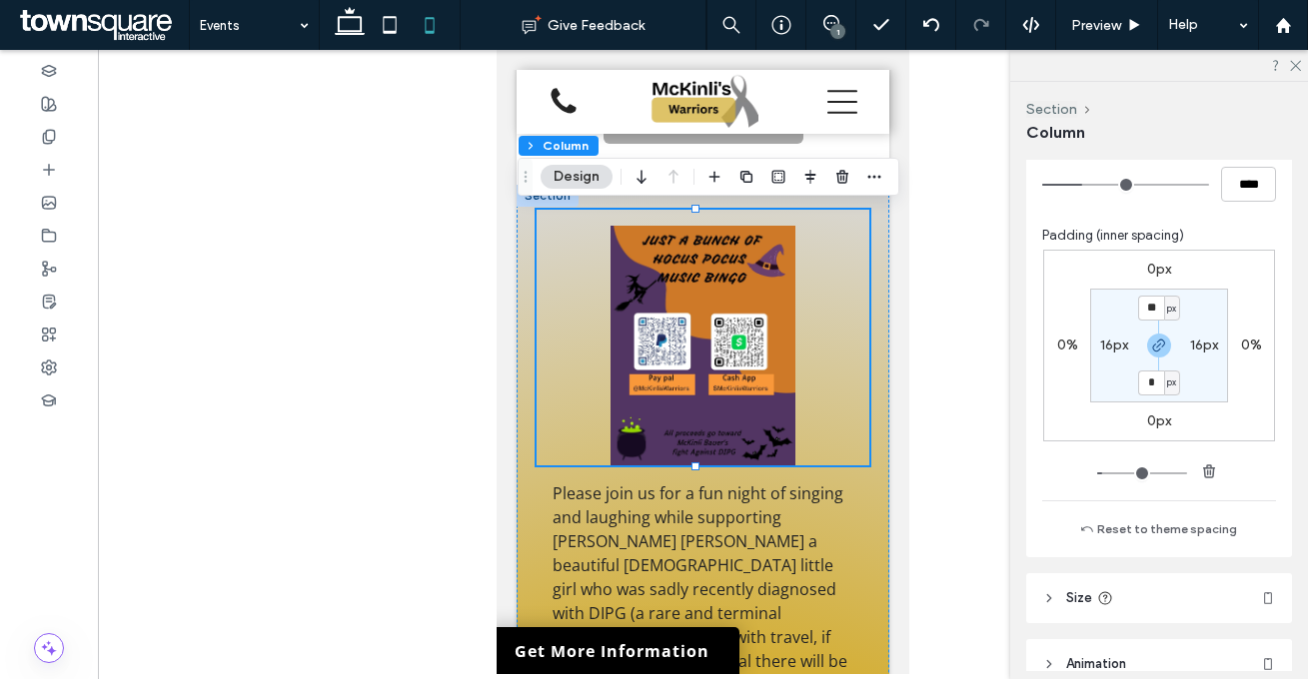
click at [1156, 291] on section "** px 16px * px 16px" at bounding box center [1159, 346] width 138 height 114
click at [1145, 306] on input "**" at bounding box center [1151, 308] width 26 height 25
type input "**"
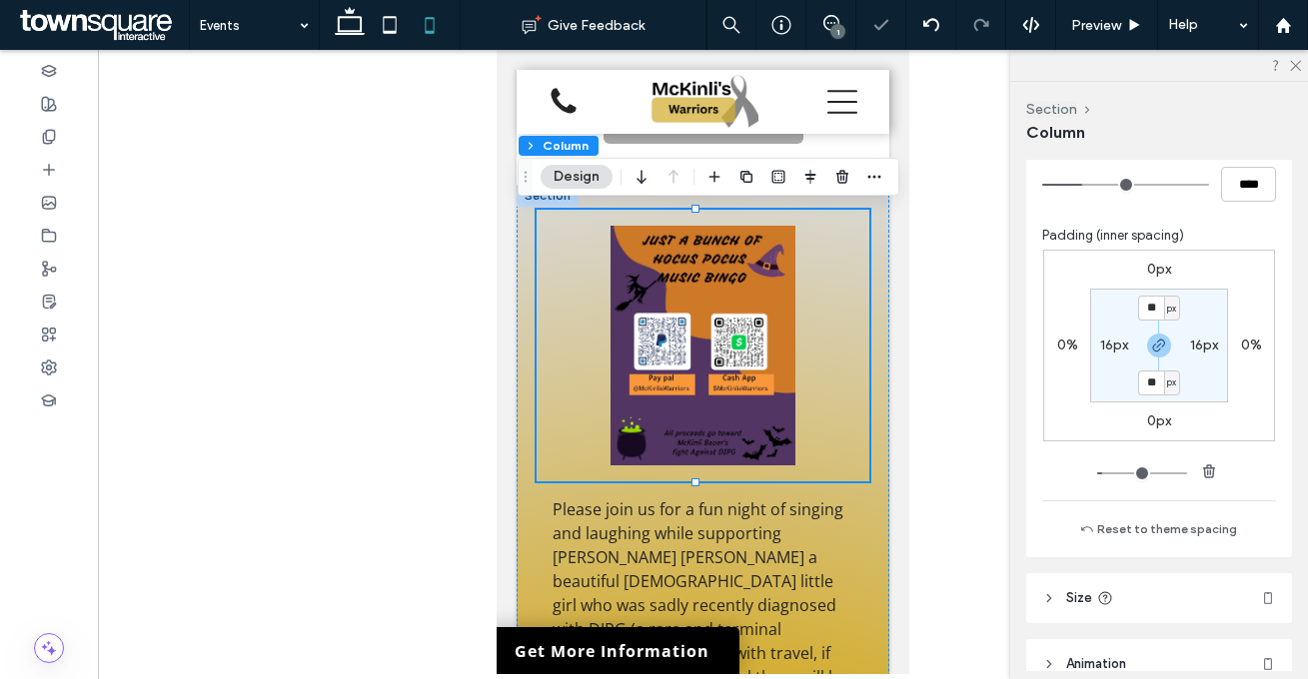
click at [1205, 292] on section "** px 16px ** px 16px" at bounding box center [1159, 346] width 138 height 114
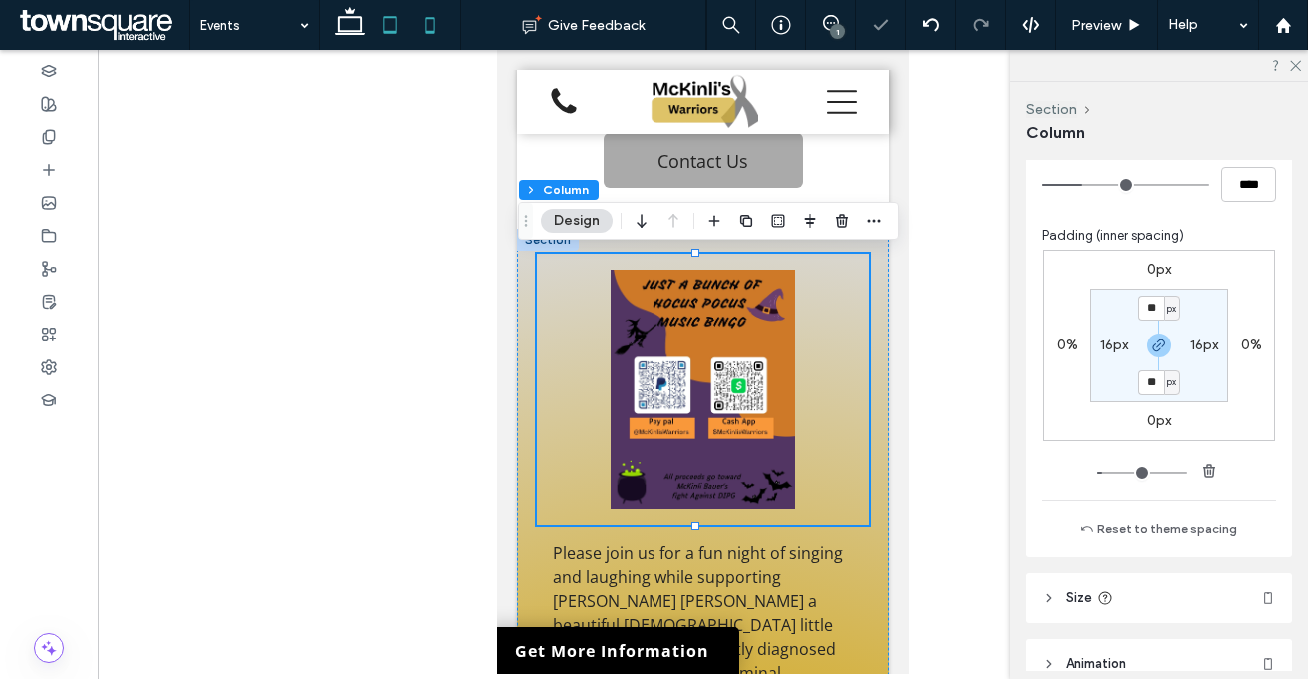
click at [390, 35] on icon at bounding box center [390, 25] width 40 height 40
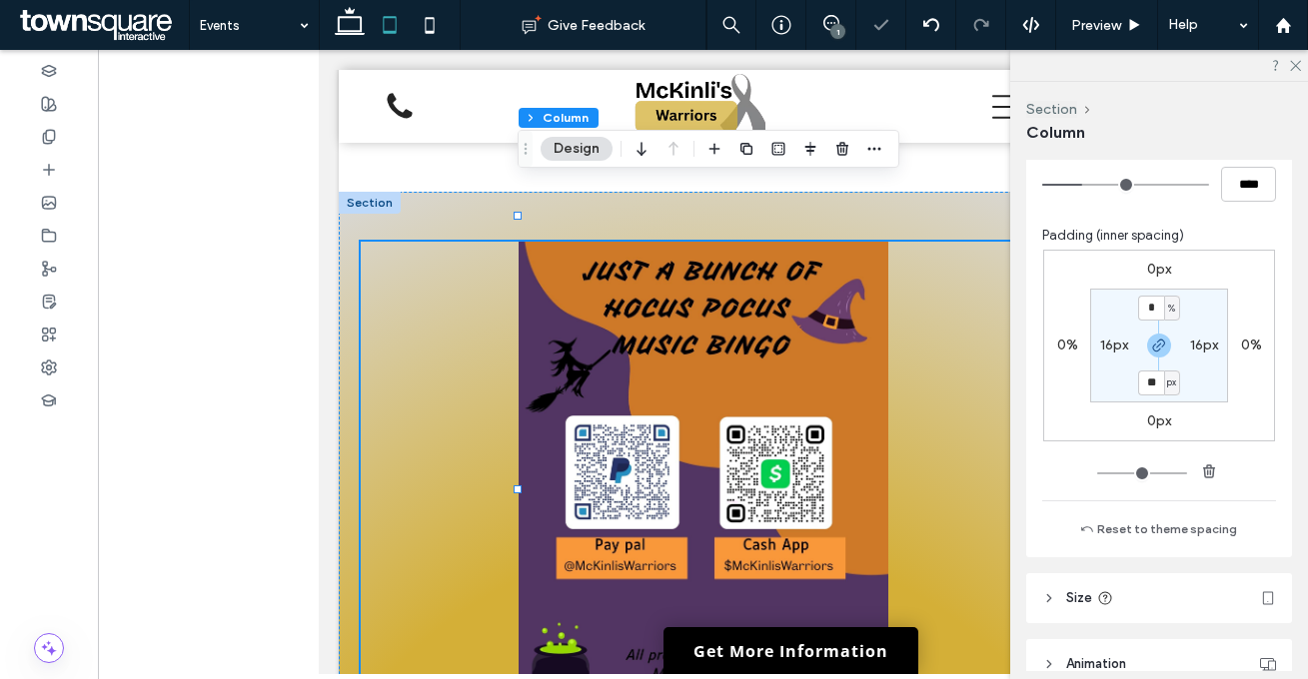
type input "*"
type input "**"
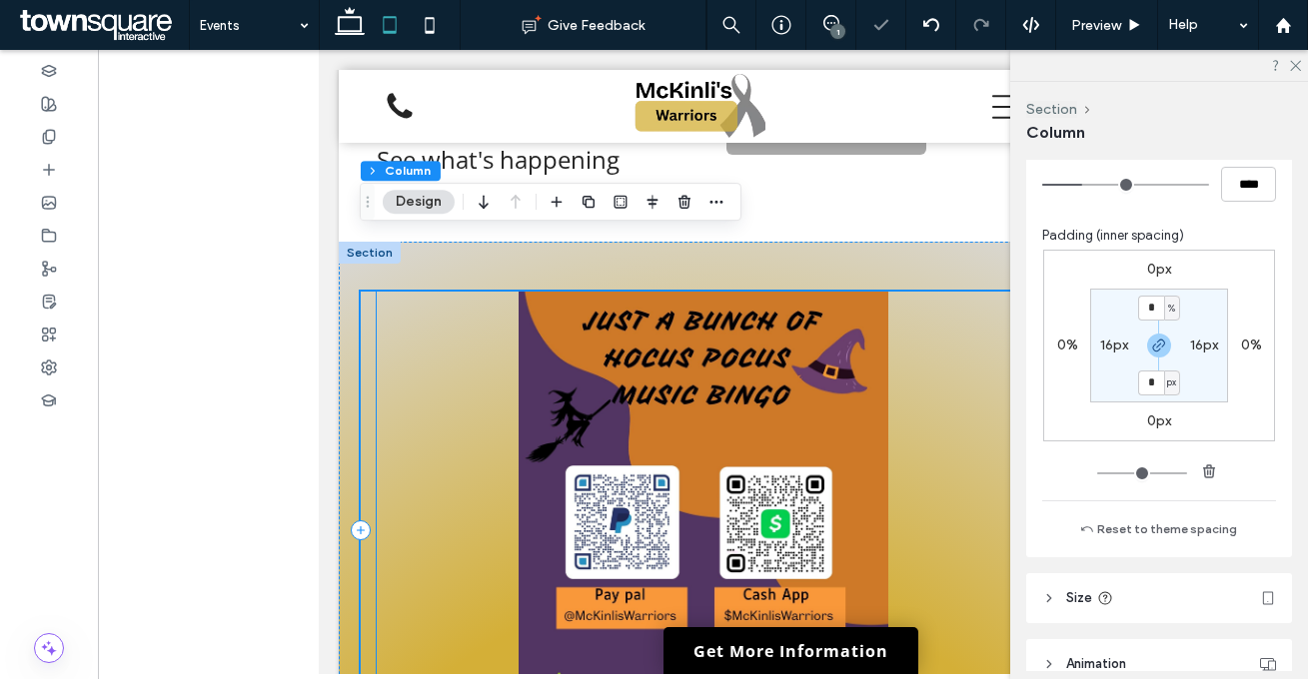
scroll to position [69, 0]
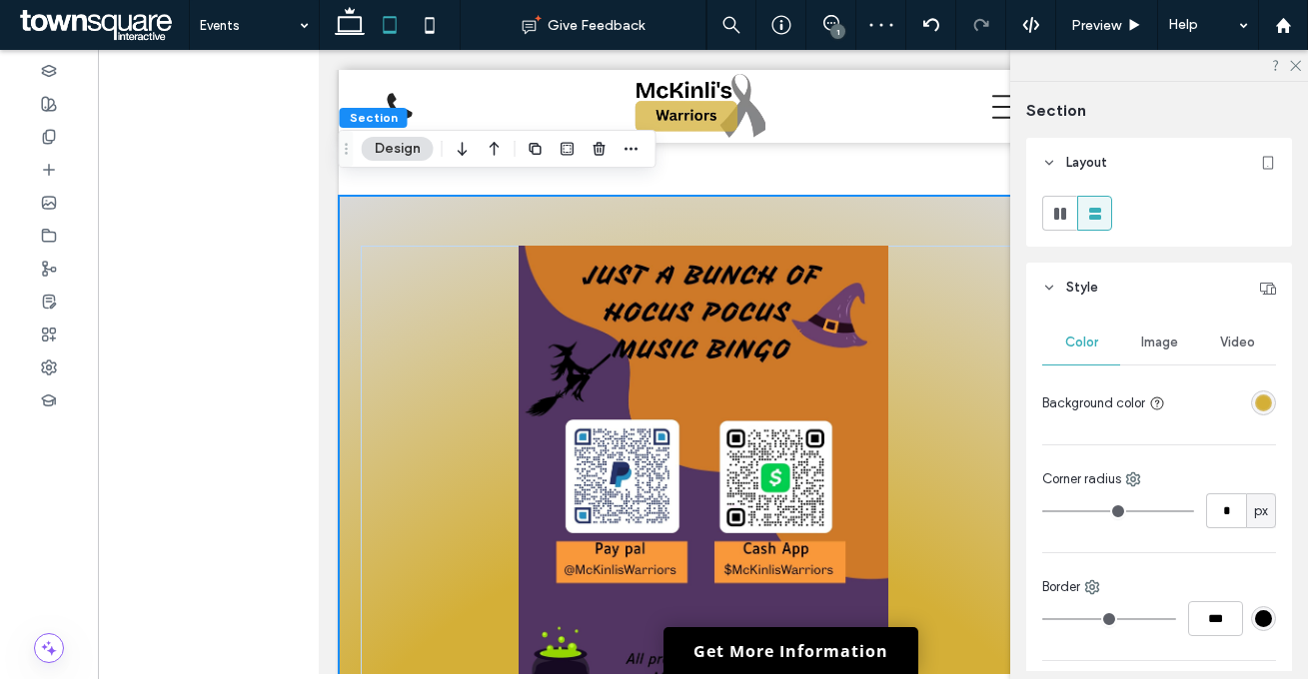
scroll to position [480, 0]
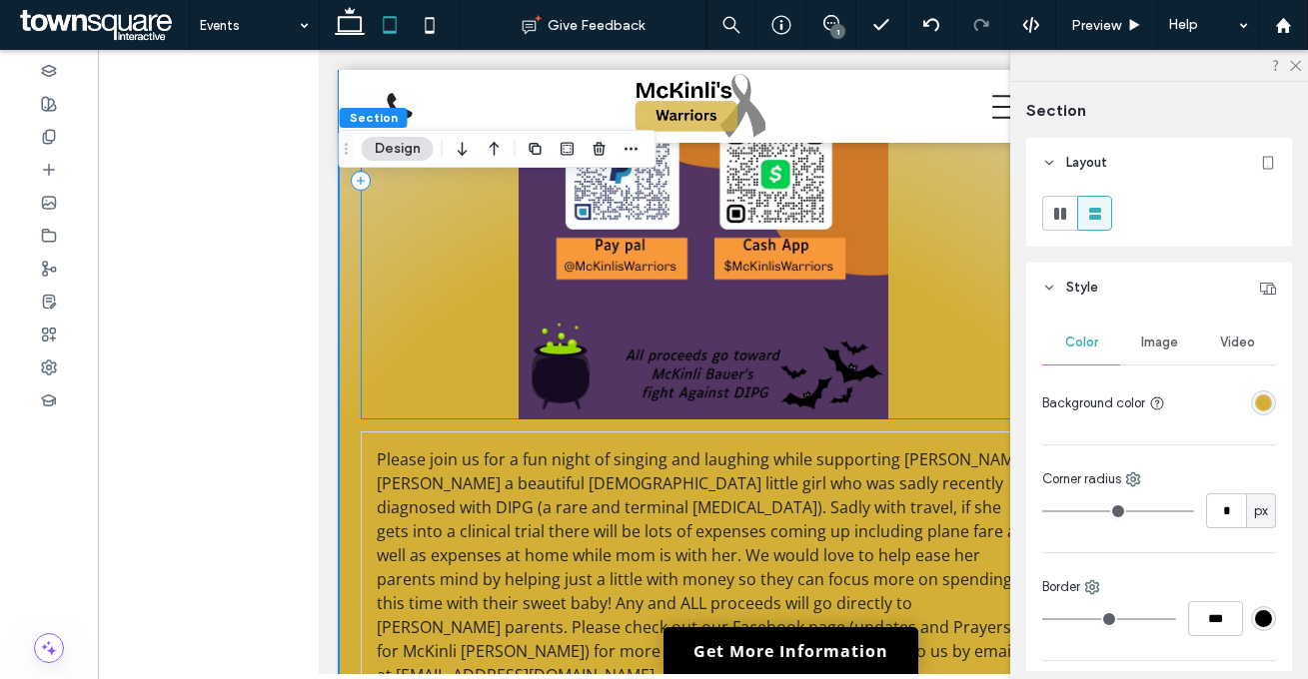
click at [365, 329] on div at bounding box center [702, 180] width 685 height 477
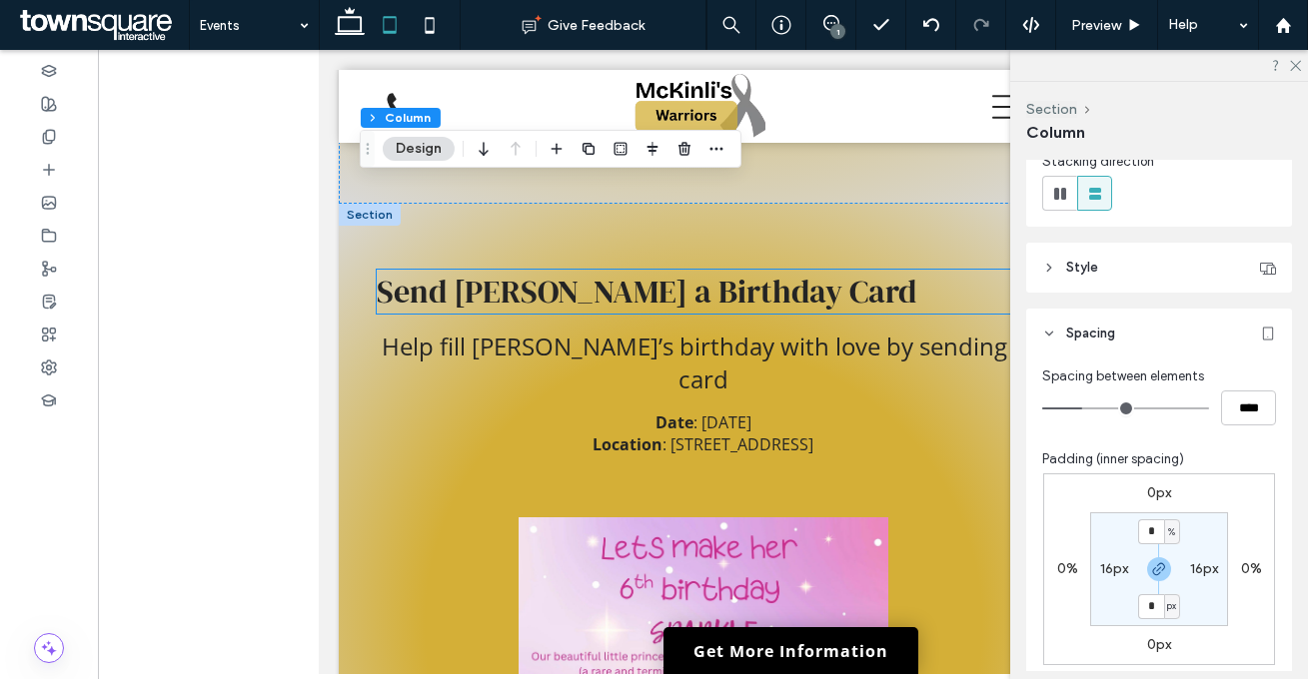
scroll to position [1723, 0]
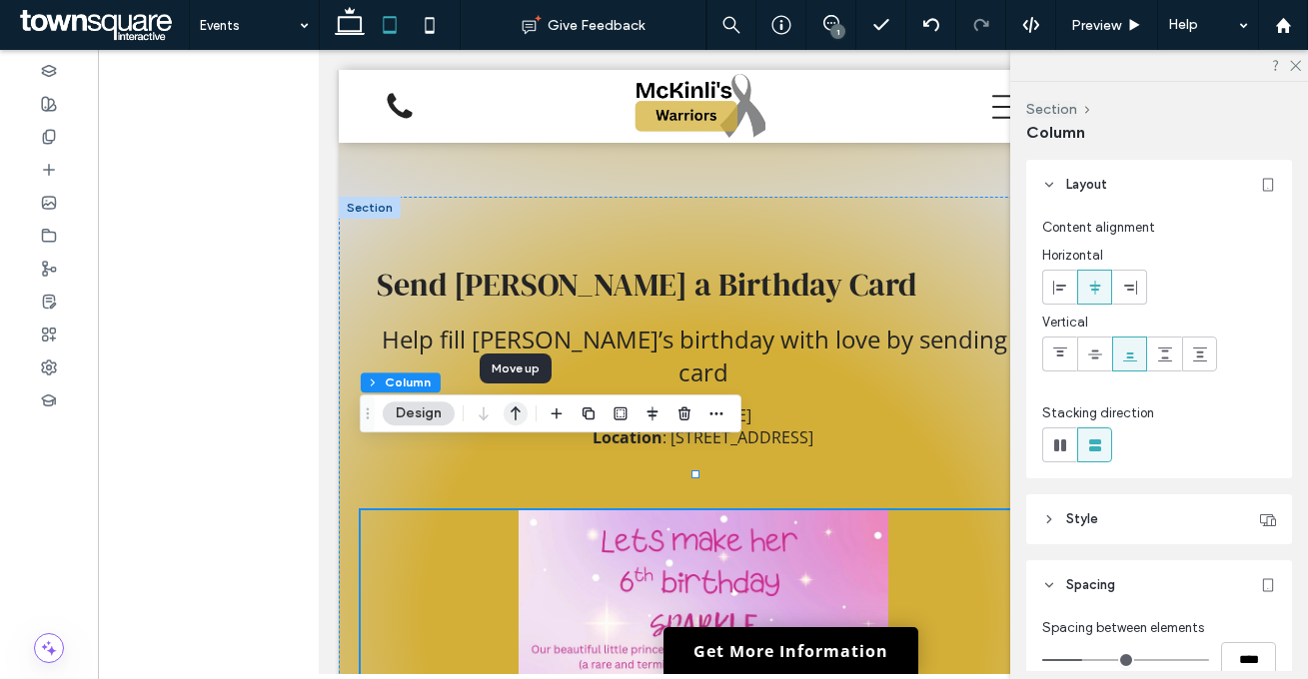
click at [518, 416] on icon "button" at bounding box center [515, 414] width 24 height 36
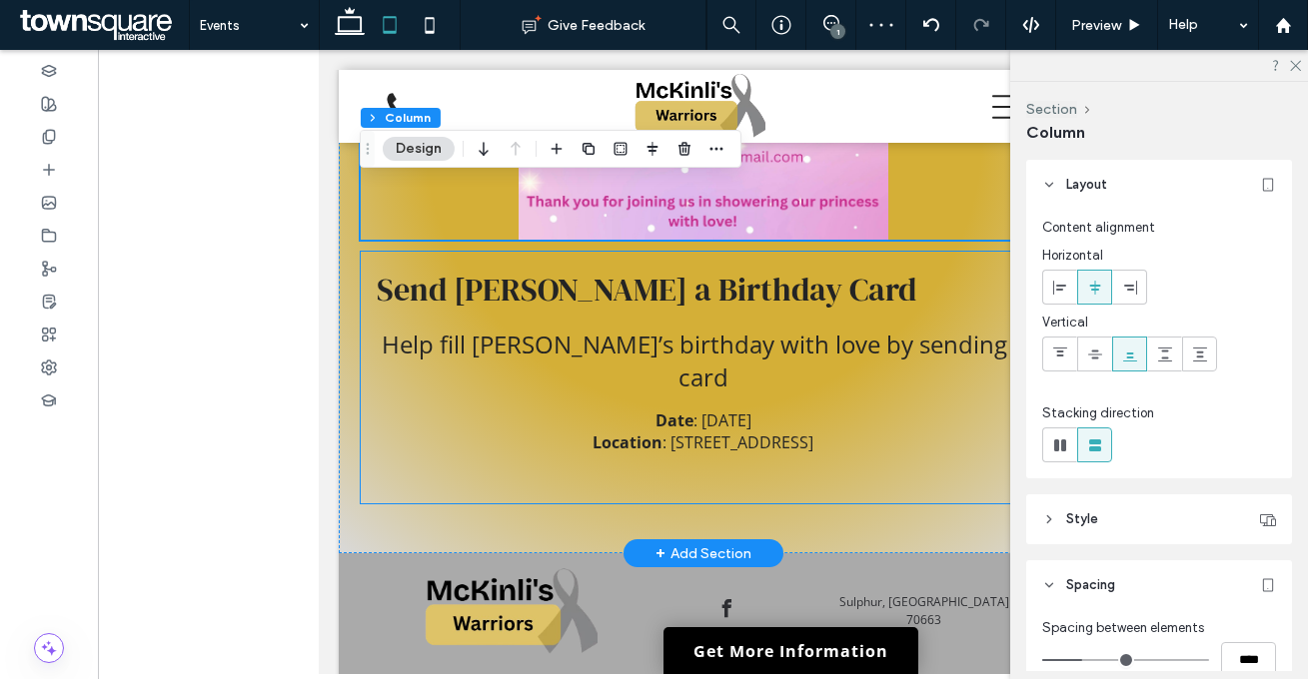
scroll to position [2209, 0]
click at [699, 410] on div "Send McKinli a Birthday Card Help fill McKinli’s birthday with love by sending …" at bounding box center [702, 377] width 685 height 252
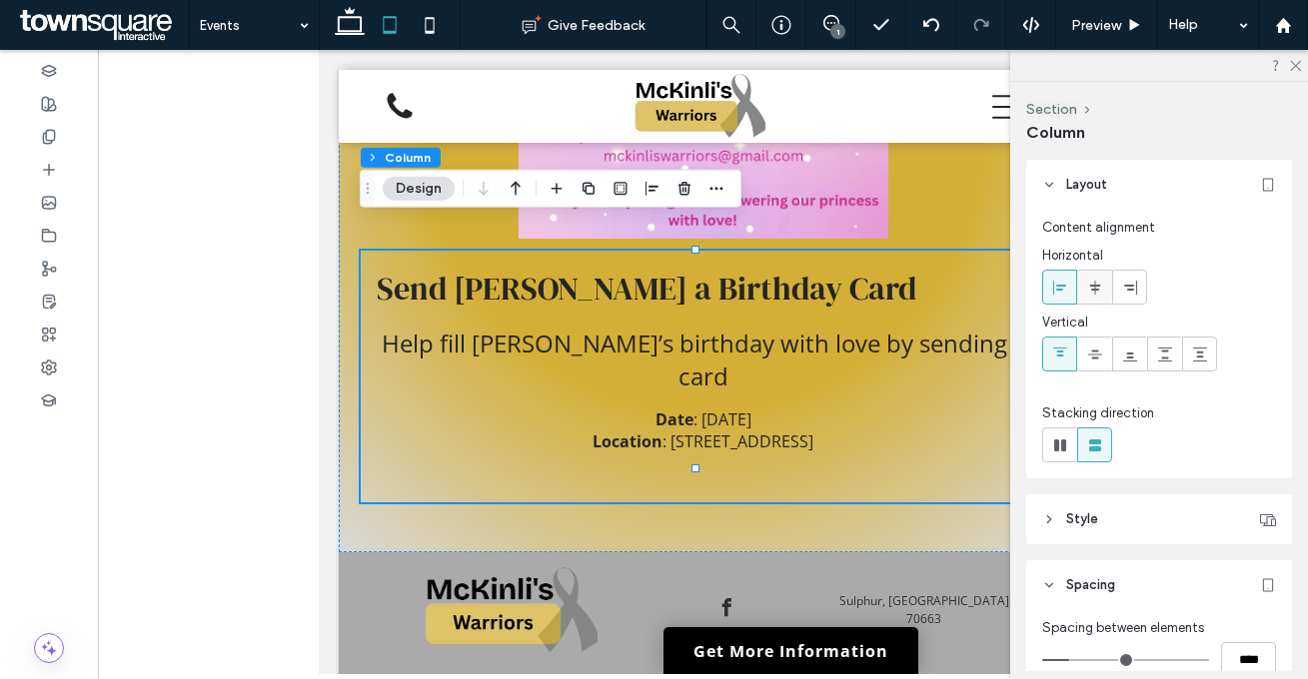
click at [1086, 288] on div at bounding box center [1094, 287] width 33 height 33
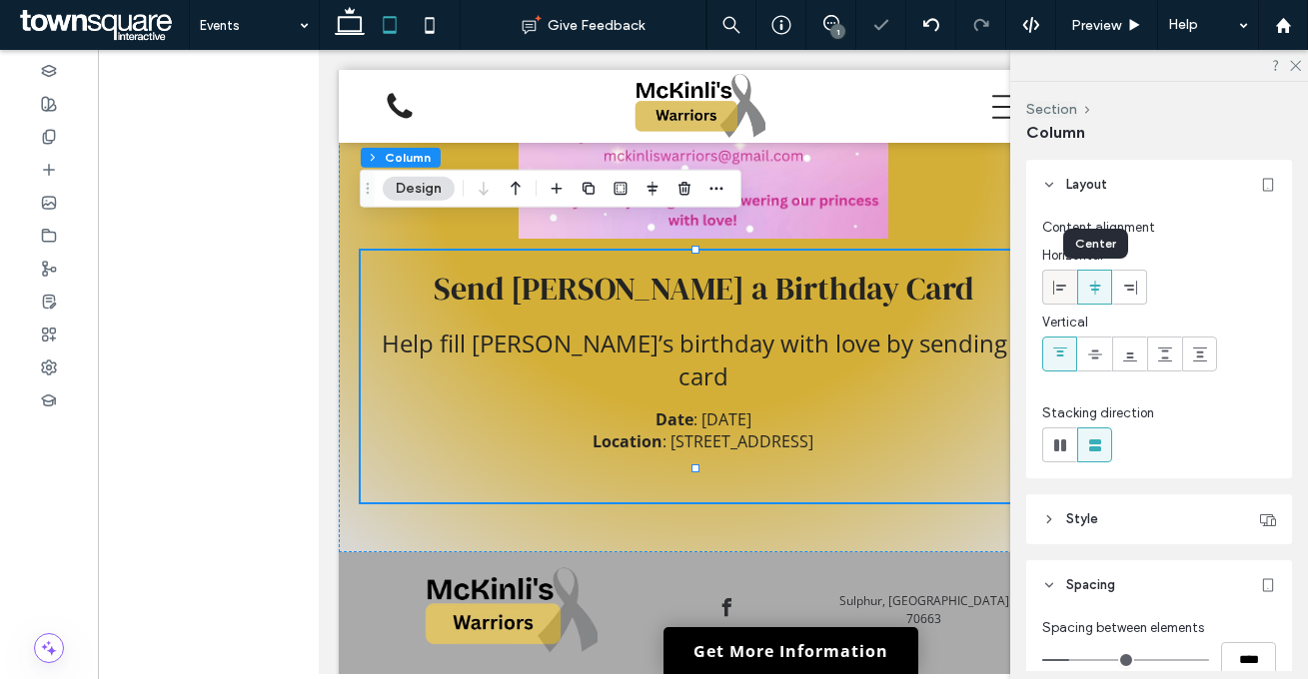
click at [1064, 288] on icon at bounding box center [1060, 288] width 16 height 16
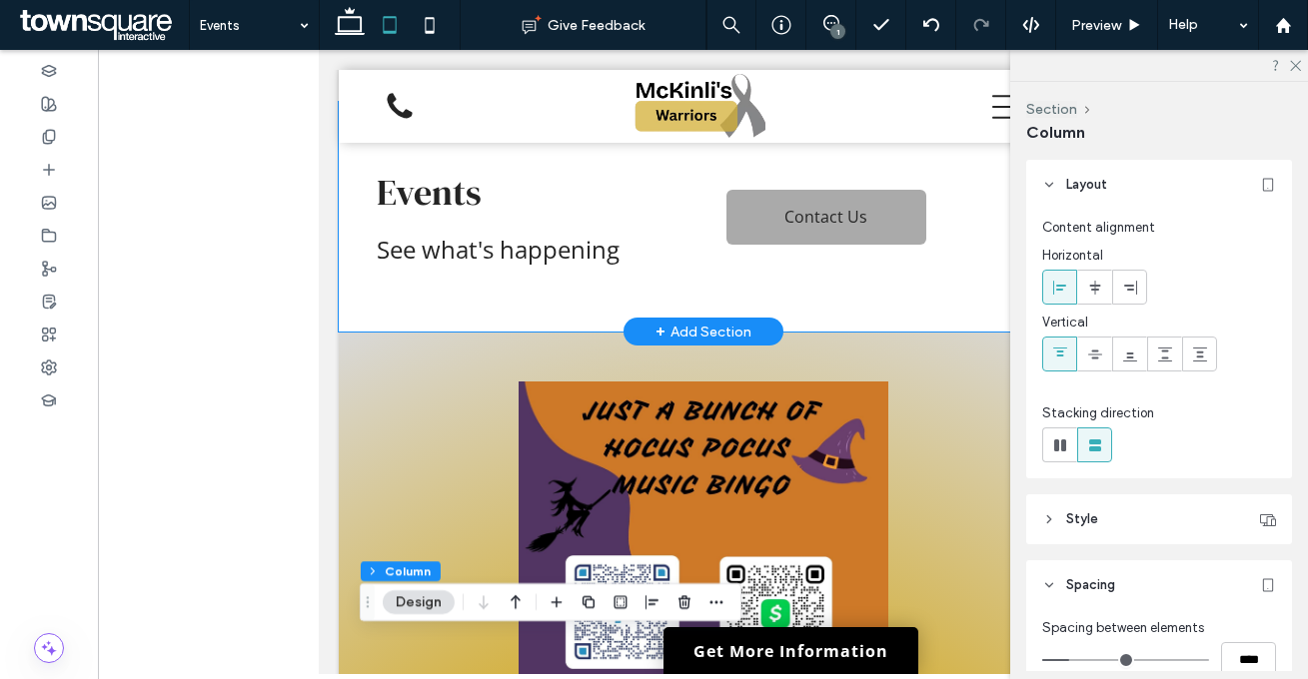
scroll to position [0, 0]
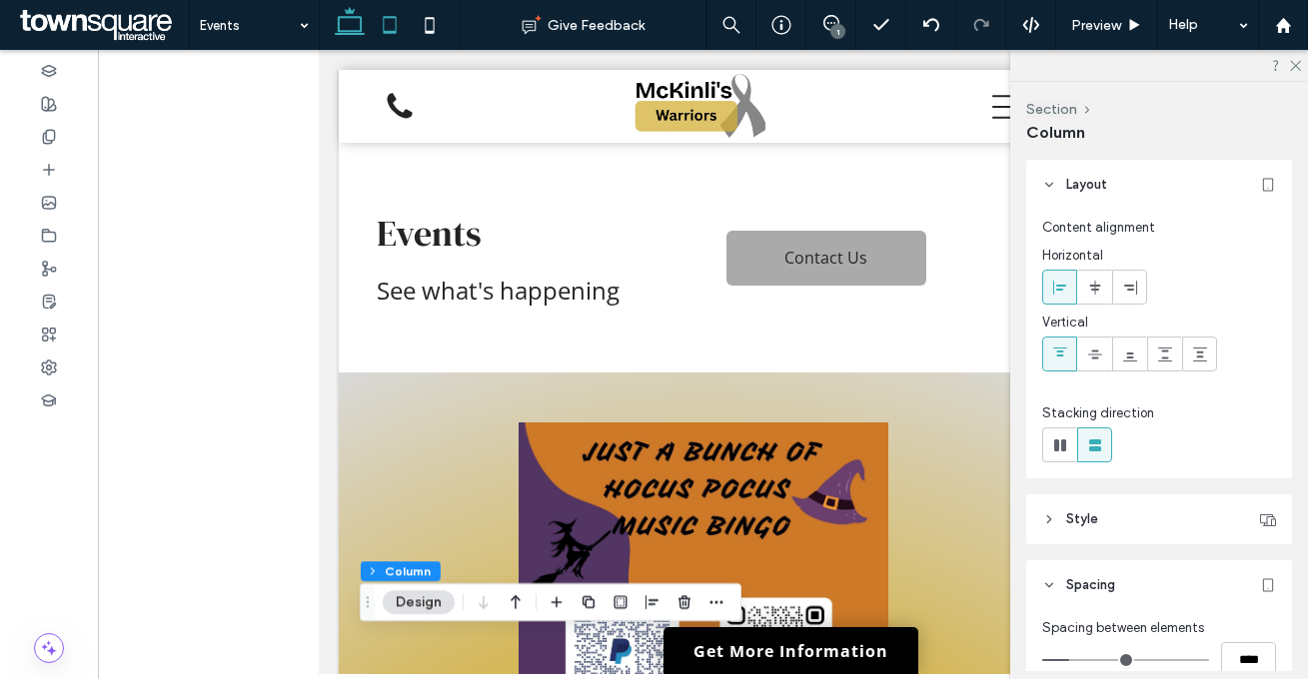
click at [361, 28] on use at bounding box center [350, 21] width 30 height 28
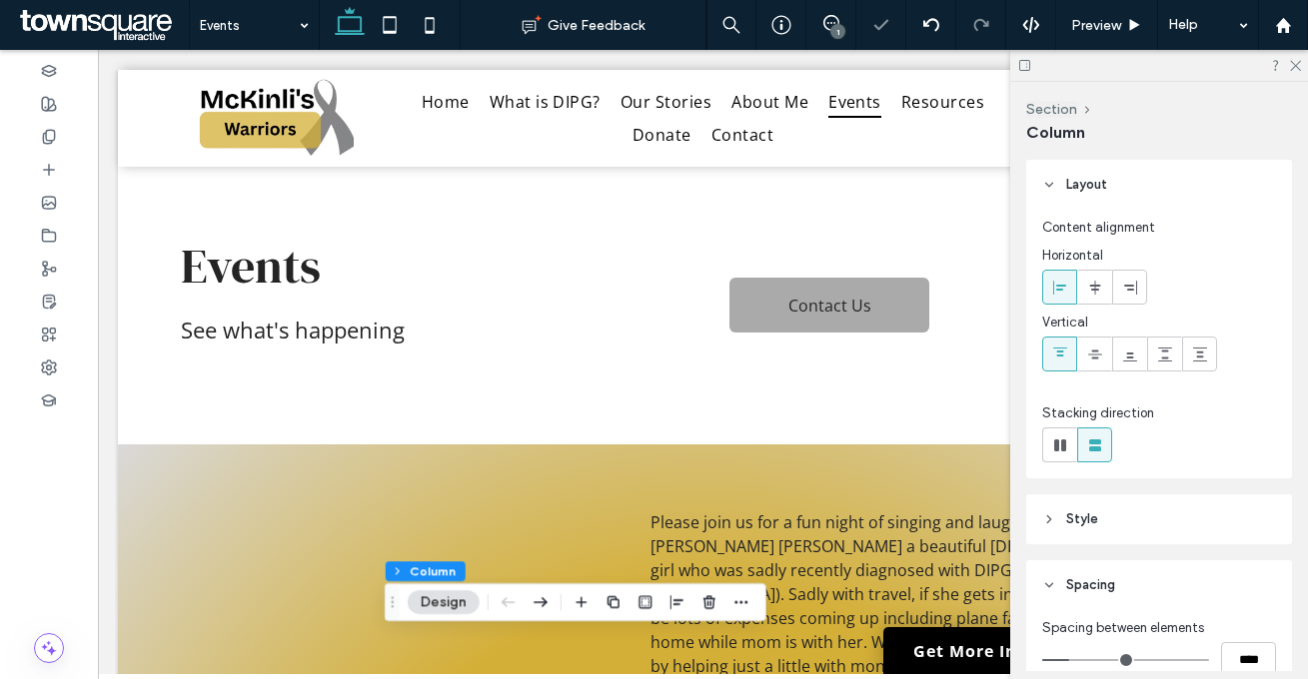
type input "**"
type input "***"
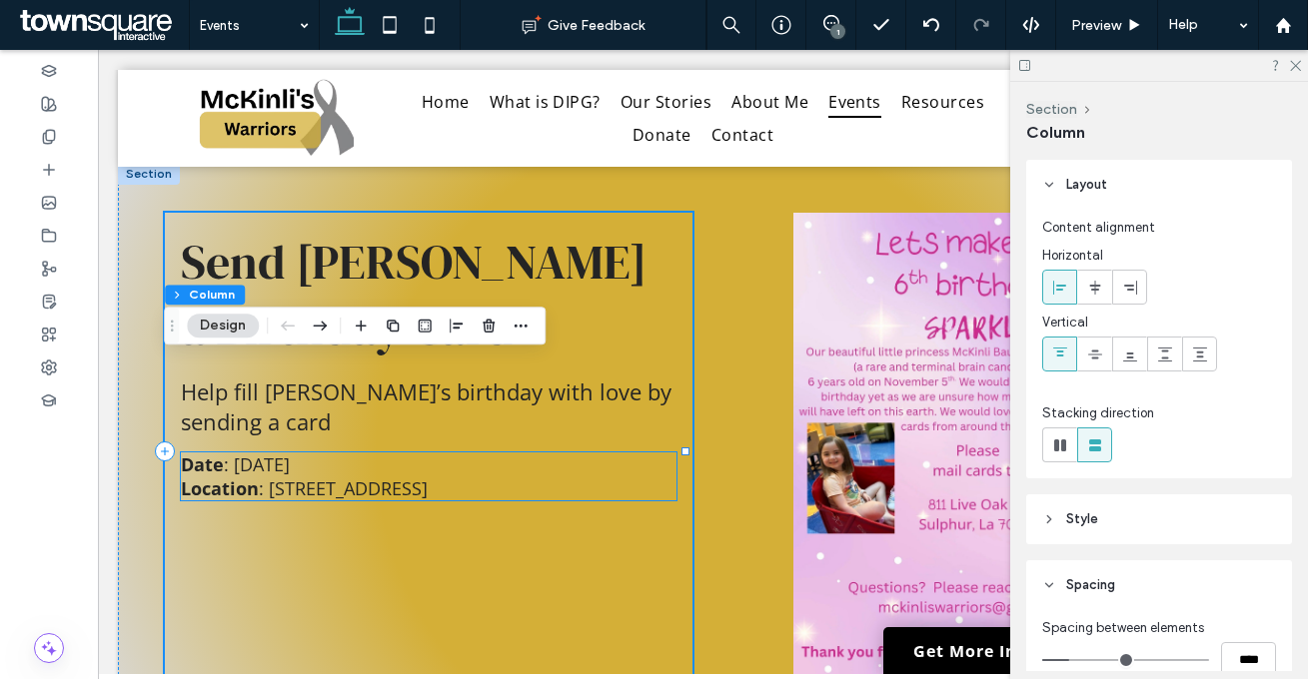
scroll to position [1248, 0]
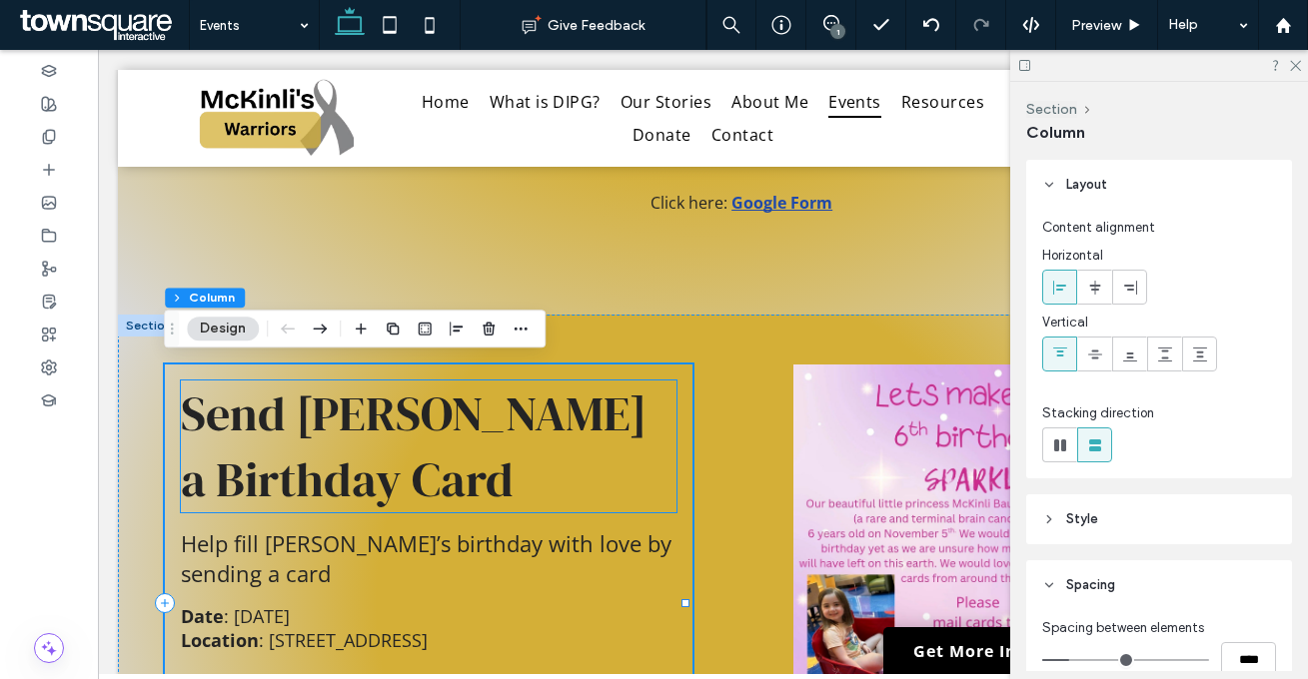
click at [598, 434] on h3 "Send [PERSON_NAME] a Birthday Card" at bounding box center [428, 447] width 495 height 132
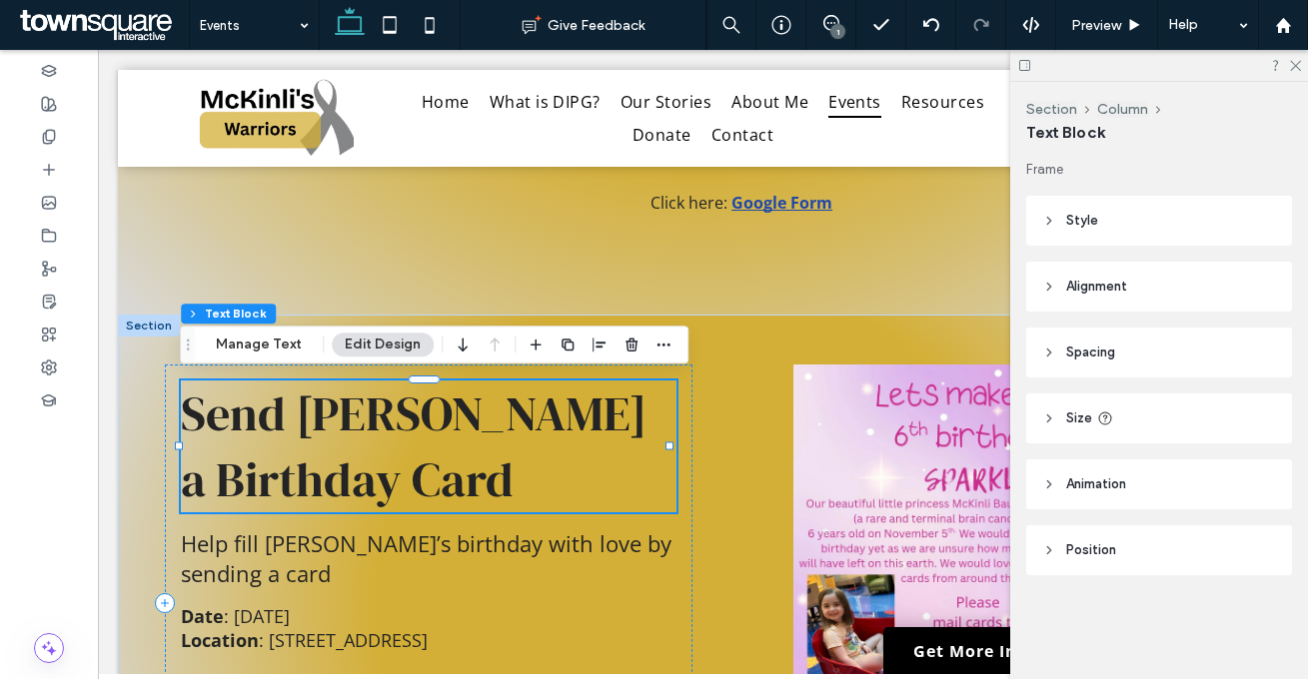
click at [598, 434] on h3 "Send [PERSON_NAME] a Birthday Card" at bounding box center [428, 447] width 495 height 132
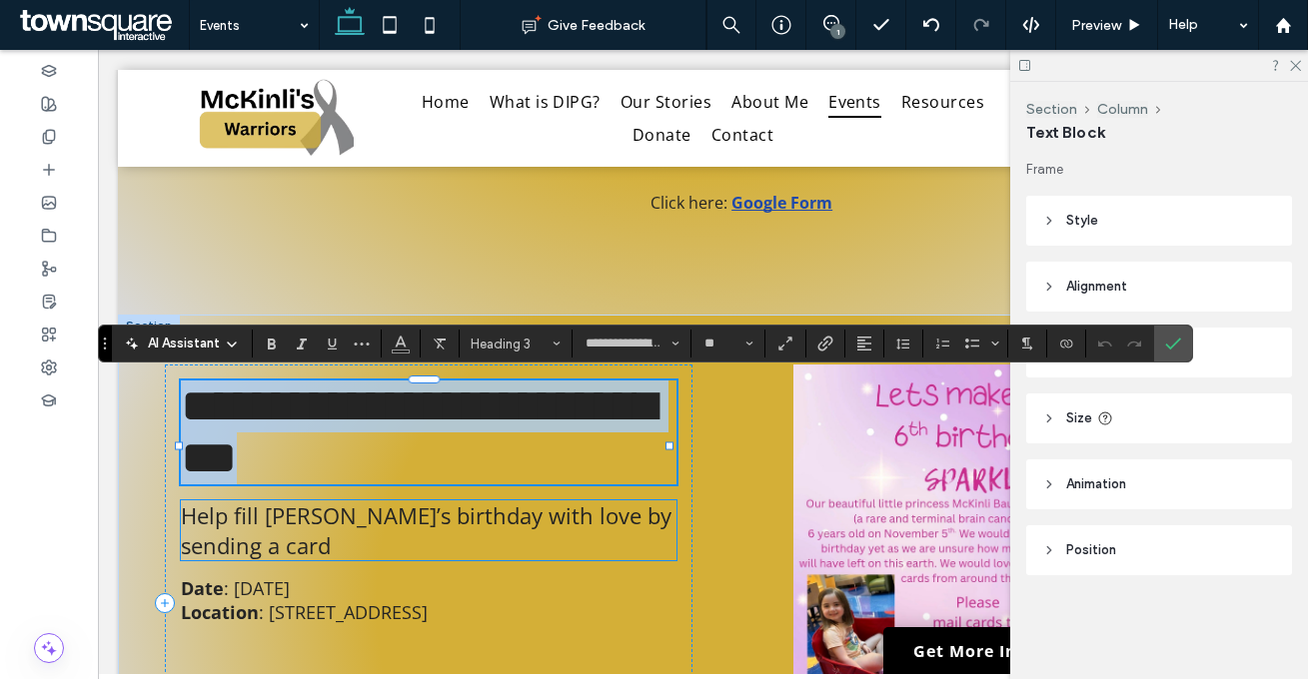
click at [487, 560] on h2 "Help fill McKinli’s birthday with love by sending a card" at bounding box center [428, 530] width 495 height 60
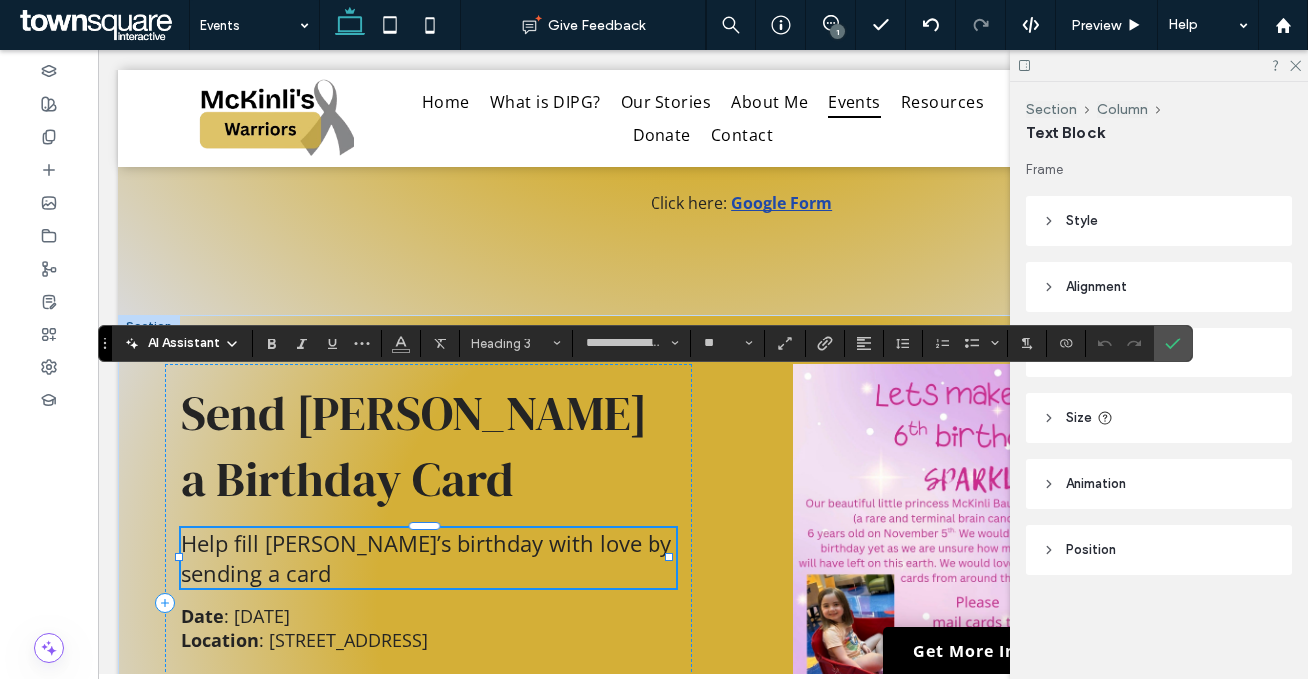
click at [487, 571] on h2 "Help fill McKinli’s birthday with love by sending a card" at bounding box center [428, 558] width 495 height 60
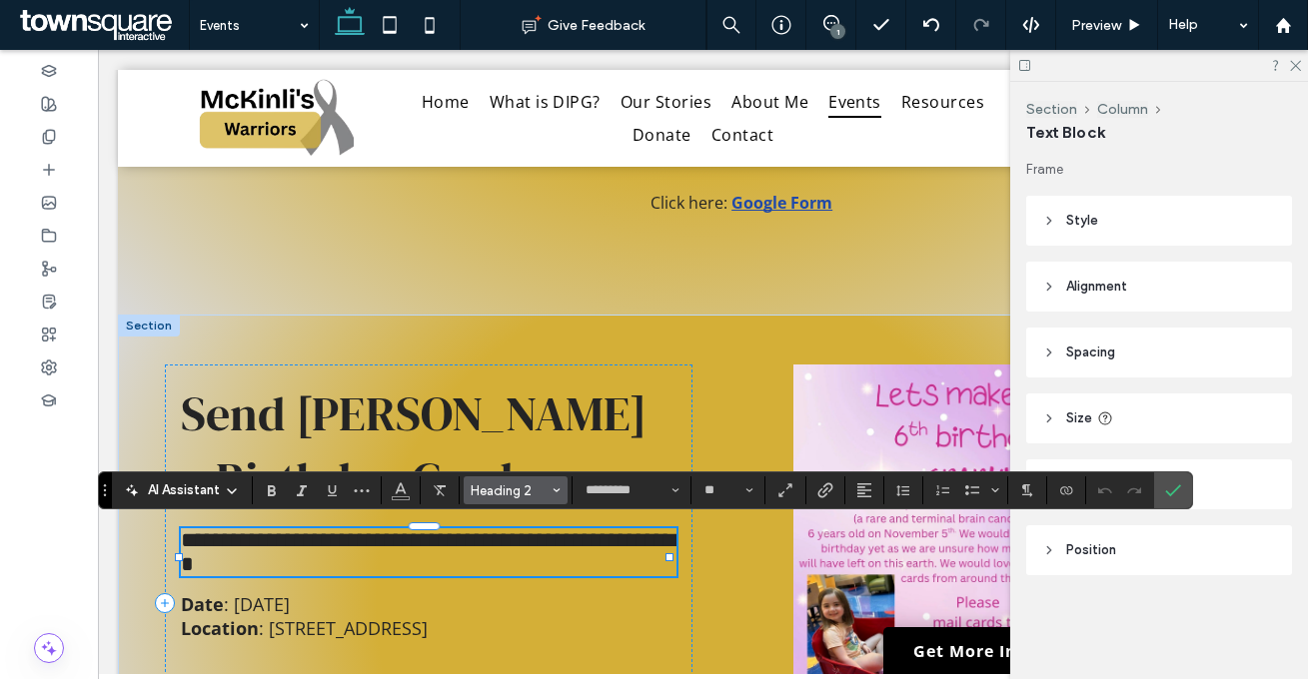
click at [527, 477] on button "Heading 2" at bounding box center [515, 490] width 104 height 28
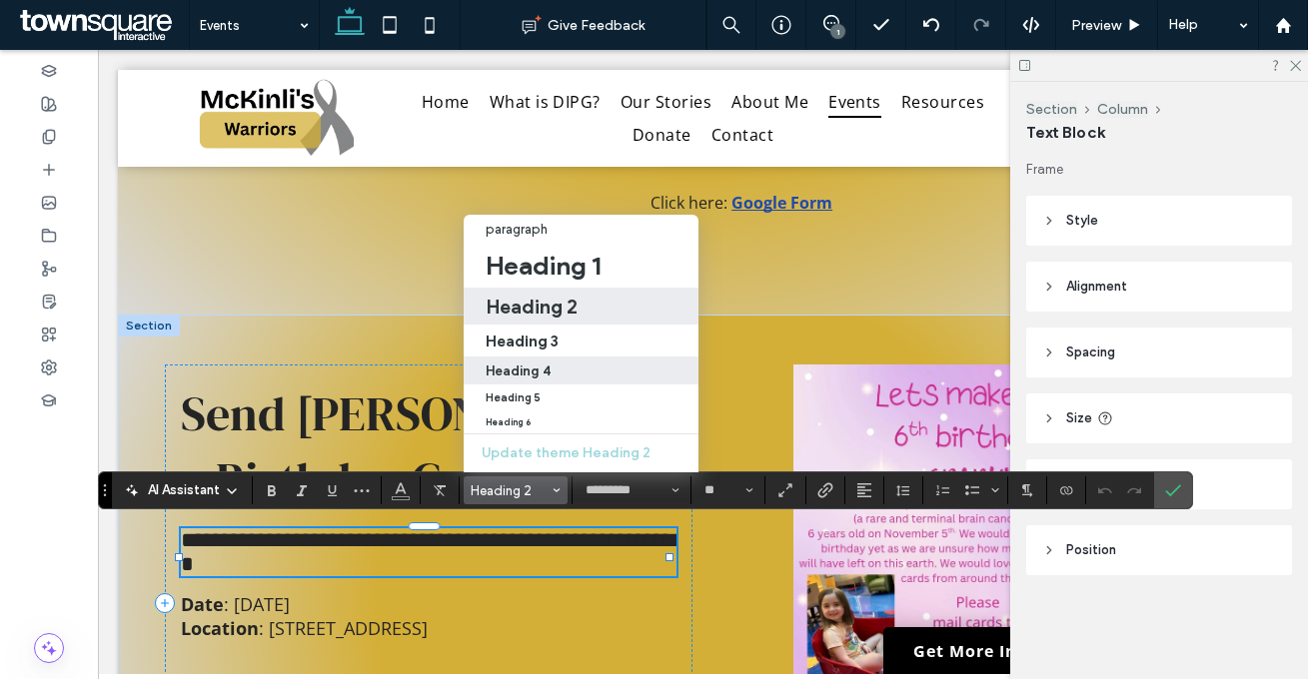
click at [531, 364] on h4 "Heading 4" at bounding box center [517, 371] width 65 height 15
type input "**"
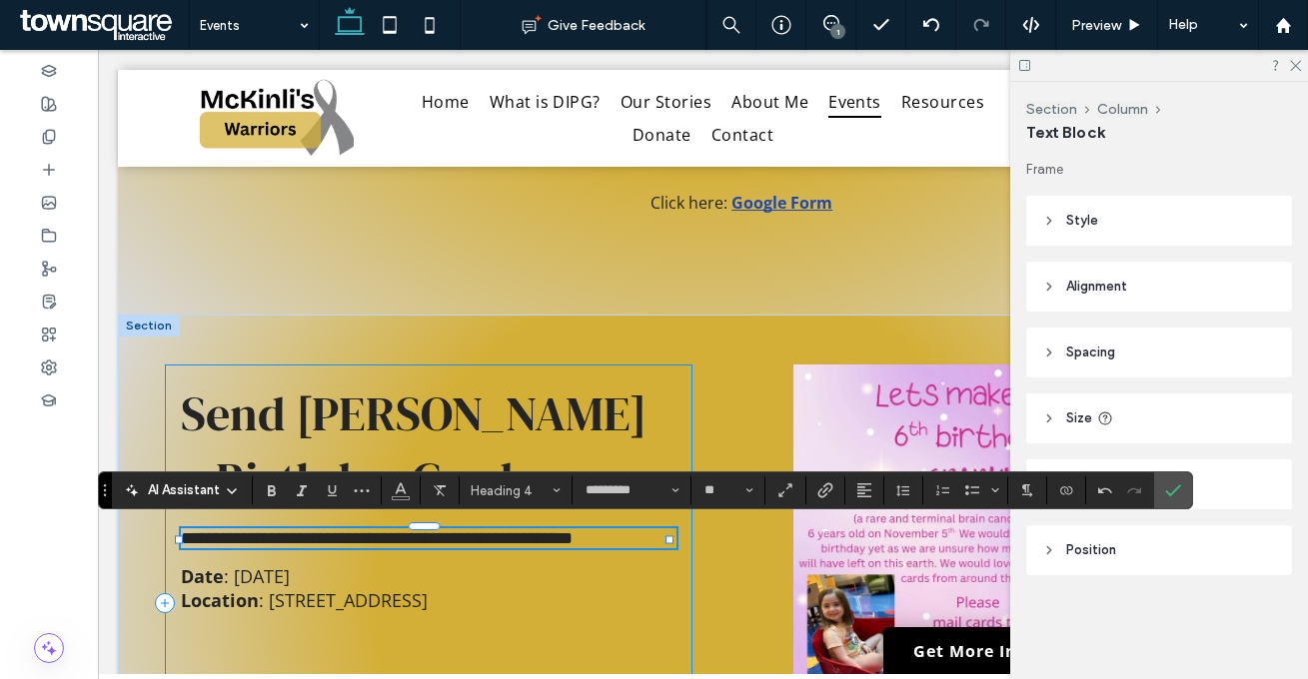
click at [514, 367] on div "**********" at bounding box center [428, 603] width 527 height 477
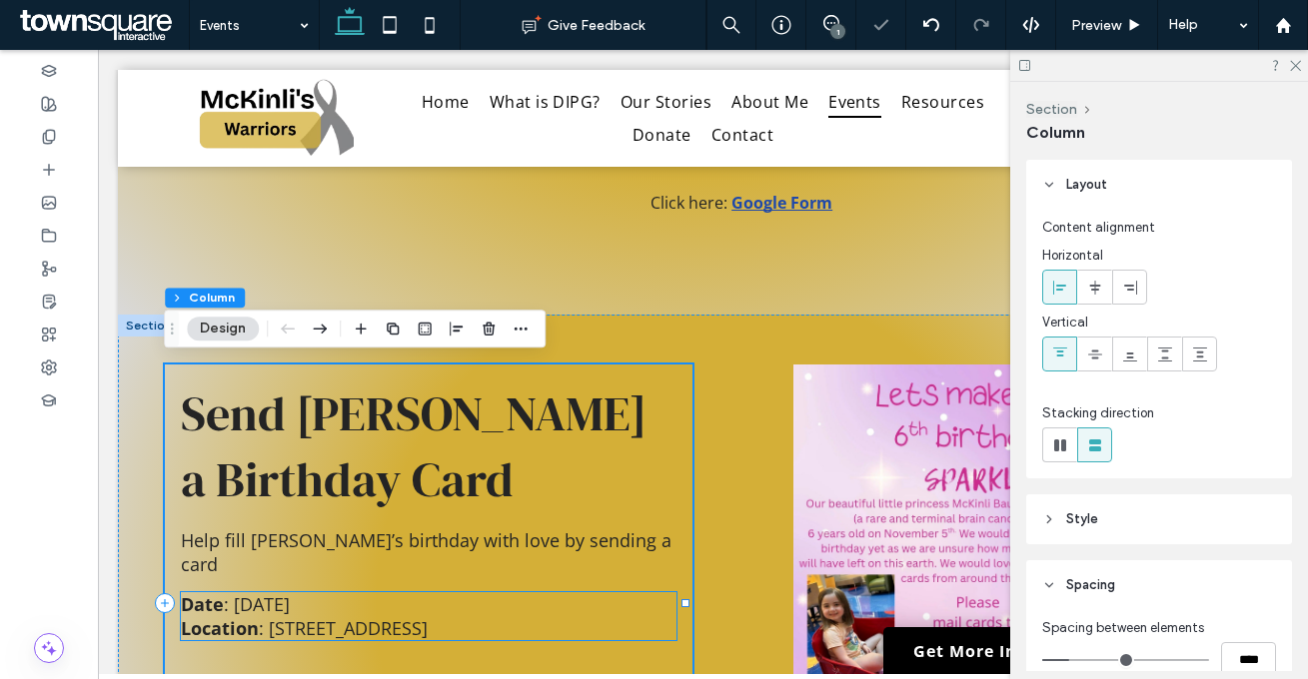
click at [446, 592] on h2 "Date : November 5" at bounding box center [428, 604] width 495 height 24
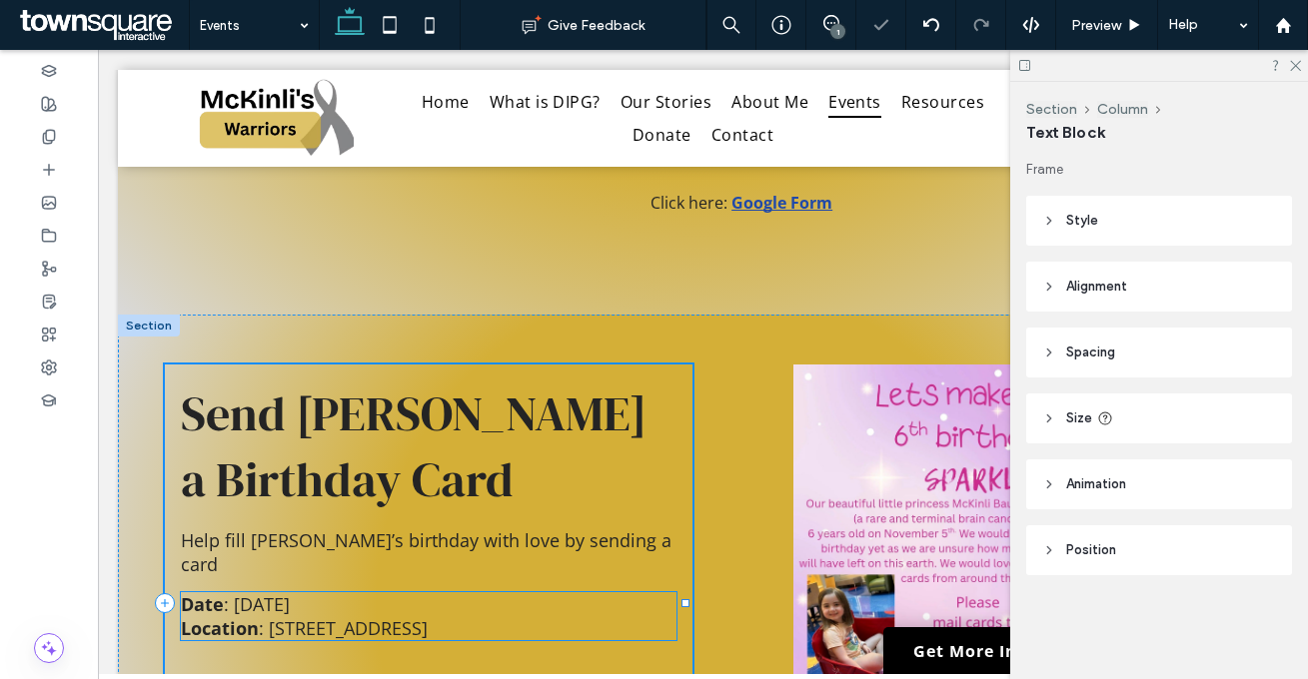
type input "*********"
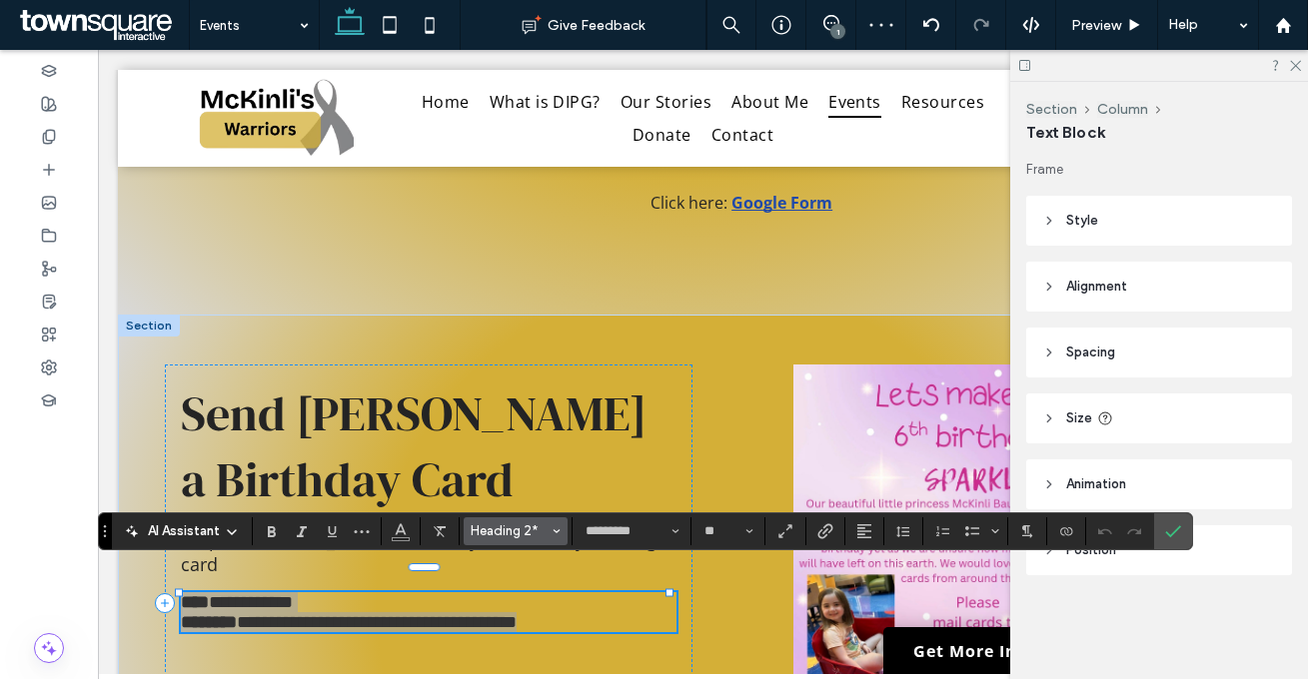
click at [535, 528] on span "Heading 2*" at bounding box center [509, 530] width 78 height 15
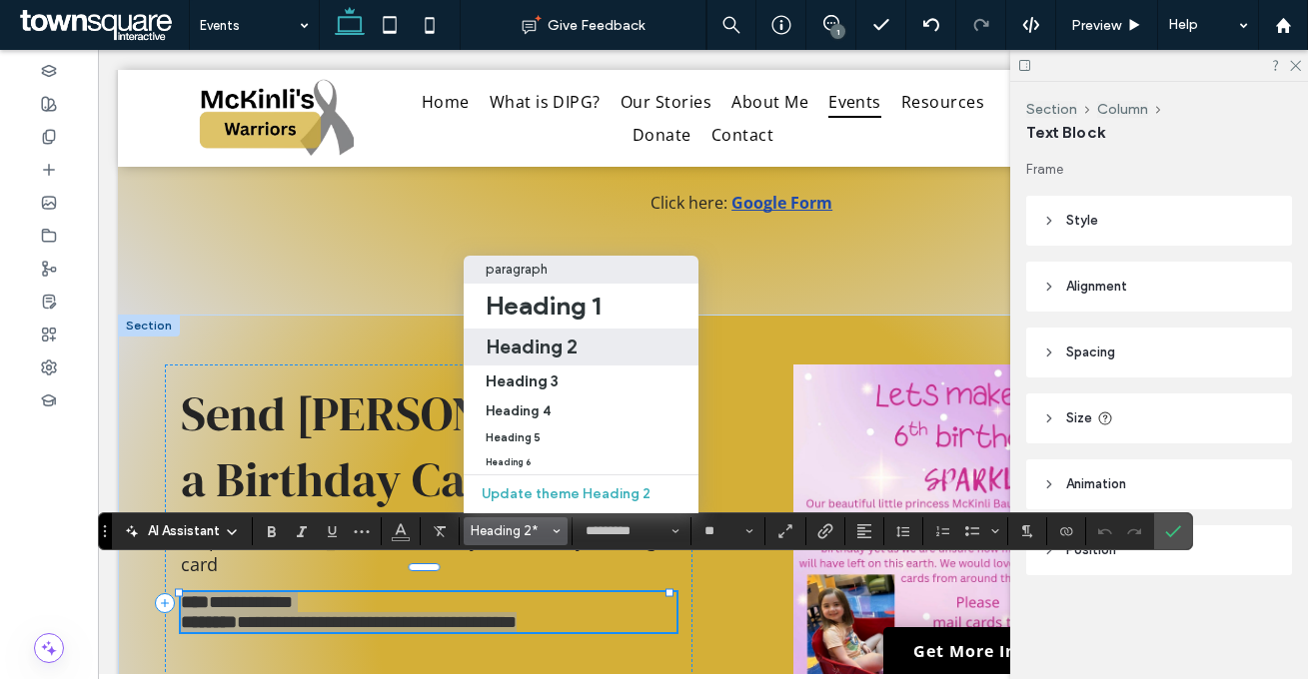
click at [521, 262] on p "paragraph" at bounding box center [516, 269] width 62 height 15
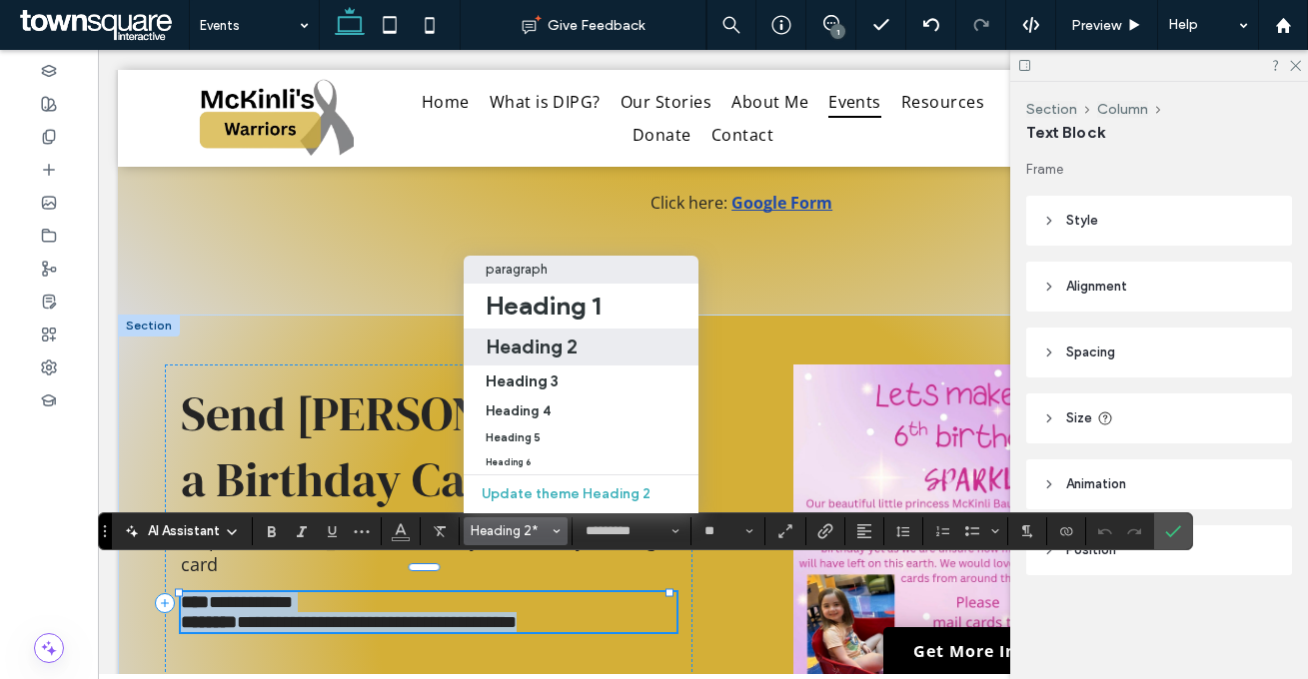
type input "**"
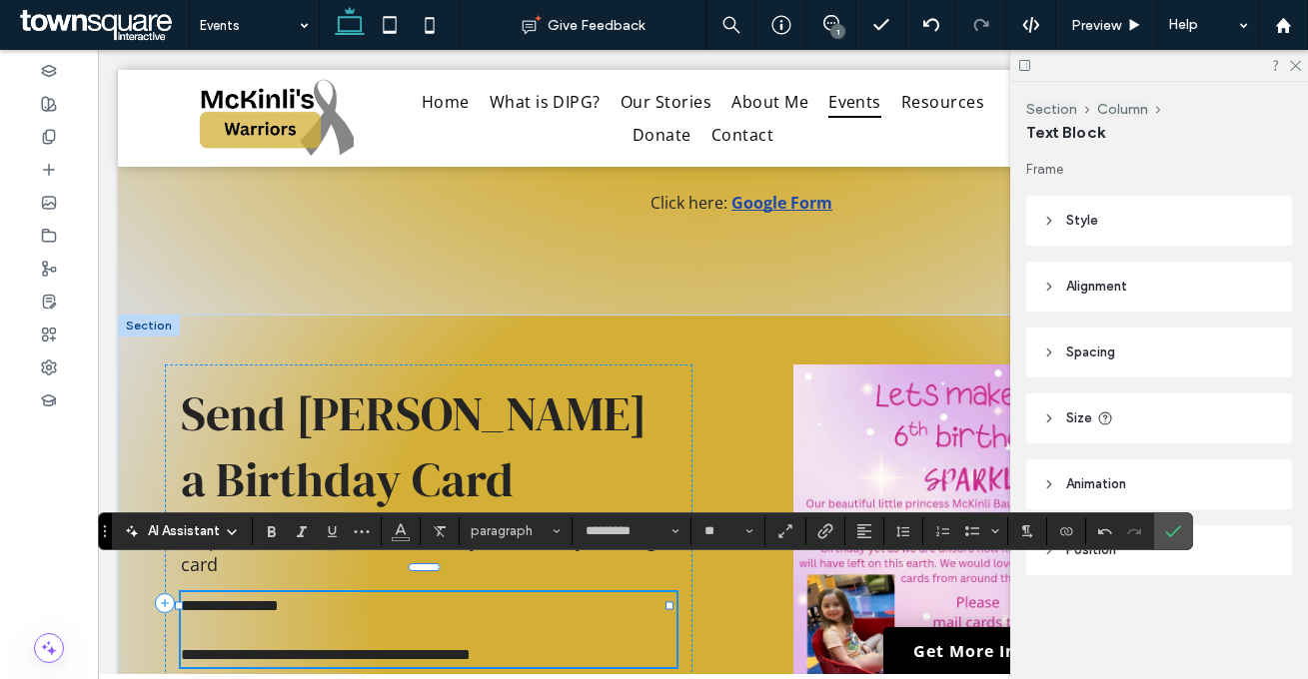
click at [235, 603] on p "**********" at bounding box center [428, 617] width 495 height 51
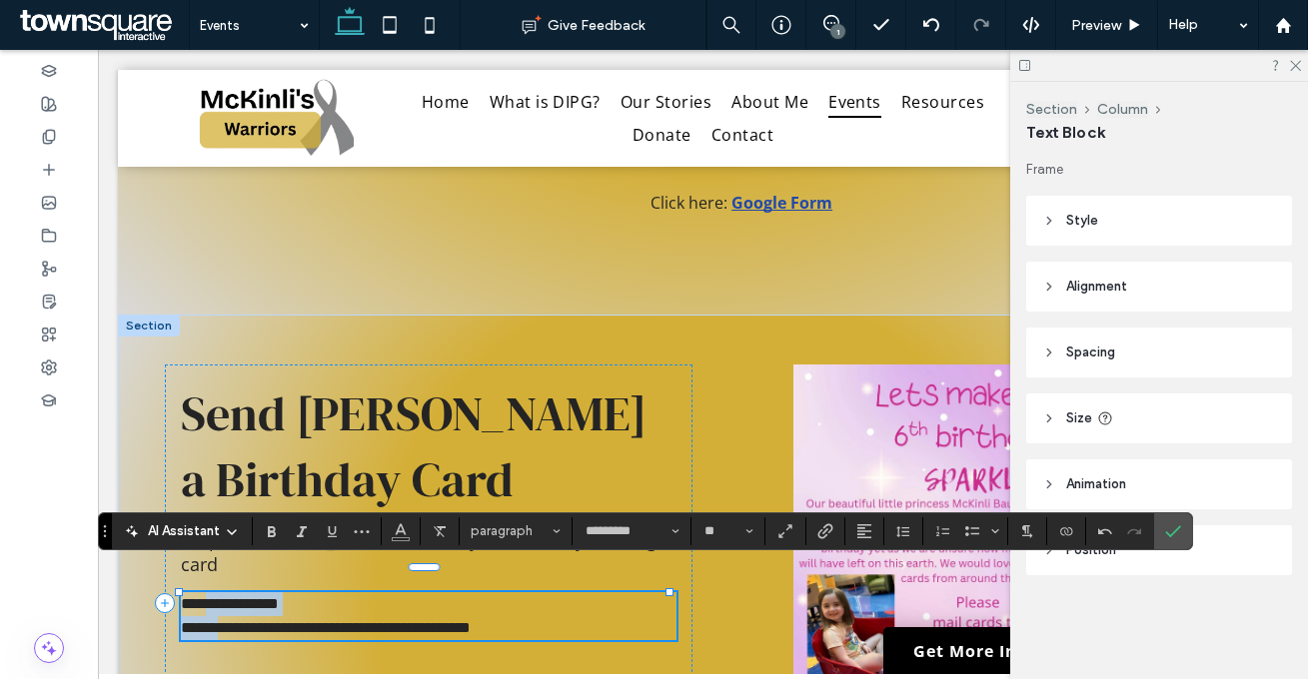
drag, startPoint x: 223, startPoint y: 602, endPoint x: 215, endPoint y: 582, distance: 21.5
click at [215, 592] on div "**********" at bounding box center [428, 616] width 495 height 48
click at [974, 532] on use "Bulleted List" at bounding box center [972, 531] width 14 height 10
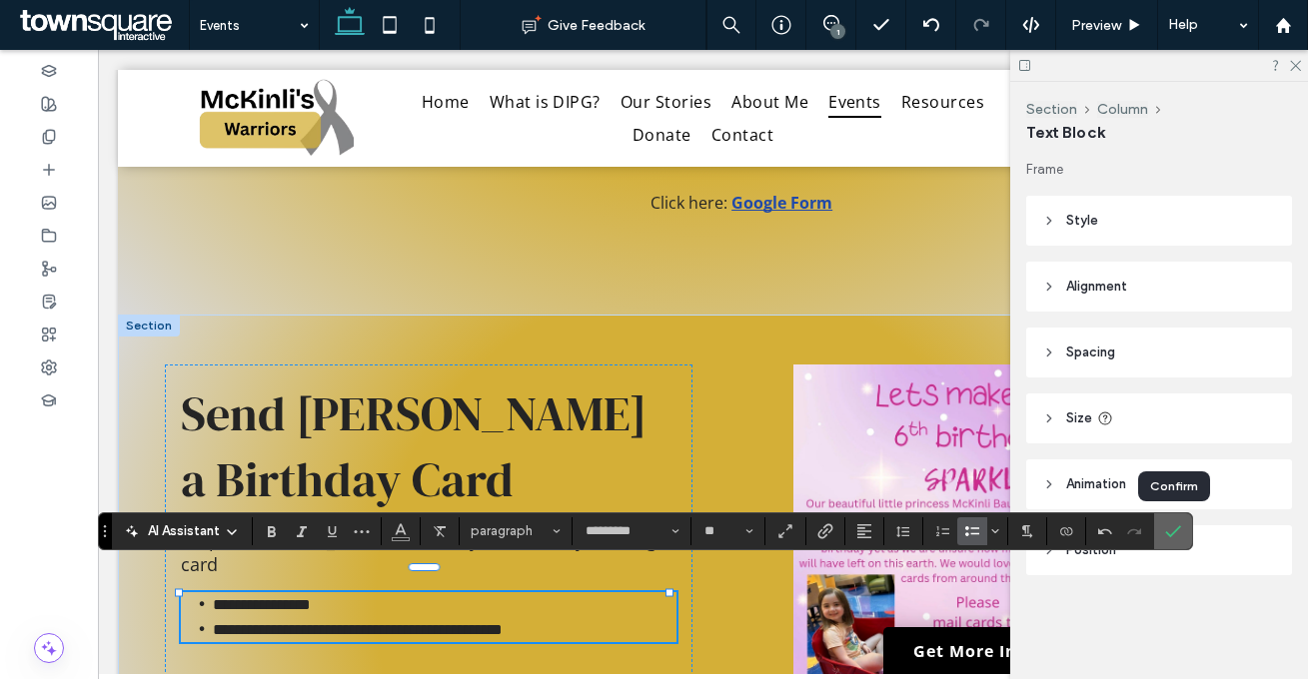
click at [1163, 539] on label "Confirm" at bounding box center [1173, 531] width 30 height 36
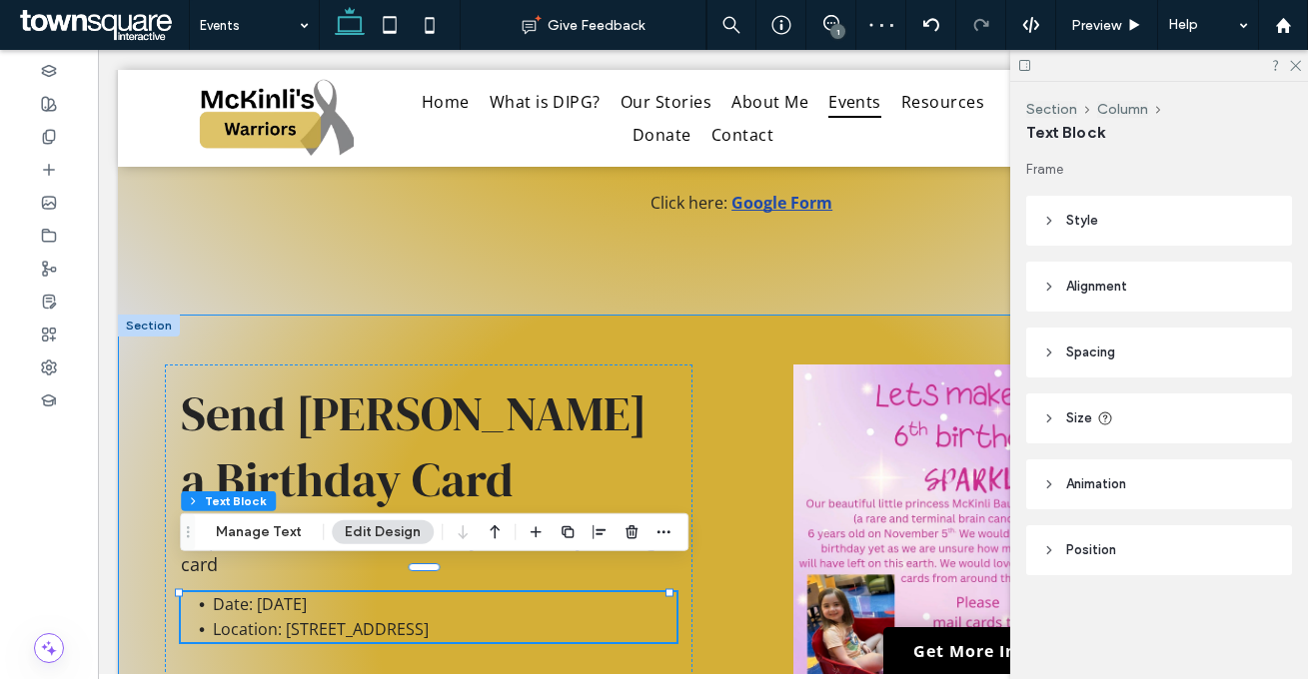
click at [577, 348] on div "Send McKinli a Birthday Card Help fill McKinli’s birthday with love by sending …" at bounding box center [703, 603] width 1170 height 577
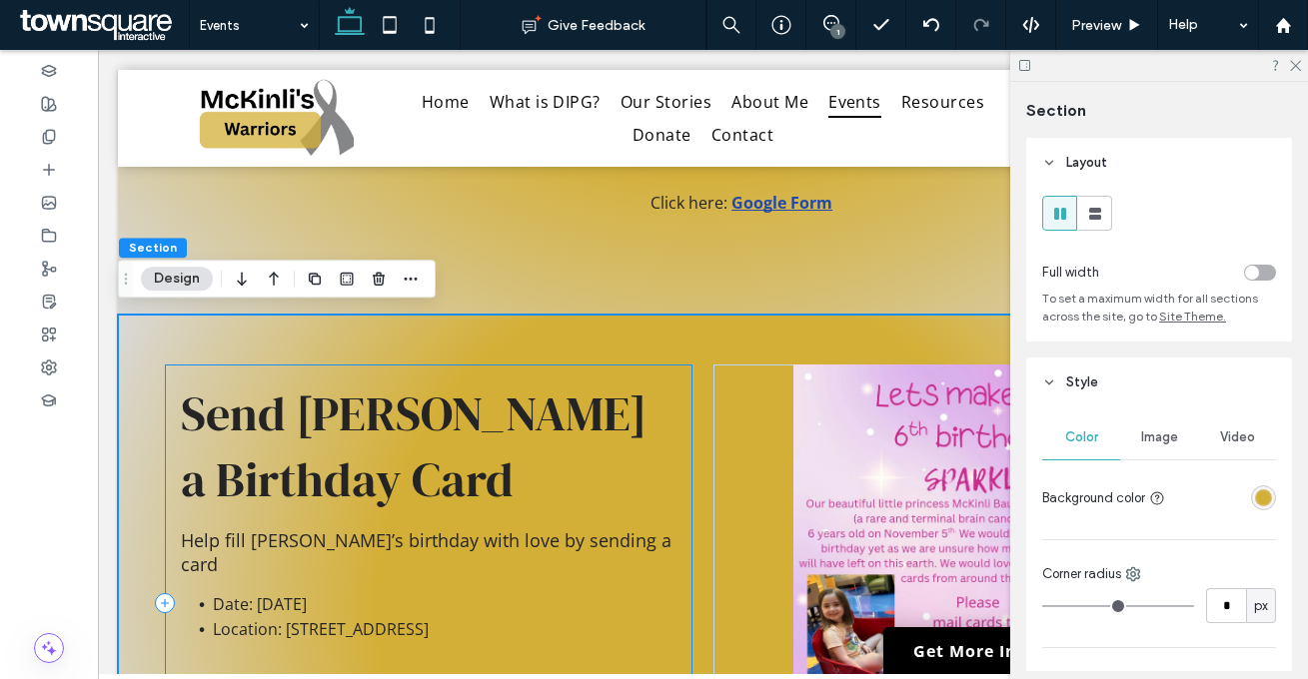
click at [583, 371] on div "Send McKinli a Birthday Card Help fill McKinli’s birthday with love by sending …" at bounding box center [428, 603] width 527 height 477
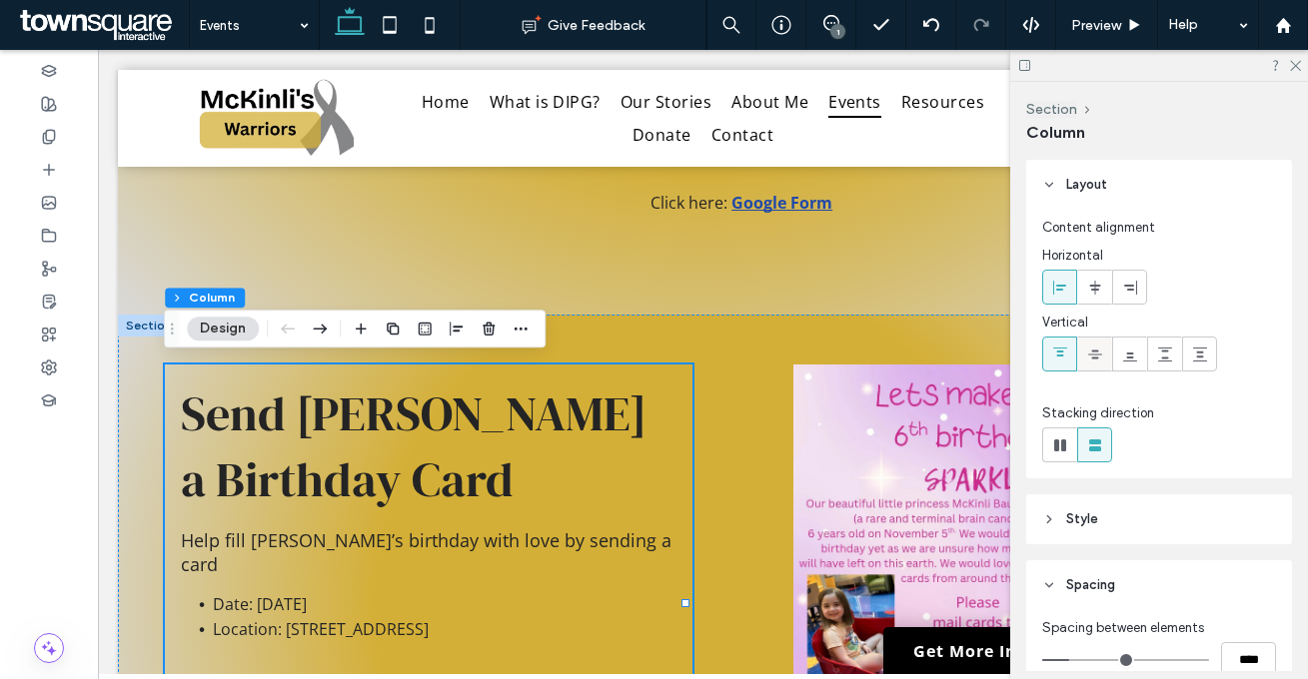
click at [1090, 351] on icon at bounding box center [1095, 355] width 16 height 16
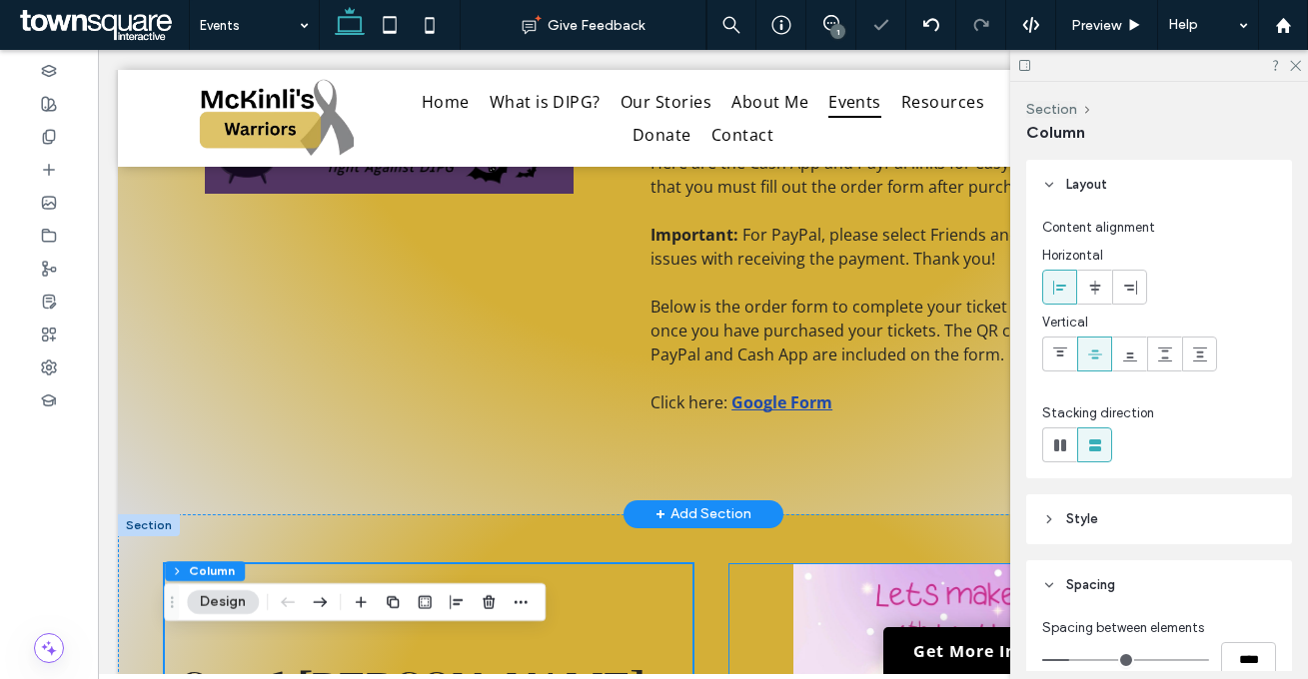
scroll to position [798, 0]
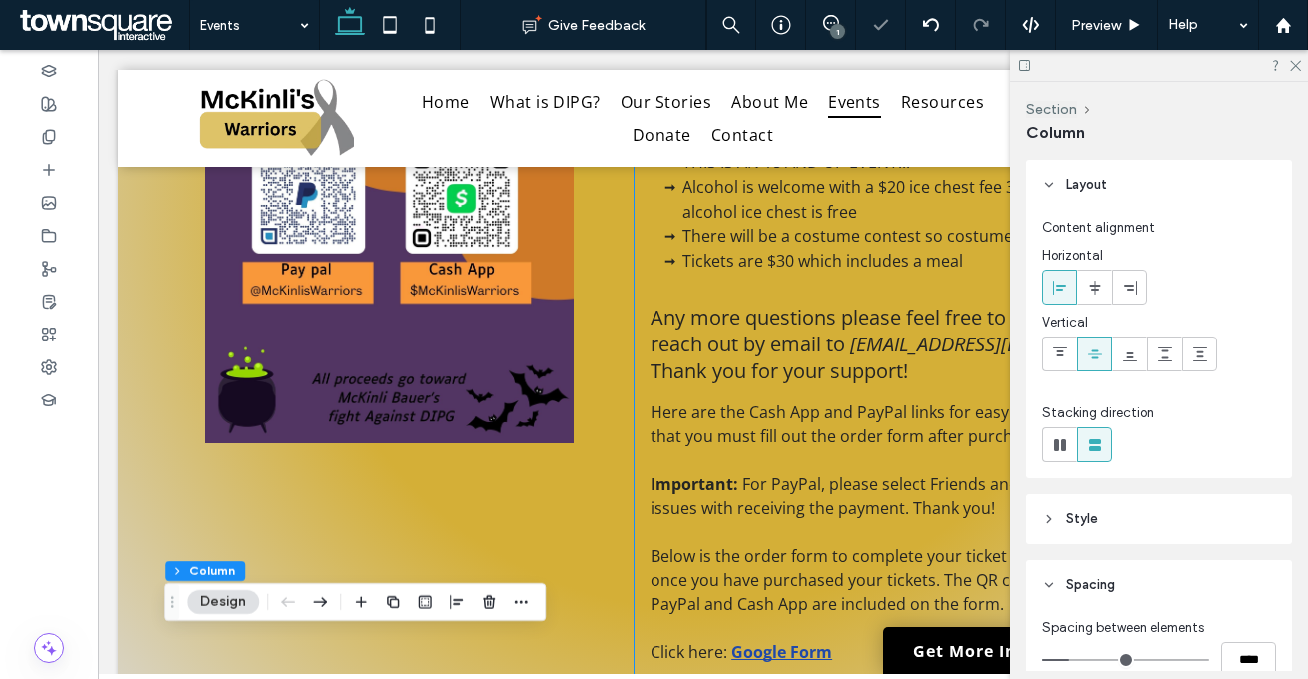
click at [634, 308] on div "Please join us for a fun night of singing and laughing while supporting McKinli…" at bounding box center [937, 204] width 606 height 1019
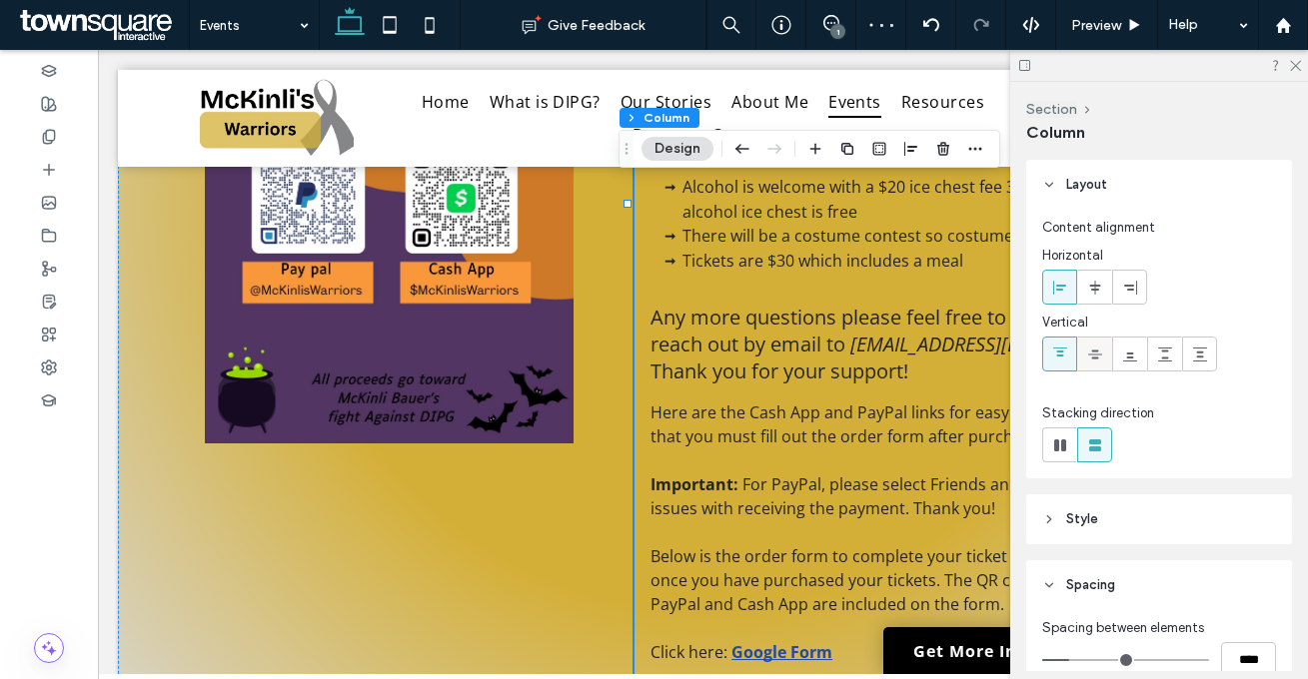
click at [1102, 349] on icon at bounding box center [1095, 355] width 16 height 16
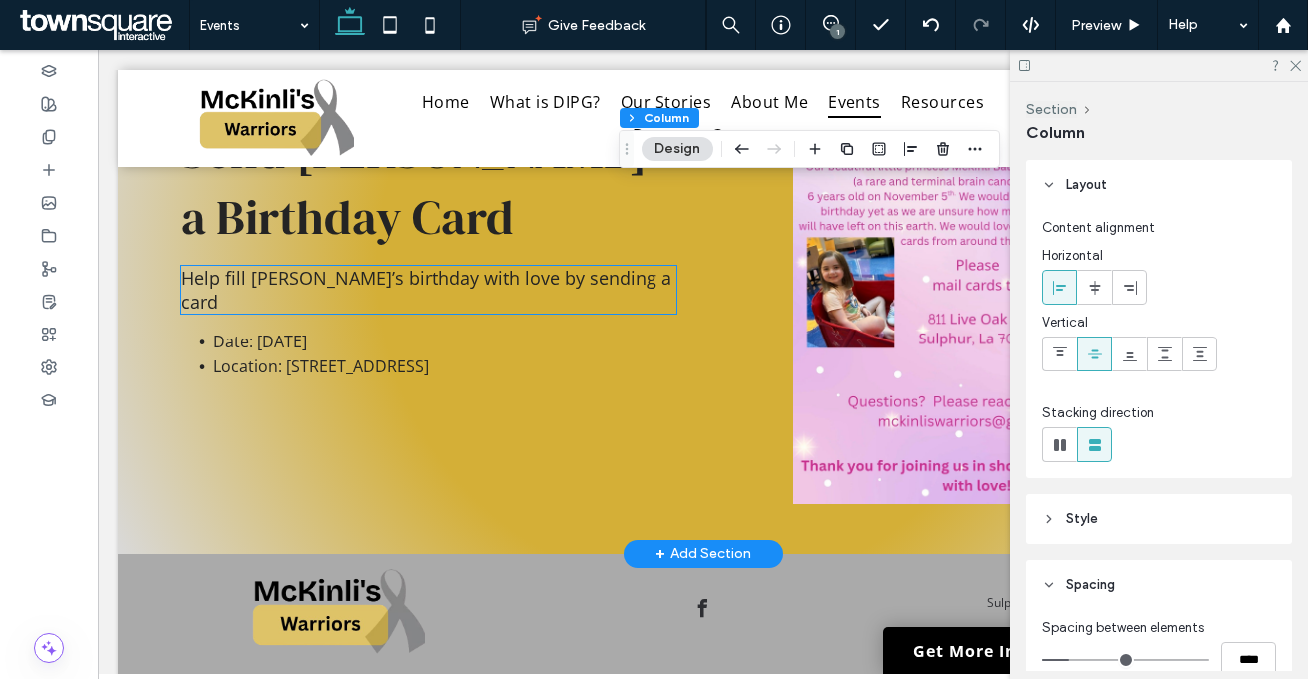
scroll to position [1489, 0]
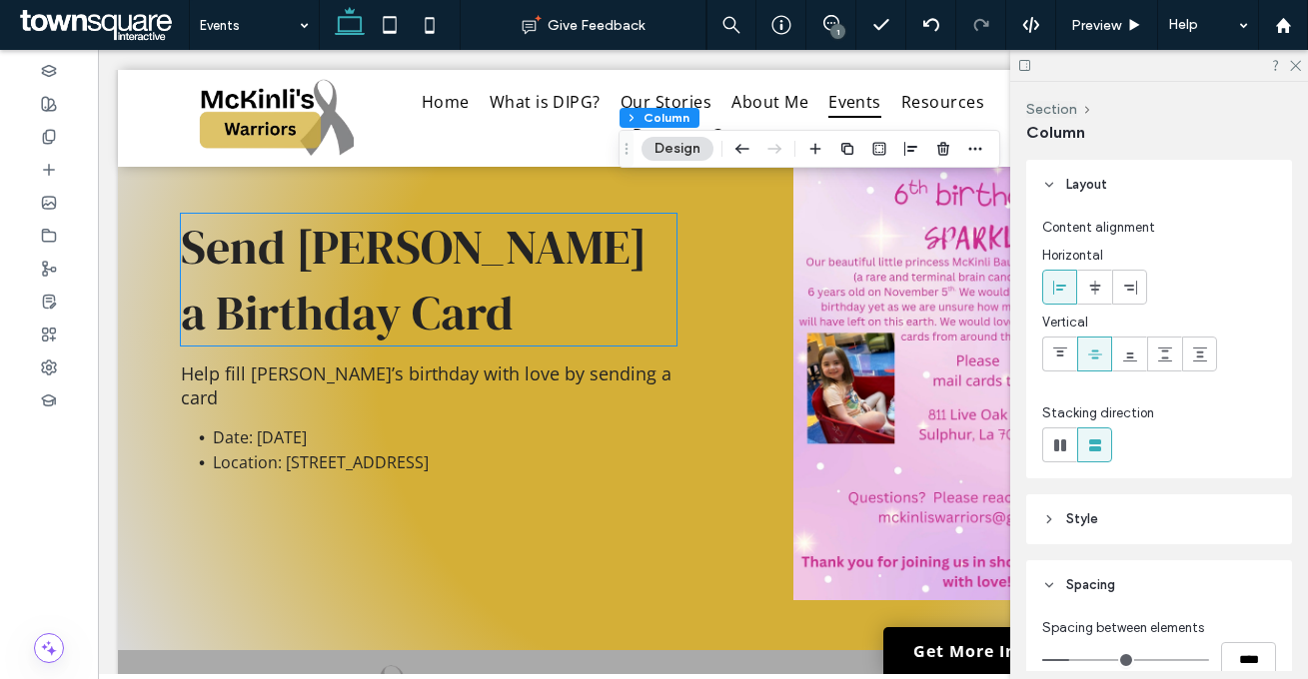
click at [318, 325] on span "Send [PERSON_NAME] a Birthday Card" at bounding box center [413, 280] width 465 height 132
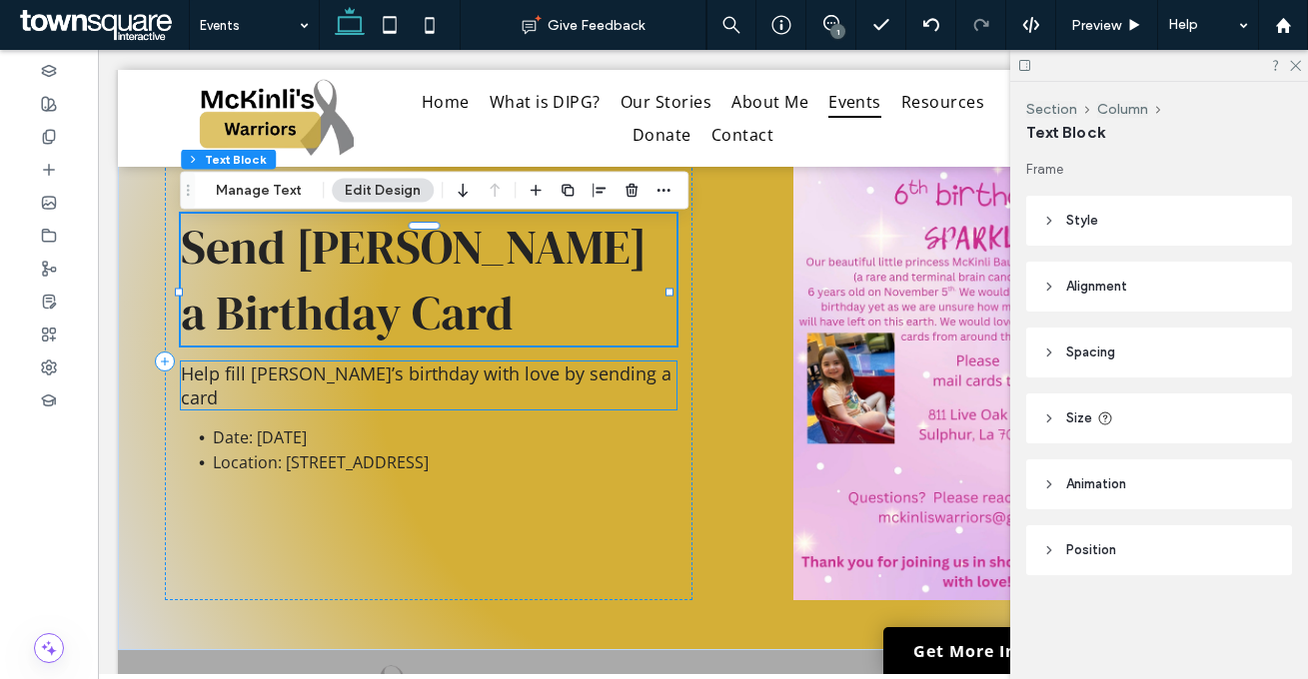
click at [327, 390] on span "Help fill McKinli’s birthday with love by sending a card" at bounding box center [426, 386] width 490 height 48
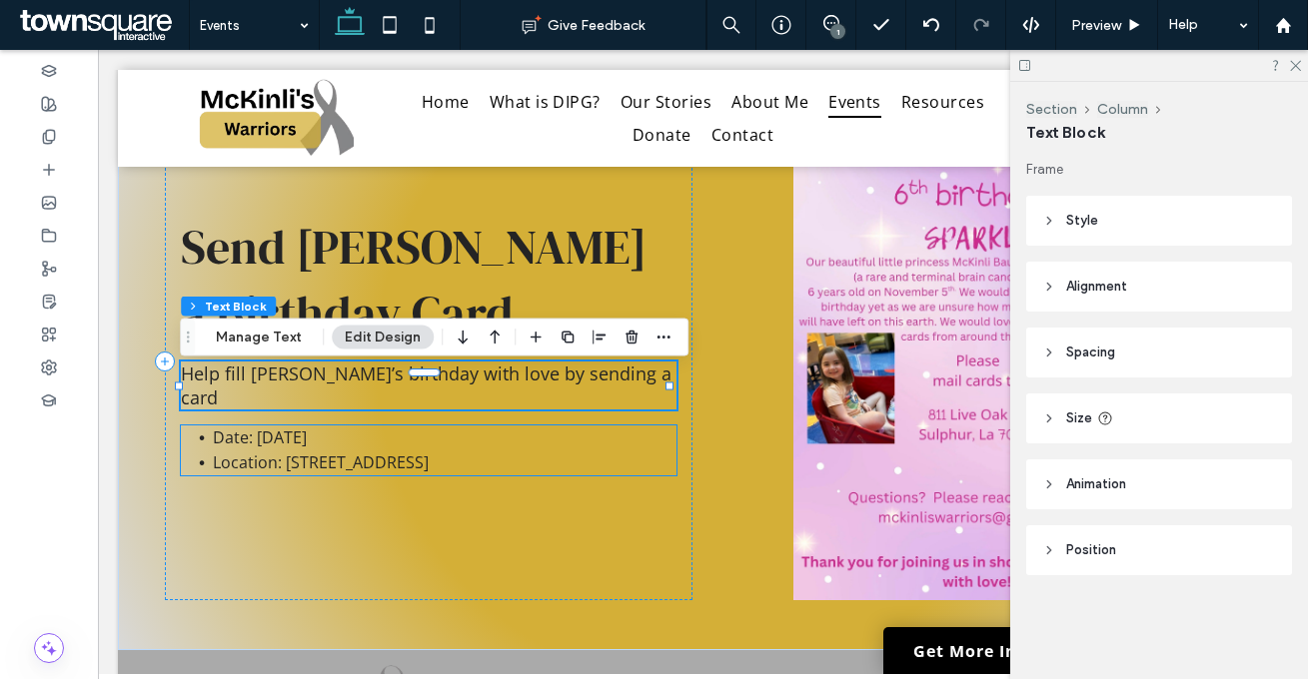
click at [307, 428] on span "Date: [DATE]" at bounding box center [260, 438] width 94 height 22
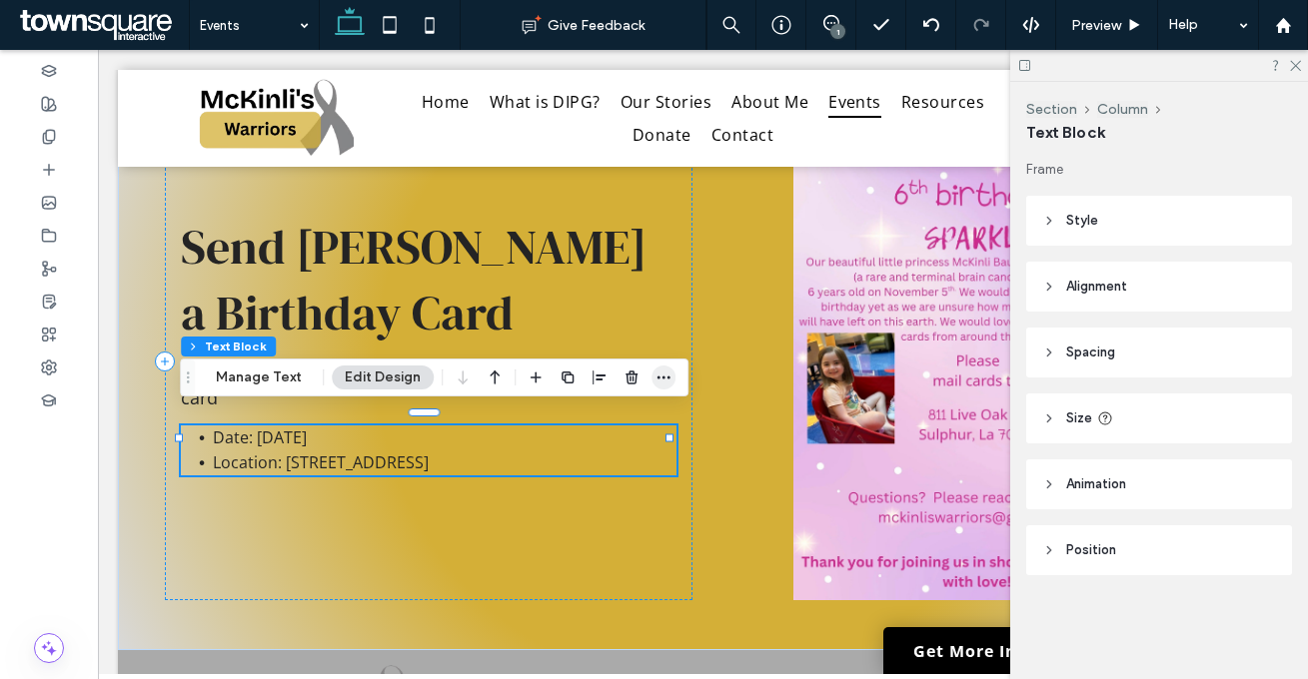
click at [655, 375] on icon "button" at bounding box center [663, 378] width 16 height 16
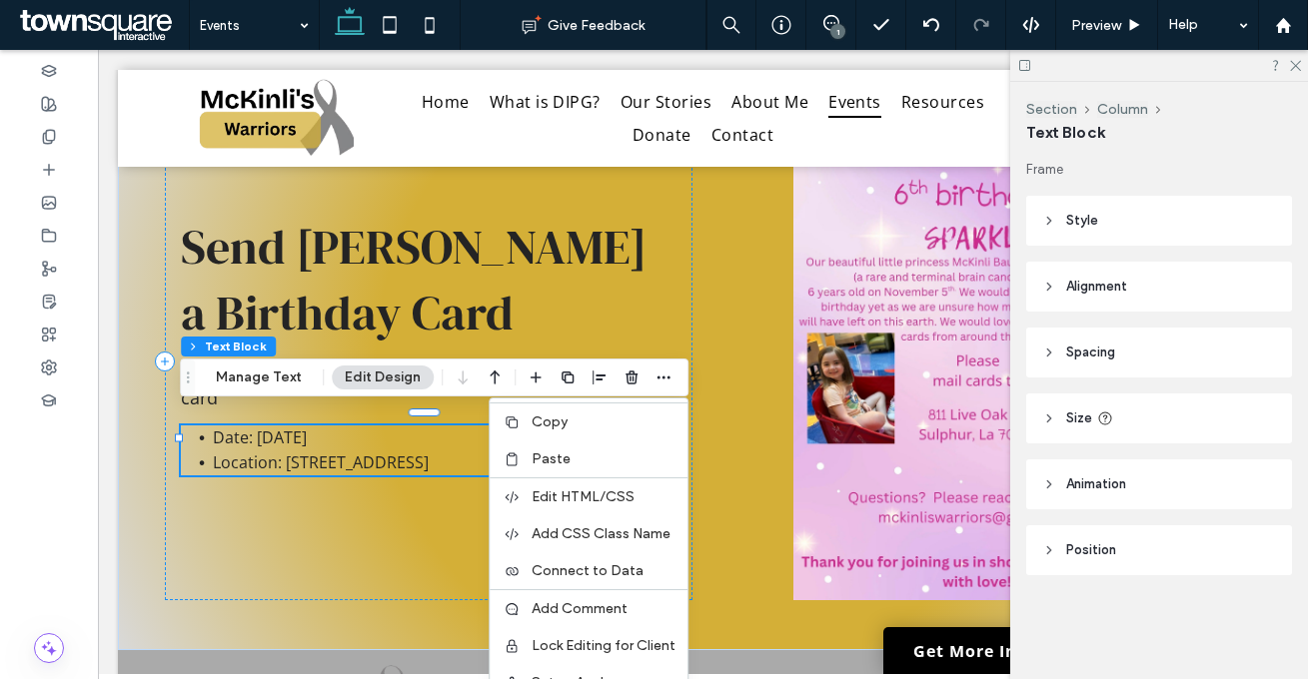
click at [595, 430] on label "Copy" at bounding box center [603, 422] width 144 height 17
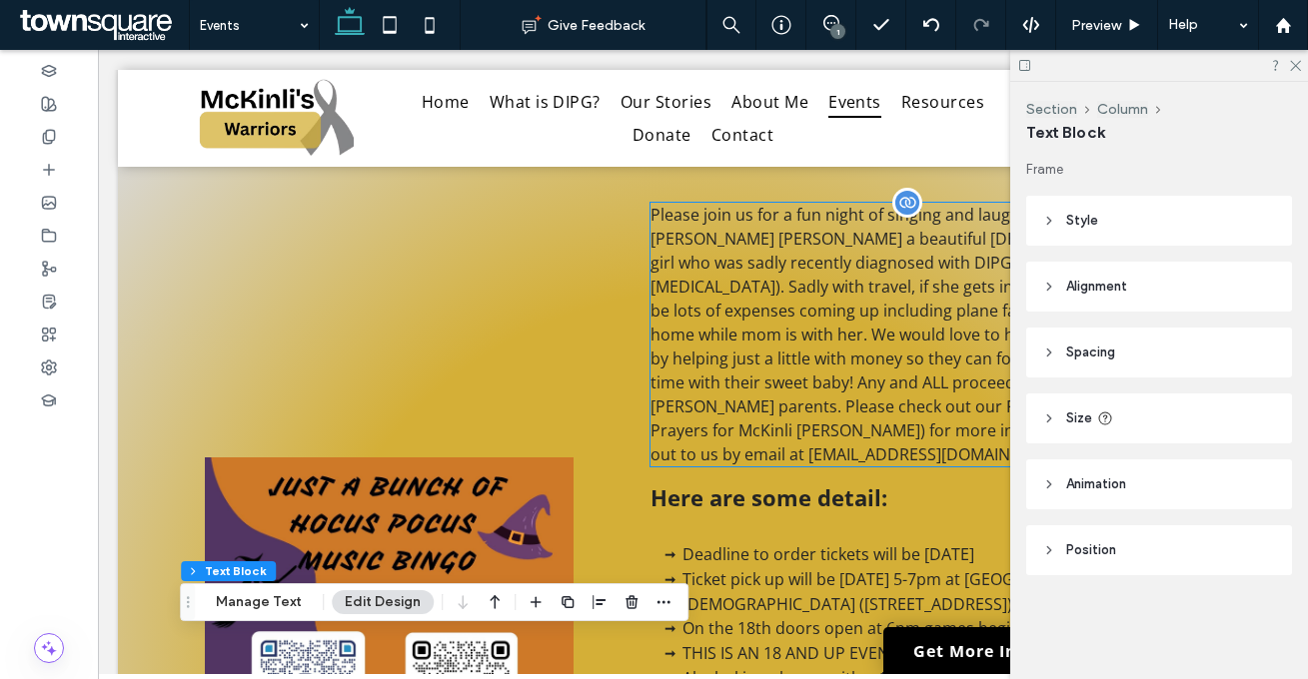
scroll to position [76, 0]
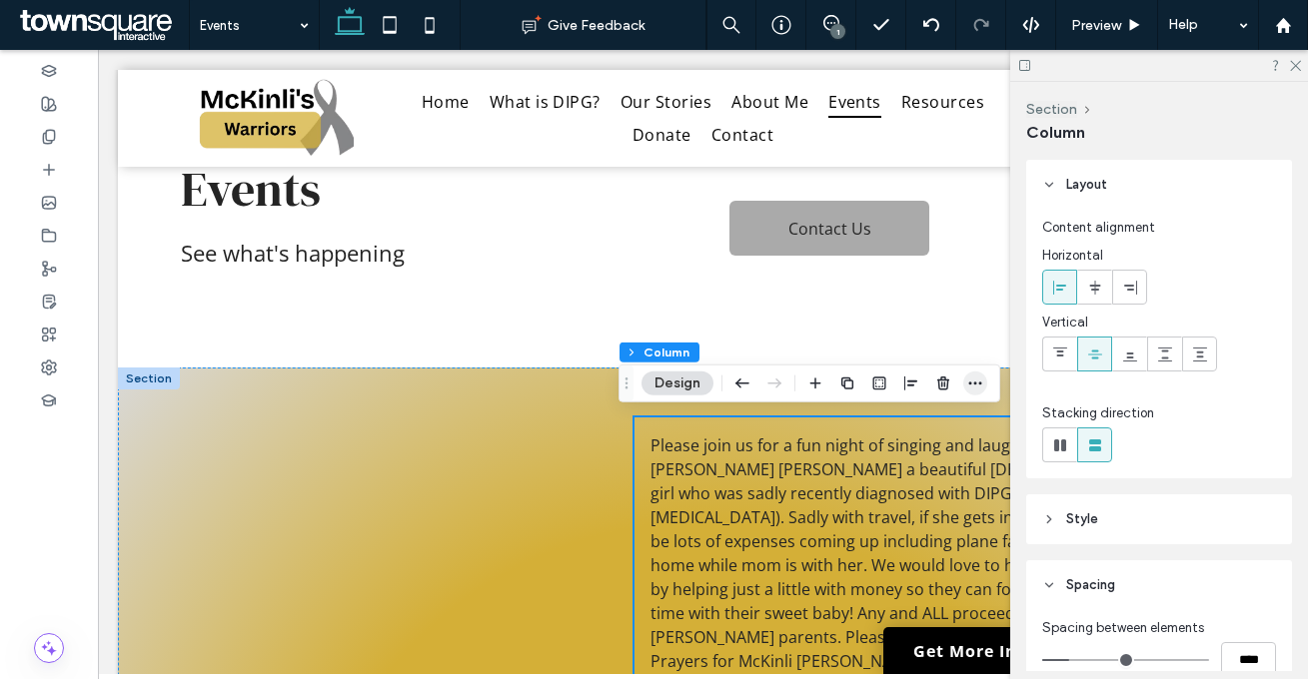
click at [963, 385] on span "button" at bounding box center [975, 384] width 24 height 24
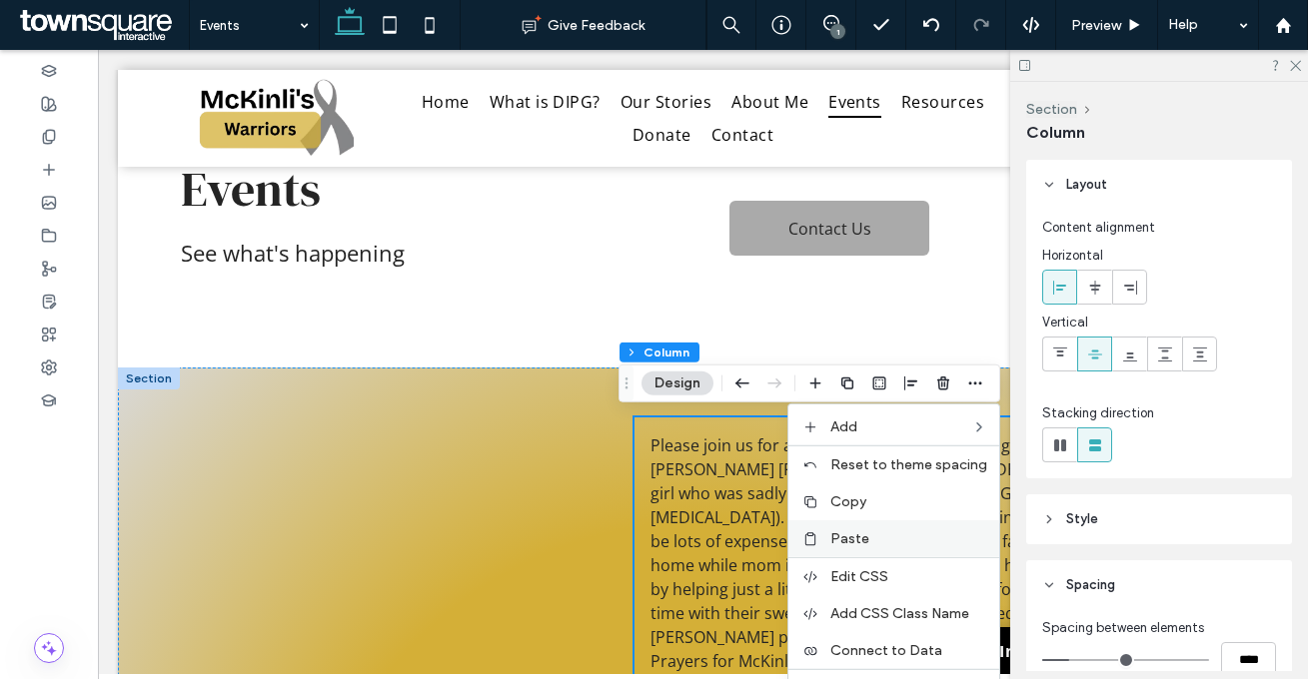
click at [868, 532] on span "Paste" at bounding box center [849, 538] width 39 height 17
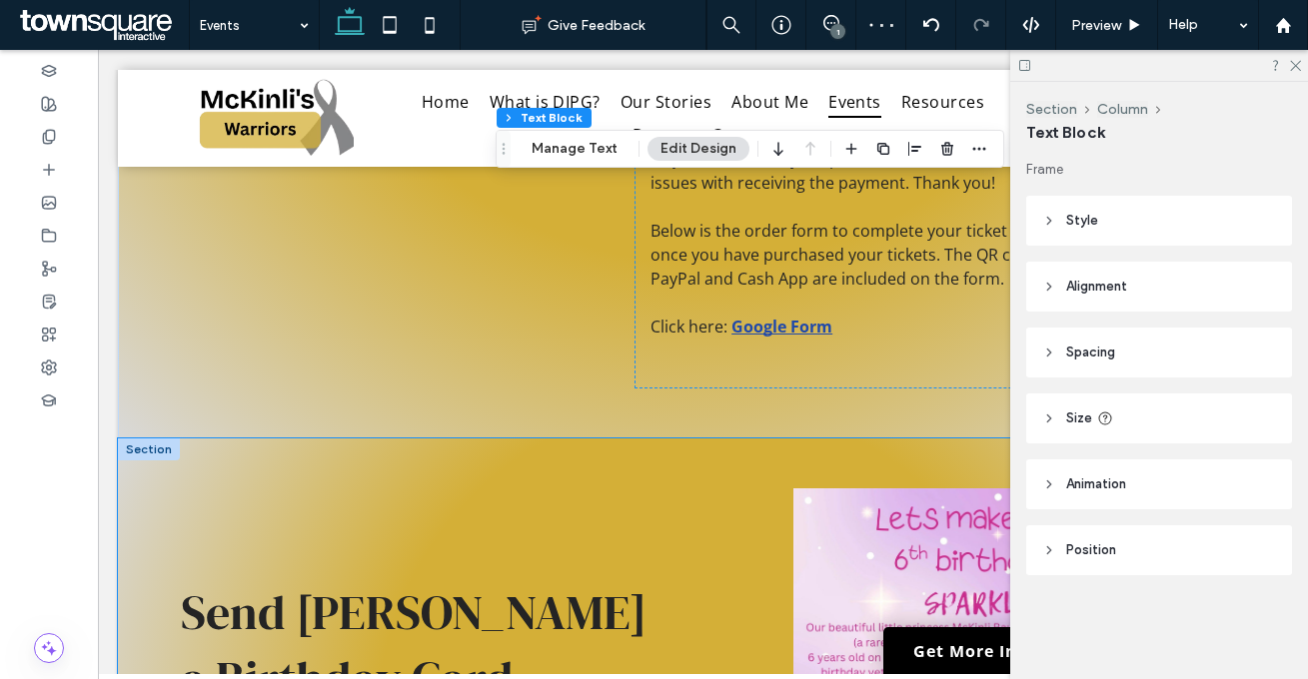
scroll to position [1418, 0]
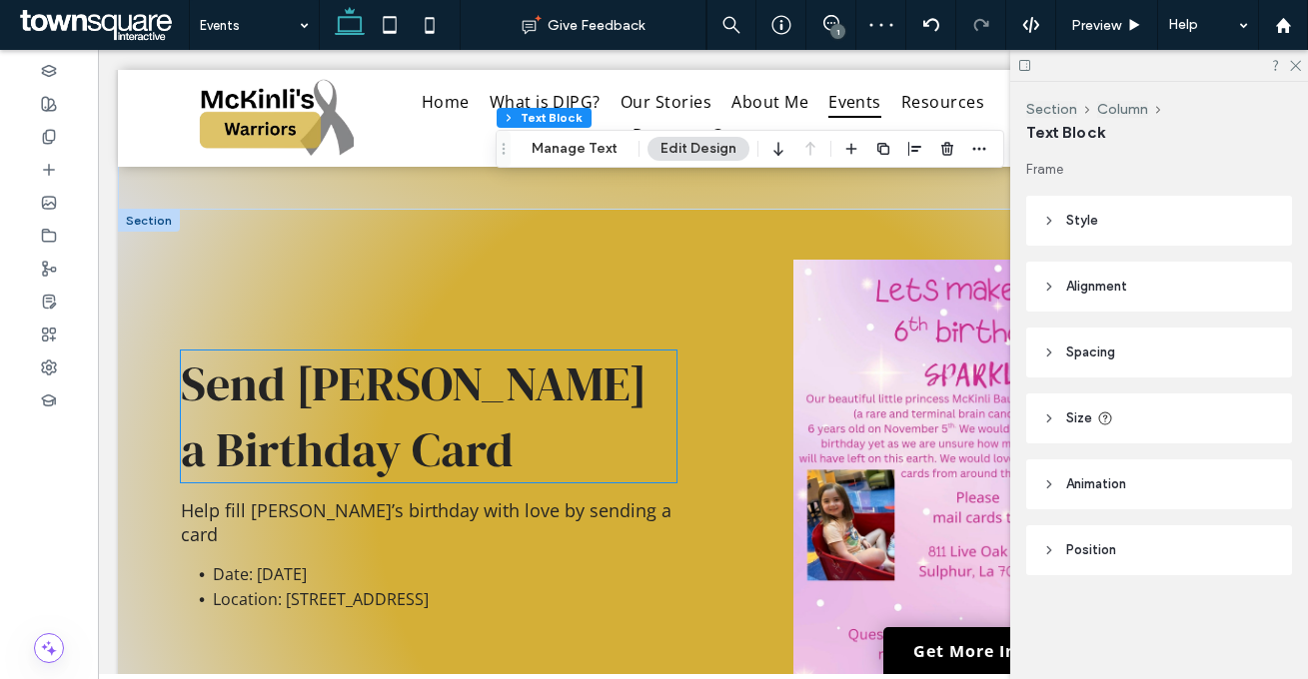
click at [351, 395] on span "Send [PERSON_NAME] a Birthday Card" at bounding box center [413, 417] width 465 height 132
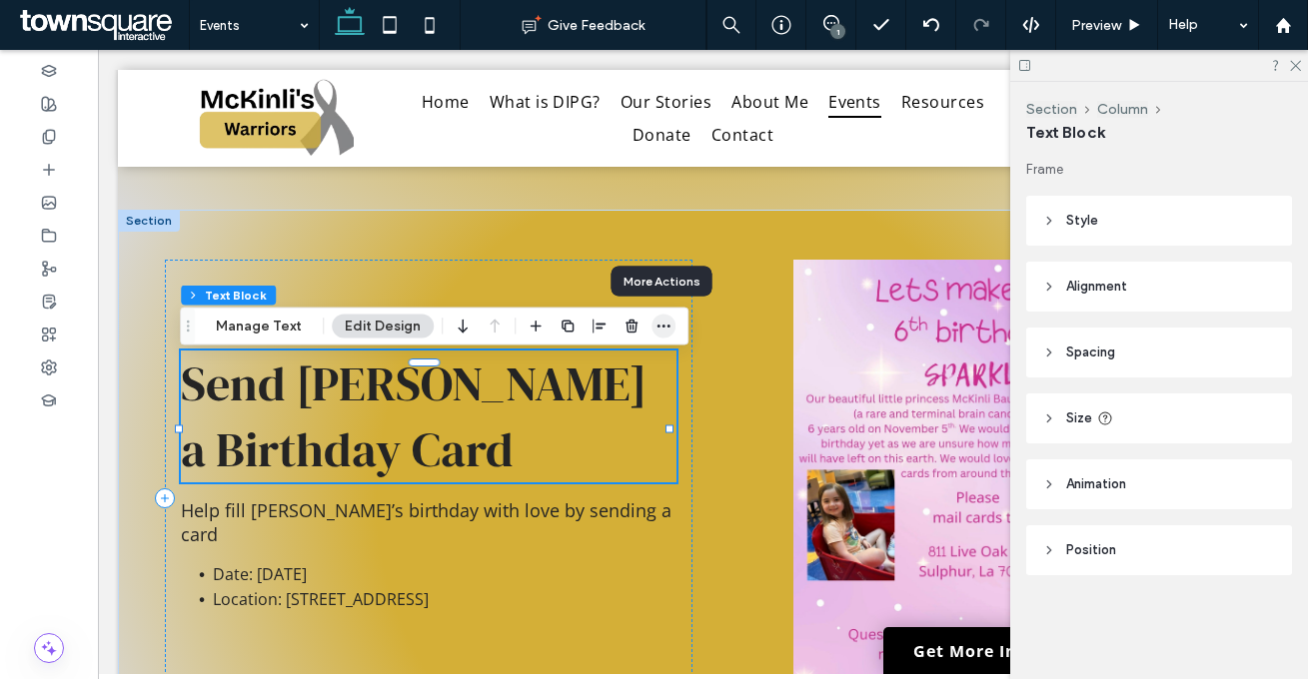
click at [656, 324] on icon "button" at bounding box center [663, 327] width 16 height 16
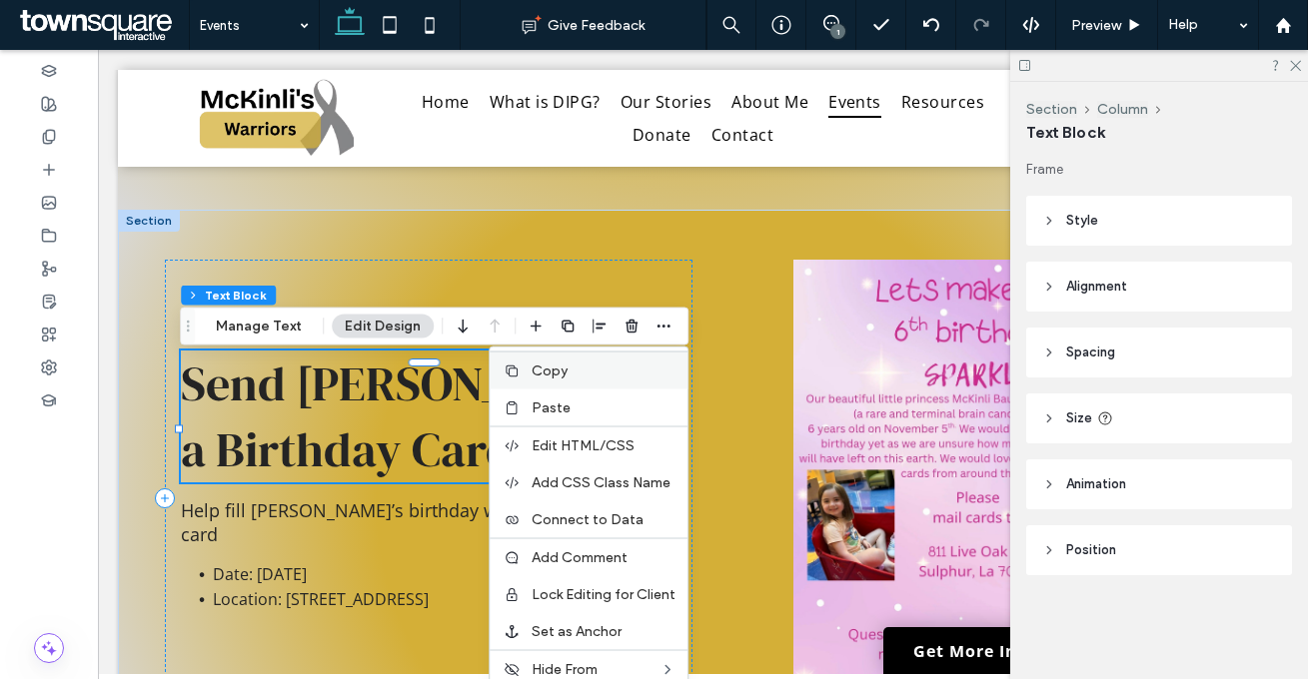
click at [584, 377] on label "Copy" at bounding box center [603, 371] width 144 height 17
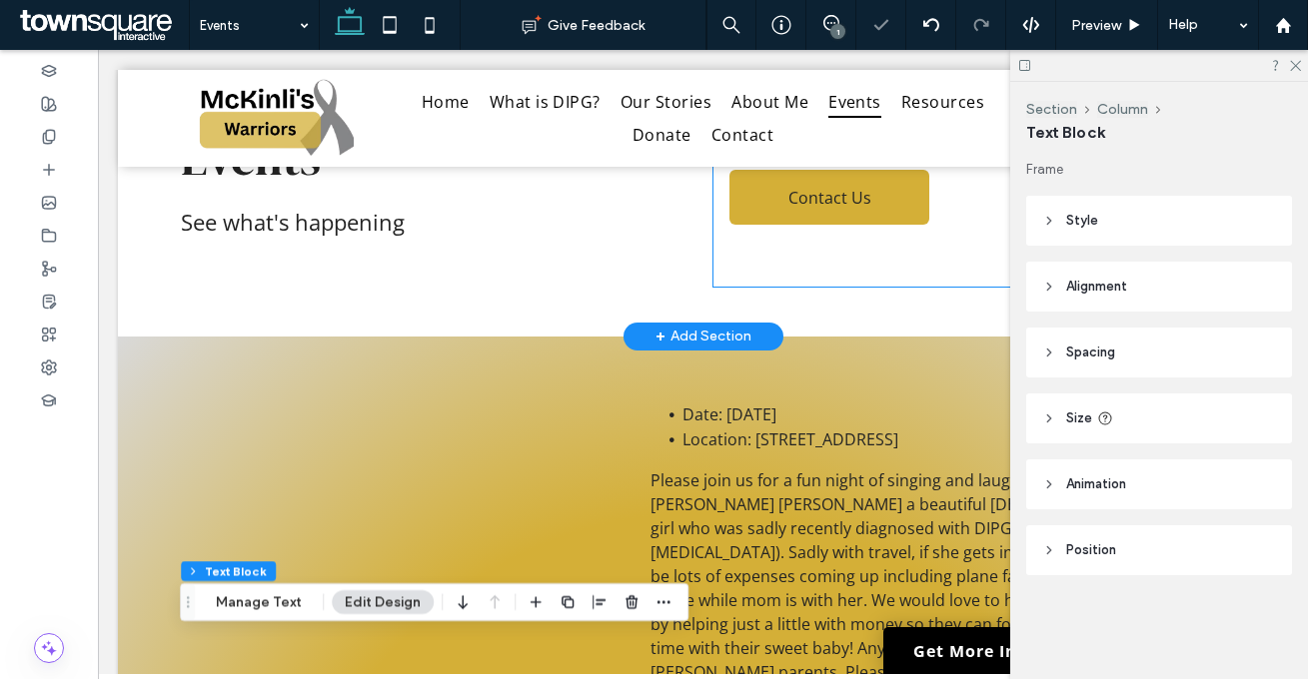
scroll to position [0, 0]
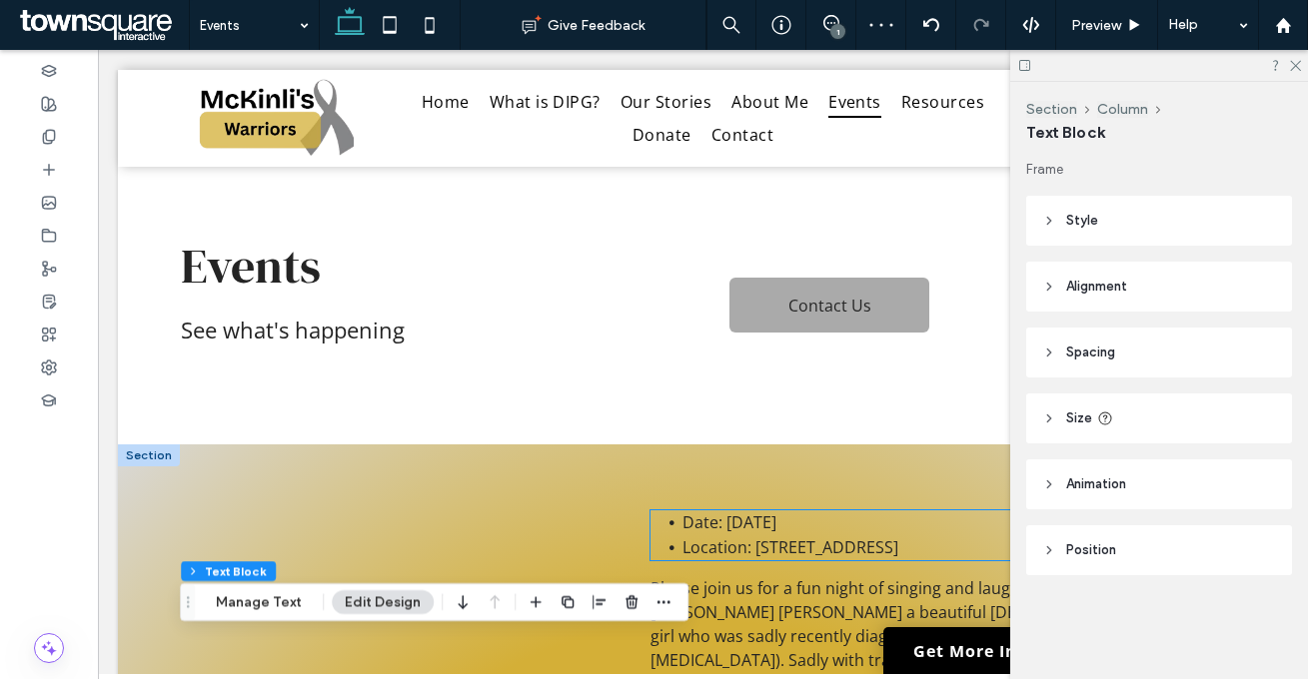
click at [776, 513] on span "Date: [DATE]" at bounding box center [729, 522] width 94 height 22
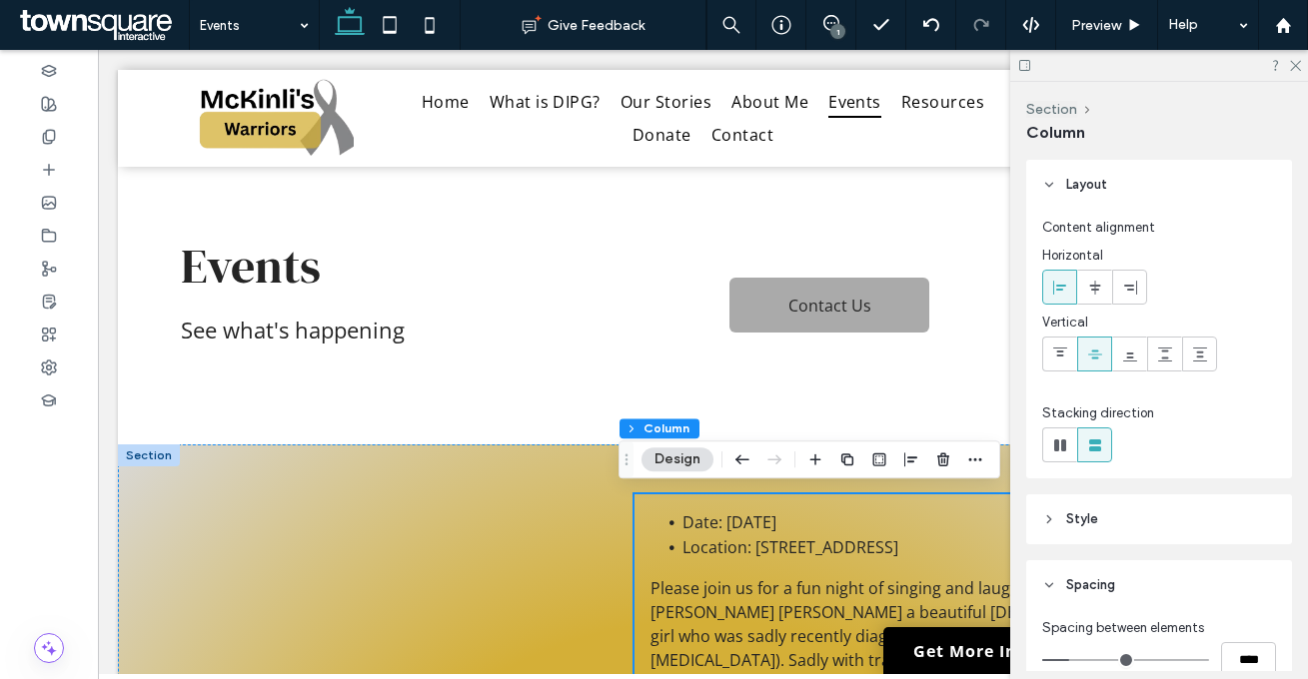
click at [958, 463] on div at bounding box center [895, 460] width 184 height 36
click at [960, 458] on div at bounding box center [895, 460] width 184 height 36
click at [967, 458] on icon "button" at bounding box center [975, 460] width 16 height 16
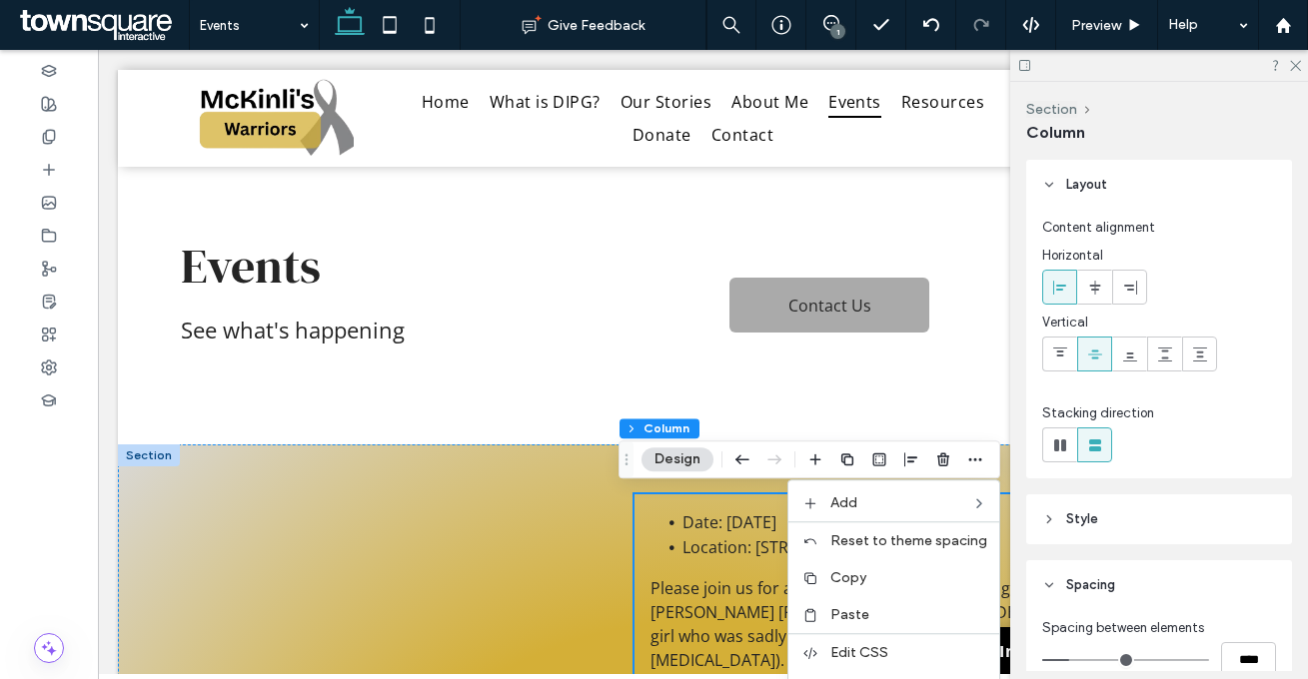
click at [851, 619] on span "Paste" at bounding box center [849, 614] width 39 height 17
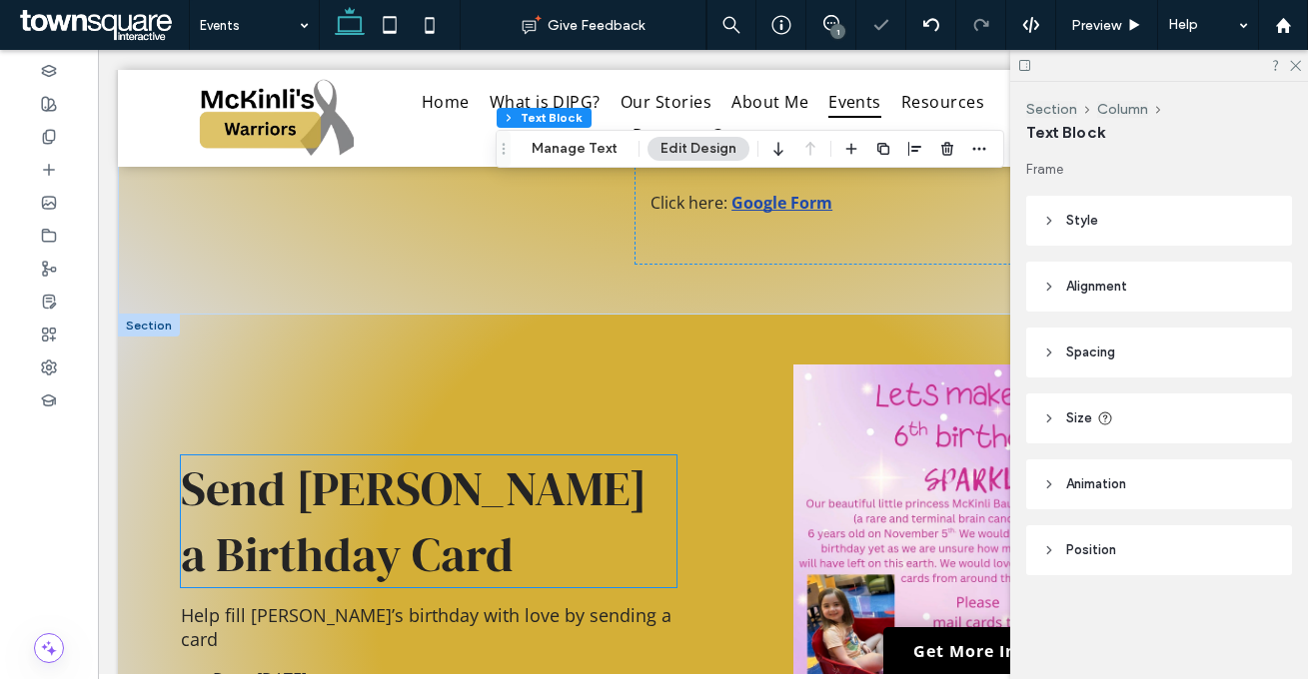
scroll to position [1712, 0]
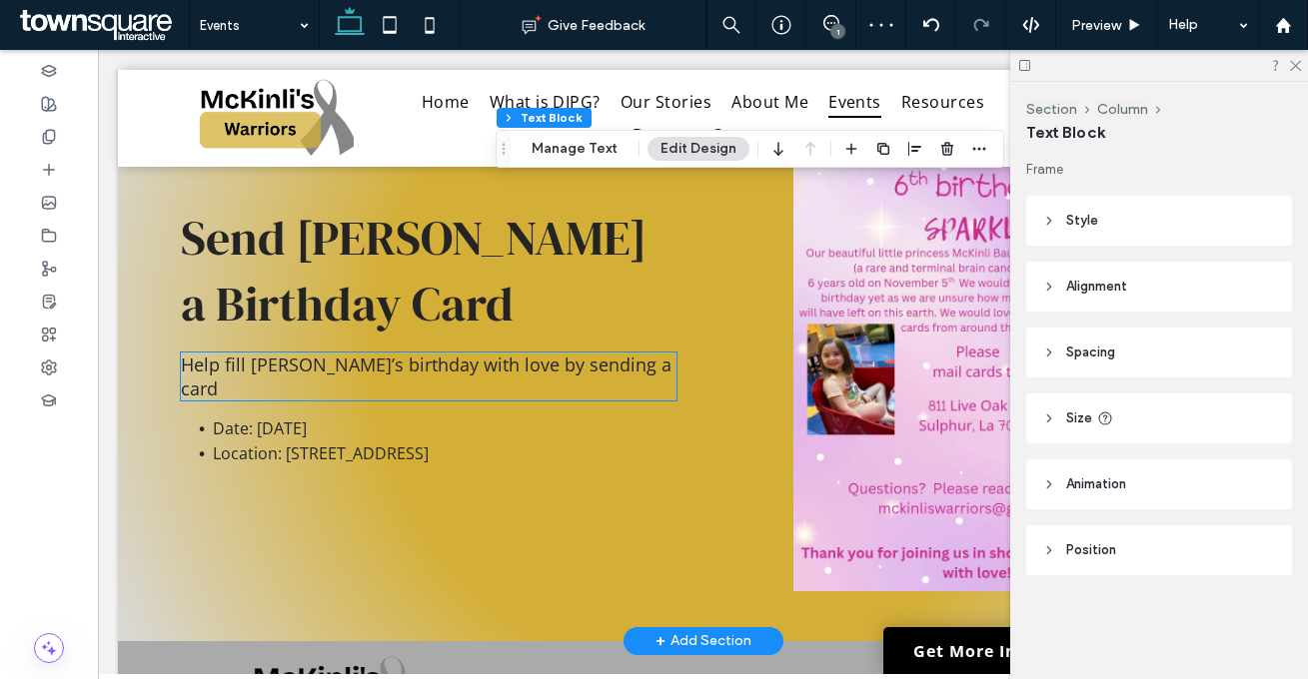
click at [325, 372] on span "Help fill McKinli’s birthday with love by sending a card" at bounding box center [426, 377] width 490 height 48
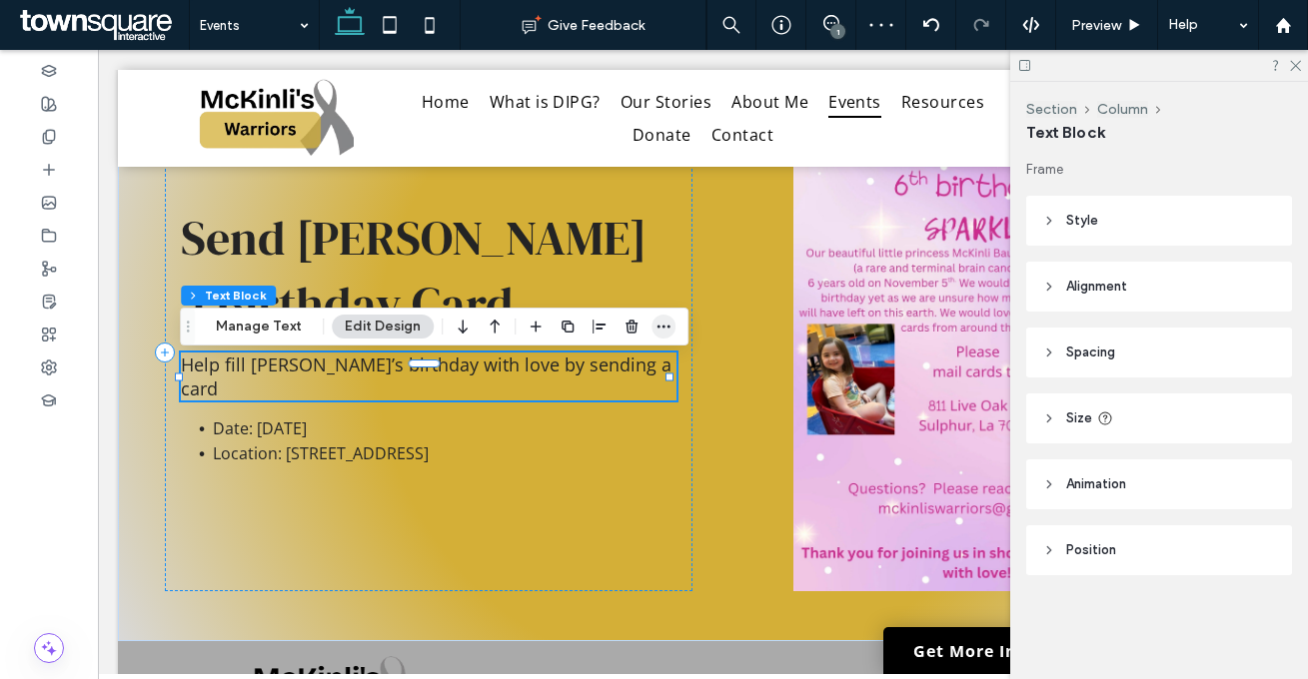
click at [651, 330] on span "button" at bounding box center [663, 327] width 24 height 24
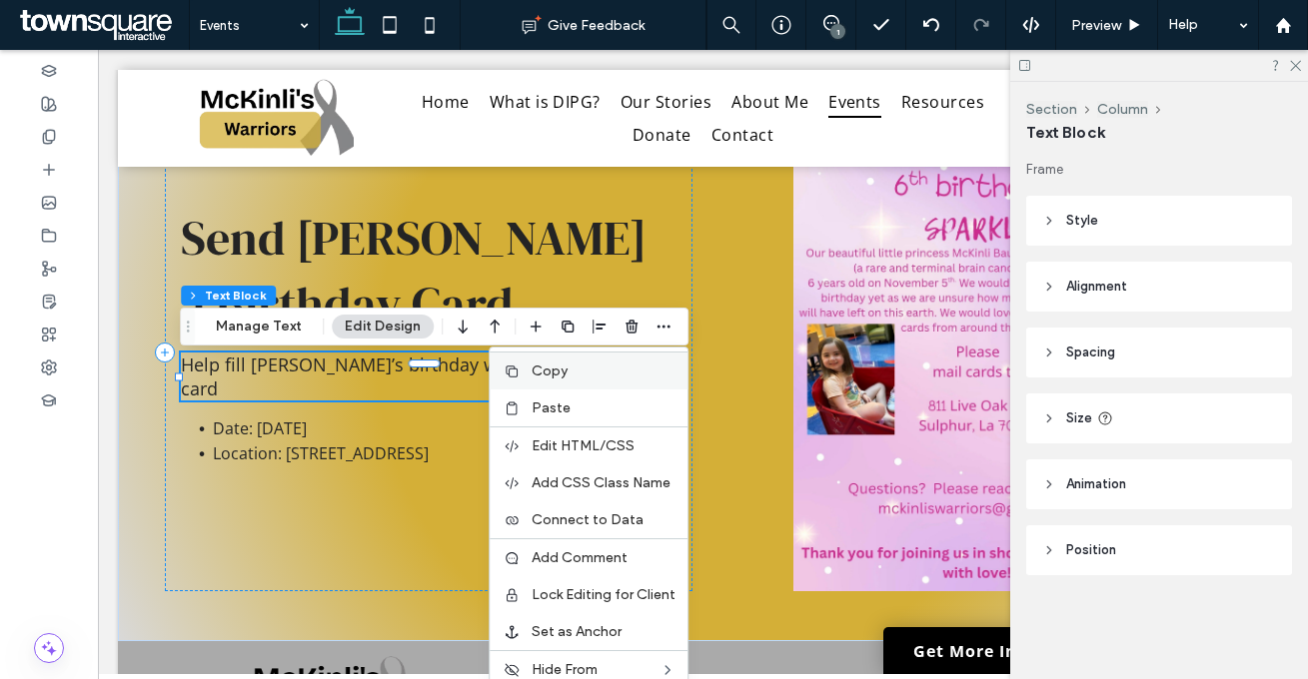
click at [576, 380] on div "Copy" at bounding box center [588, 371] width 198 height 38
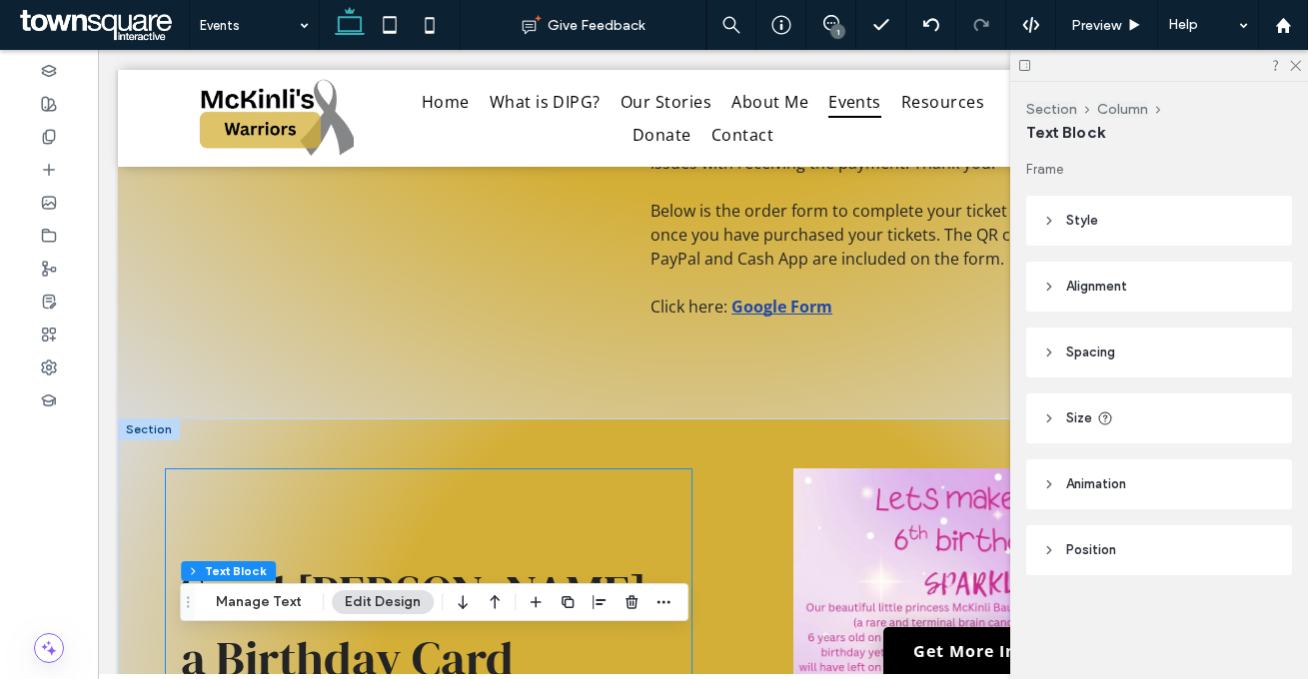
scroll to position [1598, 0]
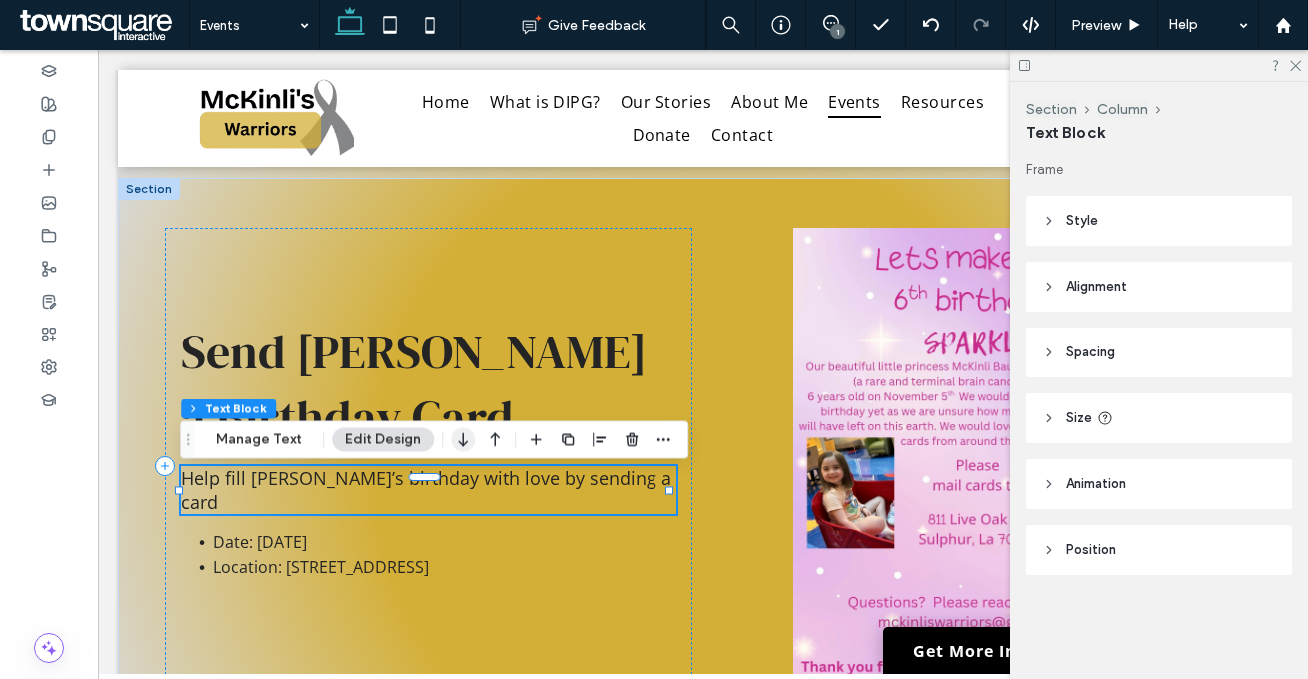
click at [464, 443] on icon "button" at bounding box center [463, 441] width 24 height 36
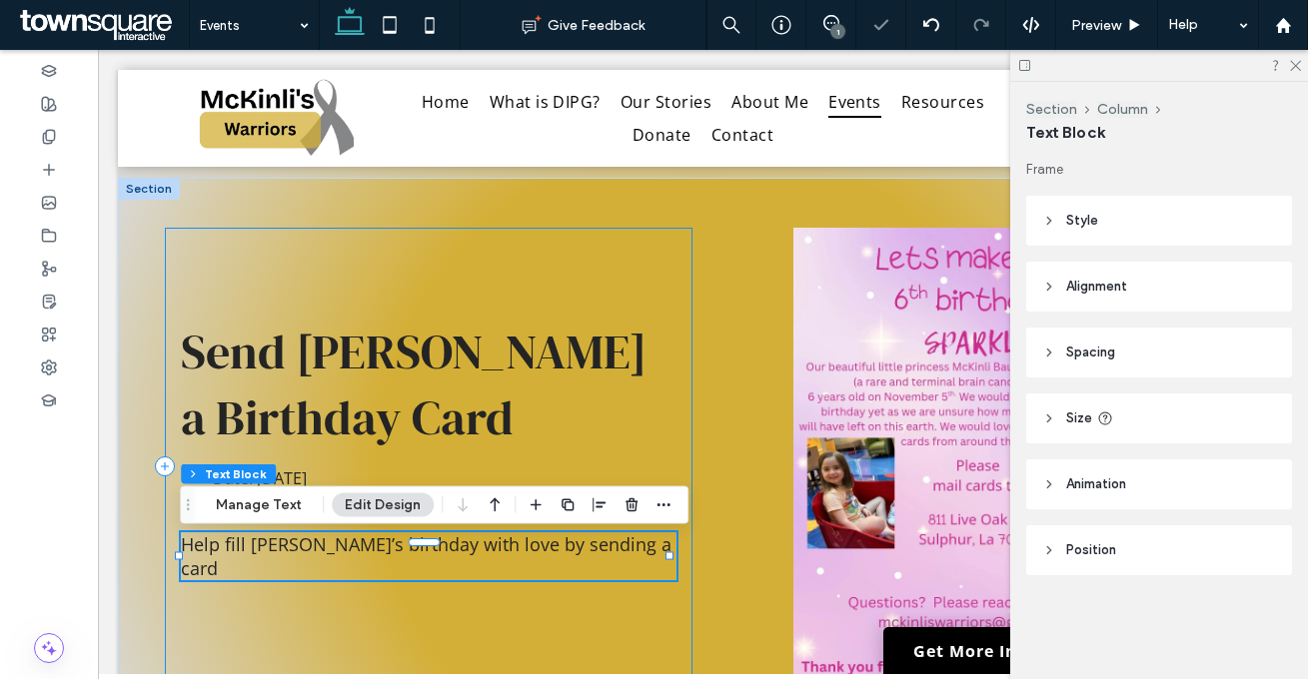
click at [493, 619] on div "Send McKinli a Birthday Card Date: November 5 Location: 811 LIVE OAK ST, SULPHU…" at bounding box center [428, 466] width 527 height 477
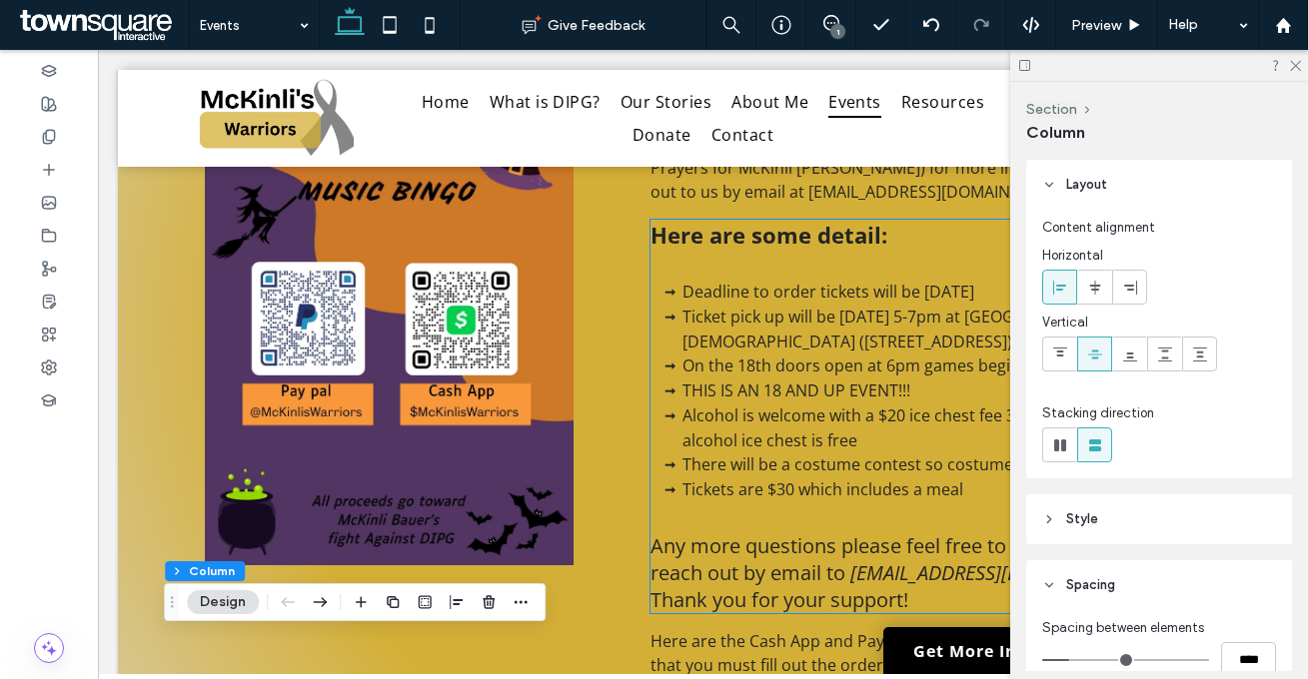
scroll to position [969, 0]
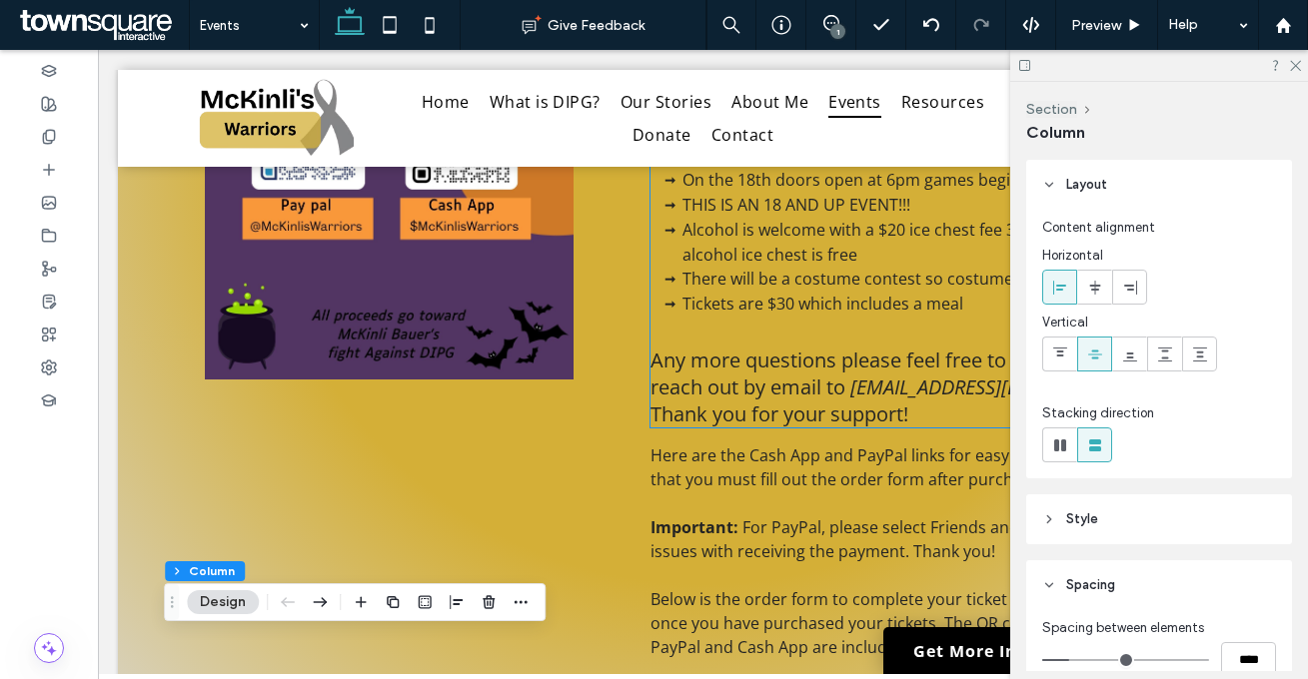
click at [791, 401] on span "Thank you for your support!" at bounding box center [779, 414] width 258 height 27
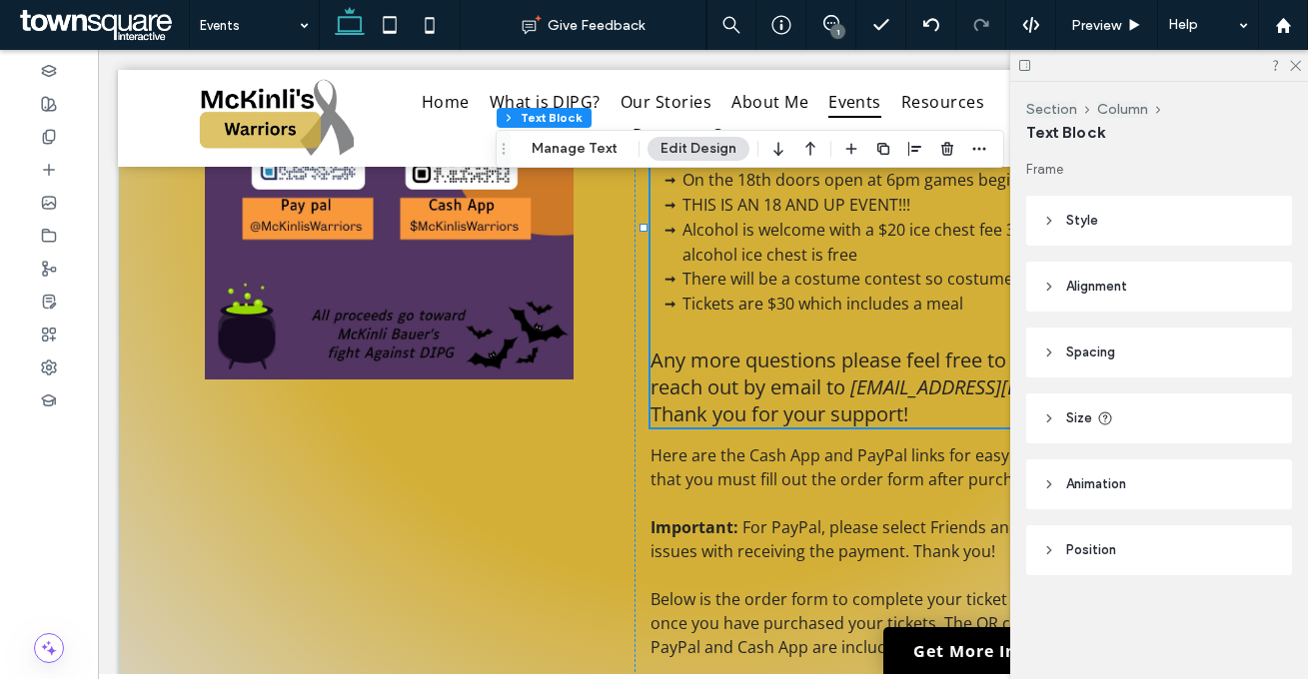
click at [787, 401] on span "Thank you for your support!" at bounding box center [779, 414] width 258 height 27
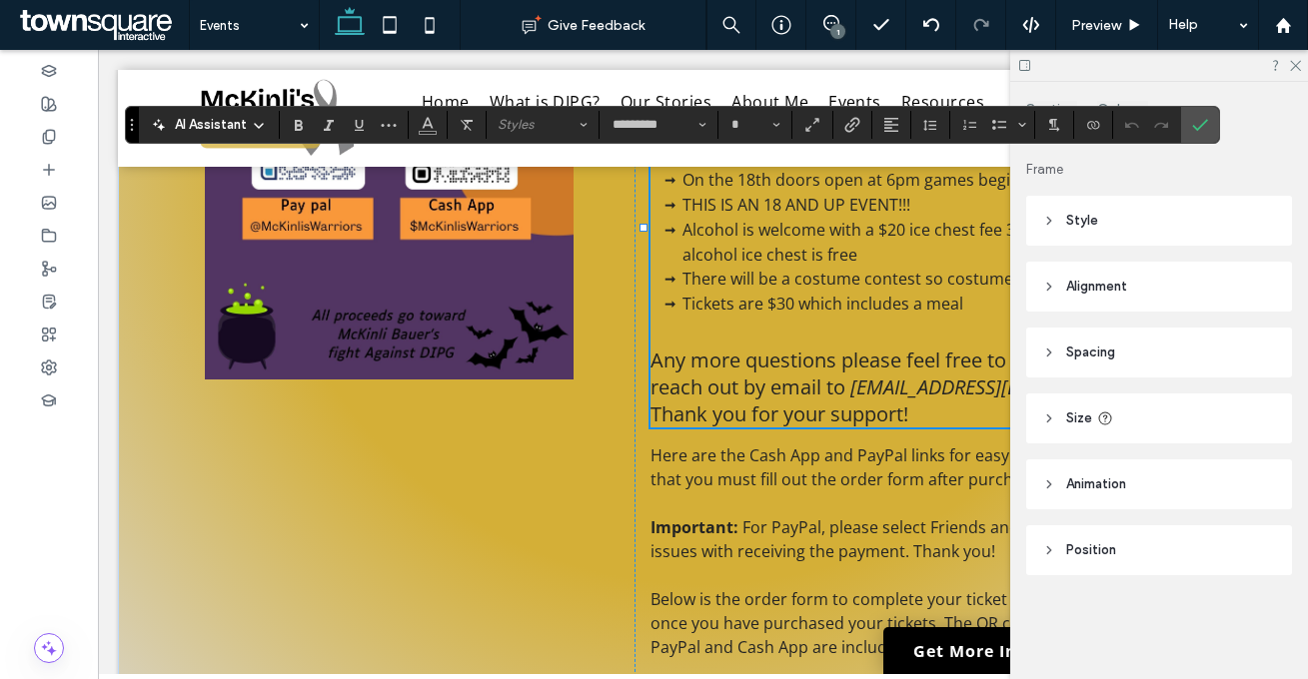
scroll to position [841, 0]
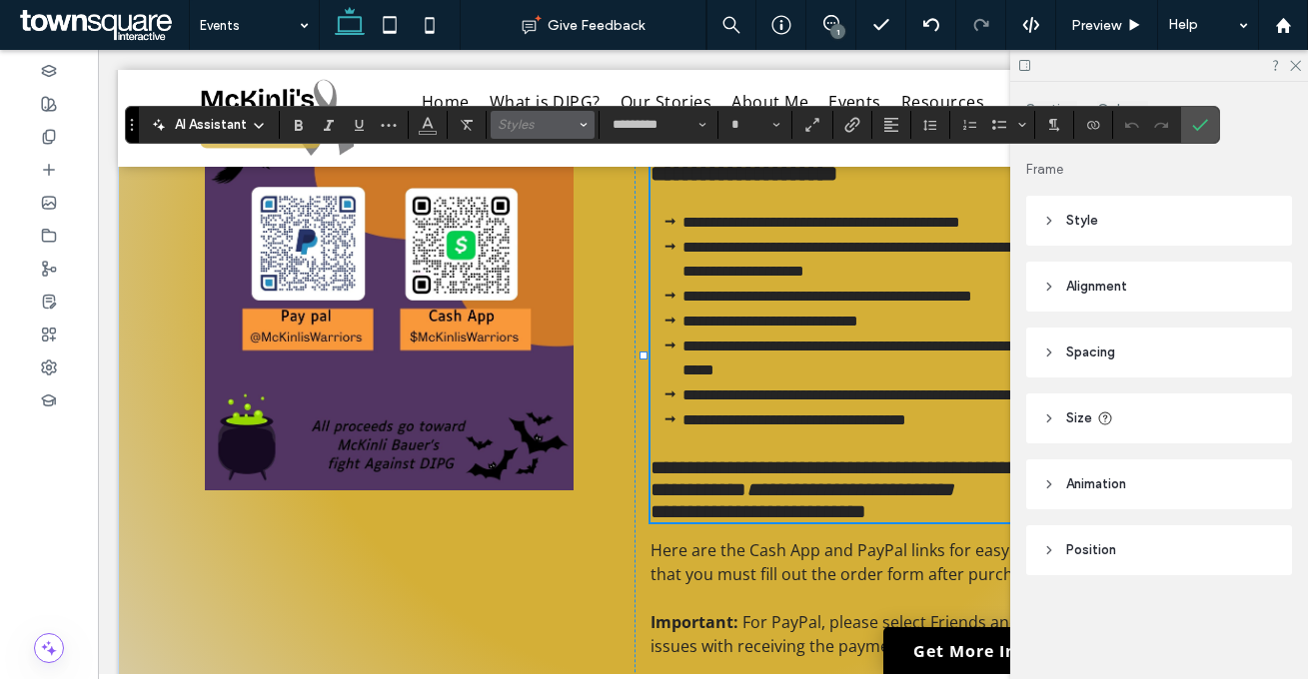
click at [564, 124] on span "Styles" at bounding box center [536, 124] width 78 height 15
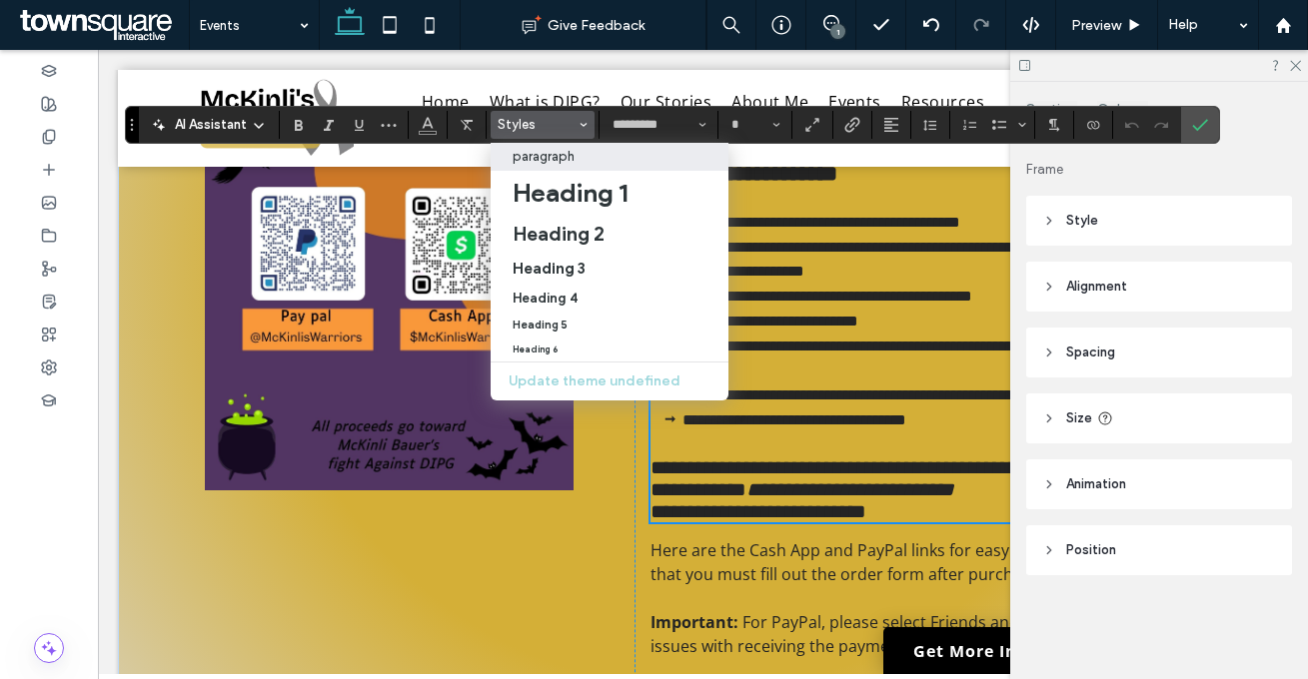
click at [566, 165] on label "paragraph" at bounding box center [609, 157] width 238 height 28
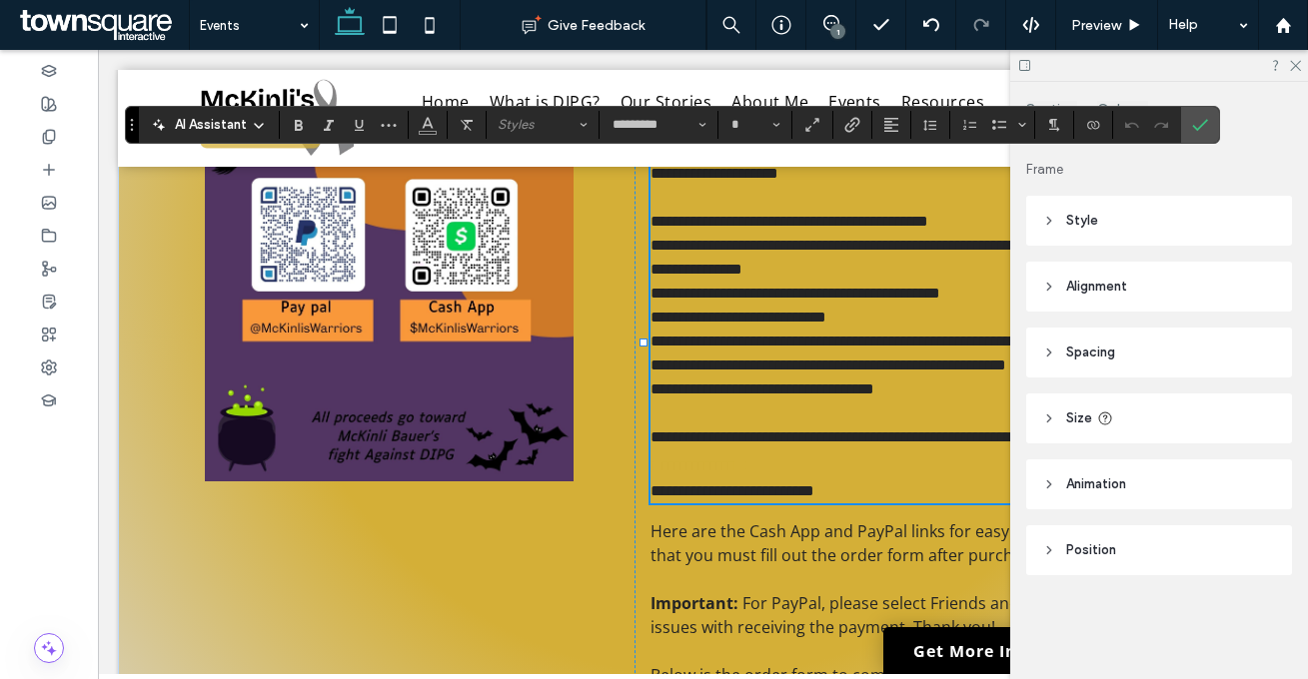
type input "**"
click at [803, 354] on p "**********" at bounding box center [937, 342] width 574 height 24
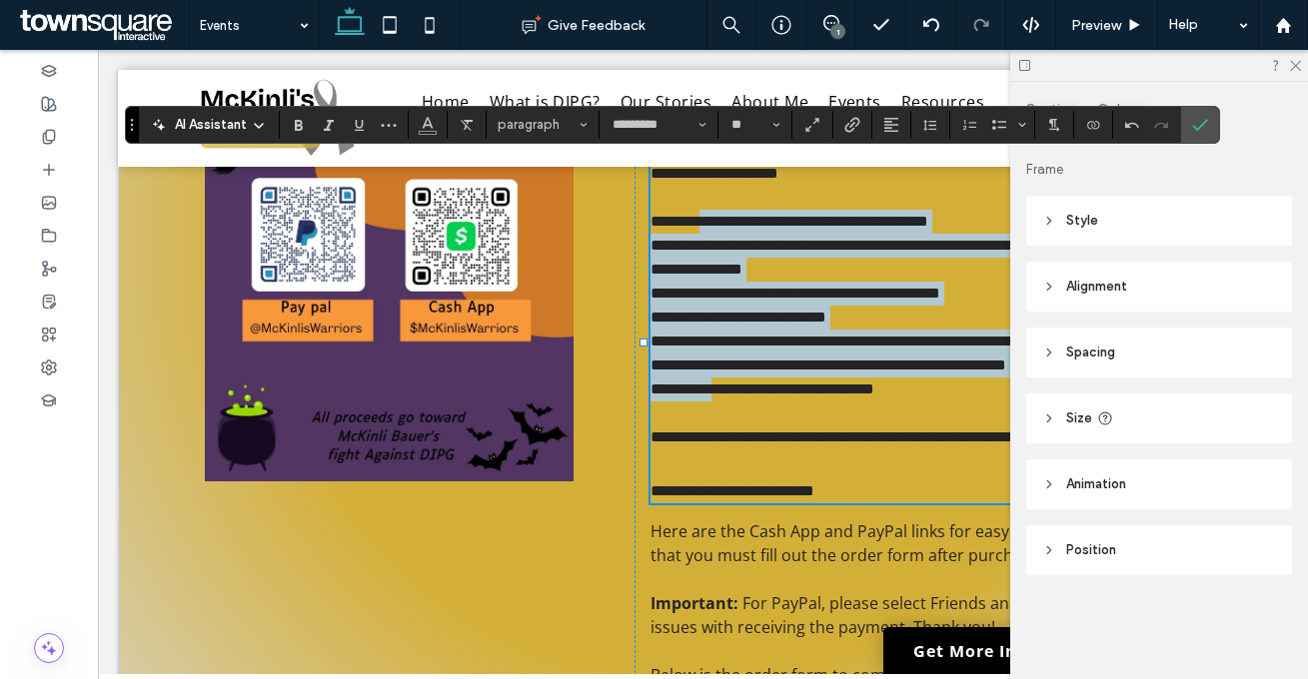
drag, startPoint x: 709, startPoint y: 228, endPoint x: 731, endPoint y: 400, distance: 173.2
click at [713, 406] on div "**********" at bounding box center [937, 333] width 574 height 342
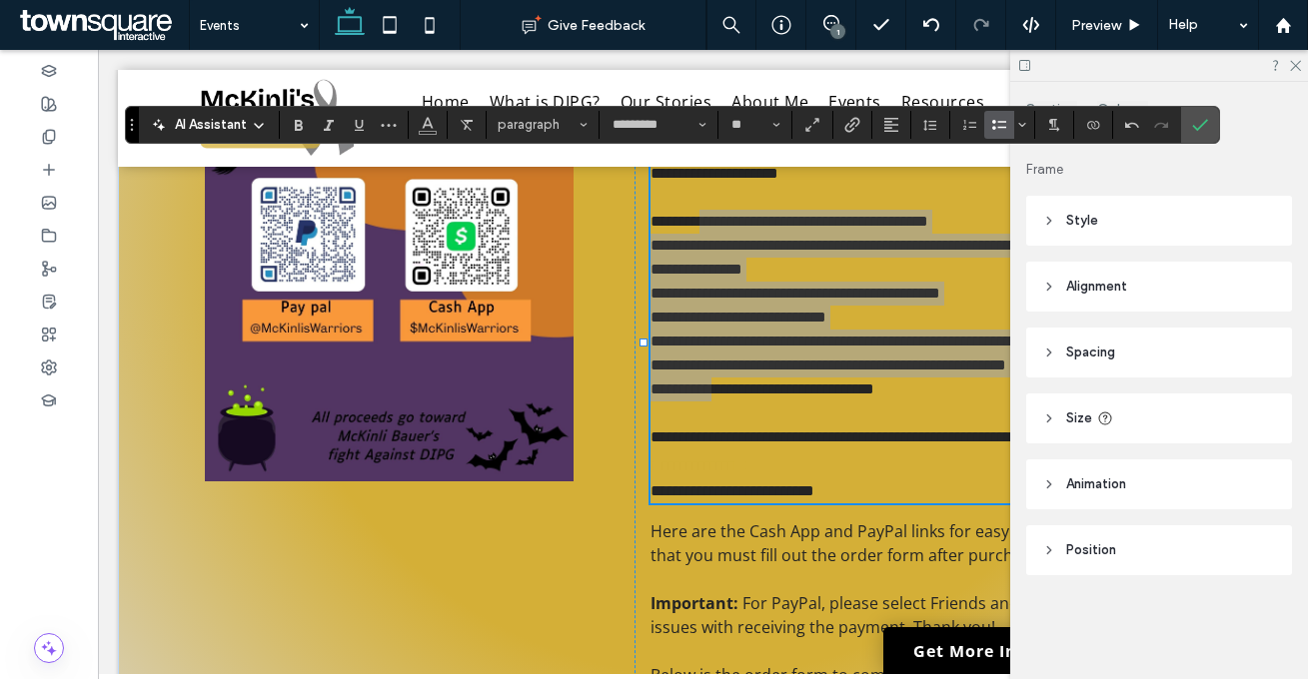
click at [996, 126] on icon "Bulleted List" at bounding box center [999, 125] width 16 height 16
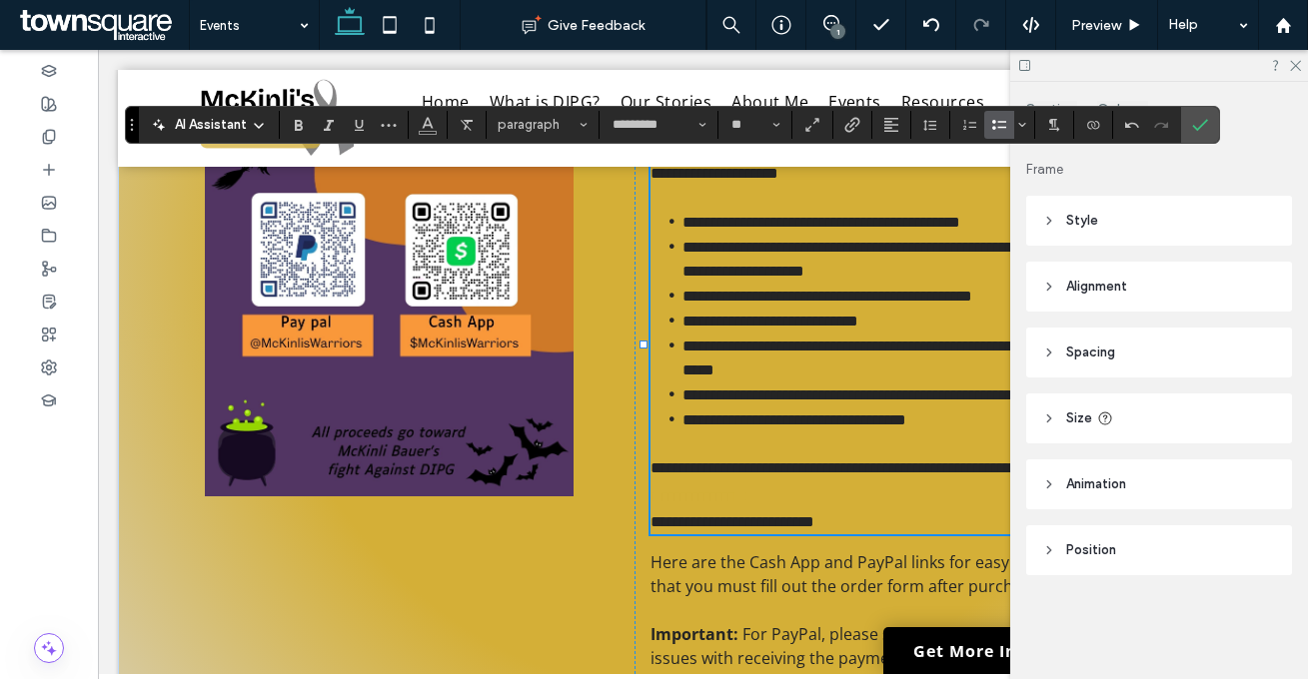
click at [794, 326] on span "**********" at bounding box center [770, 321] width 176 height 15
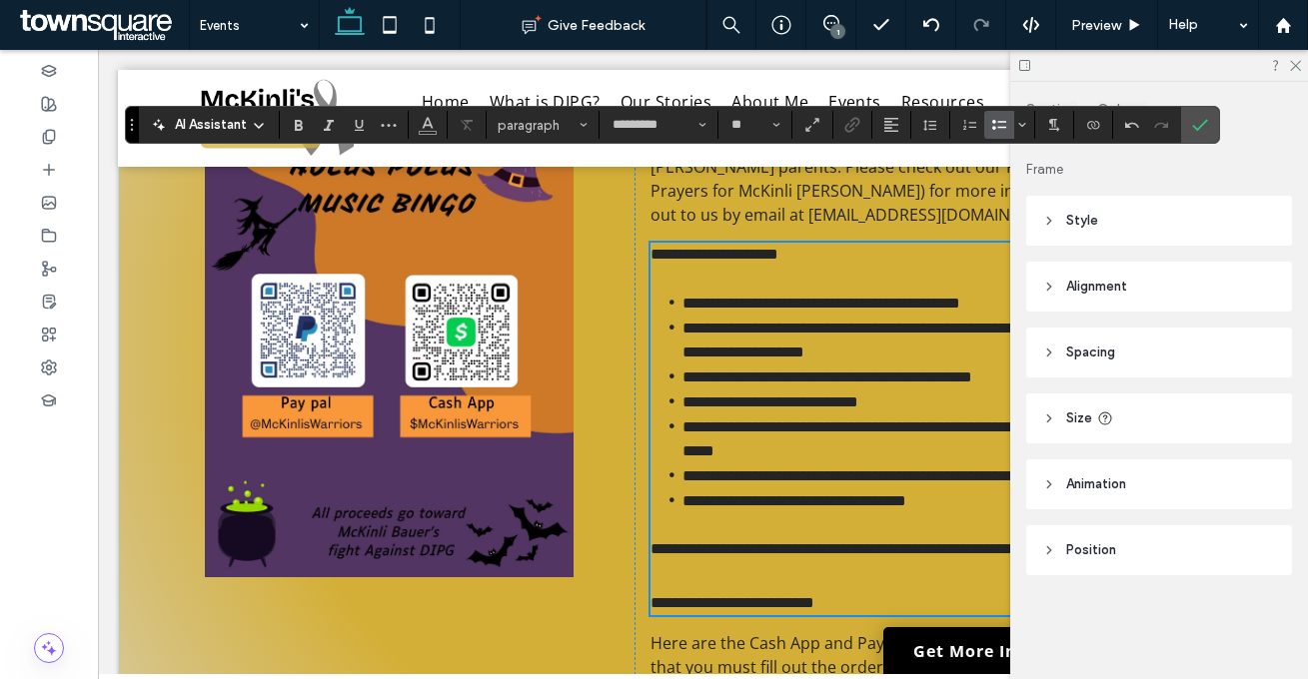
scroll to position [638, 0]
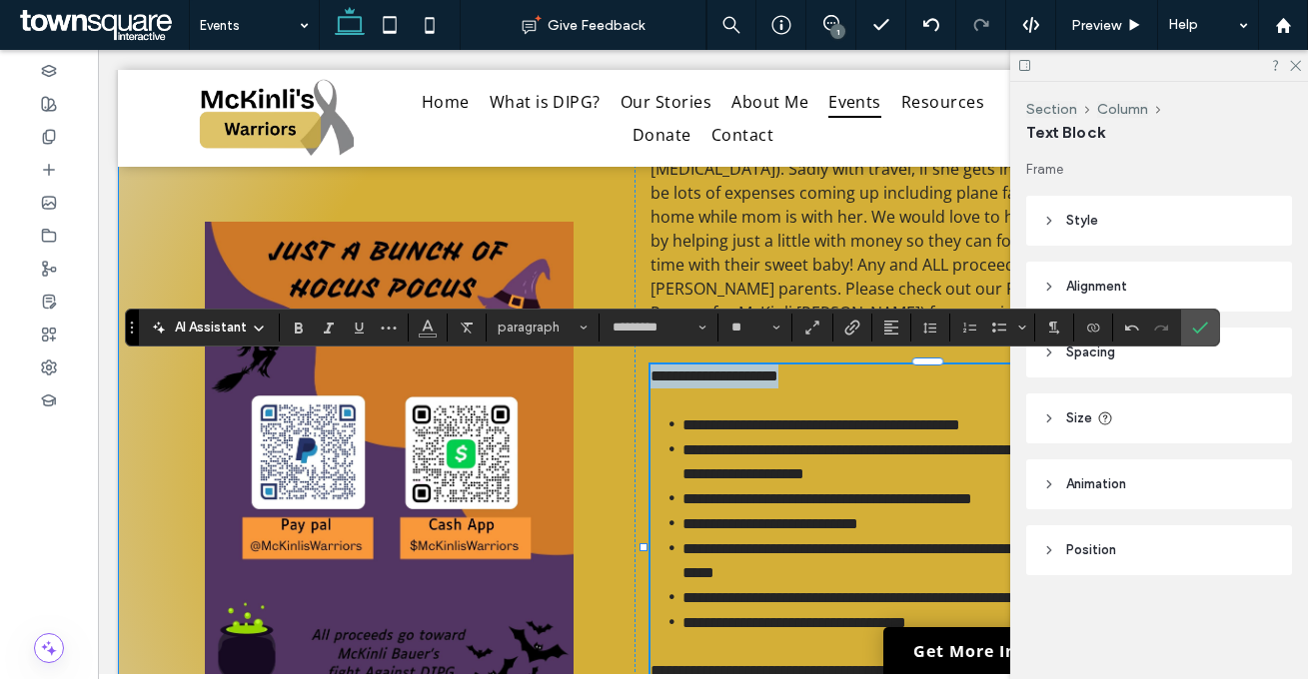
drag, startPoint x: 824, startPoint y: 374, endPoint x: 607, endPoint y: 368, distance: 216.8
click at [607, 368] on div "**********" at bounding box center [703, 461] width 1170 height 1312
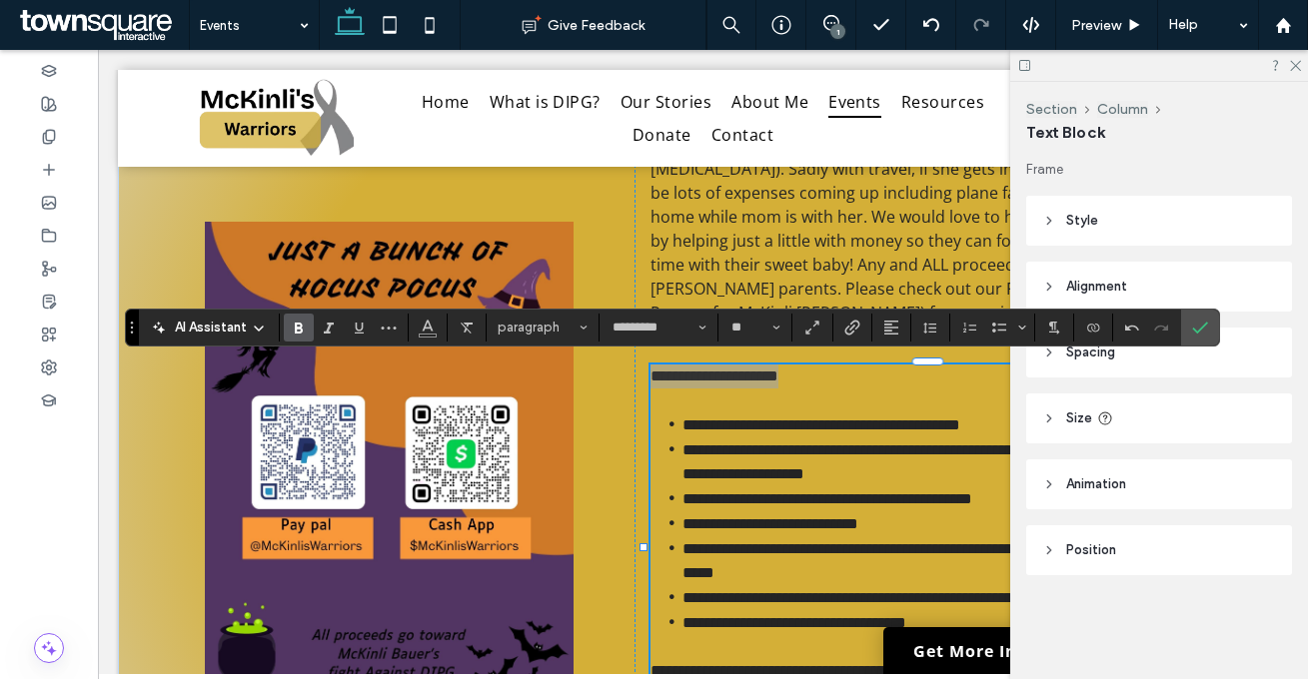
click at [294, 332] on icon "Bold" at bounding box center [299, 328] width 16 height 16
click at [779, 393] on p at bounding box center [937, 401] width 574 height 24
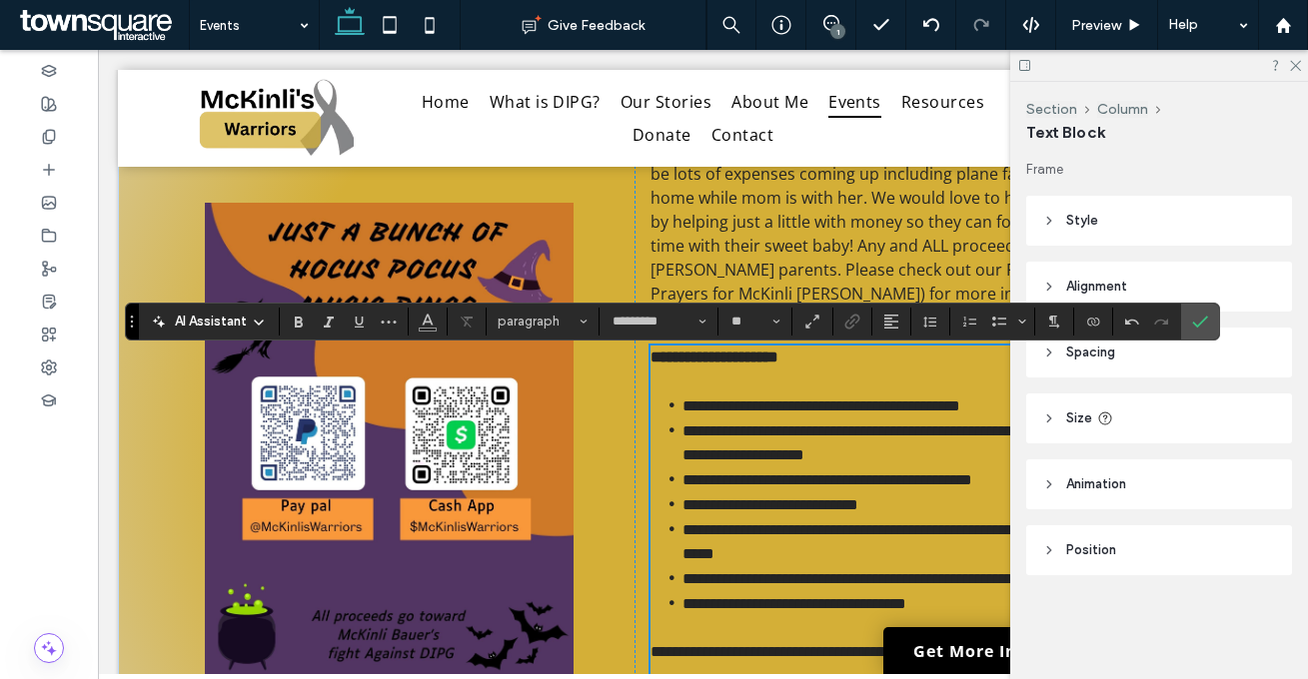
scroll to position [852, 0]
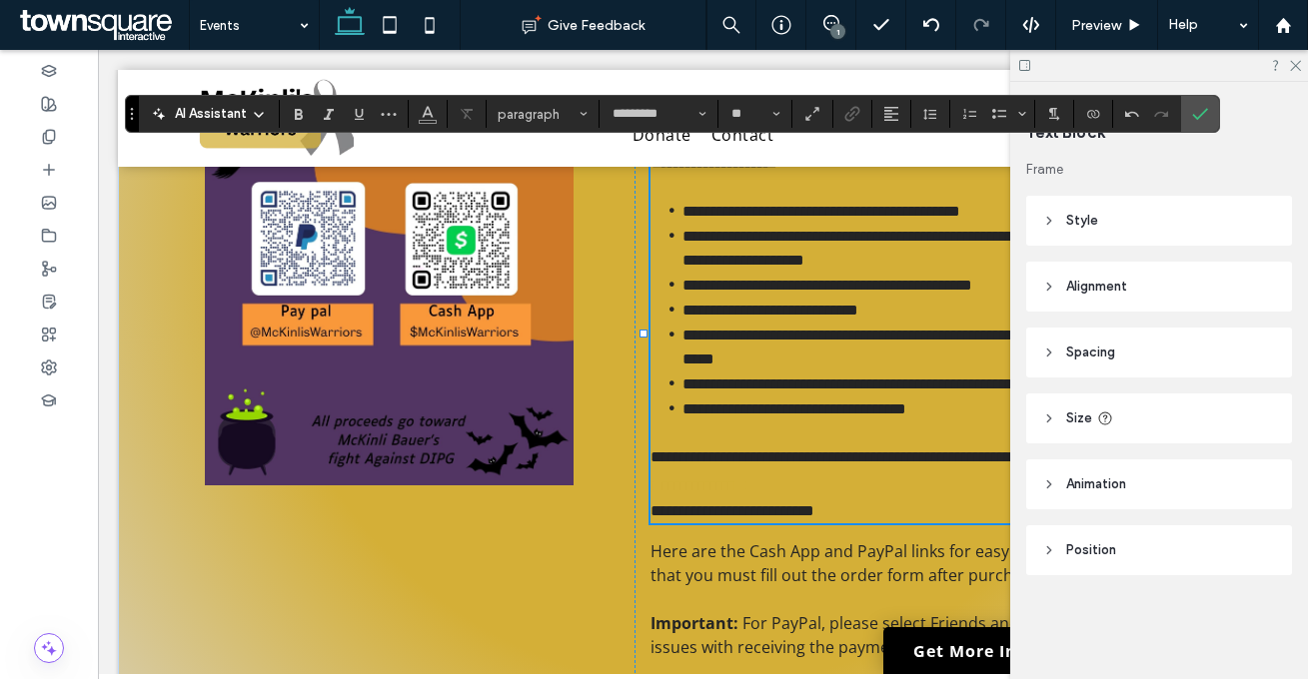
click at [650, 505] on span "**********" at bounding box center [732, 510] width 164 height 15
drag, startPoint x: 967, startPoint y: 477, endPoint x: 707, endPoint y: 464, distance: 260.0
click at [707, 464] on p "**********" at bounding box center [937, 473] width 574 height 54
click at [423, 116] on use "Color" at bounding box center [427, 112] width 11 height 11
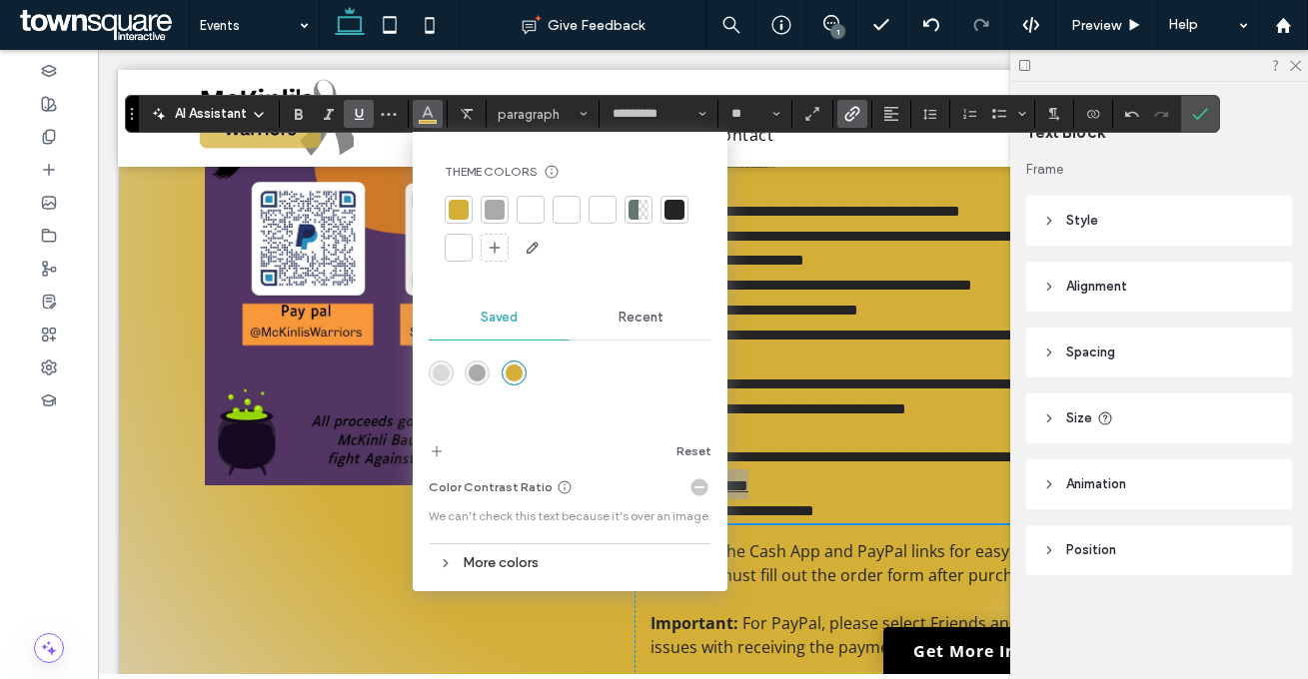
click at [673, 205] on div at bounding box center [674, 210] width 20 height 20
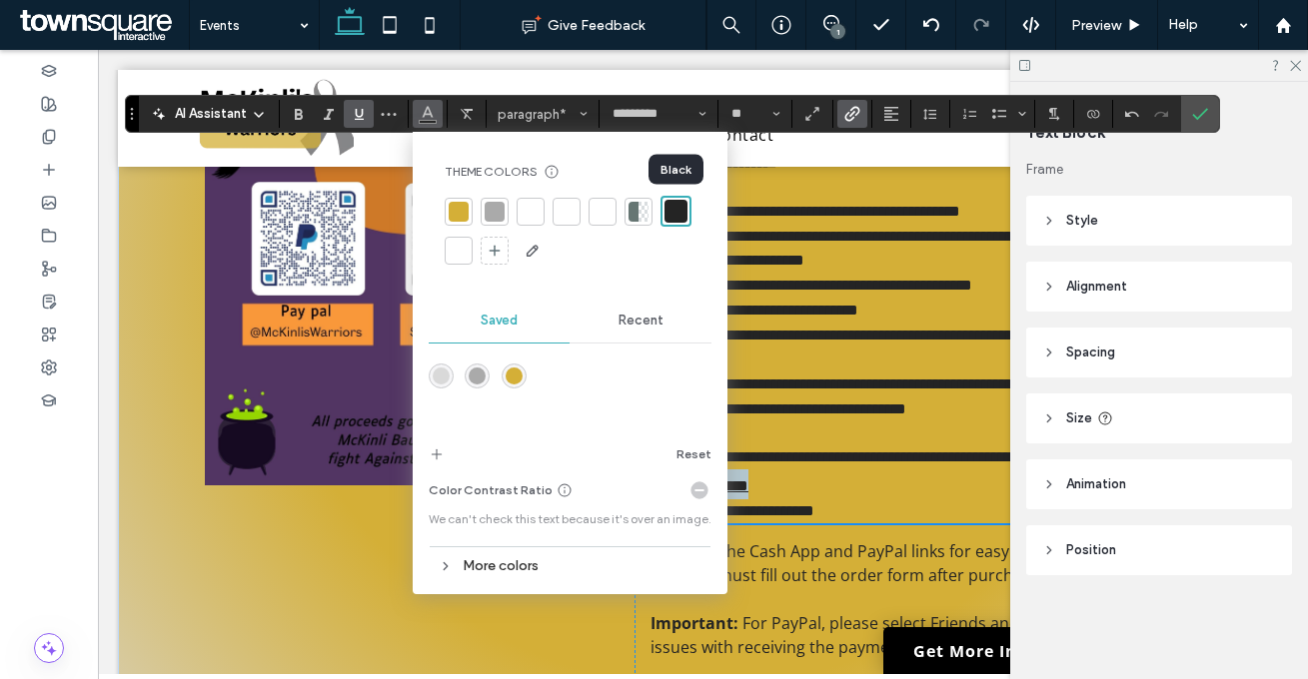
click at [889, 377] on span "**********" at bounding box center [860, 384] width 356 height 15
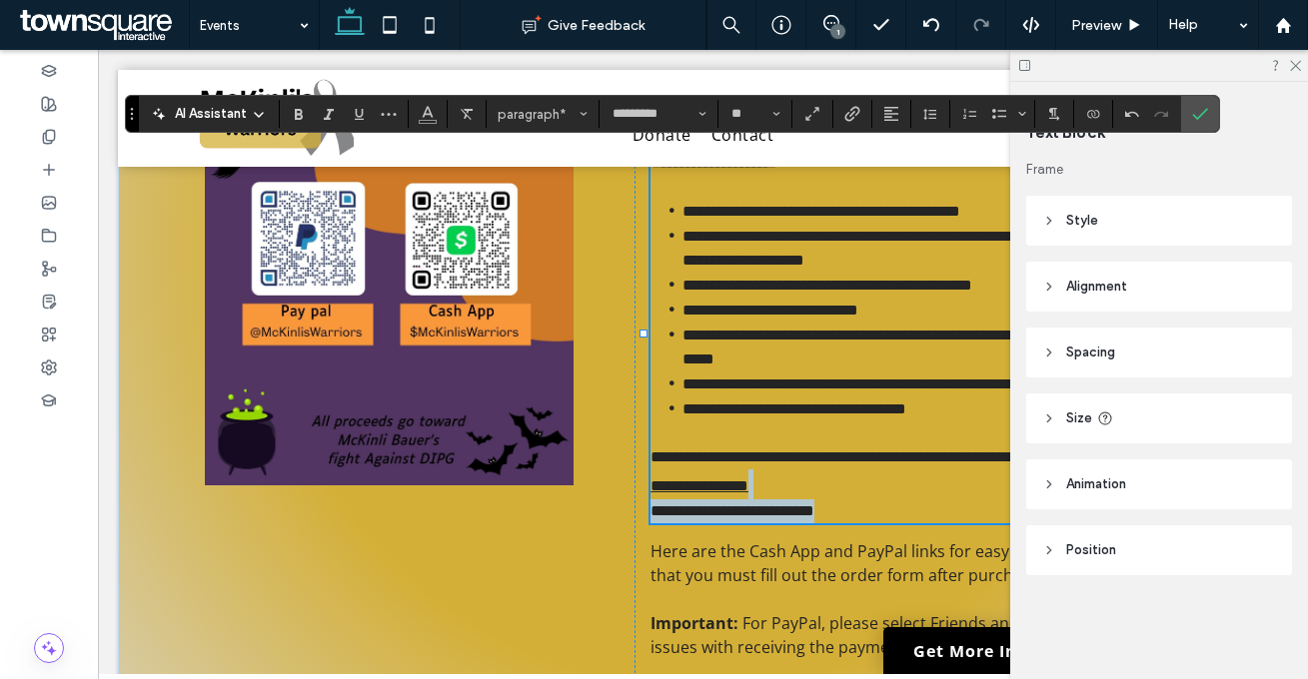
drag, startPoint x: 927, startPoint y: 473, endPoint x: 1047, endPoint y: 504, distance: 123.8
click at [1047, 504] on div "**********" at bounding box center [937, 337] width 574 height 373
click at [982, 499] on p "**********" at bounding box center [937, 511] width 574 height 24
click at [963, 478] on p "**********" at bounding box center [937, 473] width 574 height 54
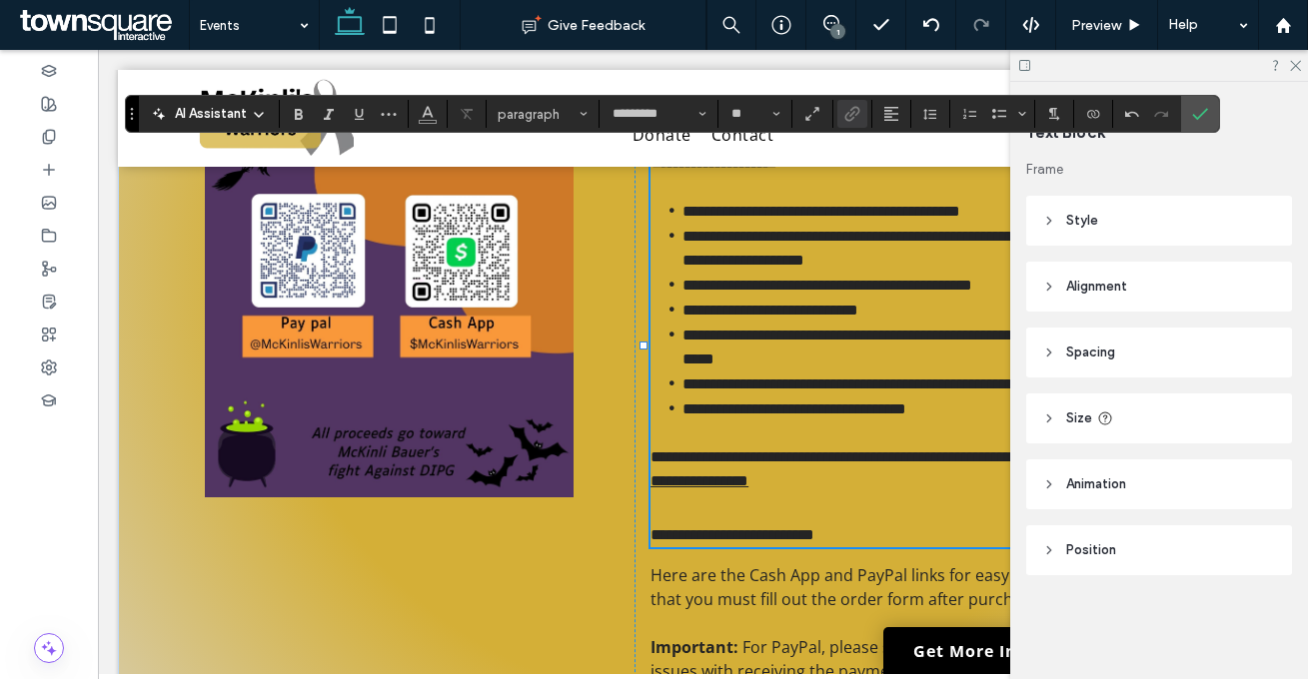
click at [930, 527] on p "**********" at bounding box center [937, 535] width 574 height 24
click at [1194, 119] on icon "Confirm" at bounding box center [1200, 114] width 16 height 16
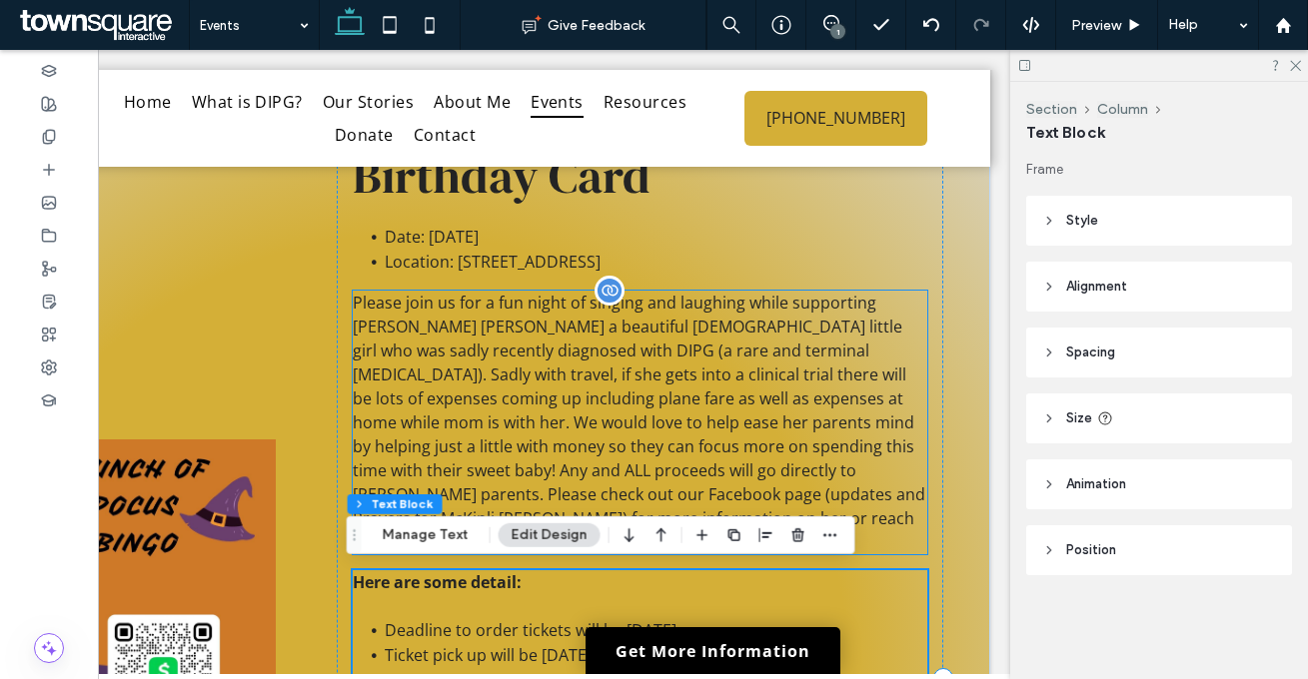
scroll to position [432, 0]
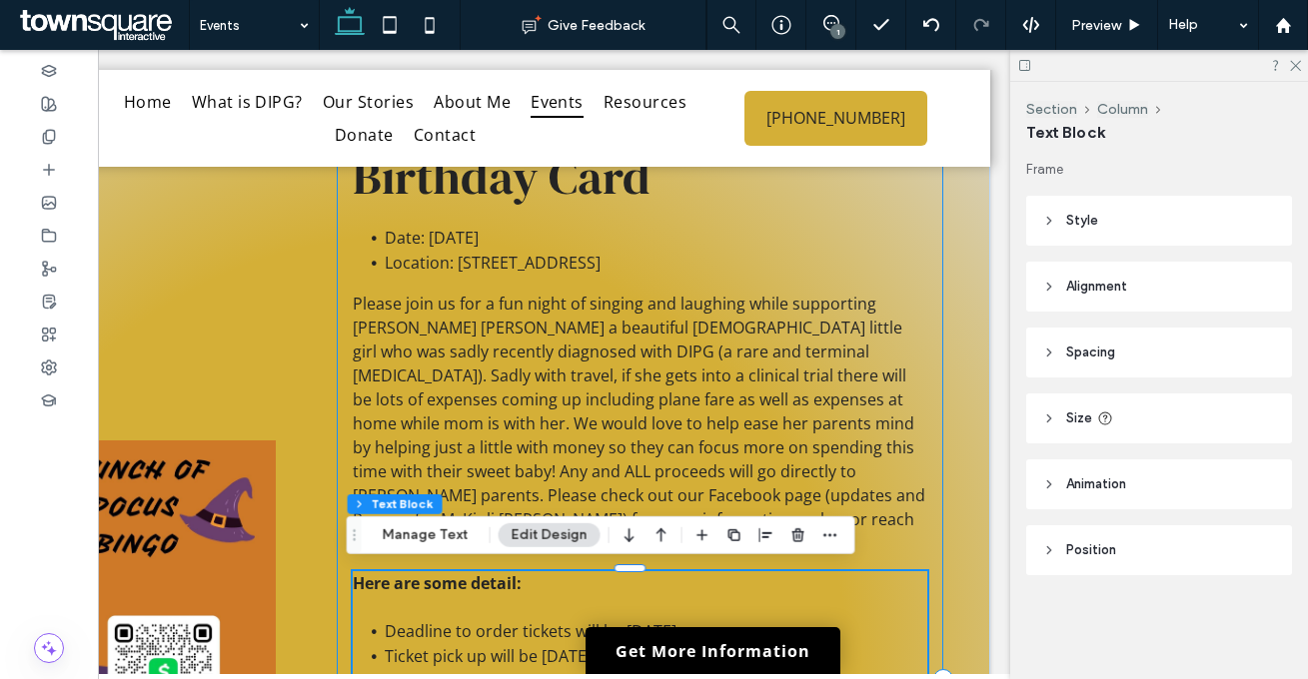
click at [927, 498] on div "Send McKinli a Birthday Card Date: November 5 Location: 811 LIVE OAK ST, SULPHU…" at bounding box center [640, 680] width 606 height 1236
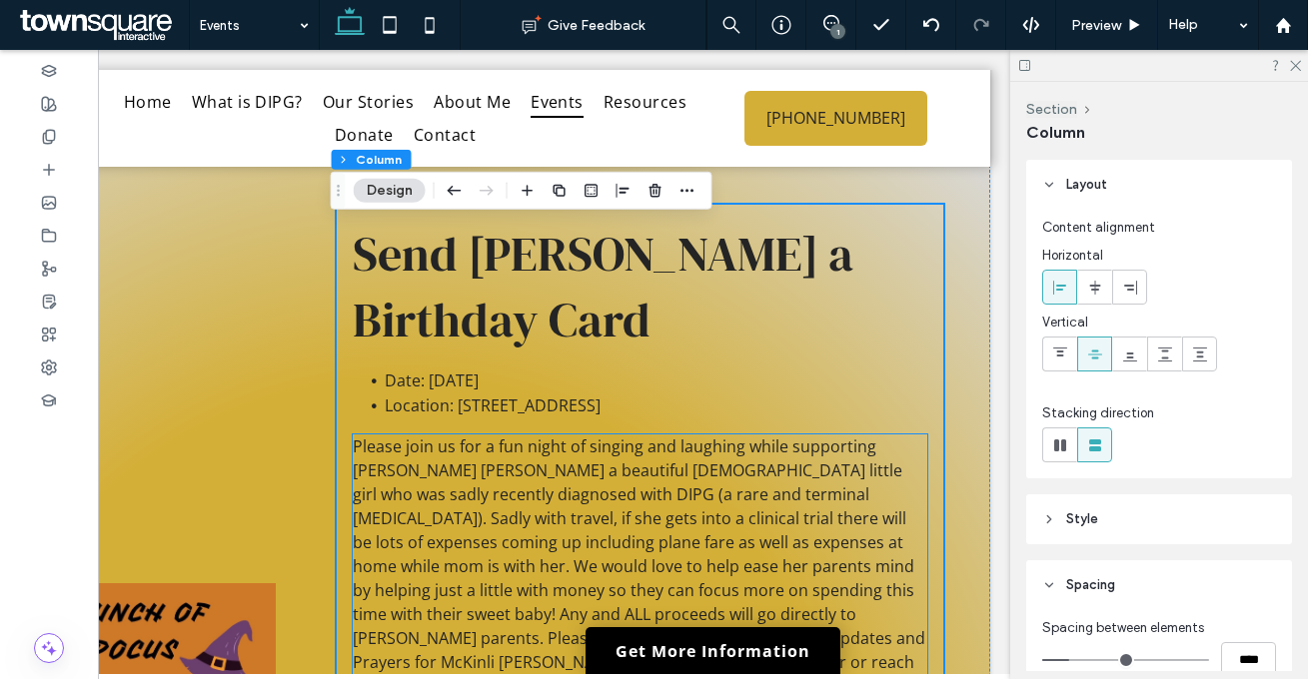
scroll to position [269, 0]
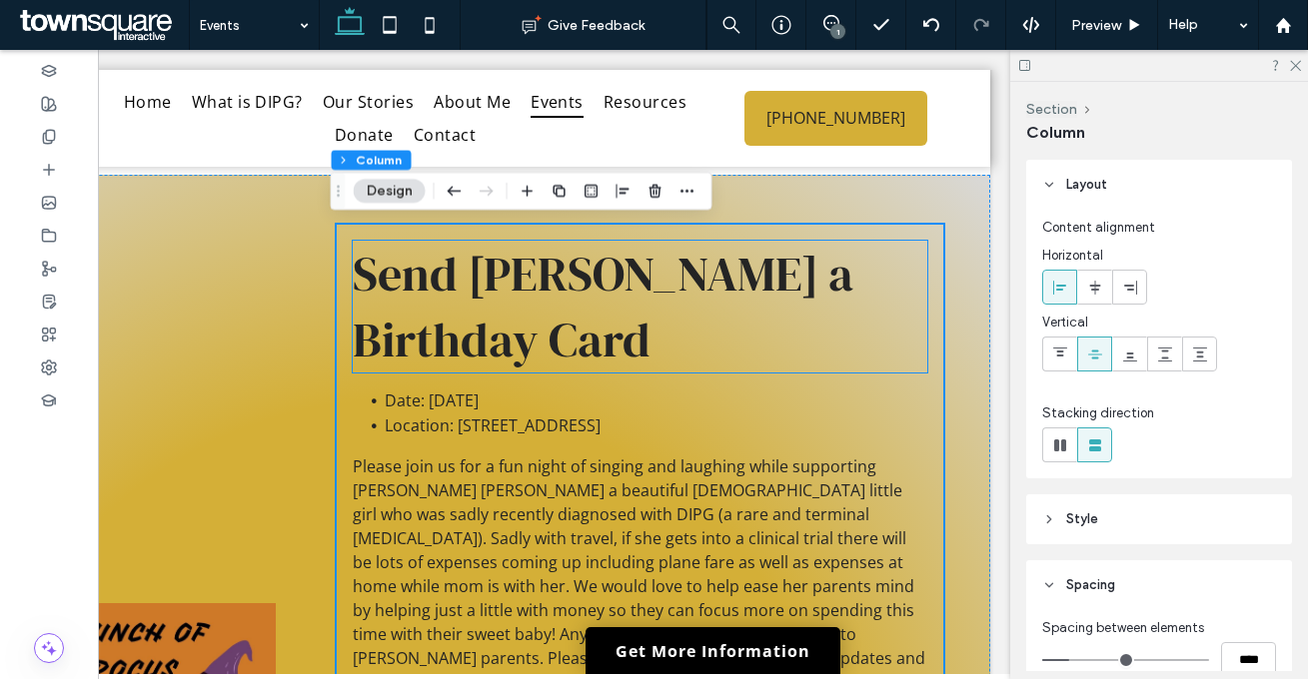
click at [787, 277] on span "Send [PERSON_NAME] a Birthday Card" at bounding box center [603, 307] width 500 height 132
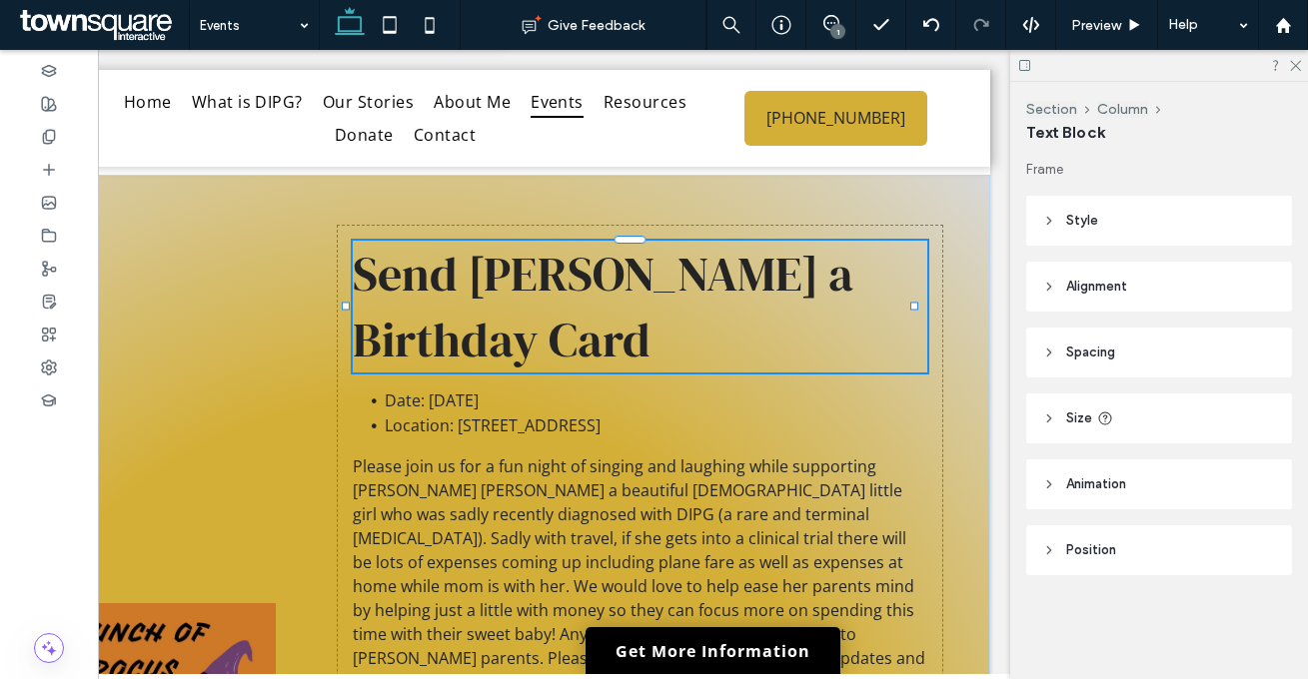
click at [787, 277] on div "Send [PERSON_NAME] a Birthday Card" at bounding box center [640, 307] width 574 height 132
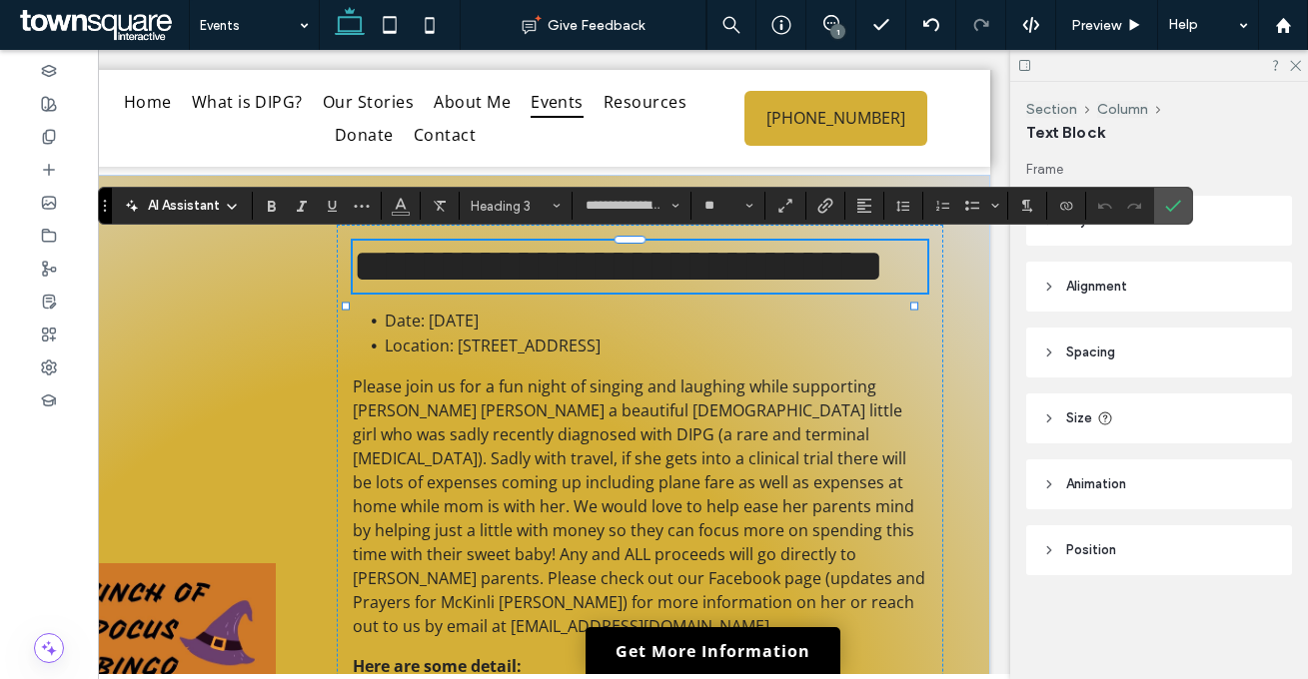
paste div
type input "*********"
type input "**"
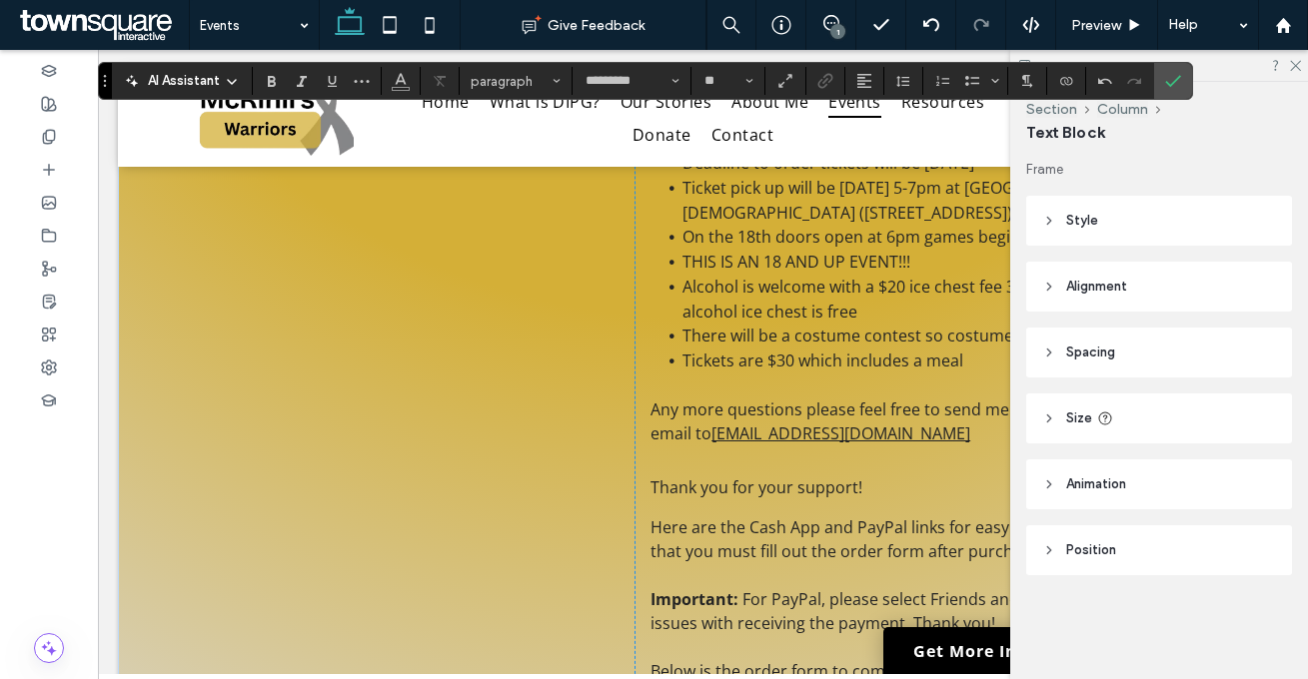
scroll to position [2039, 0]
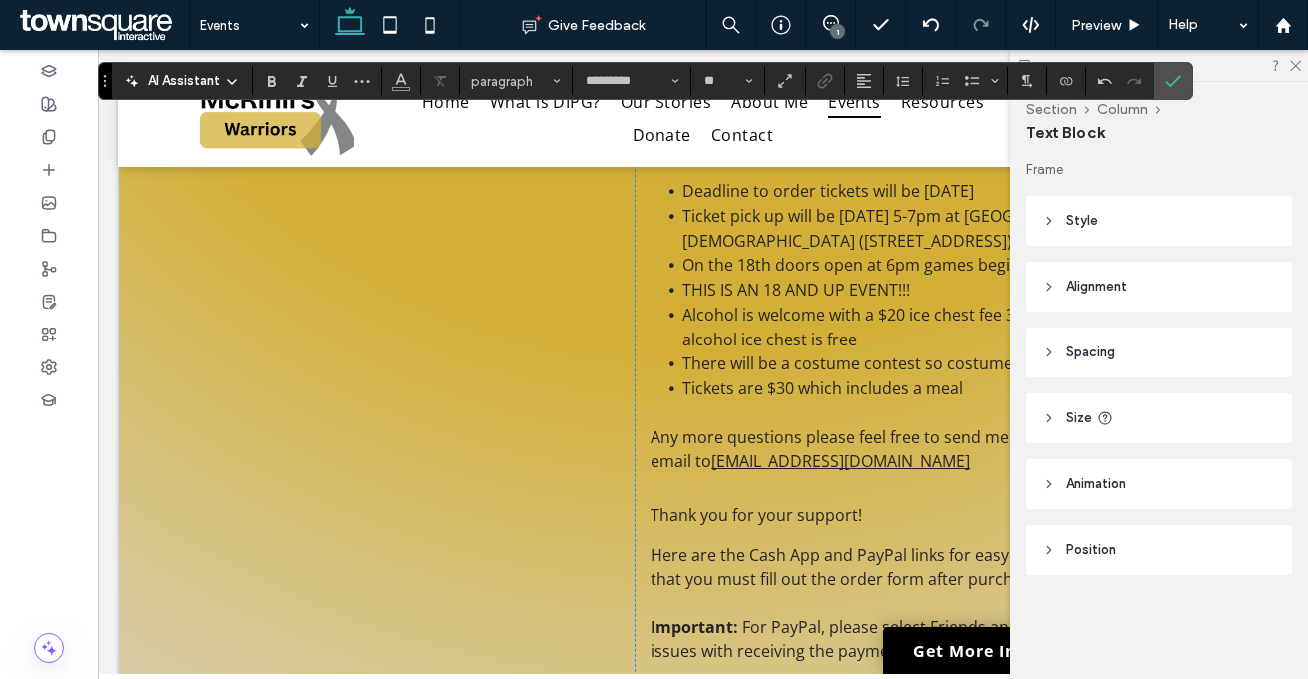
type input "**********"
type input "**"
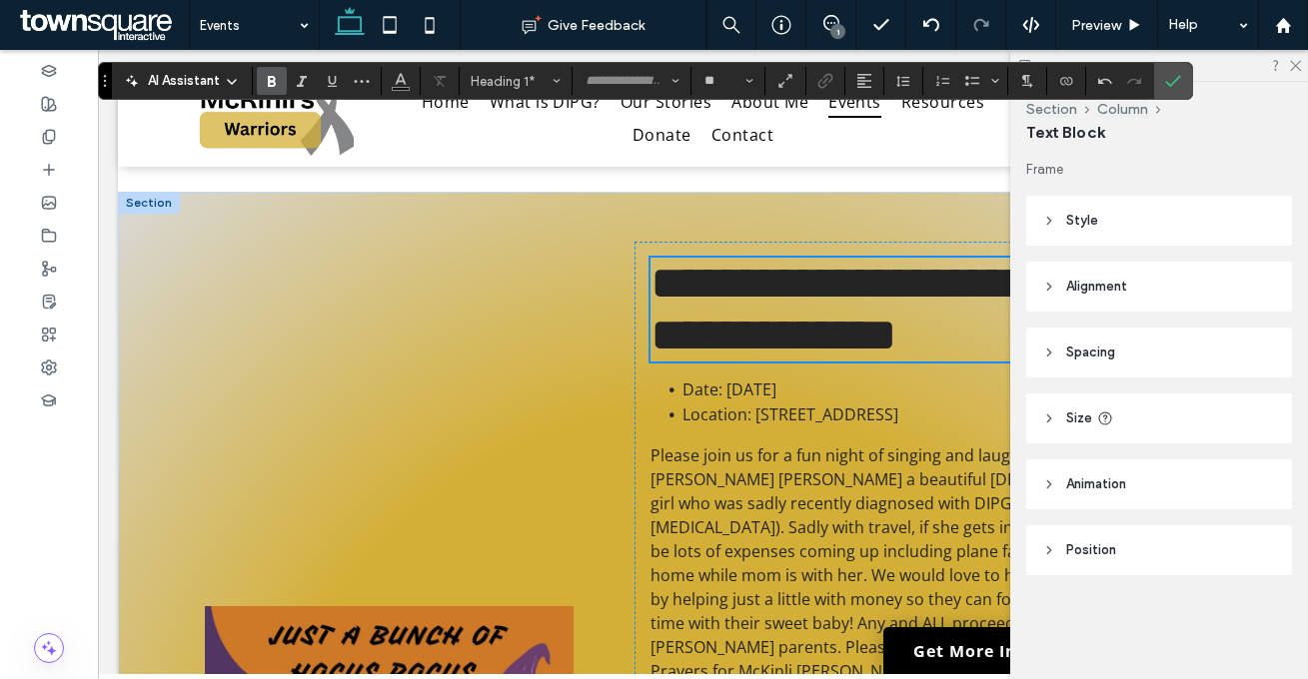
scroll to position [29, 0]
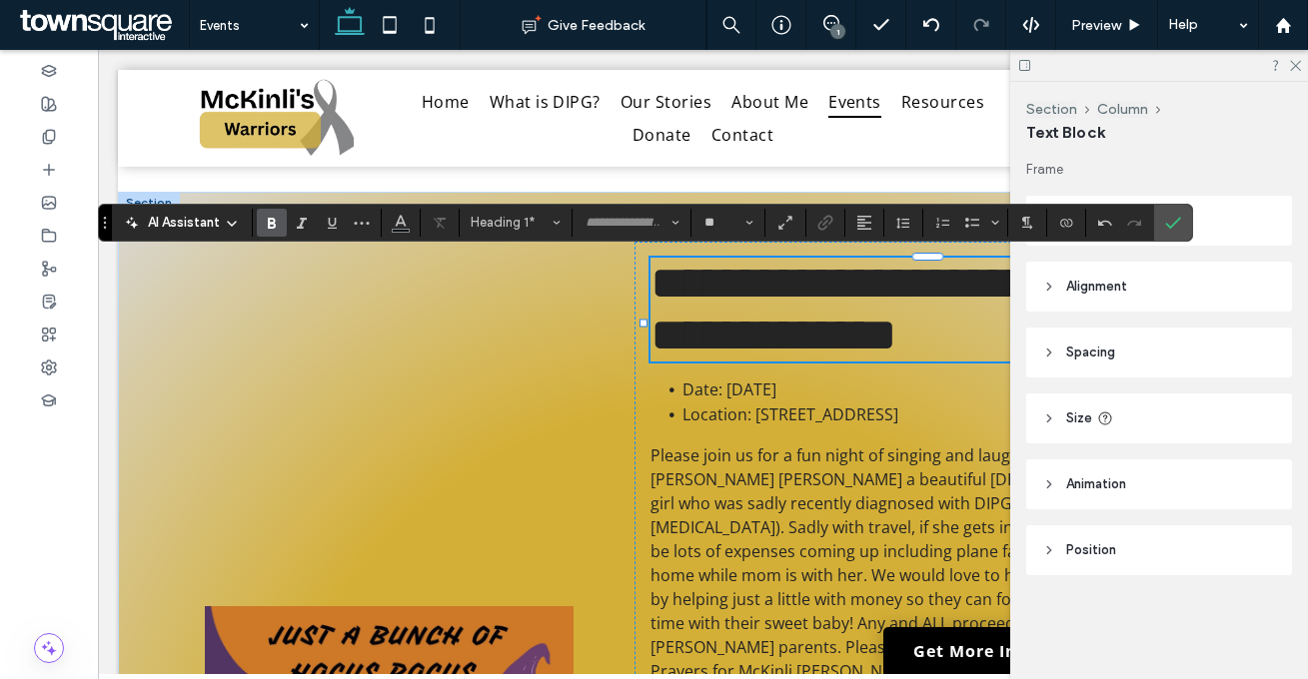
type input "**********"
type input "**"
click at [669, 289] on span "**********" at bounding box center [934, 309] width 569 height 99
click at [789, 359] on span "**********" at bounding box center [934, 309] width 569 height 99
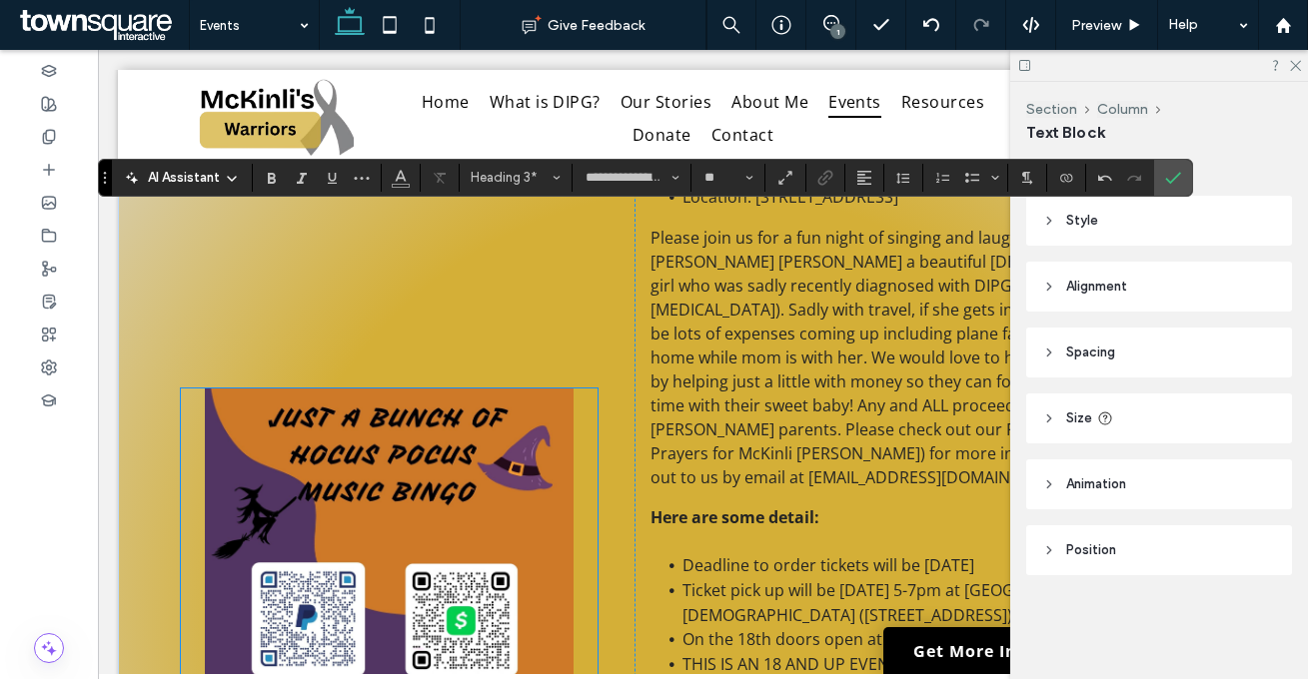
scroll to position [297, 0]
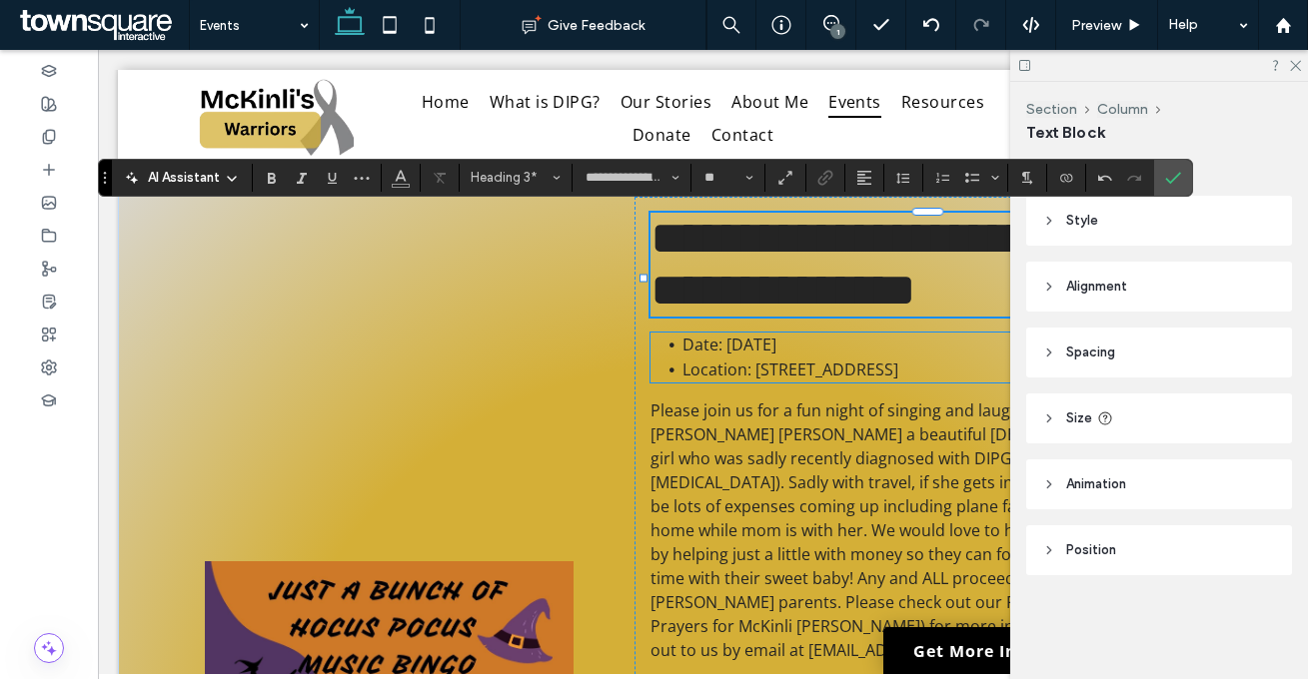
click at [756, 356] on span "Date: [DATE]" at bounding box center [729, 345] width 94 height 22
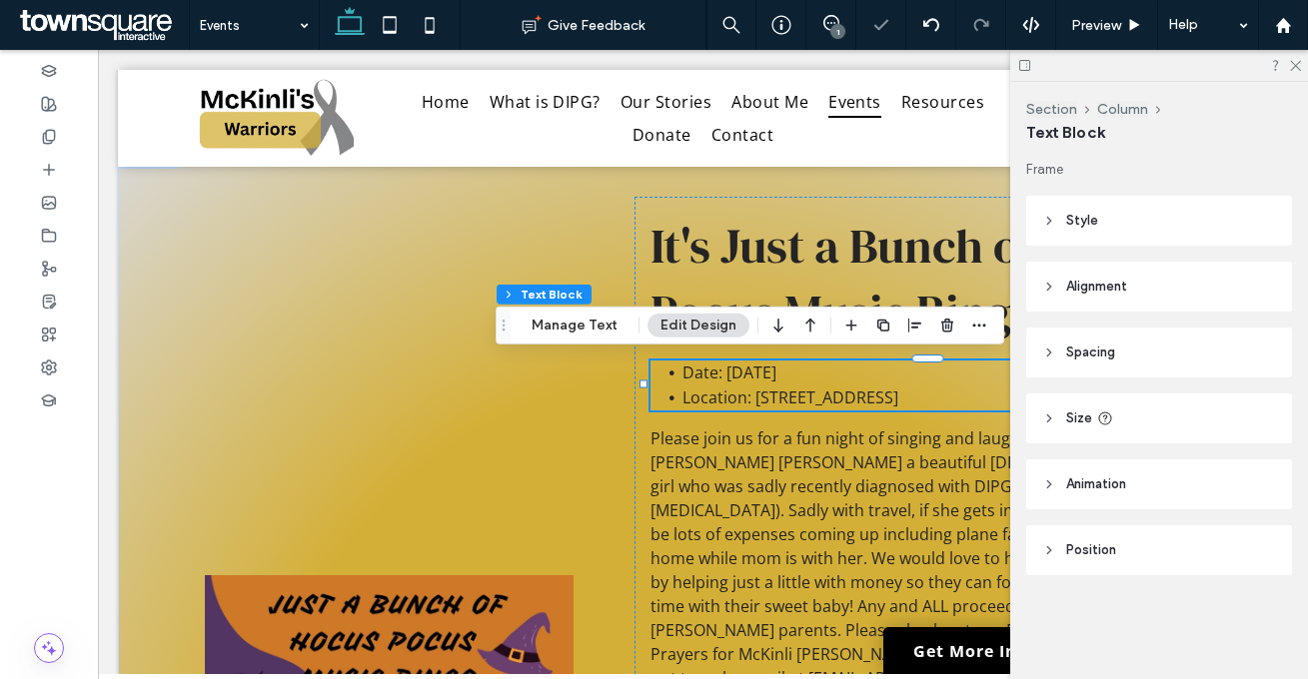
click at [756, 380] on span "Date: [DATE]" at bounding box center [729, 373] width 94 height 22
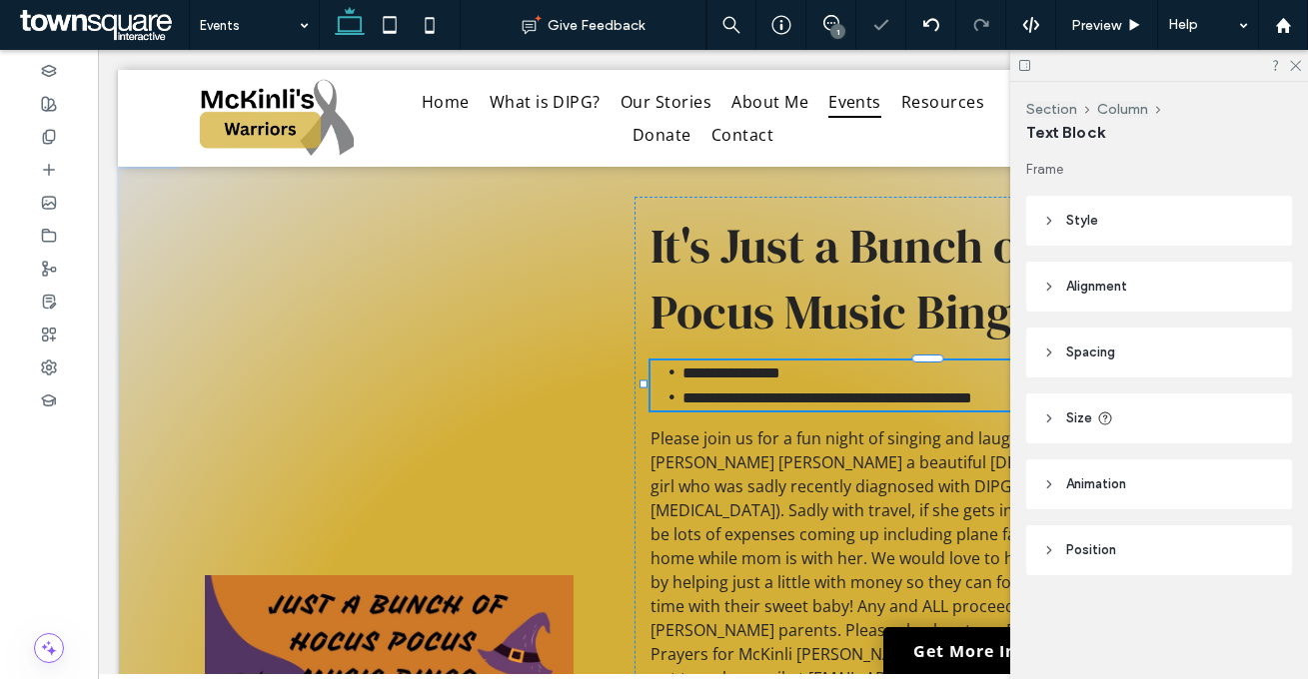
type input "*********"
type input "**"
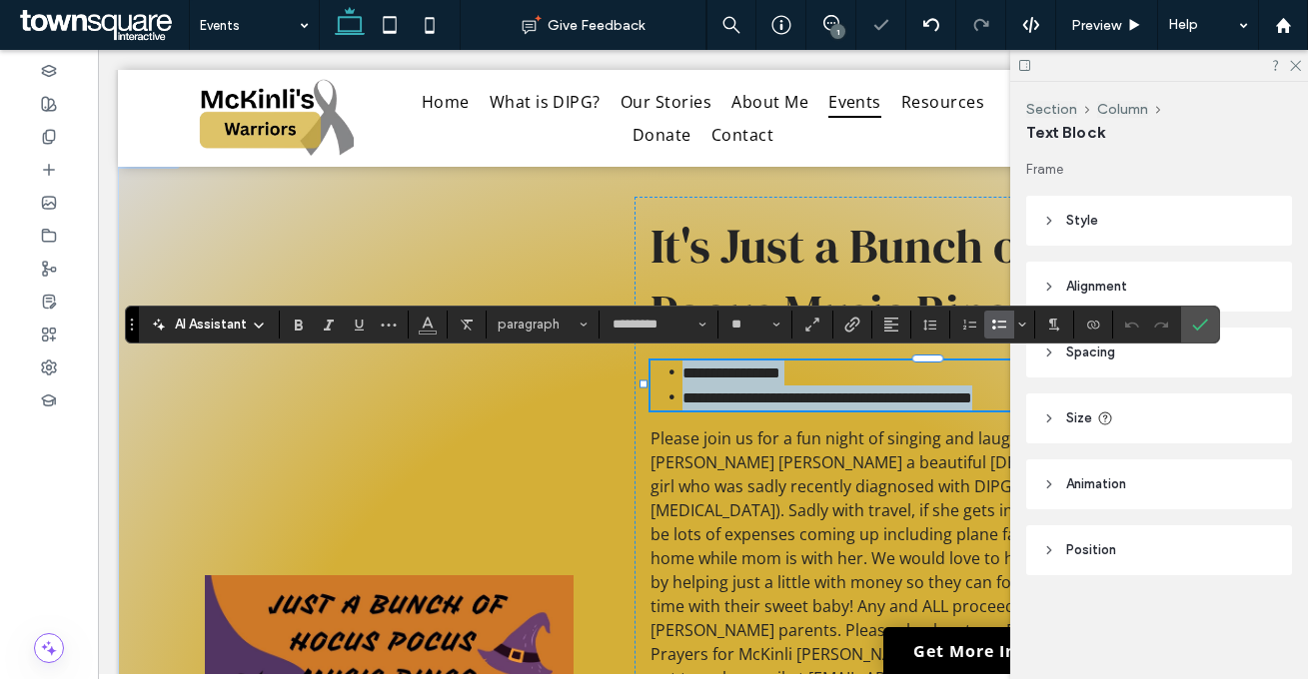
click at [818, 380] on li "**********" at bounding box center [953, 373] width 542 height 25
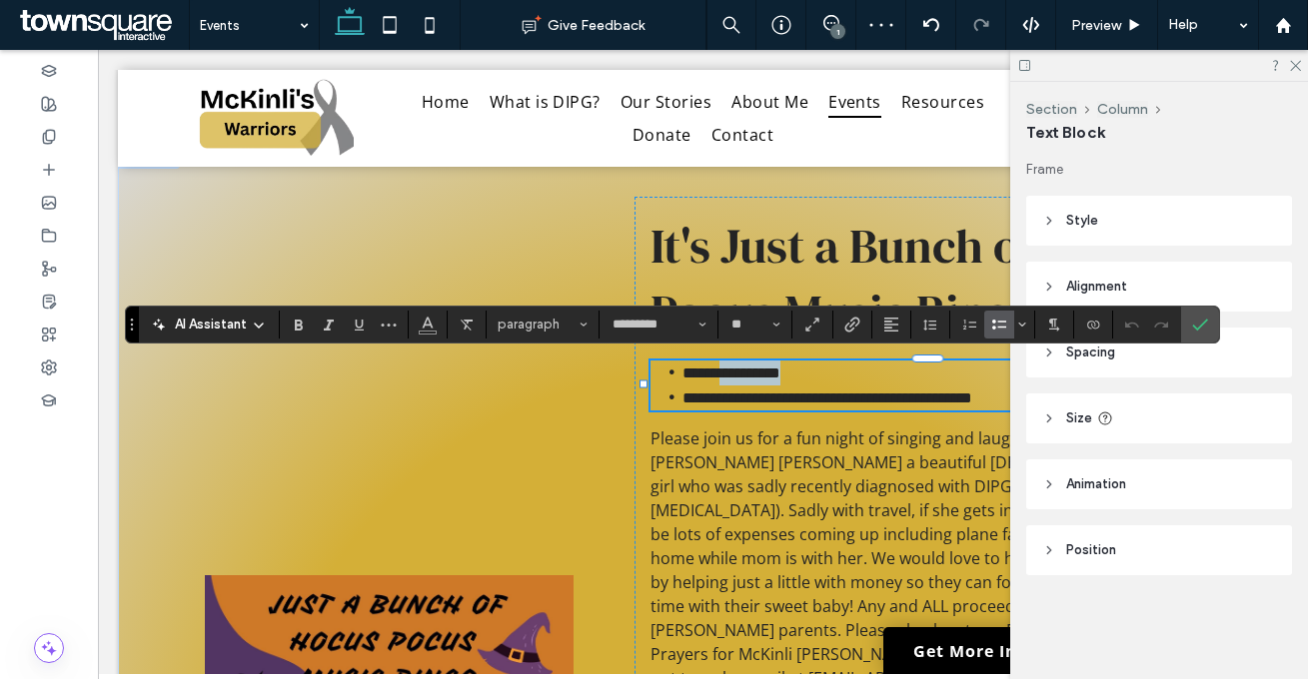
drag, startPoint x: 815, startPoint y: 369, endPoint x: 724, endPoint y: 363, distance: 91.1
click at [724, 363] on li "**********" at bounding box center [953, 373] width 542 height 25
drag, startPoint x: 868, startPoint y: 367, endPoint x: 843, endPoint y: 366, distance: 25.0
click at [843, 366] on span "**********" at bounding box center [806, 373] width 248 height 15
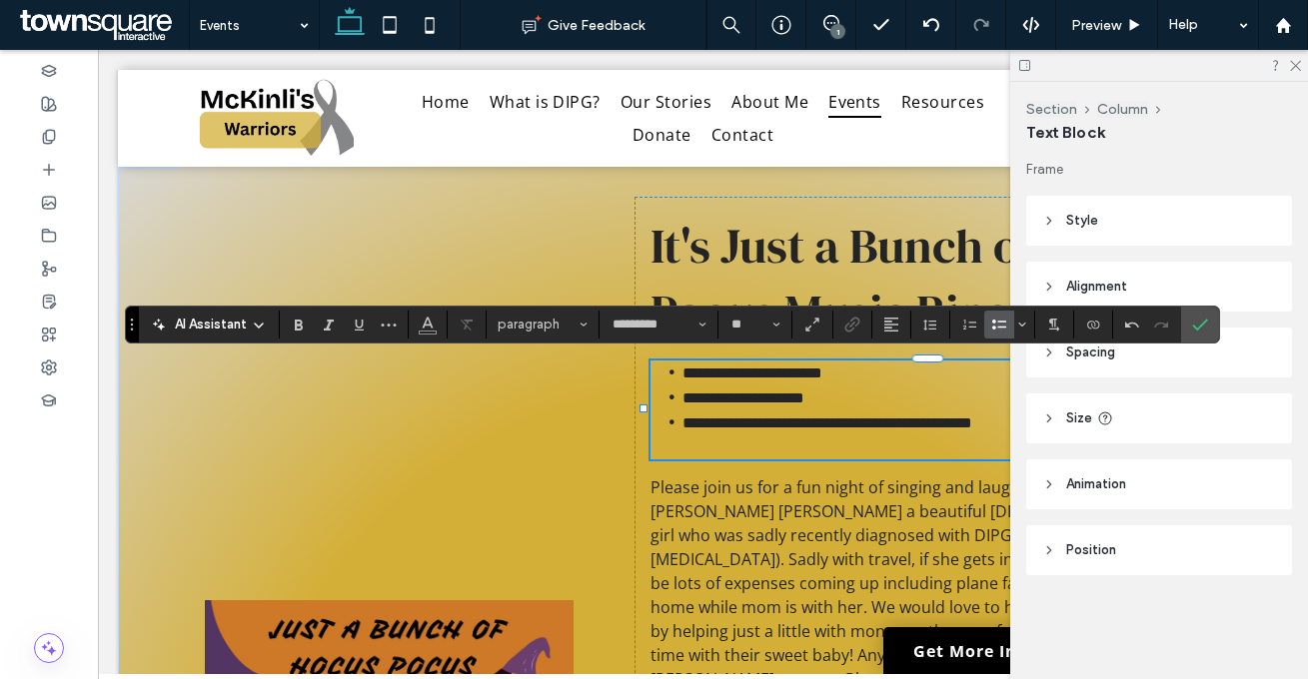
click at [862, 392] on li "**********" at bounding box center [953, 398] width 542 height 25
click at [780, 416] on span "**********" at bounding box center [827, 423] width 290 height 15
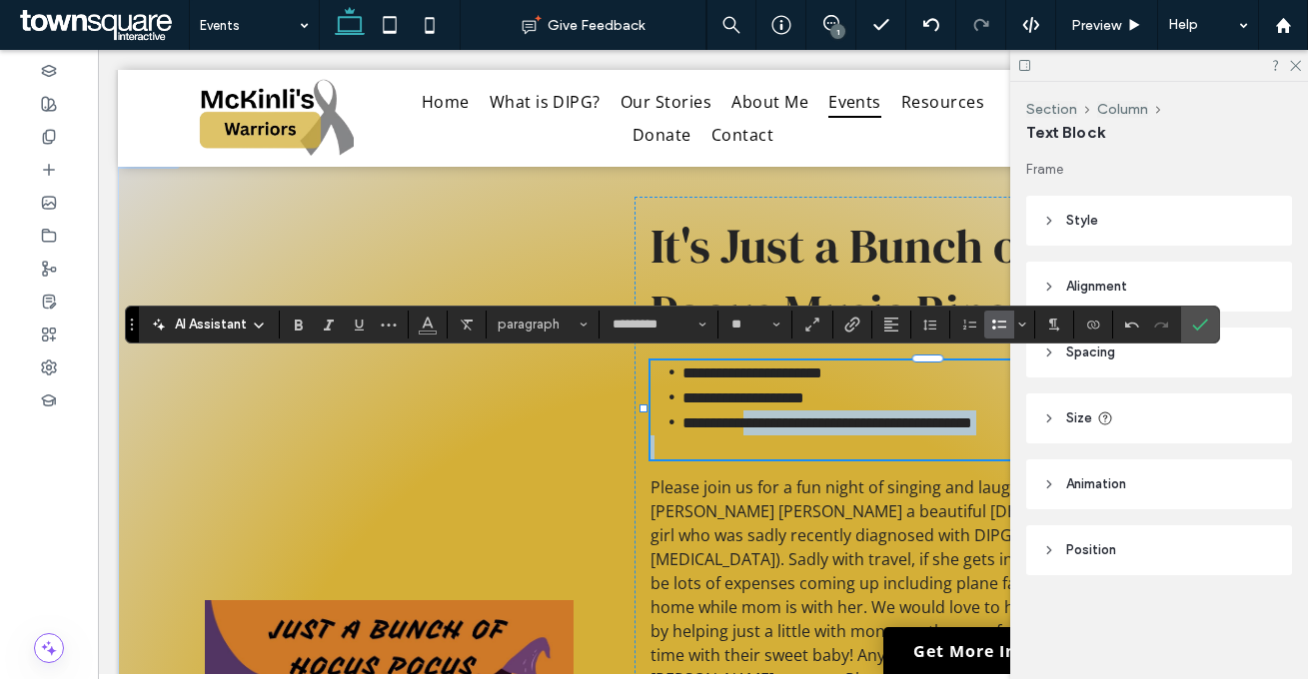
drag, startPoint x: 751, startPoint y: 418, endPoint x: 1180, endPoint y: 456, distance: 430.2
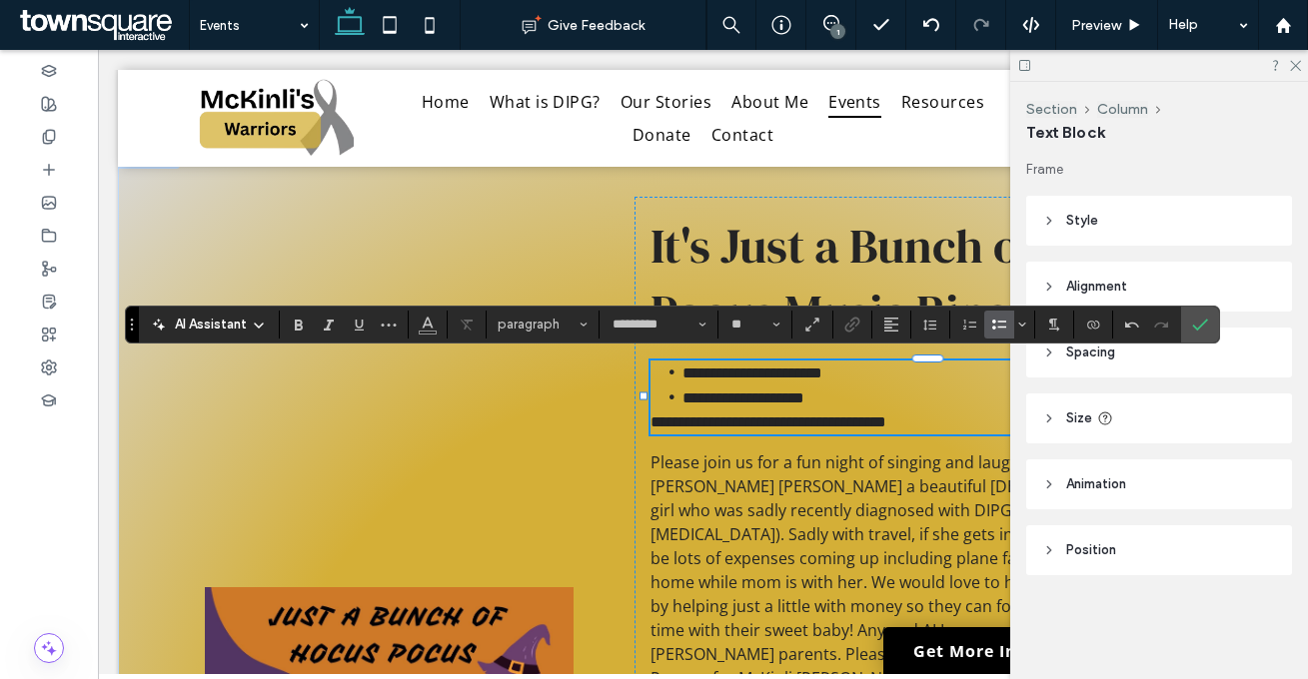
click at [683, 424] on span "**********" at bounding box center [768, 422] width 236 height 15
click at [999, 327] on use "Bulleted List" at bounding box center [999, 325] width 14 height 10
click at [972, 396] on li "**********" at bounding box center [953, 398] width 542 height 25
click at [1192, 324] on icon "Confirm" at bounding box center [1200, 325] width 16 height 16
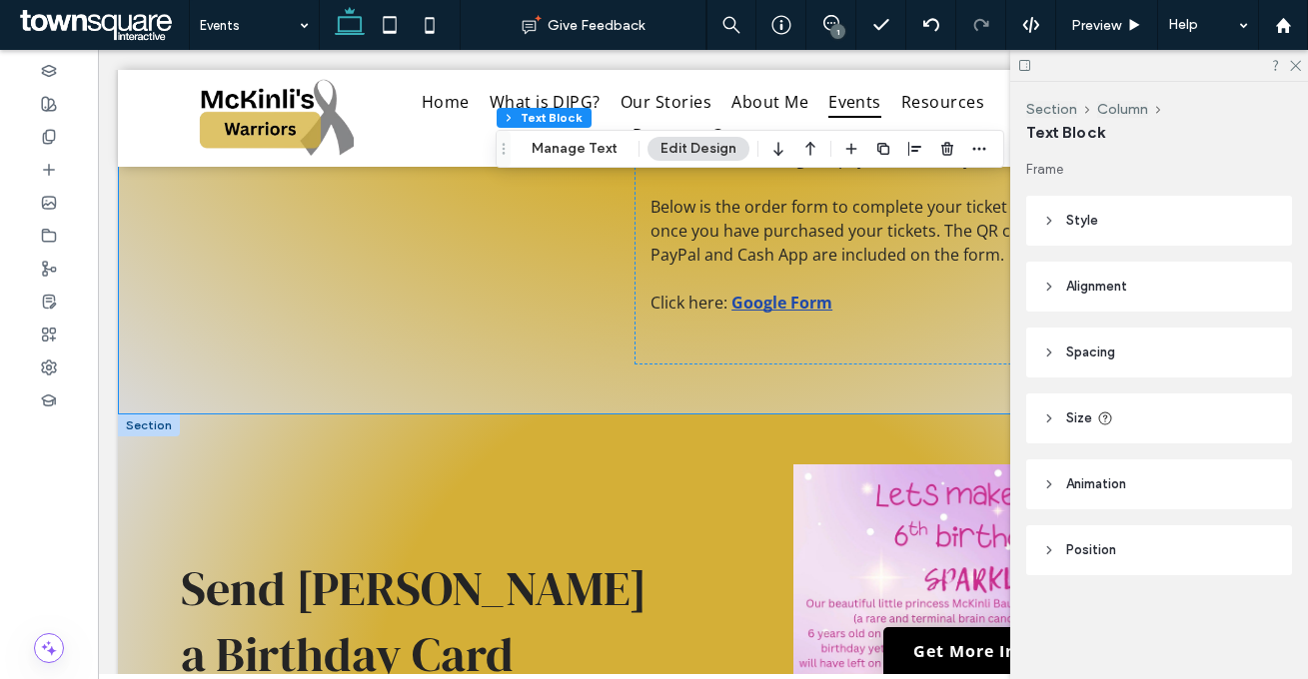
scroll to position [1927, 0]
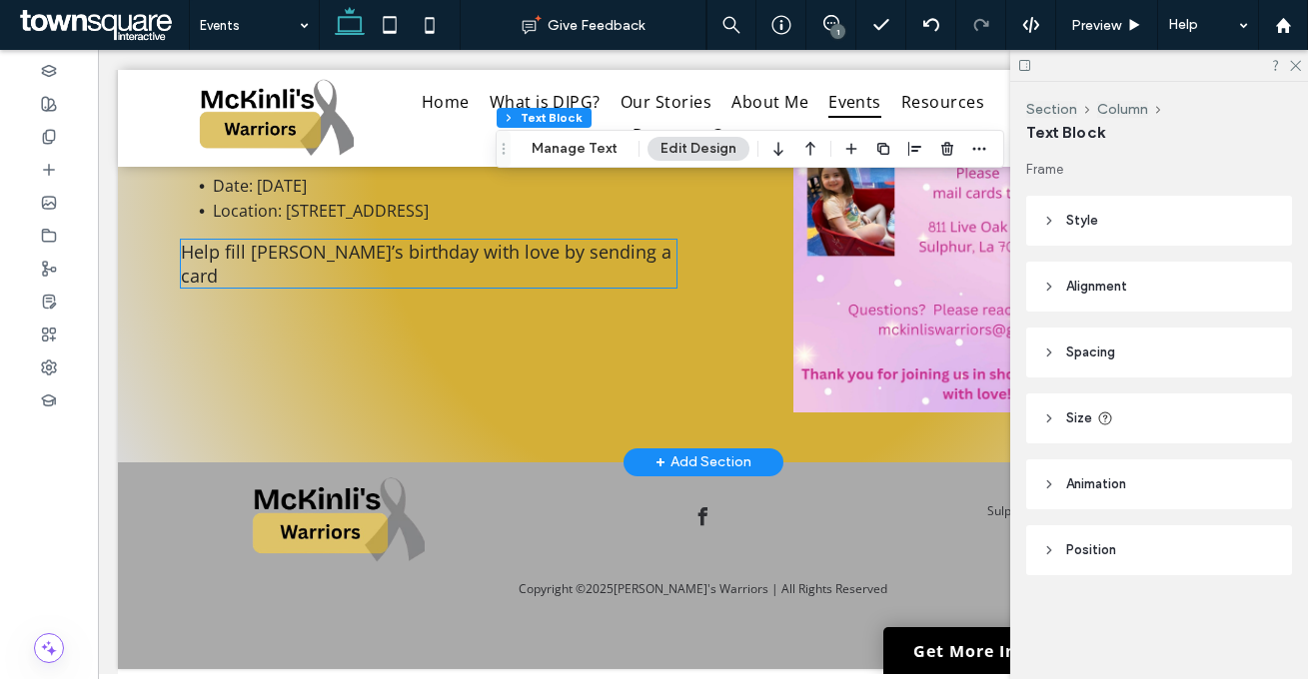
click at [353, 244] on span "Help fill McKinli’s birthday with love by sending a card" at bounding box center [426, 264] width 490 height 48
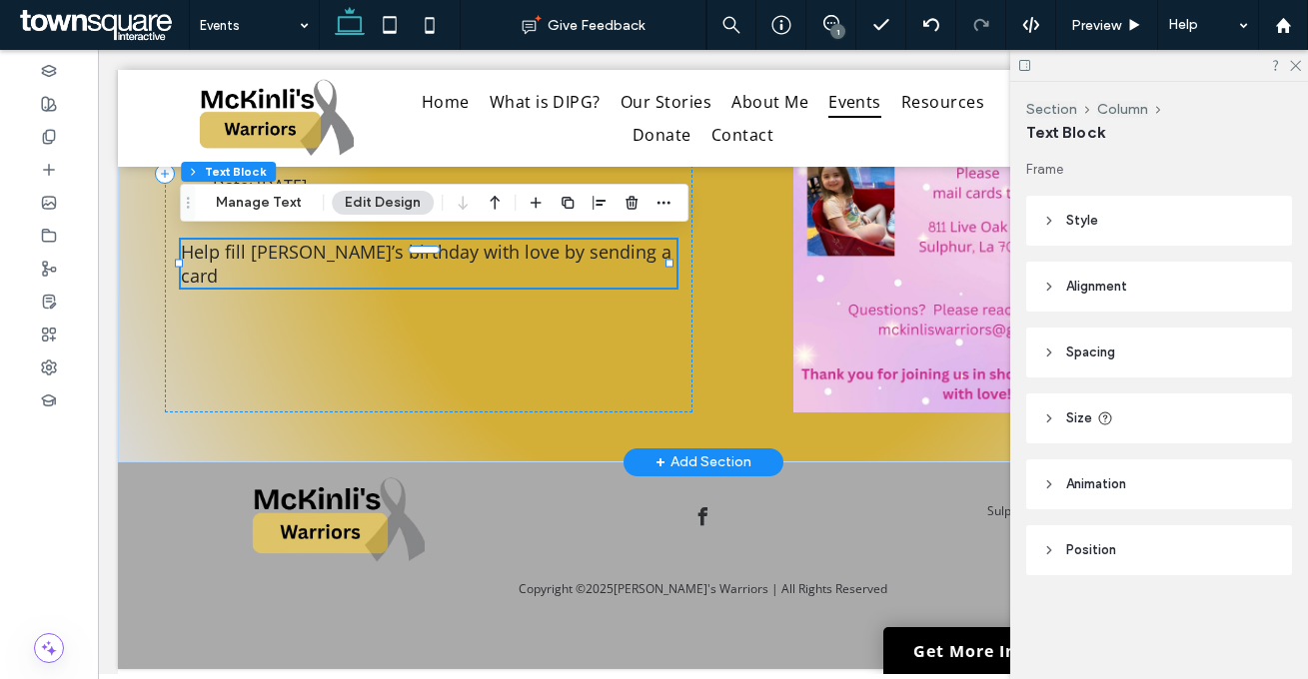
click at [353, 244] on span "Help fill McKinli’s birthday with love by sending a card" at bounding box center [426, 264] width 490 height 48
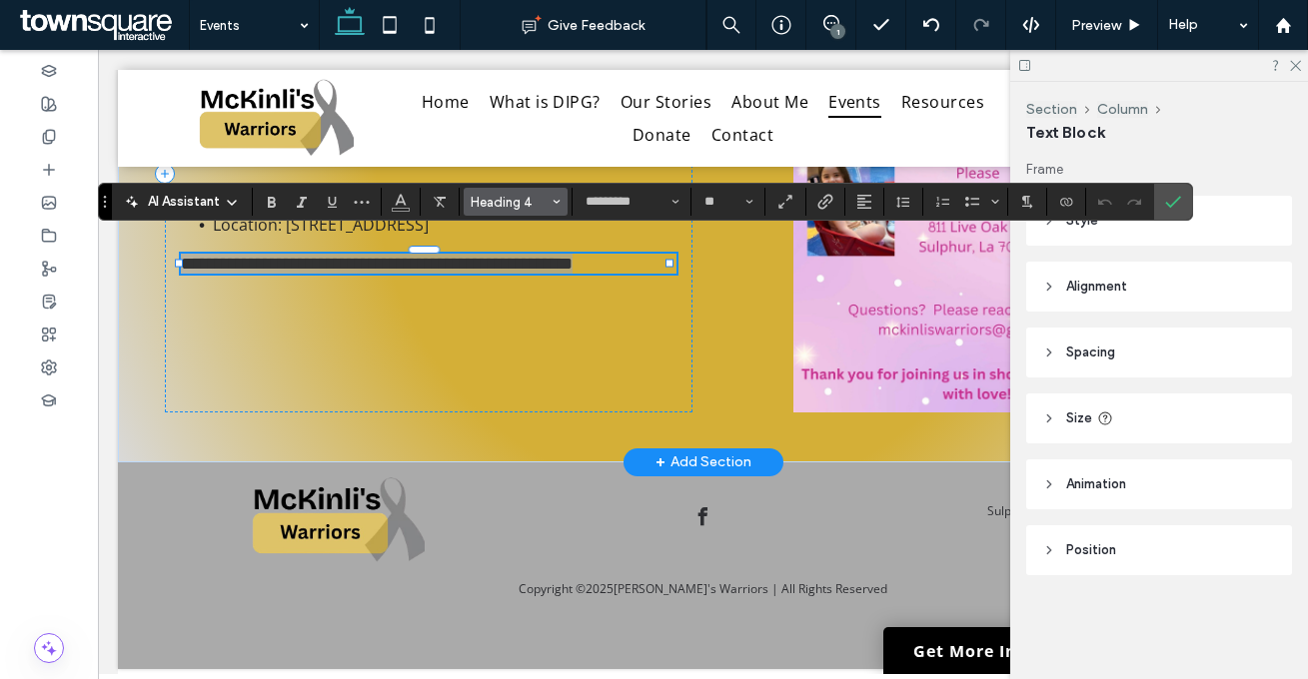
click at [550, 202] on button "Heading 4" at bounding box center [515, 202] width 104 height 28
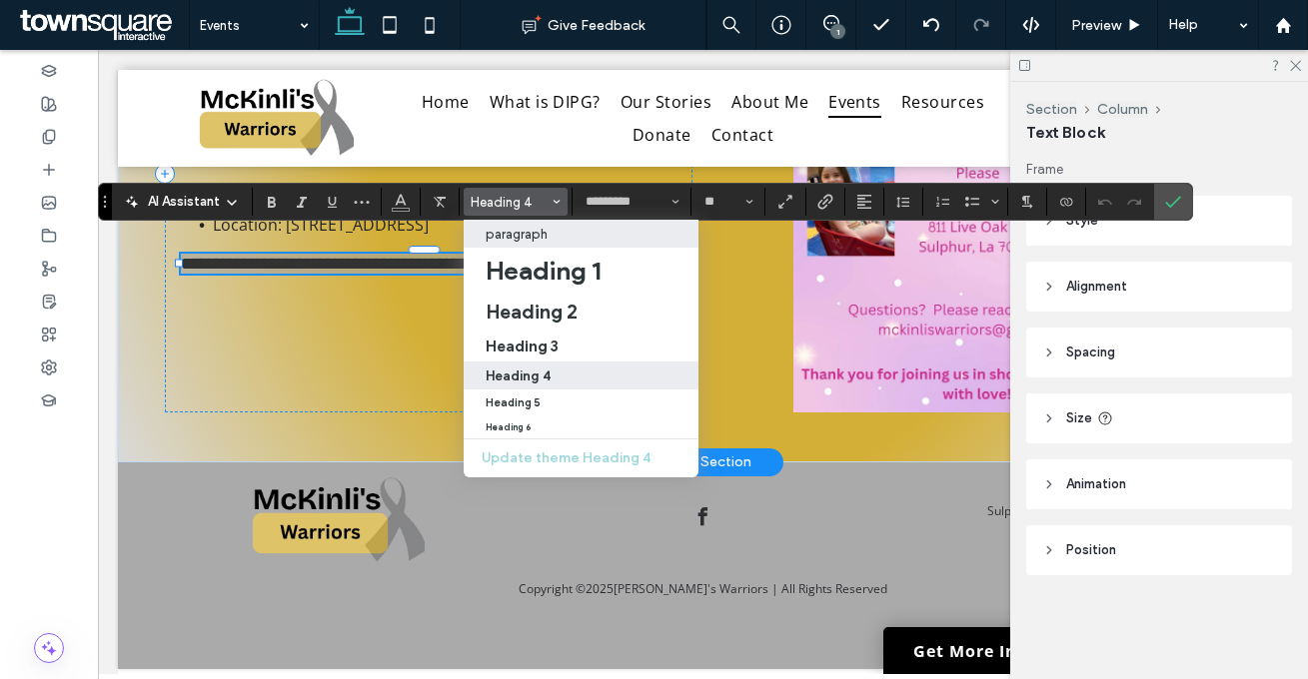
click at [543, 240] on p "paragraph" at bounding box center [516, 234] width 62 height 15
type input "**"
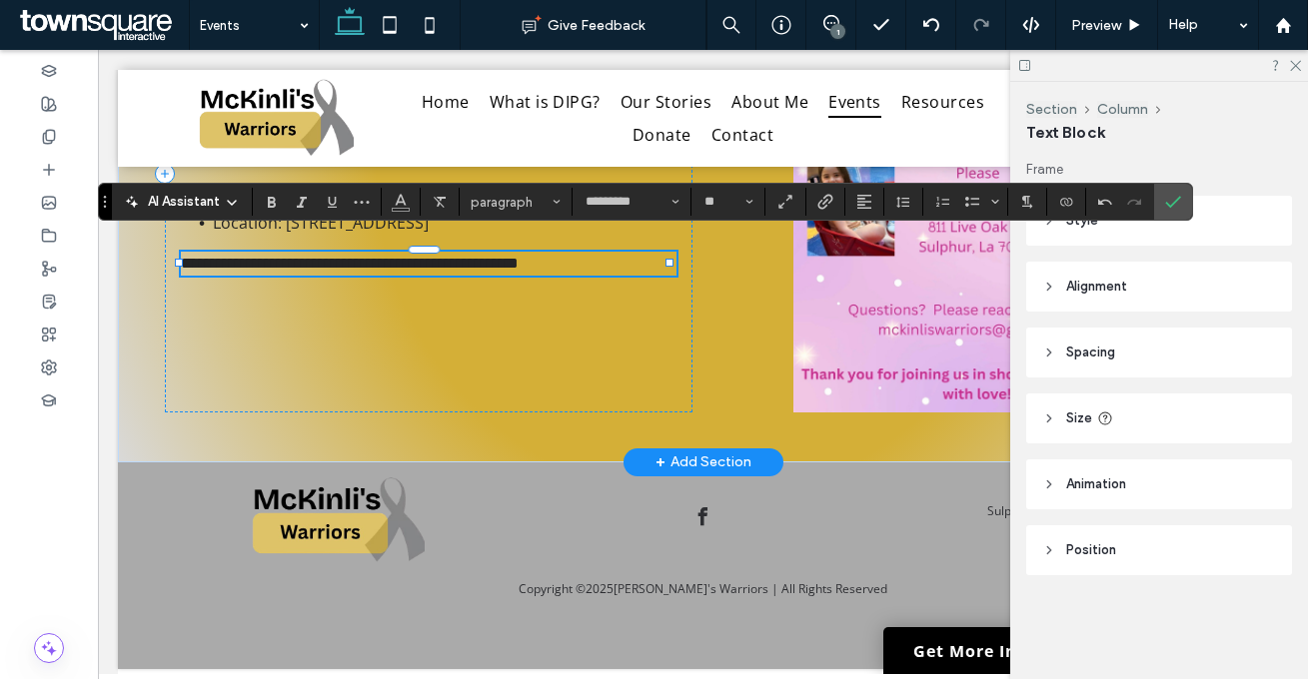
click at [617, 252] on p "**********" at bounding box center [428, 264] width 495 height 24
click at [1174, 206] on icon "Confirm" at bounding box center [1173, 202] width 16 height 16
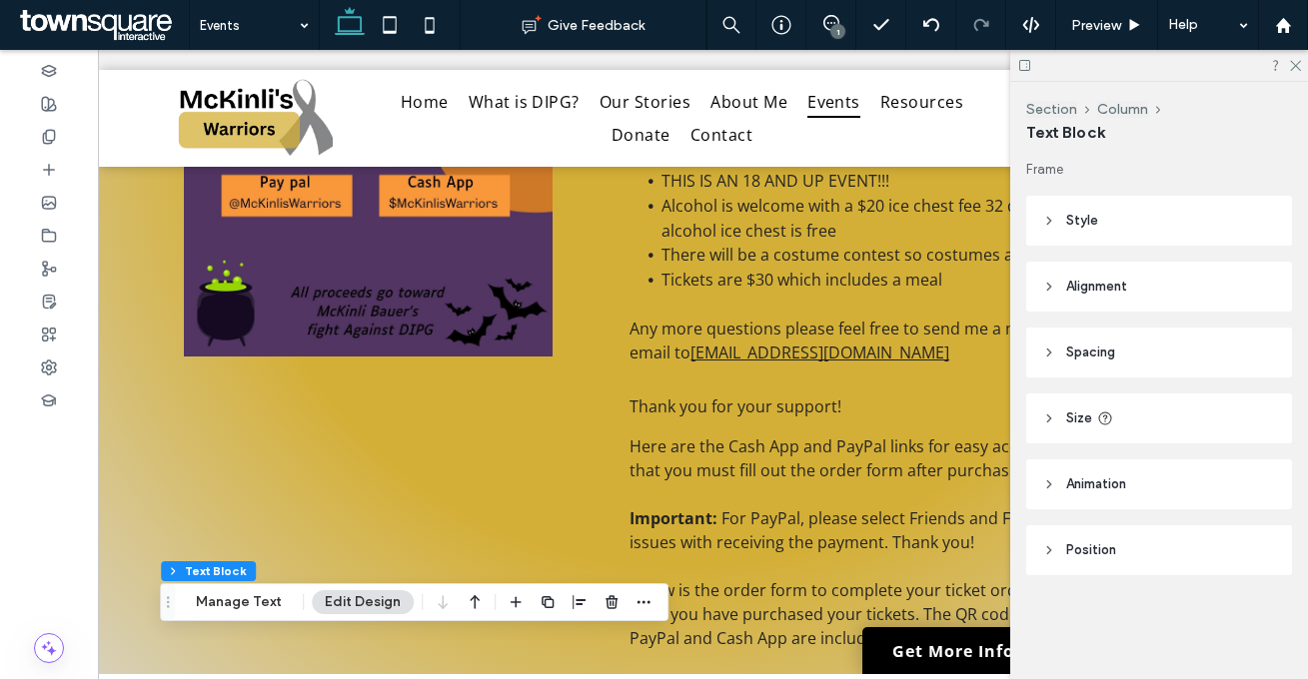
scroll to position [0, 19]
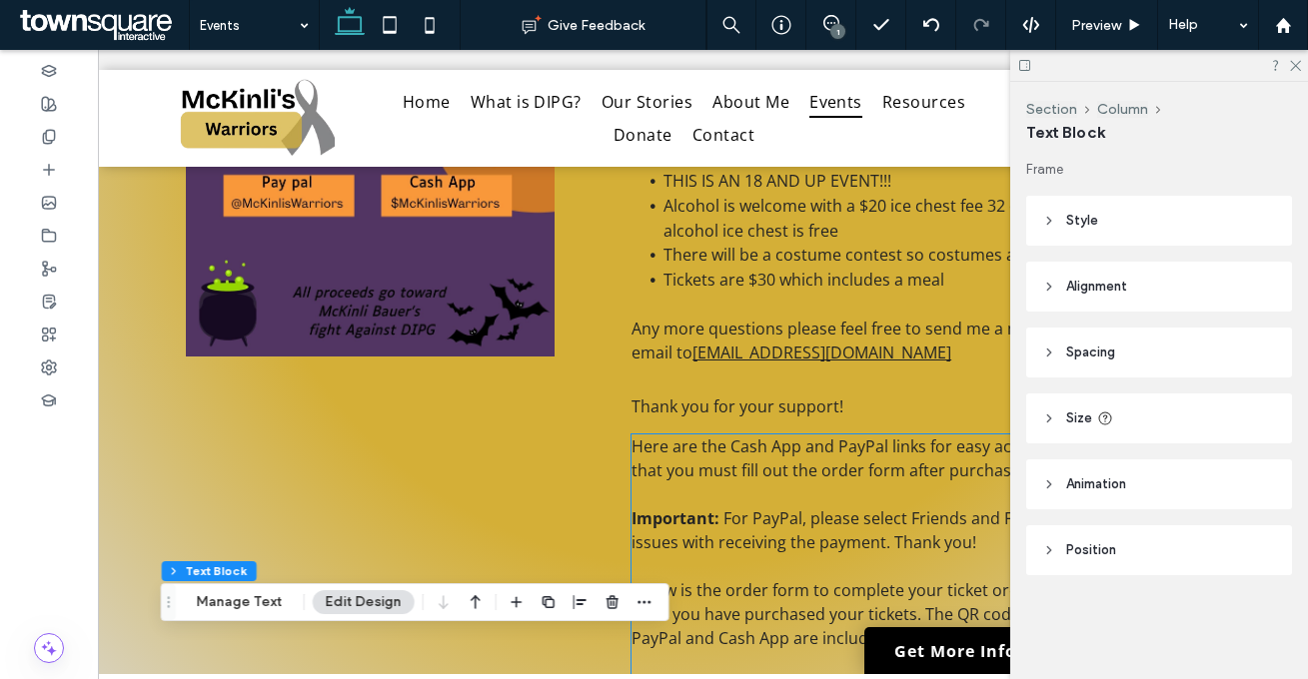
click at [725, 507] on span "For PayPal, please select Friends and Family, otherwise it causes issues with r…" at bounding box center [917, 530] width 573 height 46
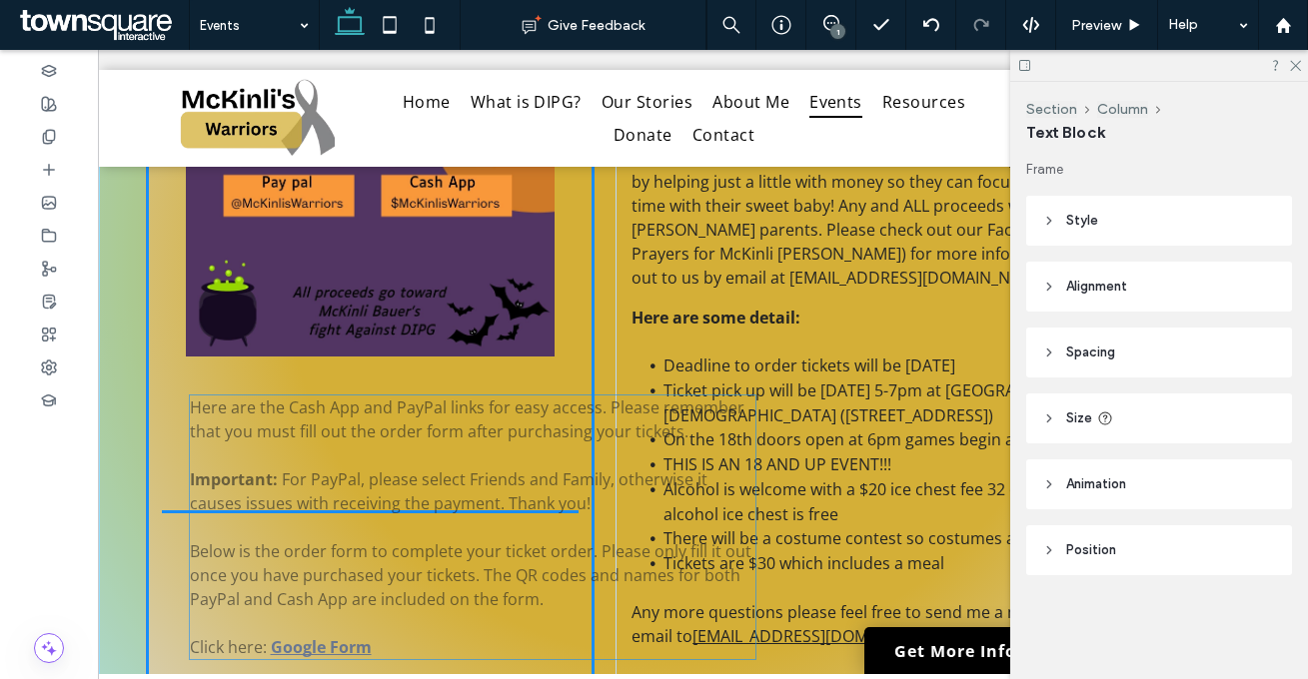
drag, startPoint x: 612, startPoint y: 505, endPoint x: 314, endPoint y: 472, distance: 300.5
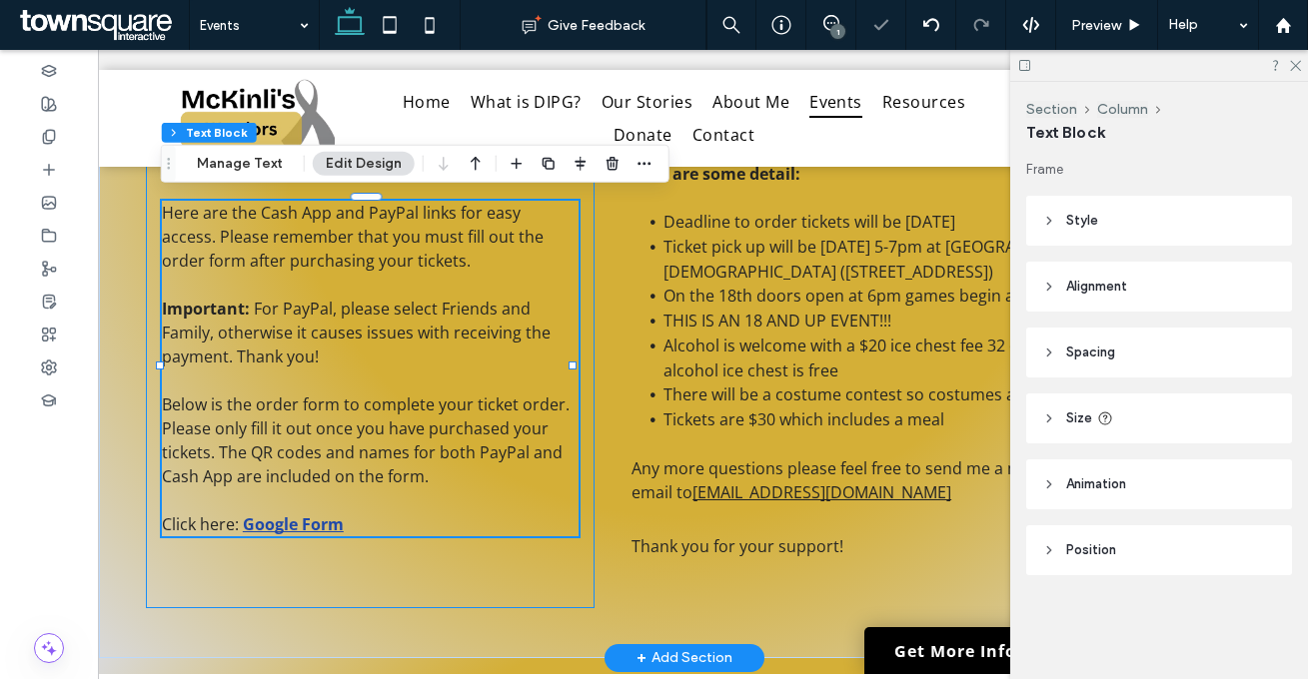
click at [450, 570] on div "Here are the Cash App and PayPal links for easy access. Please remember that yo…" at bounding box center [370, 117] width 449 height 981
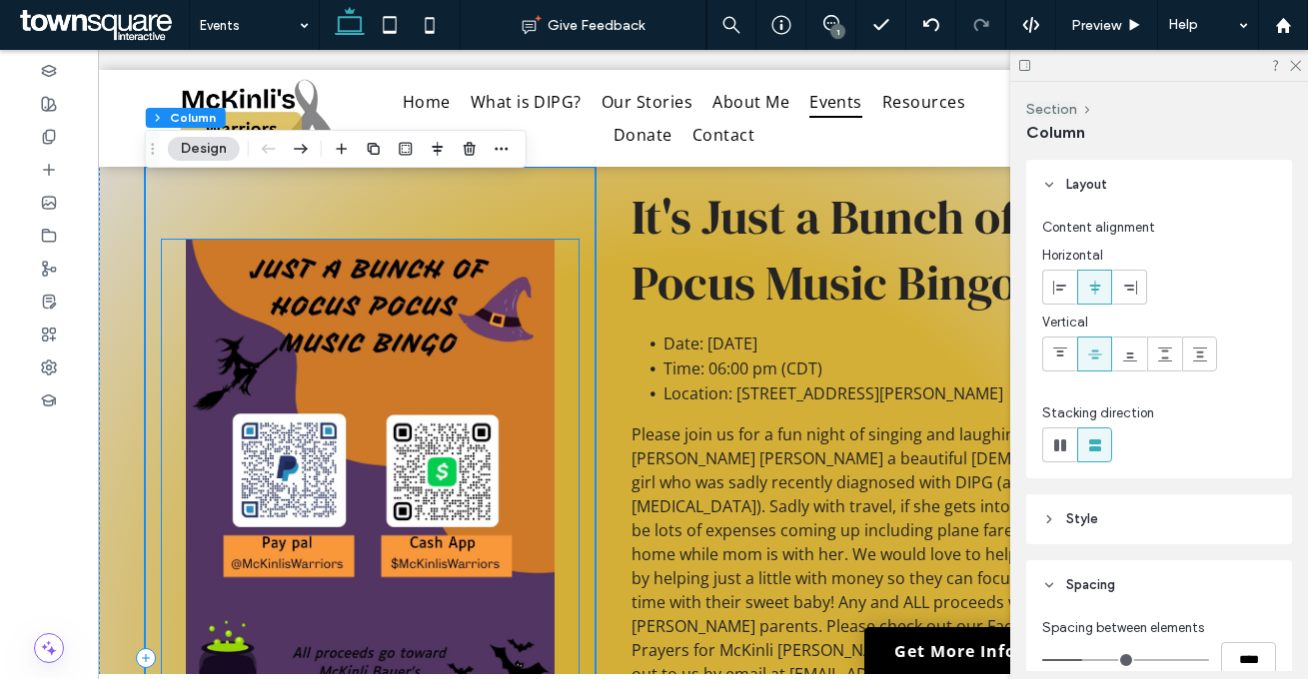
scroll to position [325, 0]
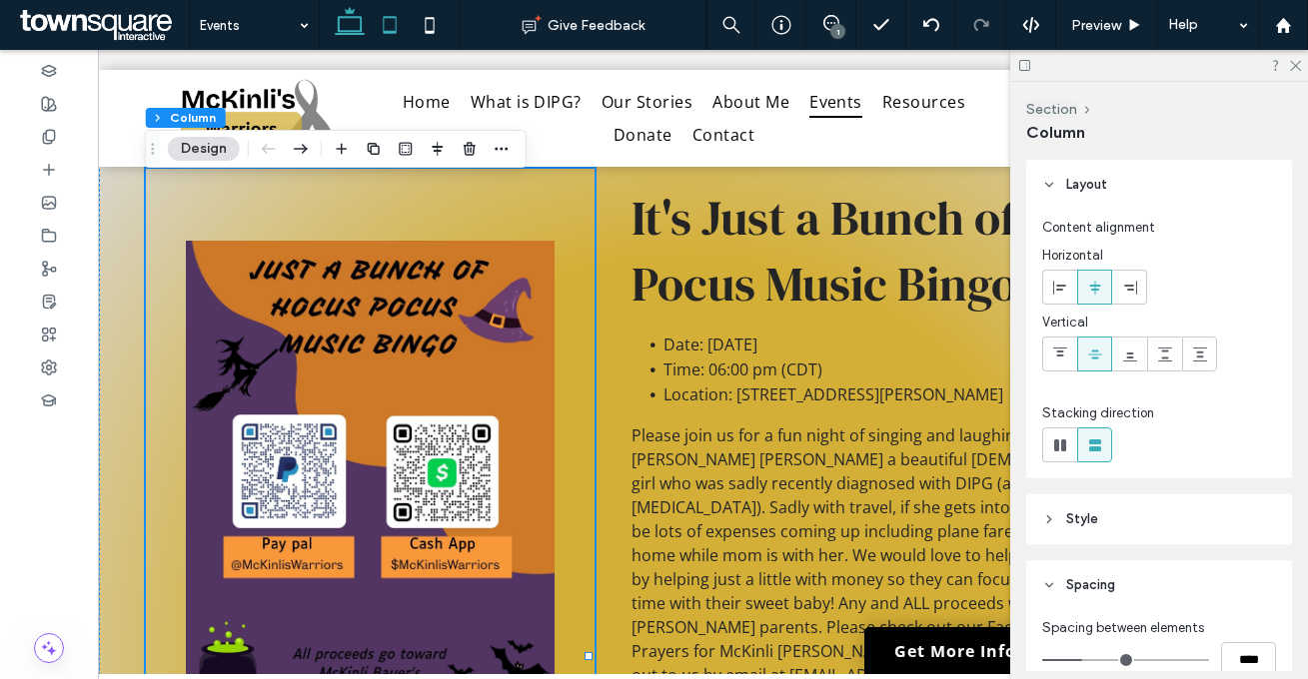
click at [388, 35] on icon at bounding box center [390, 25] width 40 height 40
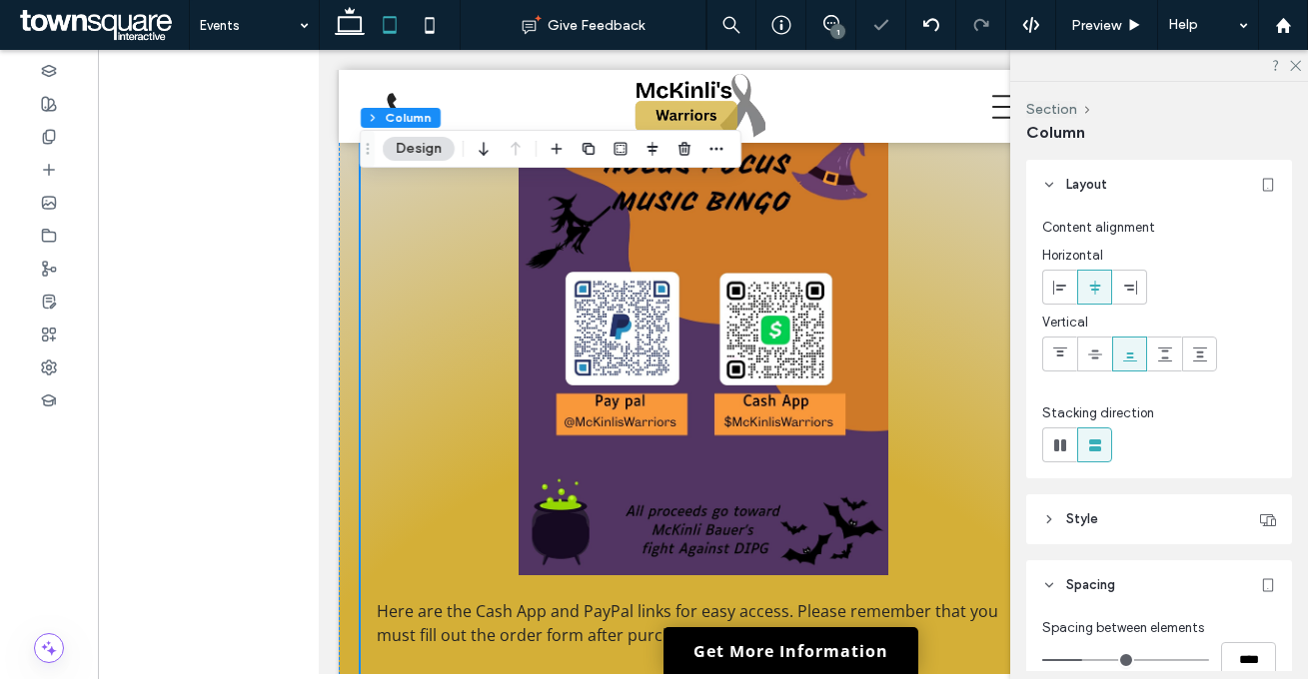
type input "**"
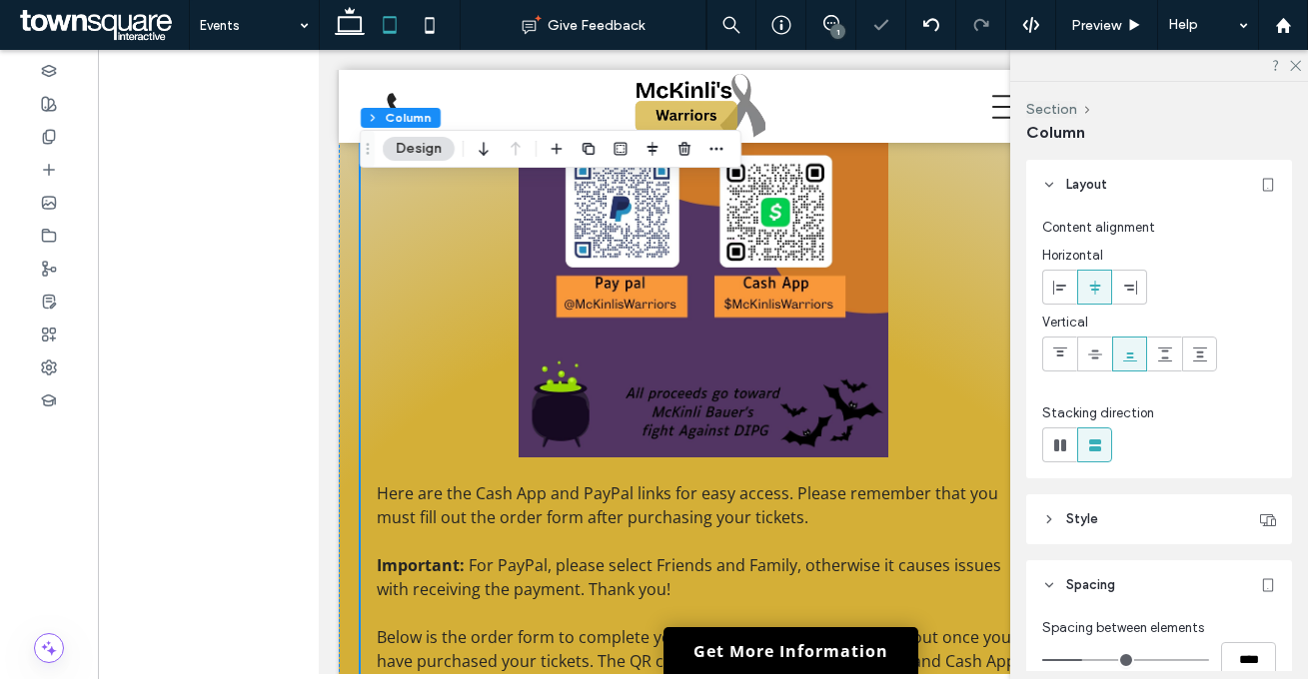
scroll to position [0, 0]
click at [369, 398] on div "Here are the Cash App and PayPal links for easy access. Please remember that yo…" at bounding box center [702, 362] width 685 height 765
click at [486, 151] on use "button" at bounding box center [482, 149] width 9 height 14
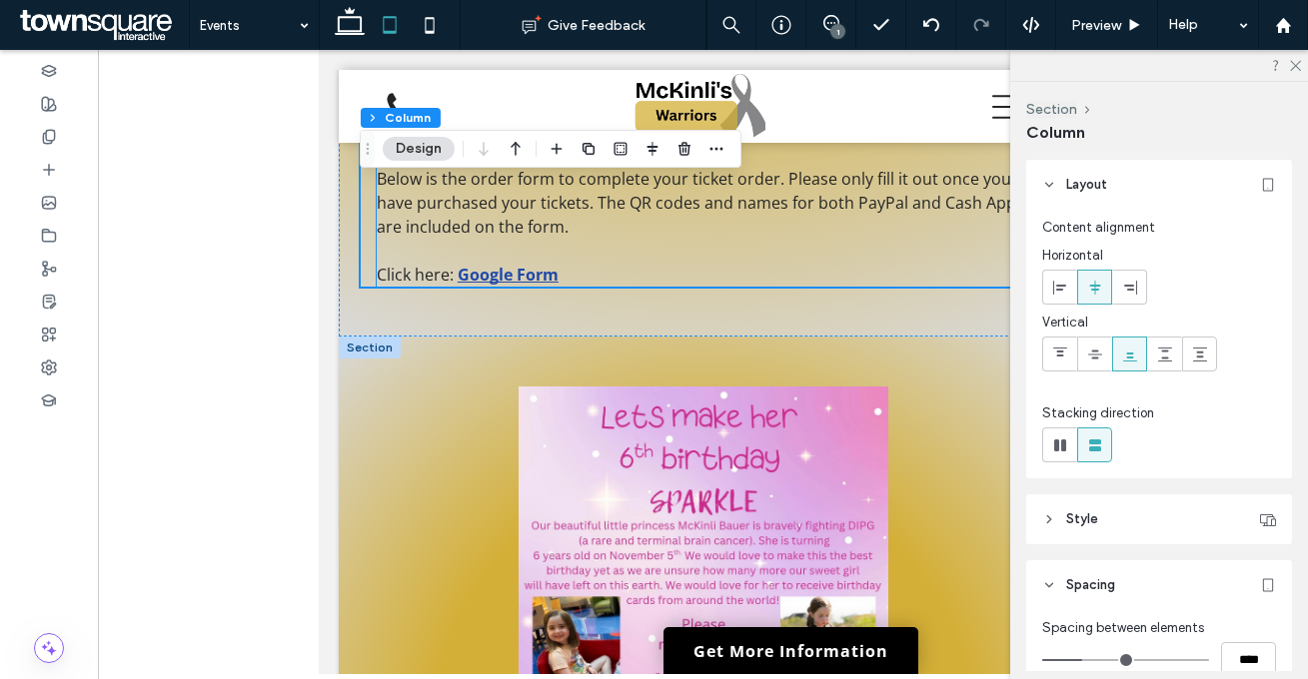
scroll to position [1807, 0]
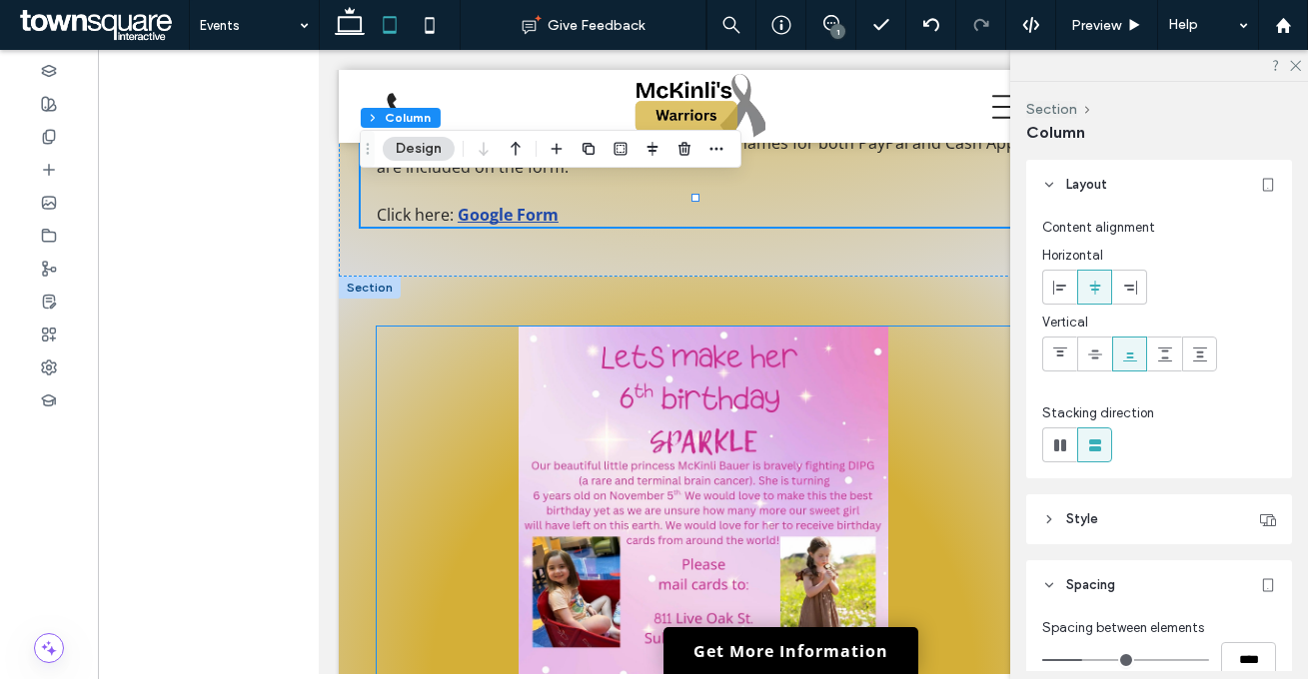
click at [406, 402] on img at bounding box center [702, 565] width 653 height 477
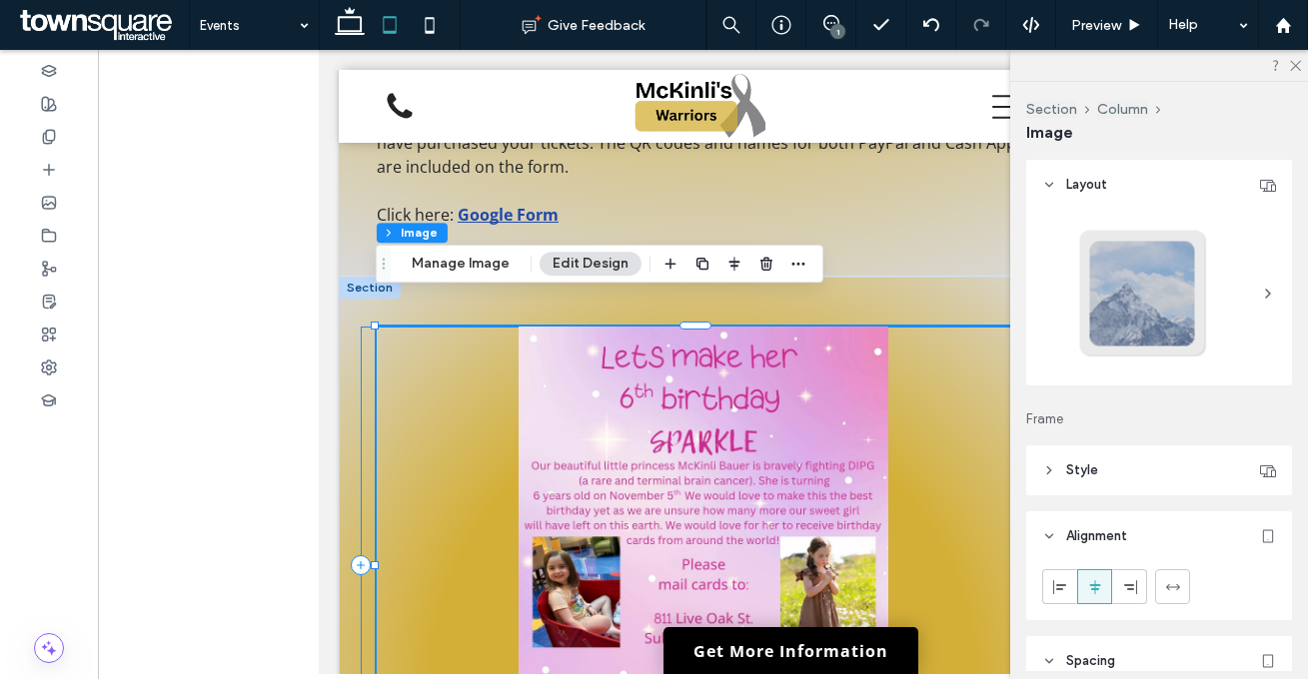
click at [366, 362] on div at bounding box center [702, 565] width 685 height 477
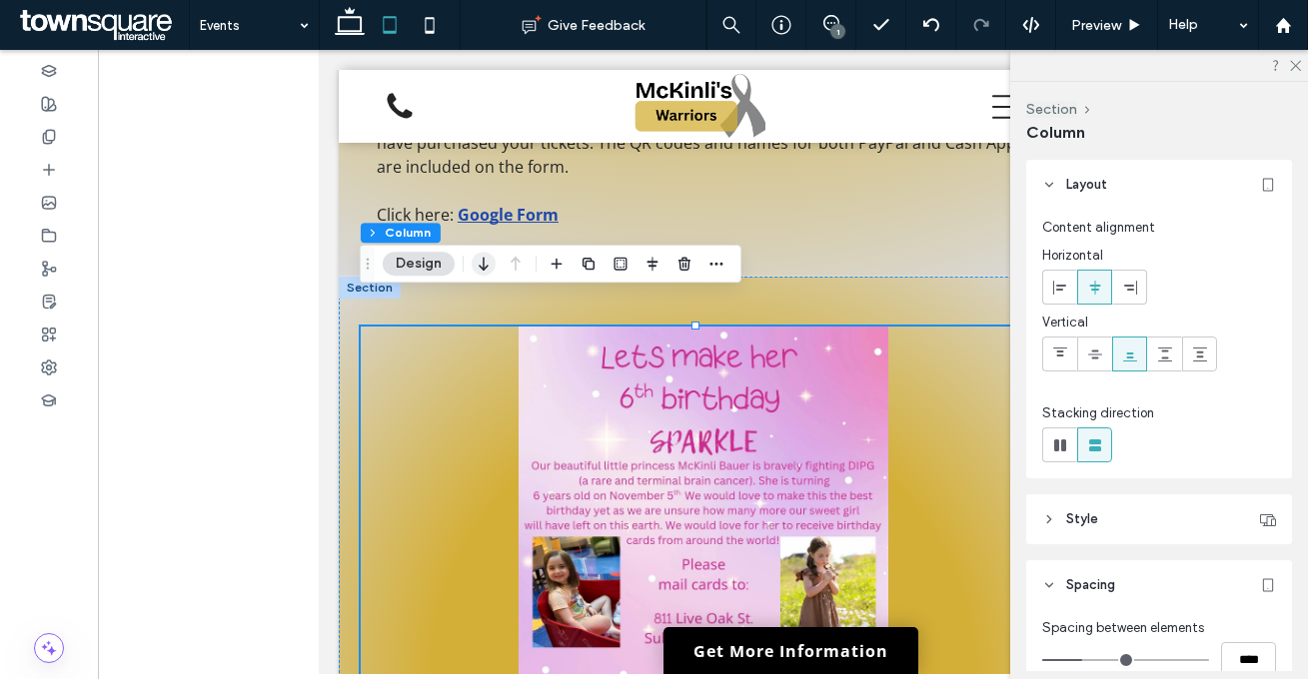
click at [479, 268] on icon "button" at bounding box center [483, 264] width 24 height 36
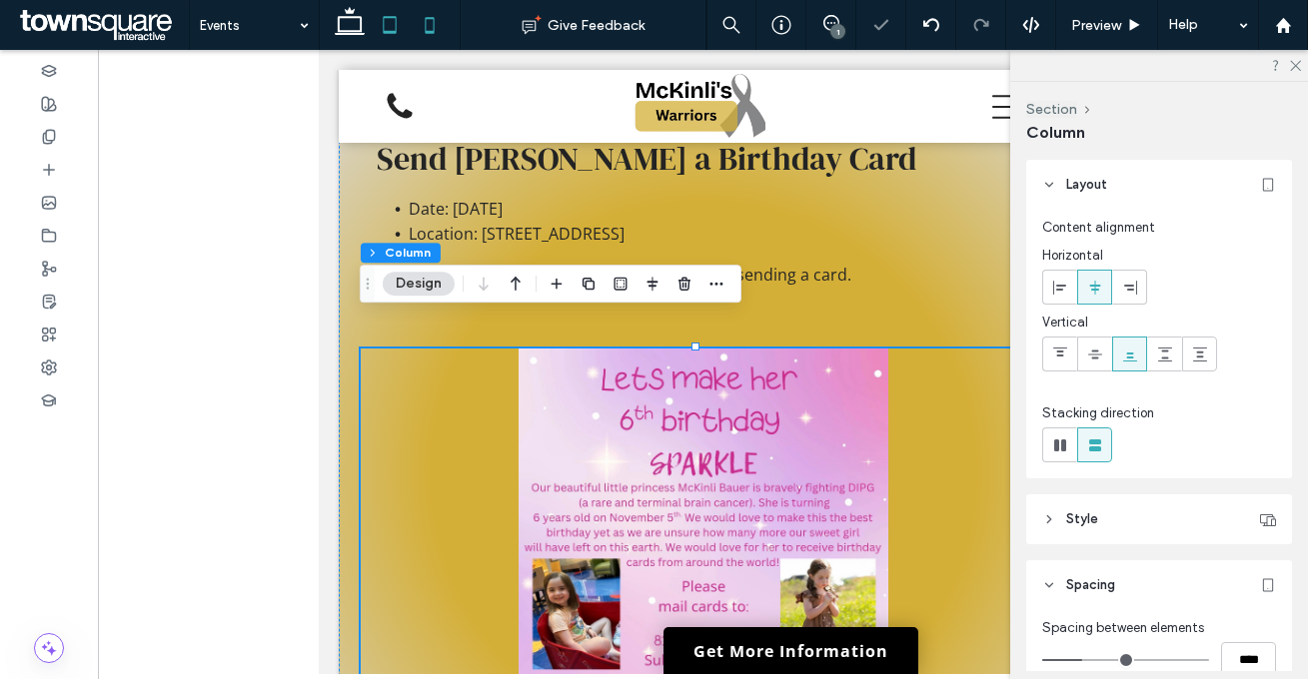
click at [438, 34] on icon at bounding box center [430, 25] width 40 height 40
type input "**"
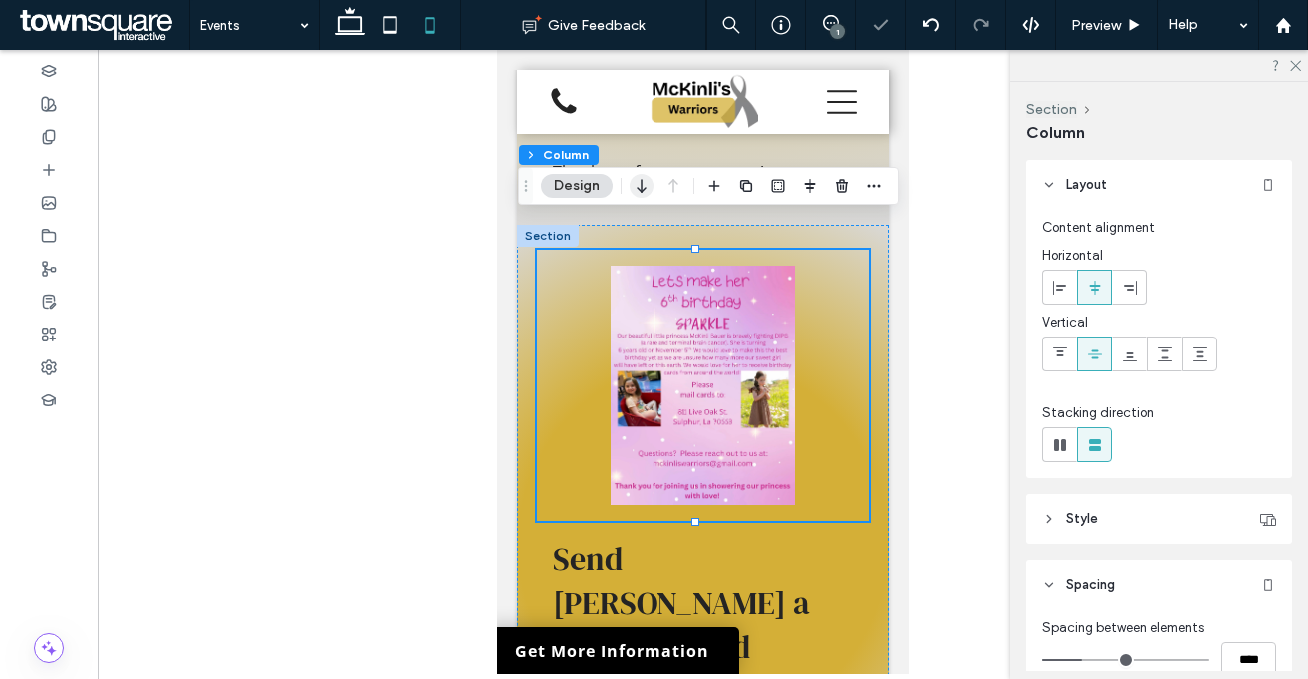
click at [649, 183] on icon "button" at bounding box center [641, 186] width 24 height 36
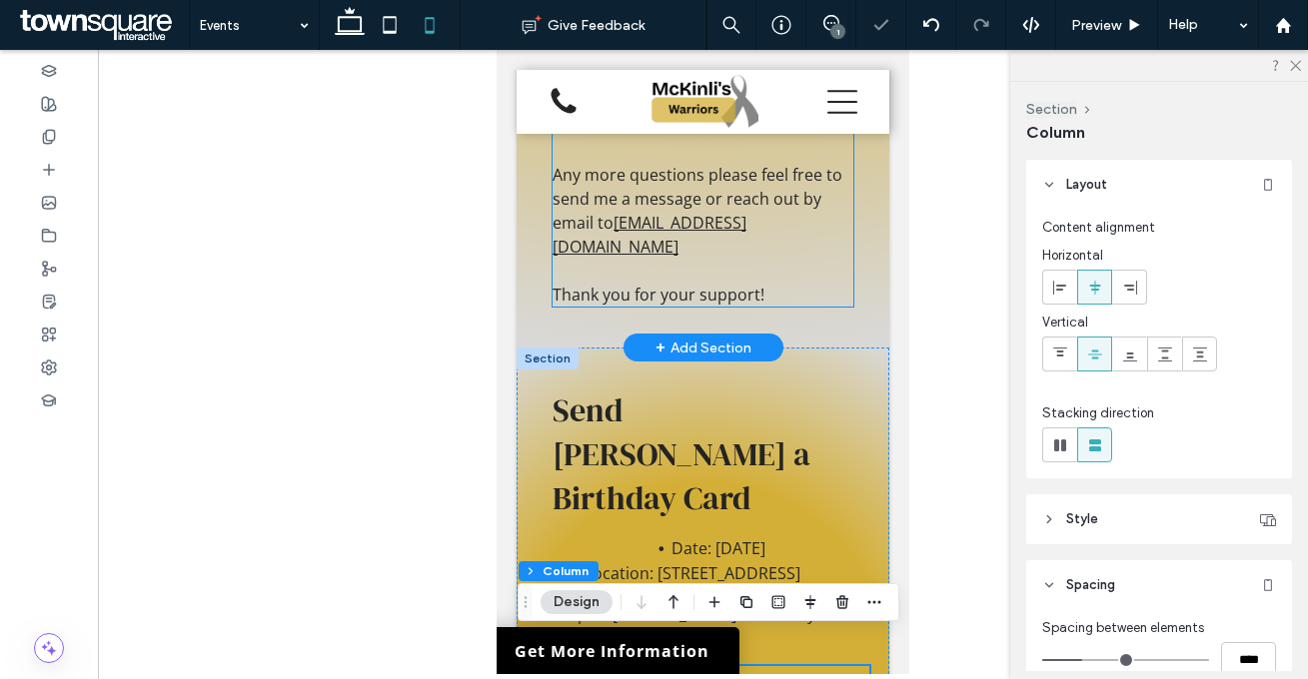
scroll to position [2387, 0]
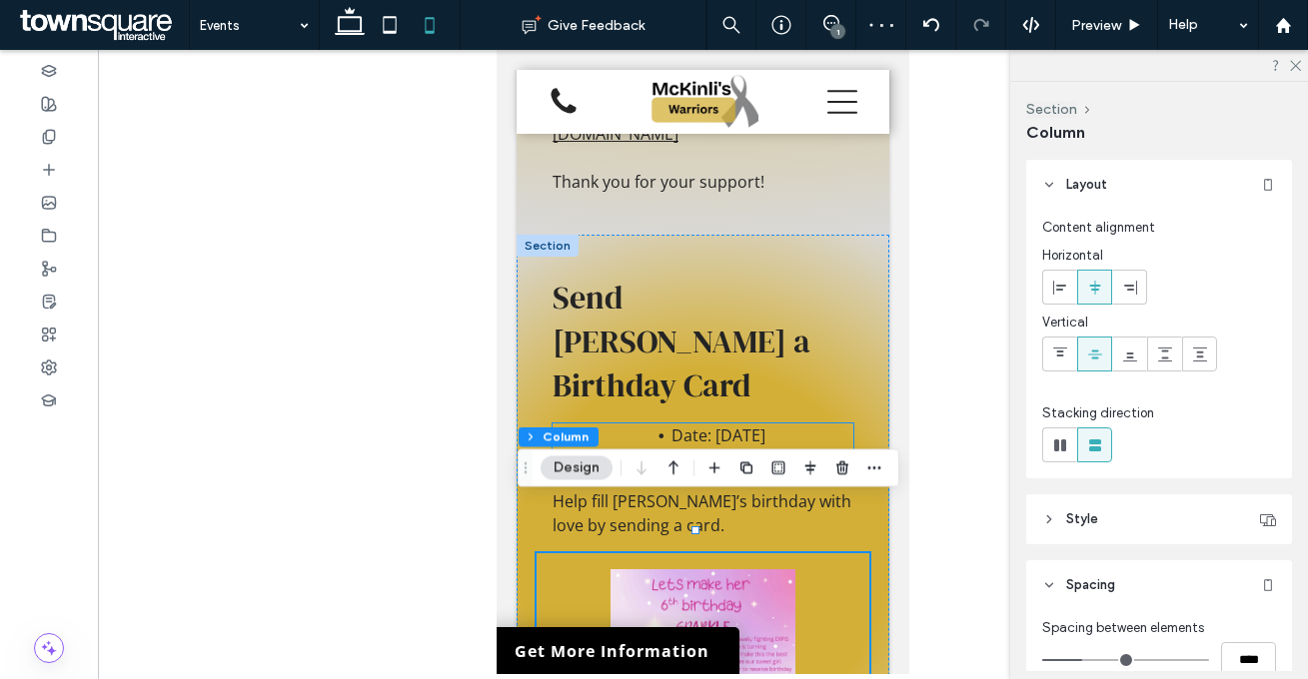
click at [623, 424] on li "Date: [DATE]" at bounding box center [718, 436] width 269 height 25
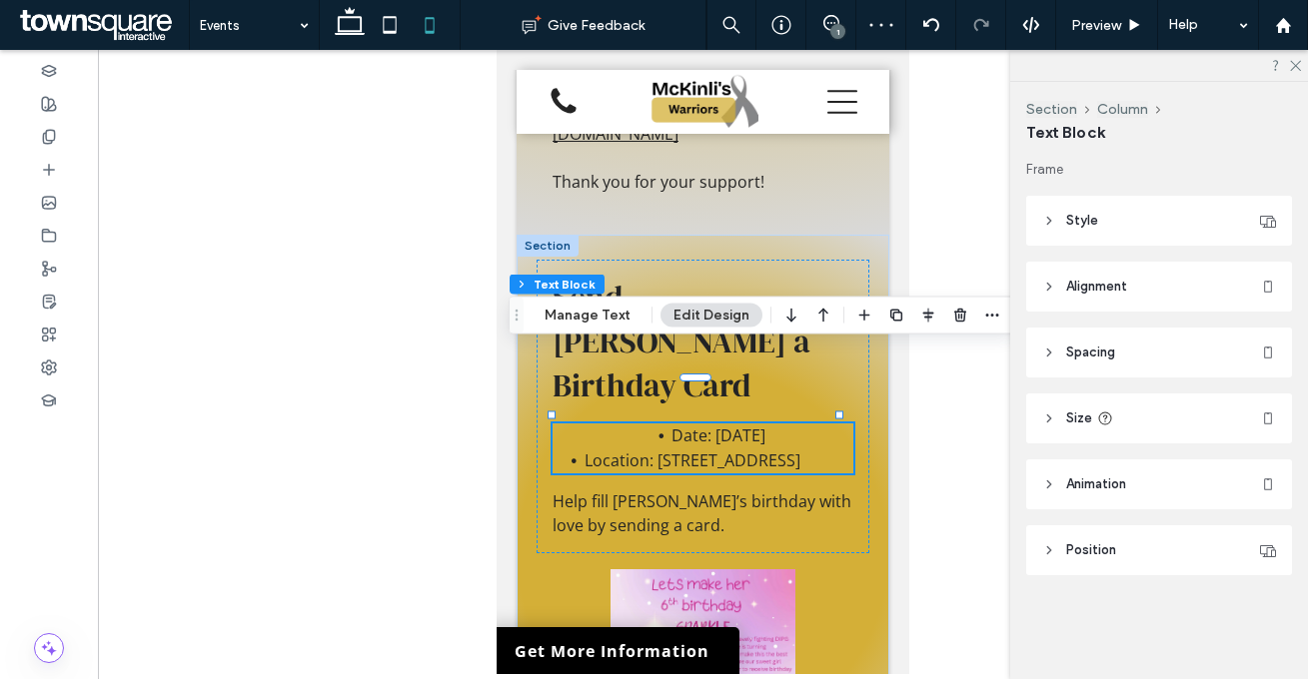
click at [623, 424] on li "Date: [DATE]" at bounding box center [718, 436] width 269 height 25
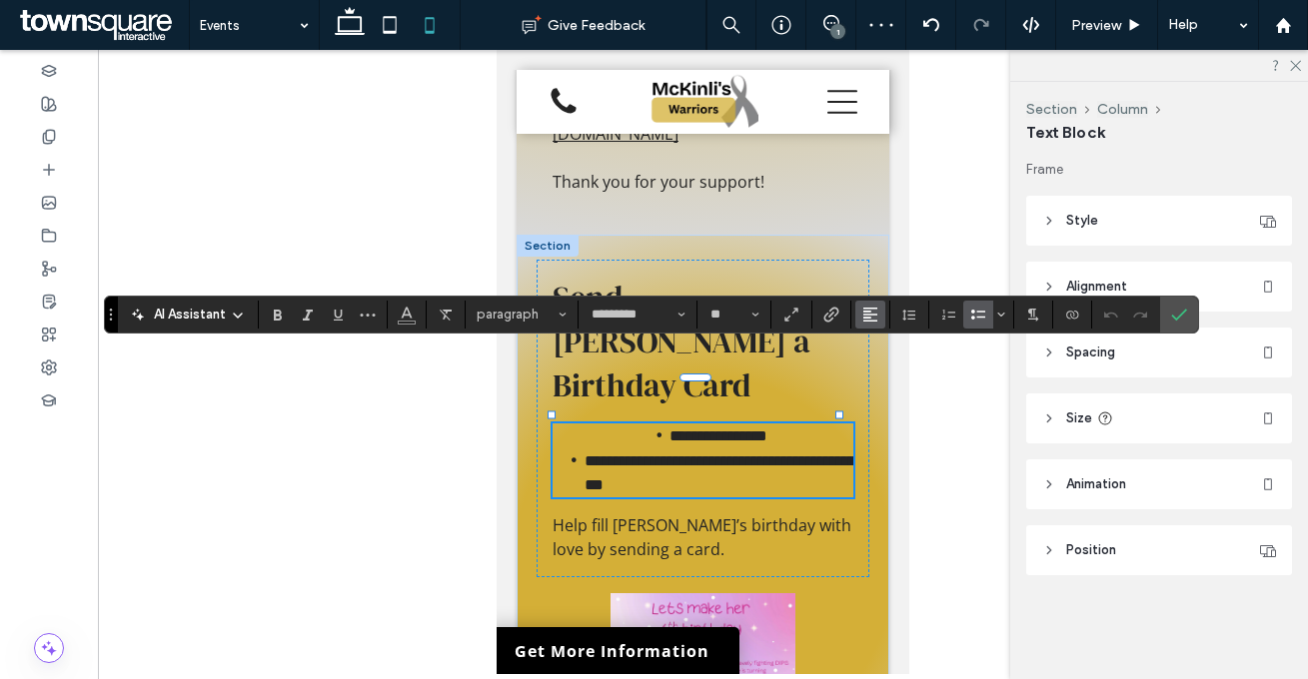
click at [869, 315] on icon "Alignment" at bounding box center [870, 315] width 16 height 16
click at [873, 351] on label "ui.textEditor.alignment.left" at bounding box center [890, 347] width 70 height 29
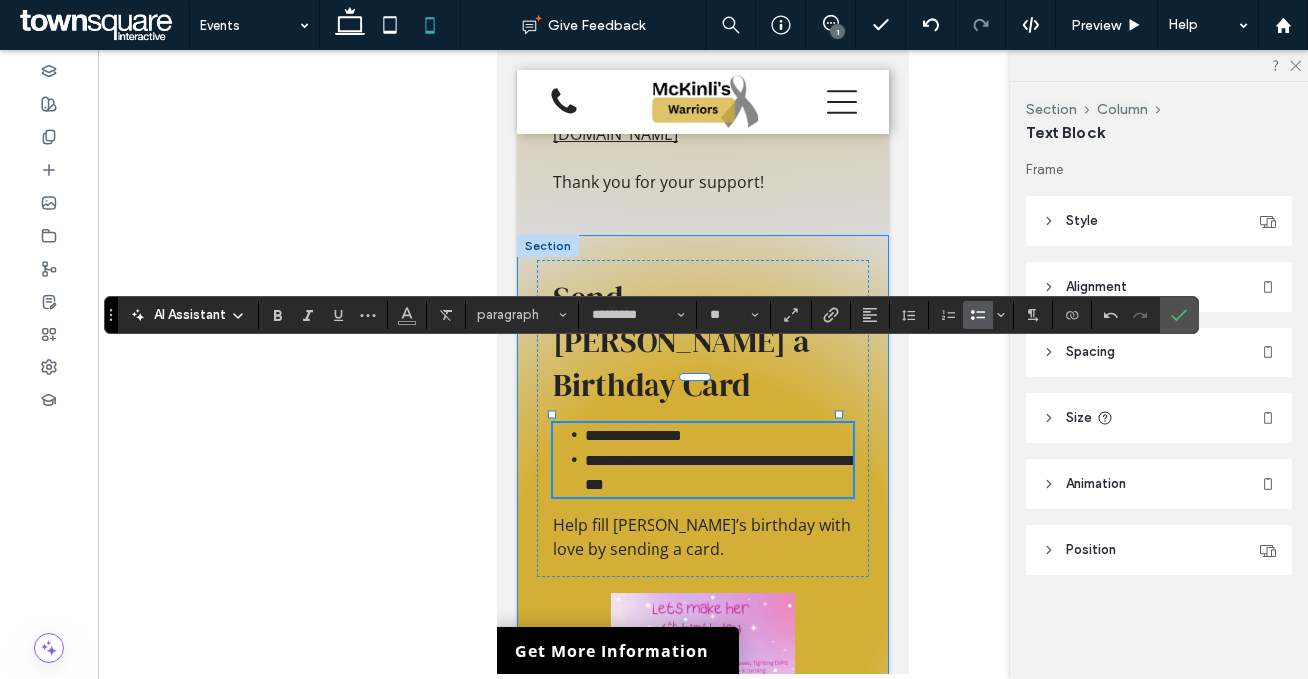
click at [850, 390] on div "**********" at bounding box center [702, 419] width 333 height 318
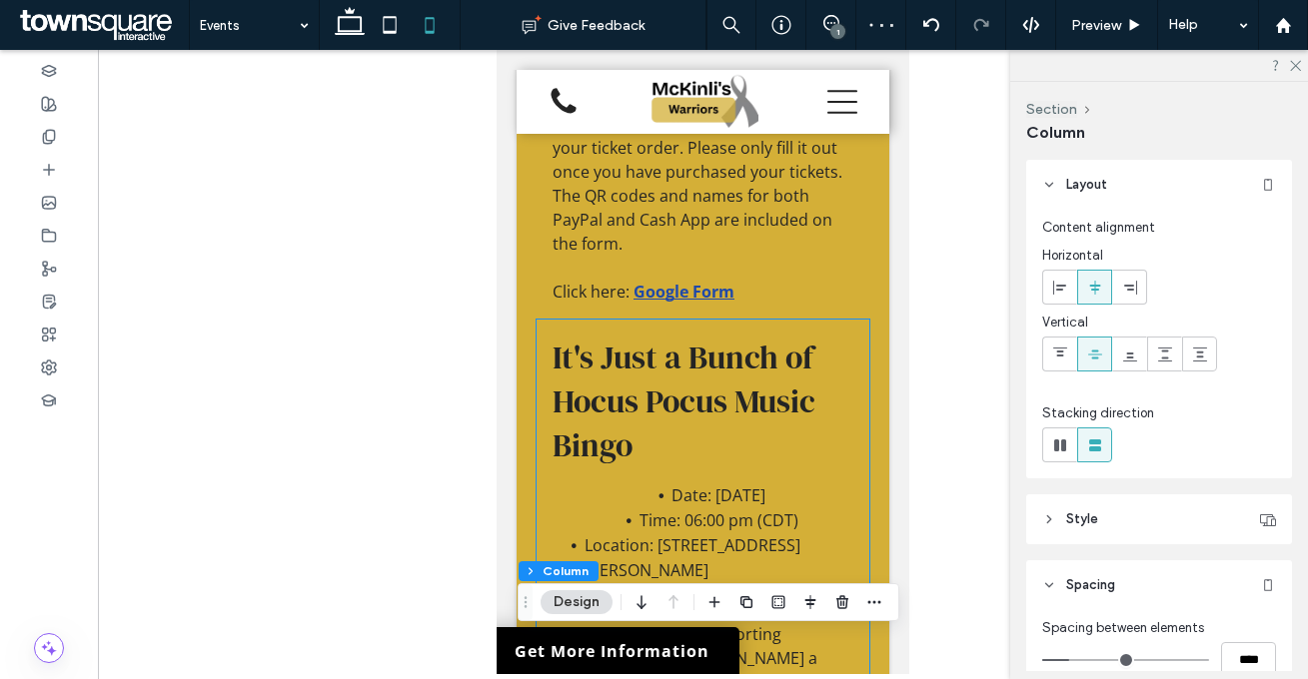
scroll to position [832, 0]
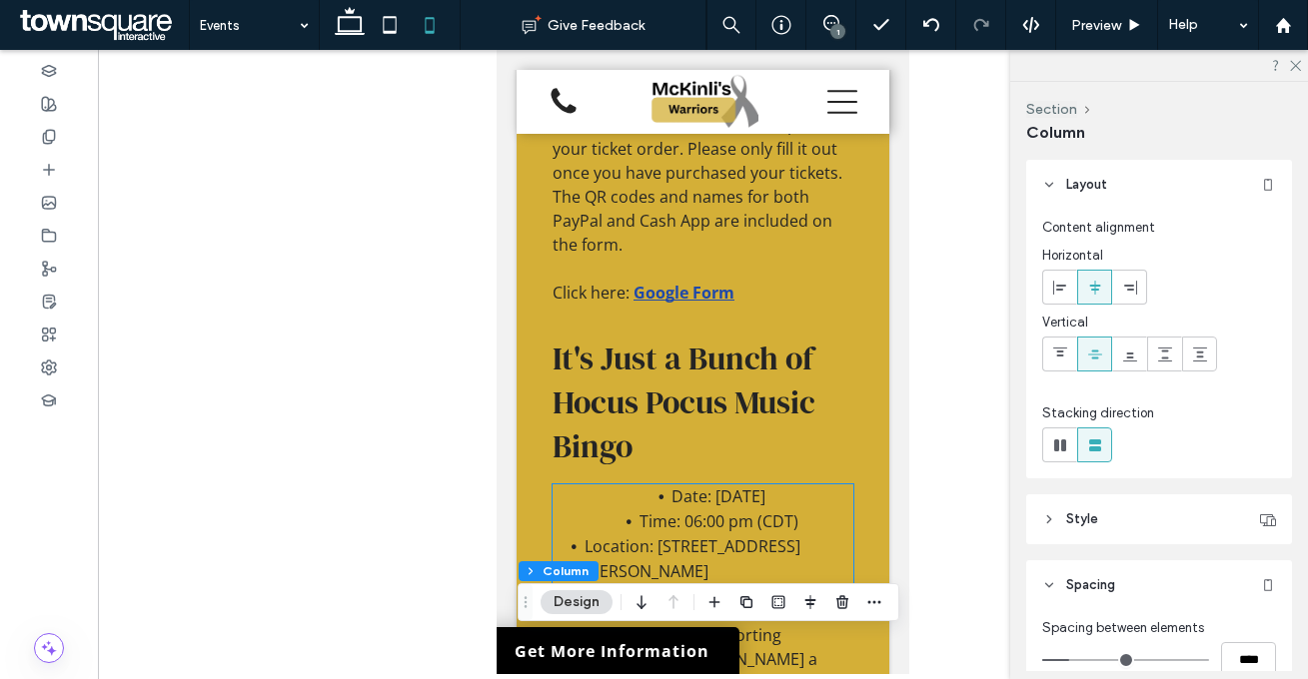
click at [663, 509] on li "Date: [DATE]" at bounding box center [718, 496] width 269 height 25
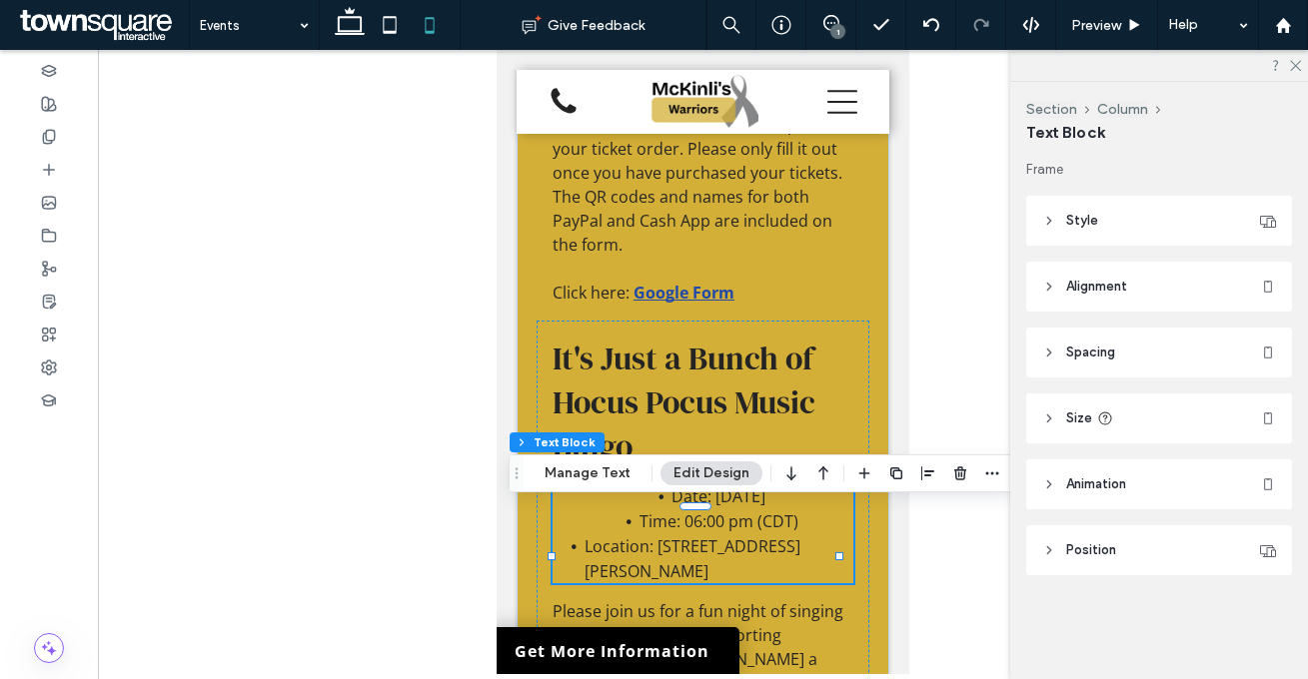
click at [662, 531] on span "Time: 06:00 pm (CDT)" at bounding box center [718, 521] width 159 height 22
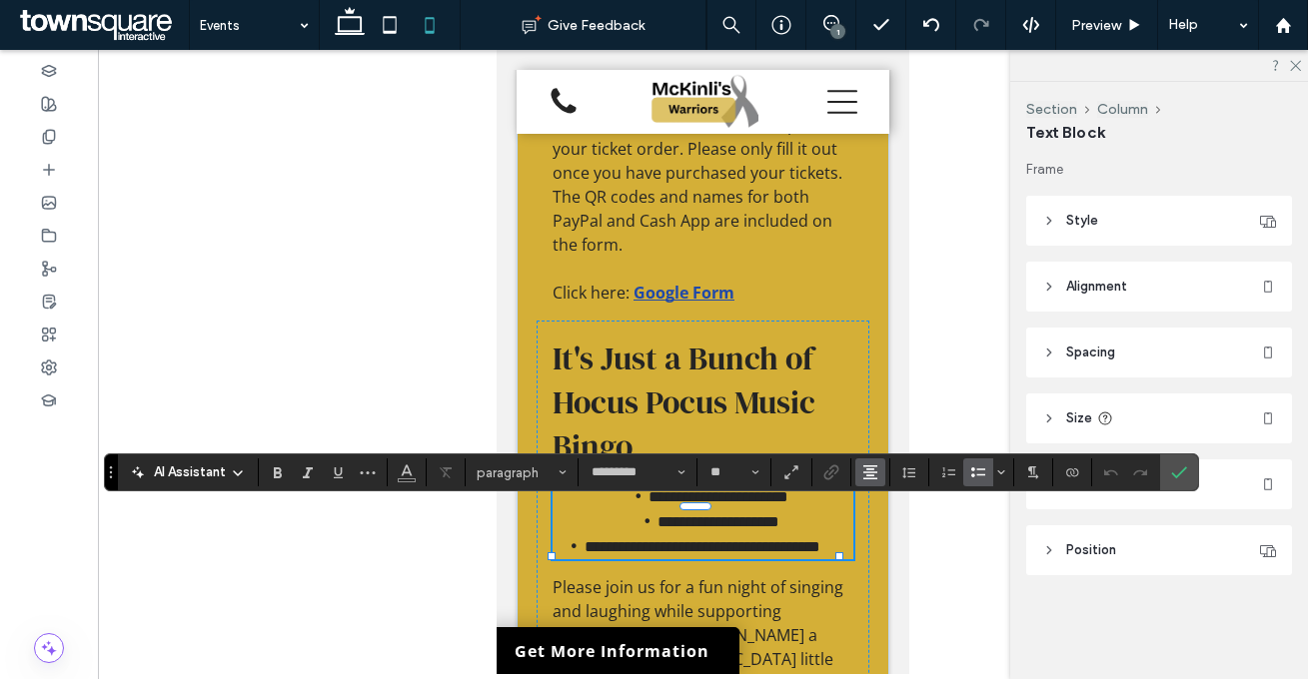
click at [862, 471] on icon "Alignment" at bounding box center [870, 472] width 16 height 16
click at [865, 350] on icon "ui.textEditor.alignment.left" at bounding box center [866, 353] width 9 height 7
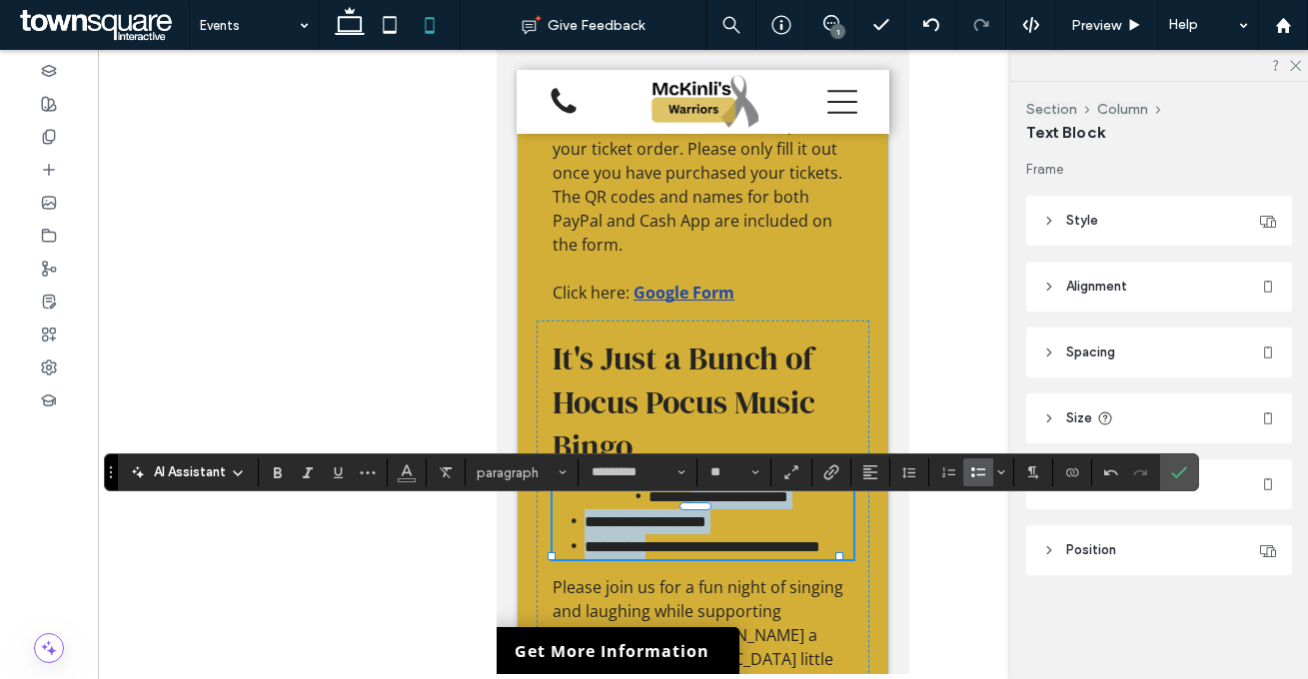
drag, startPoint x: 677, startPoint y: 523, endPoint x: 655, endPoint y: 573, distance: 54.6
click at [655, 559] on ul "**********" at bounding box center [702, 521] width 301 height 75
click at [879, 467] on button "Alignment" at bounding box center [870, 472] width 30 height 28
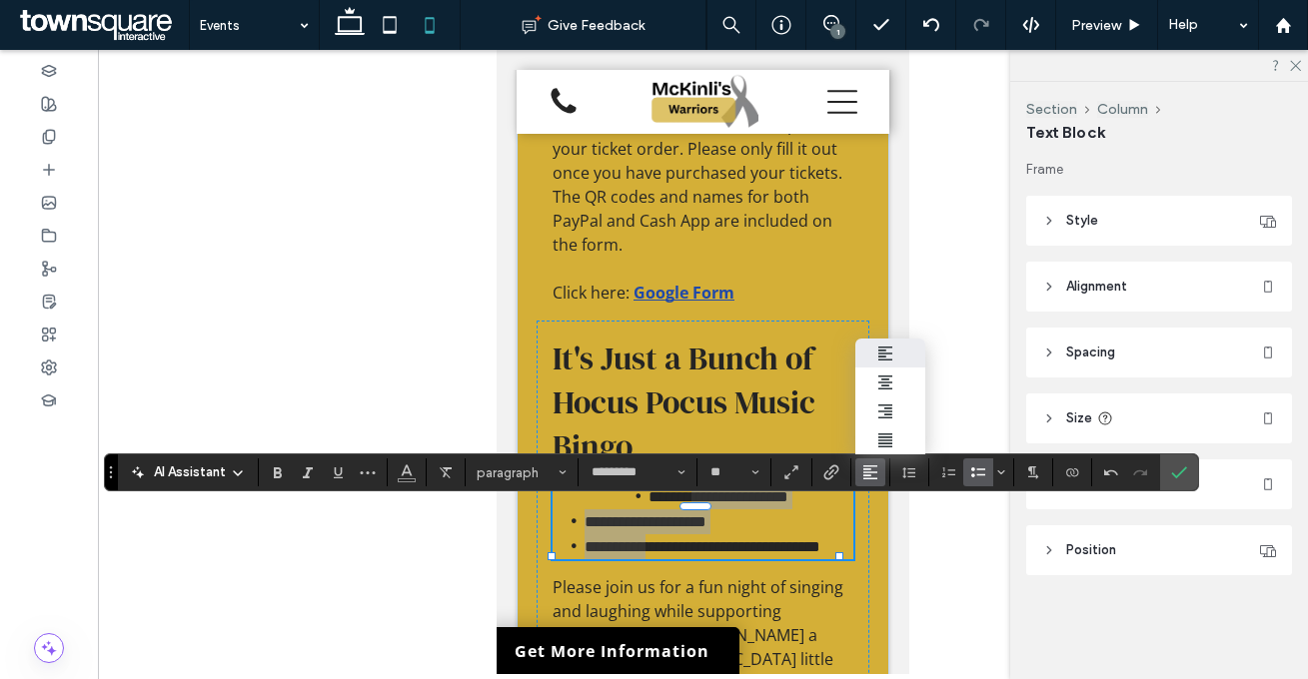
click at [871, 339] on label "ui.textEditor.alignment.left" at bounding box center [890, 353] width 70 height 29
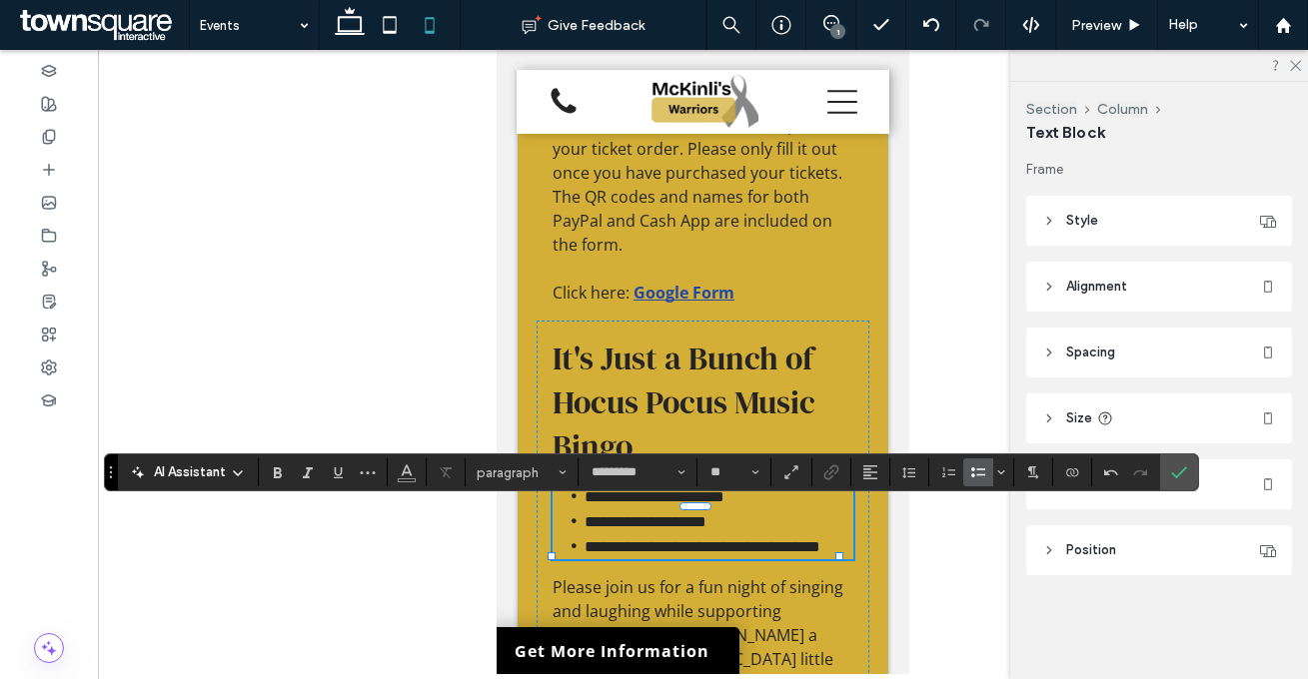
click at [726, 559] on li "**********" at bounding box center [718, 546] width 269 height 25
click at [1187, 476] on label "Confirm" at bounding box center [1179, 473] width 30 height 36
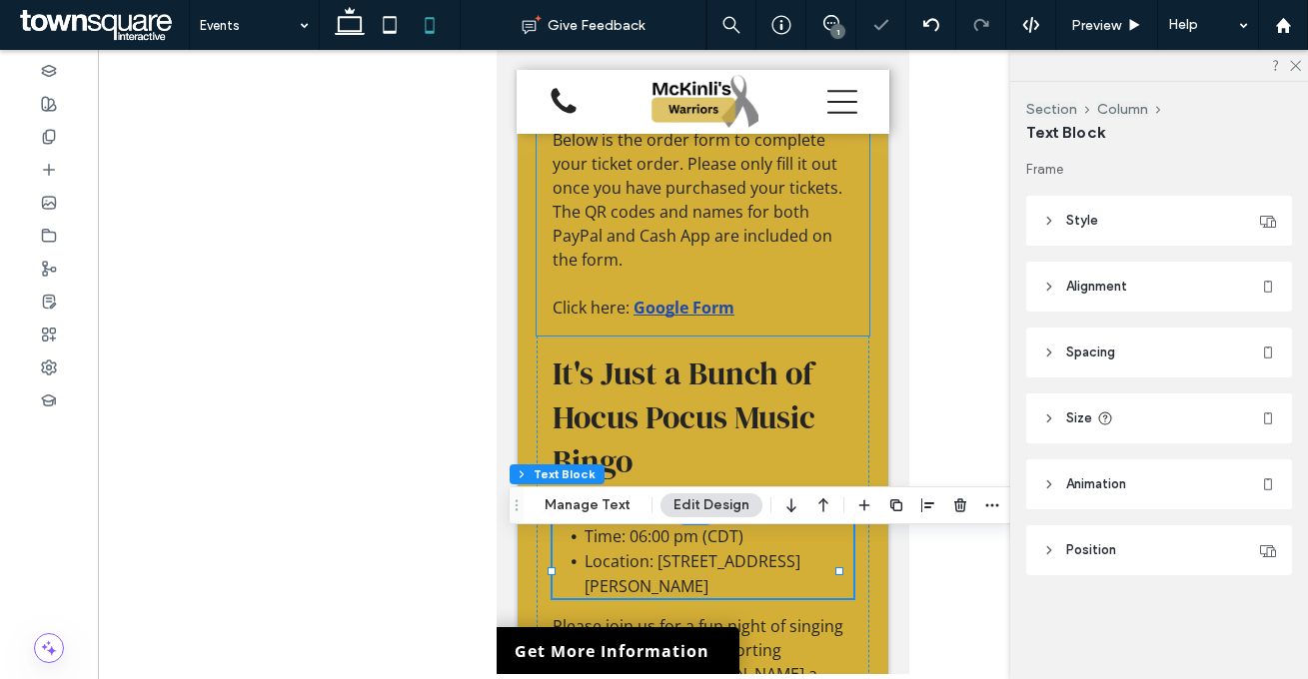
scroll to position [799, 0]
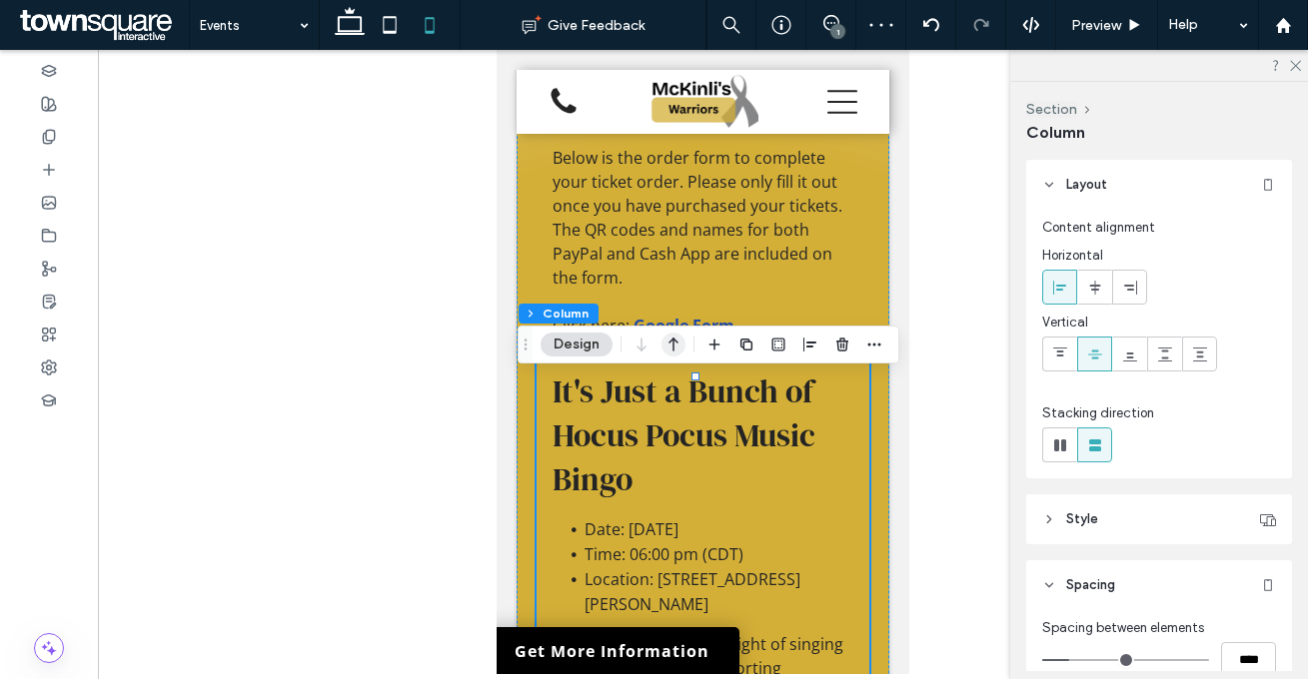
click at [668, 347] on icon "button" at bounding box center [673, 345] width 24 height 36
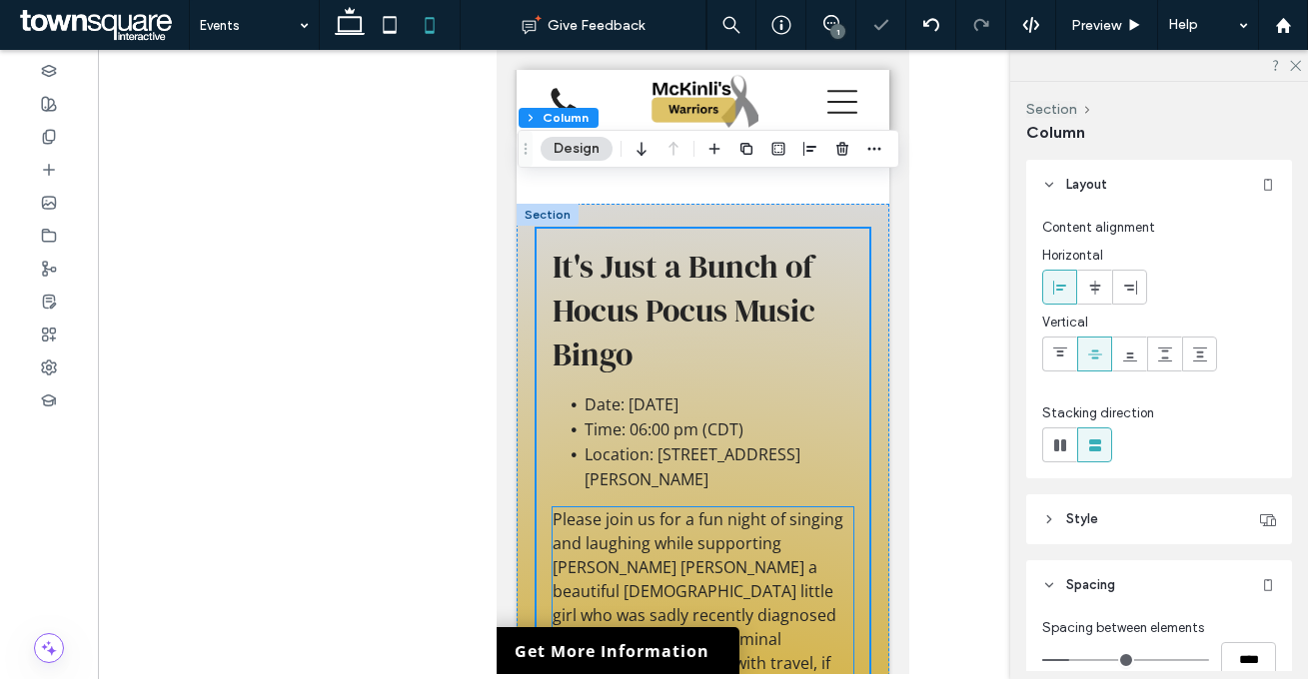
scroll to position [83, 0]
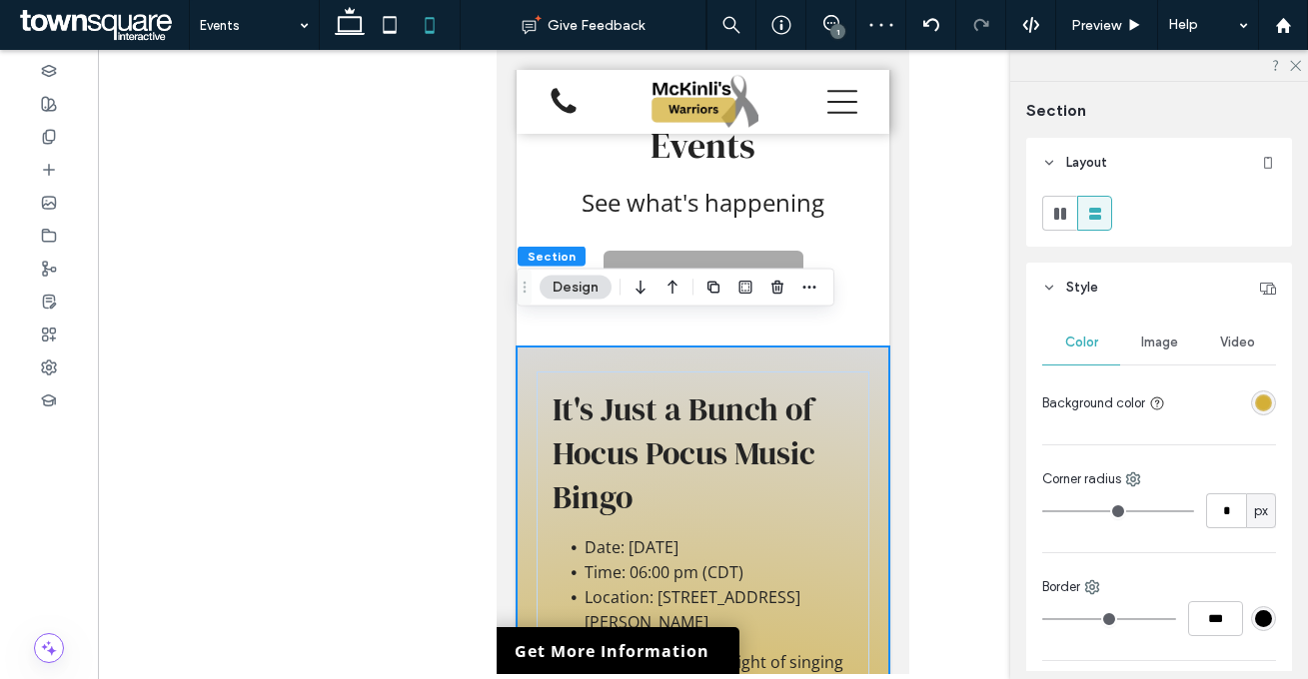
scroll to position [0, 0]
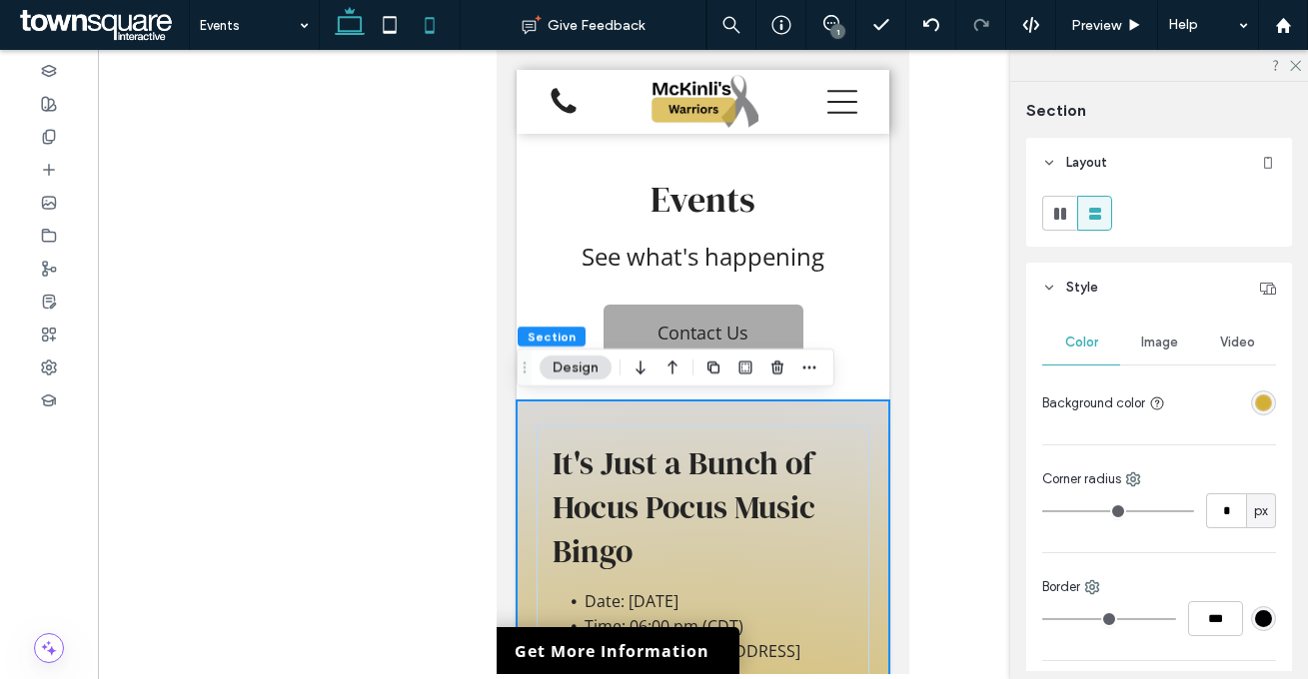
click at [353, 19] on icon at bounding box center [350, 25] width 40 height 40
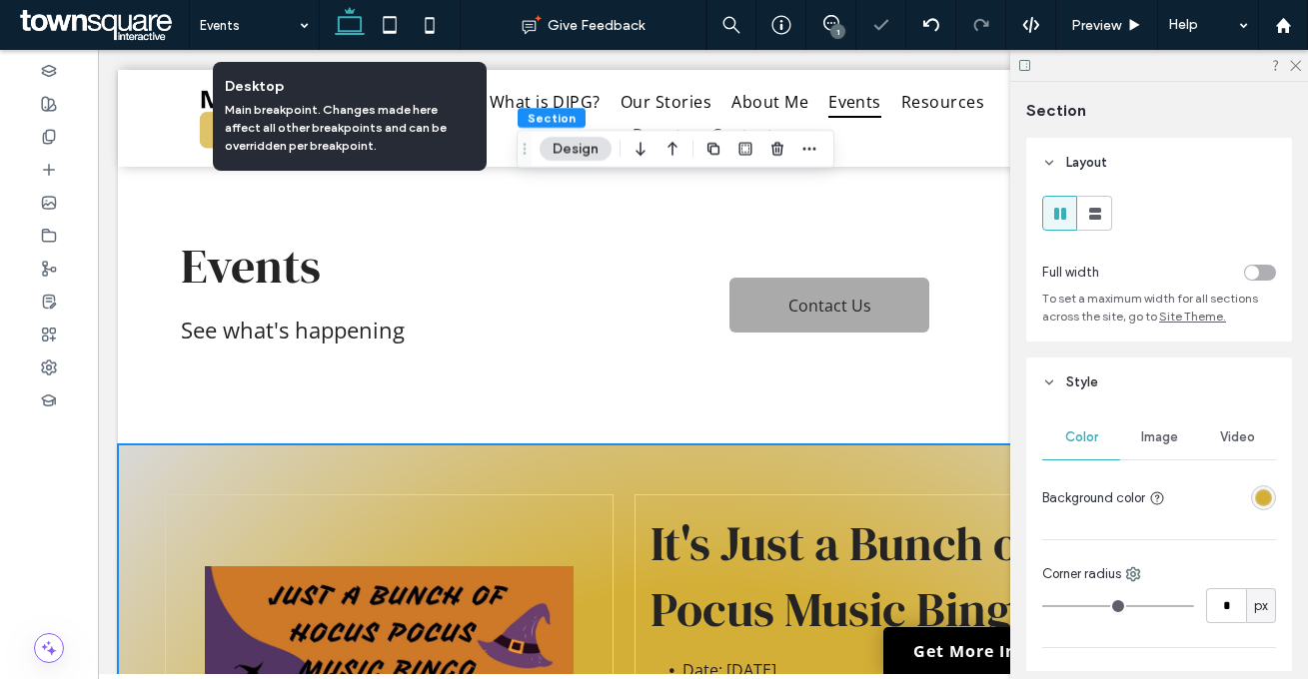
type input "**"
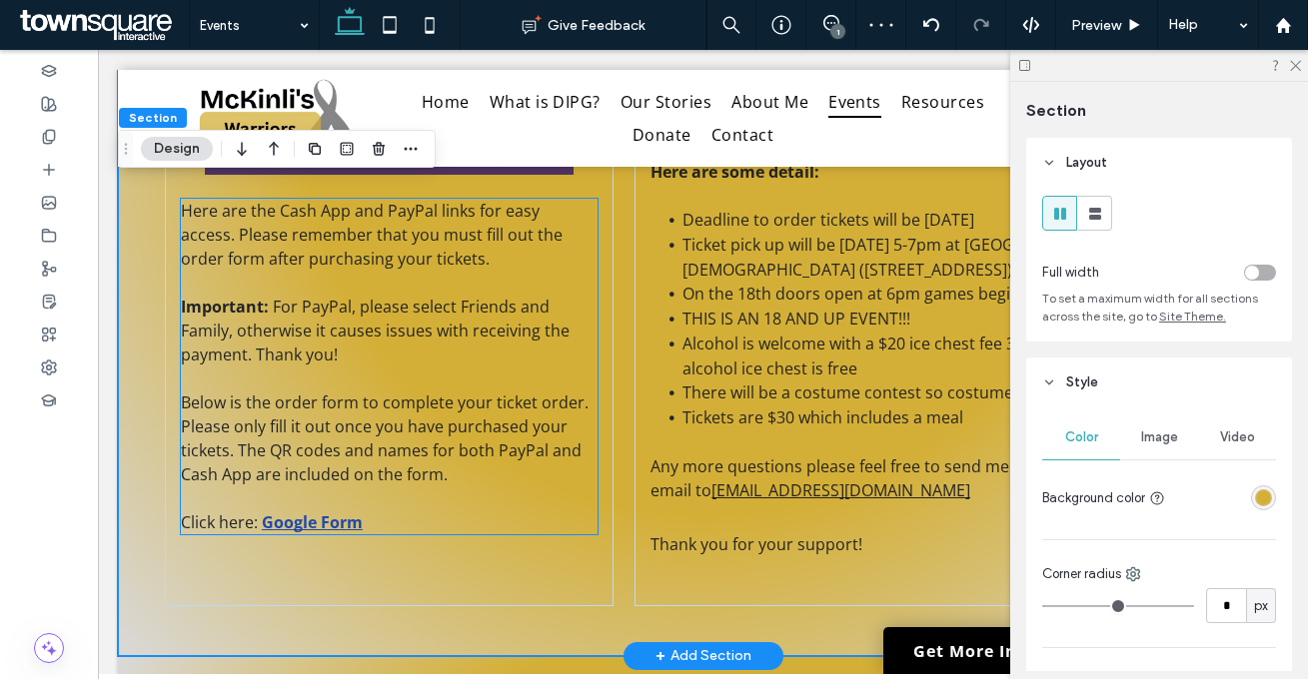
scroll to position [910, 0]
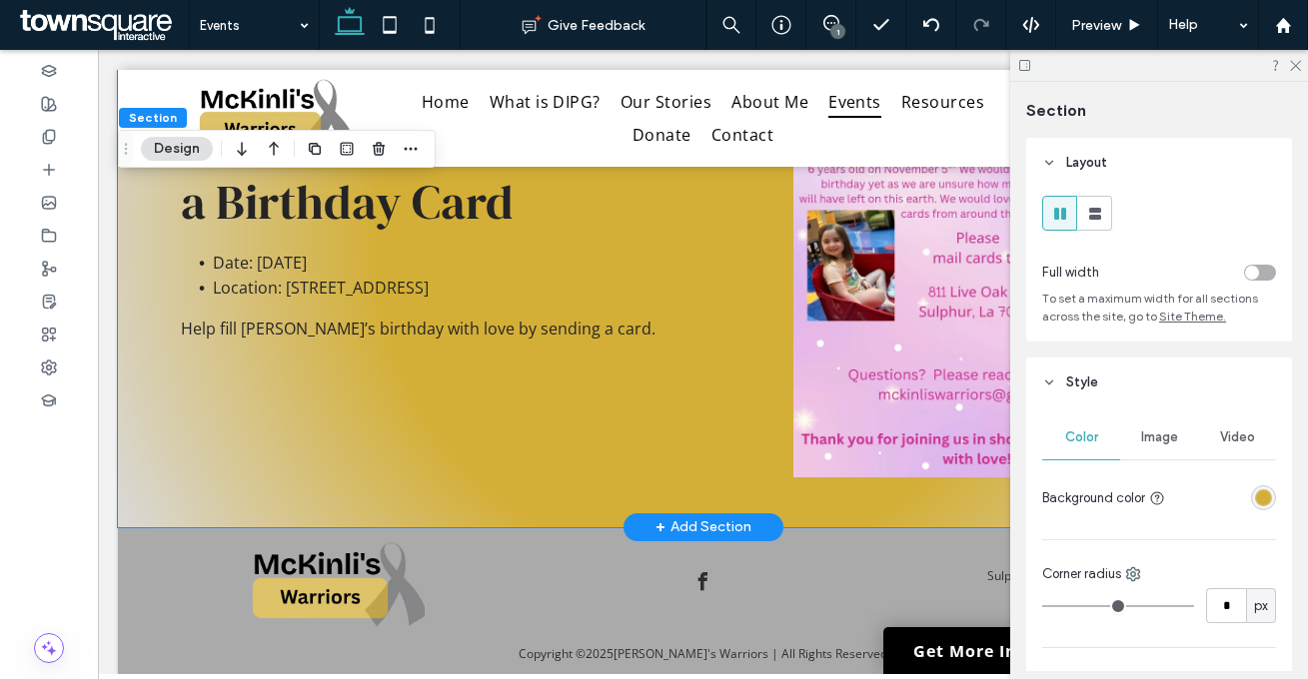
scroll to position [1601, 0]
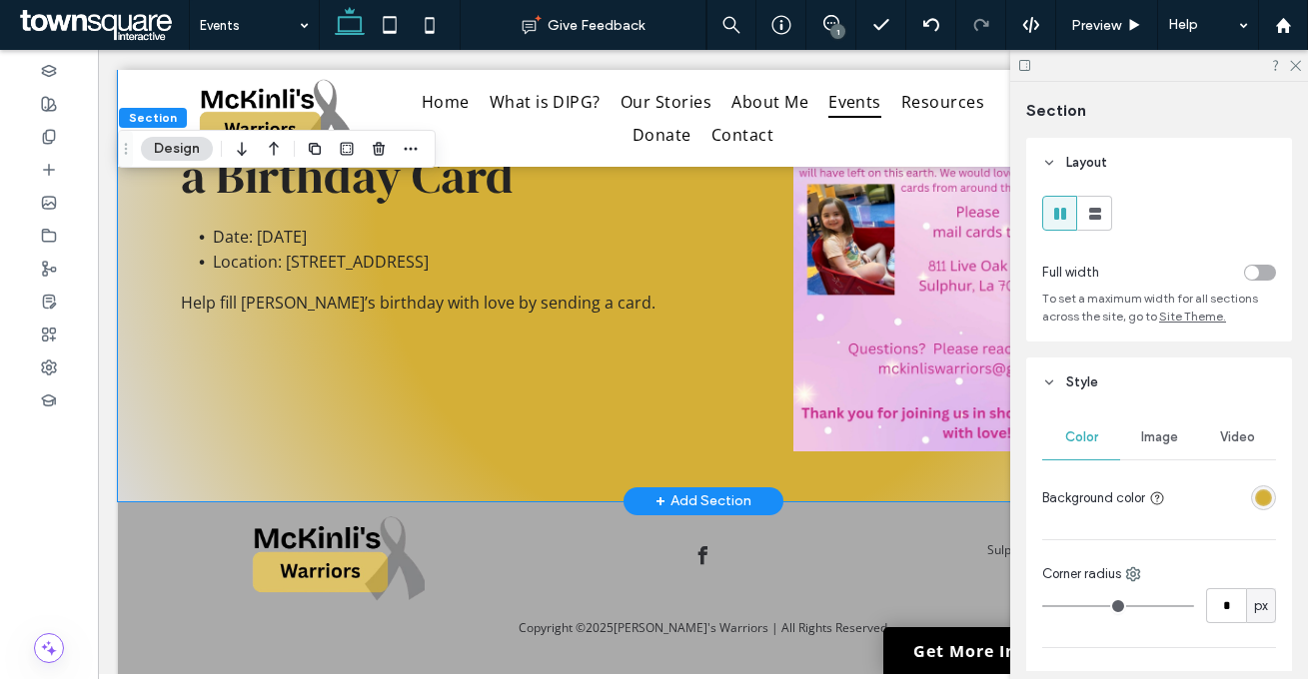
click at [593, 454] on div "Send McKinli a Birthday Card Date: November 5 Location: 811 LIVE OAK ST, SULPHU…" at bounding box center [703, 212] width 1170 height 577
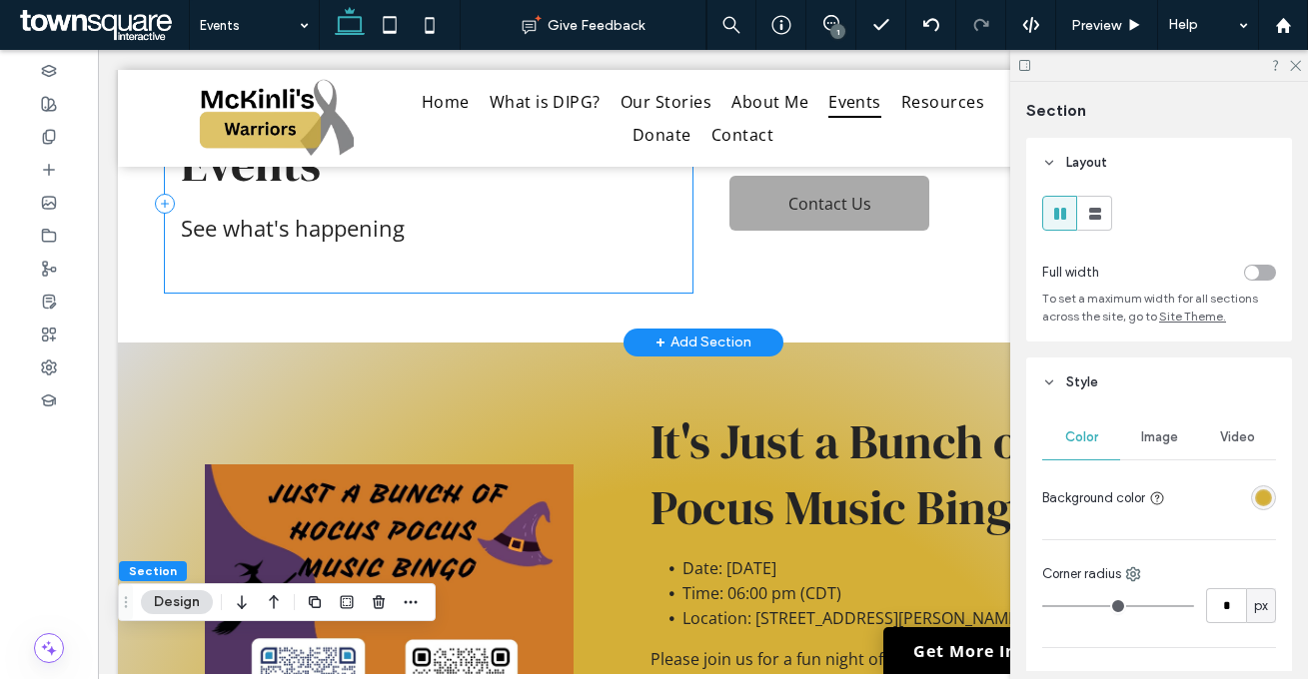
scroll to position [0, 0]
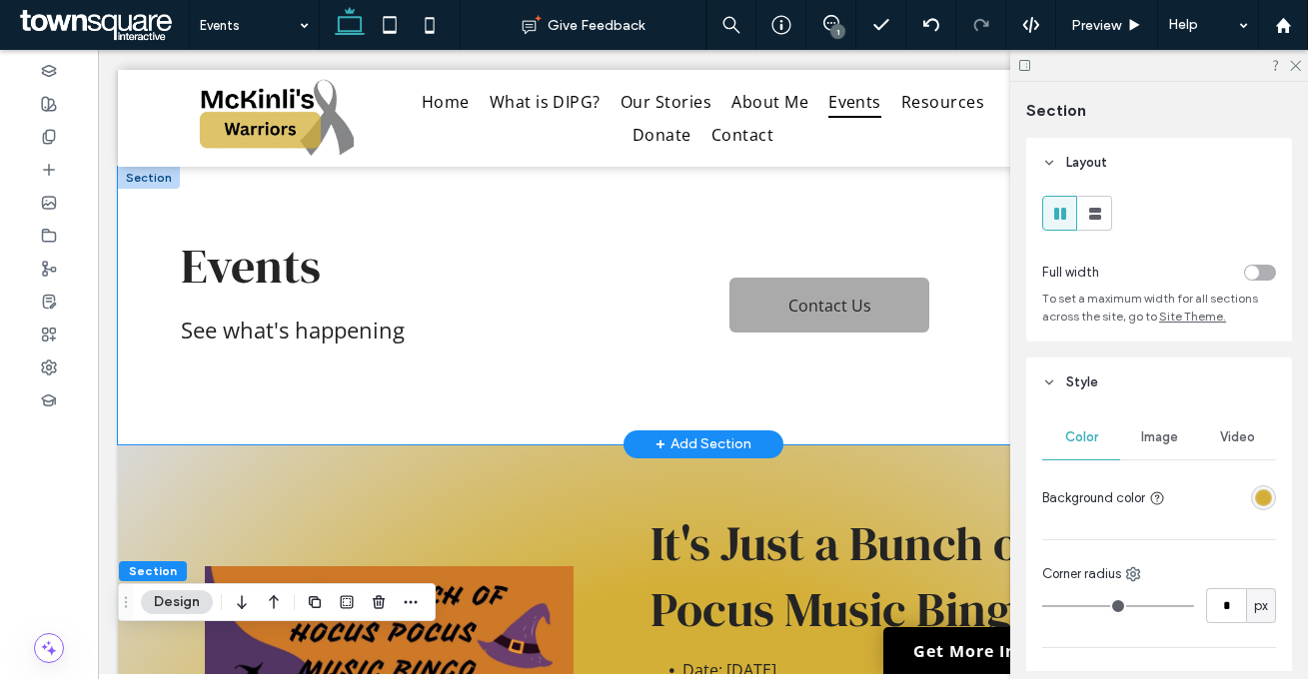
click at [517, 396] on div "Events See what's happening Contact Us" at bounding box center [703, 306] width 1170 height 278
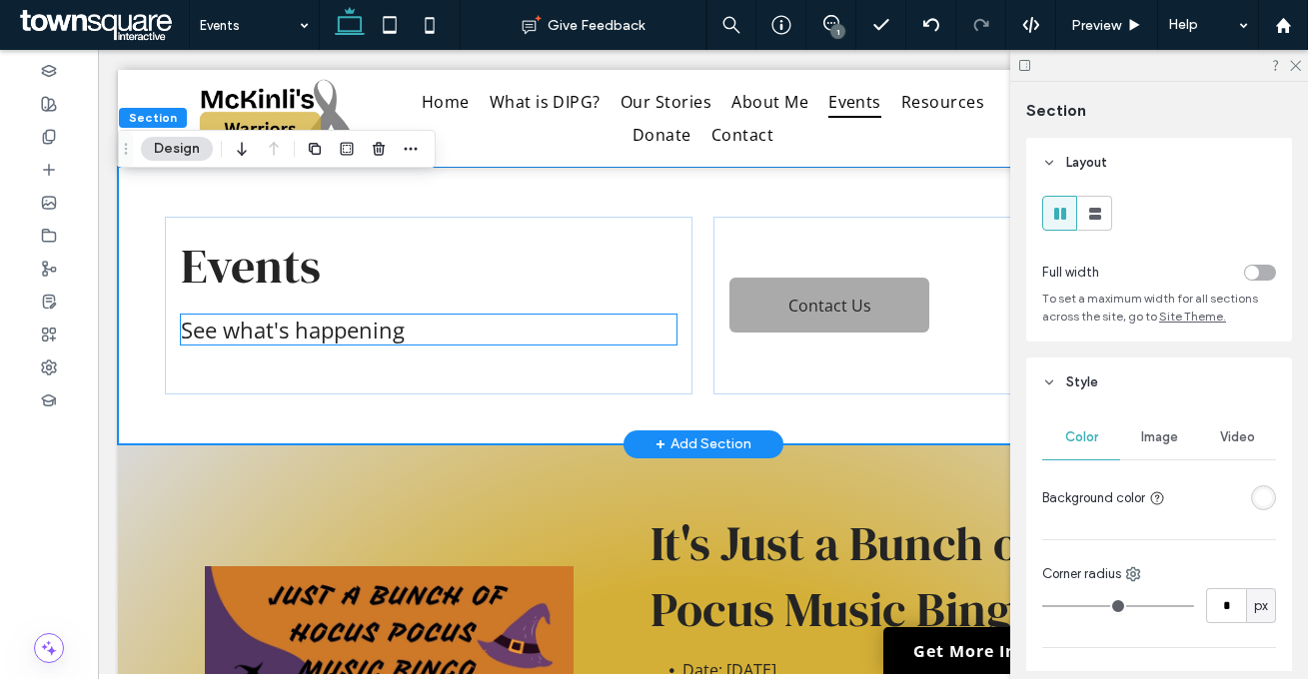
click at [419, 328] on h2 "See what's happening" at bounding box center [428, 330] width 495 height 30
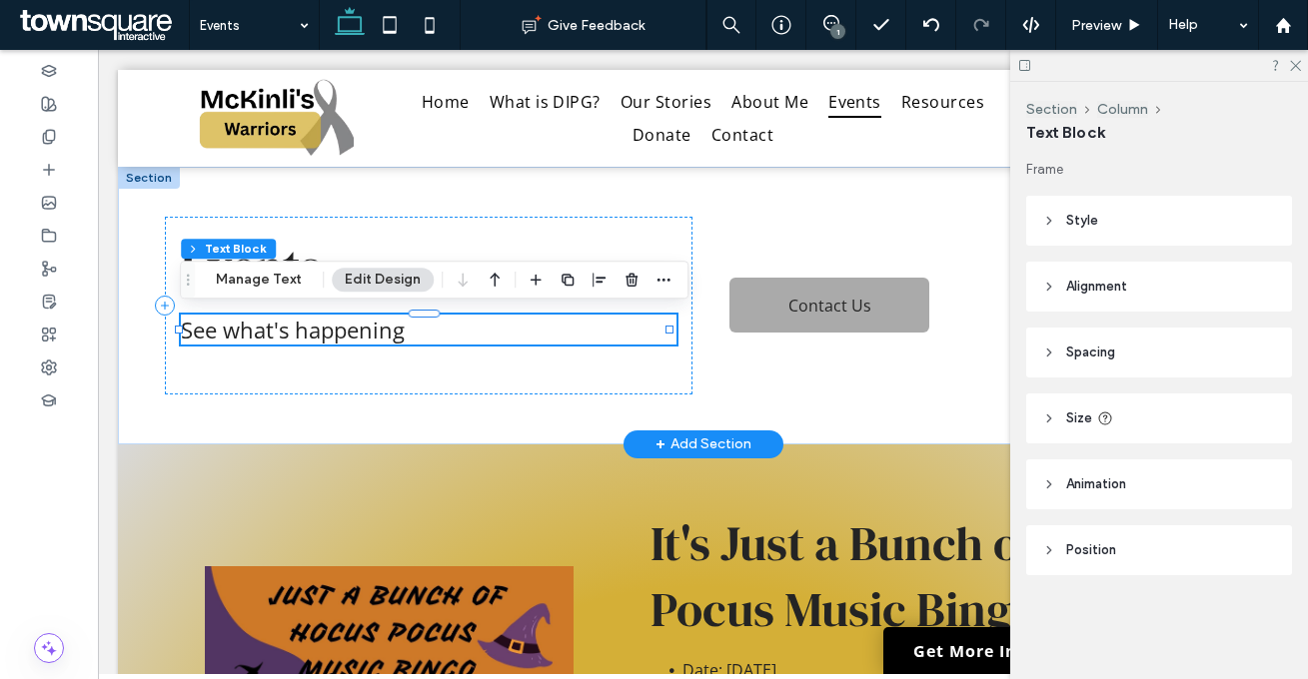
click at [419, 328] on h2 "See what's happening" at bounding box center [428, 330] width 495 height 30
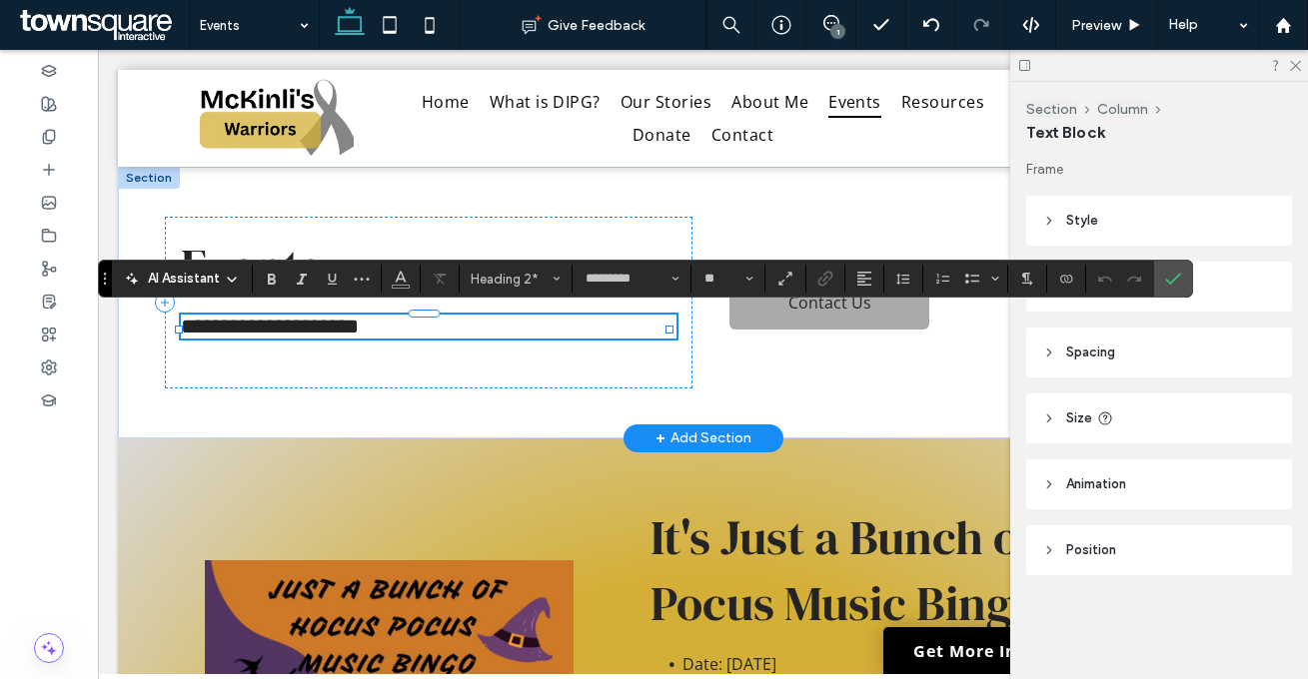
click at [412, 322] on h2 "**********" at bounding box center [428, 327] width 495 height 24
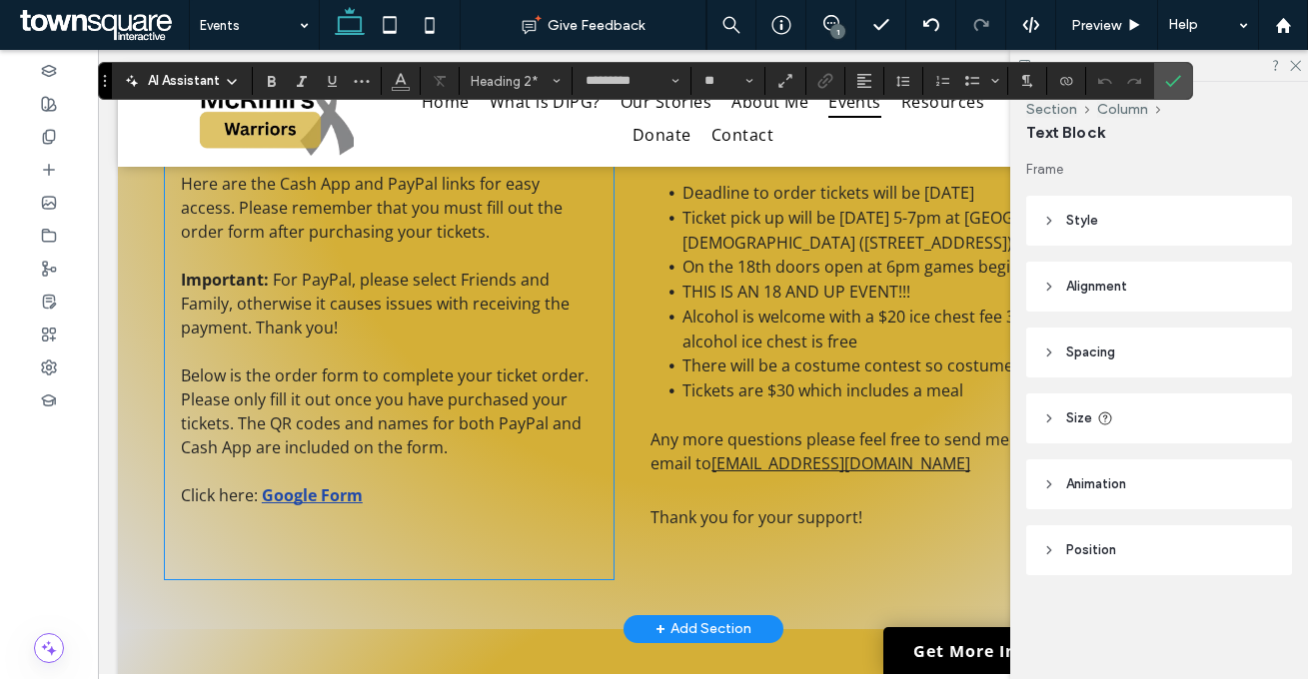
scroll to position [94, 0]
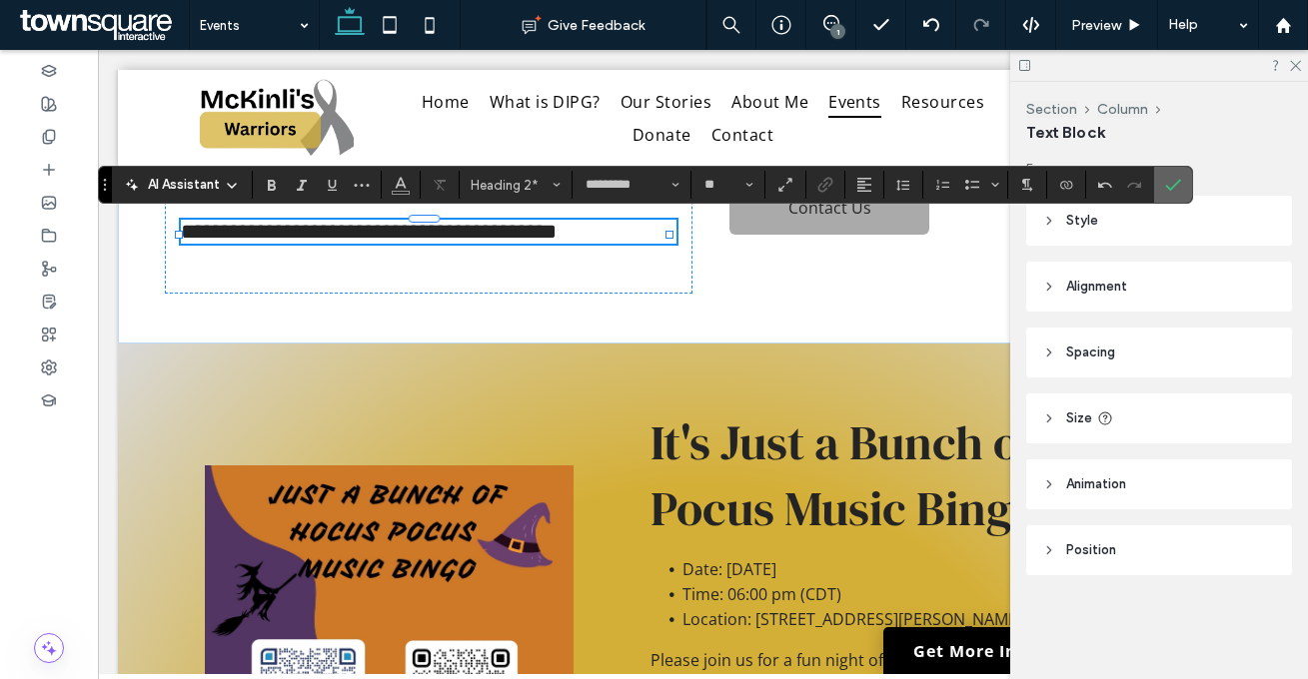
click at [1172, 189] on icon "Confirm" at bounding box center [1173, 185] width 16 height 16
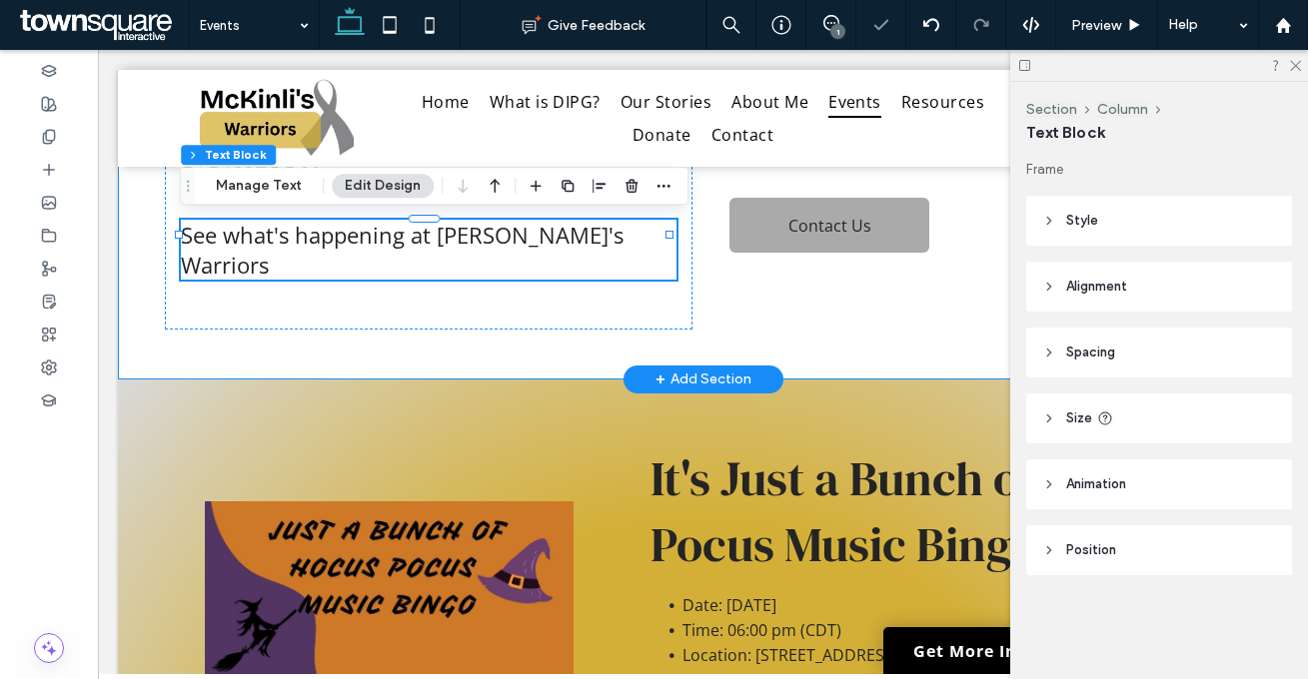
click at [774, 316] on div "Events See what's happening at McKinli's Warriors Contact Us" at bounding box center [703, 226] width 1170 height 308
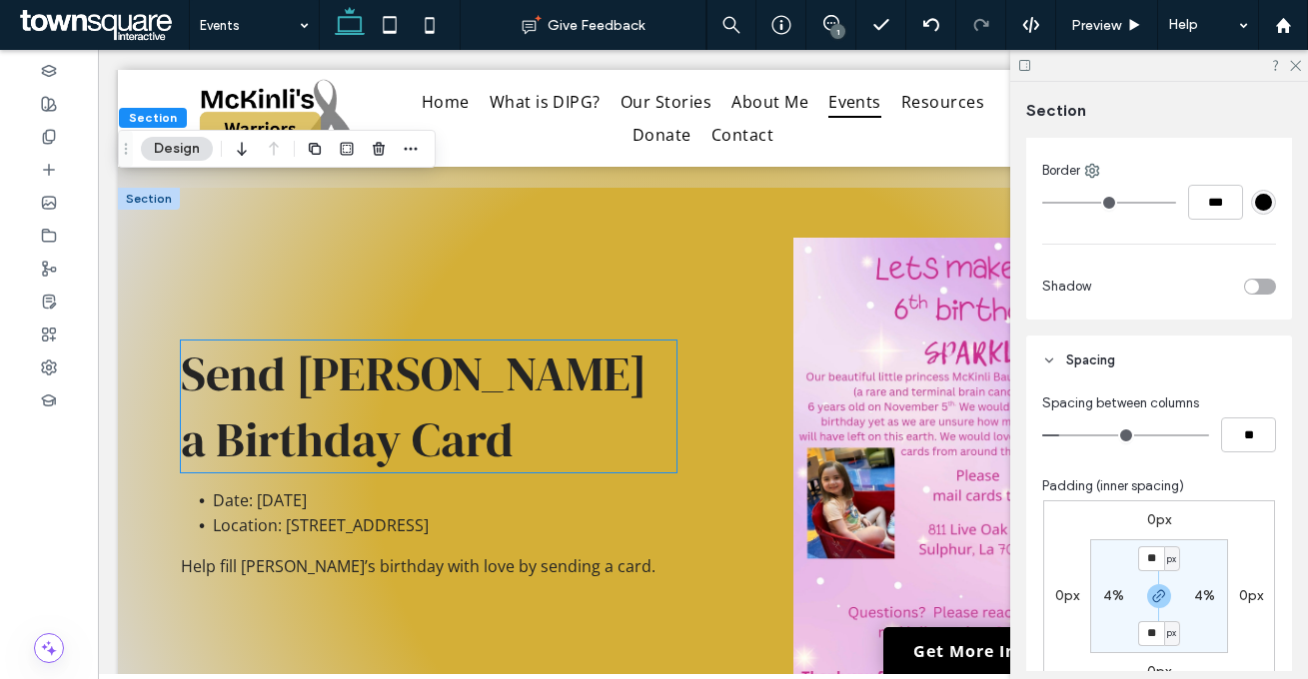
scroll to position [1368, 0]
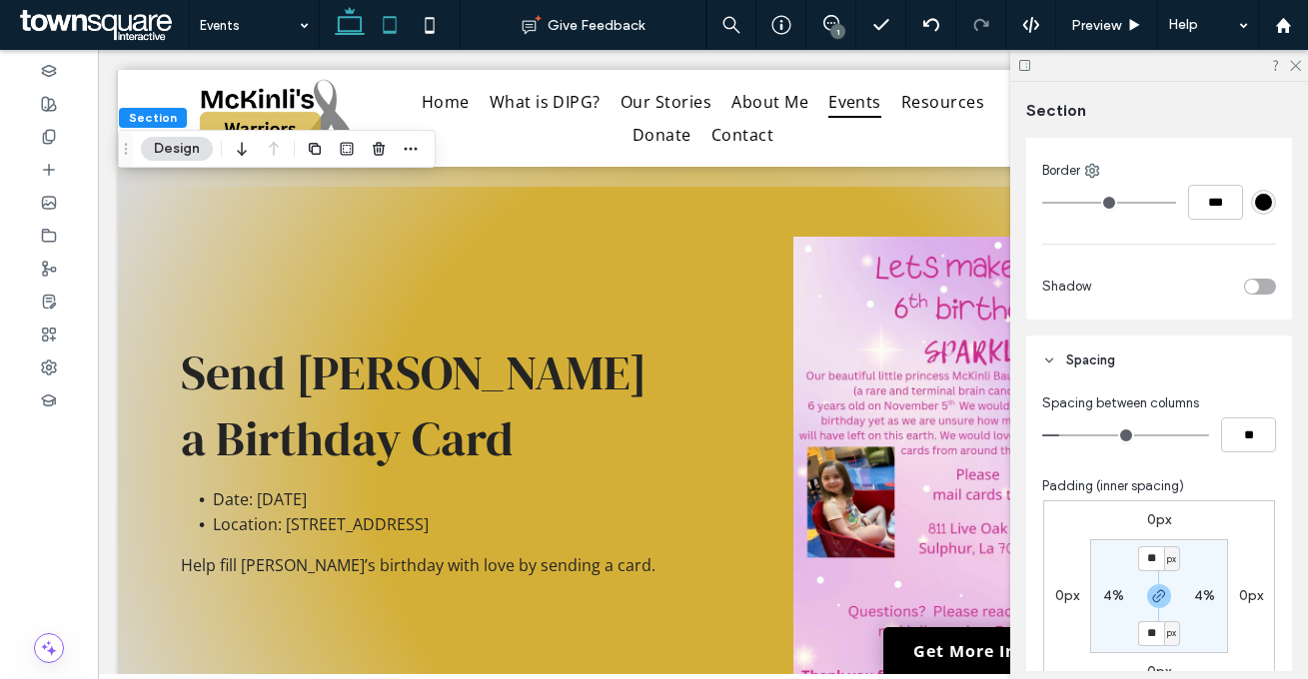
click at [391, 3] on span at bounding box center [390, 25] width 40 height 50
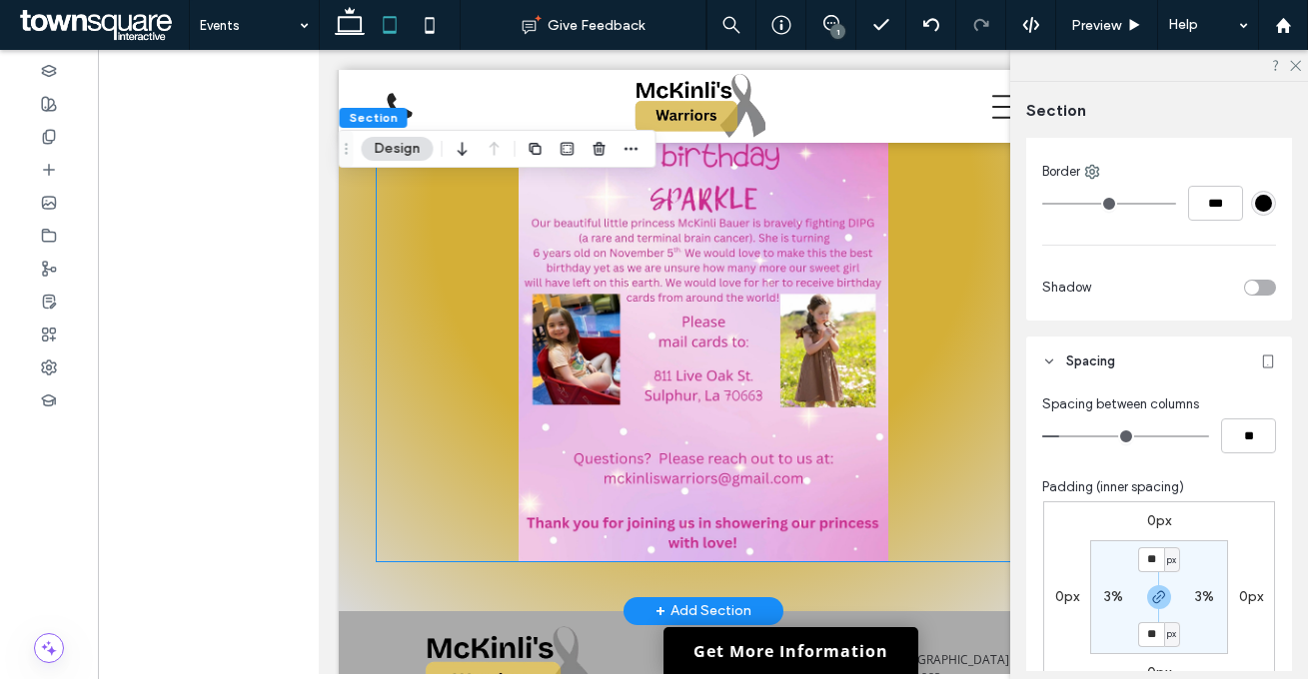
scroll to position [2401, 0]
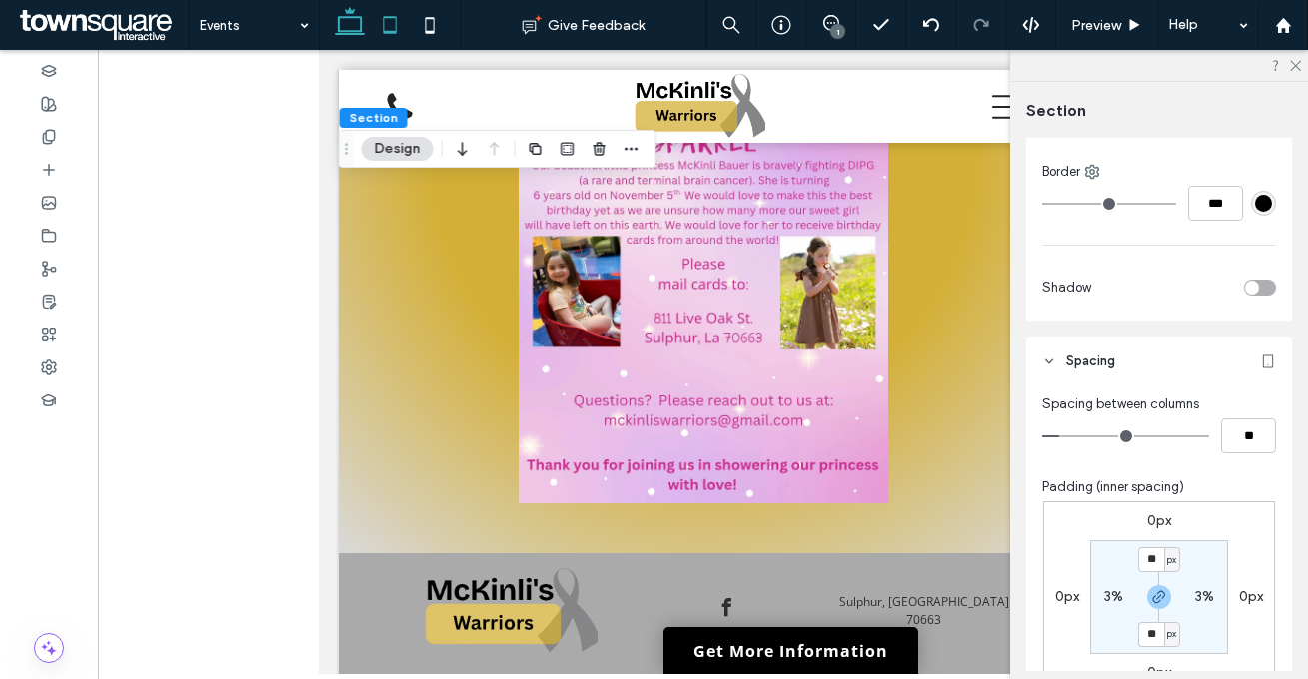
click at [349, 38] on icon at bounding box center [350, 25] width 40 height 40
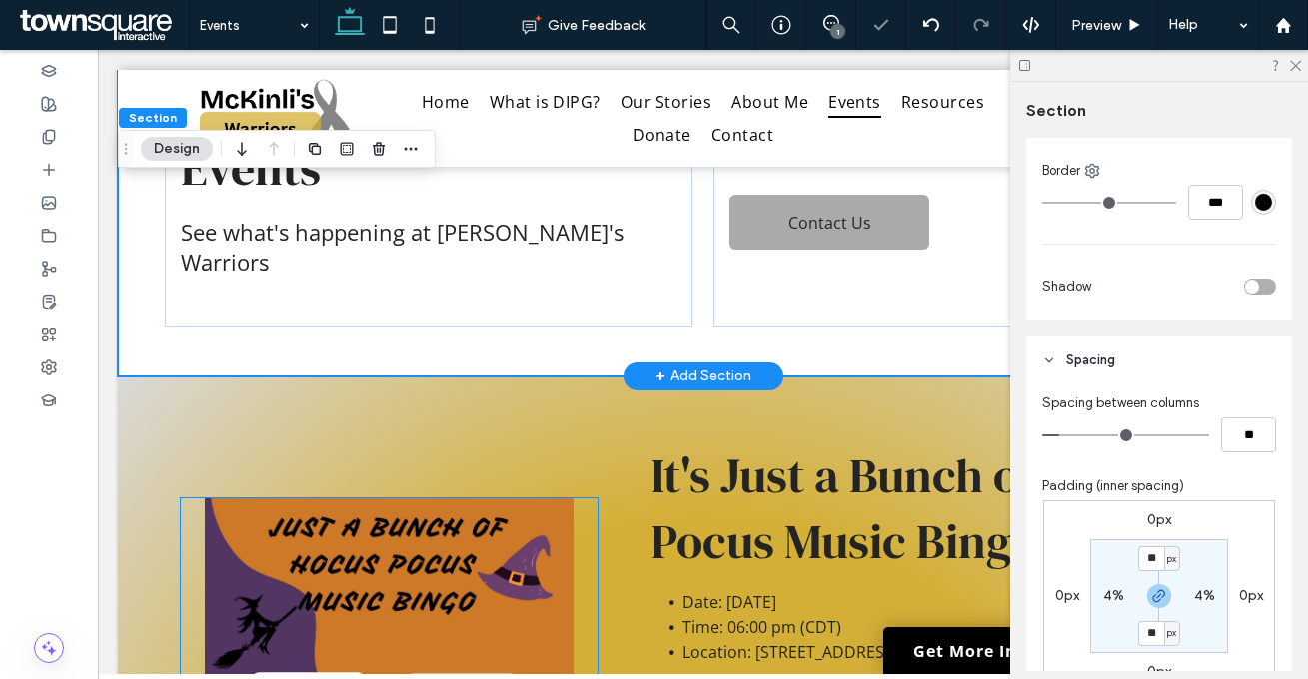
scroll to position [0, 0]
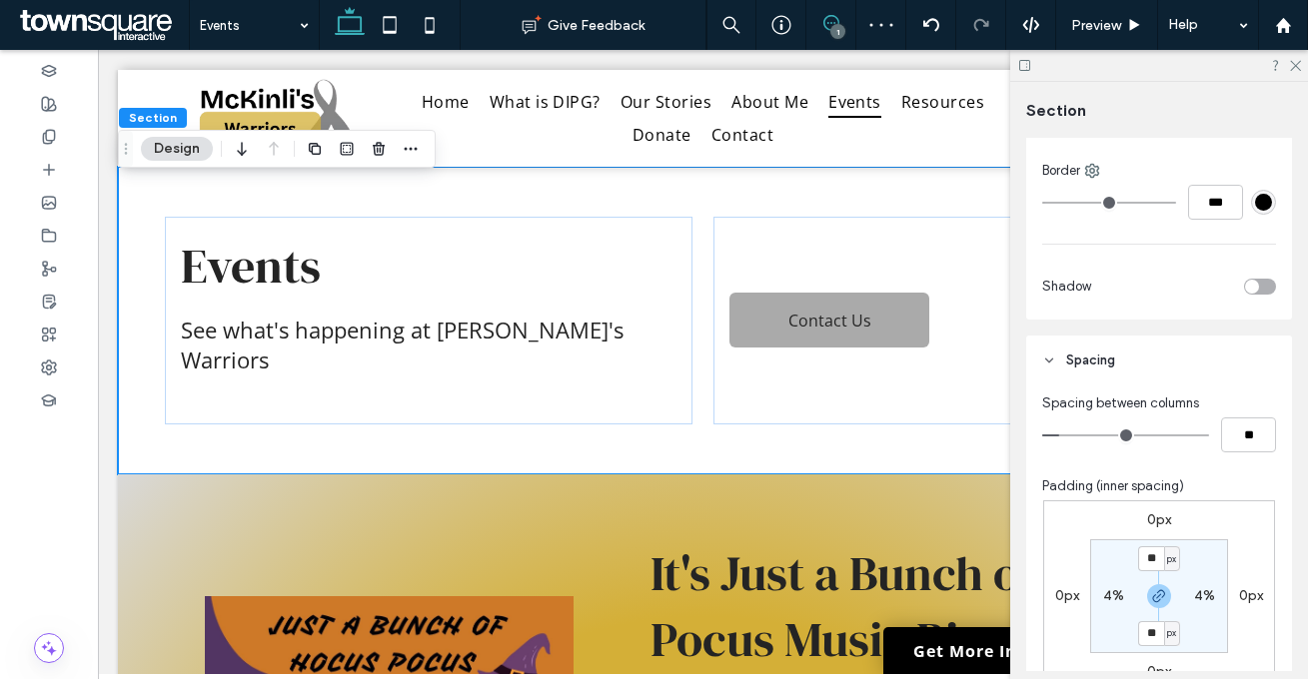
click at [821, 21] on span at bounding box center [830, 23] width 49 height 16
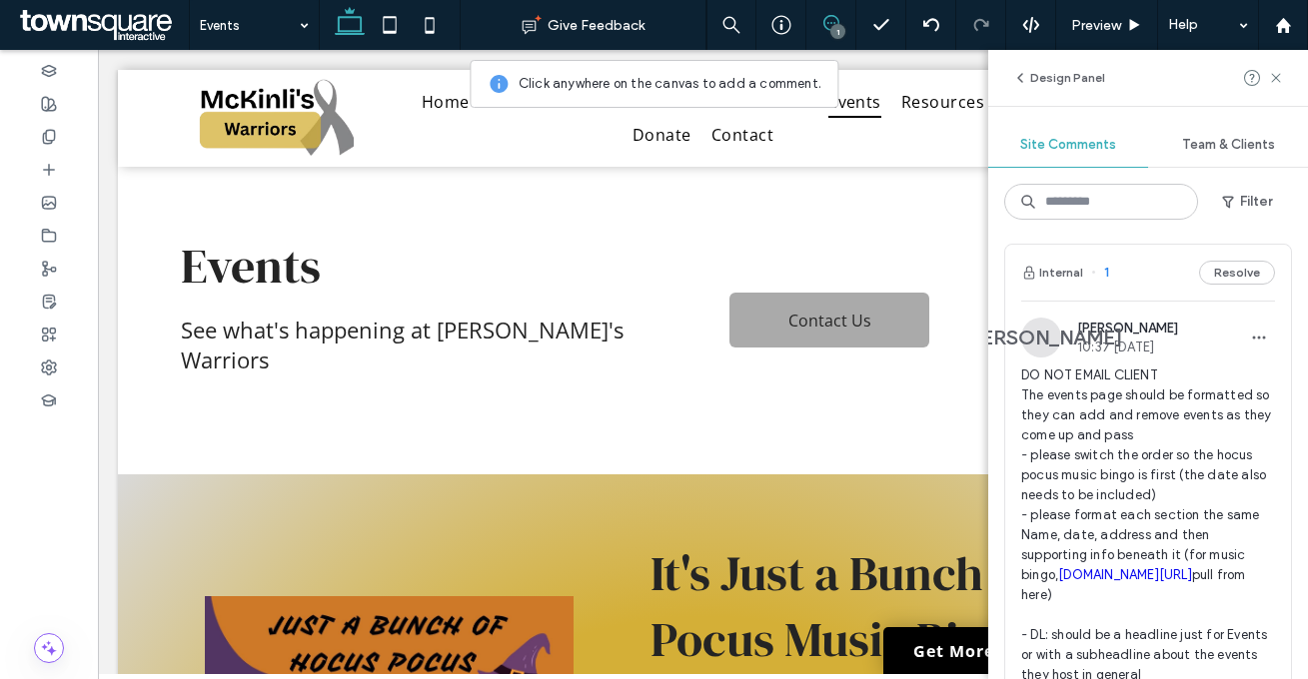
scroll to position [48, 0]
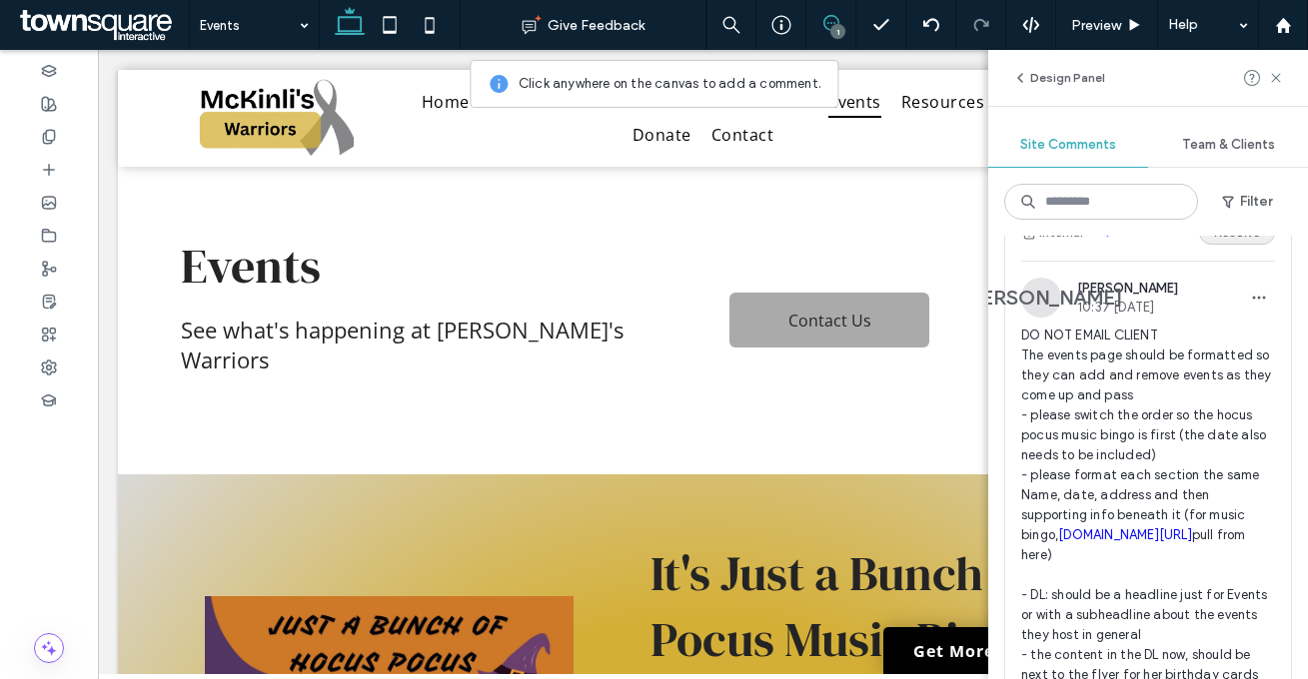
click at [1216, 239] on button "Resolve" at bounding box center [1237, 233] width 76 height 24
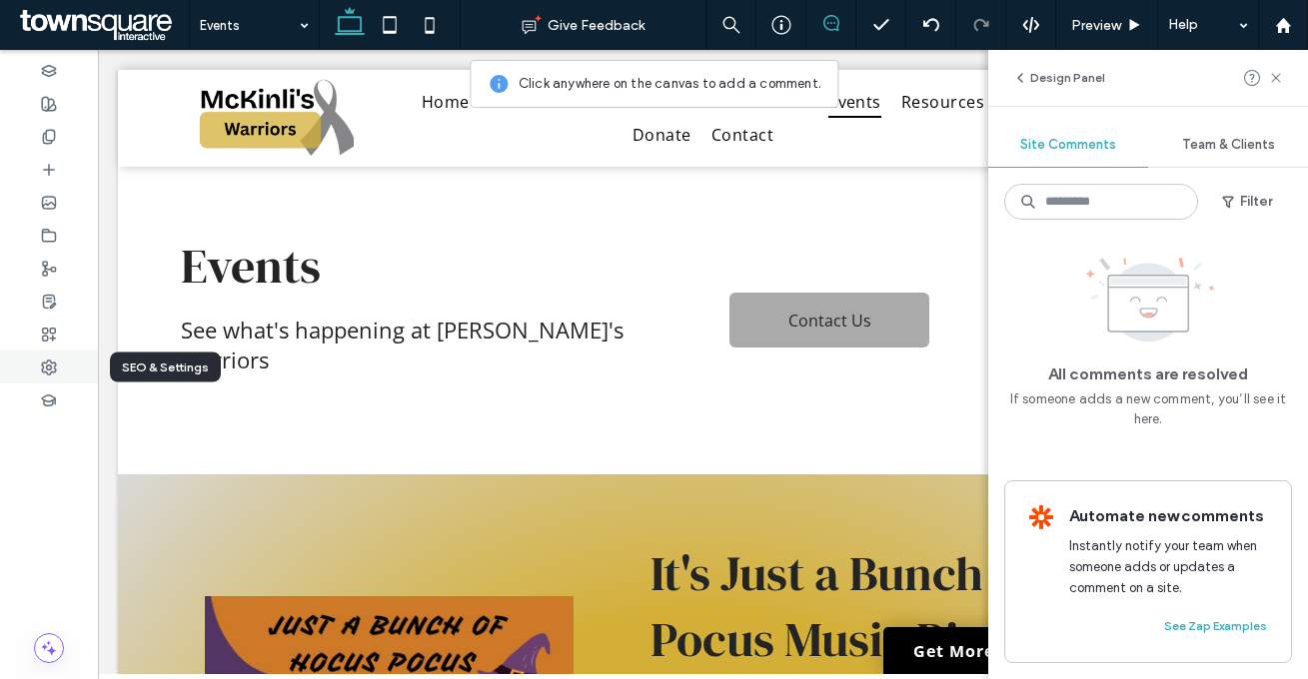
scroll to position [0, 0]
click at [21, 363] on div at bounding box center [49, 367] width 98 height 33
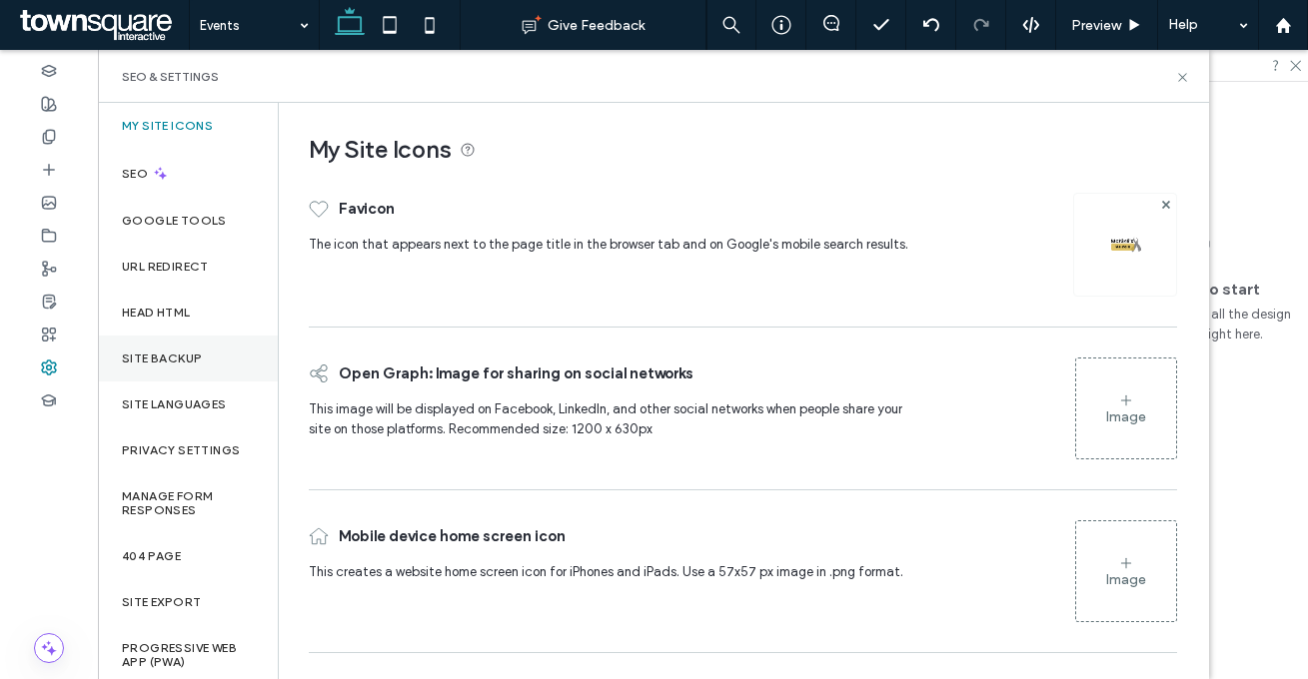
click at [218, 364] on div "Site Backup" at bounding box center [188, 359] width 180 height 46
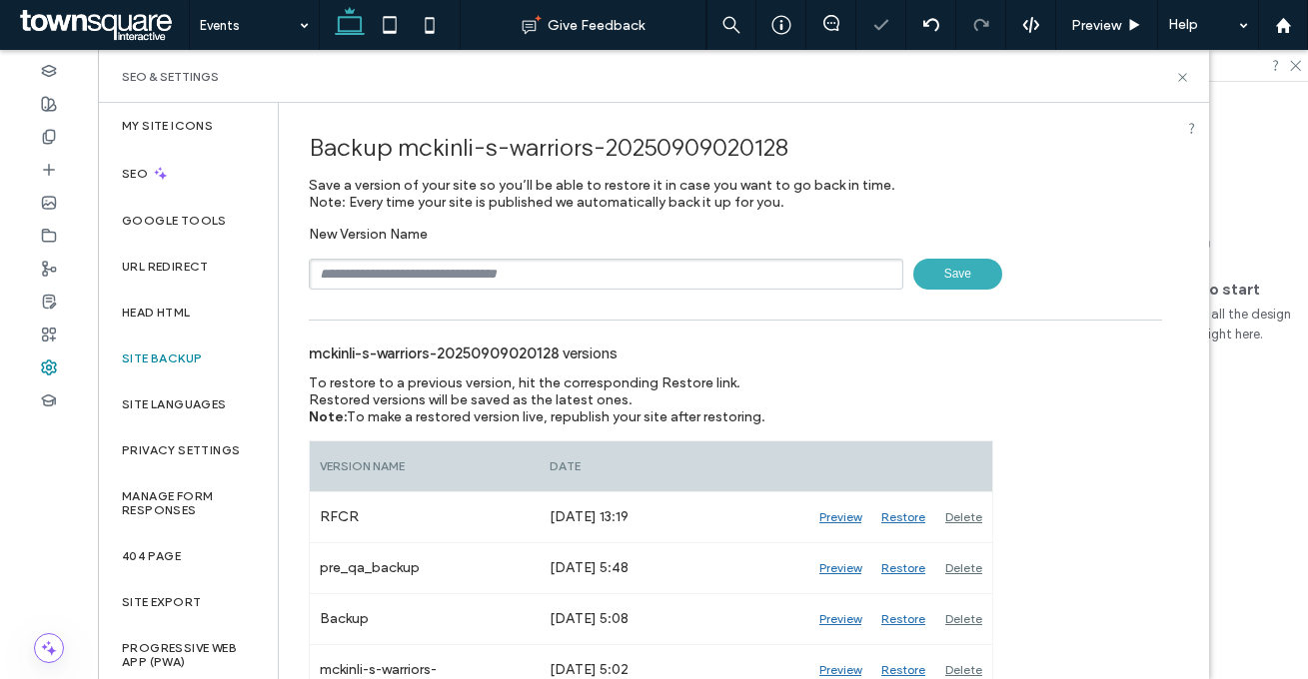
click at [433, 267] on input "text" at bounding box center [606, 274] width 594 height 31
paste input "******"
type input "**********"
drag, startPoint x: 1004, startPoint y: 276, endPoint x: 994, endPoint y: 274, distance: 10.2
click at [1004, 276] on div "**********" at bounding box center [735, 274] width 853 height 31
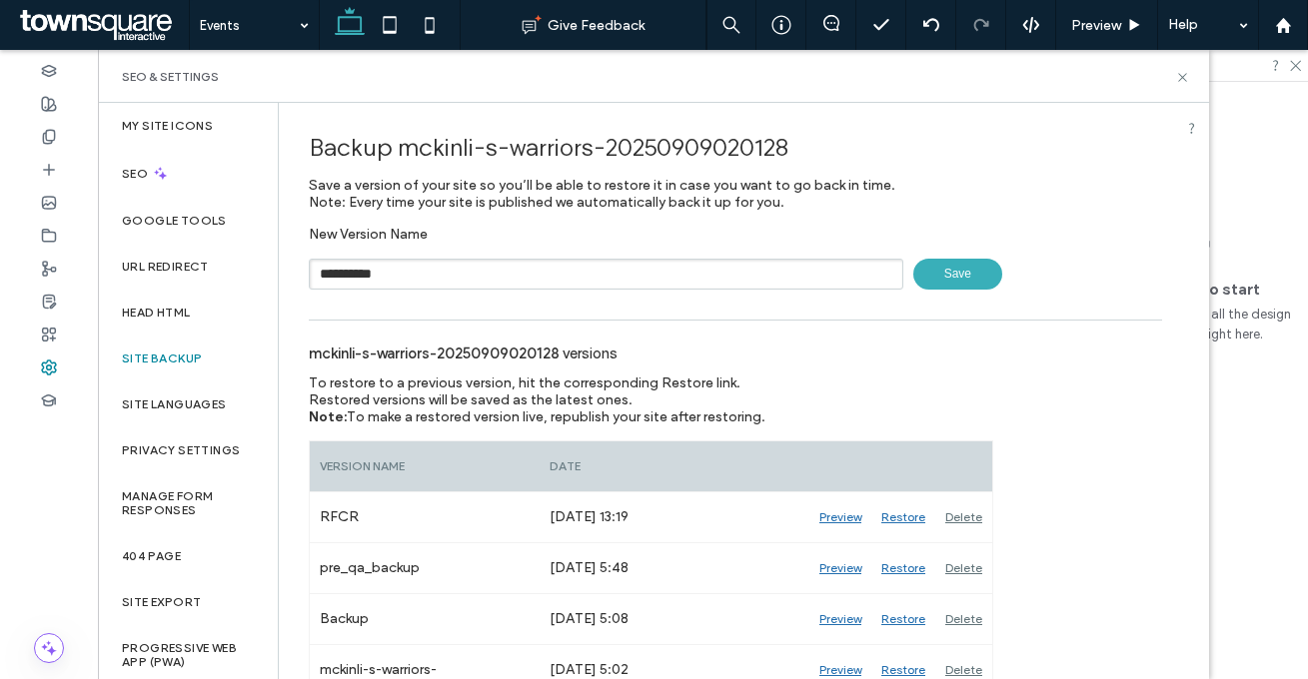
click at [953, 270] on span "Save" at bounding box center [957, 274] width 89 height 31
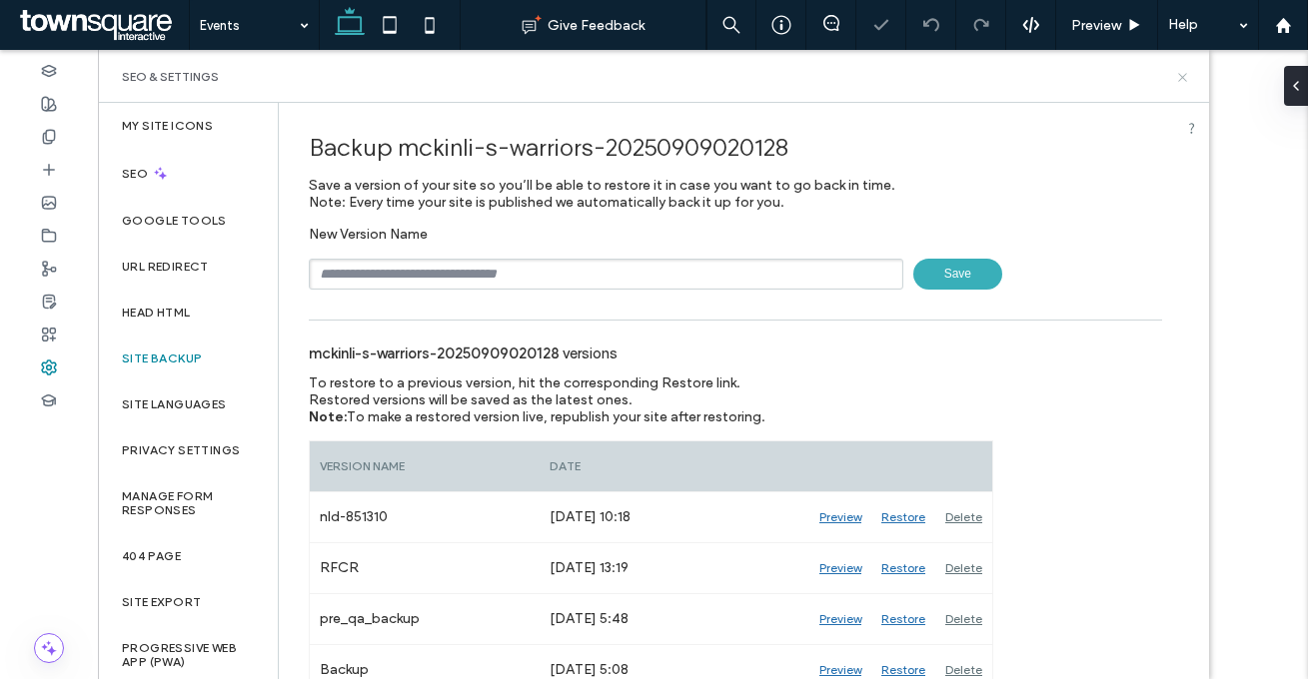
click at [1185, 76] on icon at bounding box center [1182, 77] width 15 height 15
